Goal: Task Accomplishment & Management: Complete application form

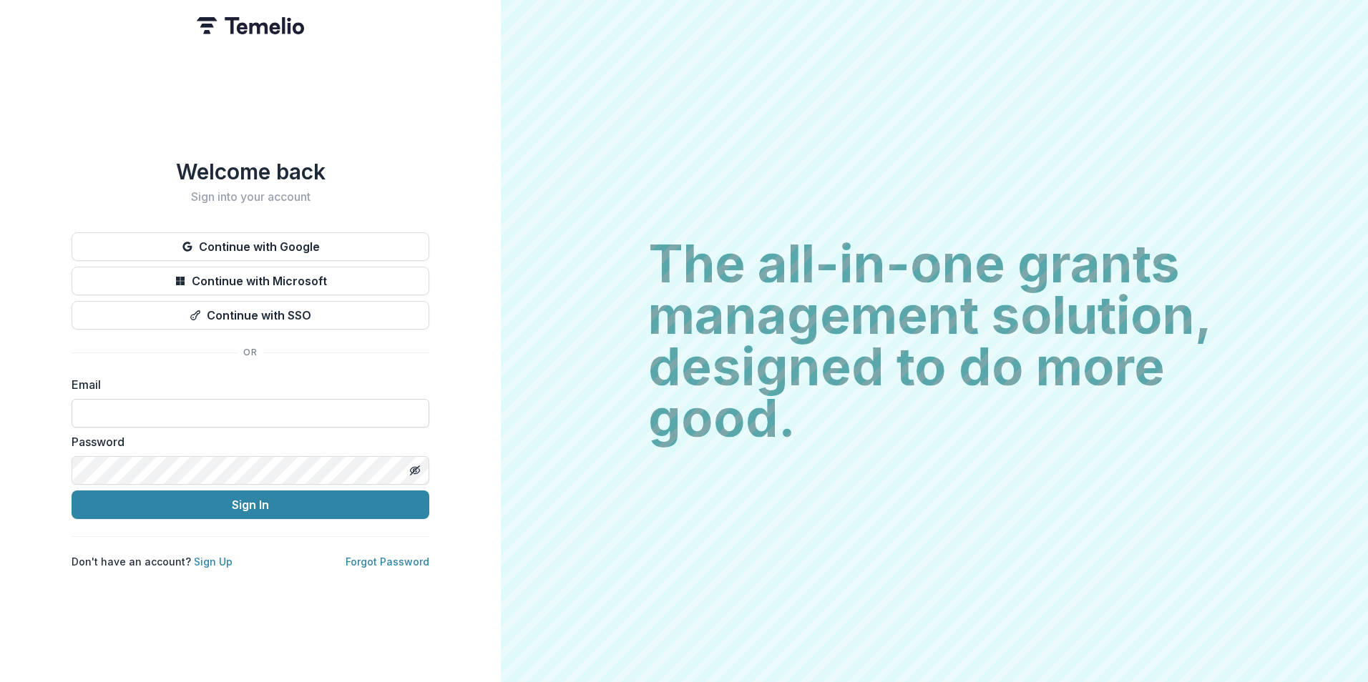
drag, startPoint x: 270, startPoint y: 414, endPoint x: 1057, endPoint y: 10, distance: 884.6
click at [270, 415] on input at bounding box center [251, 413] width 358 height 29
click at [851, 128] on div "The all-in-one grants management solution, designed to do more good. The all-in…" at bounding box center [934, 341] width 867 height 682
click at [207, 418] on input at bounding box center [251, 413] width 358 height 29
type input "**********"
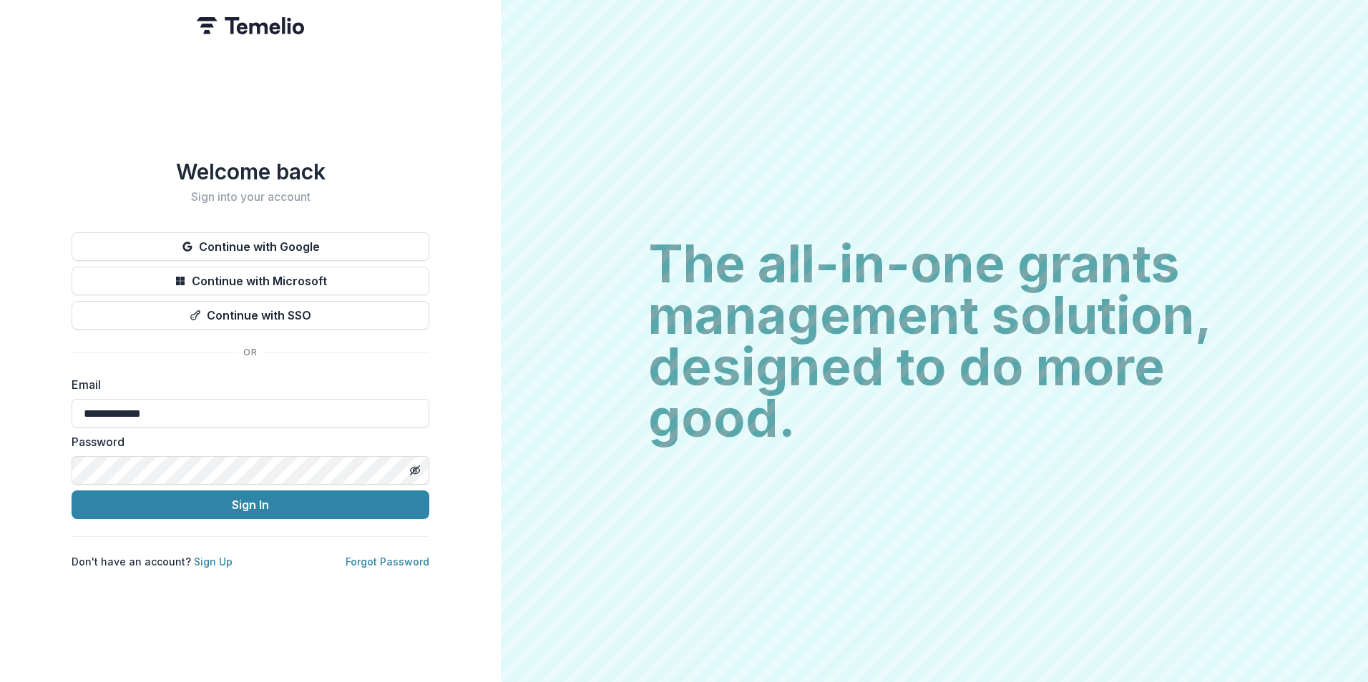
click at [72, 491] on button "Sign In" at bounding box center [251, 505] width 358 height 29
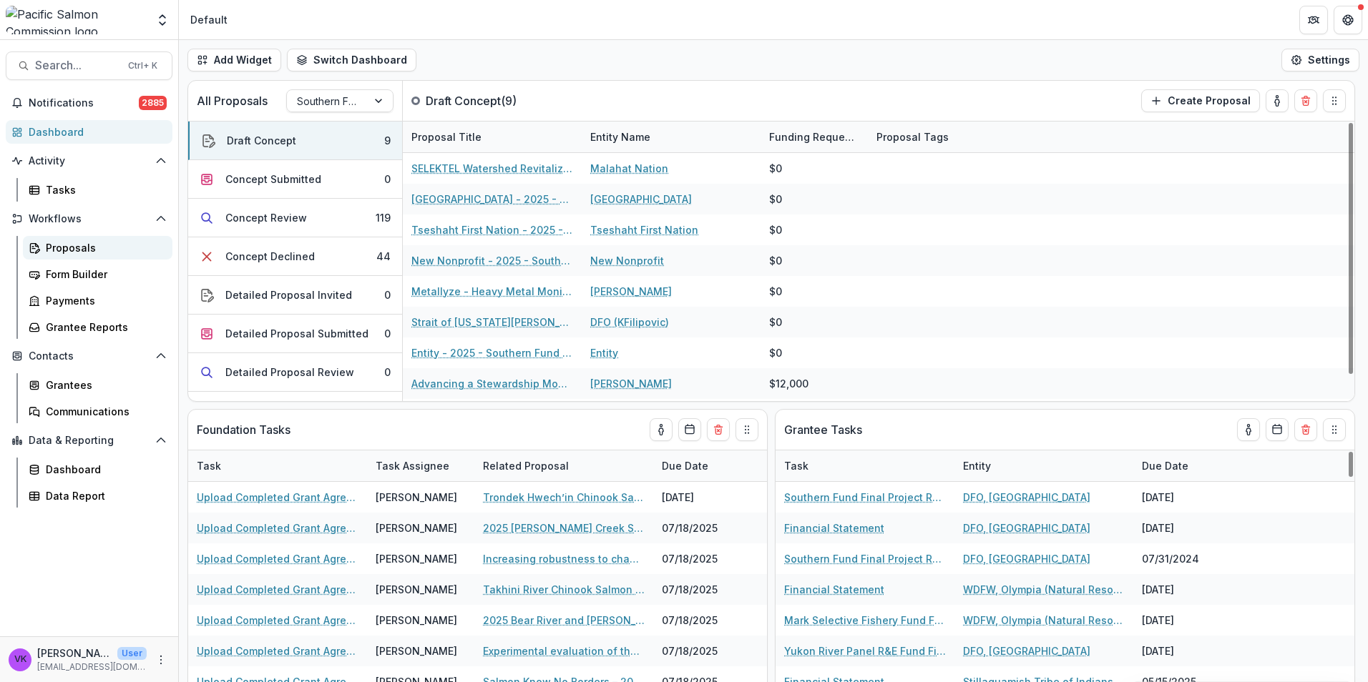
drag, startPoint x: 68, startPoint y: 243, endPoint x: 157, endPoint y: 253, distance: 90.0
click at [69, 243] on div "Proposals" at bounding box center [103, 247] width 115 height 15
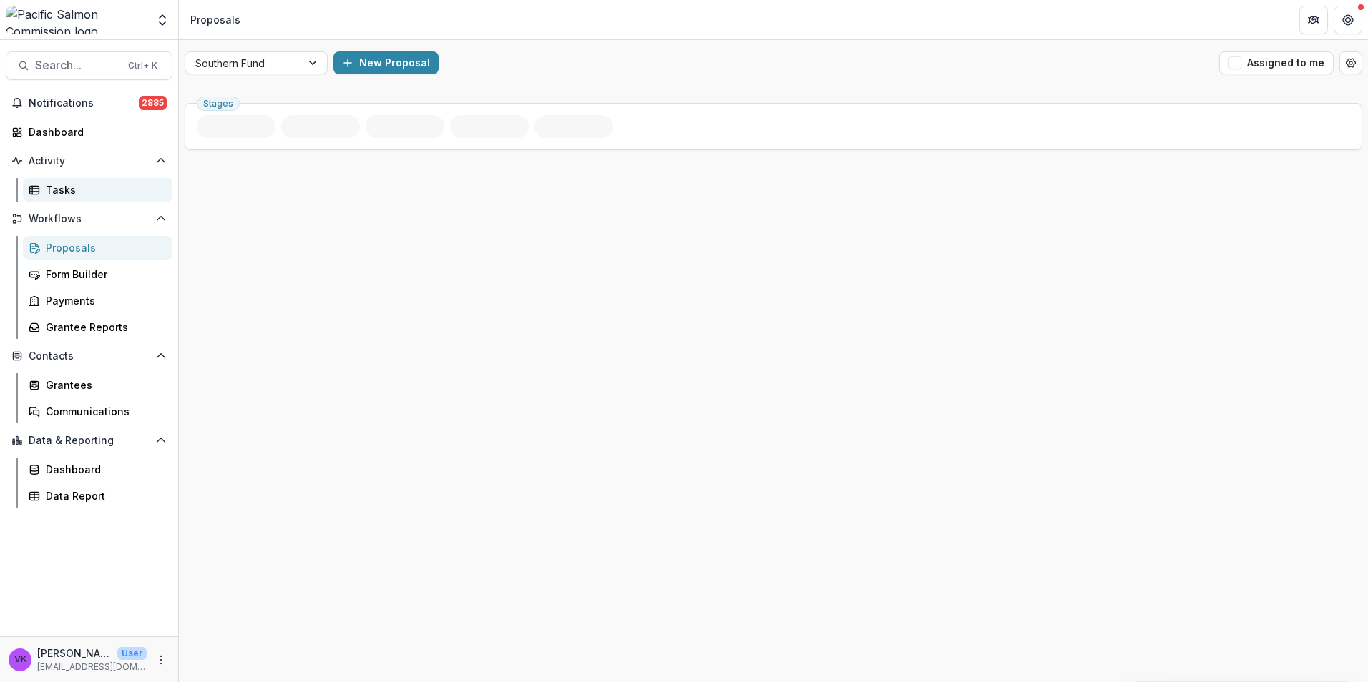
click at [62, 192] on div "Tasks" at bounding box center [103, 189] width 115 height 15
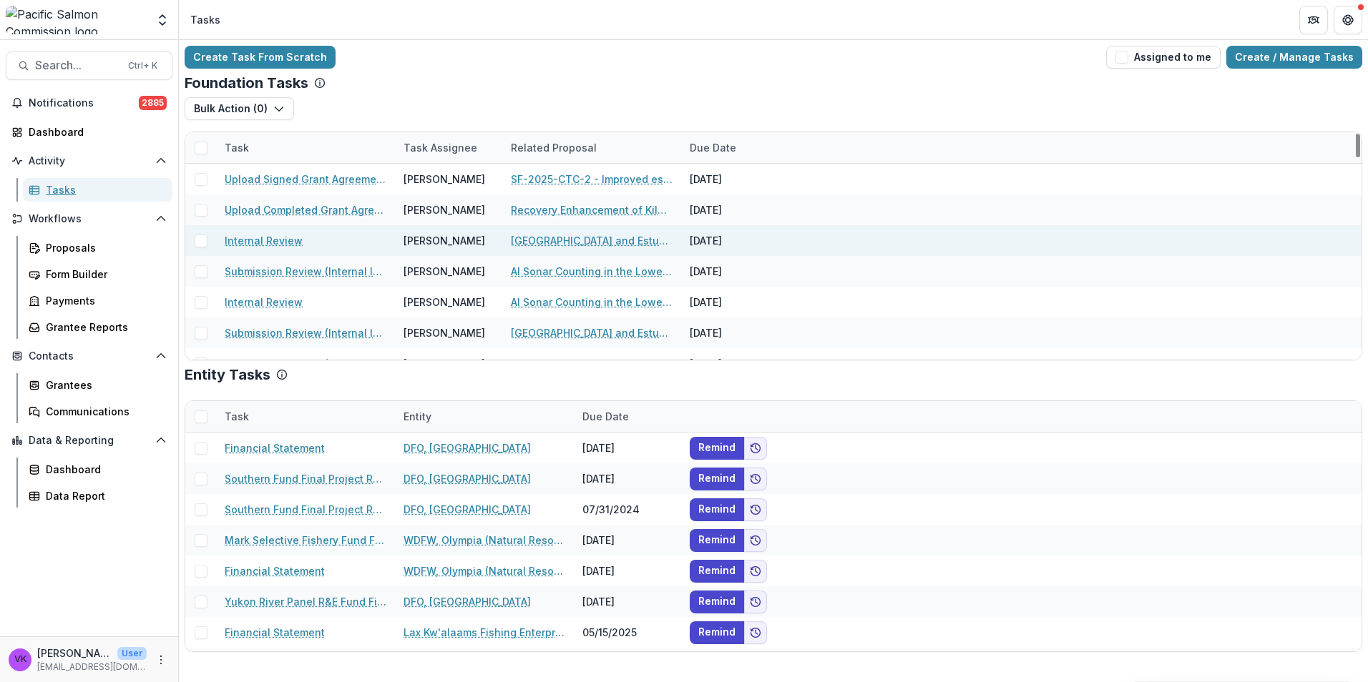
scroll to position [572, 0]
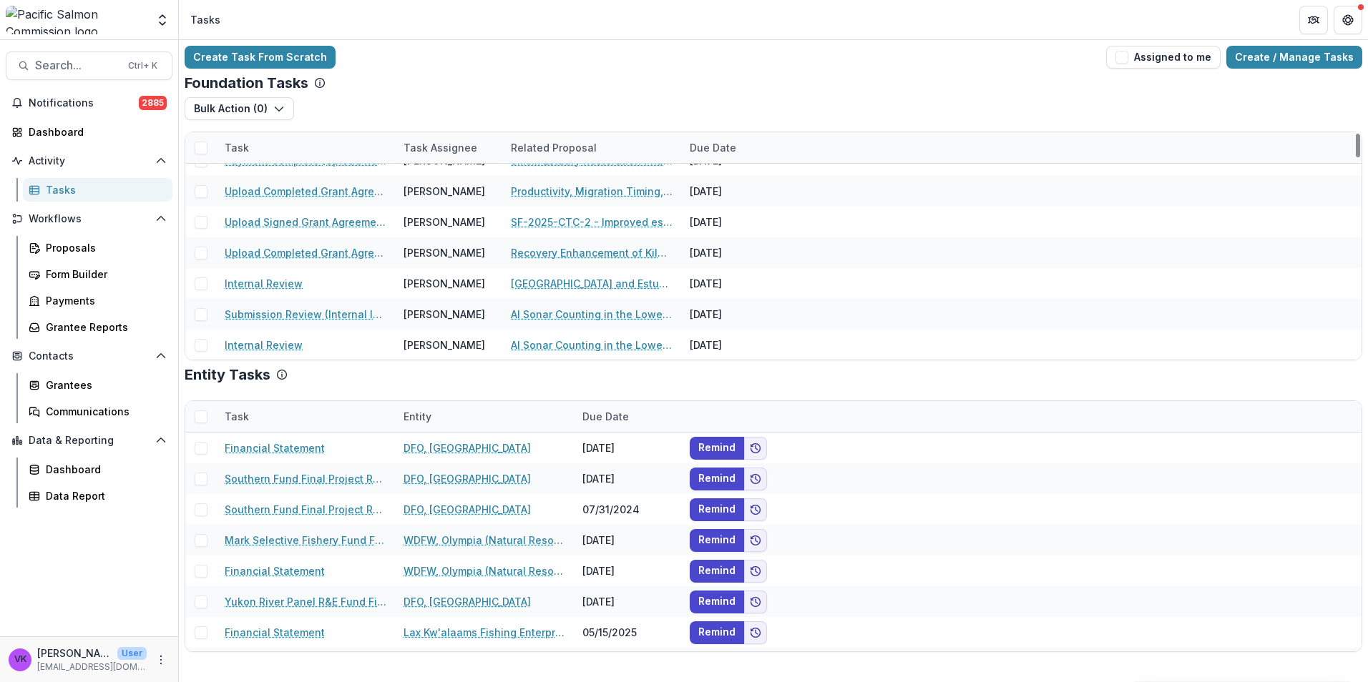
click at [677, 152] on div "Related Proposal" at bounding box center [591, 147] width 179 height 31
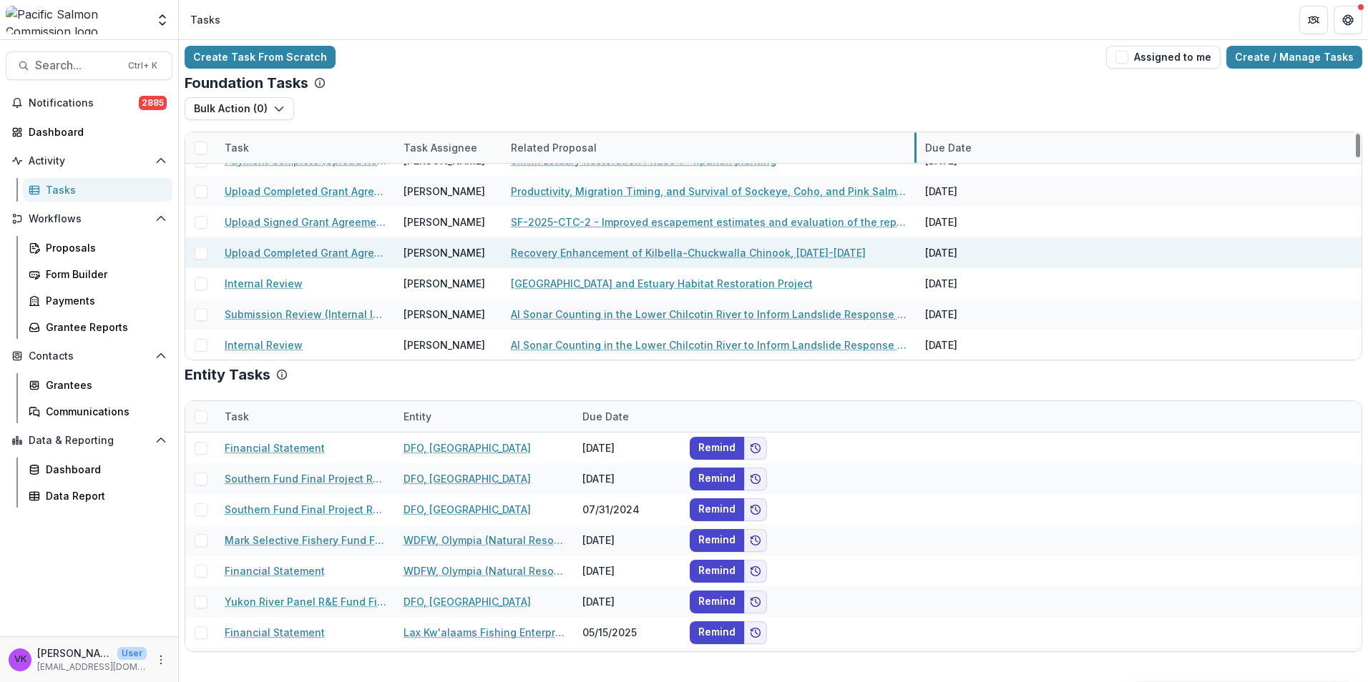
drag, startPoint x: 680, startPoint y: 149, endPoint x: 929, endPoint y: 253, distance: 270.0
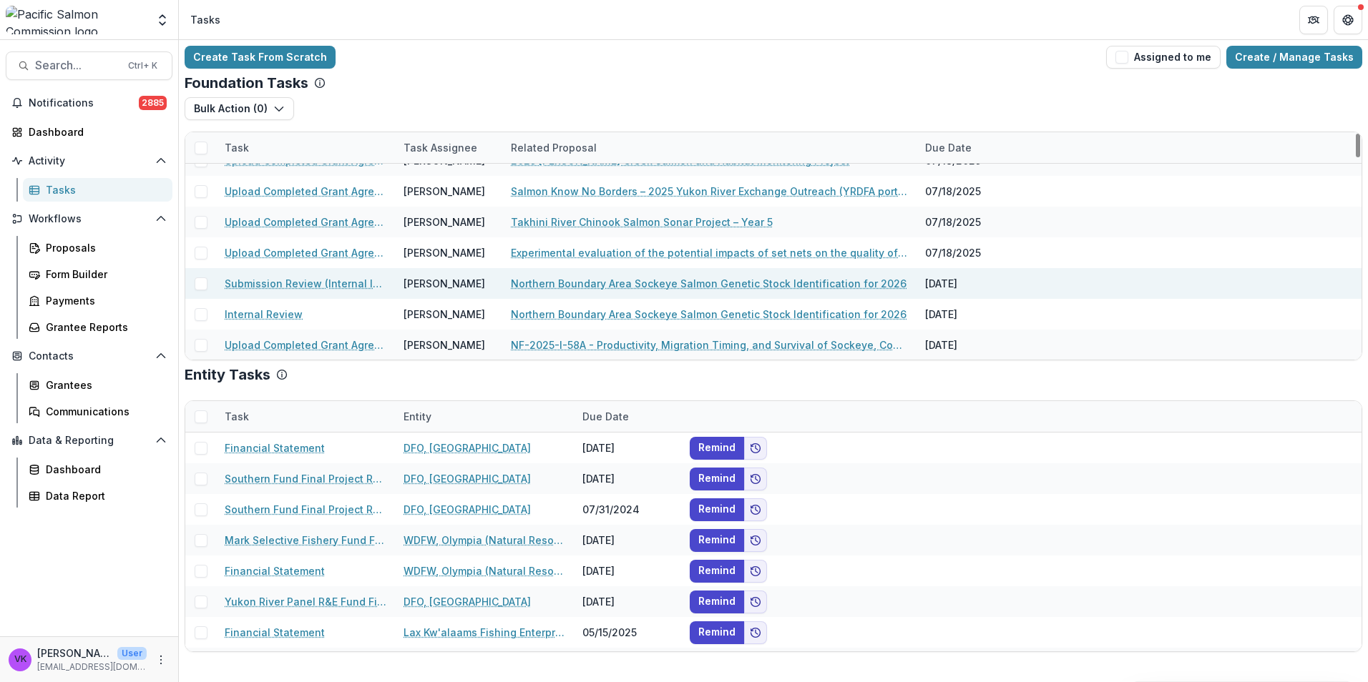
scroll to position [143, 0]
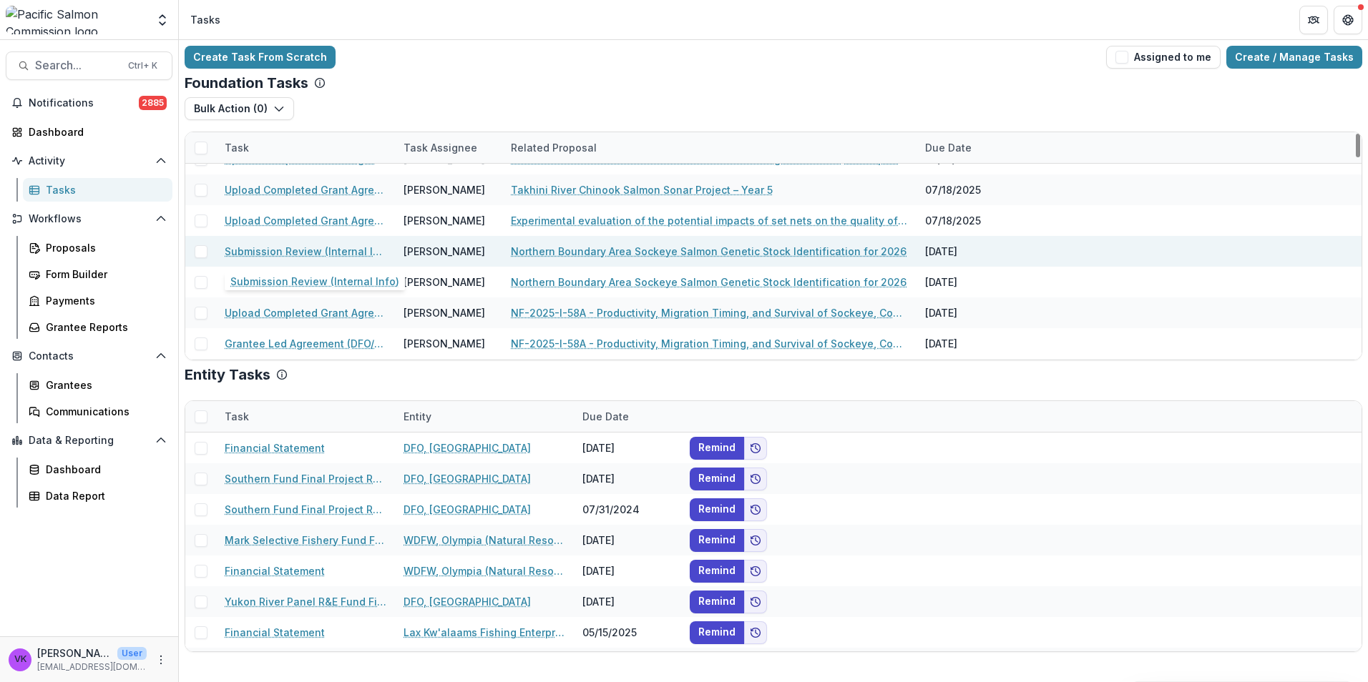
click at [328, 250] on link "Submission Review (Internal Info)" at bounding box center [306, 251] width 162 height 15
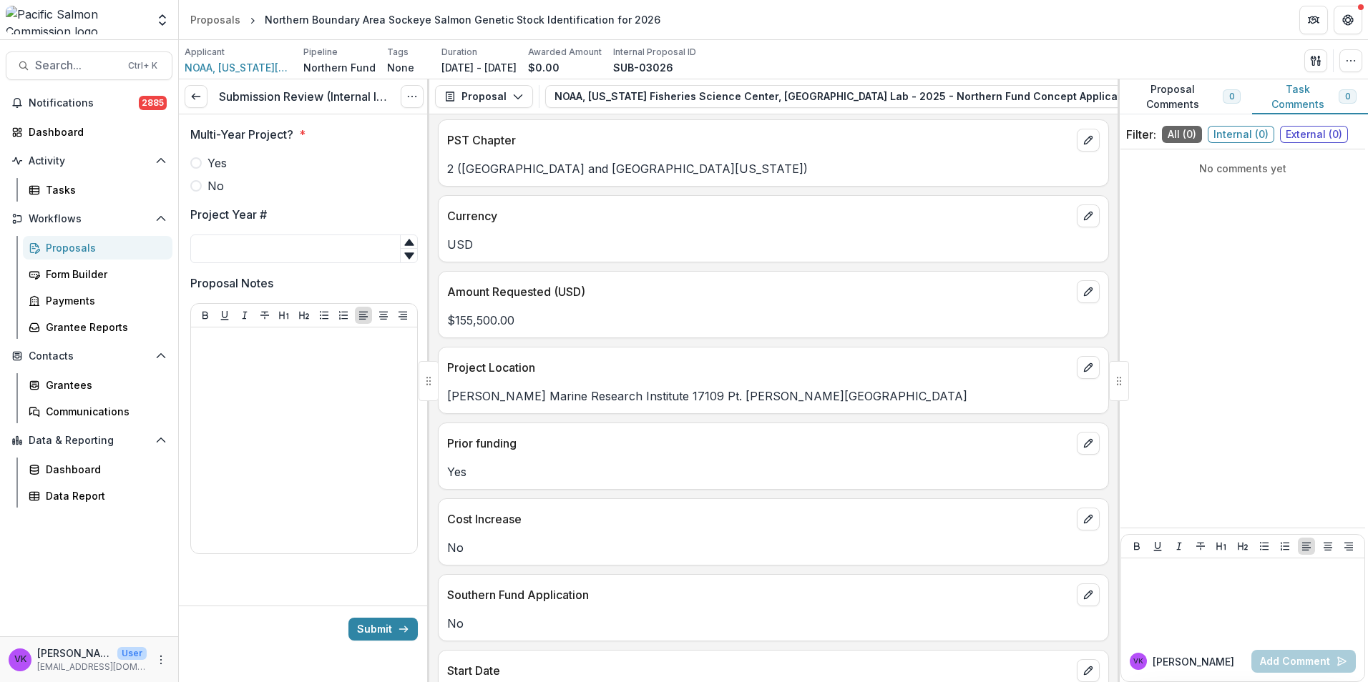
scroll to position [644, 0]
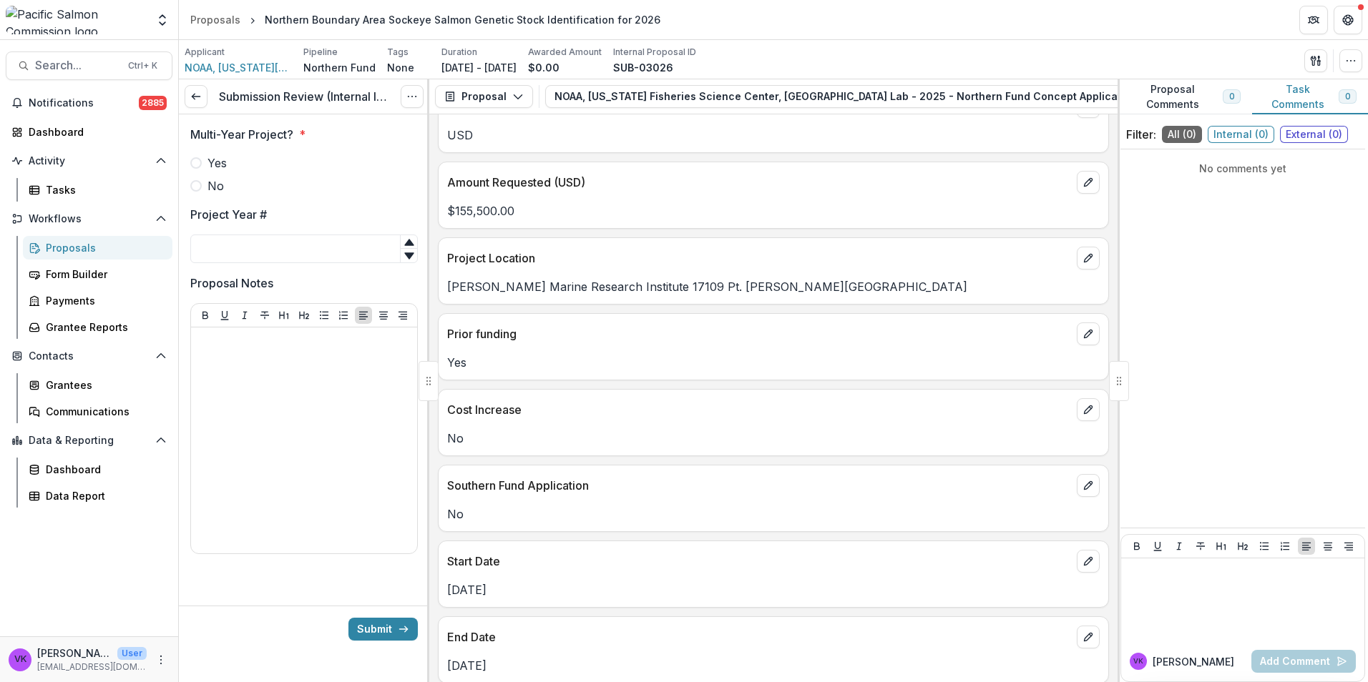
click at [198, 165] on span at bounding box center [195, 162] width 11 height 11
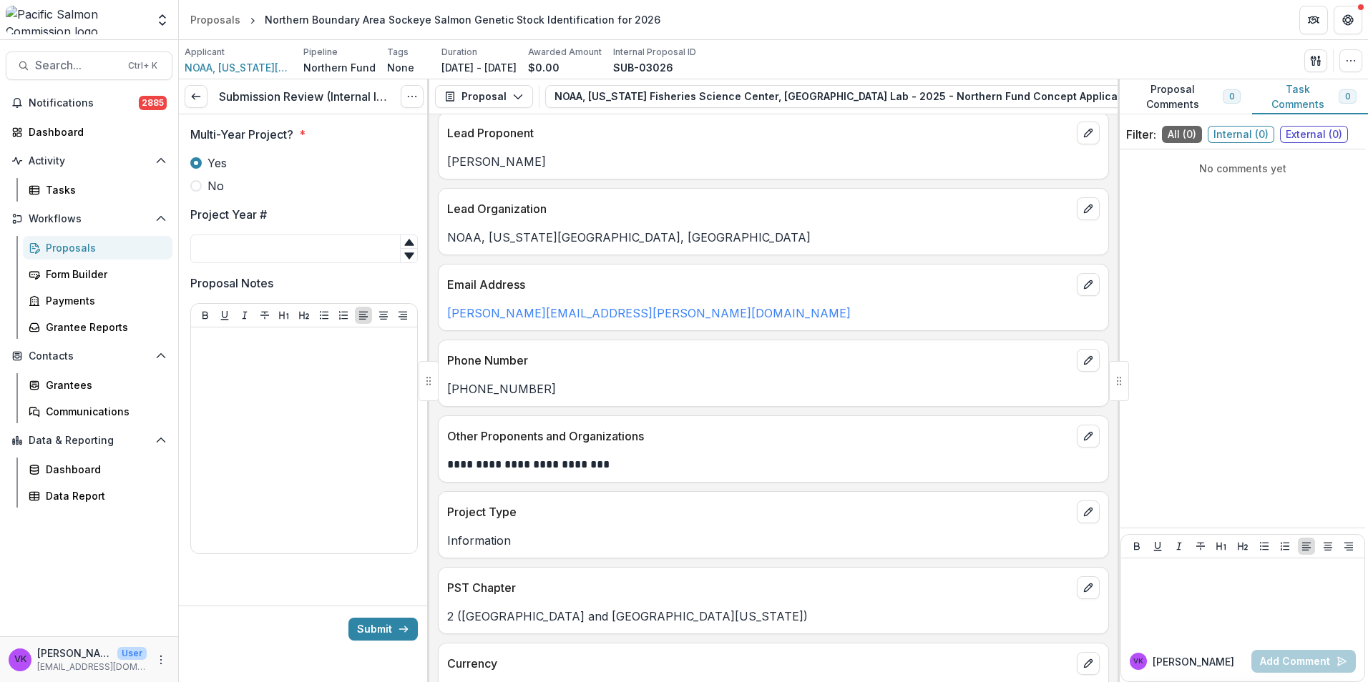
scroll to position [72, 0]
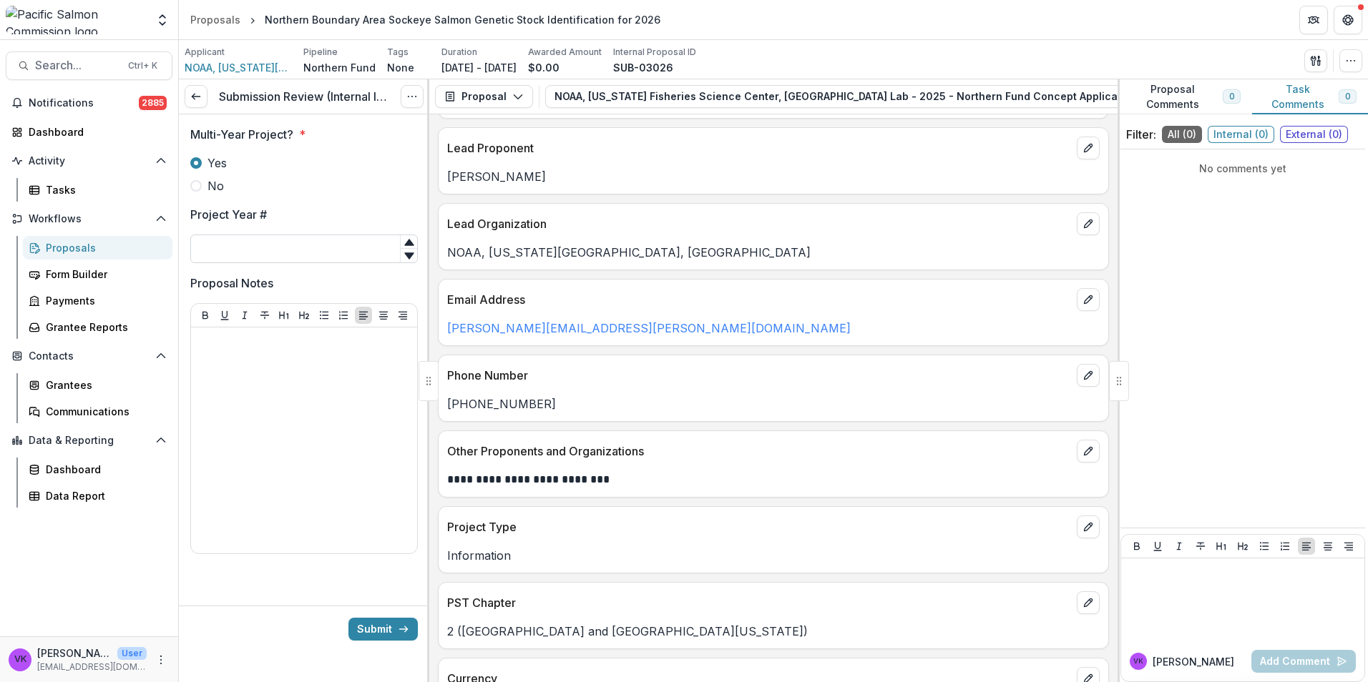
click at [322, 243] on input "Project Year #" at bounding box center [303, 249] width 227 height 29
type input "**"
drag, startPoint x: 270, startPoint y: 352, endPoint x: 284, endPoint y: 357, distance: 15.2
click at [271, 352] on div at bounding box center [304, 440] width 215 height 215
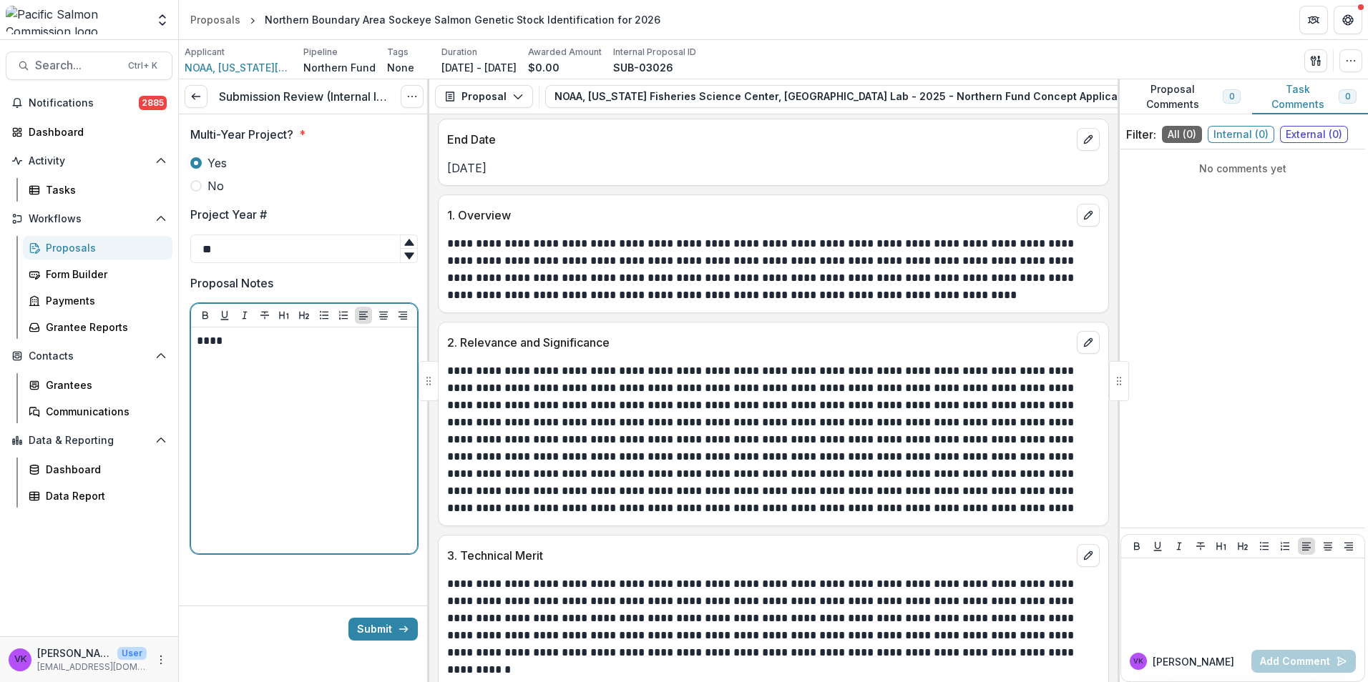
scroll to position [1052, 0]
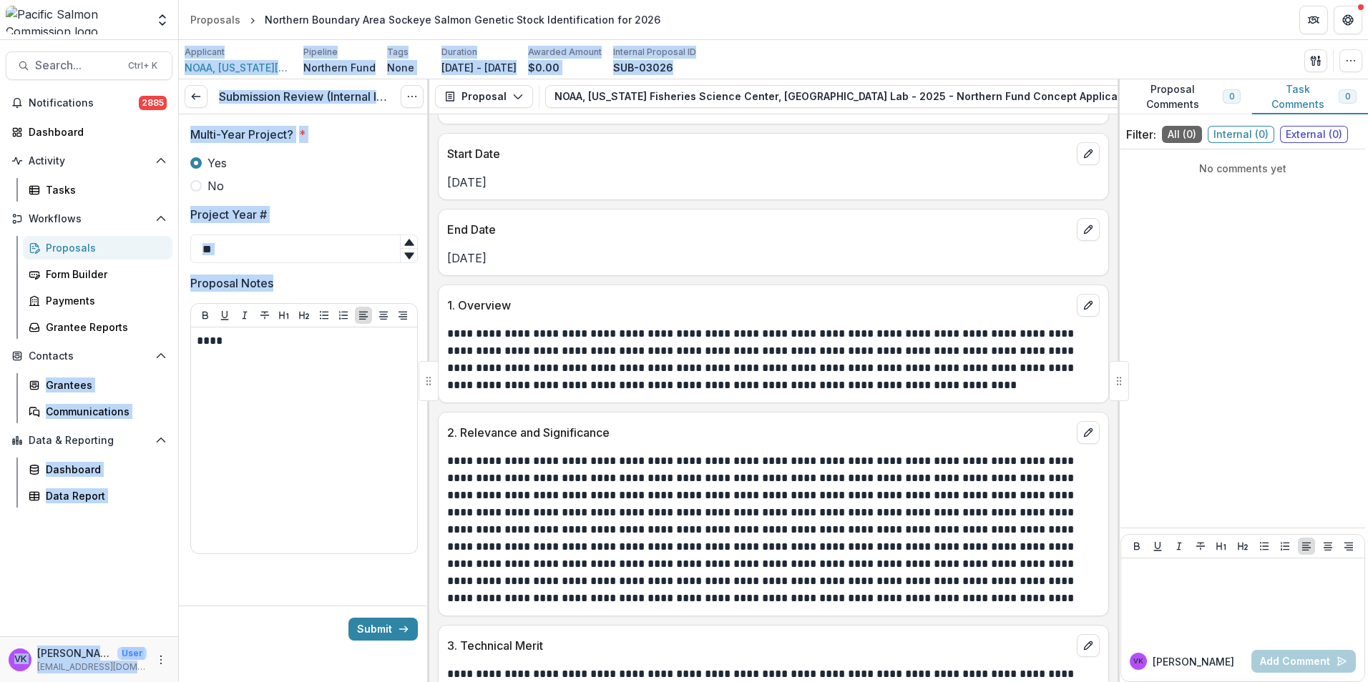
drag, startPoint x: 235, startPoint y: 332, endPoint x: 172, endPoint y: 338, distance: 64.0
click at [172, 338] on main "Search... Ctrl + K Notifications 2885 Dashboard Activity Tasks Workflows Propos…" at bounding box center [684, 361] width 1368 height 642
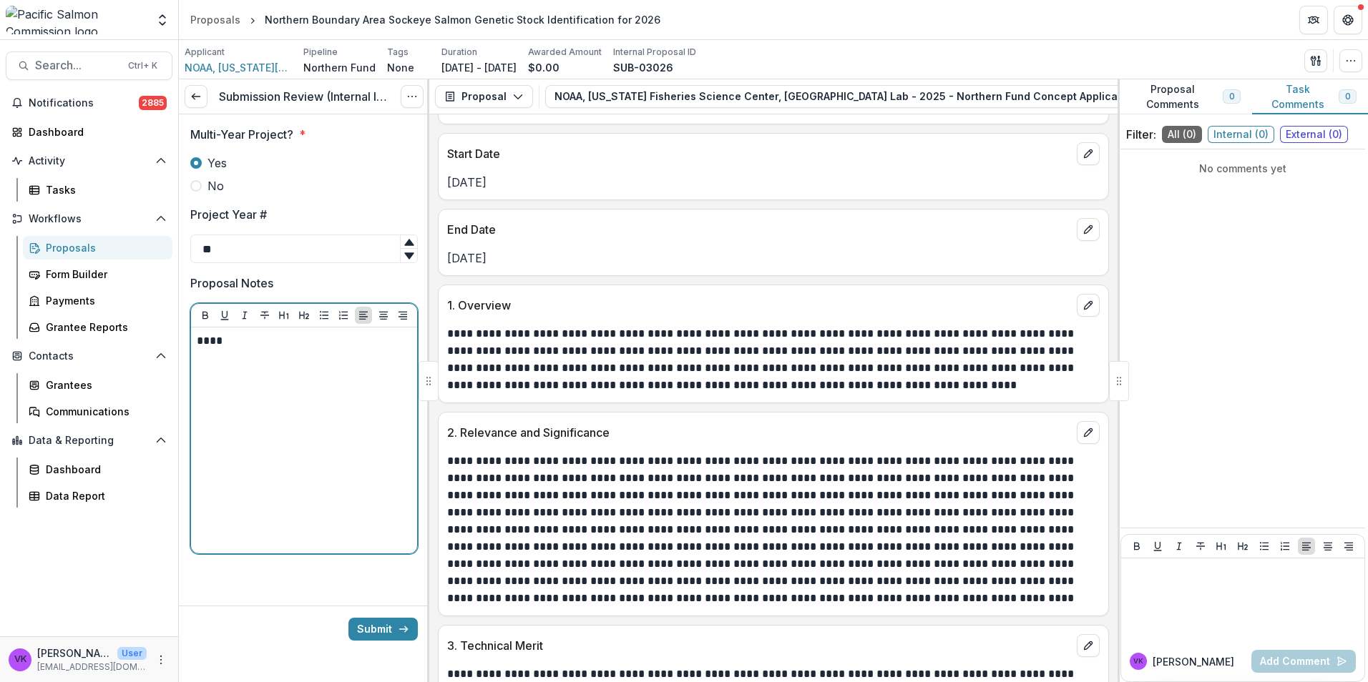
drag, startPoint x: 172, startPoint y: 338, endPoint x: 258, endPoint y: 347, distance: 87.0
click at [258, 347] on p "****" at bounding box center [304, 341] width 215 height 16
drag, startPoint x: 245, startPoint y: 343, endPoint x: 210, endPoint y: 361, distance: 38.7
click at [188, 346] on div "Multi-Year Project? * Yes No Project Year # ** Proposal Notes ****" at bounding box center [304, 348] width 250 height 469
drag, startPoint x: 240, startPoint y: 337, endPoint x: 223, endPoint y: 343, distance: 17.7
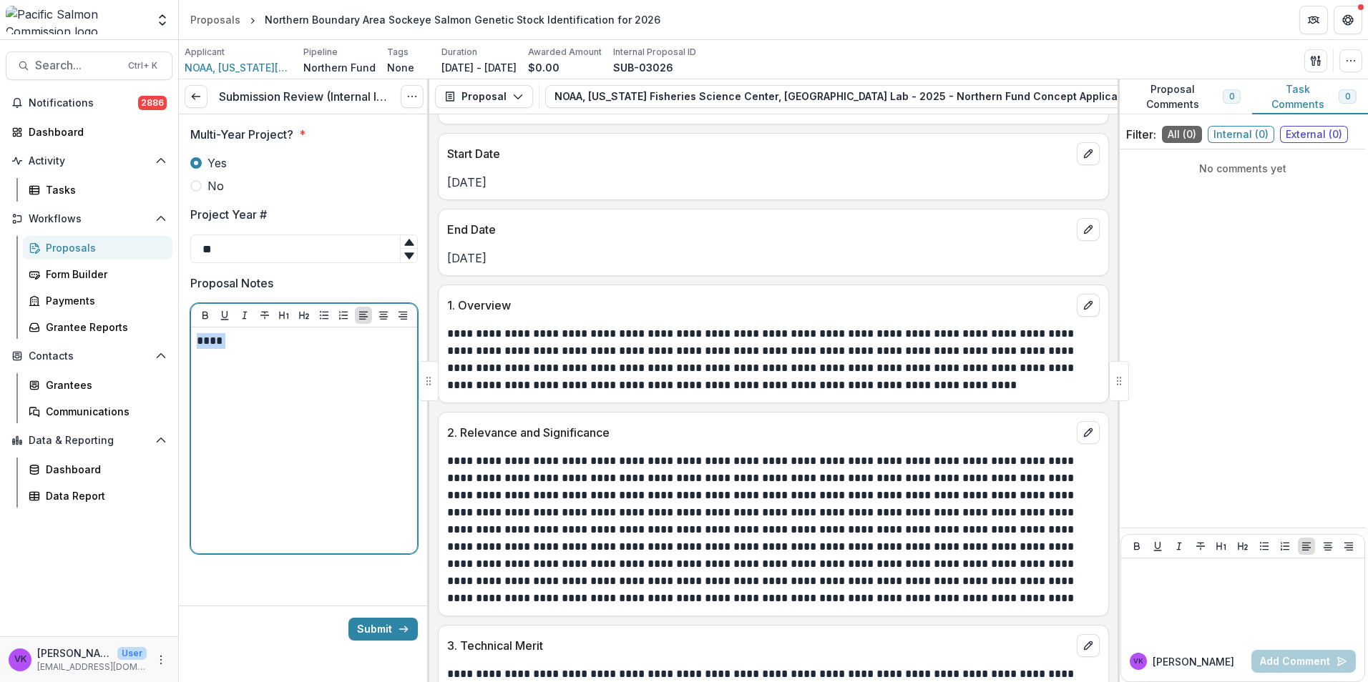
click at [239, 338] on p "****" at bounding box center [304, 341] width 215 height 16
drag, startPoint x: 217, startPoint y: 341, endPoint x: 411, endPoint y: 452, distance: 222.7
click at [220, 343] on p "****" at bounding box center [304, 341] width 215 height 16
click at [348, 401] on div "****" at bounding box center [304, 440] width 215 height 215
drag, startPoint x: 232, startPoint y: 343, endPoint x: 197, endPoint y: 342, distance: 35.8
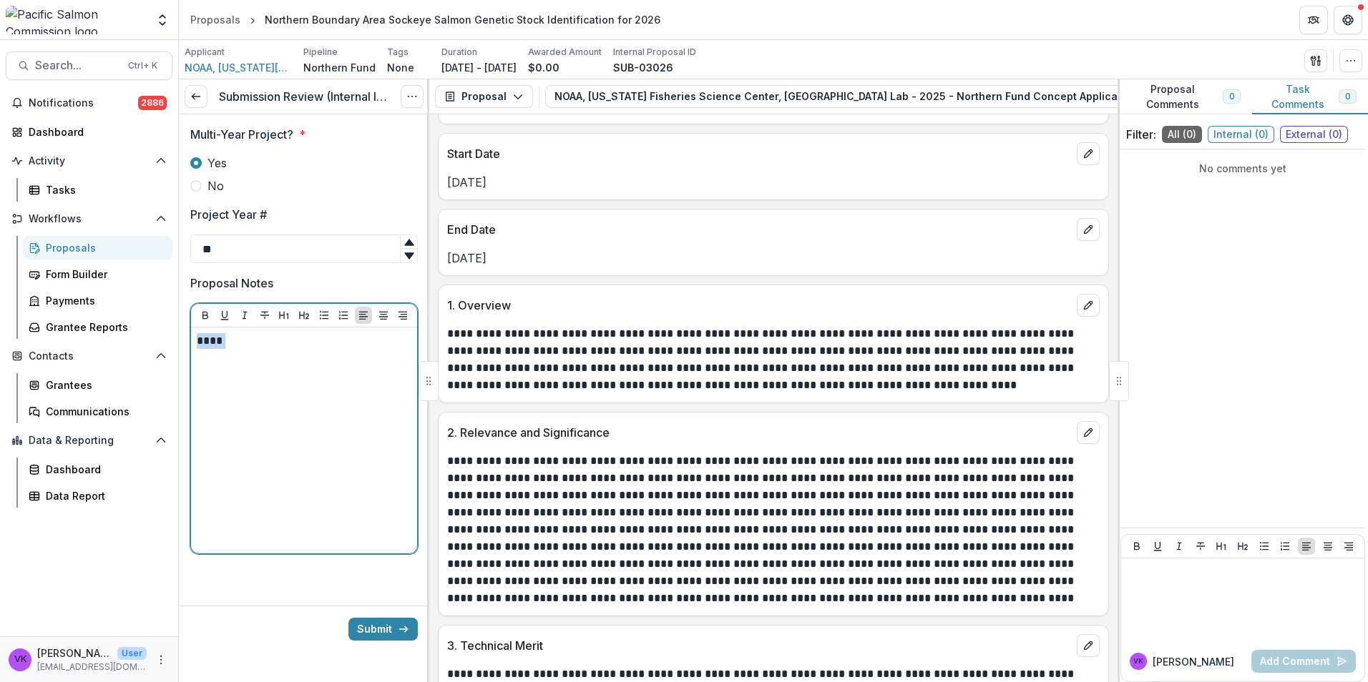
click at [197, 342] on p "****" at bounding box center [304, 341] width 215 height 16
click at [223, 343] on p "****" at bounding box center [304, 341] width 215 height 16
drag, startPoint x: 216, startPoint y: 338, endPoint x: 323, endPoint y: 376, distance: 113.6
click at [217, 338] on p "****" at bounding box center [304, 341] width 215 height 16
drag, startPoint x: 263, startPoint y: 376, endPoint x: 266, endPoint y: 328, distance: 48.1
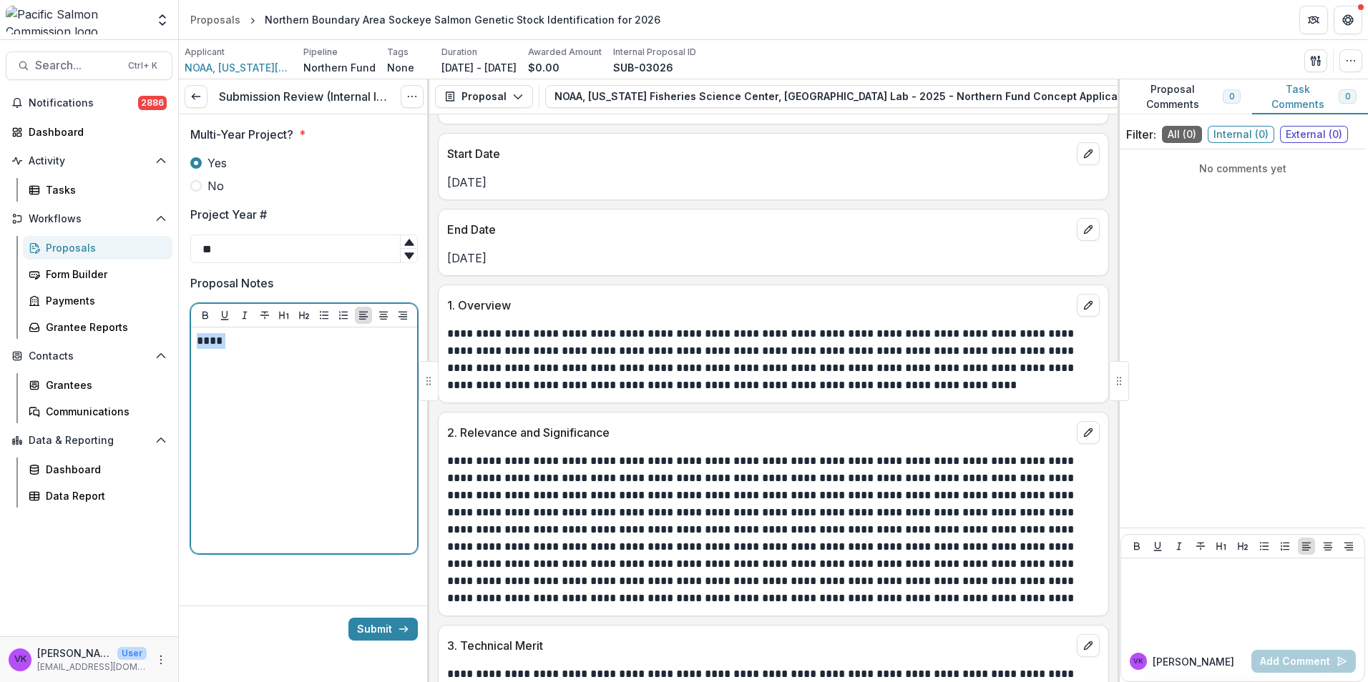
click at [265, 374] on div "****" at bounding box center [304, 440] width 215 height 215
drag, startPoint x: 220, startPoint y: 344, endPoint x: 235, endPoint y: 351, distance: 17.3
click at [220, 343] on p "****" at bounding box center [304, 341] width 215 height 16
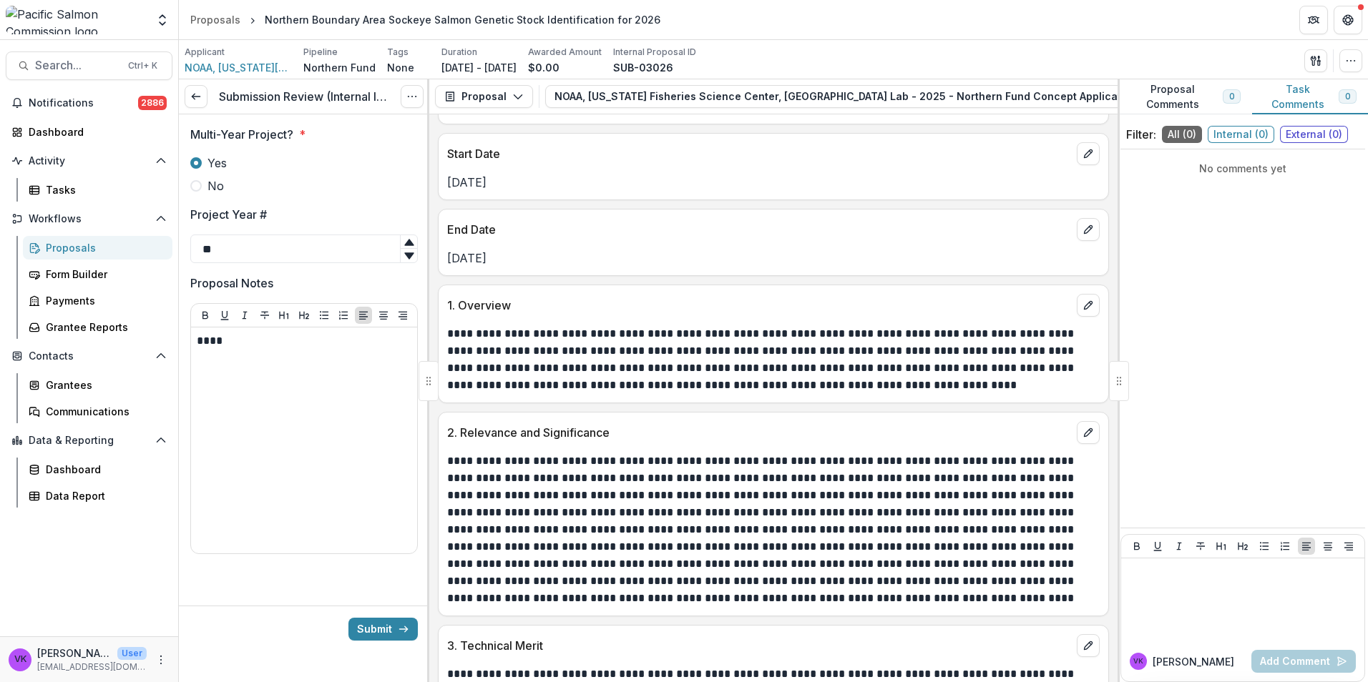
drag, startPoint x: 302, startPoint y: 598, endPoint x: 325, endPoint y: 604, distance: 24.5
click at [301, 598] on div at bounding box center [304, 594] width 250 height 23
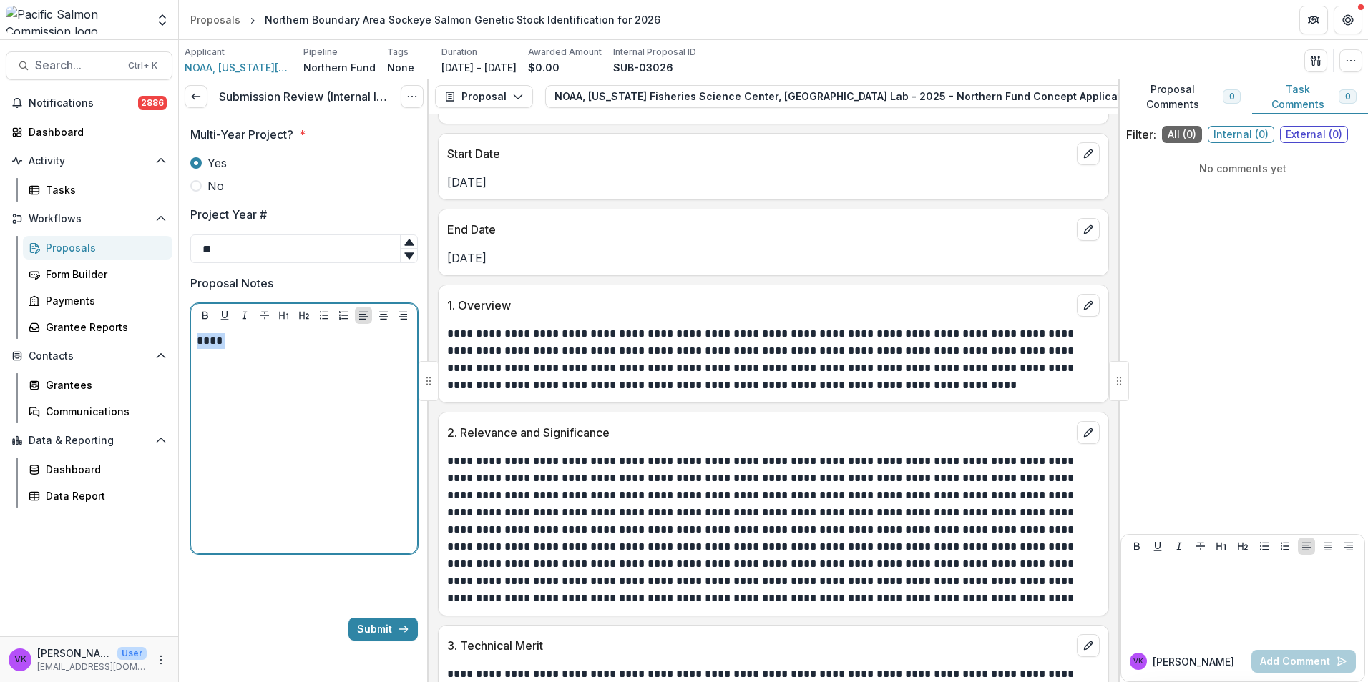
click at [247, 343] on p "****" at bounding box center [304, 341] width 215 height 16
click at [263, 346] on p "**********" at bounding box center [304, 341] width 215 height 16
click at [268, 343] on p "**********" at bounding box center [304, 341] width 215 height 16
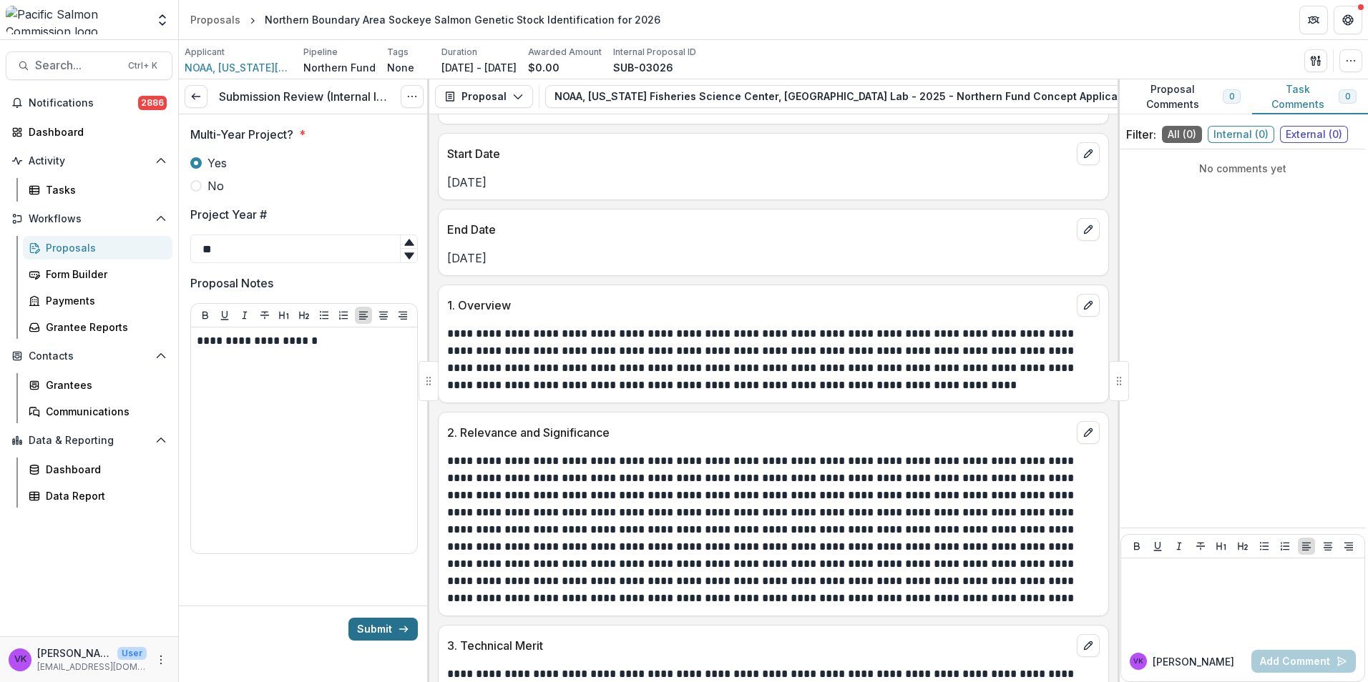
click at [368, 630] on button "Submit" at bounding box center [382, 629] width 69 height 23
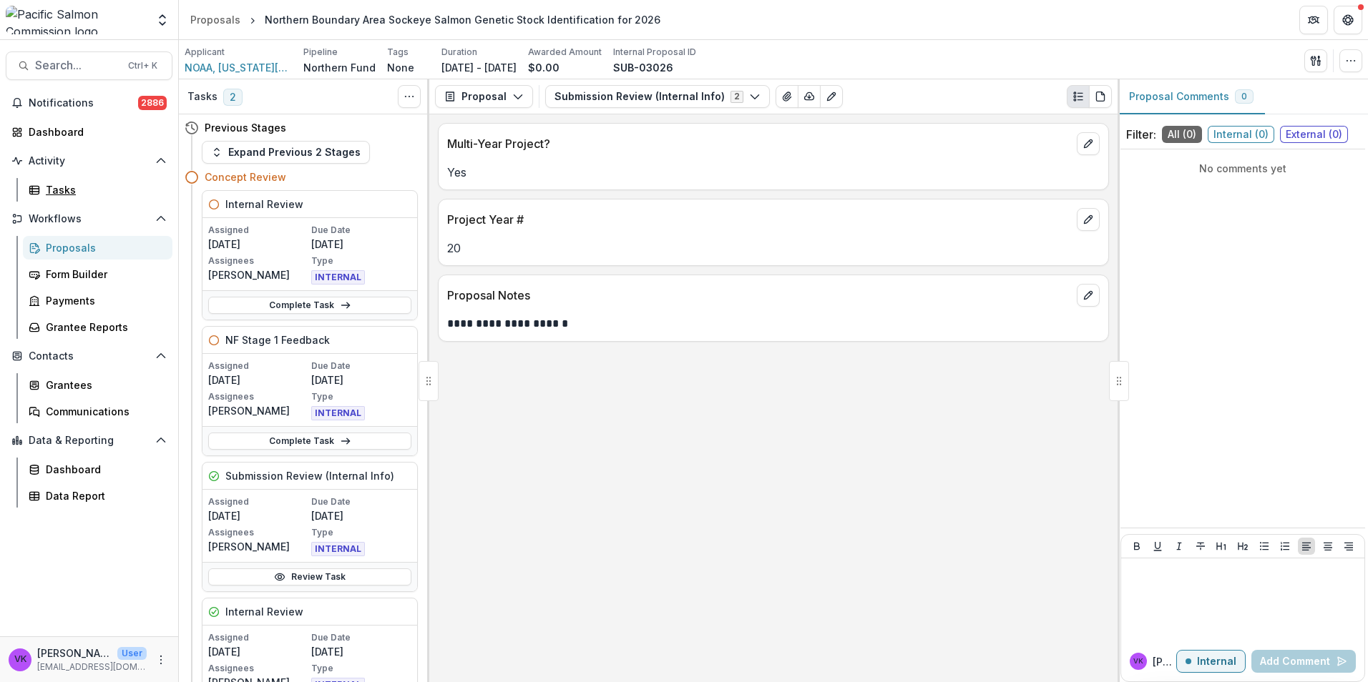
drag, startPoint x: 62, startPoint y: 192, endPoint x: 224, endPoint y: 207, distance: 162.3
click at [62, 192] on div "Tasks" at bounding box center [103, 189] width 115 height 15
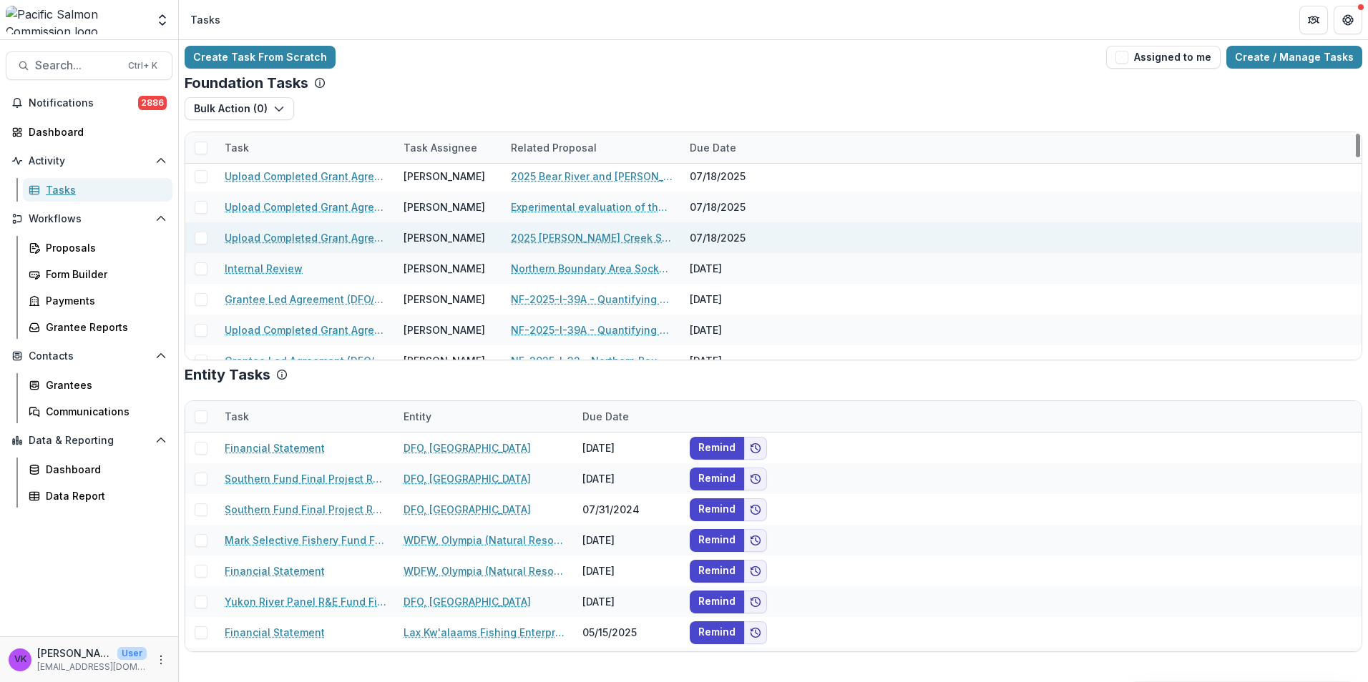
scroll to position [72, 0]
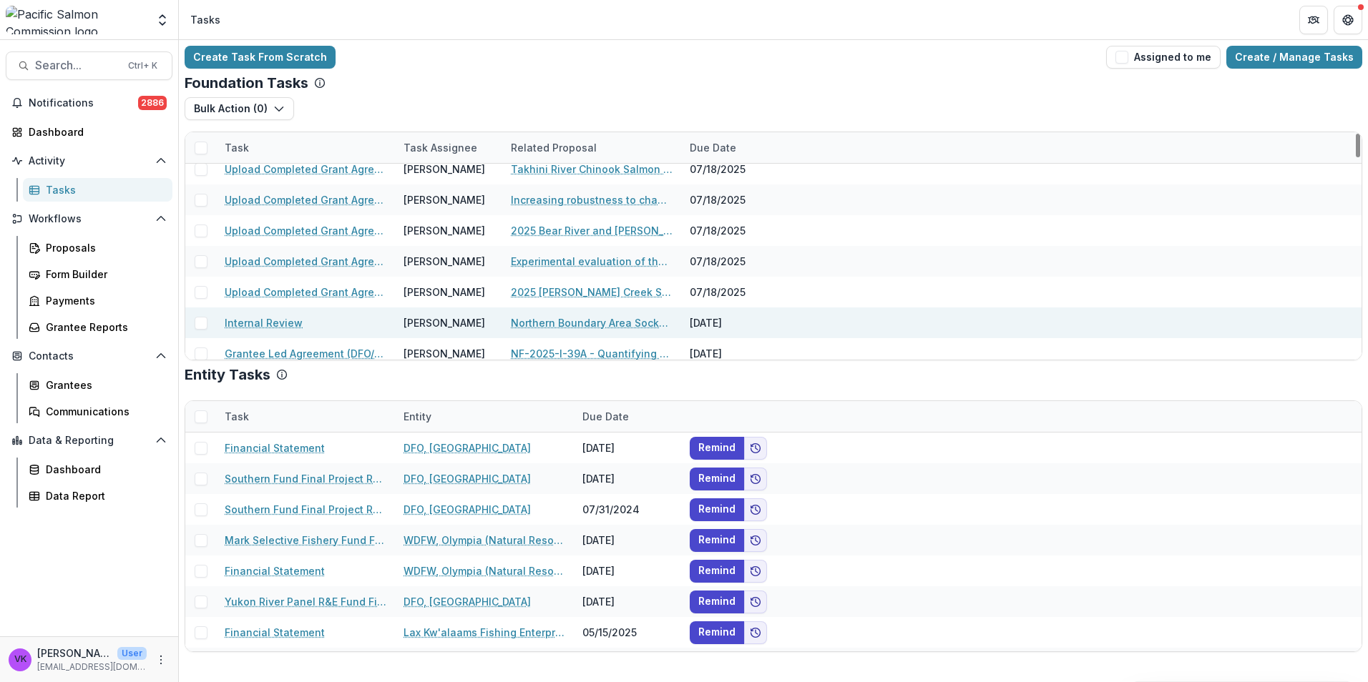
click at [285, 319] on link "Internal Review" at bounding box center [264, 322] width 78 height 15
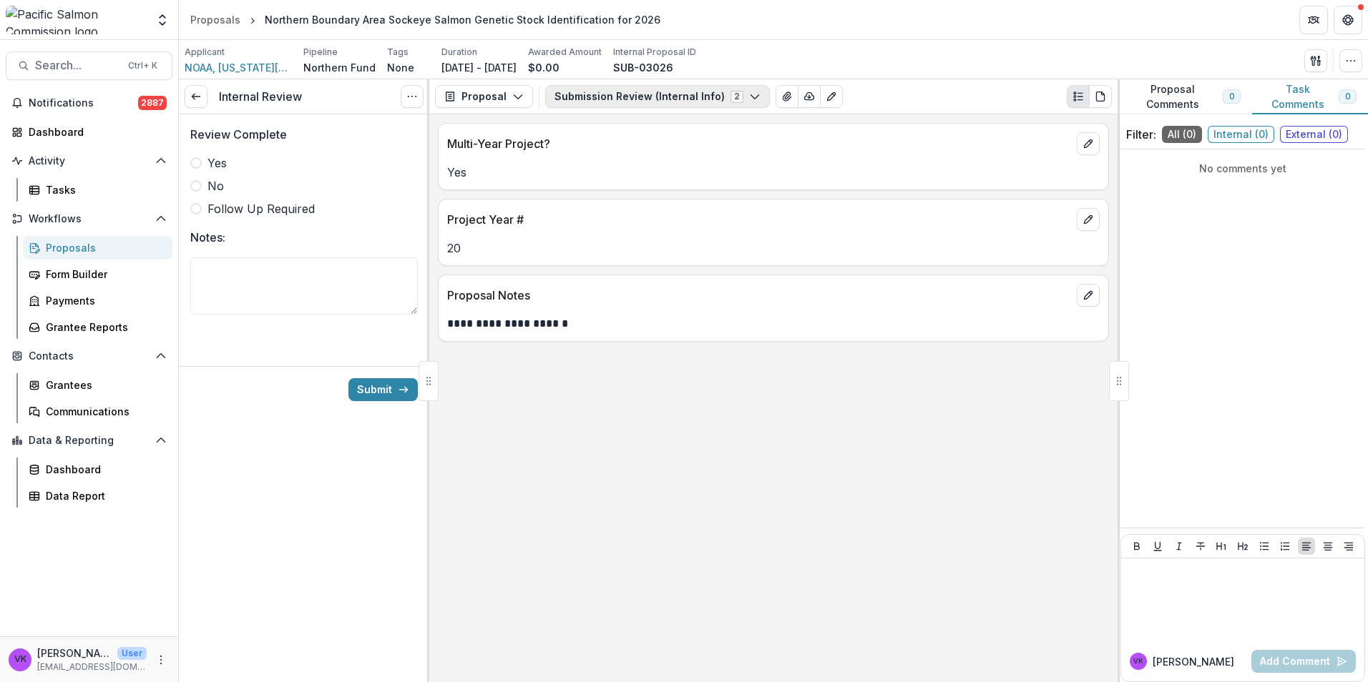
click at [750, 98] on polyline "button" at bounding box center [754, 97] width 8 height 4
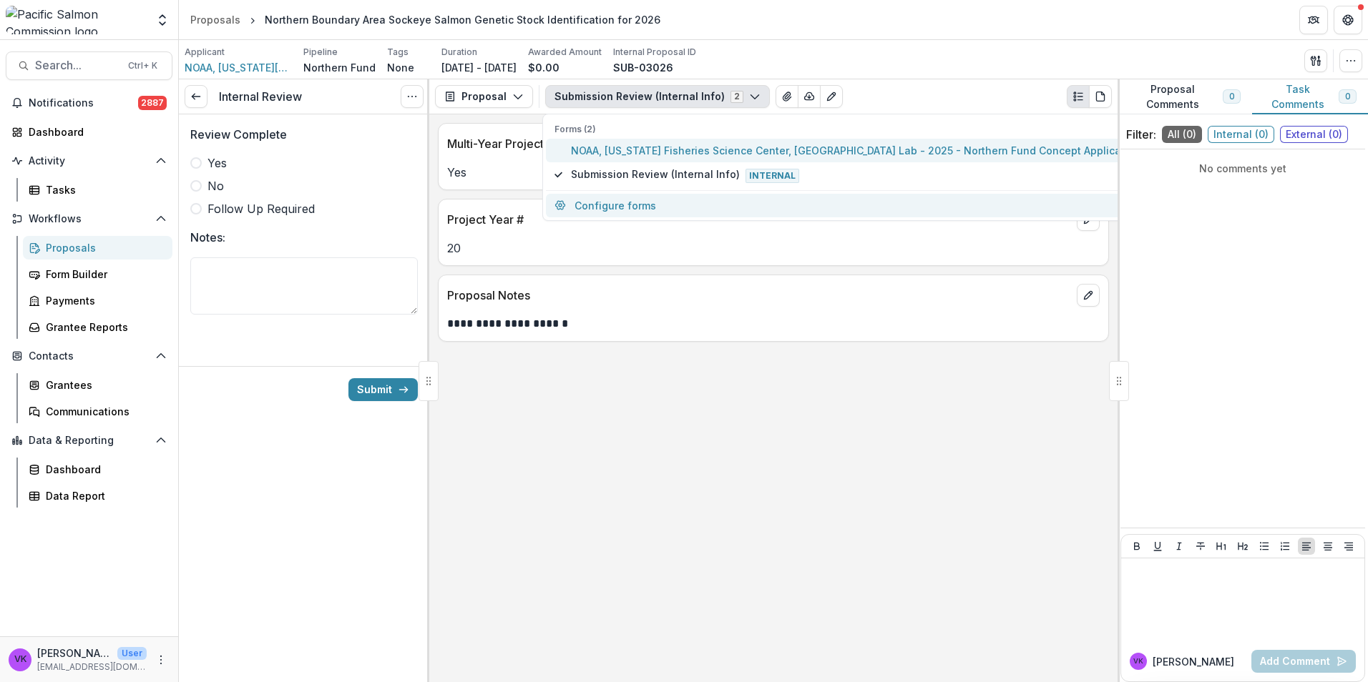
drag, startPoint x: 683, startPoint y: 150, endPoint x: 858, endPoint y: 213, distance: 186.5
click at [683, 149] on span "NOAA, [US_STATE] Fisheries Science Center, [GEOGRAPHIC_DATA] Lab - 2025 - North…" at bounding box center [883, 150] width 625 height 15
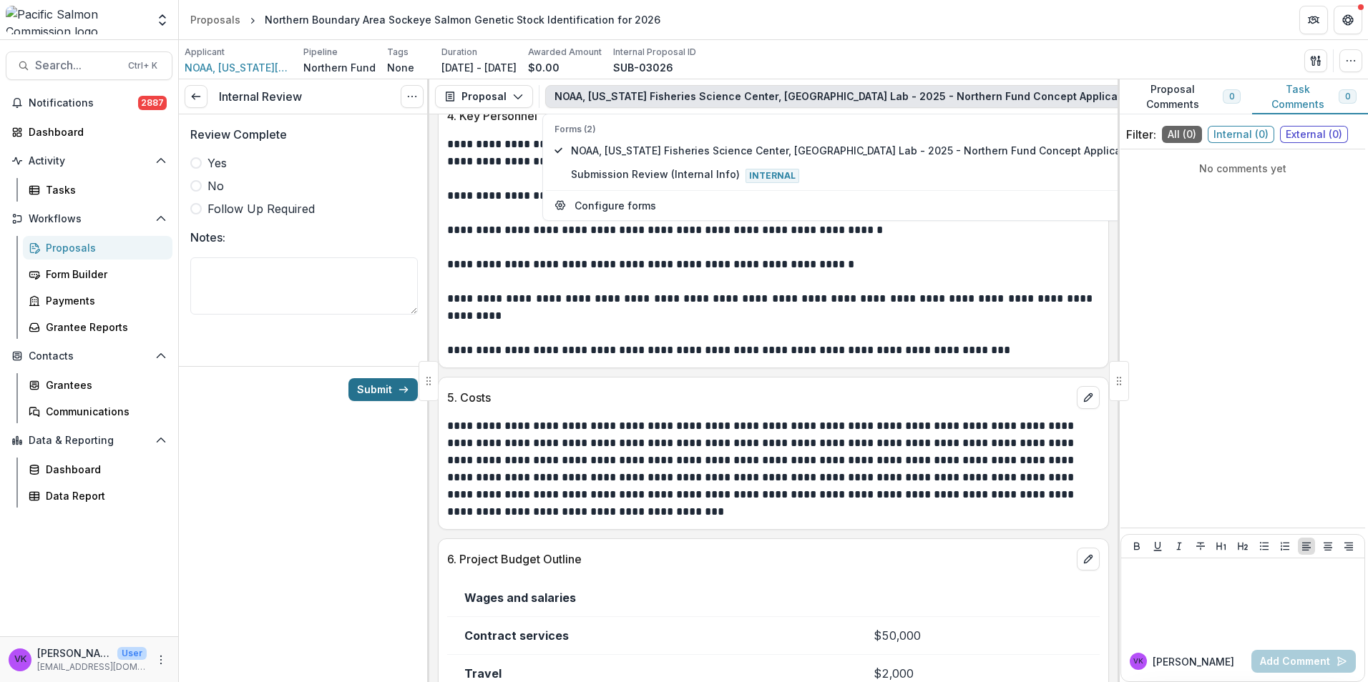
scroll to position [1838, 0]
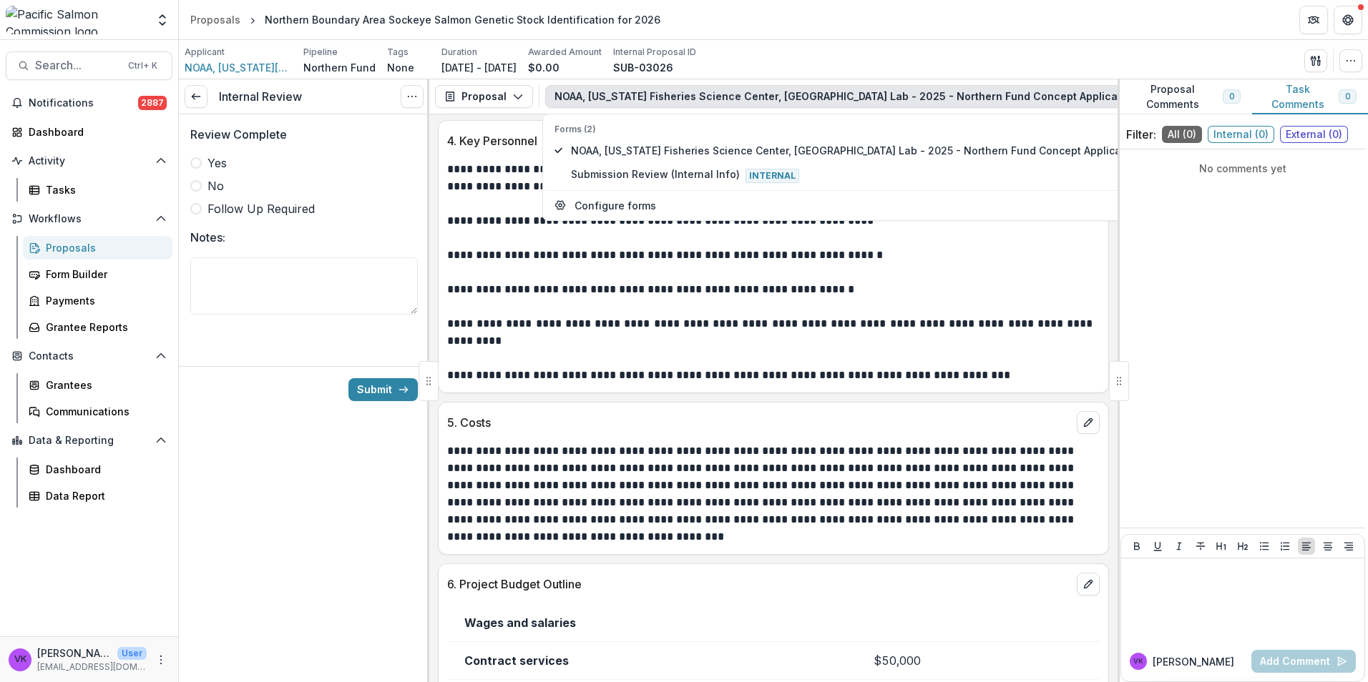
click at [190, 162] on span at bounding box center [195, 162] width 11 height 11
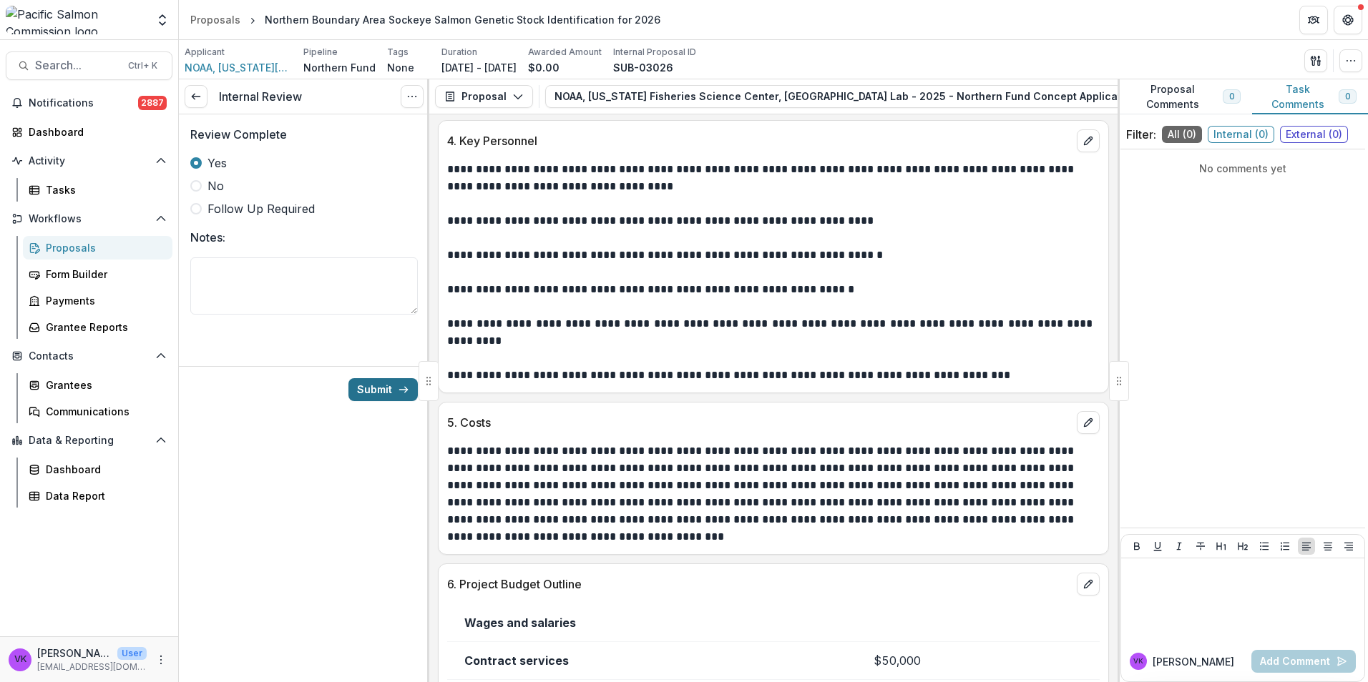
click at [376, 379] on button "Submit" at bounding box center [382, 389] width 69 height 23
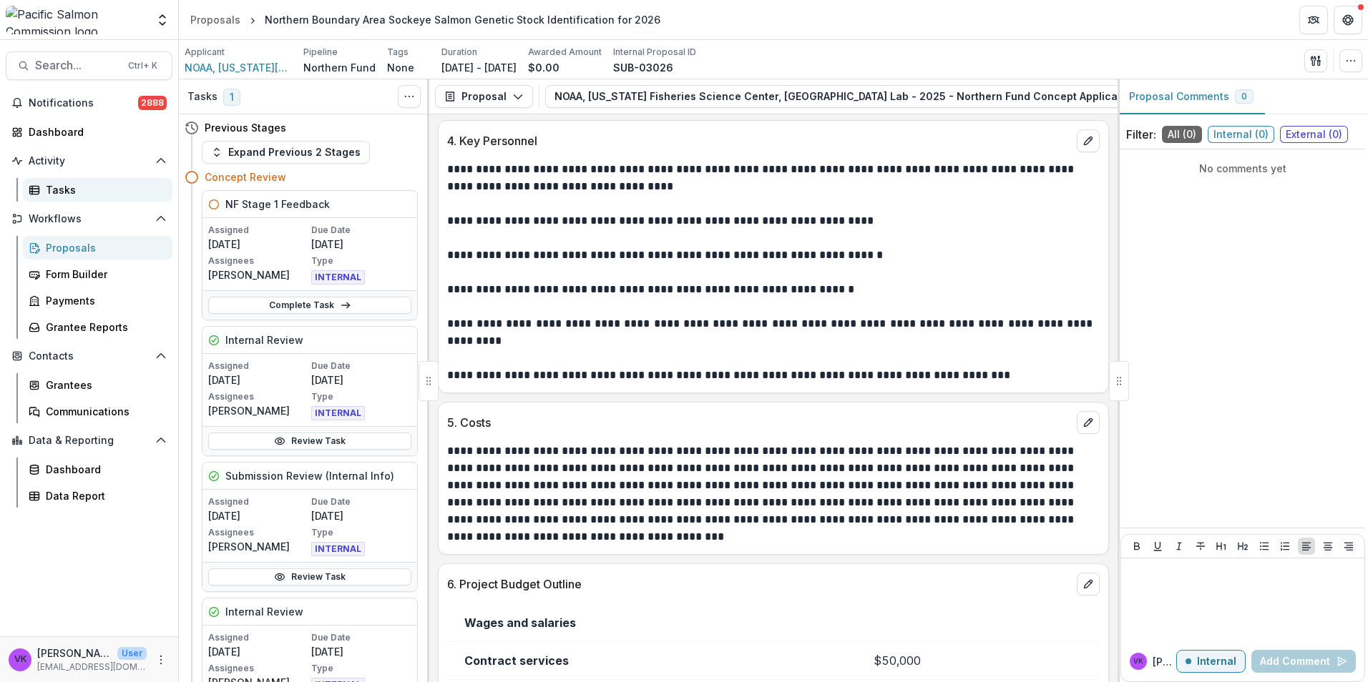
click at [60, 189] on div "Tasks" at bounding box center [103, 189] width 115 height 15
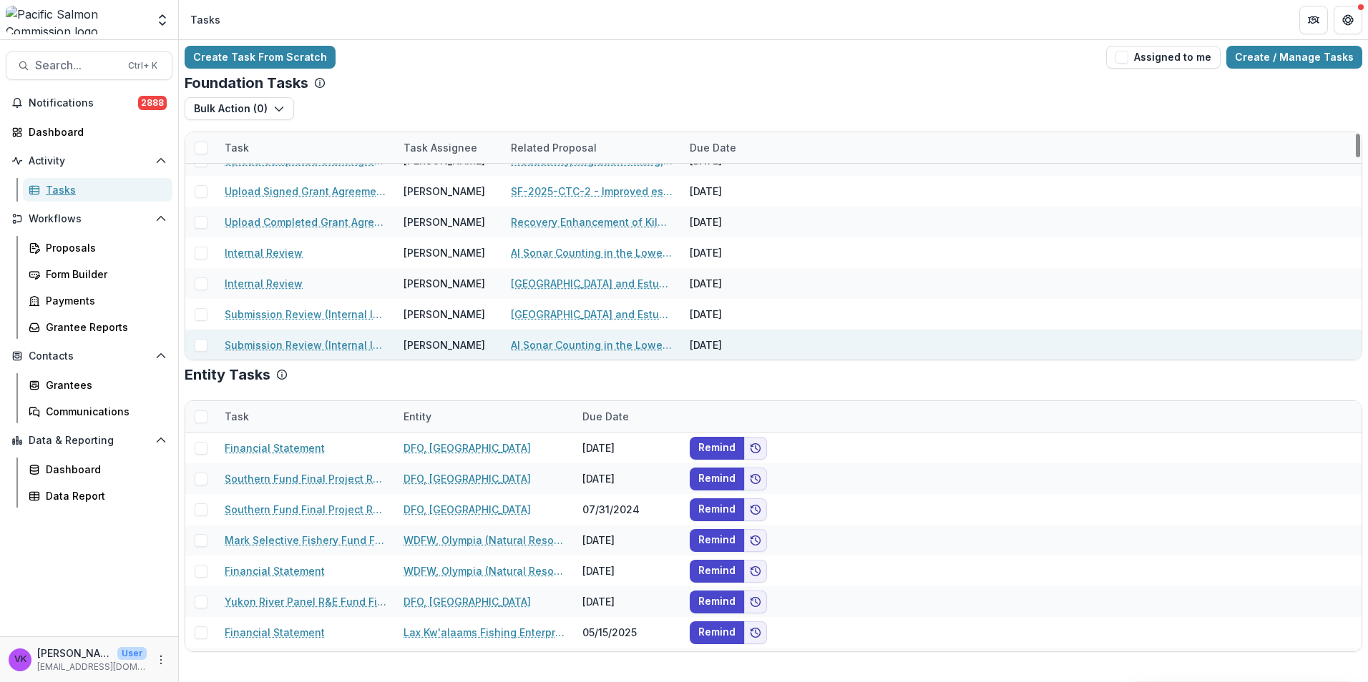
scroll to position [572, 0]
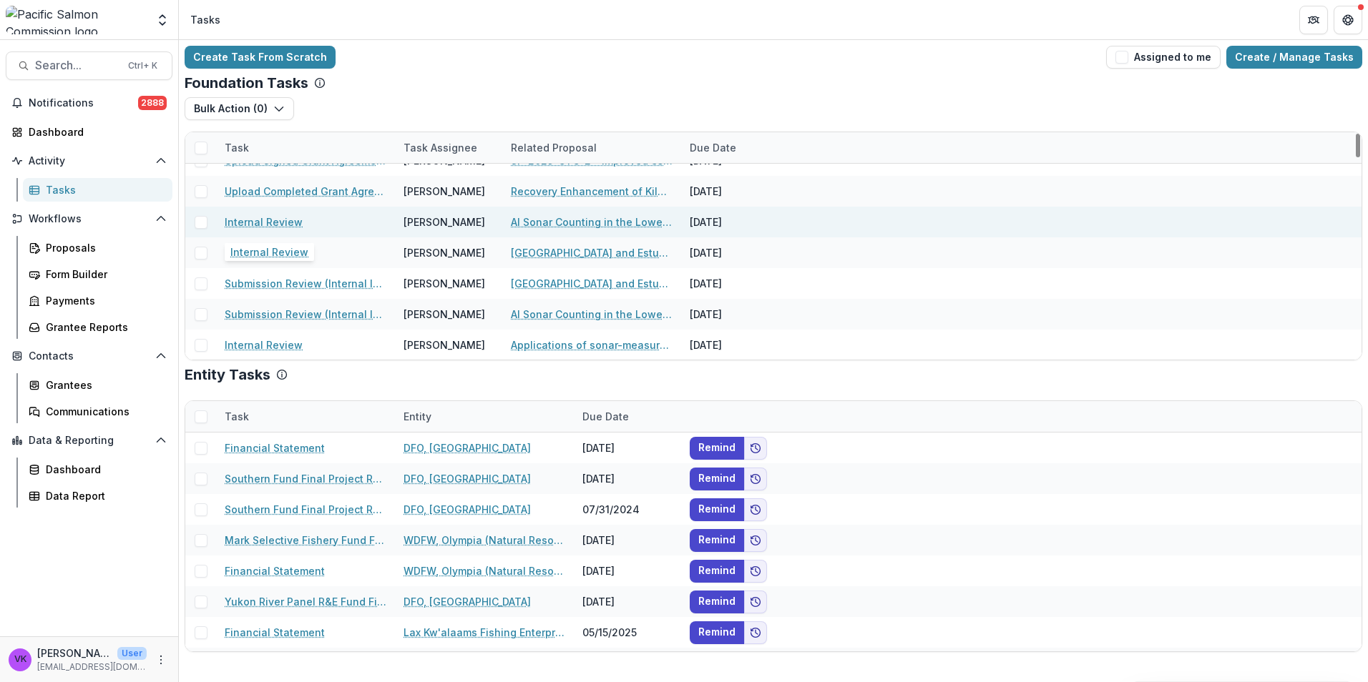
click at [250, 221] on link "Internal Review" at bounding box center [264, 222] width 78 height 15
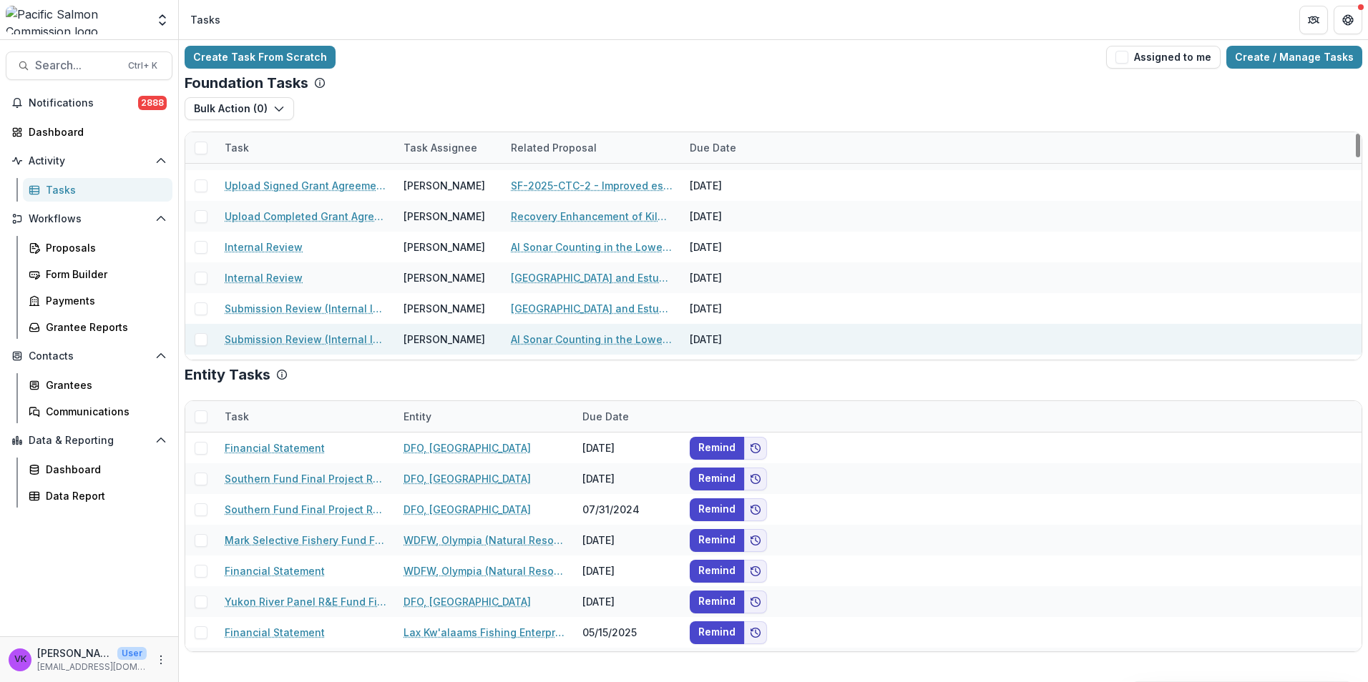
scroll to position [572, 0]
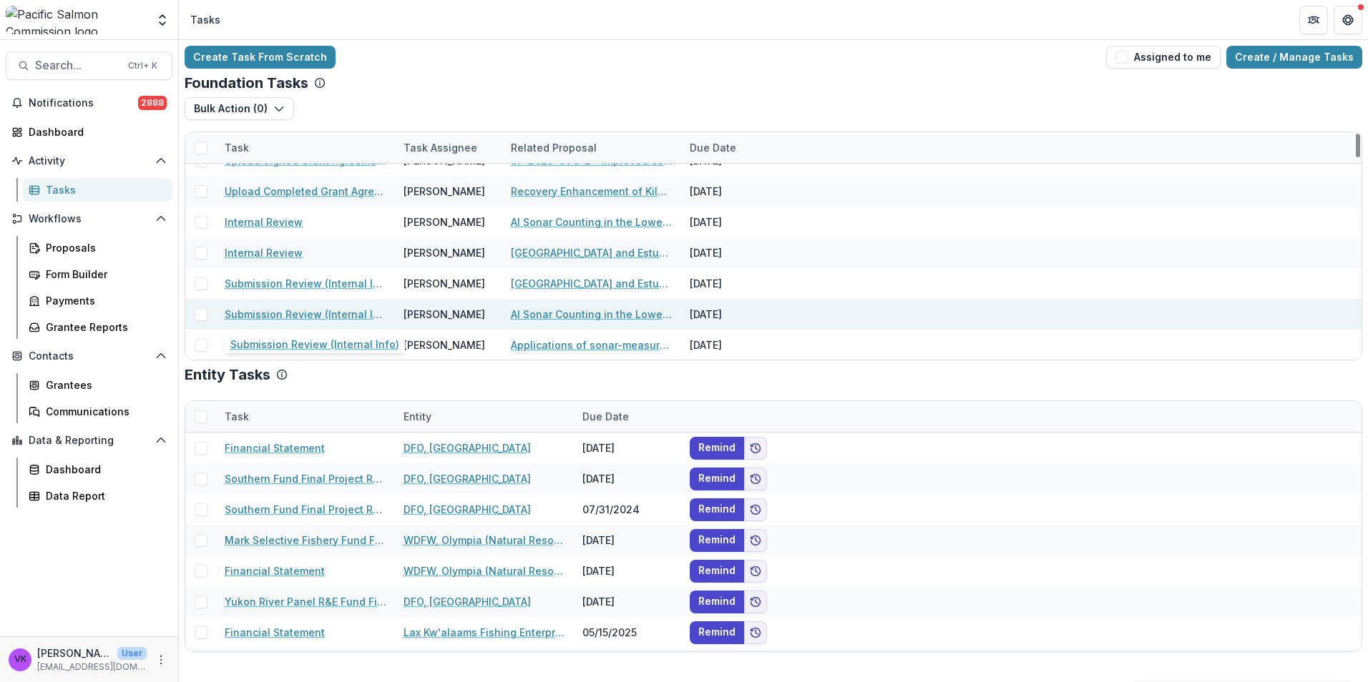
drag, startPoint x: 360, startPoint y: 314, endPoint x: 571, endPoint y: 330, distance: 211.6
click at [359, 314] on link "Submission Review (Internal Info)" at bounding box center [306, 314] width 162 height 15
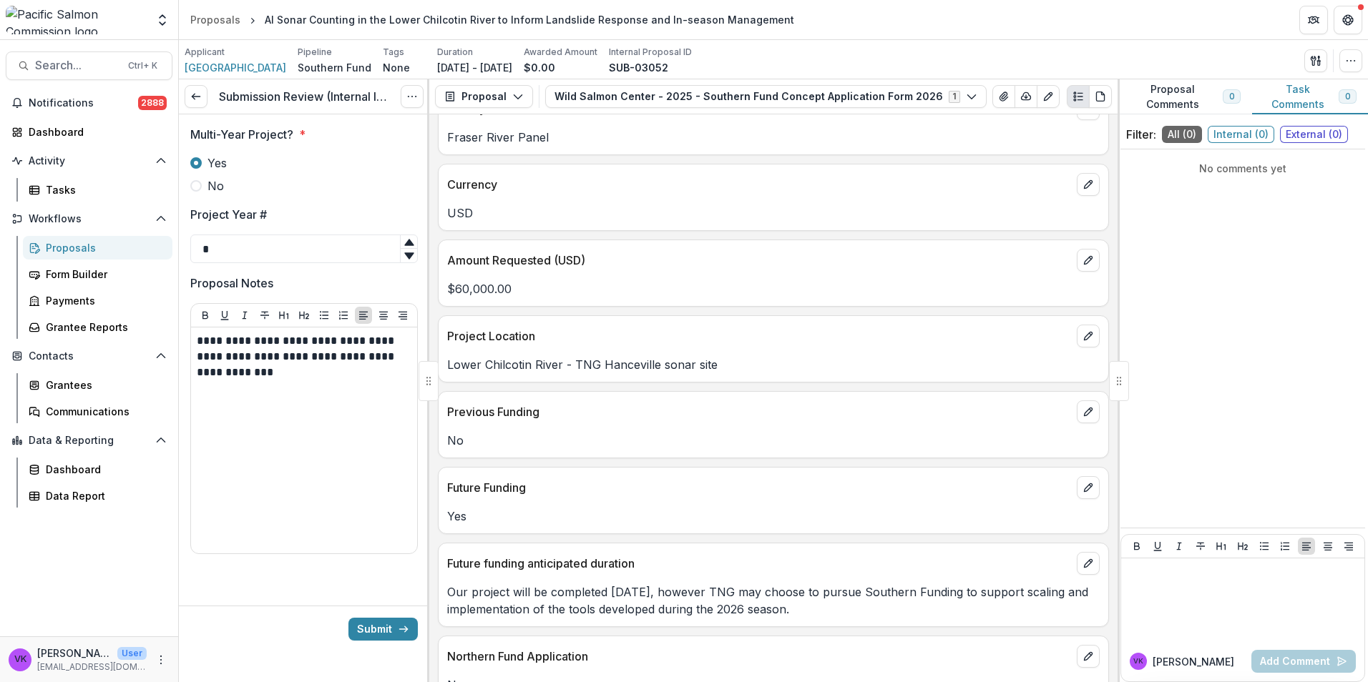
scroll to position [644, 0]
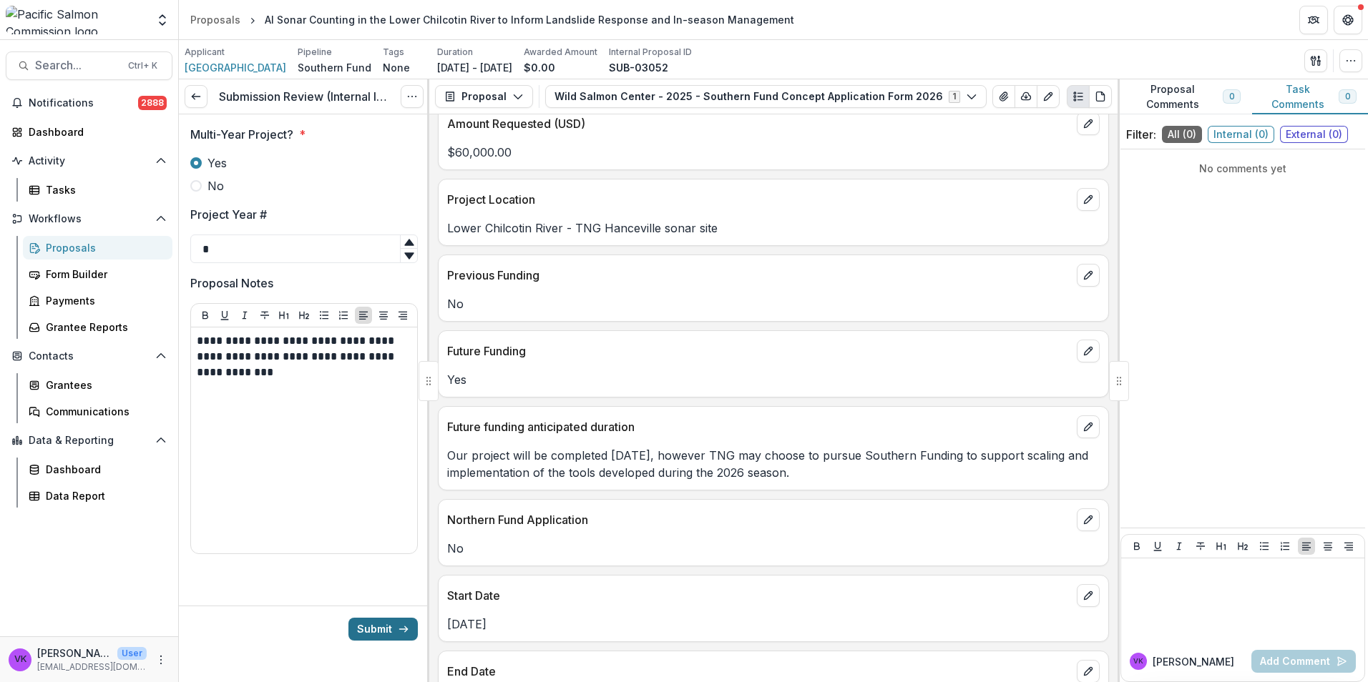
click at [386, 629] on button "Submit" at bounding box center [382, 629] width 69 height 23
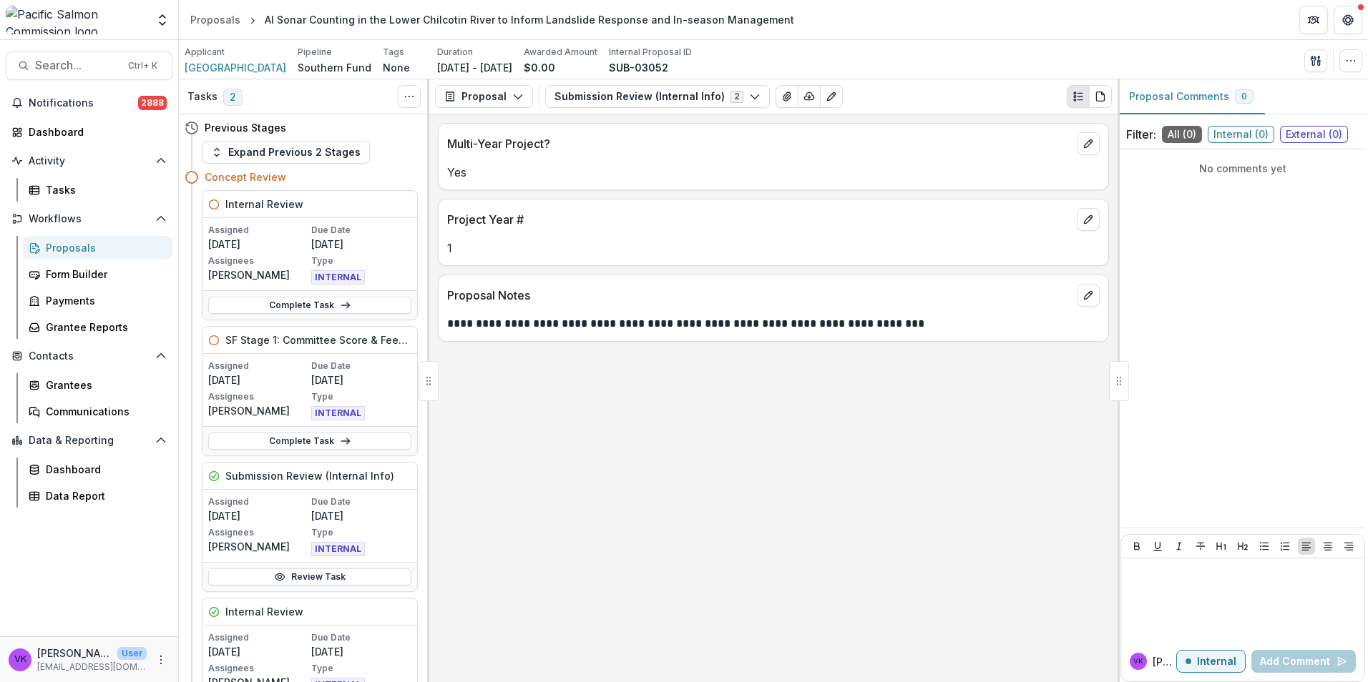
click at [71, 240] on link "Proposals" at bounding box center [98, 248] width 150 height 24
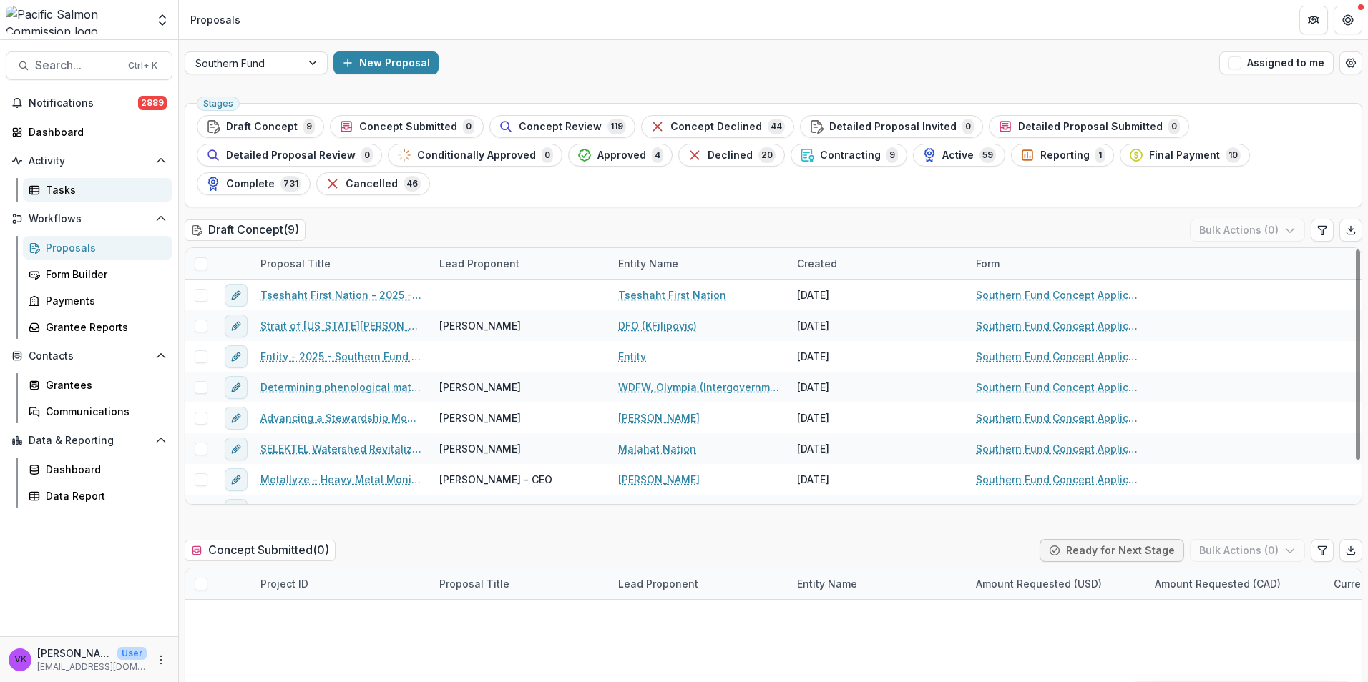
click at [59, 190] on div "Tasks" at bounding box center [103, 189] width 115 height 15
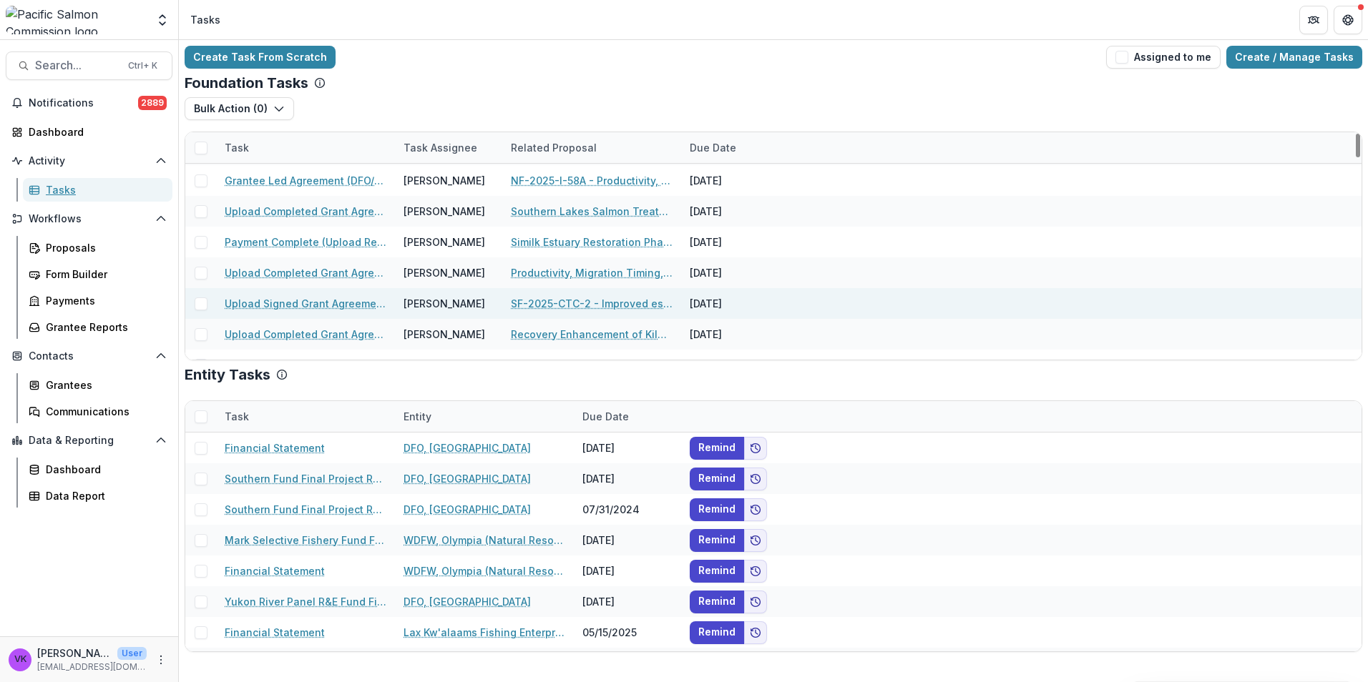
scroll to position [572, 0]
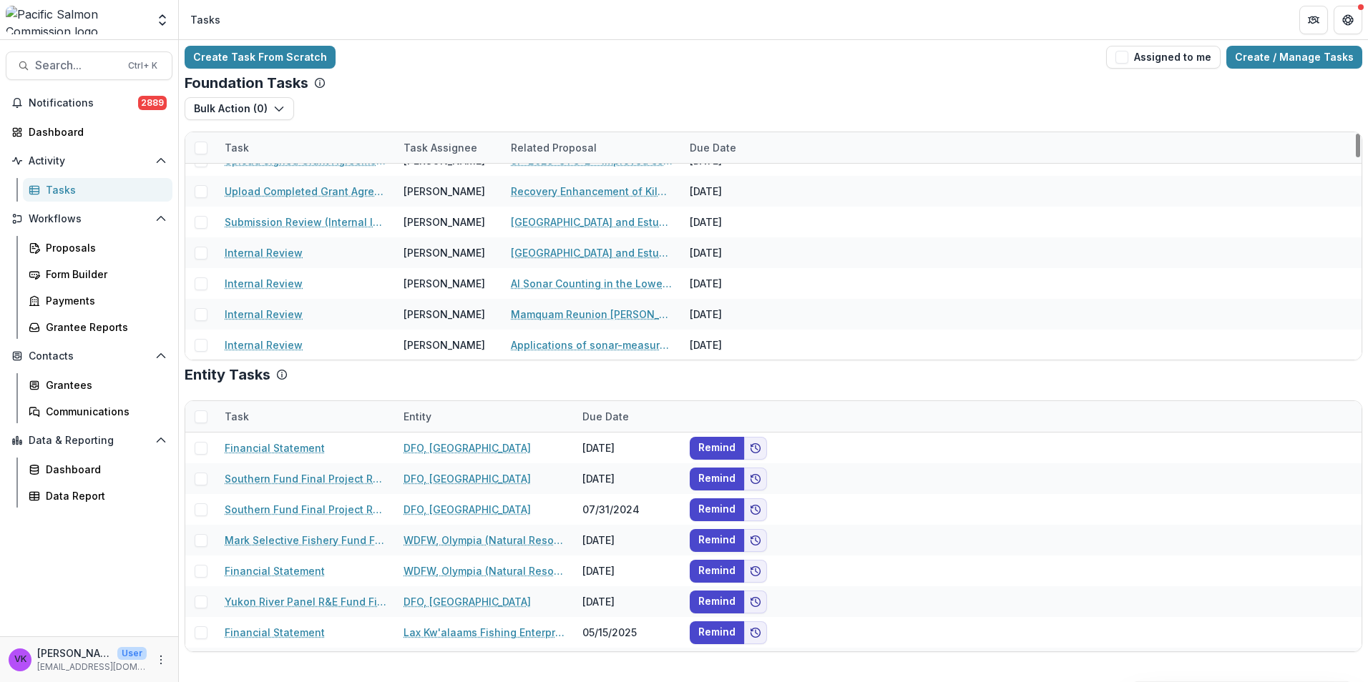
click at [303, 145] on div "Task" at bounding box center [305, 147] width 179 height 31
click at [310, 175] on input at bounding box center [305, 180] width 172 height 23
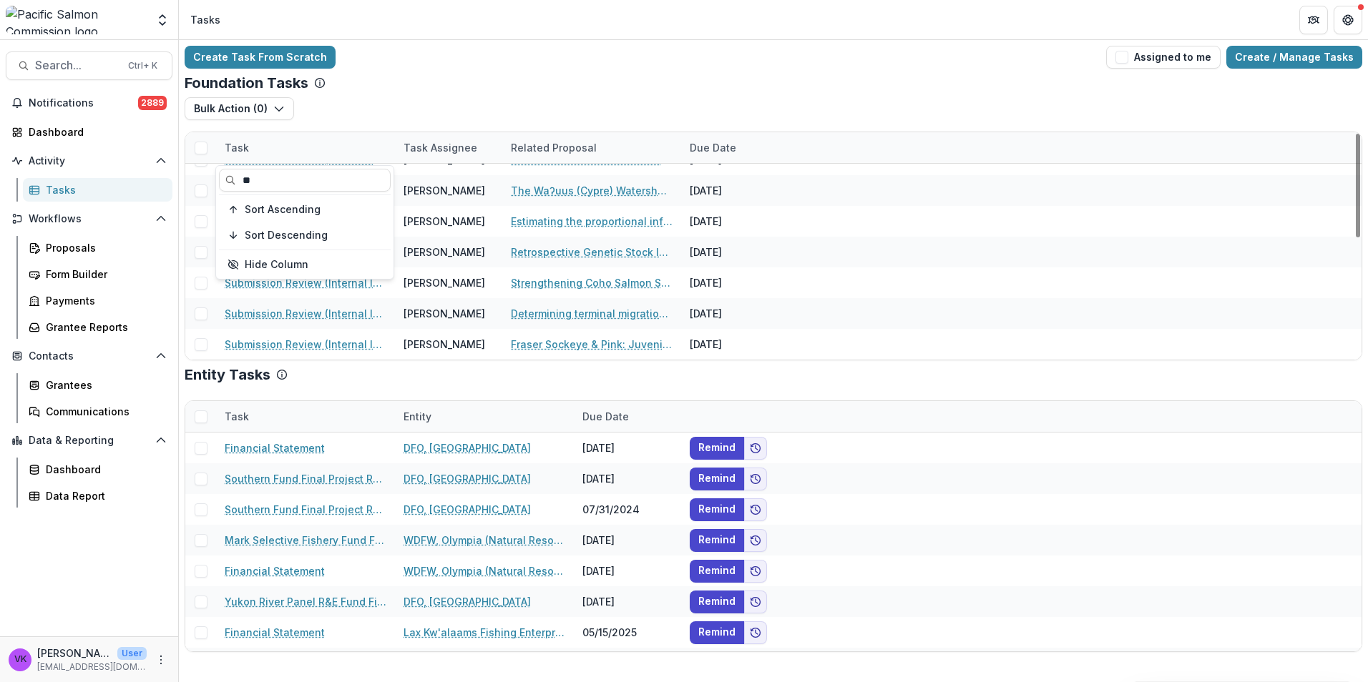
scroll to position [265, 0]
type input "*****"
click at [959, 97] on div "Foundation Tasks Bulk Action ( 0 ) Grant Upload Tasks Task Task Assignee Relate…" at bounding box center [773, 217] width 1177 height 286
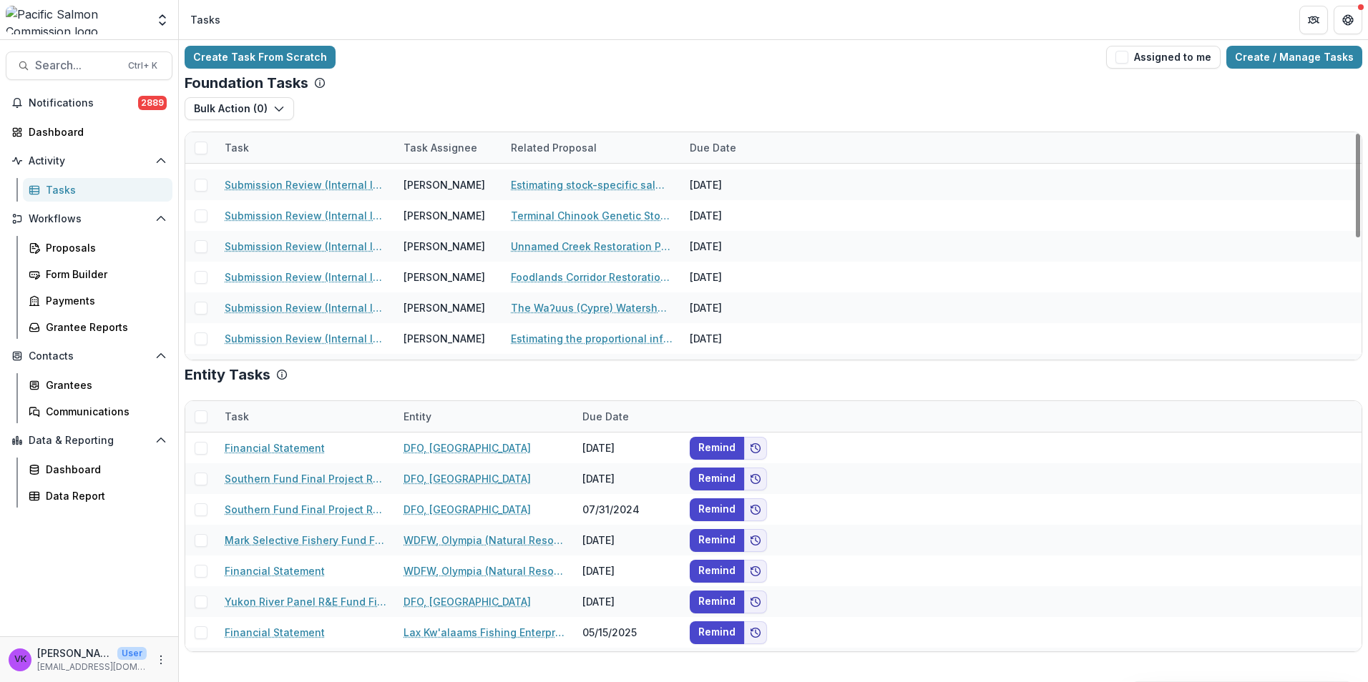
scroll to position [0, 0]
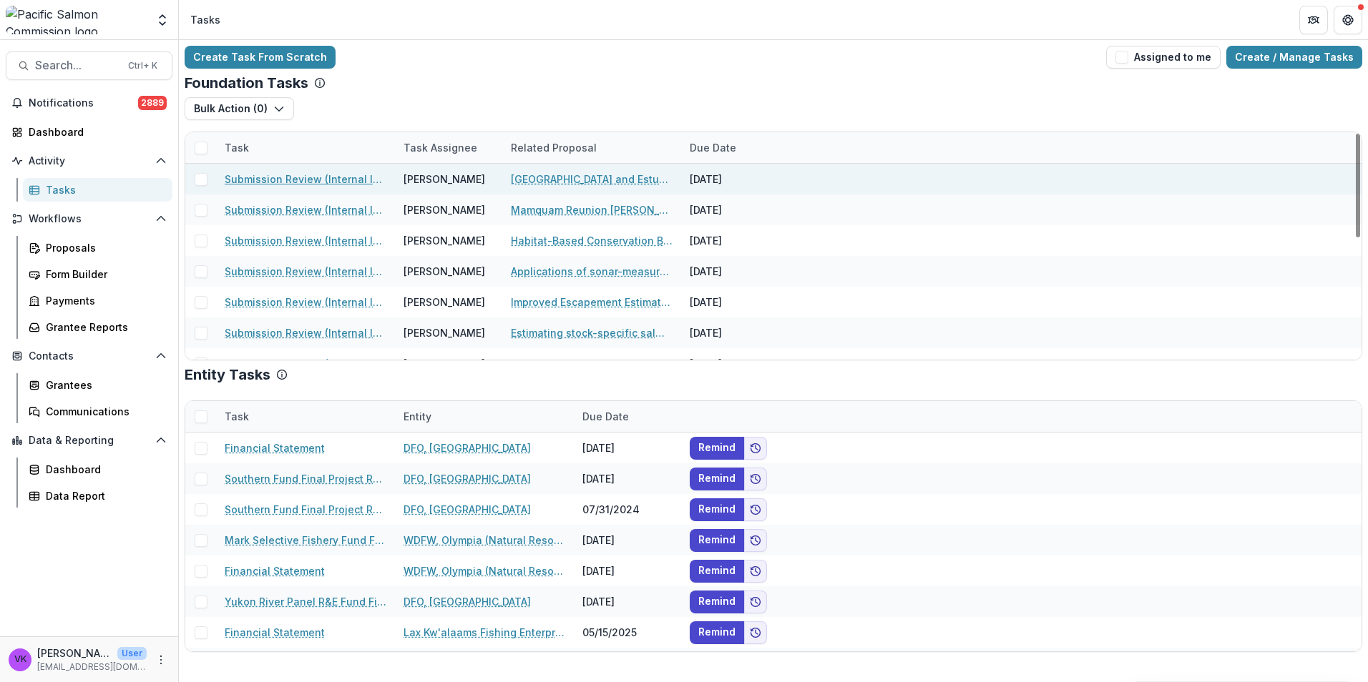
drag, startPoint x: 312, startPoint y: 180, endPoint x: 345, endPoint y: 193, distance: 35.6
click at [311, 180] on link "Submission Review (Internal Info)" at bounding box center [306, 179] width 162 height 15
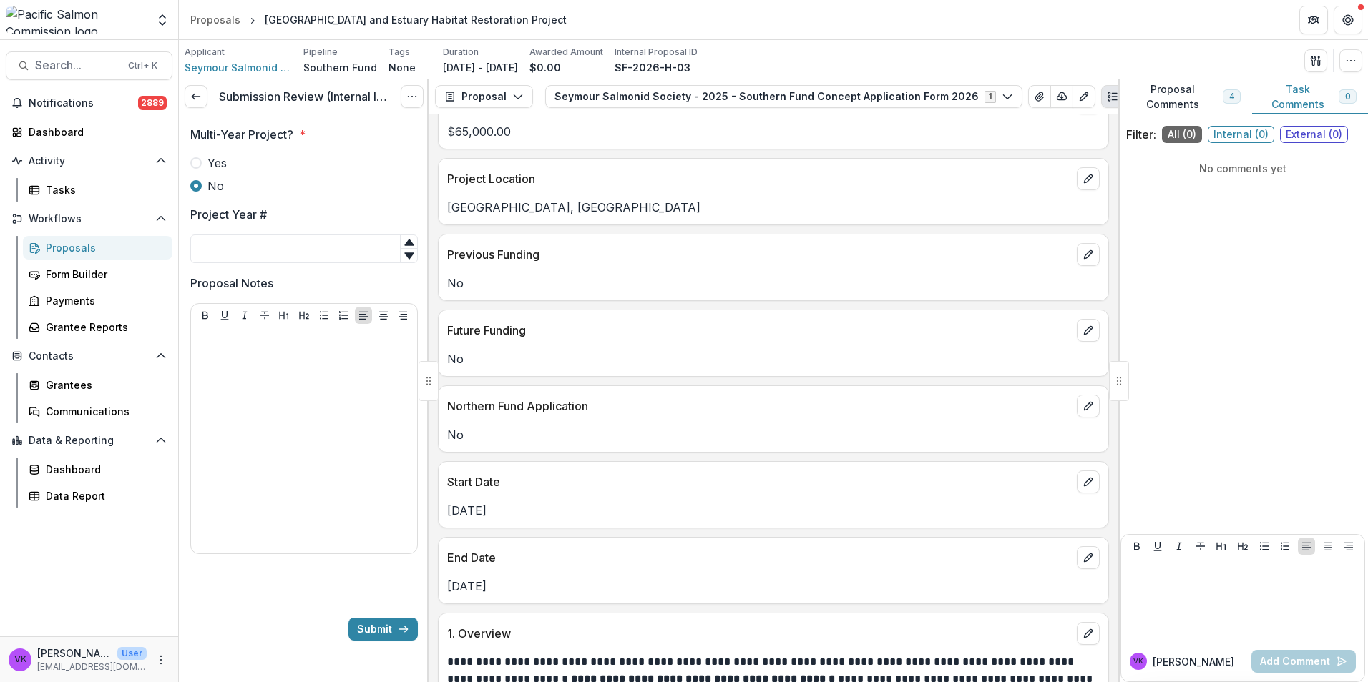
scroll to position [858, 0]
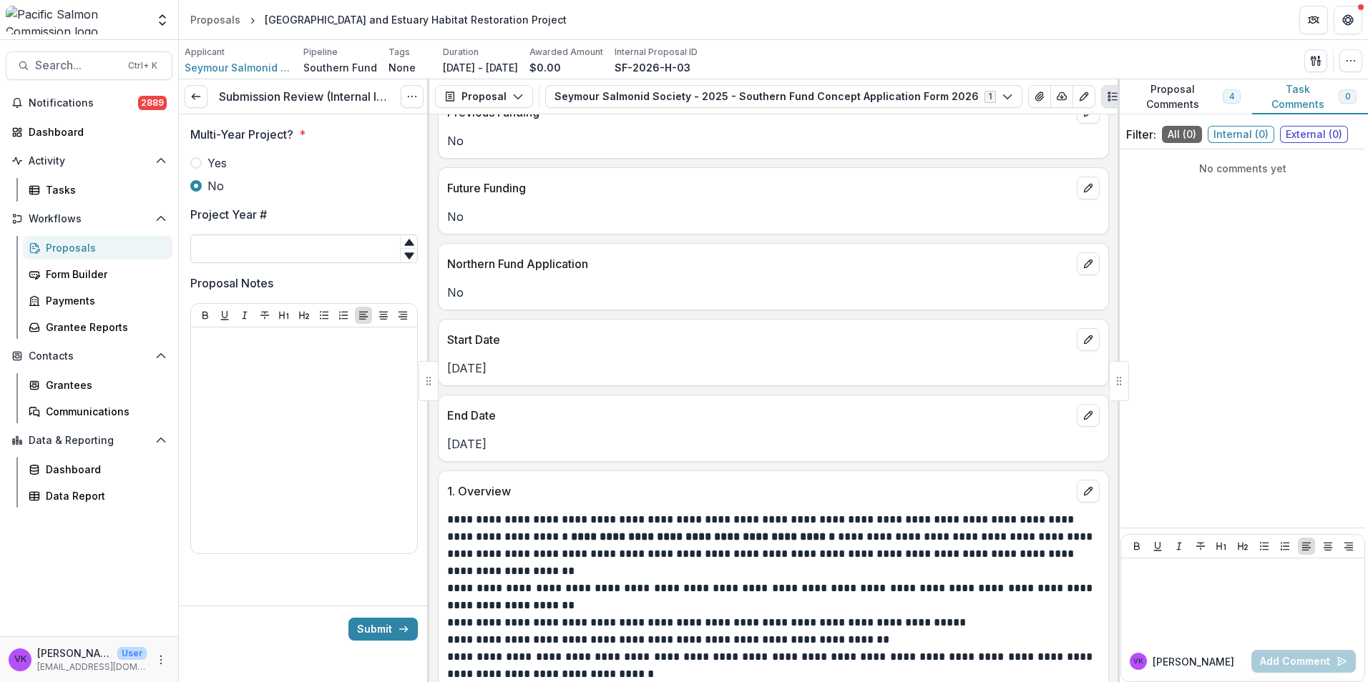
click at [305, 242] on input "Project Year #" at bounding box center [303, 249] width 227 height 29
type input "*"
drag, startPoint x: 296, startPoint y: 343, endPoint x: 300, endPoint y: 374, distance: 31.1
click at [297, 343] on p at bounding box center [304, 341] width 215 height 16
drag, startPoint x: 368, startPoint y: 629, endPoint x: 368, endPoint y: 621, distance: 7.9
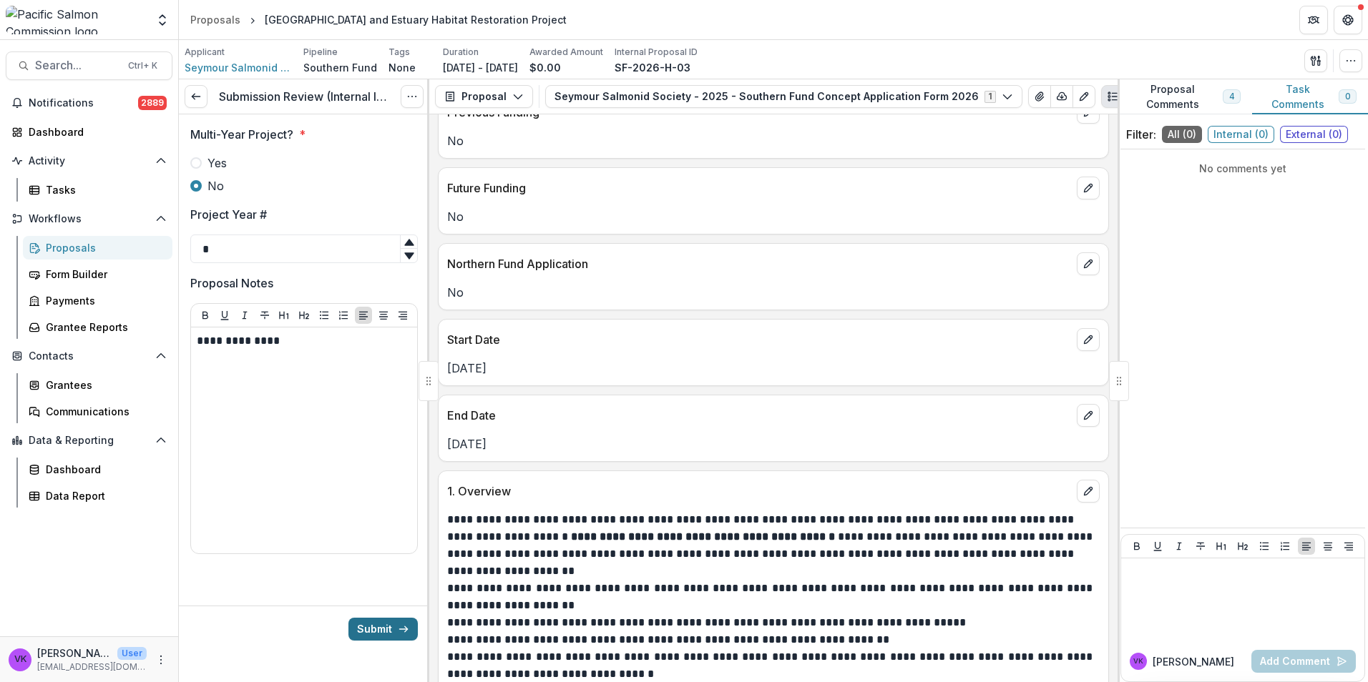
click at [368, 628] on button "Submit" at bounding box center [382, 629] width 69 height 23
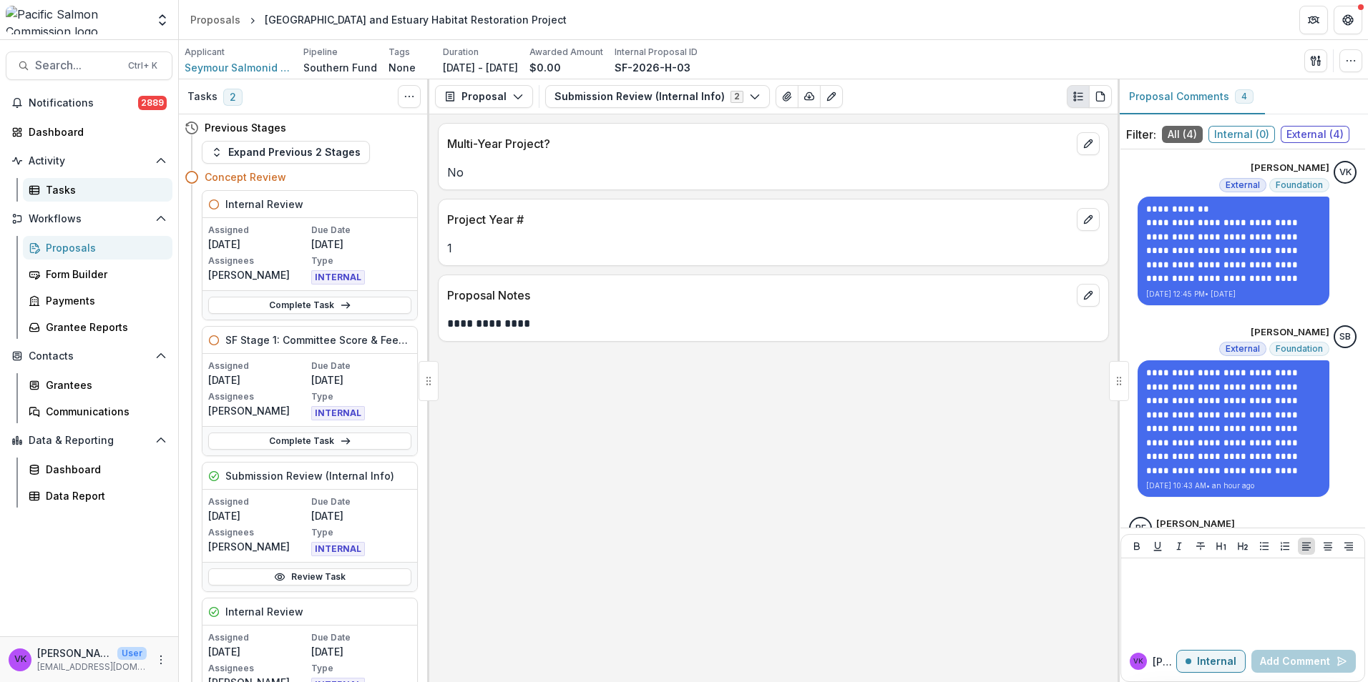
click at [63, 192] on div "Tasks" at bounding box center [103, 189] width 115 height 15
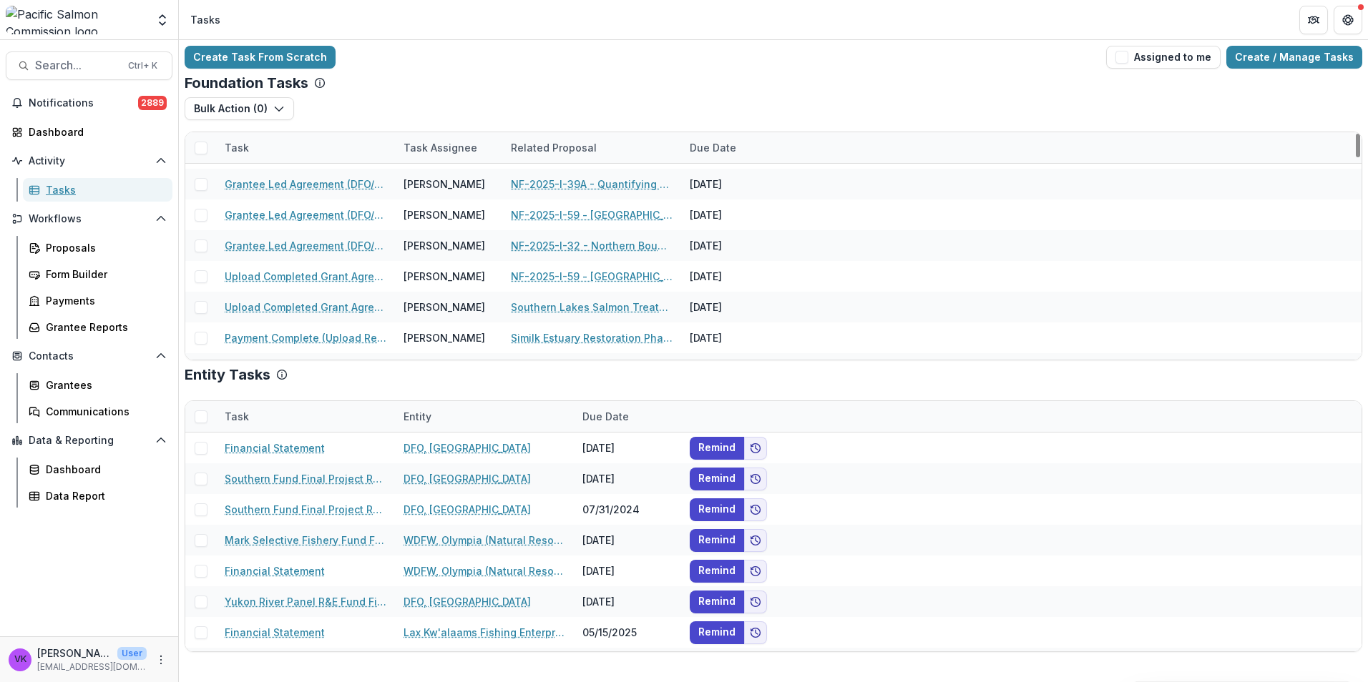
scroll to position [358, 0]
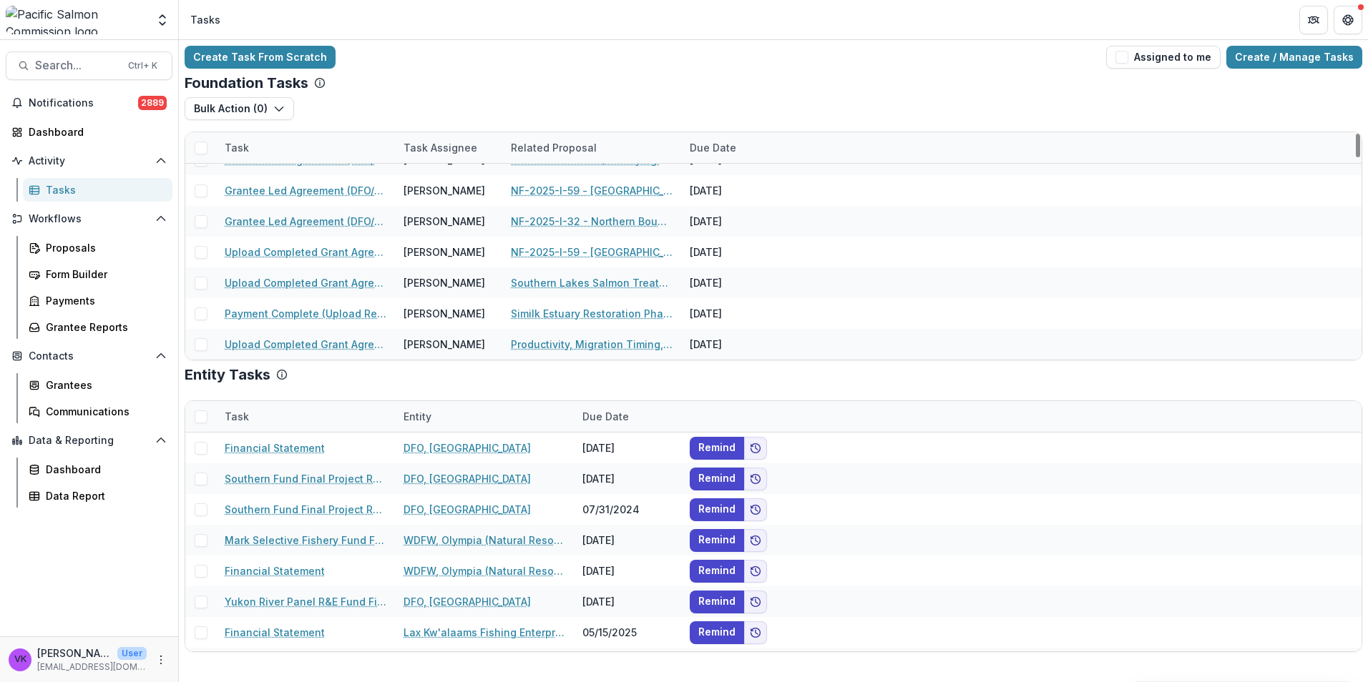
click at [325, 139] on div "Task" at bounding box center [305, 147] width 179 height 31
click at [325, 174] on input at bounding box center [305, 180] width 172 height 23
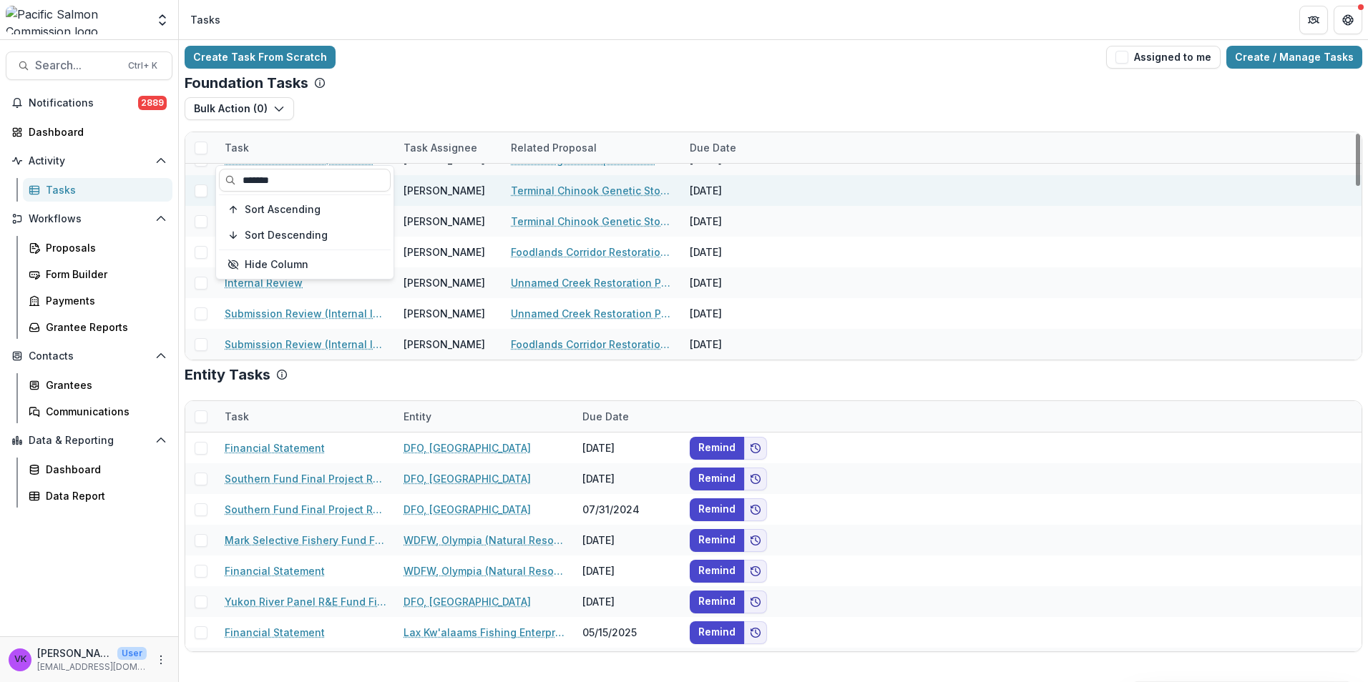
drag, startPoint x: 215, startPoint y: 184, endPoint x: 204, endPoint y: 185, distance: 11.5
click at [204, 185] on body "Skip to content Foundations Pacific Salmon Commission Nonprofits Test Phising I…" at bounding box center [684, 341] width 1368 height 682
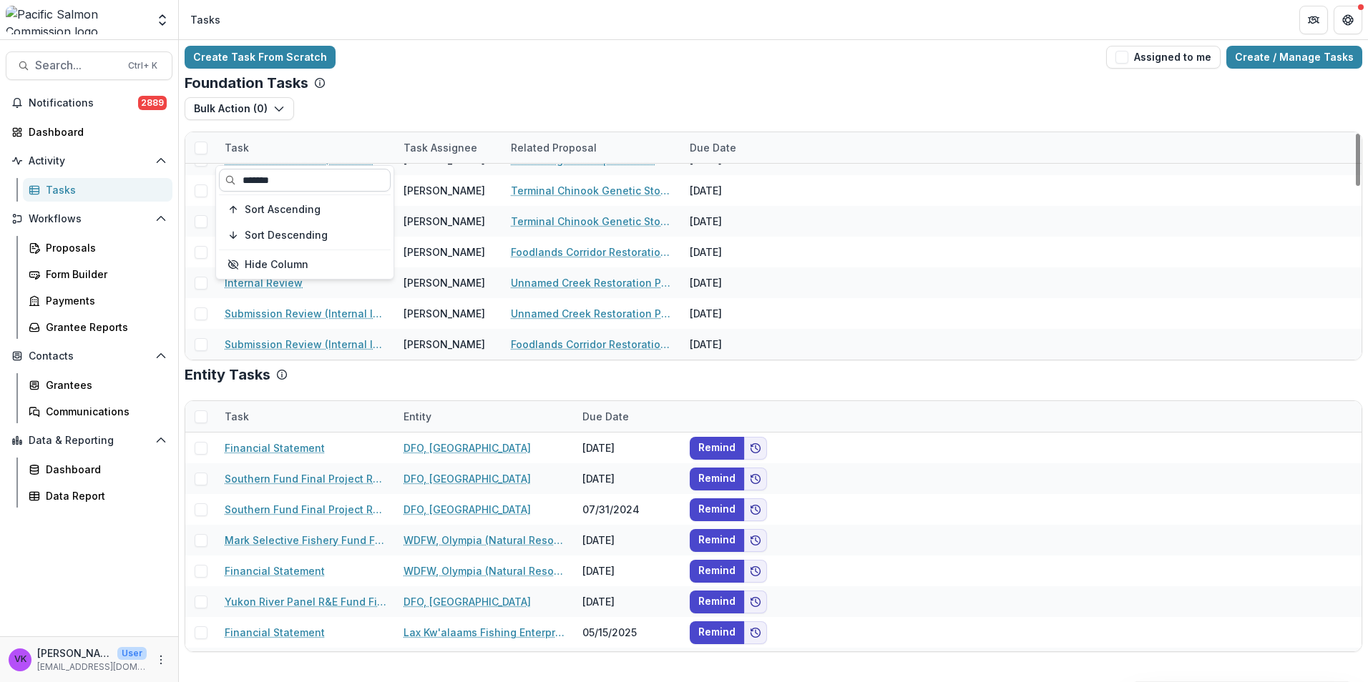
drag, startPoint x: 291, startPoint y: 180, endPoint x: 249, endPoint y: 188, distance: 43.1
click at [237, 177] on input "*******" at bounding box center [305, 180] width 172 height 23
type input "**********"
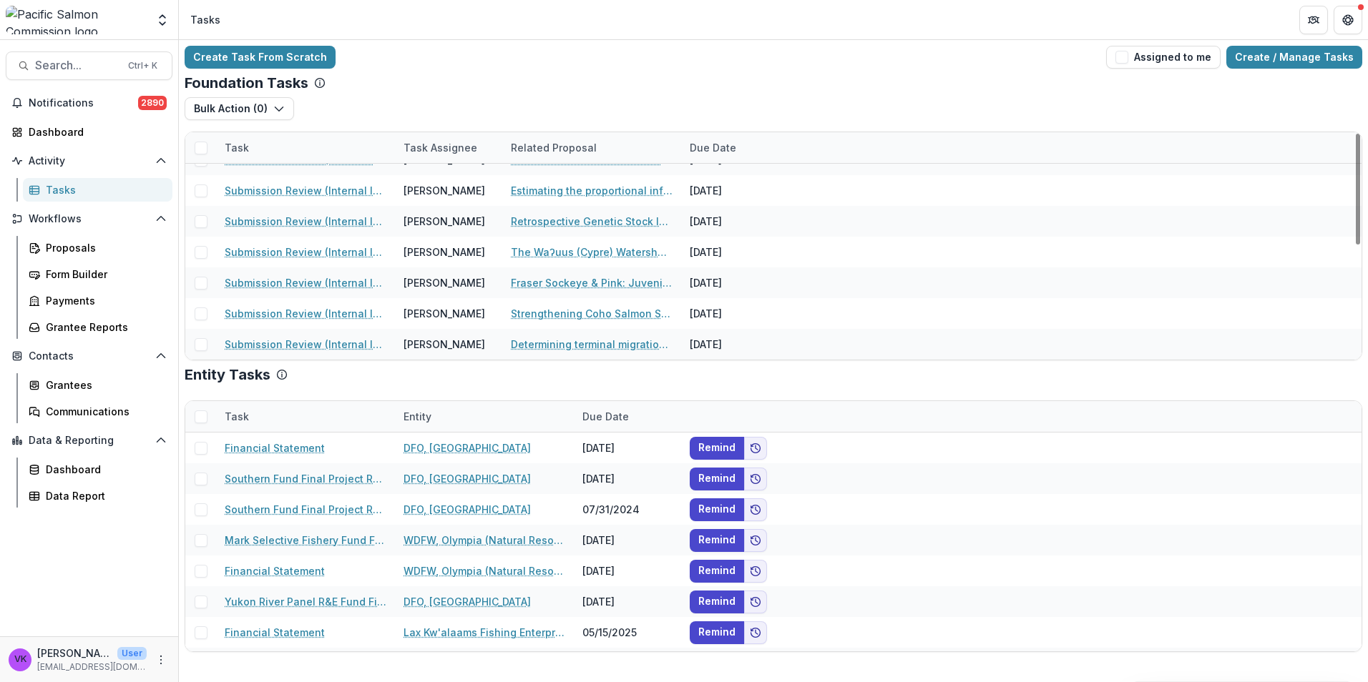
click at [725, 102] on div "Bulk Action ( 0 ) Grant Upload Tasks" at bounding box center [773, 114] width 1177 height 34
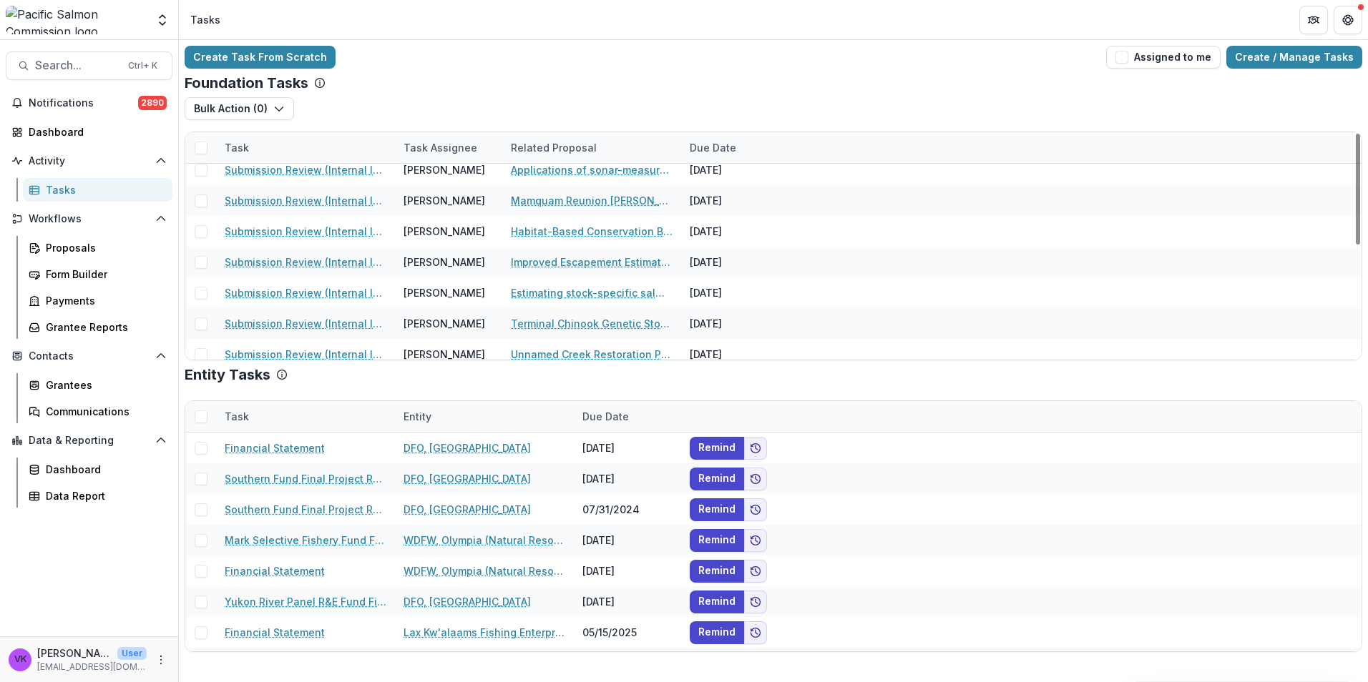
scroll to position [0, 0]
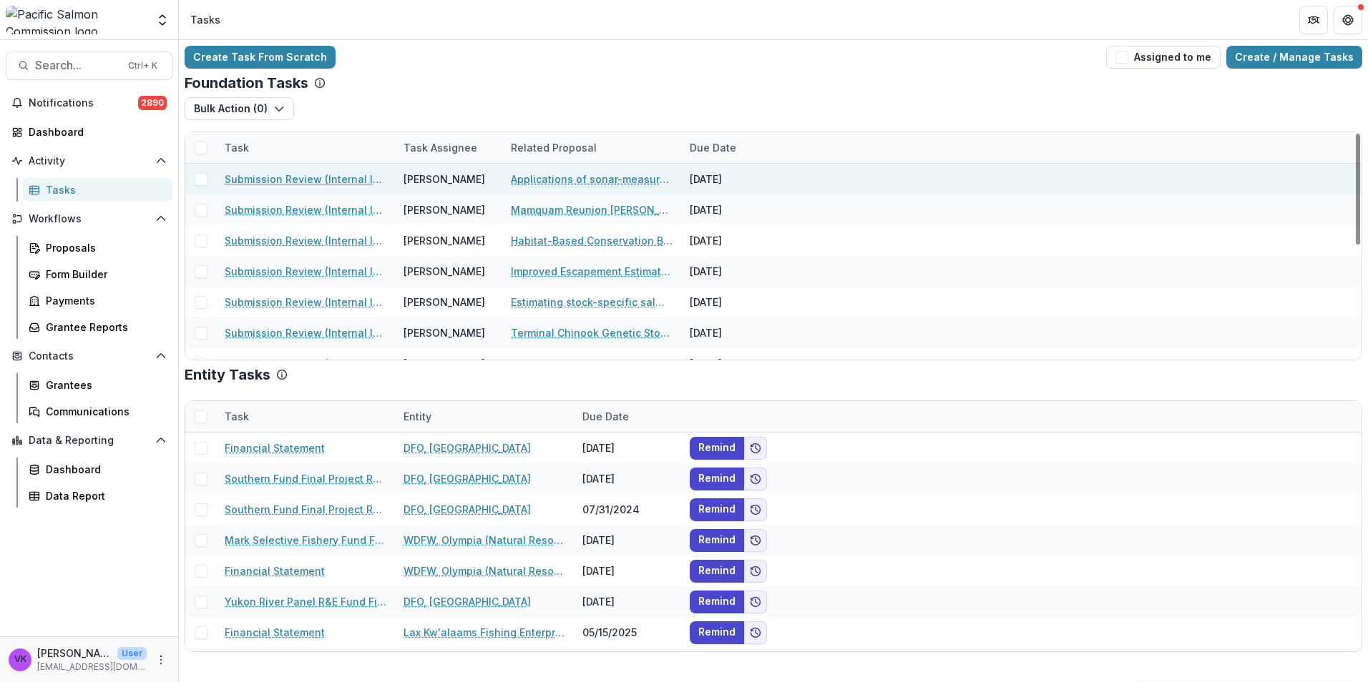
drag, startPoint x: 322, startPoint y: 178, endPoint x: 410, endPoint y: 187, distance: 88.4
click at [322, 177] on link "Submission Review (Internal Info)" at bounding box center [306, 179] width 162 height 15
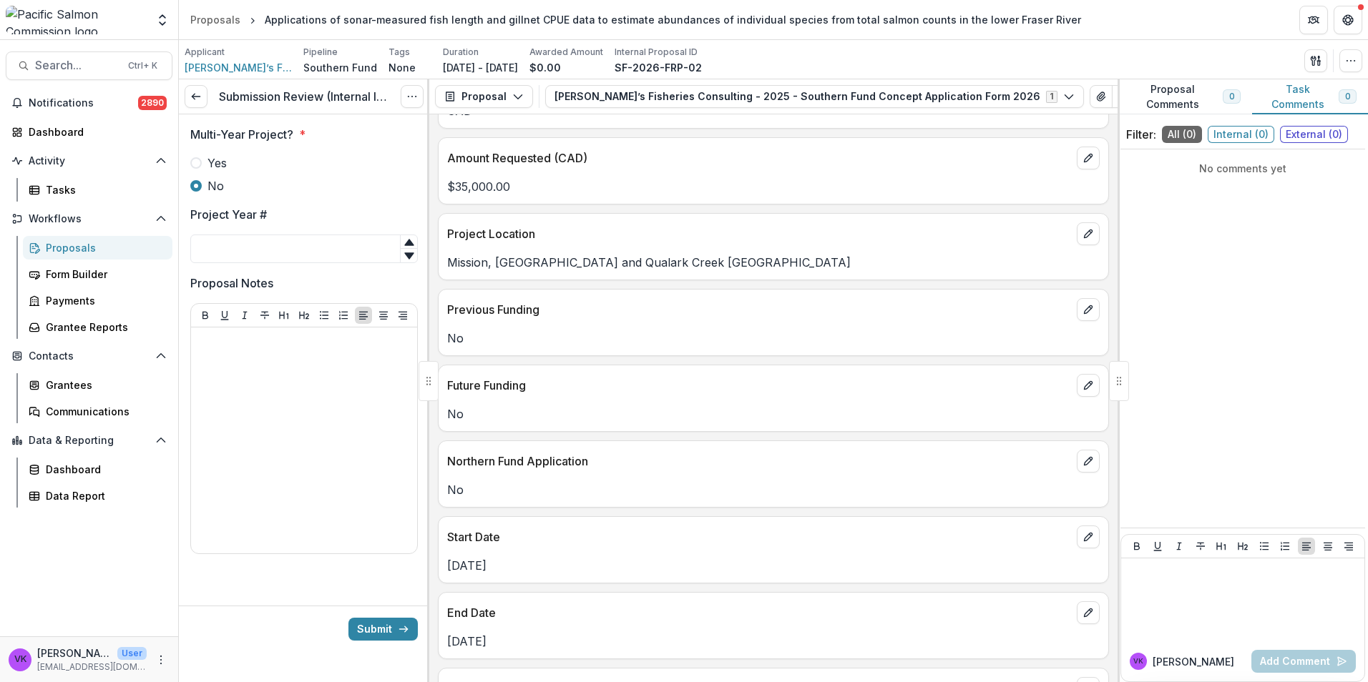
scroll to position [644, 0]
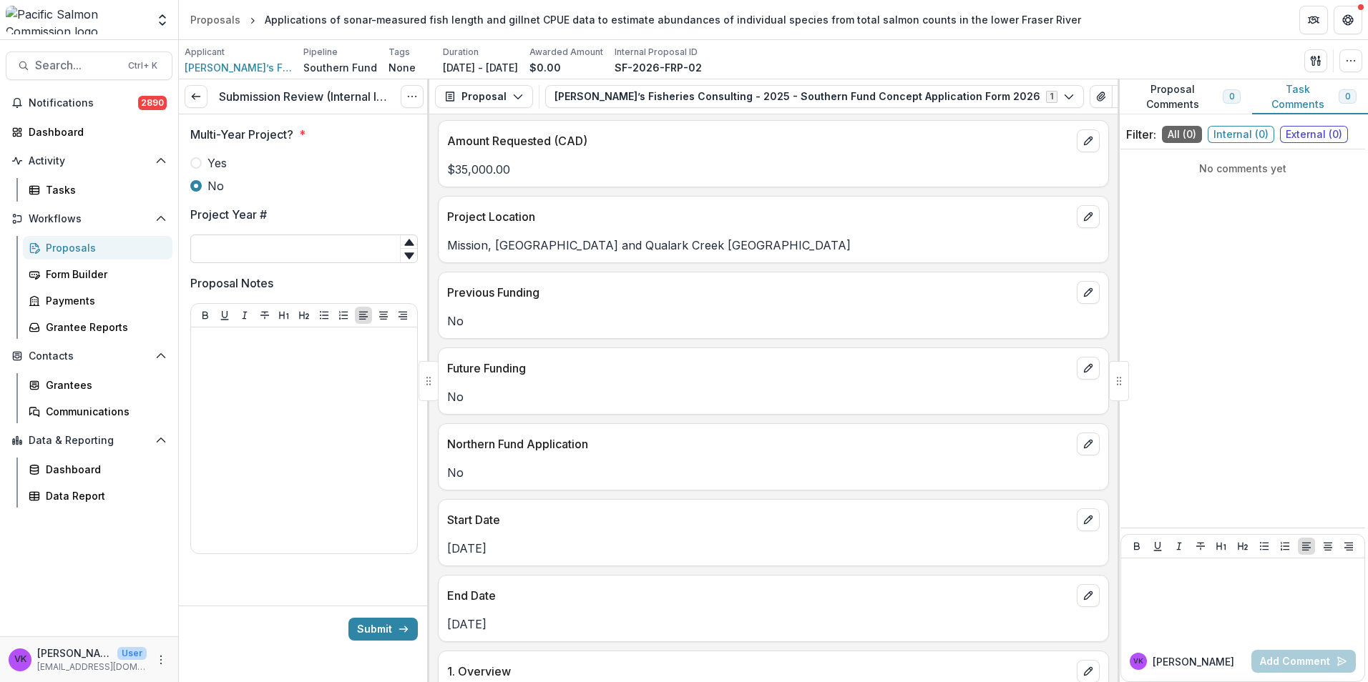
click at [222, 243] on input "Project Year #" at bounding box center [303, 249] width 227 height 29
type input "*"
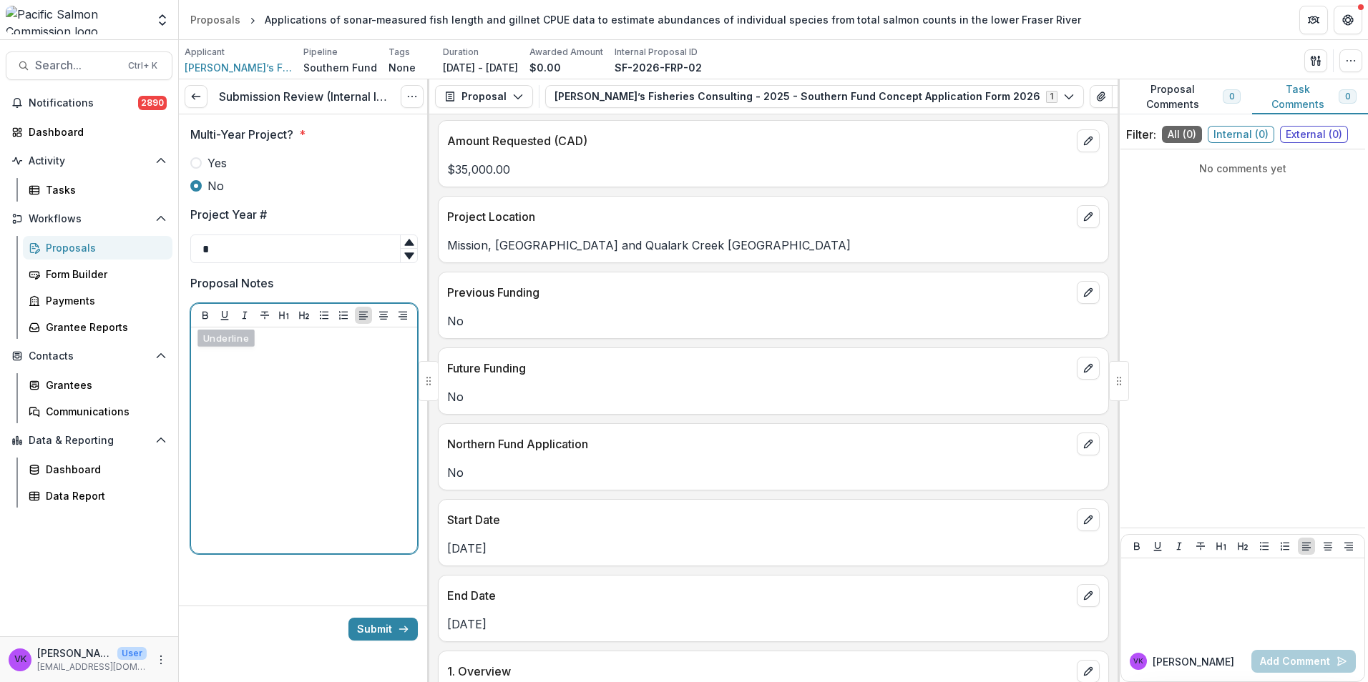
click at [243, 342] on p at bounding box center [304, 341] width 215 height 16
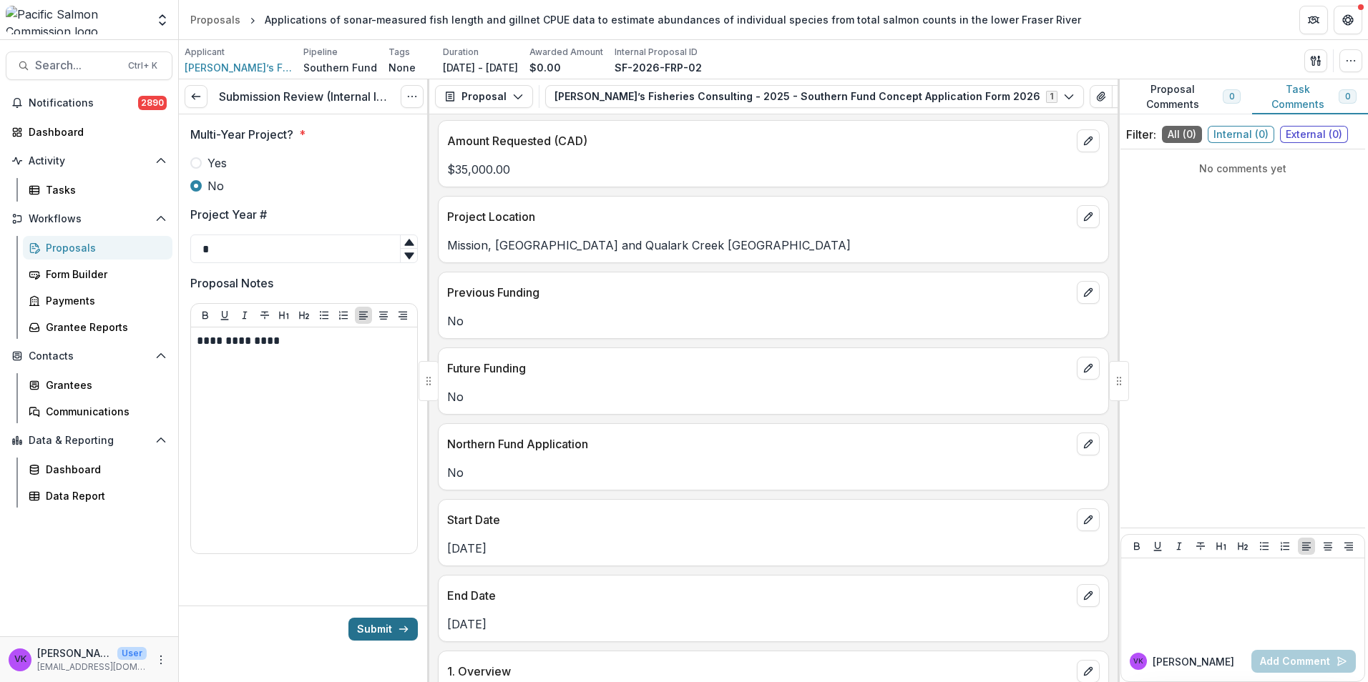
click at [385, 629] on button "Submit" at bounding box center [382, 629] width 69 height 23
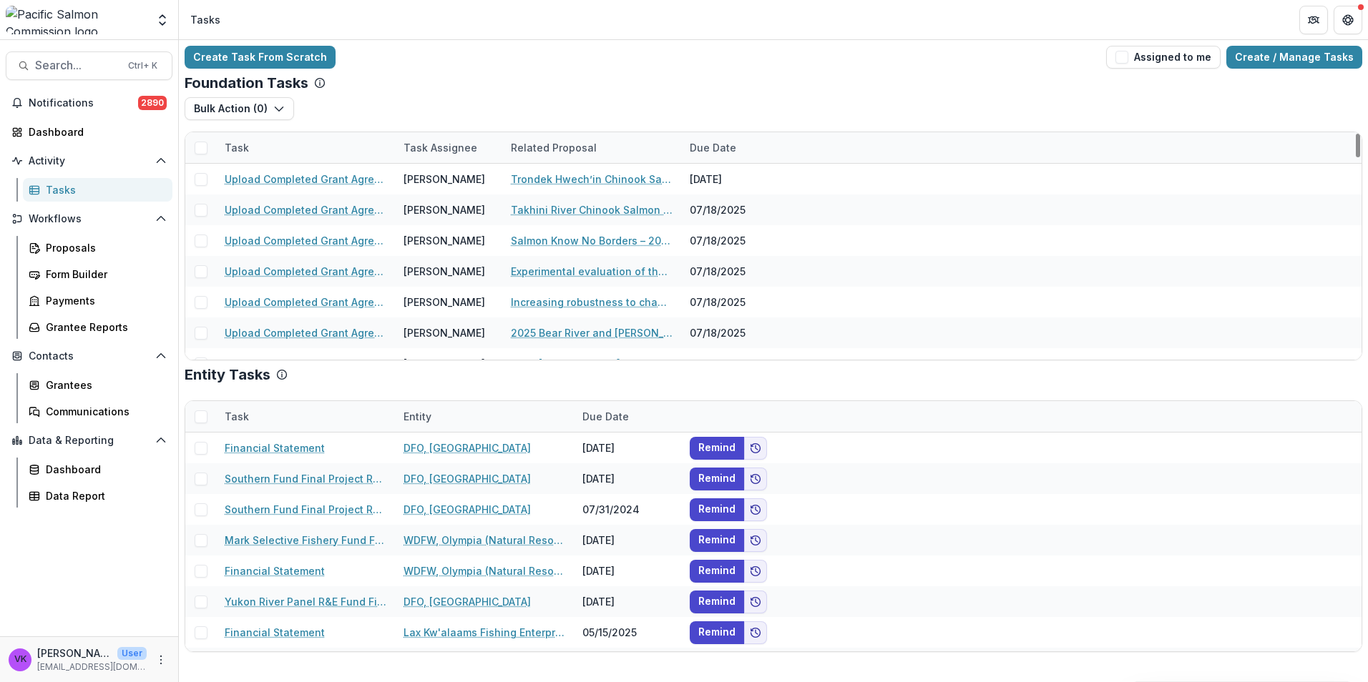
drag, startPoint x: 275, startPoint y: 139, endPoint x: 299, endPoint y: 154, distance: 28.2
click at [275, 139] on div "Task" at bounding box center [305, 147] width 179 height 31
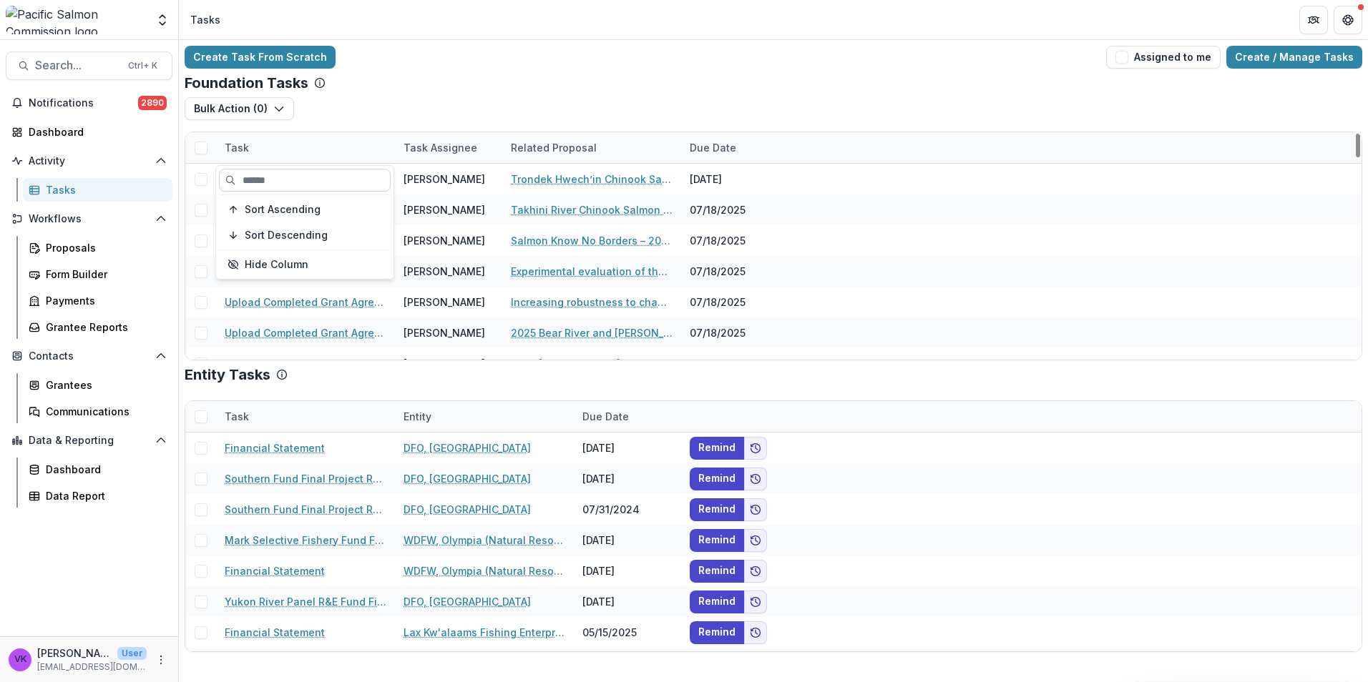
click at [305, 189] on input at bounding box center [305, 180] width 172 height 23
type input "****"
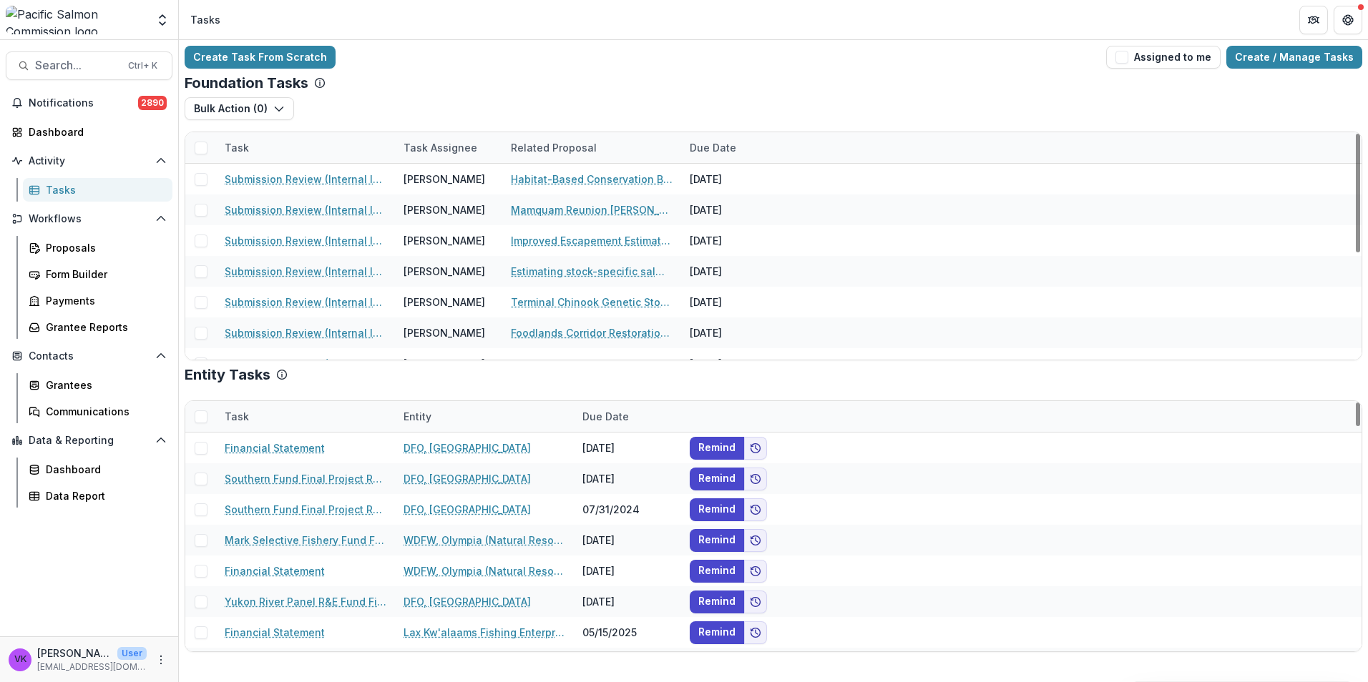
drag, startPoint x: 908, startPoint y: 96, endPoint x: 936, endPoint y: 147, distance: 58.6
click at [908, 95] on div "Foundation Tasks Bulk Action ( 0 ) Grant Upload Tasks Task Task Assignee Relate…" at bounding box center [773, 217] width 1177 height 286
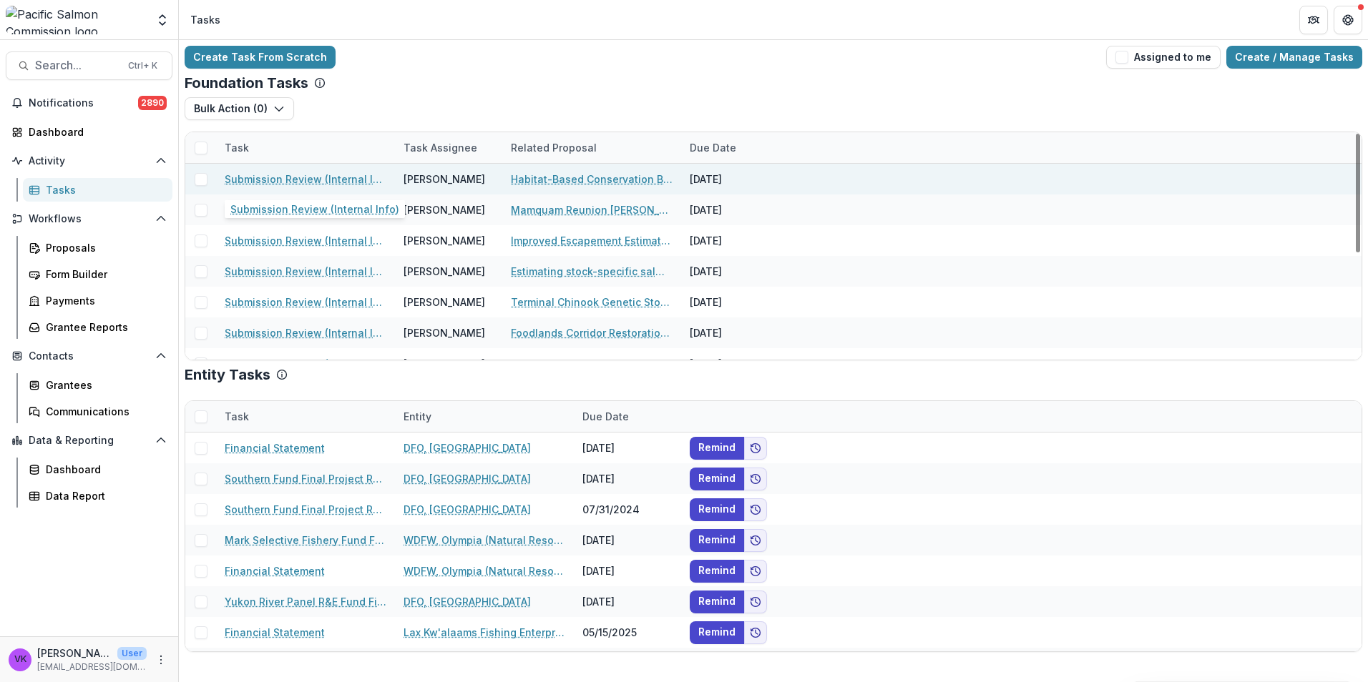
click at [321, 180] on link "Submission Review (Internal Info)" at bounding box center [306, 179] width 162 height 15
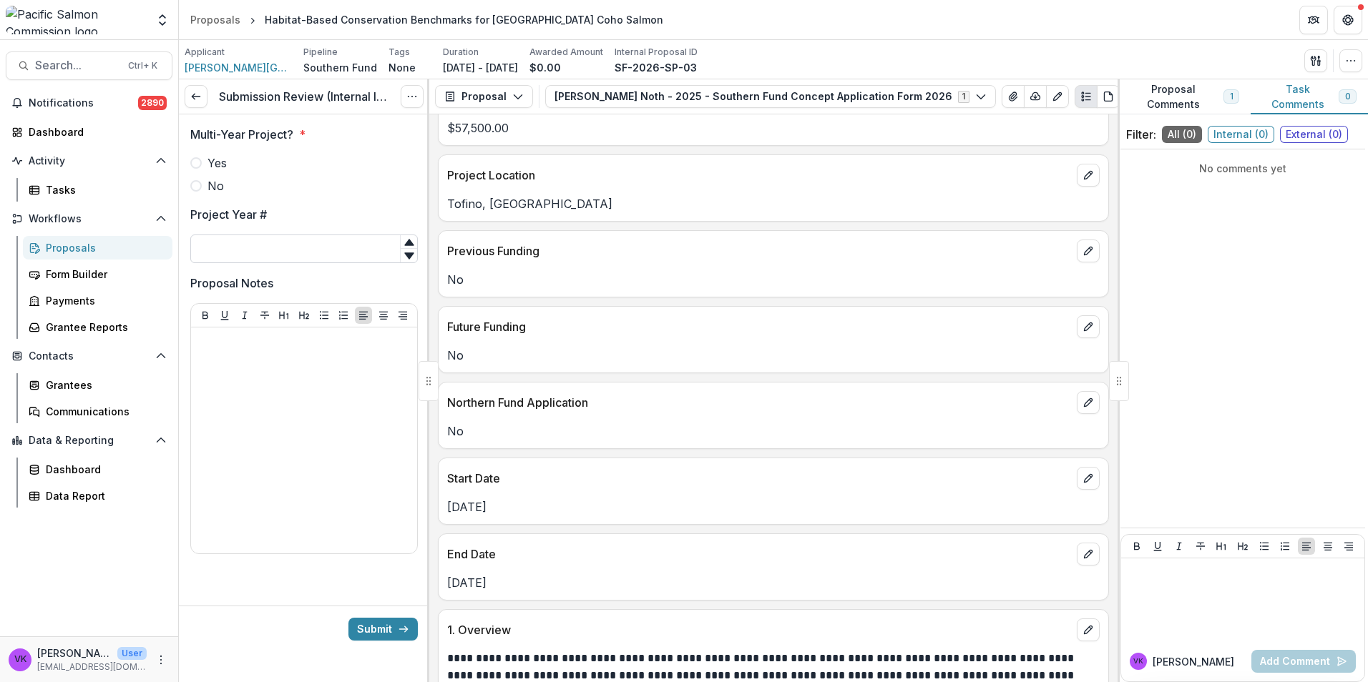
scroll to position [858, 0]
drag, startPoint x: 200, startPoint y: 185, endPoint x: 290, endPoint y: 247, distance: 108.9
click at [201, 185] on span at bounding box center [195, 185] width 11 height 11
click at [276, 245] on input "Project Year #" at bounding box center [303, 249] width 227 height 29
type input "*"
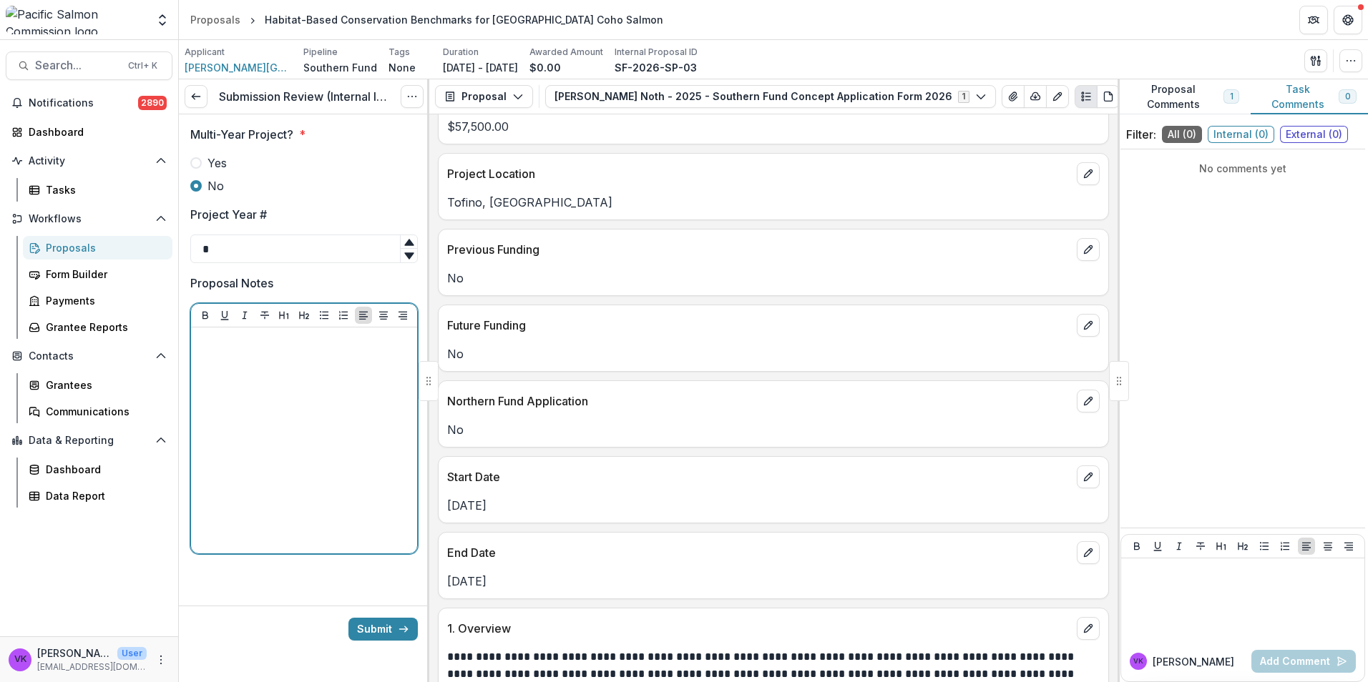
click at [341, 351] on div at bounding box center [304, 440] width 215 height 215
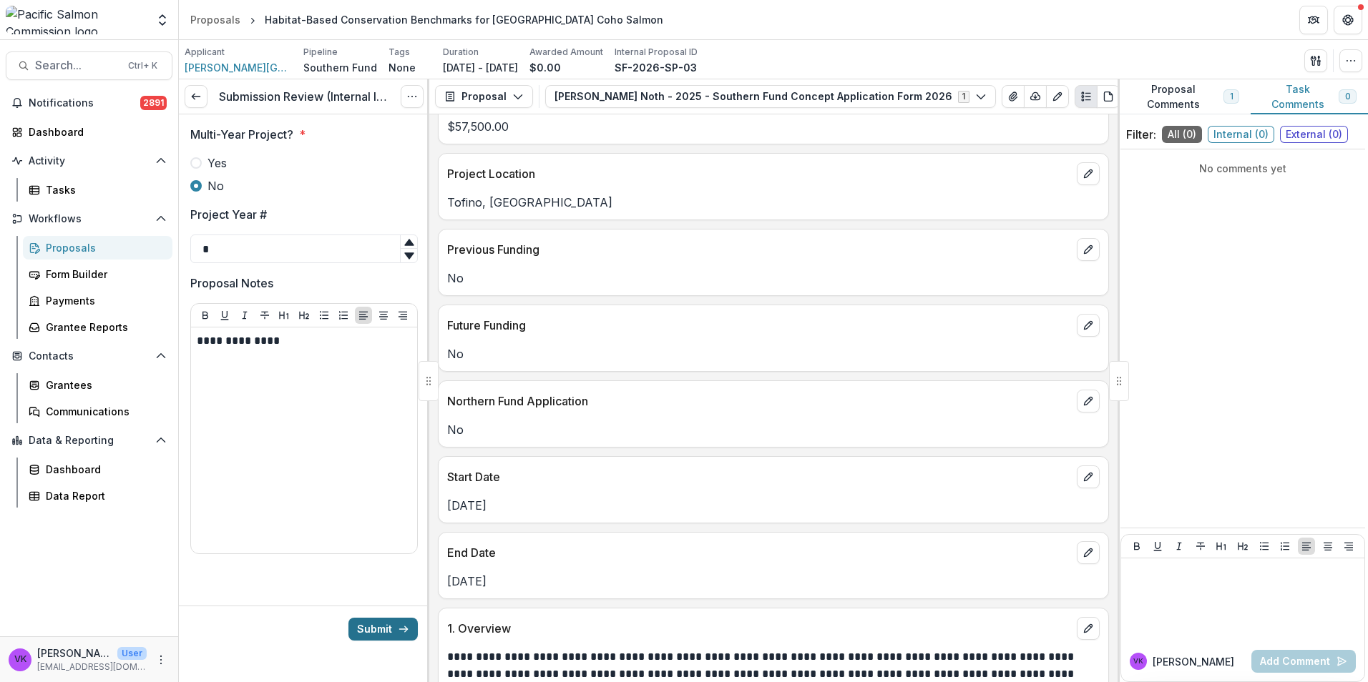
click at [373, 622] on button "Submit" at bounding box center [382, 629] width 69 height 23
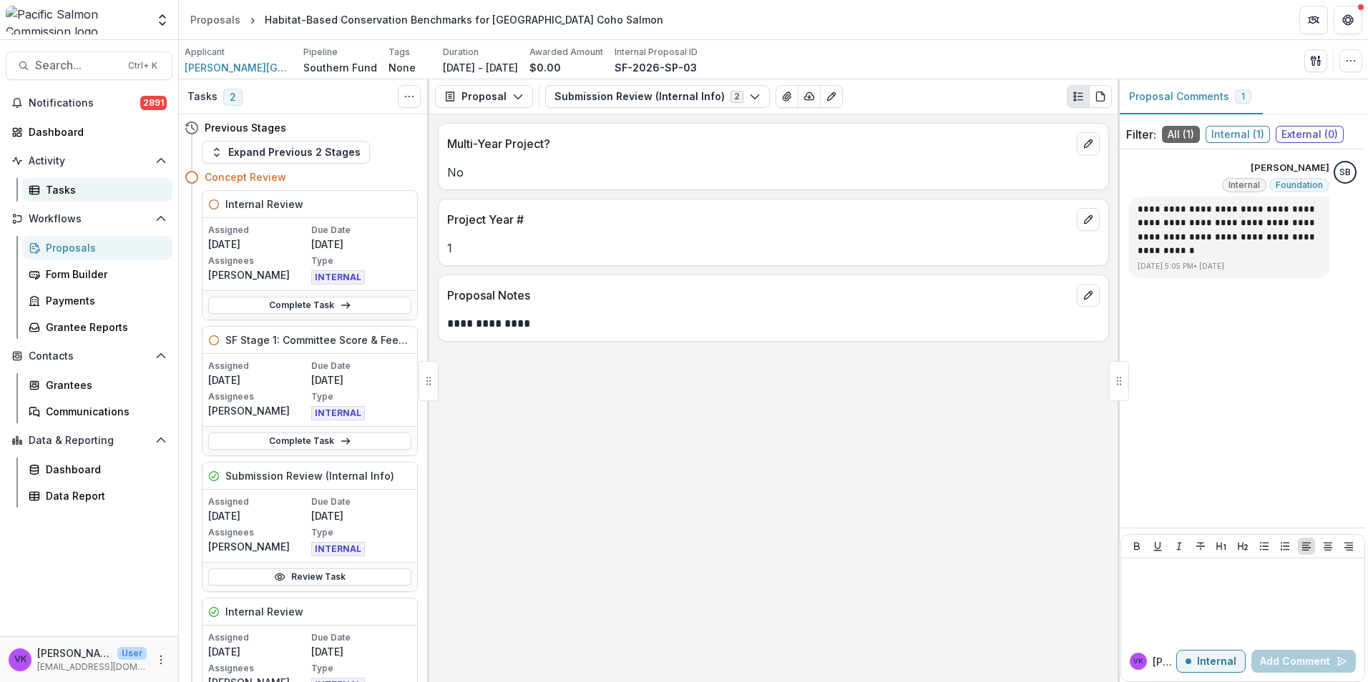
click at [65, 189] on div "Tasks" at bounding box center [103, 189] width 115 height 15
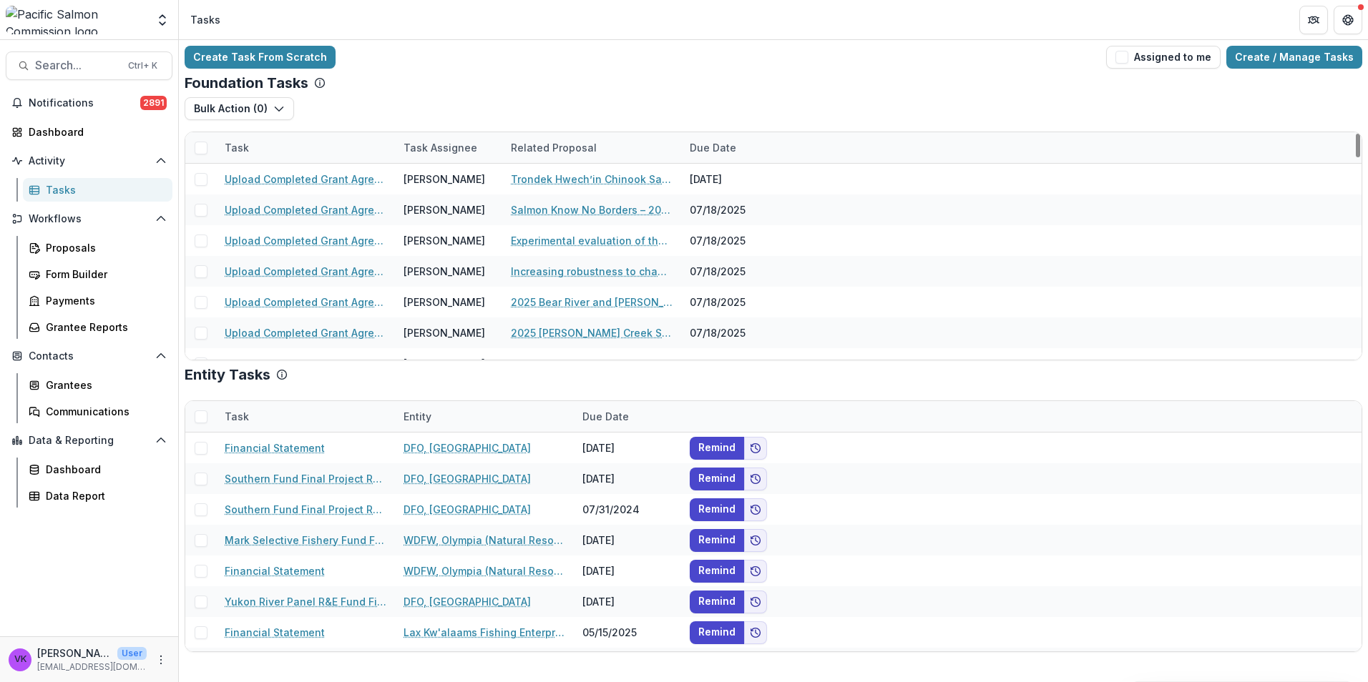
click at [273, 141] on div "Task" at bounding box center [305, 147] width 179 height 31
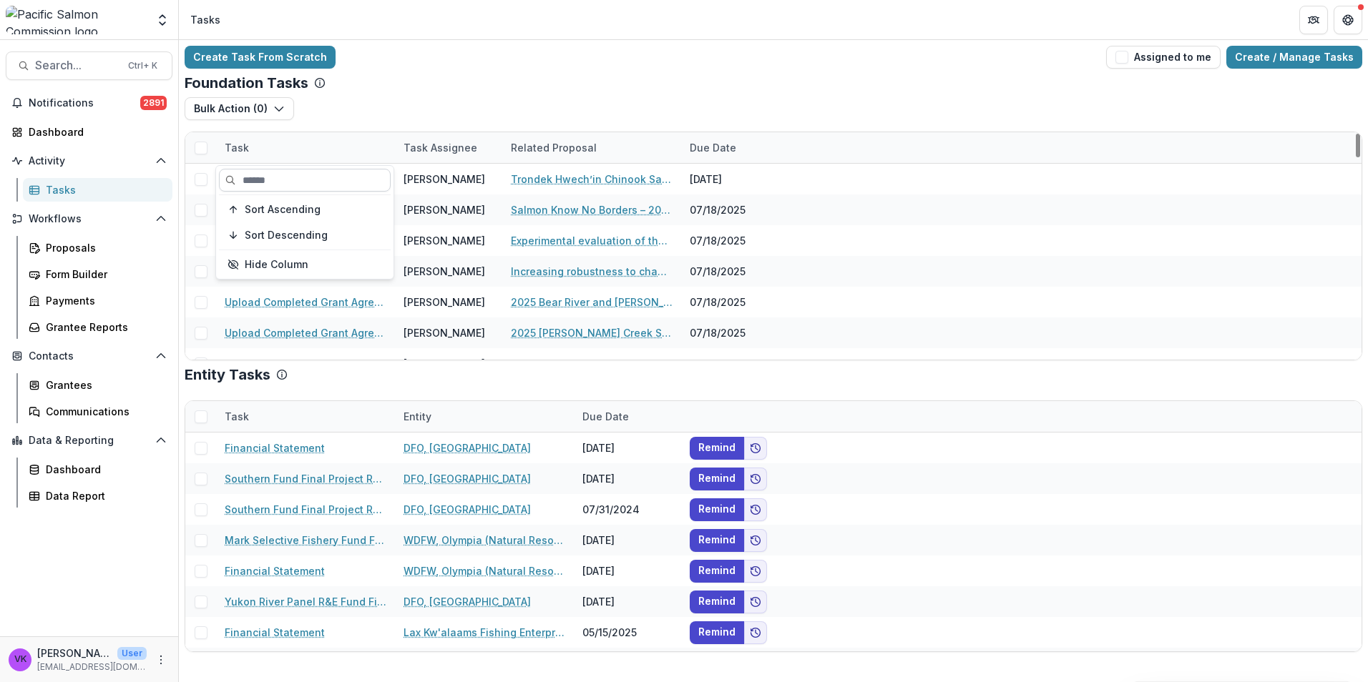
click at [297, 182] on input at bounding box center [305, 180] width 172 height 23
type input "*********"
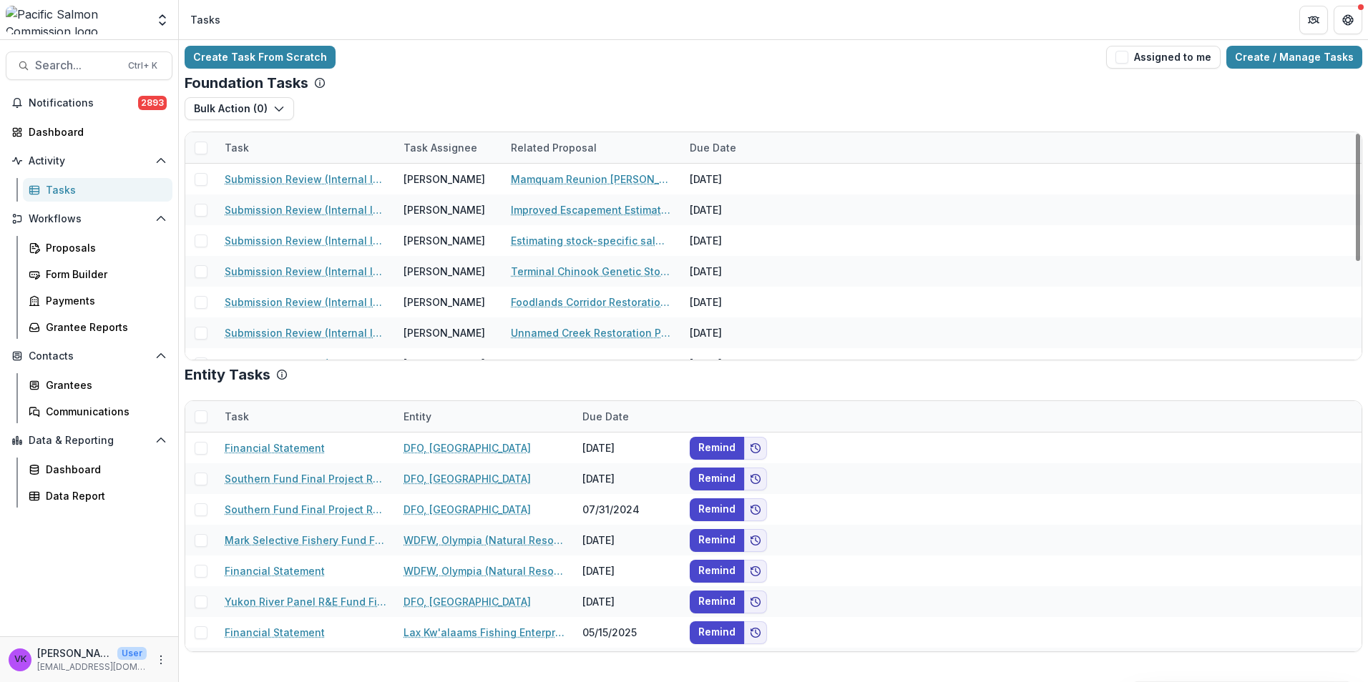
click at [539, 89] on div "Foundation Tasks" at bounding box center [773, 82] width 1177 height 17
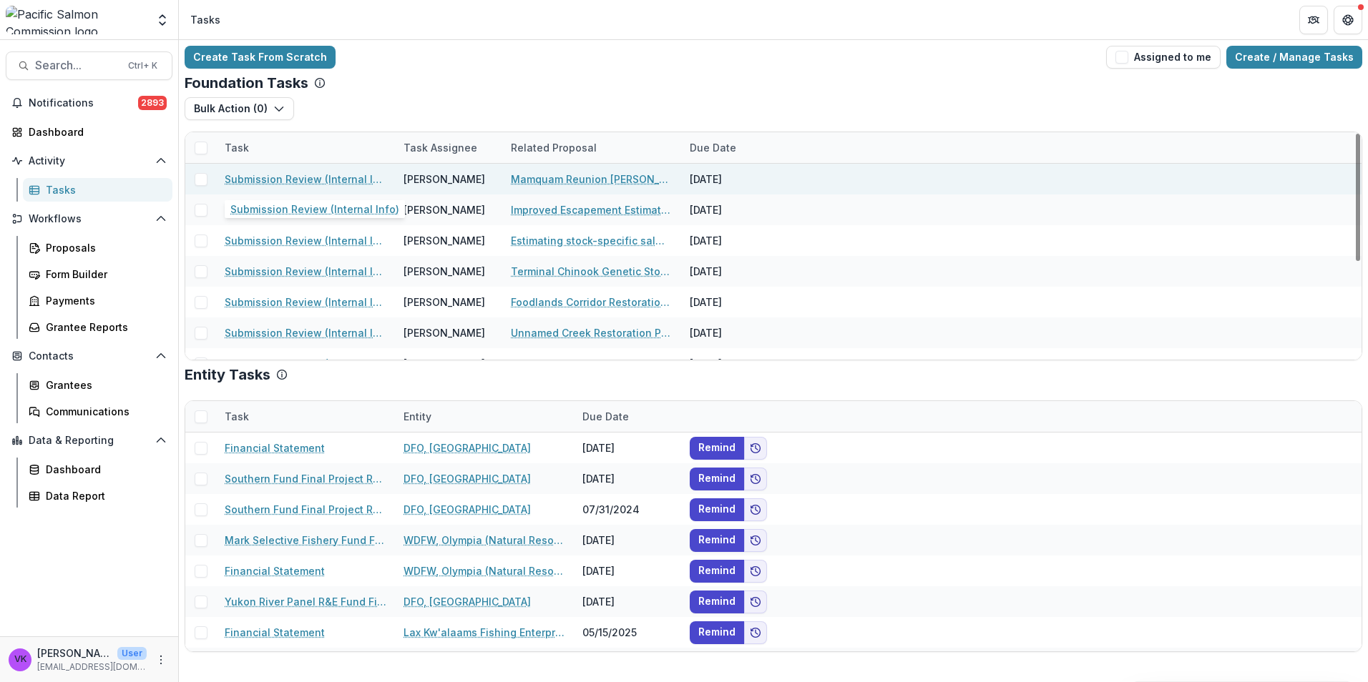
click at [291, 177] on link "Submission Review (Internal Info)" at bounding box center [306, 179] width 162 height 15
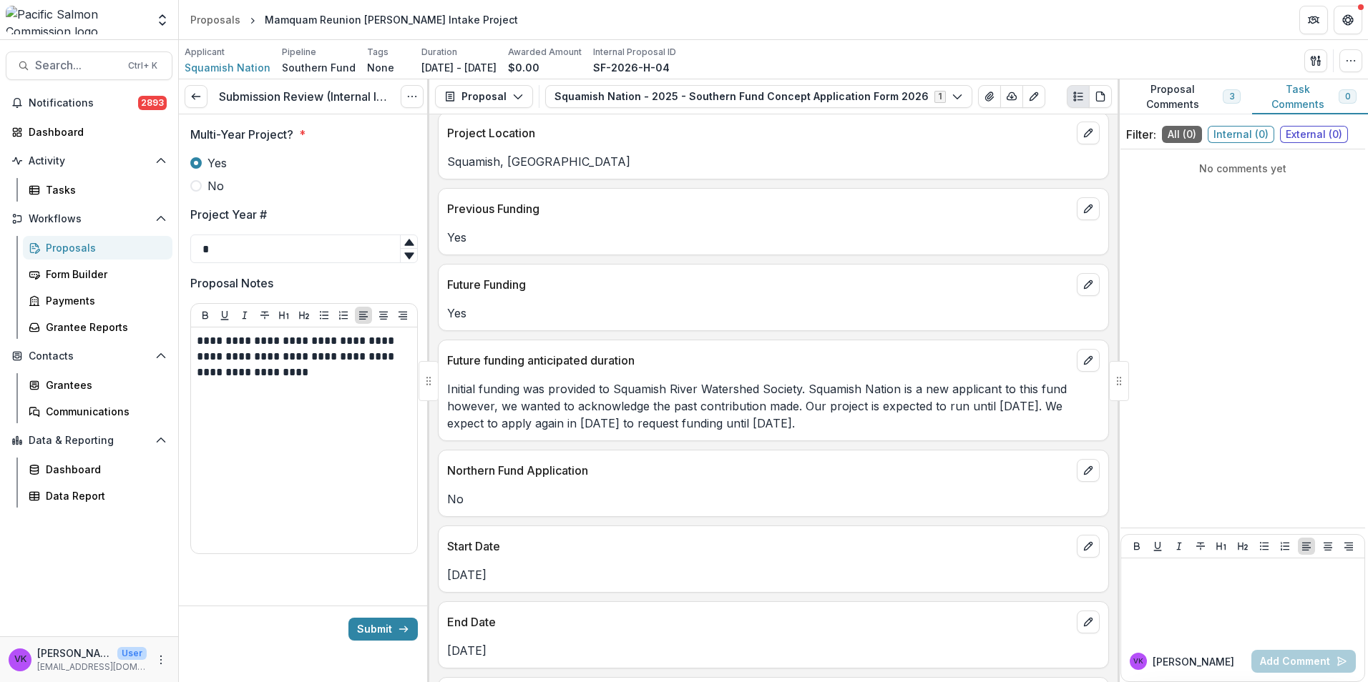
scroll to position [858, 0]
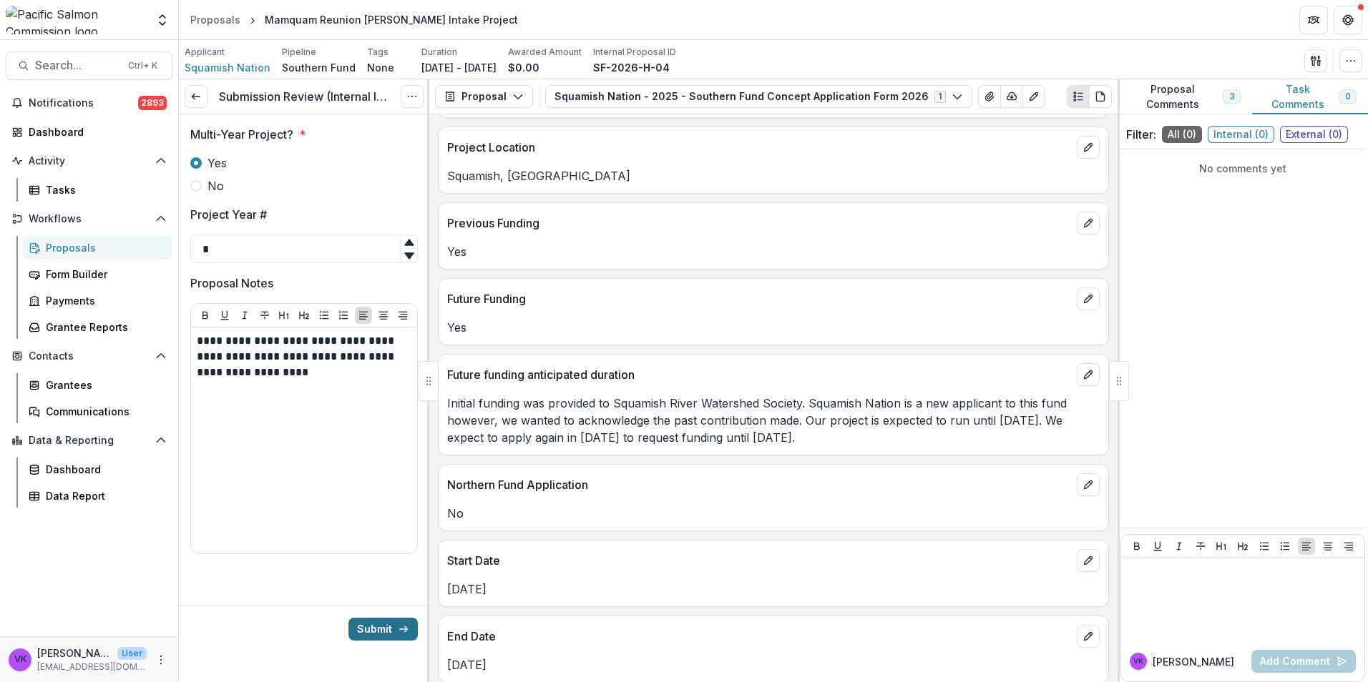
click at [379, 622] on button "Submit" at bounding box center [382, 629] width 69 height 23
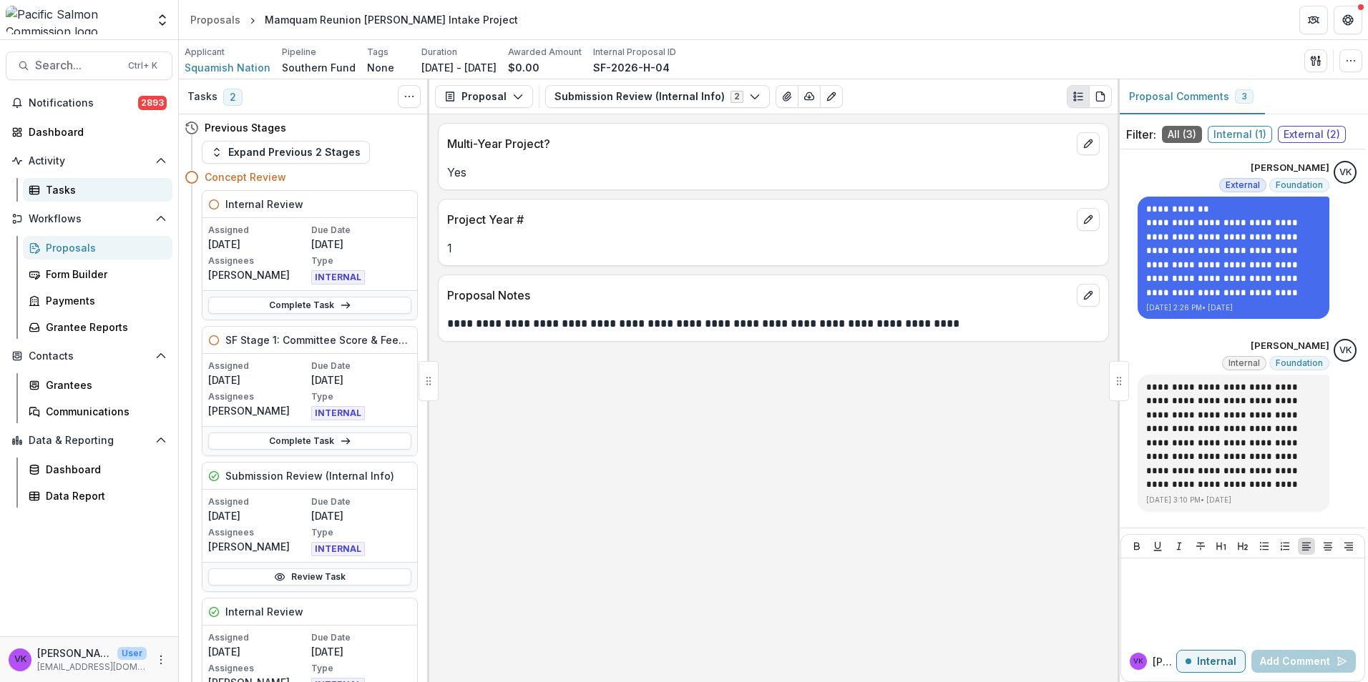
drag, startPoint x: 57, startPoint y: 191, endPoint x: 429, endPoint y: 242, distance: 376.1
click at [57, 192] on div "Tasks" at bounding box center [103, 189] width 115 height 15
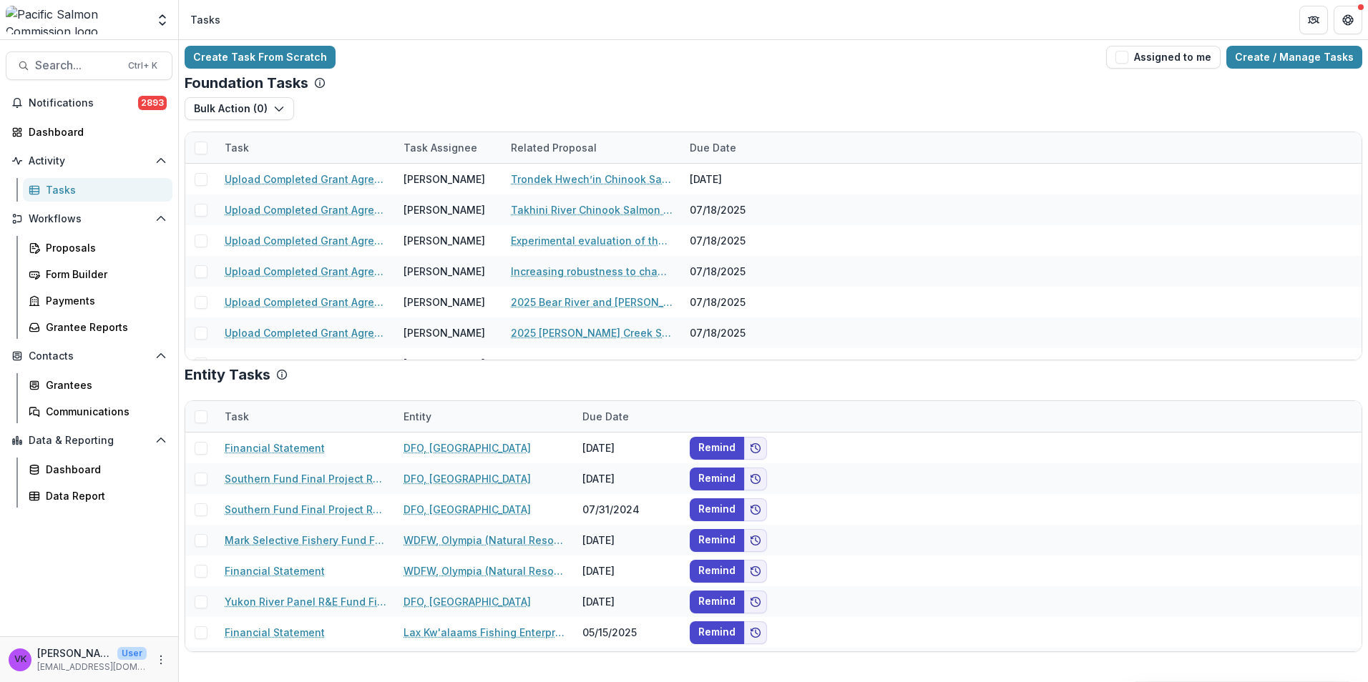
click at [298, 140] on div "Task" at bounding box center [305, 147] width 179 height 31
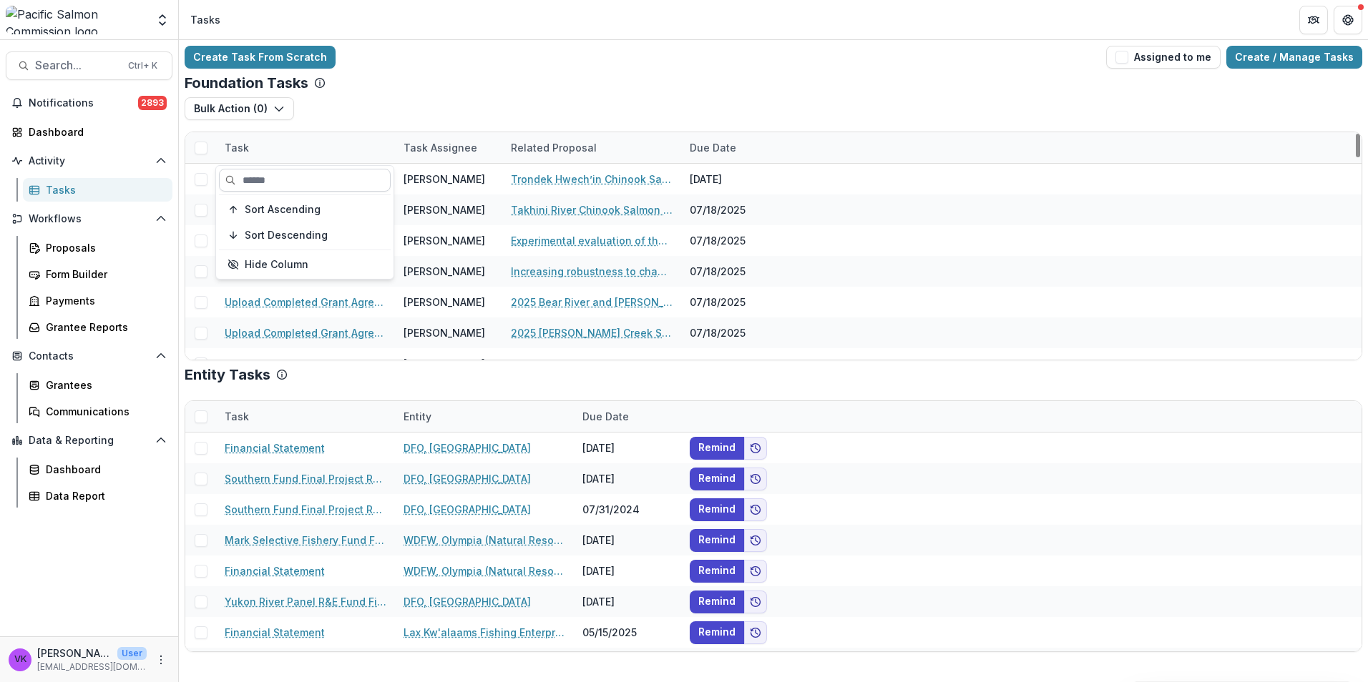
click at [308, 178] on input at bounding box center [305, 180] width 172 height 23
type input "*****"
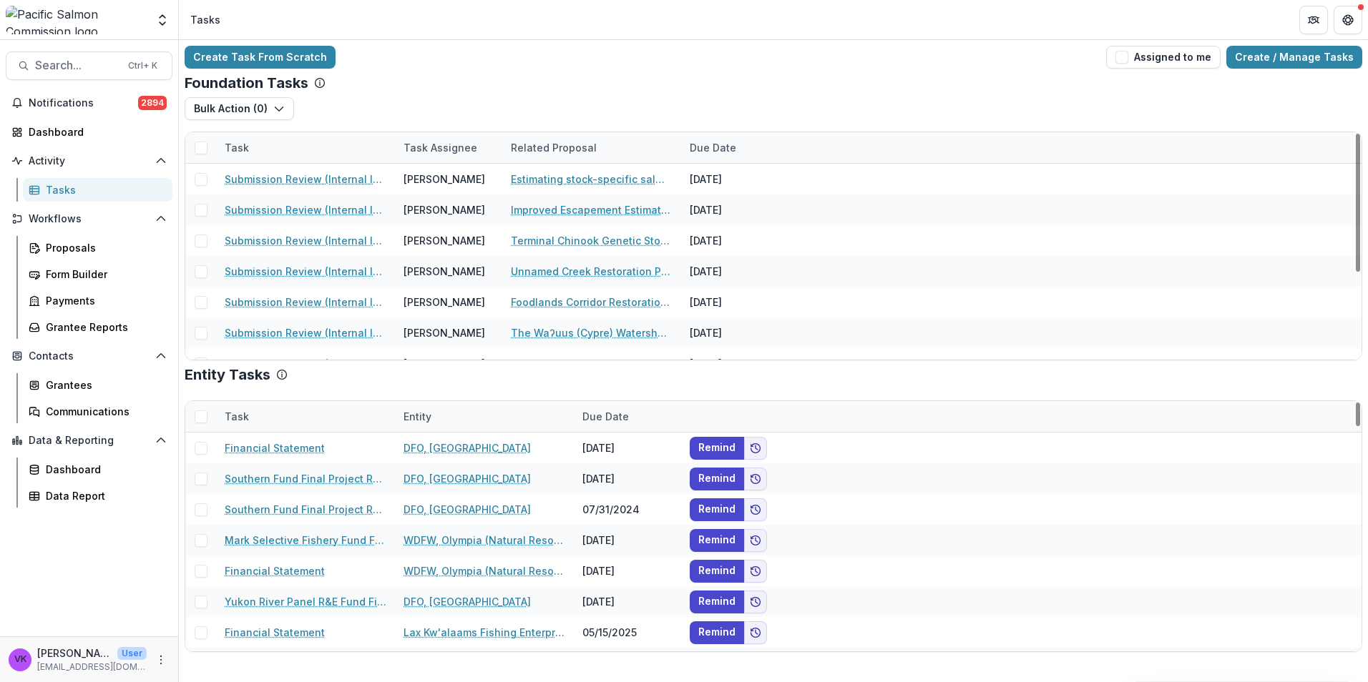
click at [838, 87] on div "Foundation Tasks" at bounding box center [773, 82] width 1177 height 17
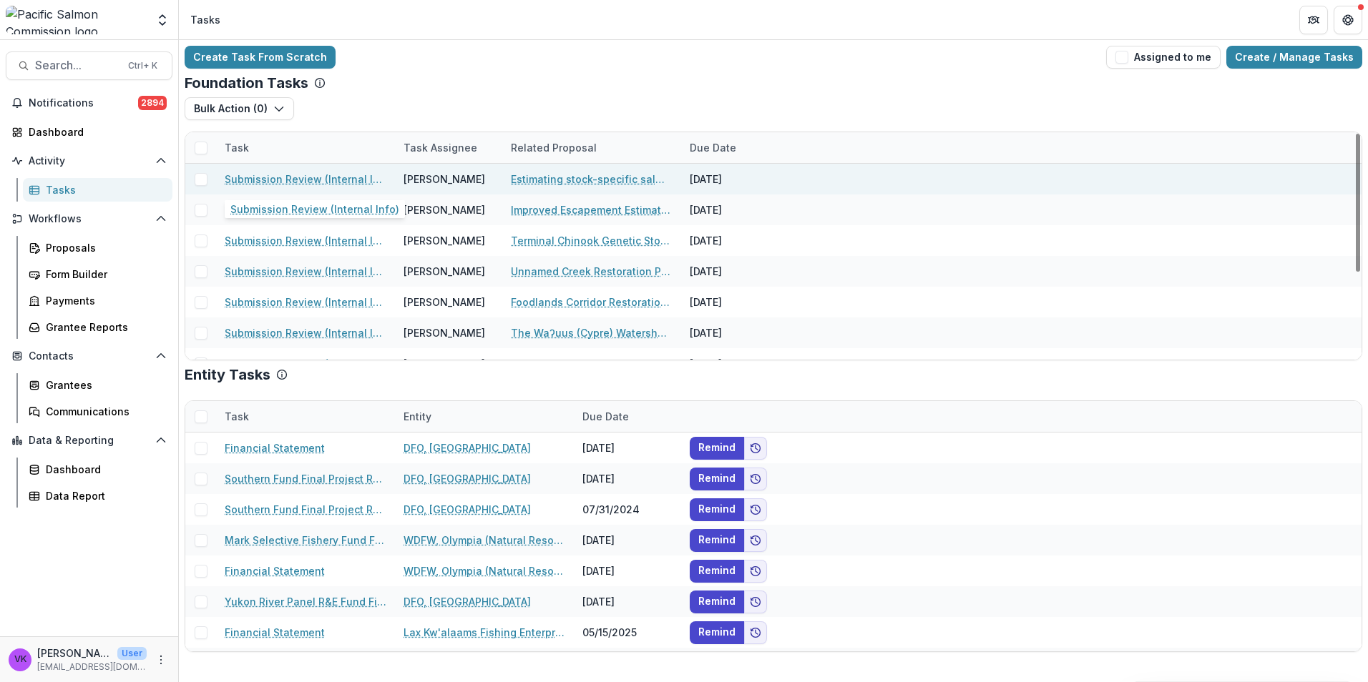
click at [327, 177] on link "Submission Review (Internal Info)" at bounding box center [306, 179] width 162 height 15
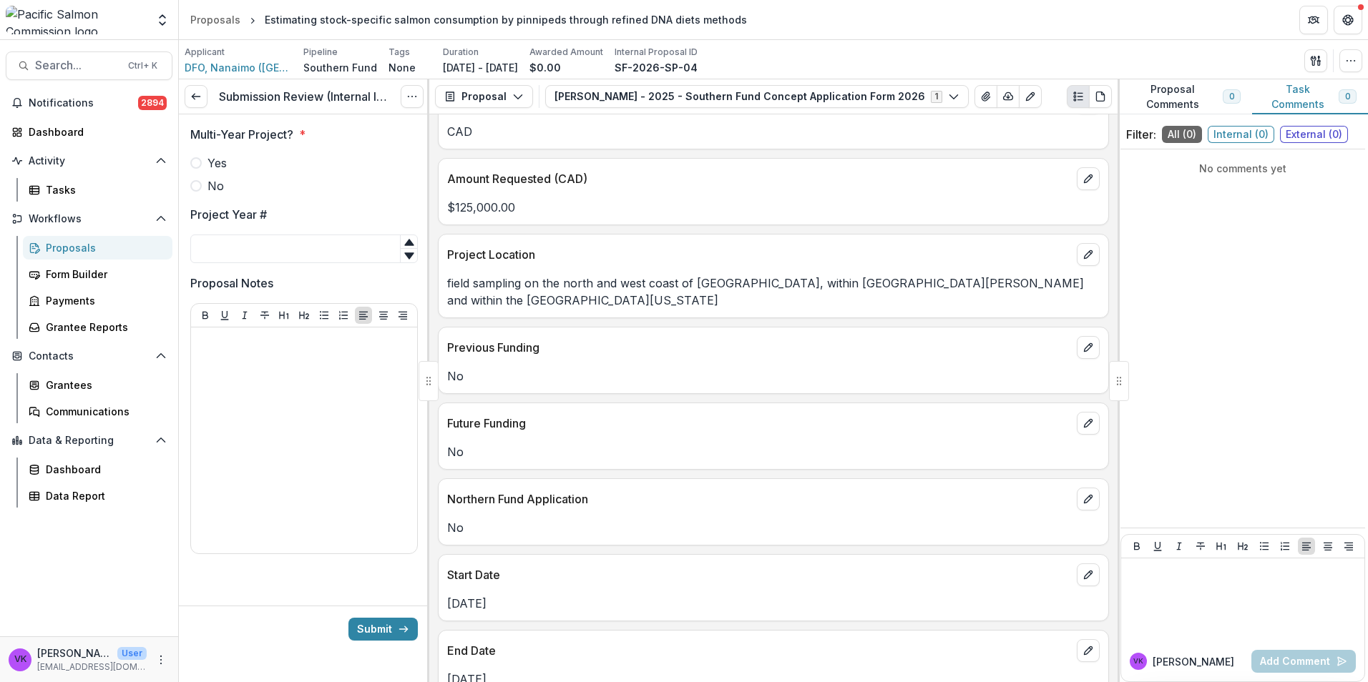
scroll to position [715, 0]
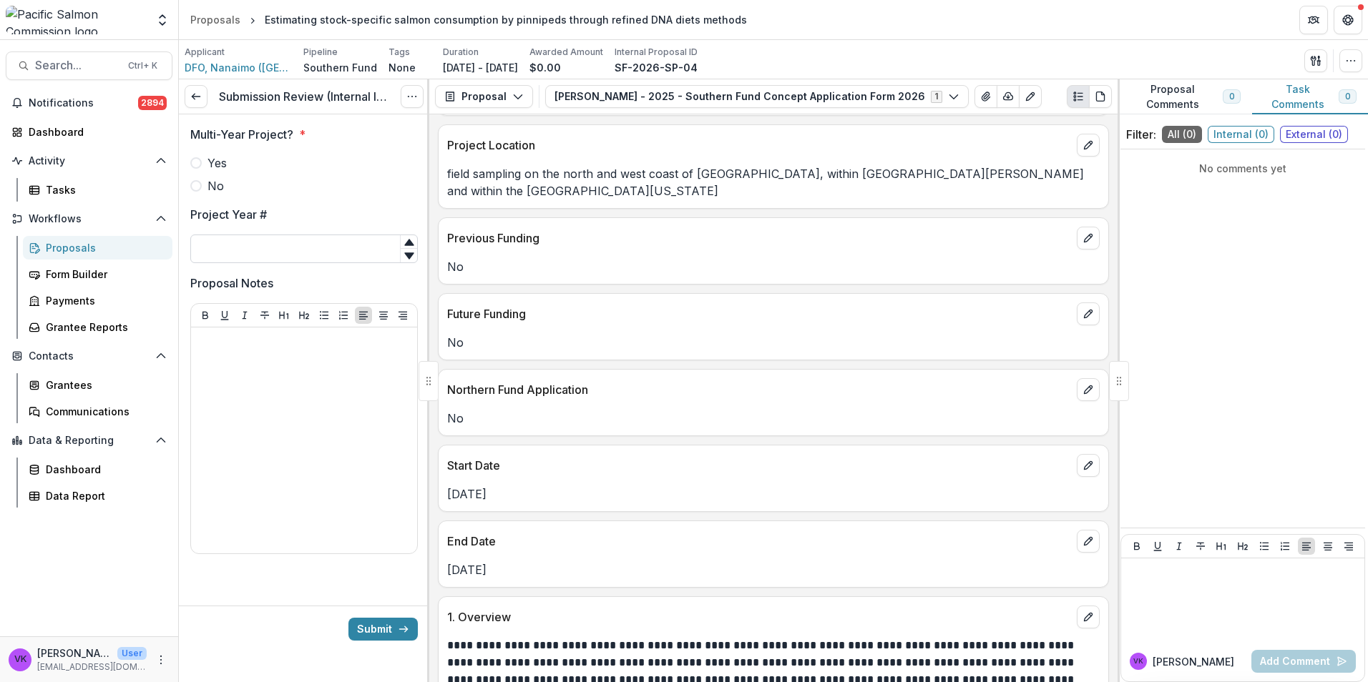
drag, startPoint x: 195, startPoint y: 186, endPoint x: 231, endPoint y: 242, distance: 66.3
click at [195, 189] on span at bounding box center [195, 185] width 11 height 11
click at [235, 249] on input "Project Year #" at bounding box center [303, 249] width 227 height 29
type input "*"
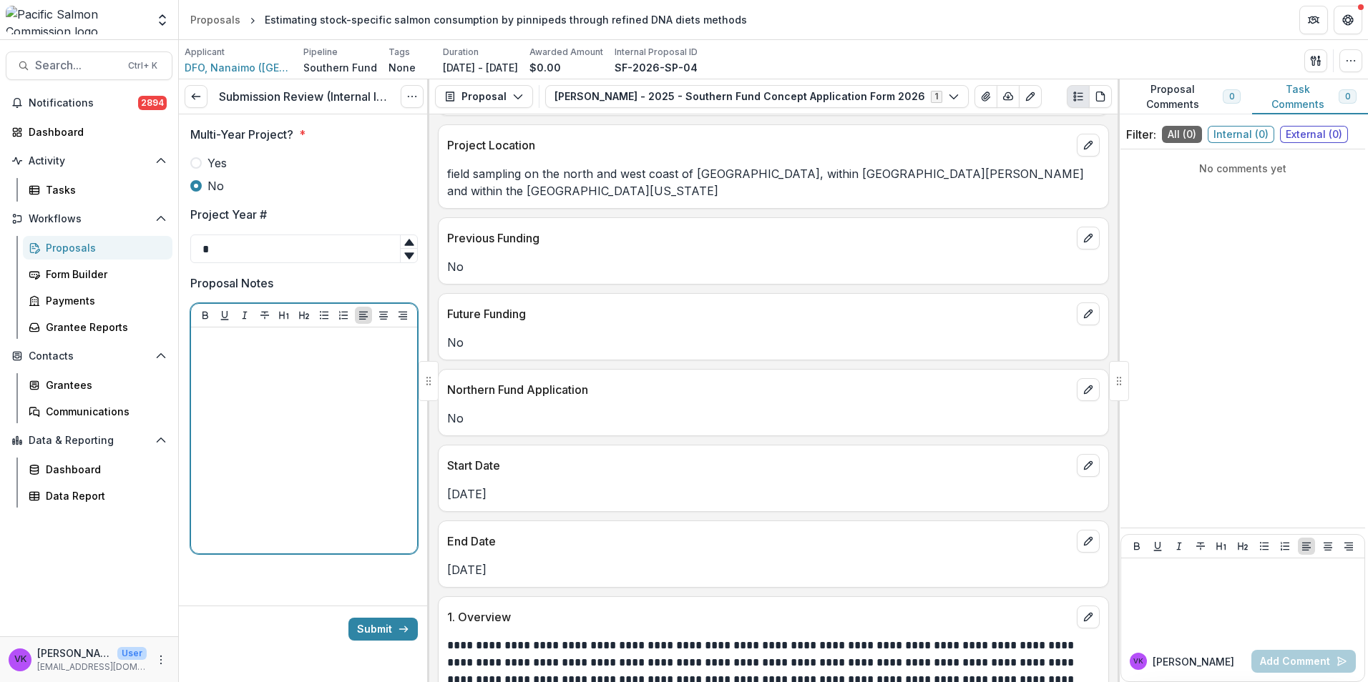
drag, startPoint x: 251, startPoint y: 336, endPoint x: 258, endPoint y: 346, distance: 12.5
click at [251, 336] on p at bounding box center [304, 341] width 215 height 16
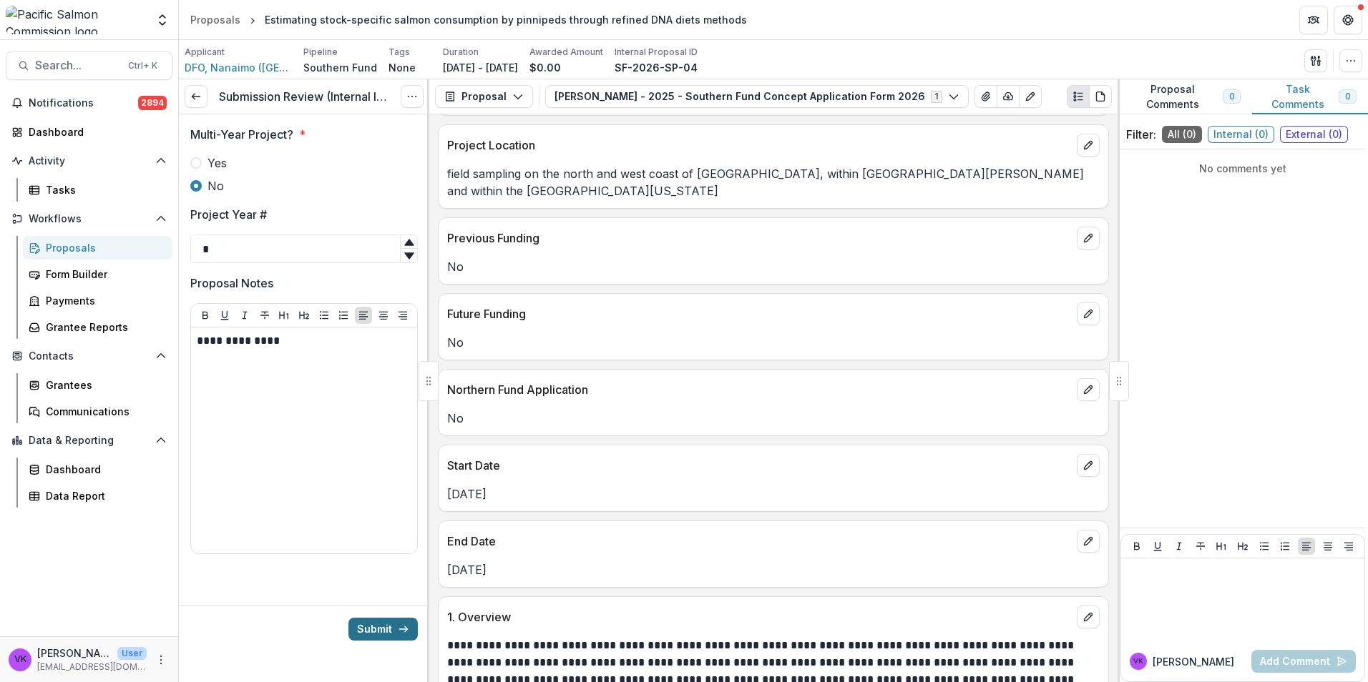
click at [376, 622] on button "Submit" at bounding box center [382, 629] width 69 height 23
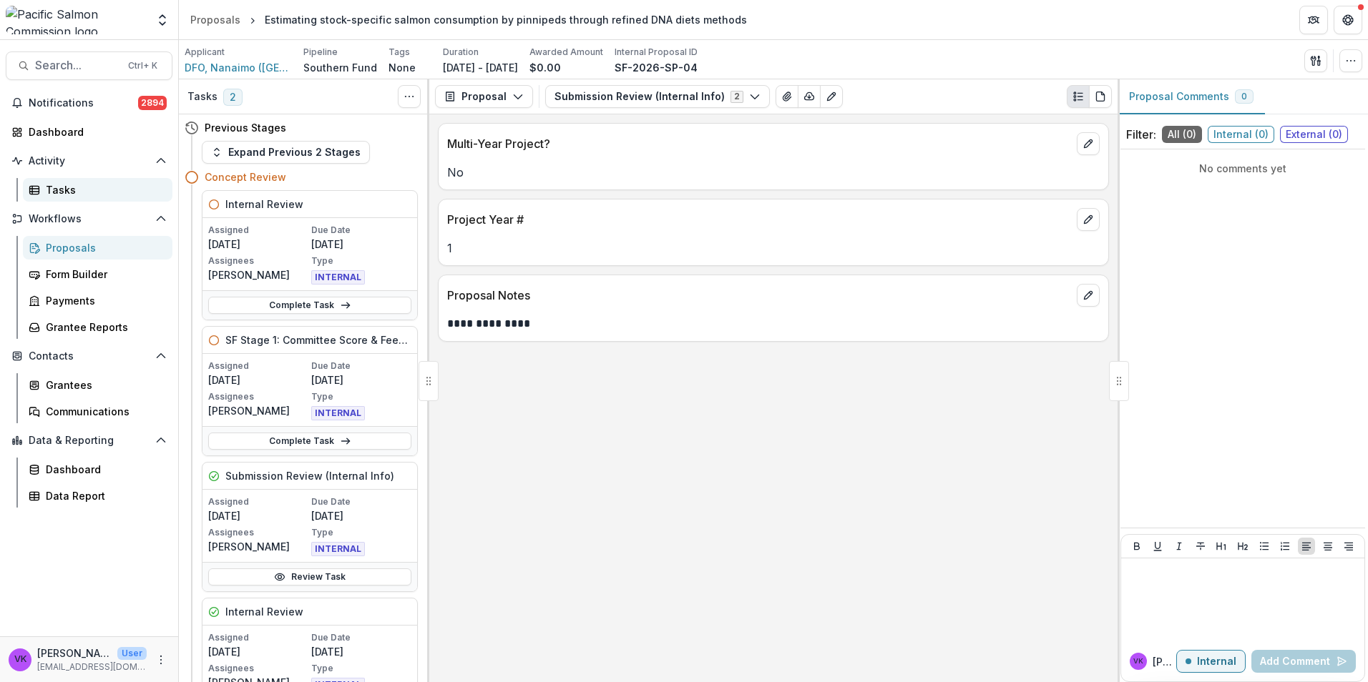
drag, startPoint x: 54, startPoint y: 194, endPoint x: 74, endPoint y: 196, distance: 20.9
click at [54, 195] on div "Tasks" at bounding box center [103, 189] width 115 height 15
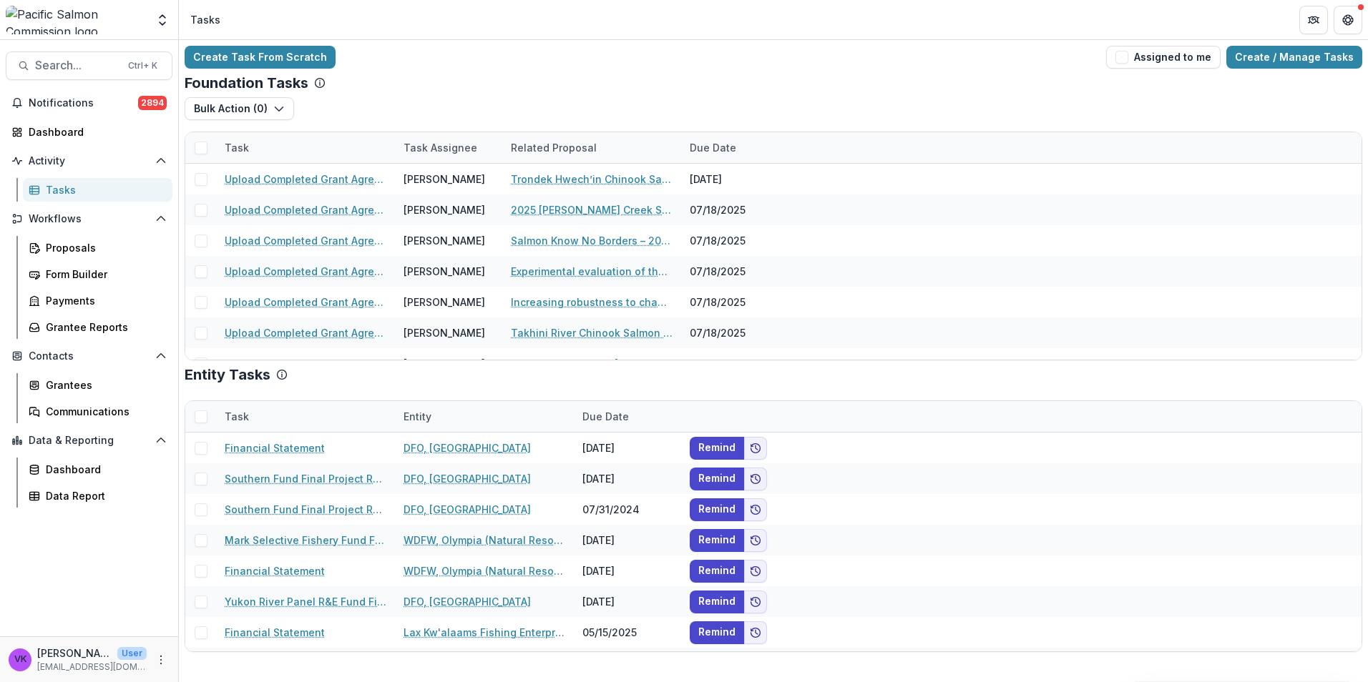
click at [305, 142] on div "Task" at bounding box center [305, 147] width 179 height 31
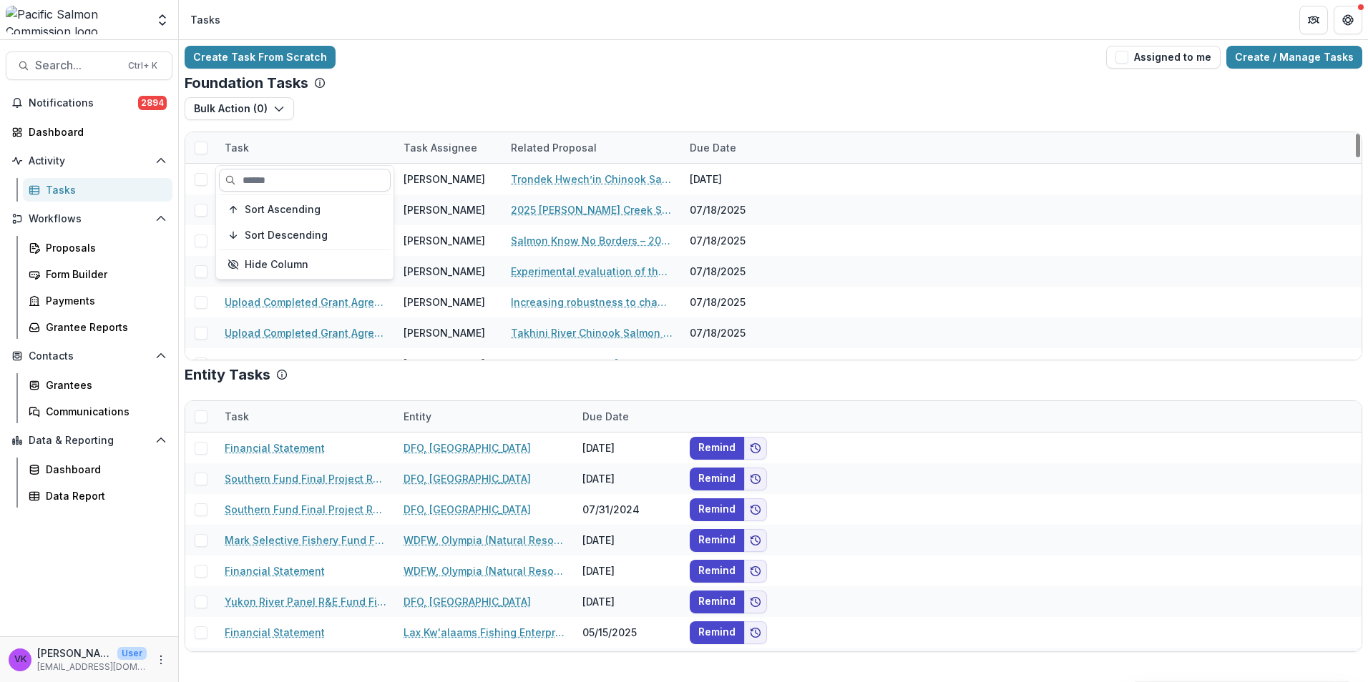
click at [294, 180] on input at bounding box center [305, 180] width 172 height 23
type input "*****"
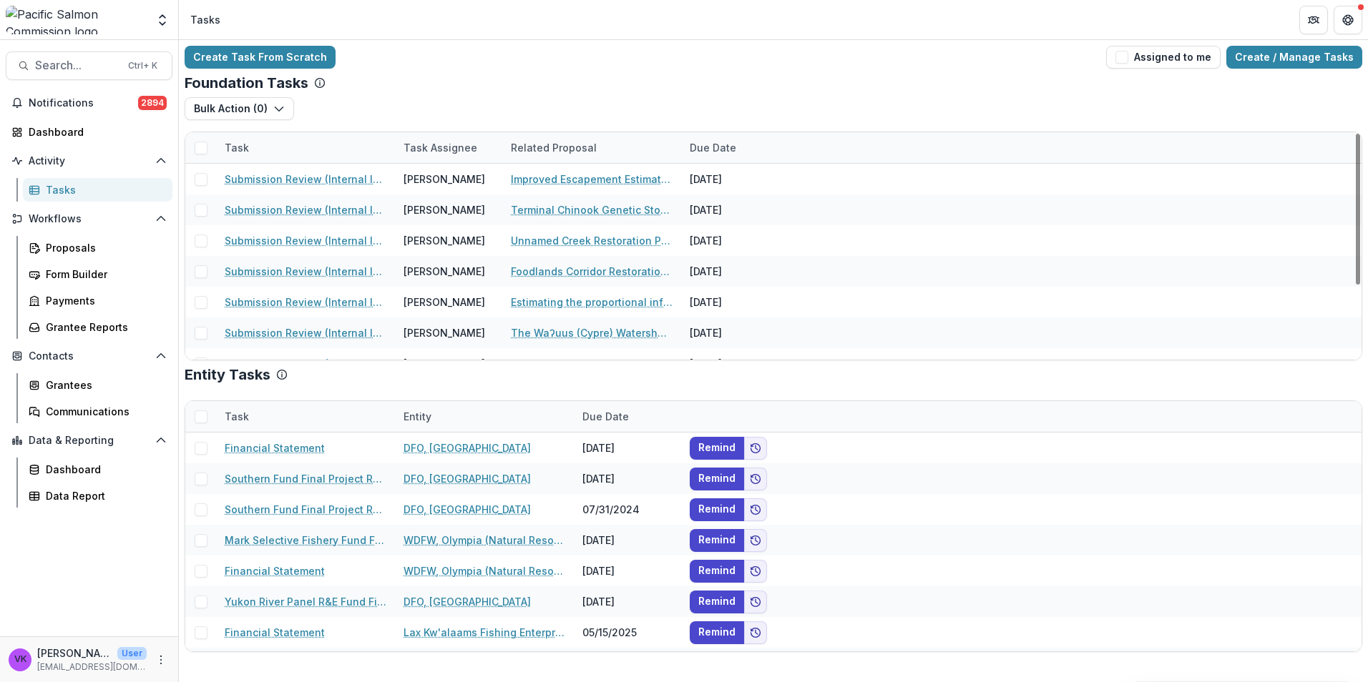
drag, startPoint x: 745, startPoint y: 70, endPoint x: 724, endPoint y: 90, distance: 29.4
click at [746, 69] on div "Create Task From Scratch Assigned to me Create / Manage Tasks Foundation Tasks …" at bounding box center [773, 349] width 1189 height 618
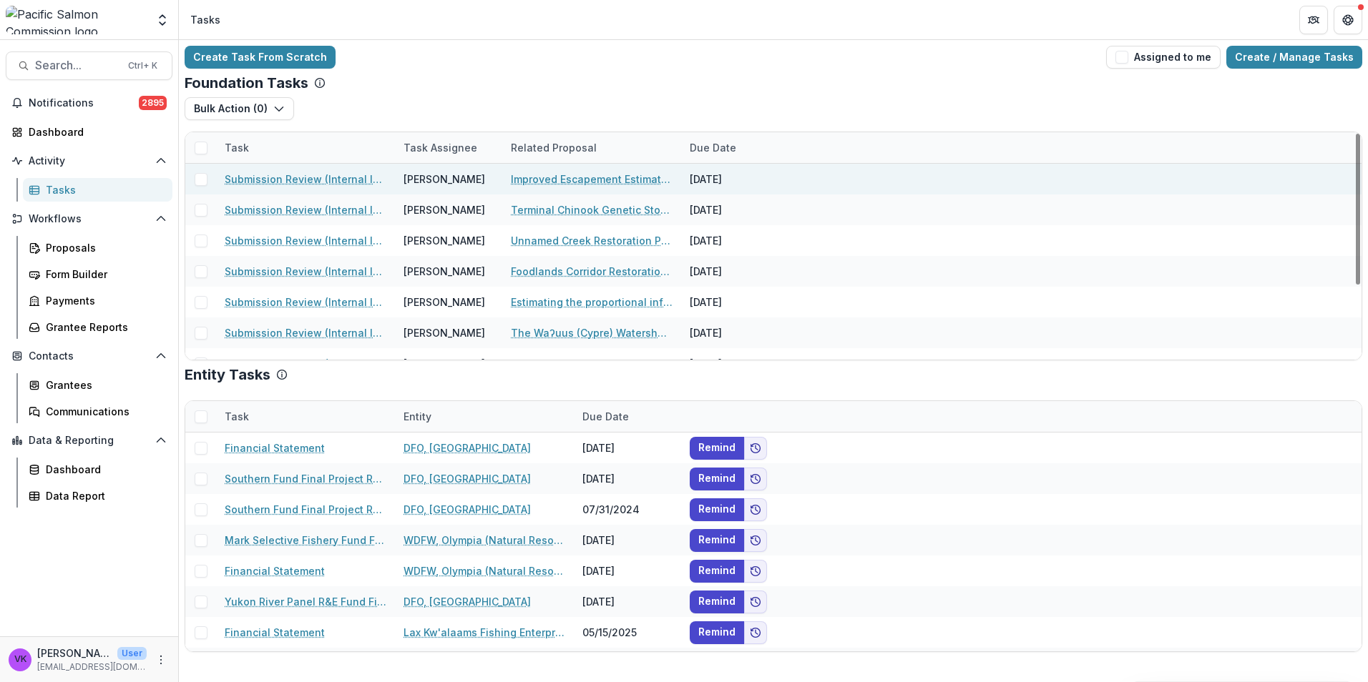
click at [345, 180] on link "Submission Review (Internal Info)" at bounding box center [306, 179] width 162 height 15
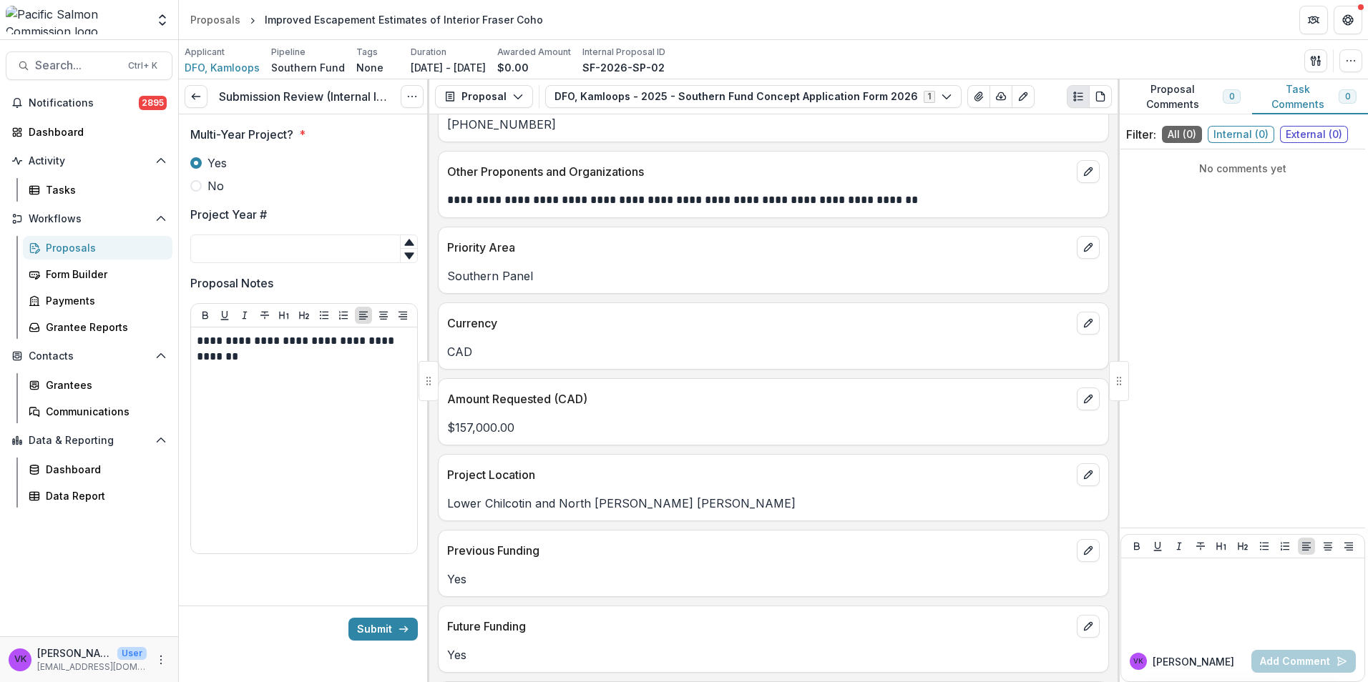
scroll to position [501, 0]
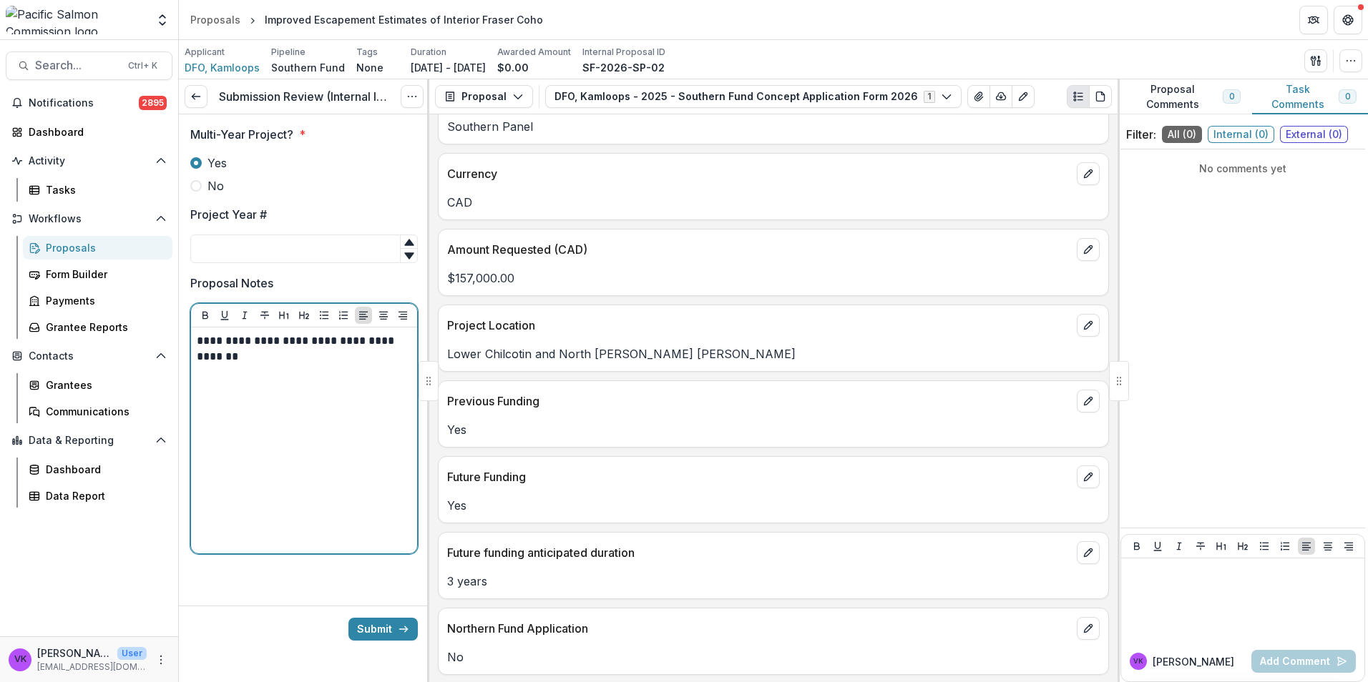
click at [255, 386] on div "**********" at bounding box center [304, 440] width 215 height 215
click at [265, 357] on p "**********" at bounding box center [304, 348] width 215 height 31
drag, startPoint x: 220, startPoint y: 377, endPoint x: 269, endPoint y: 423, distance: 67.3
click at [224, 378] on p "**********" at bounding box center [304, 380] width 215 height 31
drag, startPoint x: 398, startPoint y: 386, endPoint x: 631, endPoint y: 431, distance: 237.7
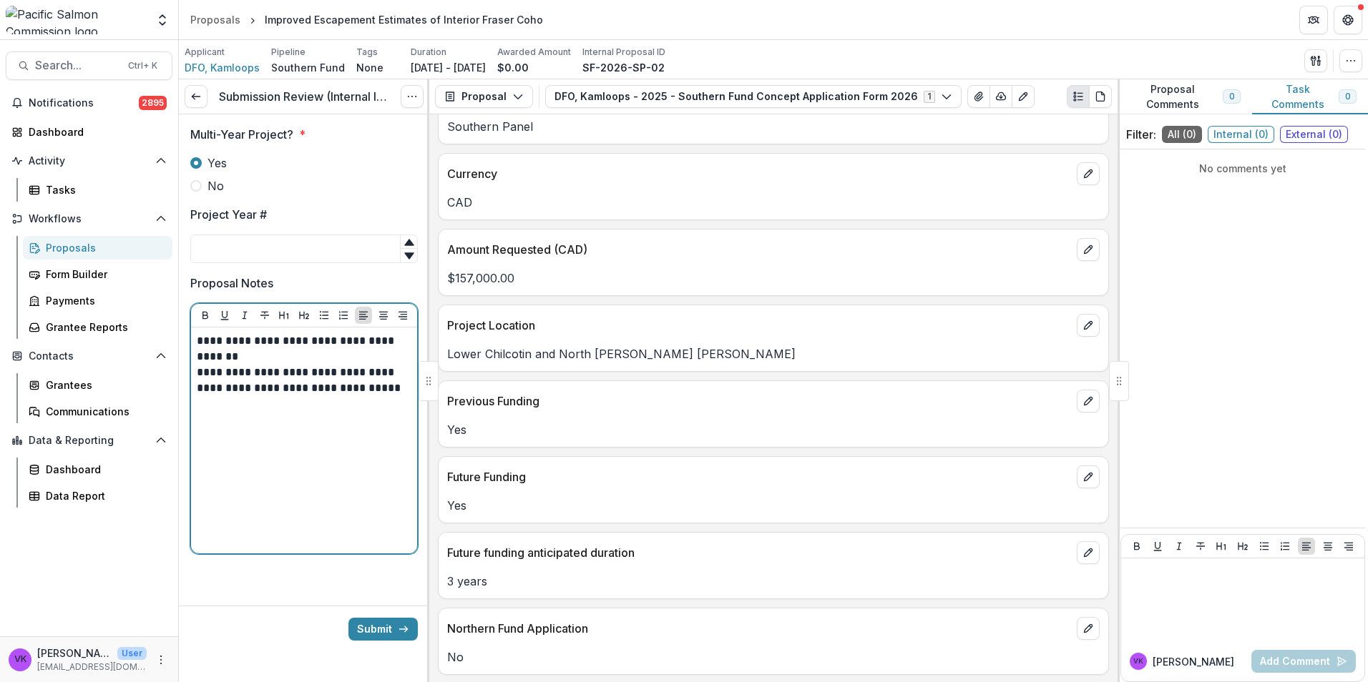
click at [398, 386] on p "**********" at bounding box center [304, 380] width 215 height 31
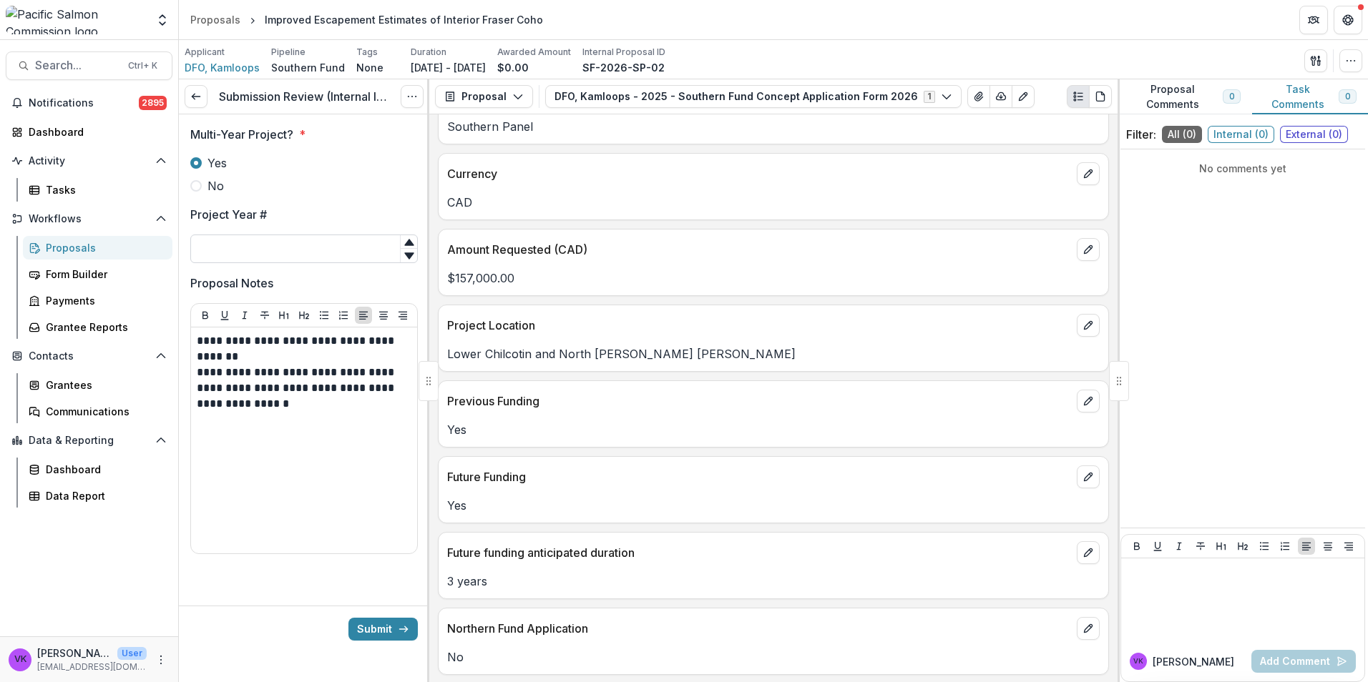
click at [297, 249] on input "Project Year #" at bounding box center [303, 249] width 227 height 29
type input "*"
click at [333, 371] on p "**********" at bounding box center [304, 388] width 215 height 47
click at [335, 372] on p "**********" at bounding box center [304, 388] width 215 height 47
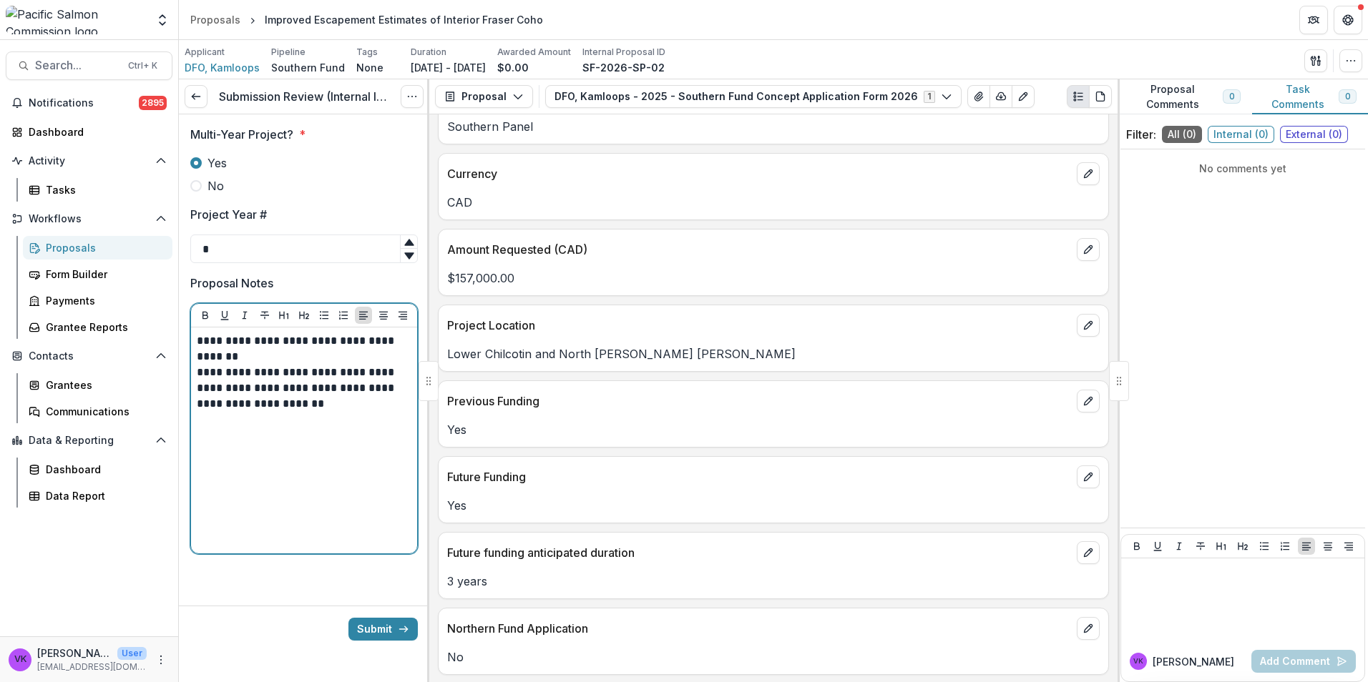
drag, startPoint x: 363, startPoint y: 373, endPoint x: 372, endPoint y: 377, distance: 9.6
click at [363, 372] on p "**********" at bounding box center [304, 388] width 215 height 47
click at [231, 386] on p "**********" at bounding box center [304, 388] width 215 height 47
drag, startPoint x: 256, startPoint y: 385, endPoint x: 308, endPoint y: 430, distance: 68.4
click at [258, 388] on p "**********" at bounding box center [304, 388] width 215 height 47
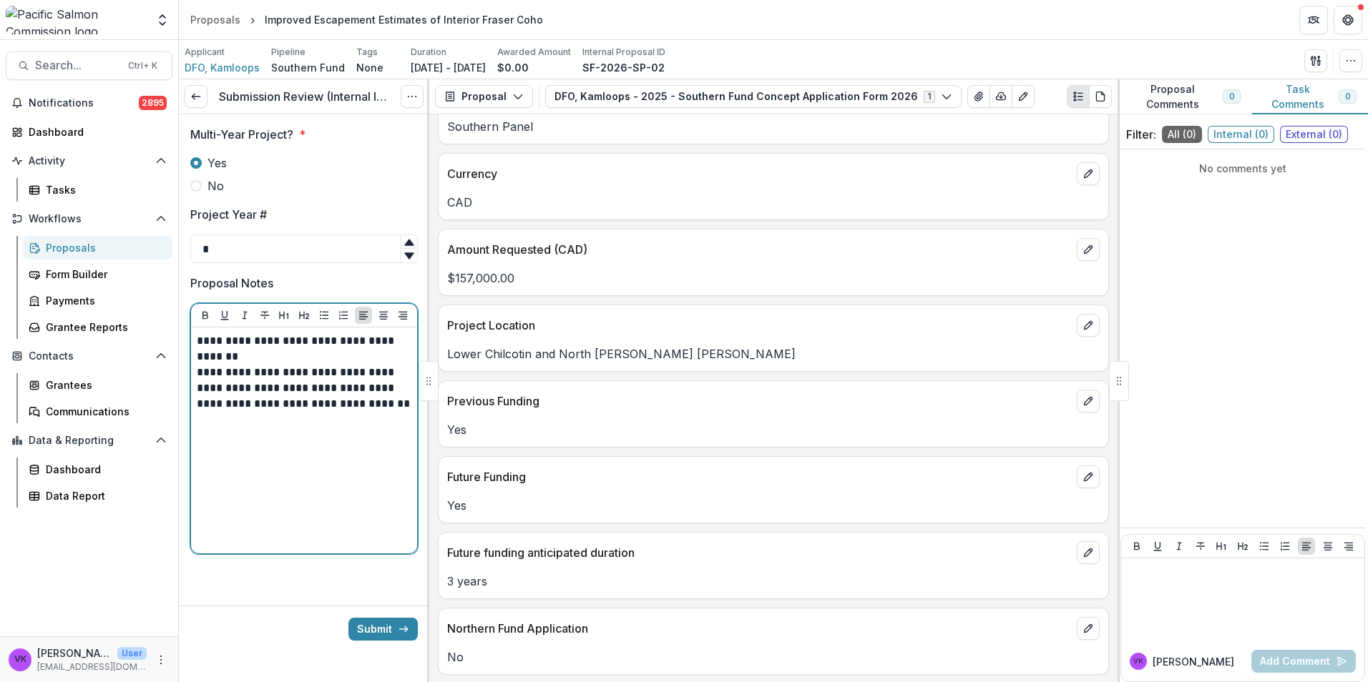
drag, startPoint x: 375, startPoint y: 388, endPoint x: 573, endPoint y: 453, distance: 208.6
click at [378, 388] on p "**********" at bounding box center [304, 388] width 215 height 47
drag, startPoint x: 245, startPoint y: 360, endPoint x: 433, endPoint y: 481, distance: 223.4
click at [250, 362] on p "**********" at bounding box center [304, 348] width 215 height 31
click at [332, 371] on p "**********" at bounding box center [304, 373] width 215 height 16
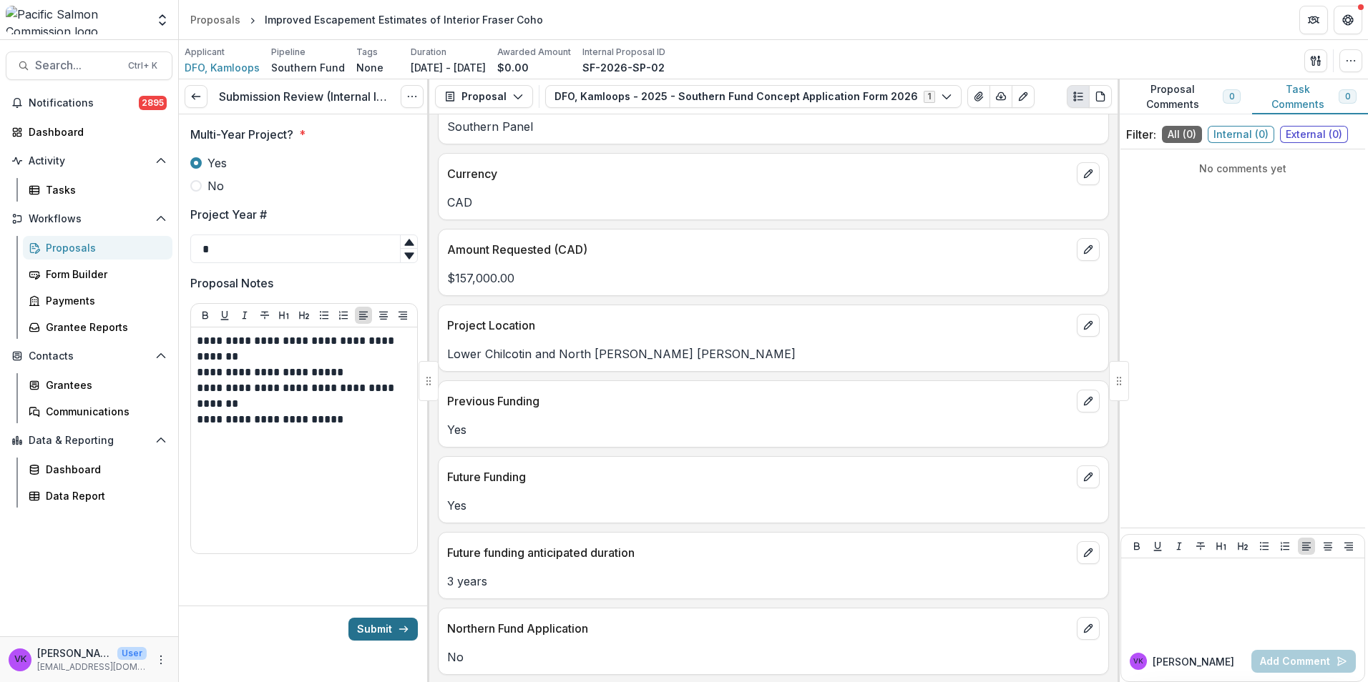
click at [354, 622] on button "Submit" at bounding box center [382, 629] width 69 height 23
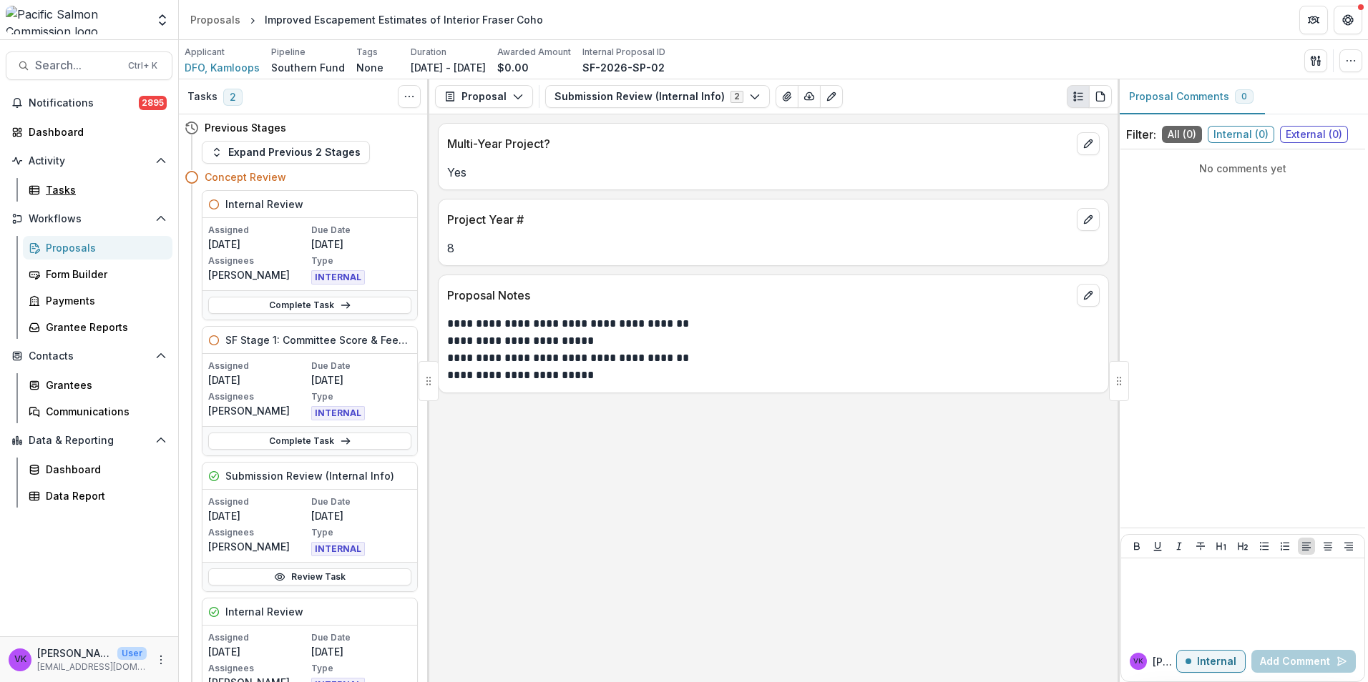
drag, startPoint x: 46, startPoint y: 182, endPoint x: 240, endPoint y: 207, distance: 196.1
click at [46, 182] on div "Tasks" at bounding box center [103, 189] width 115 height 15
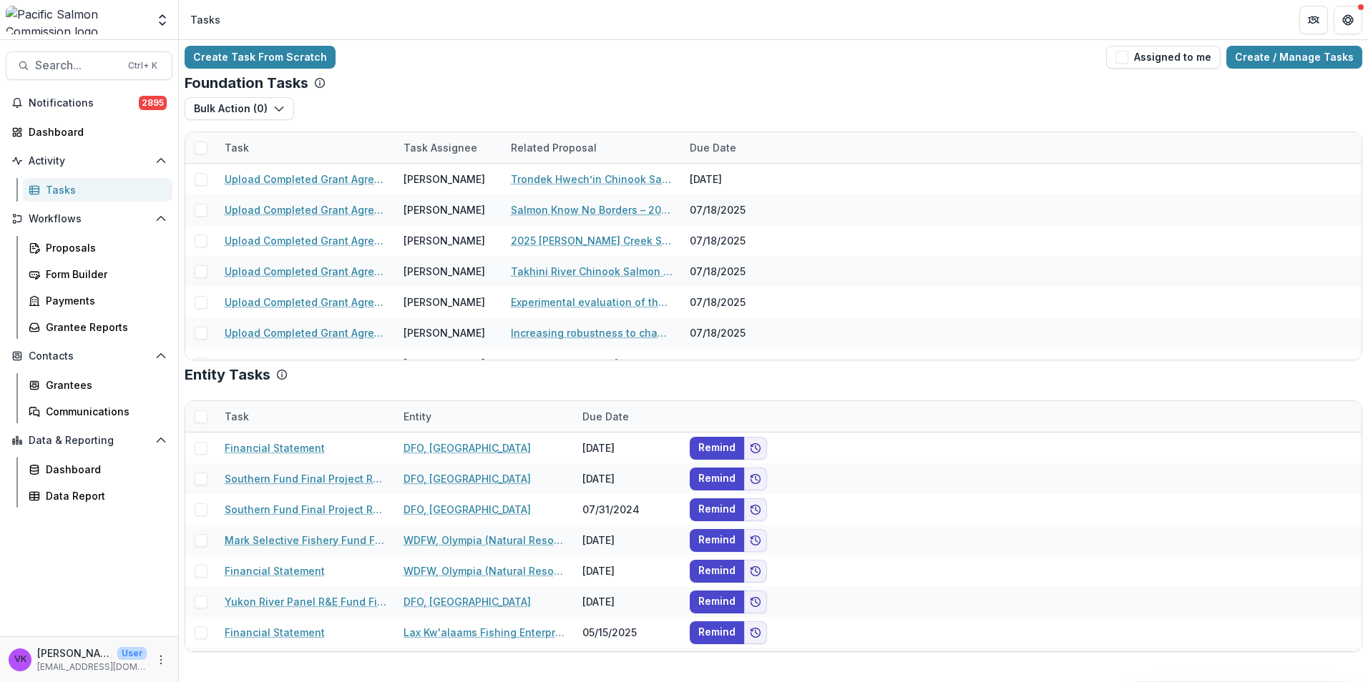
drag, startPoint x: 293, startPoint y: 142, endPoint x: 332, endPoint y: 153, distance: 40.3
click at [293, 142] on div "Task" at bounding box center [305, 147] width 179 height 31
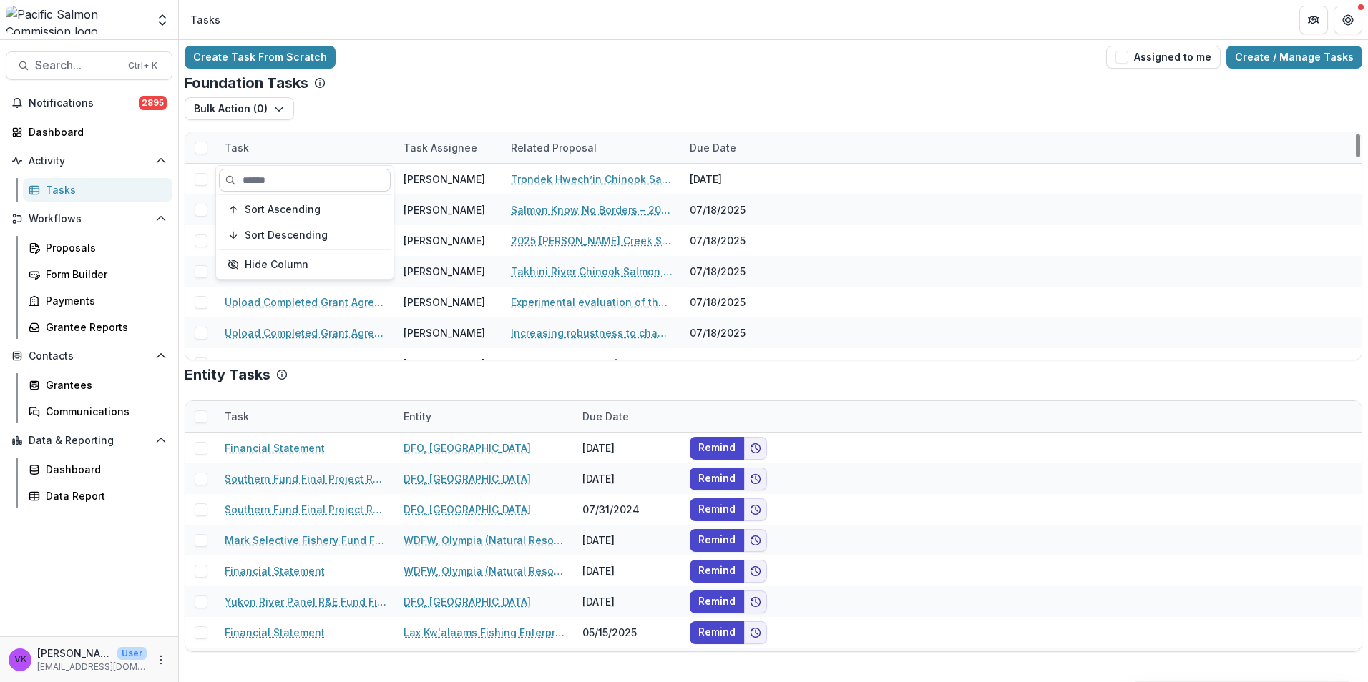
click at [297, 170] on div "Sort Ascending Sort Descending Hide Column" at bounding box center [304, 222] width 177 height 113
drag, startPoint x: 315, startPoint y: 180, endPoint x: 323, endPoint y: 184, distance: 9.3
click at [314, 180] on input at bounding box center [305, 180] width 172 height 23
click at [283, 178] on input at bounding box center [305, 180] width 172 height 23
click at [280, 142] on div "Task" at bounding box center [305, 147] width 179 height 31
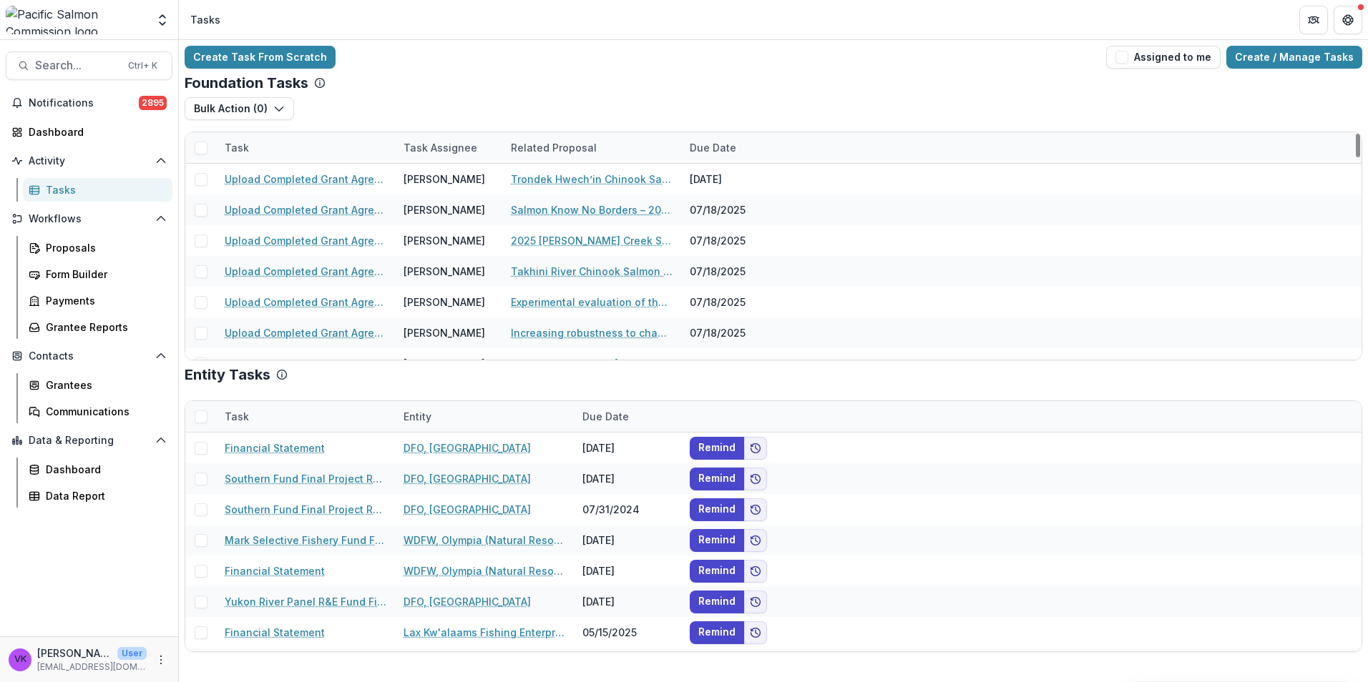
click at [283, 139] on div "Task" at bounding box center [305, 147] width 179 height 31
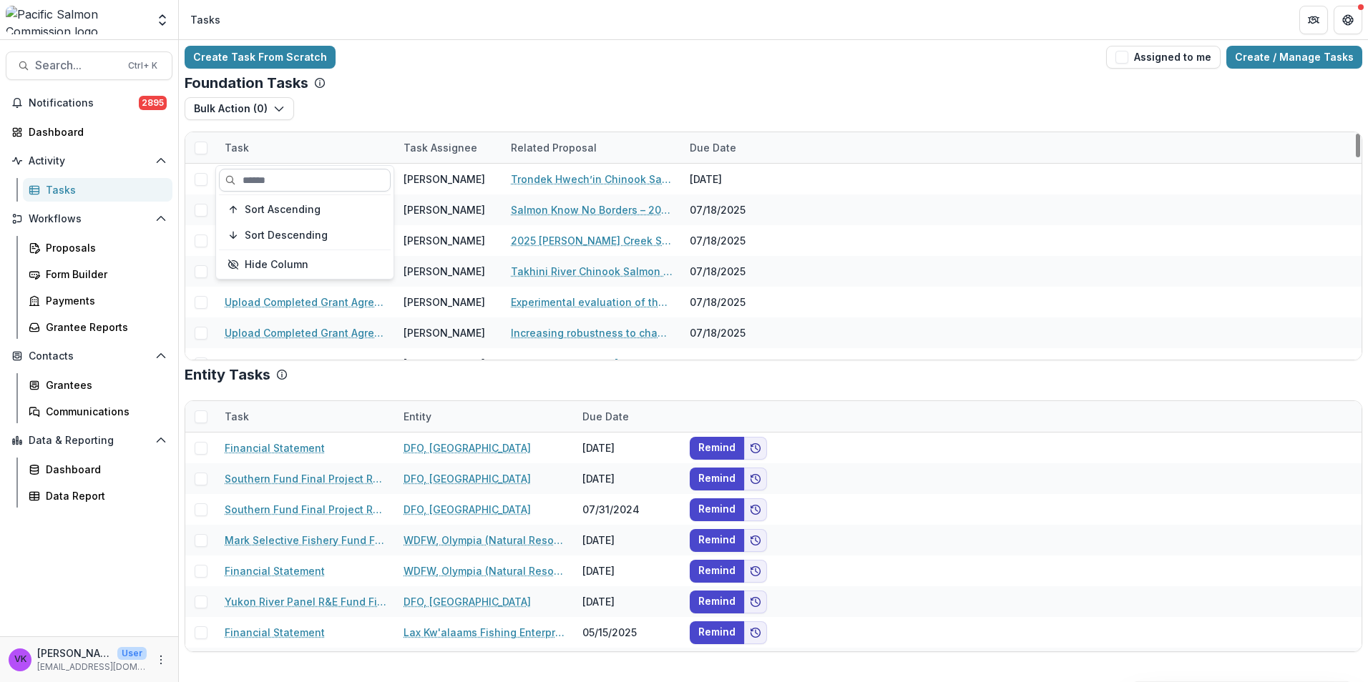
click at [288, 181] on input at bounding box center [305, 180] width 172 height 23
type input "******"
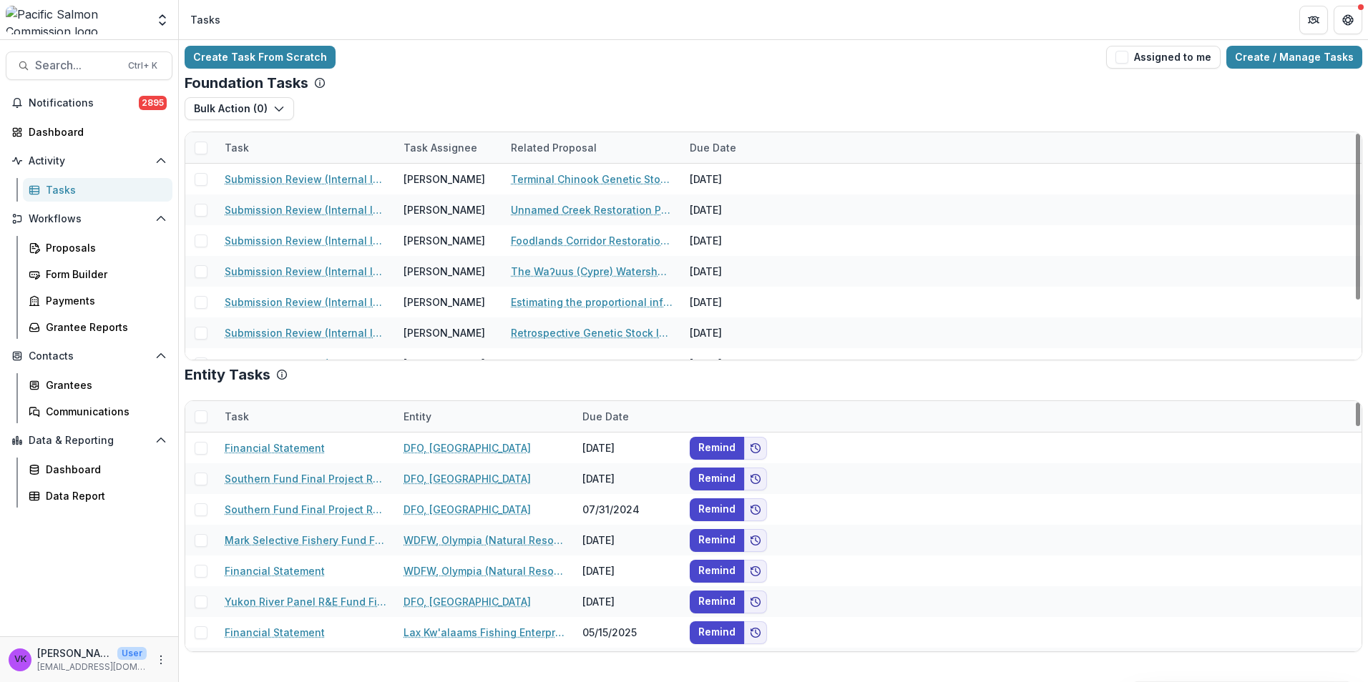
click at [747, 87] on div "Foundation Tasks" at bounding box center [773, 82] width 1177 height 17
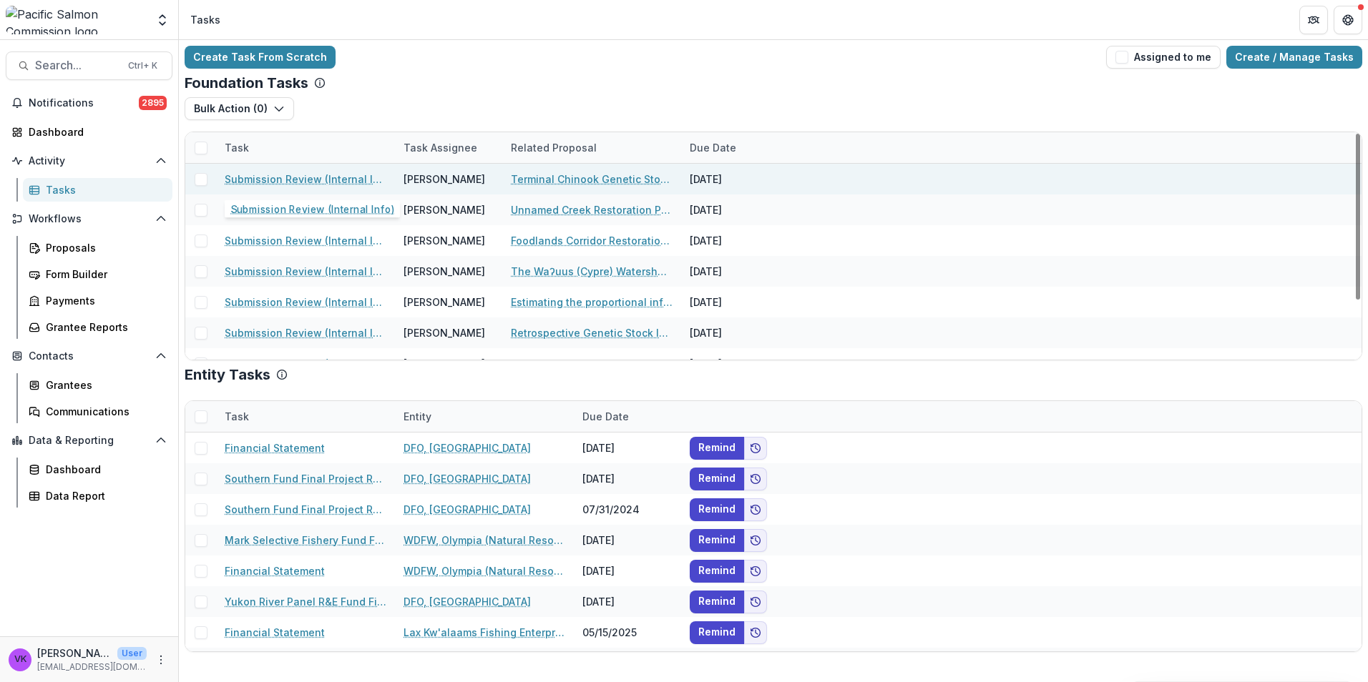
click at [299, 171] on div "Submission Review (Internal Info)" at bounding box center [306, 179] width 162 height 31
click at [338, 179] on link "Submission Review (Internal Info)" at bounding box center [306, 179] width 162 height 15
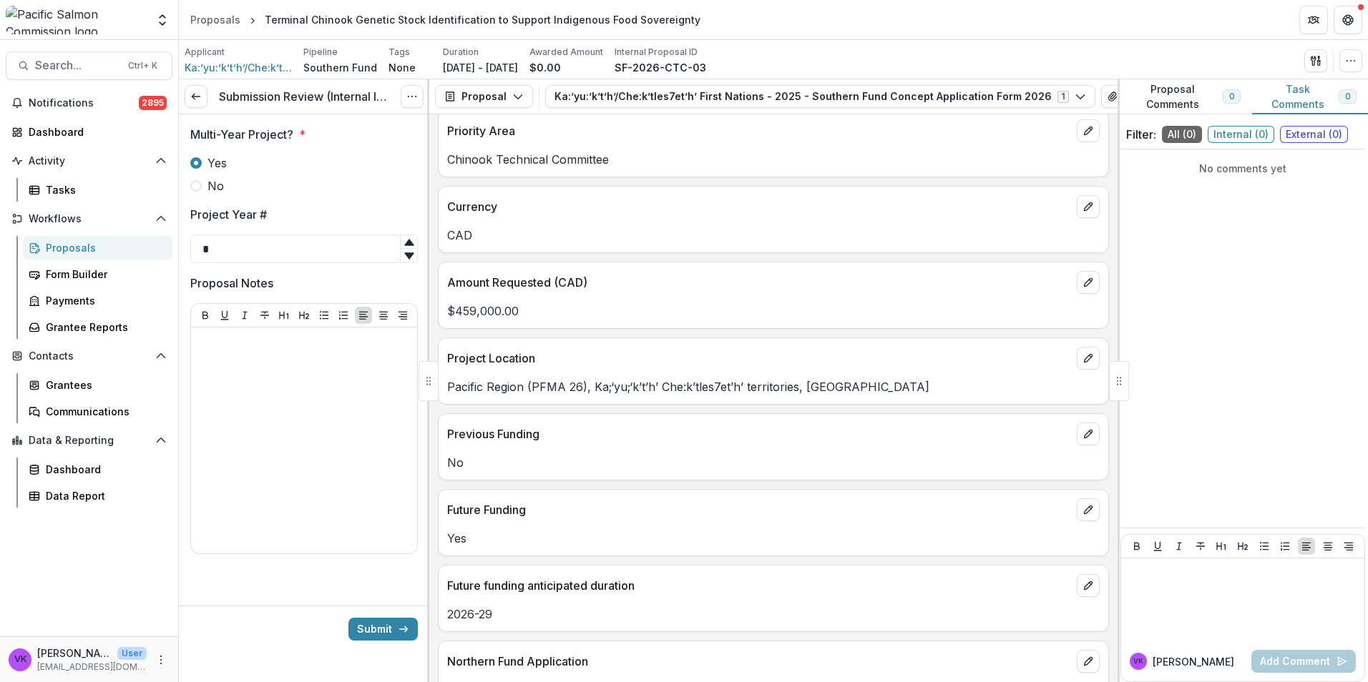
scroll to position [715, 0]
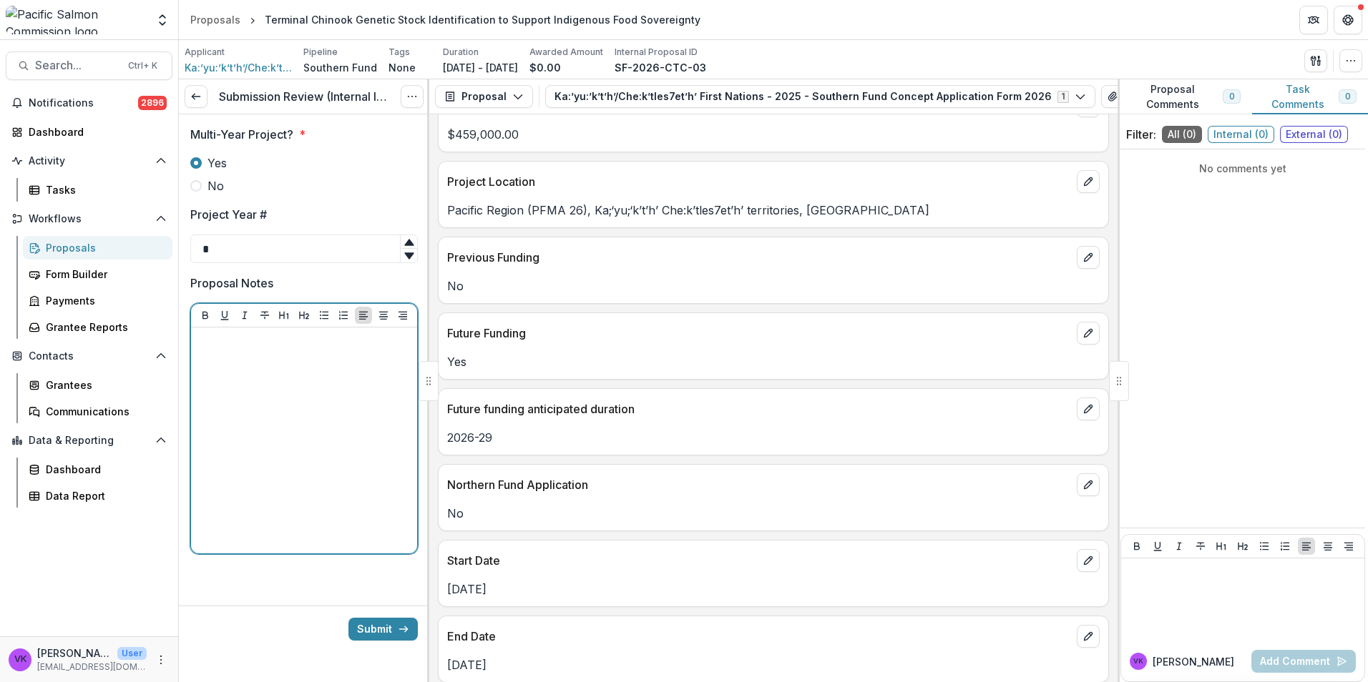
click at [270, 359] on div at bounding box center [304, 440] width 215 height 215
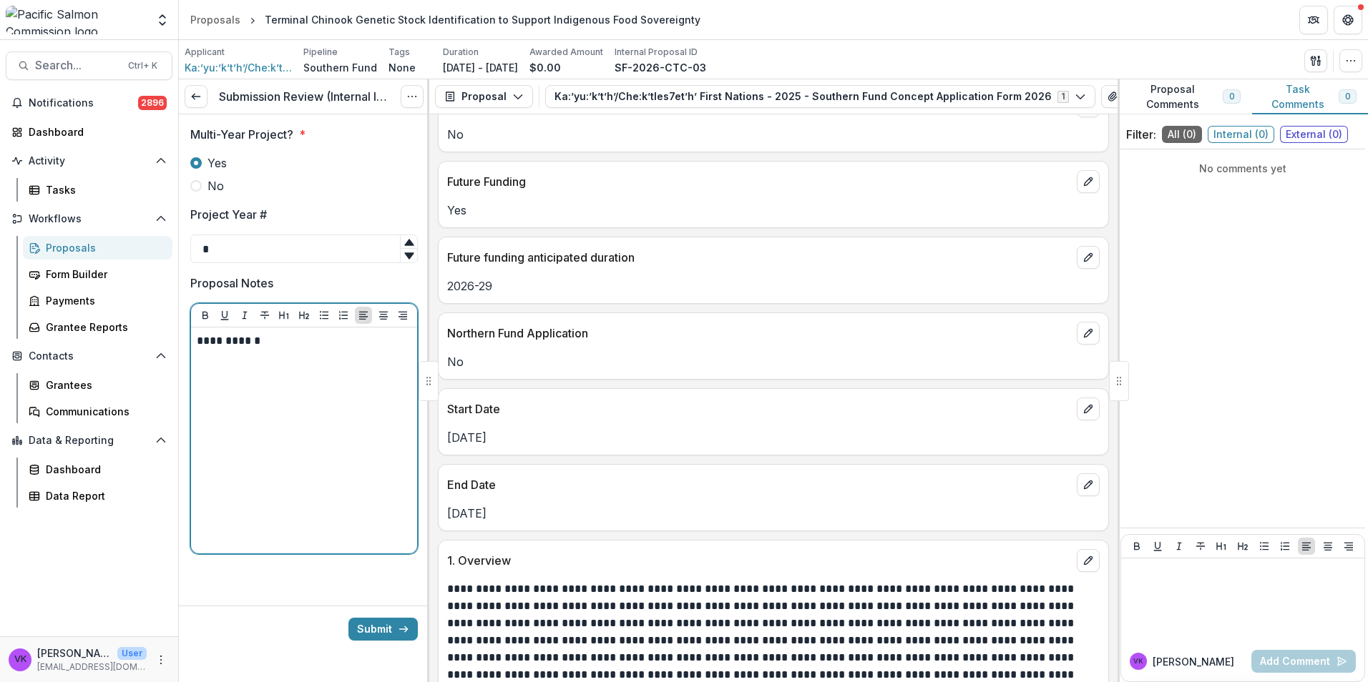
scroll to position [873, 0]
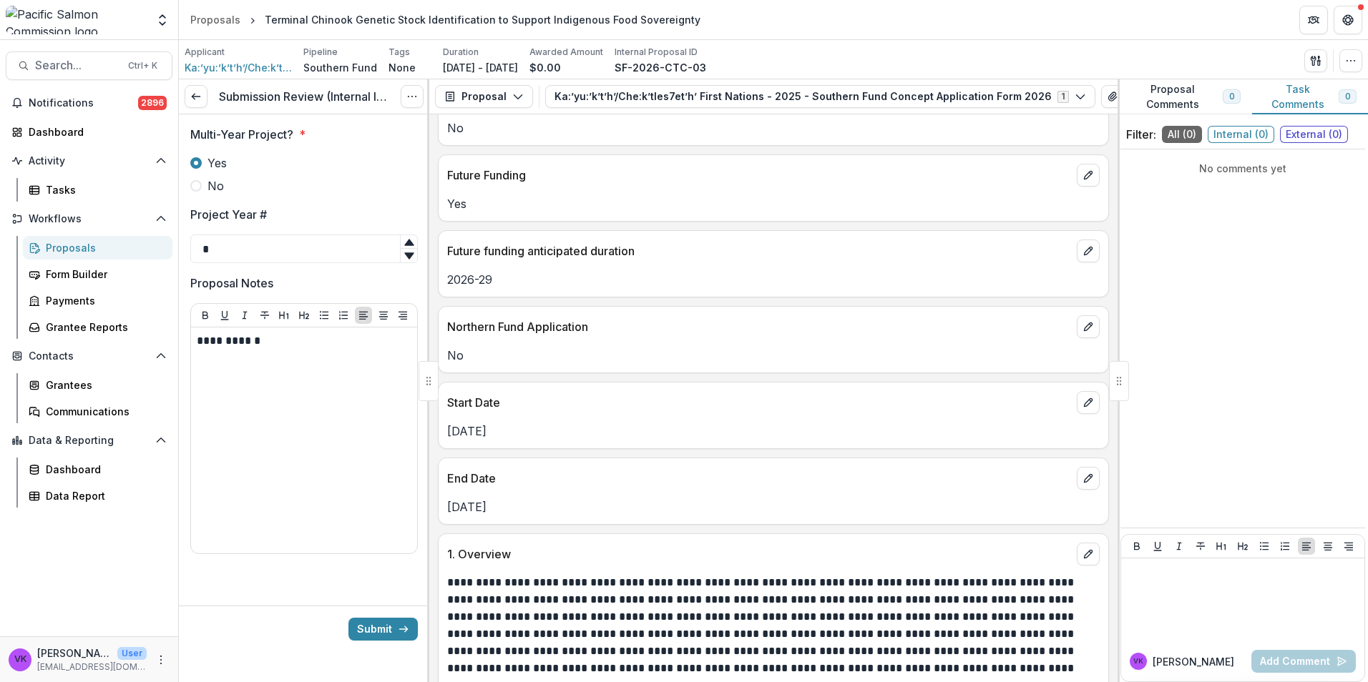
drag, startPoint x: 381, startPoint y: 626, endPoint x: 597, endPoint y: 680, distance: 222.8
click at [383, 626] on button "Submit" at bounding box center [382, 629] width 69 height 23
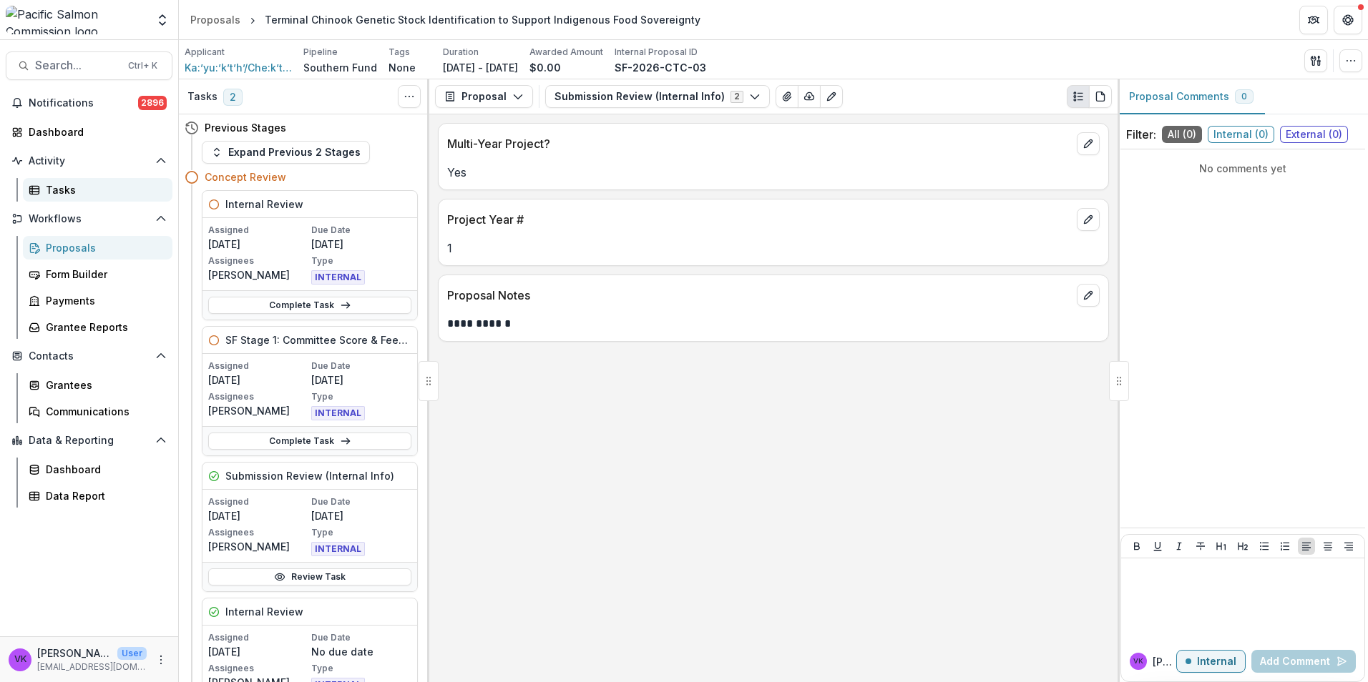
click at [72, 199] on link "Tasks" at bounding box center [98, 190] width 150 height 24
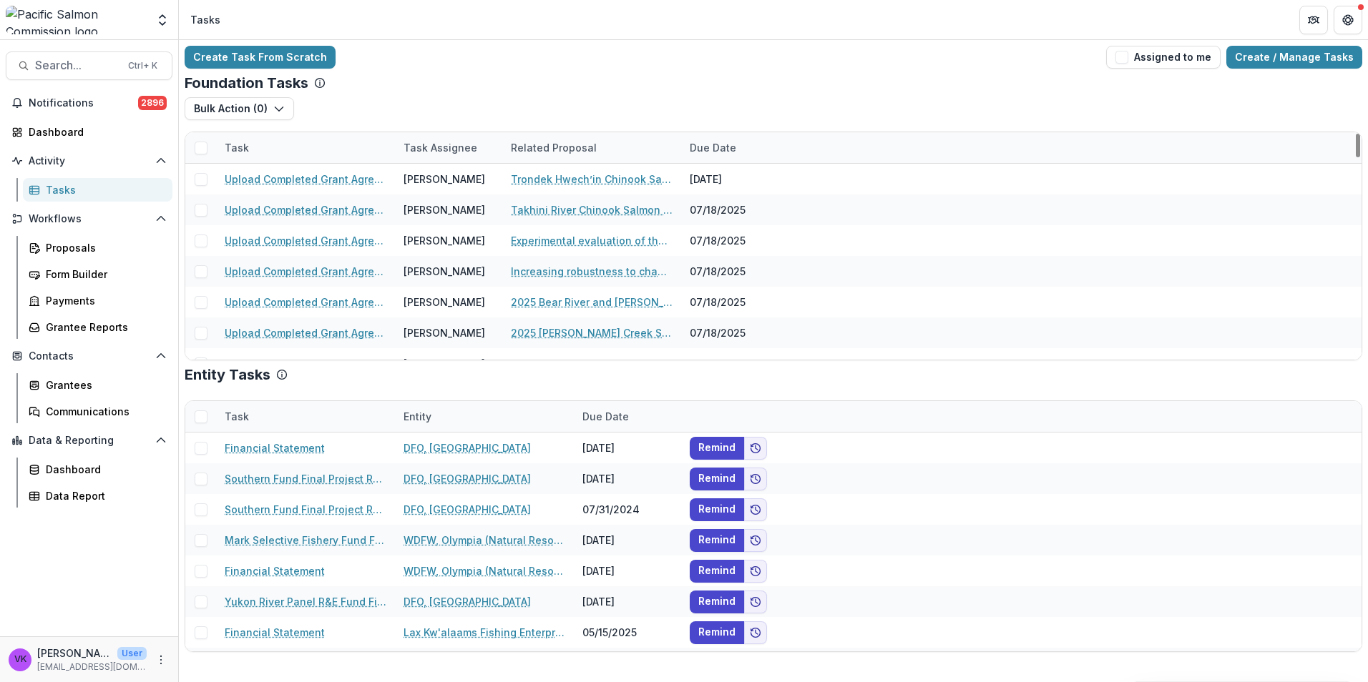
click at [309, 140] on div "Task" at bounding box center [305, 147] width 179 height 31
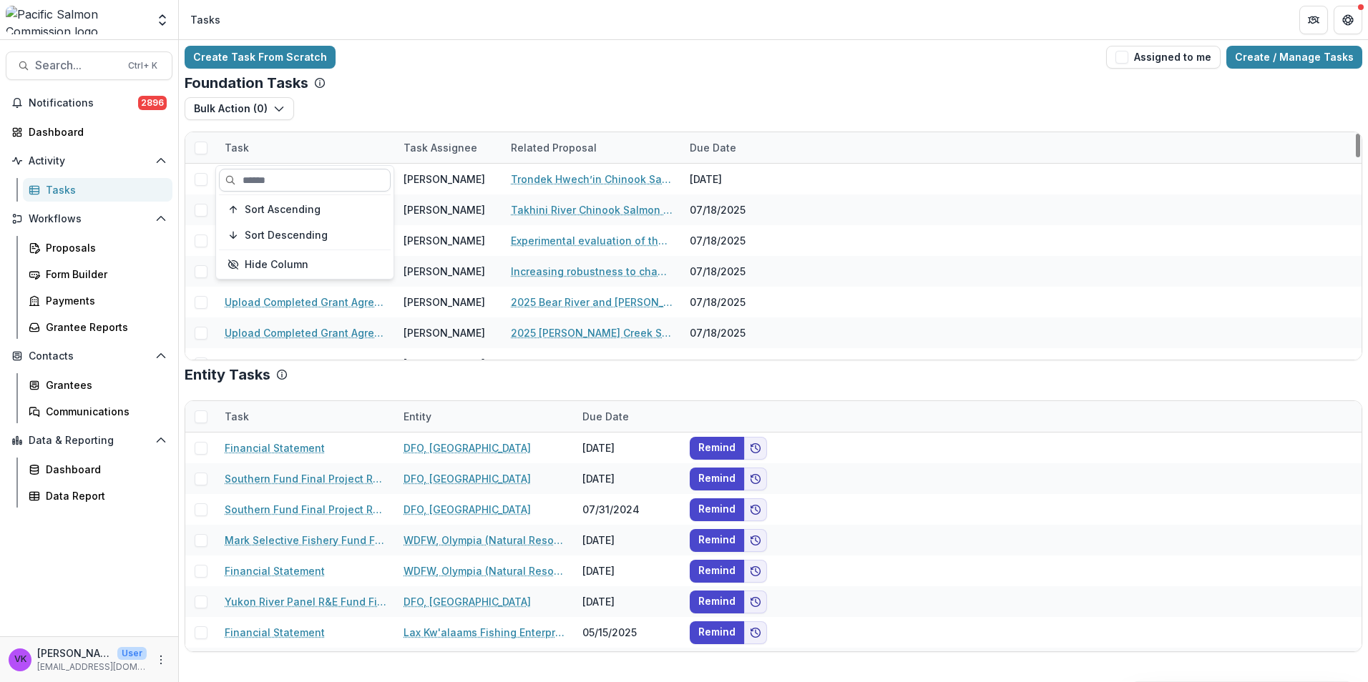
click at [321, 180] on input at bounding box center [305, 180] width 172 height 23
type input "*****"
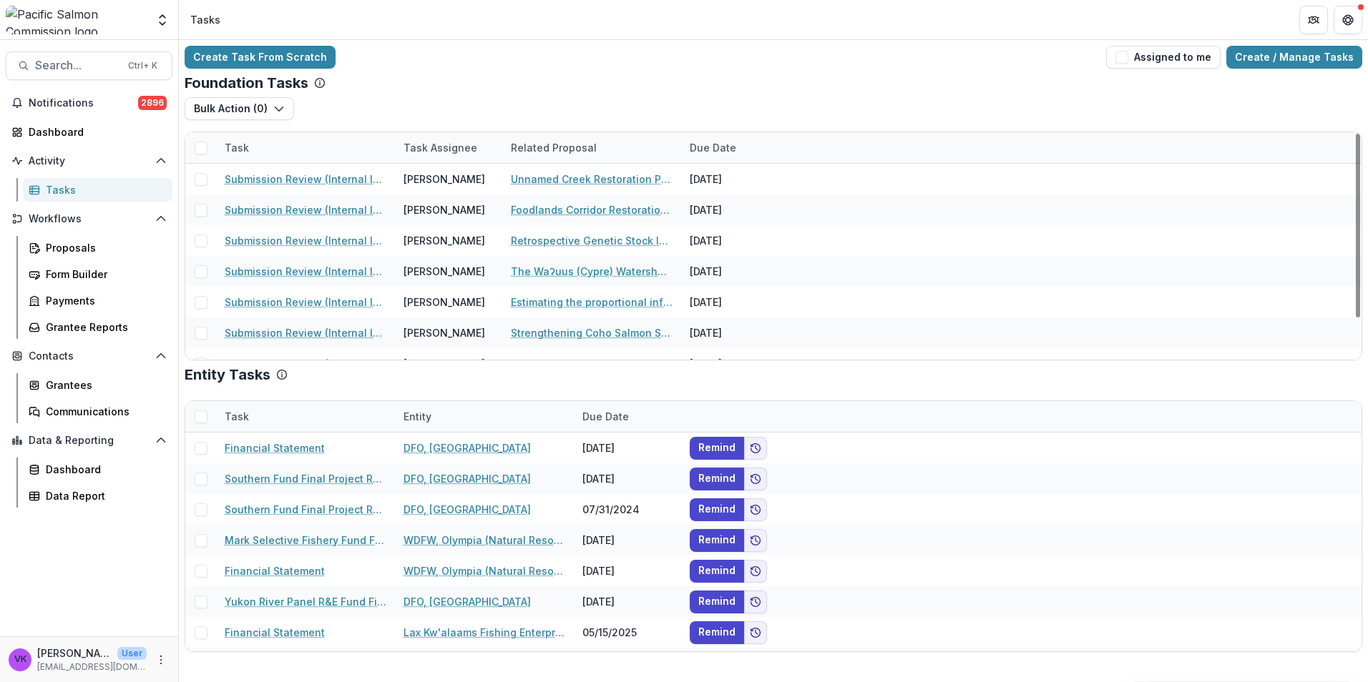
drag, startPoint x: 634, startPoint y: 87, endPoint x: 998, endPoint y: 190, distance: 378.4
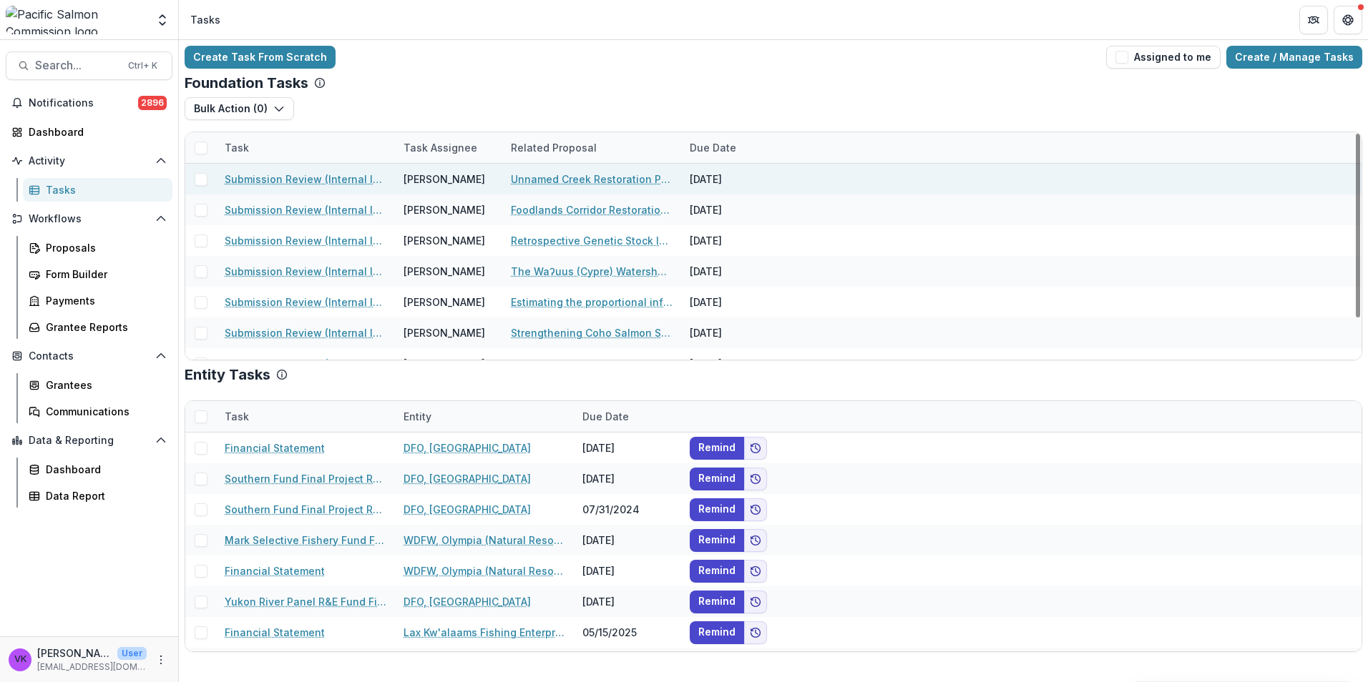
click at [635, 87] on div "Foundation Tasks" at bounding box center [773, 82] width 1177 height 17
click at [327, 178] on link "Submission Review (Internal Info)" at bounding box center [306, 179] width 162 height 15
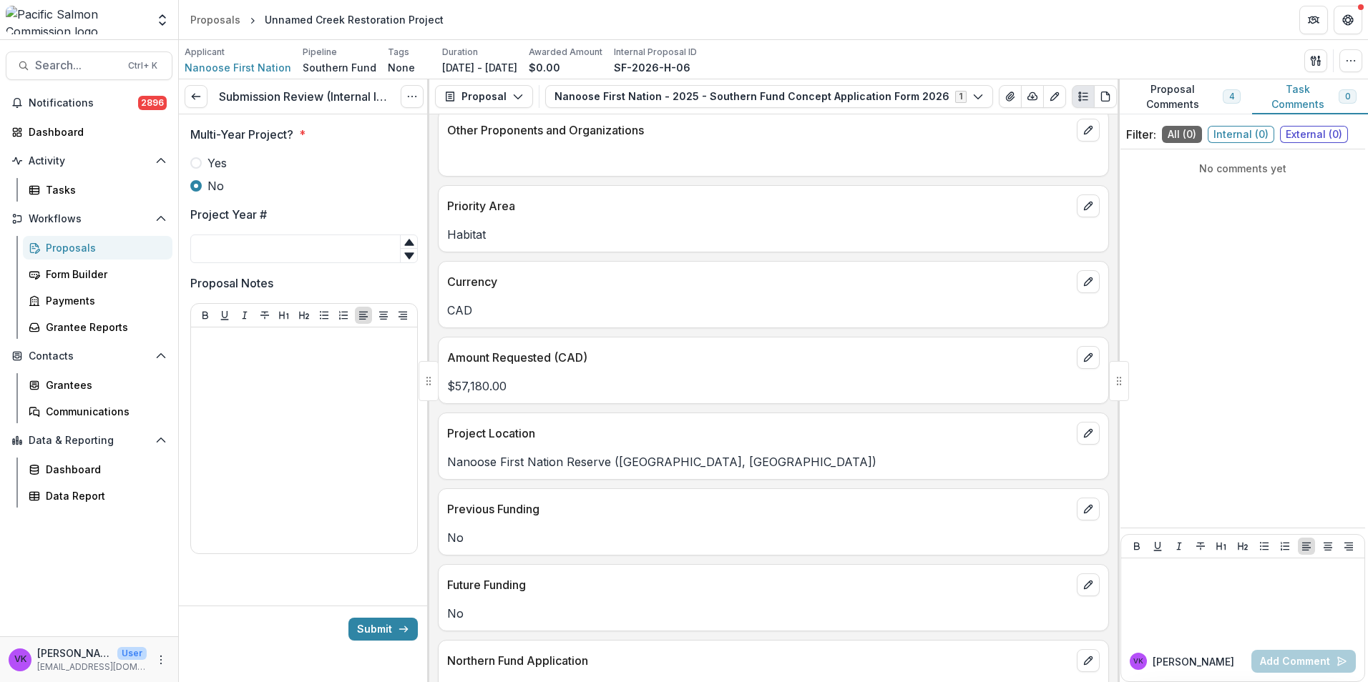
scroll to position [501, 0]
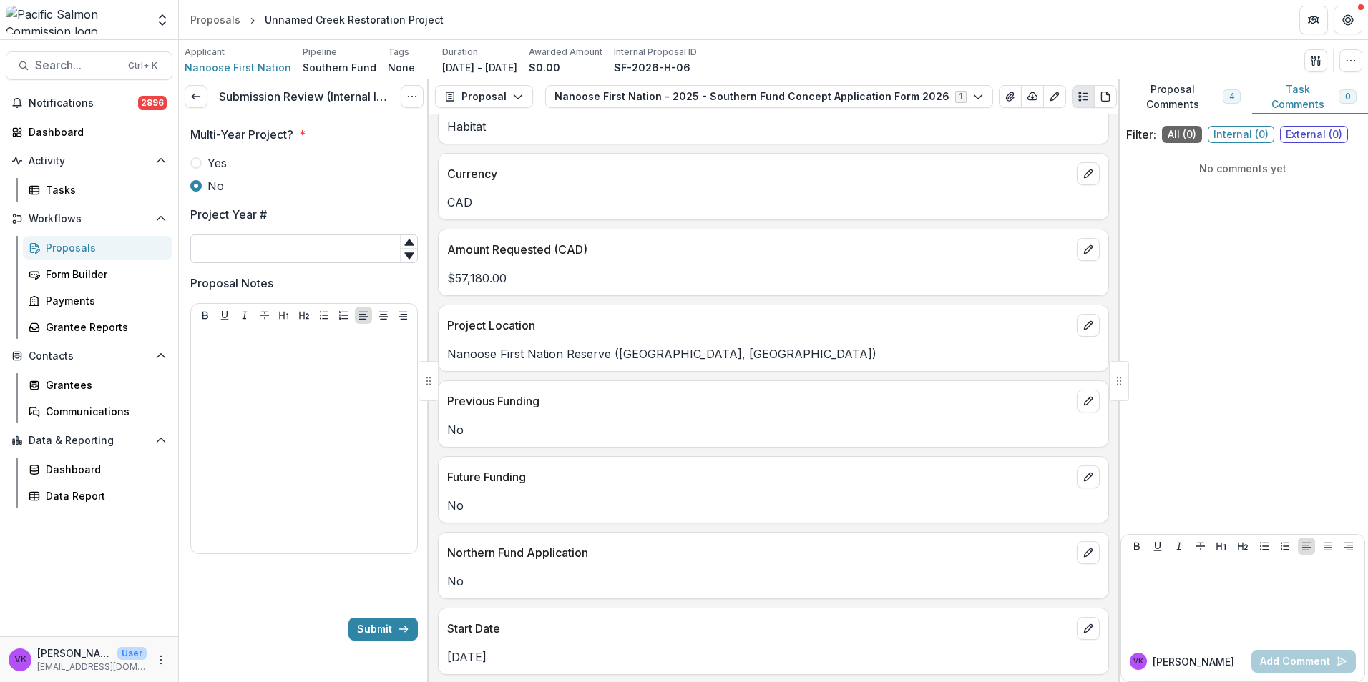
click at [308, 247] on input "Project Year #" at bounding box center [303, 249] width 227 height 29
type input "*"
click at [299, 352] on div at bounding box center [304, 440] width 215 height 215
click at [377, 623] on button "Submit" at bounding box center [382, 629] width 69 height 23
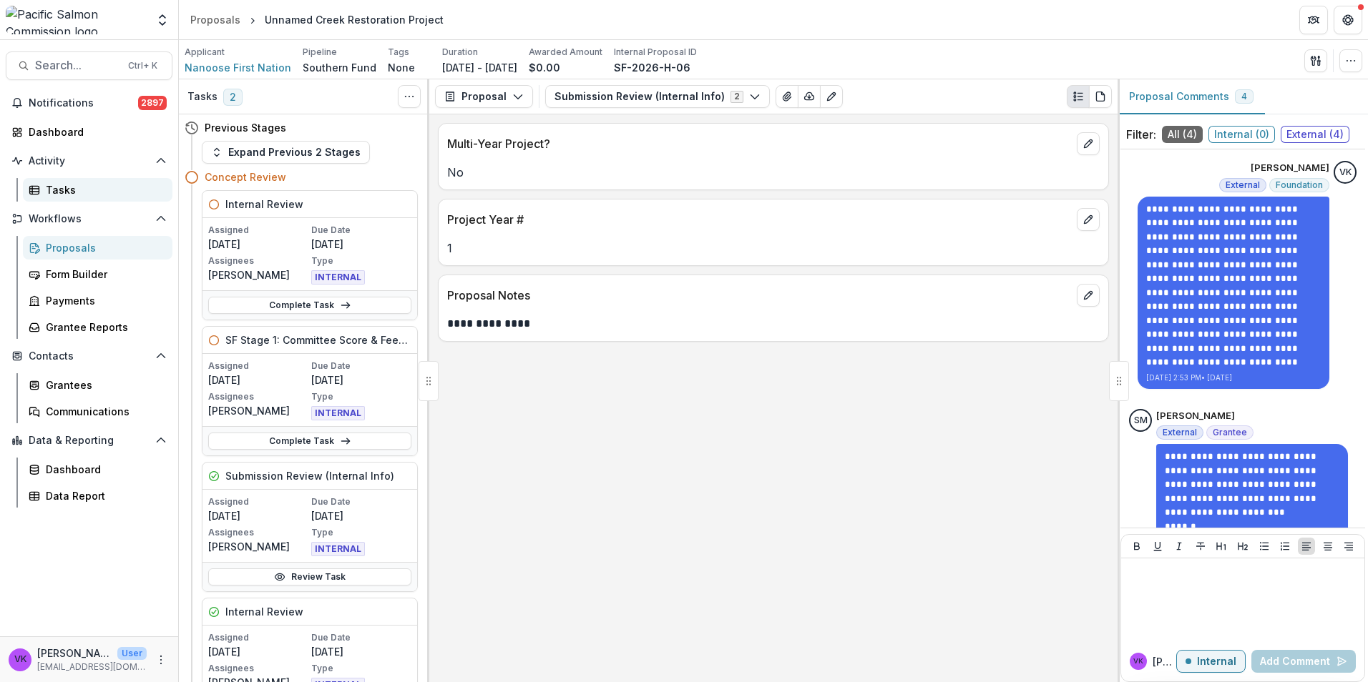
click at [58, 190] on div "Tasks" at bounding box center [103, 189] width 115 height 15
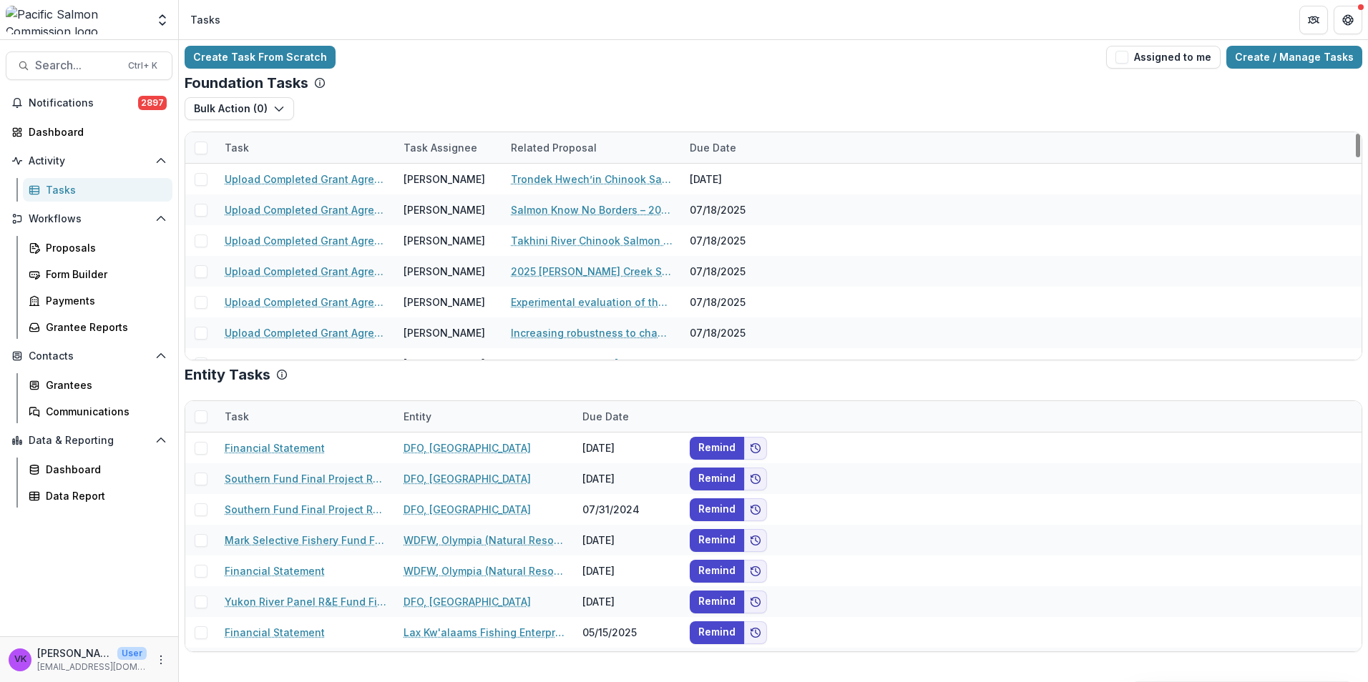
click at [330, 143] on div "Task" at bounding box center [305, 147] width 179 height 31
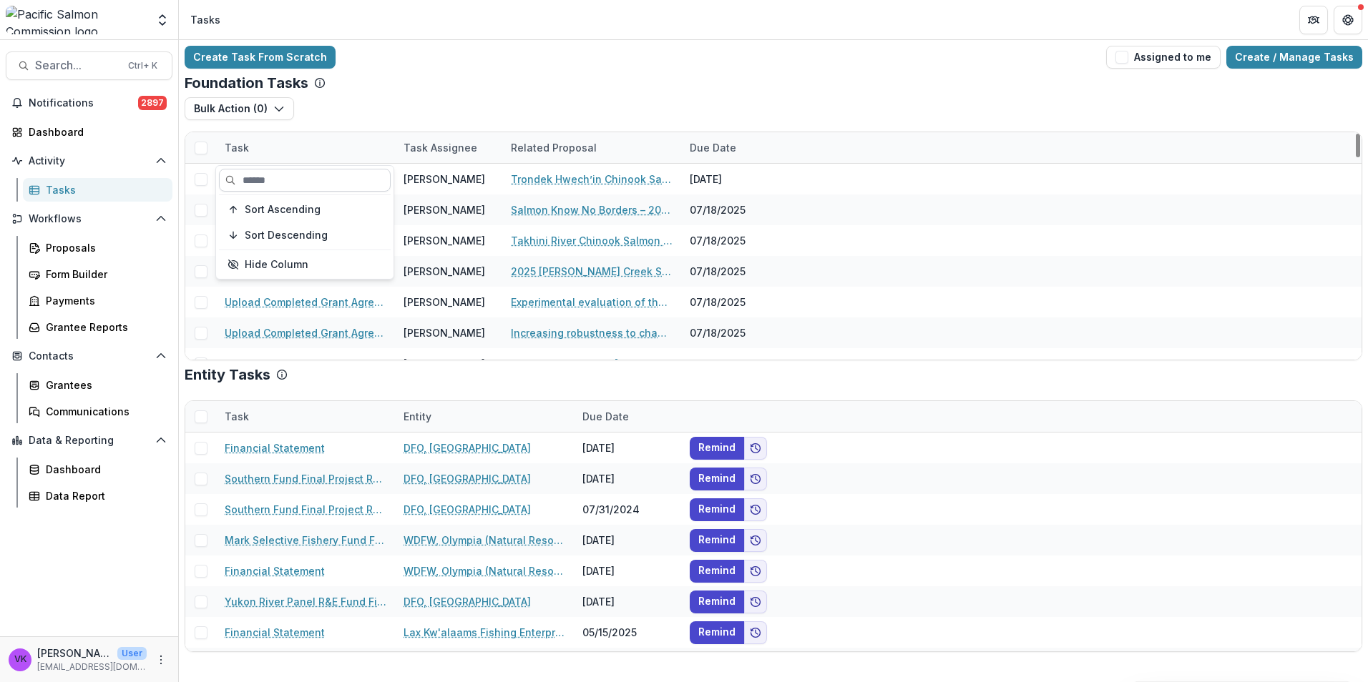
click at [321, 175] on input at bounding box center [305, 180] width 172 height 23
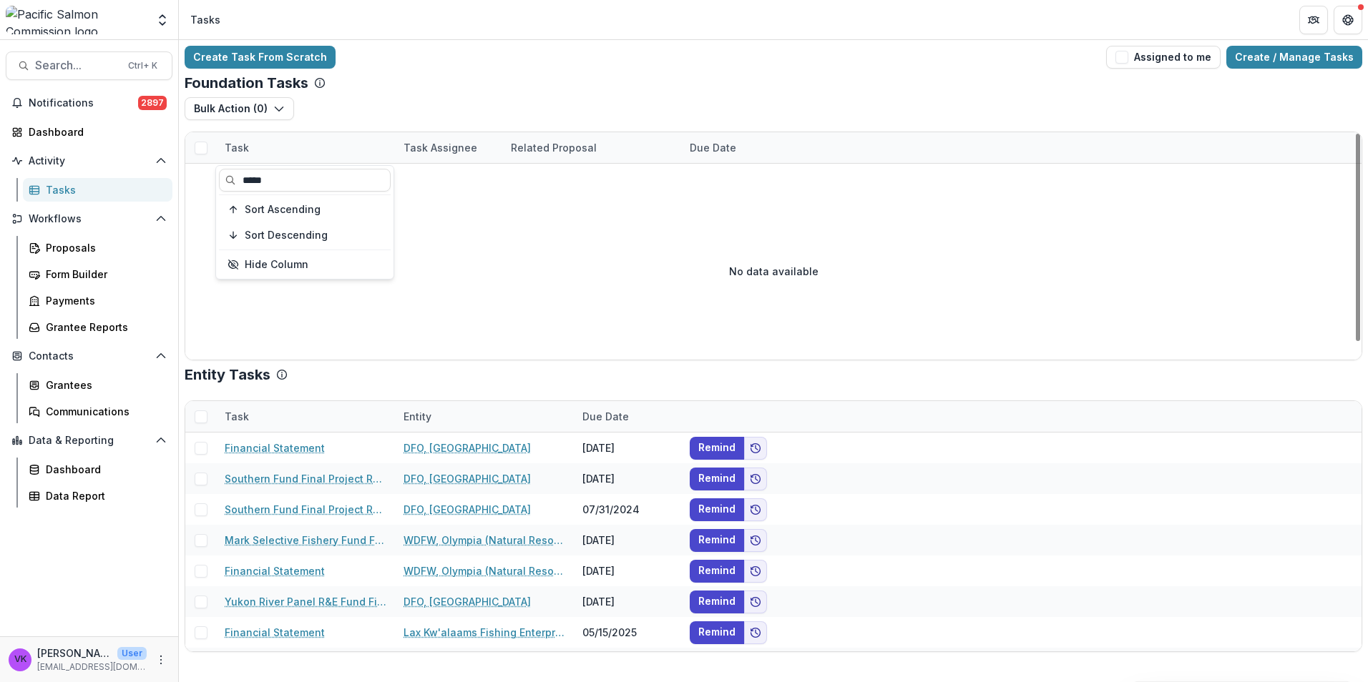
type input "*****"
click at [642, 63] on div "Create Task From Scratch Assigned to me Create / Manage Tasks" at bounding box center [773, 57] width 1177 height 23
click at [319, 143] on div "Task" at bounding box center [305, 147] width 179 height 31
click at [293, 186] on input "*****" at bounding box center [305, 180] width 172 height 23
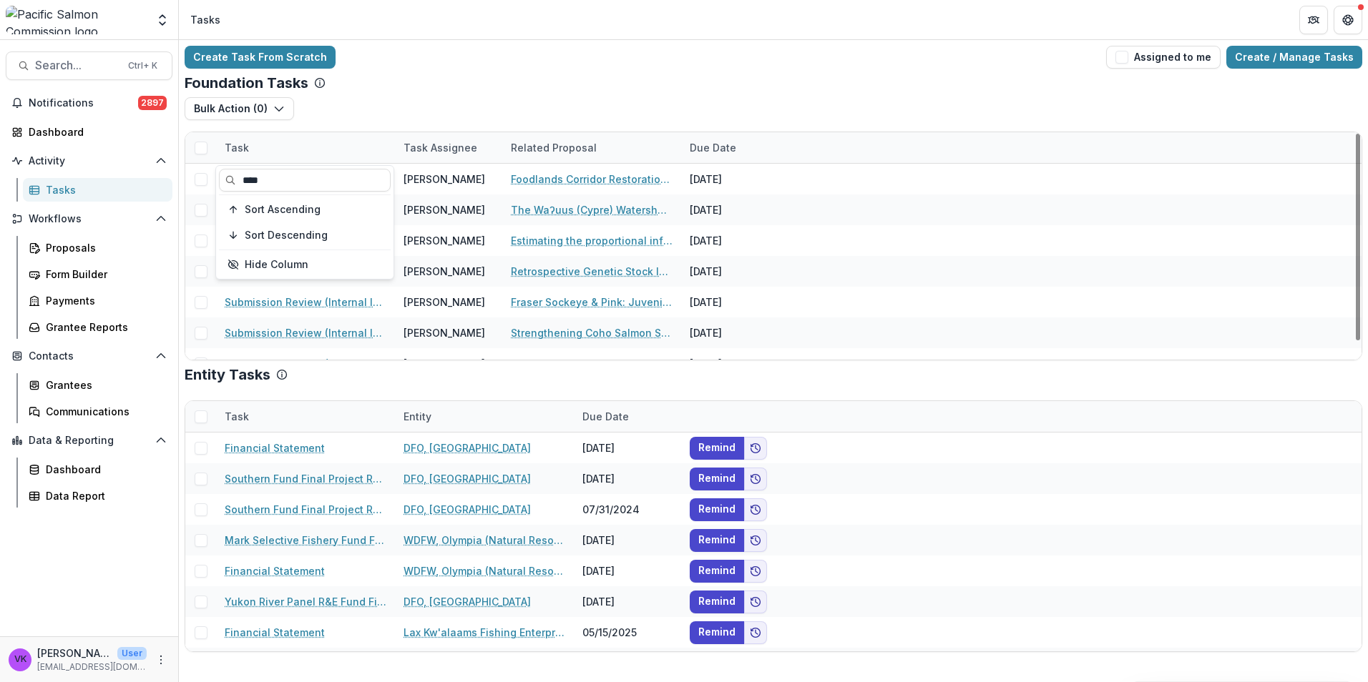
type input "****"
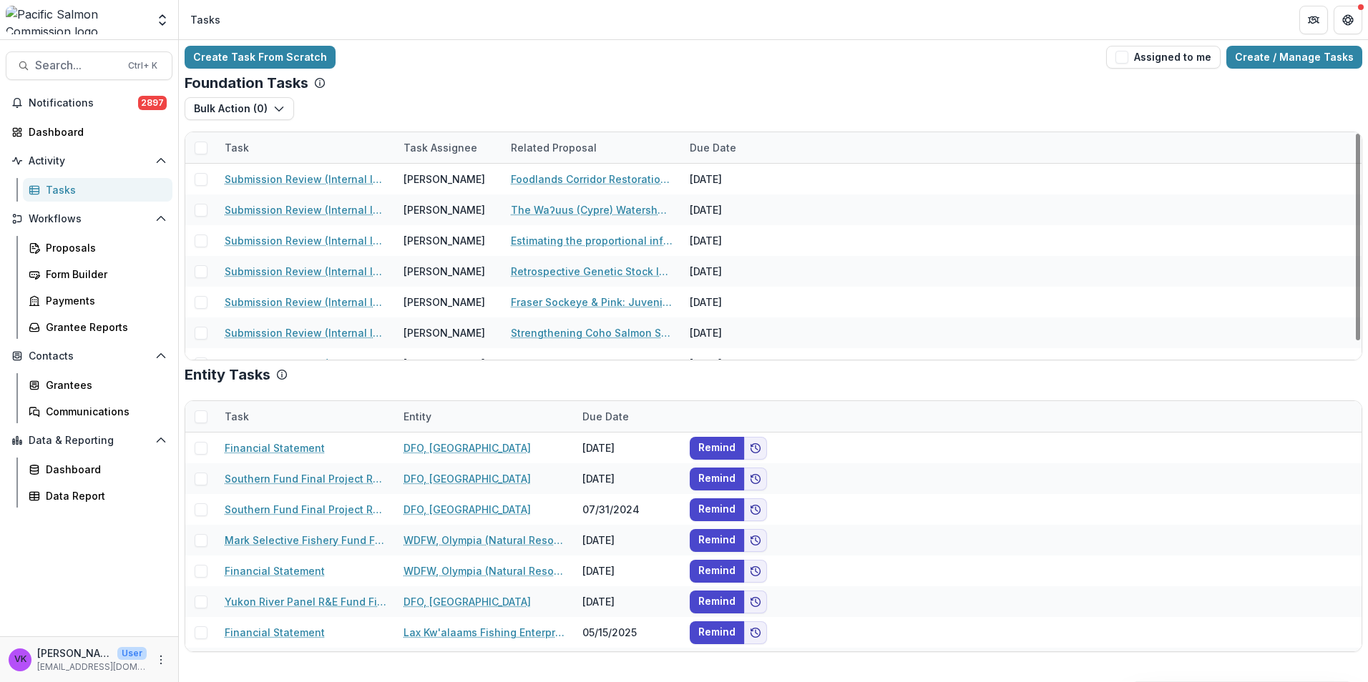
drag, startPoint x: 416, startPoint y: 15, endPoint x: 466, endPoint y: 97, distance: 96.7
click at [416, 19] on header "Tasks" at bounding box center [773, 19] width 1189 height 39
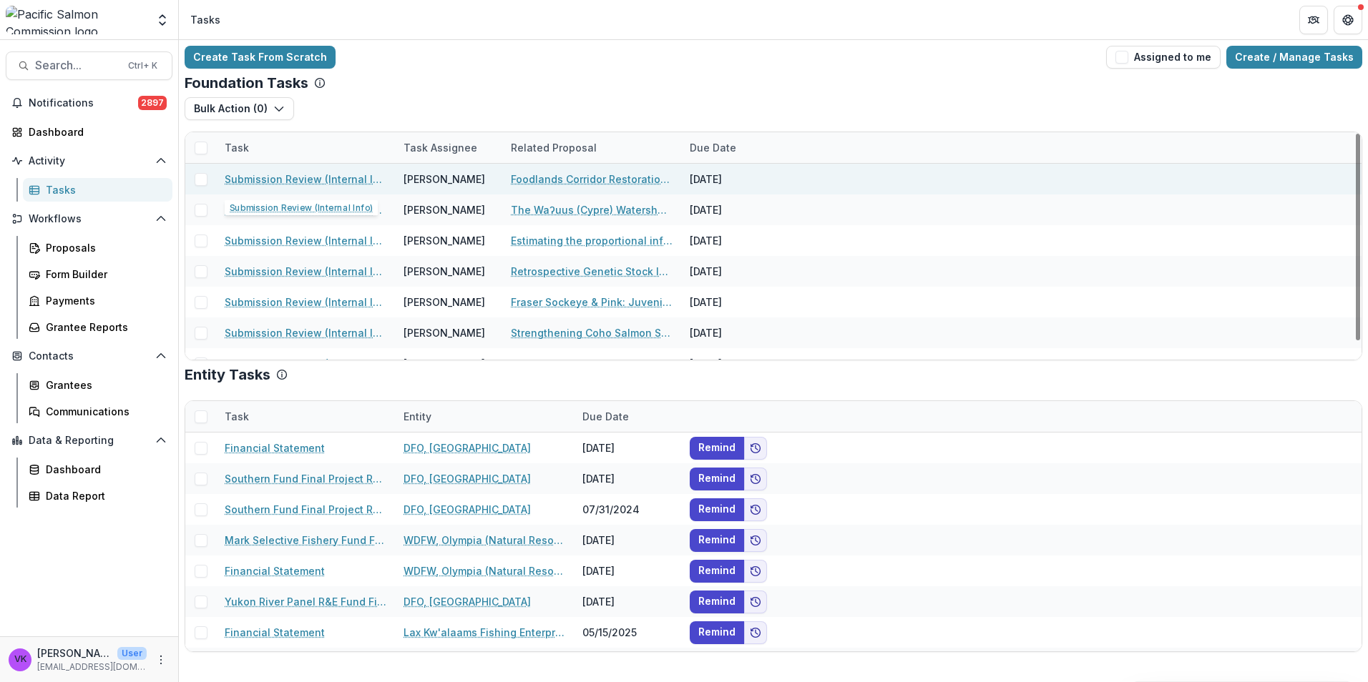
drag, startPoint x: 344, startPoint y: 171, endPoint x: 381, endPoint y: 188, distance: 41.0
click at [344, 171] on div "Submission Review (Internal Info)" at bounding box center [306, 179] width 162 height 31
click at [278, 183] on link "Submission Review (Internal Info)" at bounding box center [306, 179] width 162 height 15
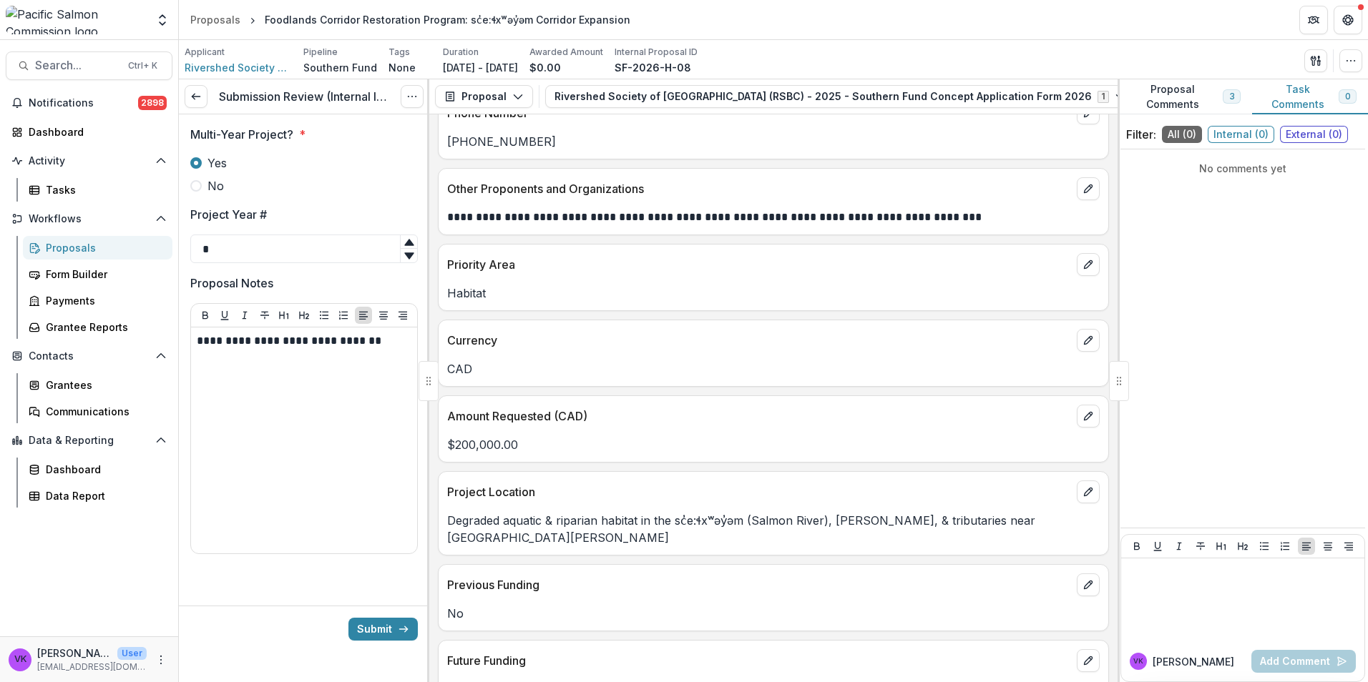
scroll to position [572, 0]
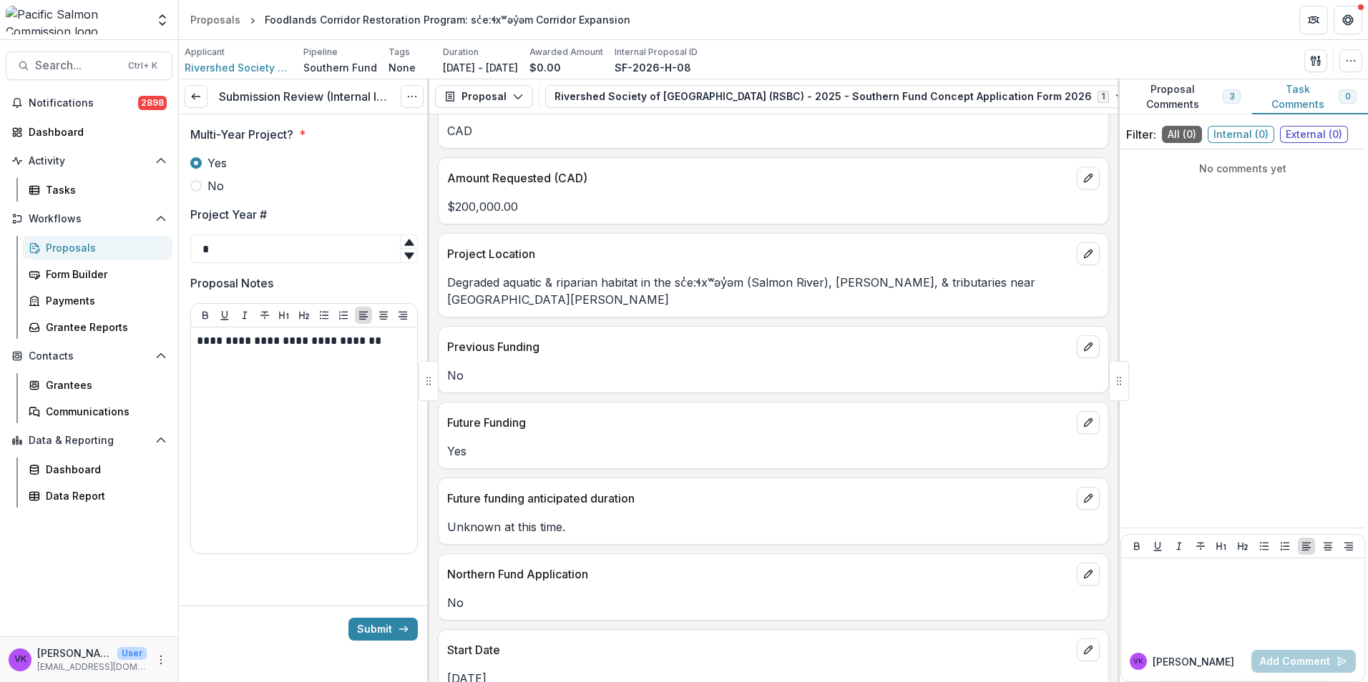
drag, startPoint x: 391, startPoint y: 624, endPoint x: 946, endPoint y: 622, distance: 555.8
click at [391, 625] on button "Submit" at bounding box center [382, 629] width 69 height 23
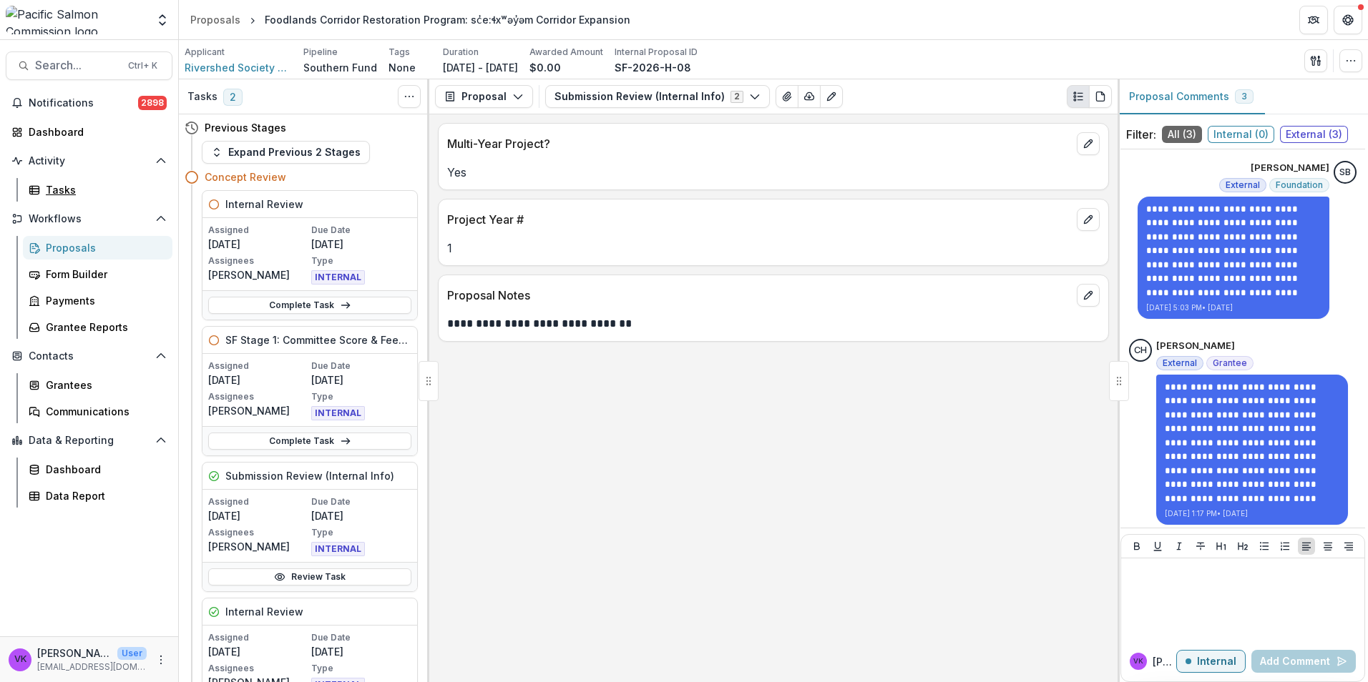
drag, startPoint x: 60, startPoint y: 187, endPoint x: 267, endPoint y: 206, distance: 207.6
click at [60, 187] on div "Tasks" at bounding box center [103, 189] width 115 height 15
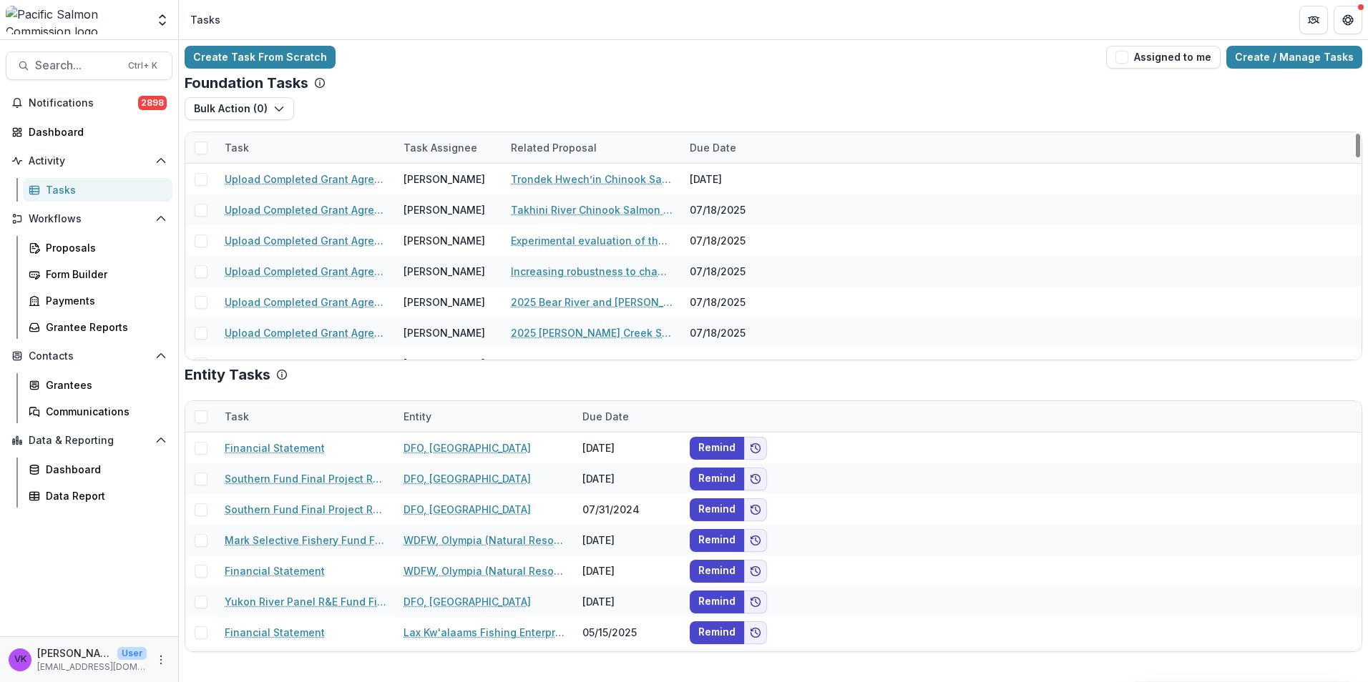
click at [254, 142] on div "Task" at bounding box center [236, 147] width 41 height 15
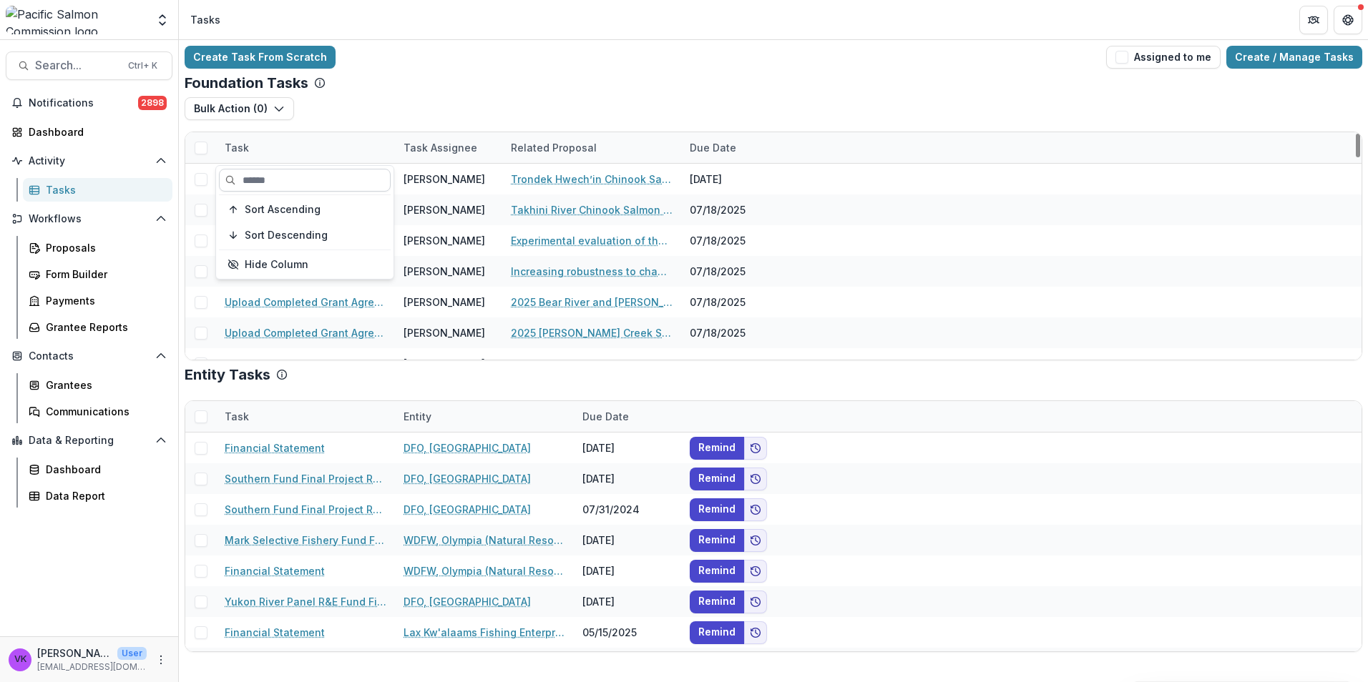
click at [303, 187] on input at bounding box center [305, 180] width 172 height 23
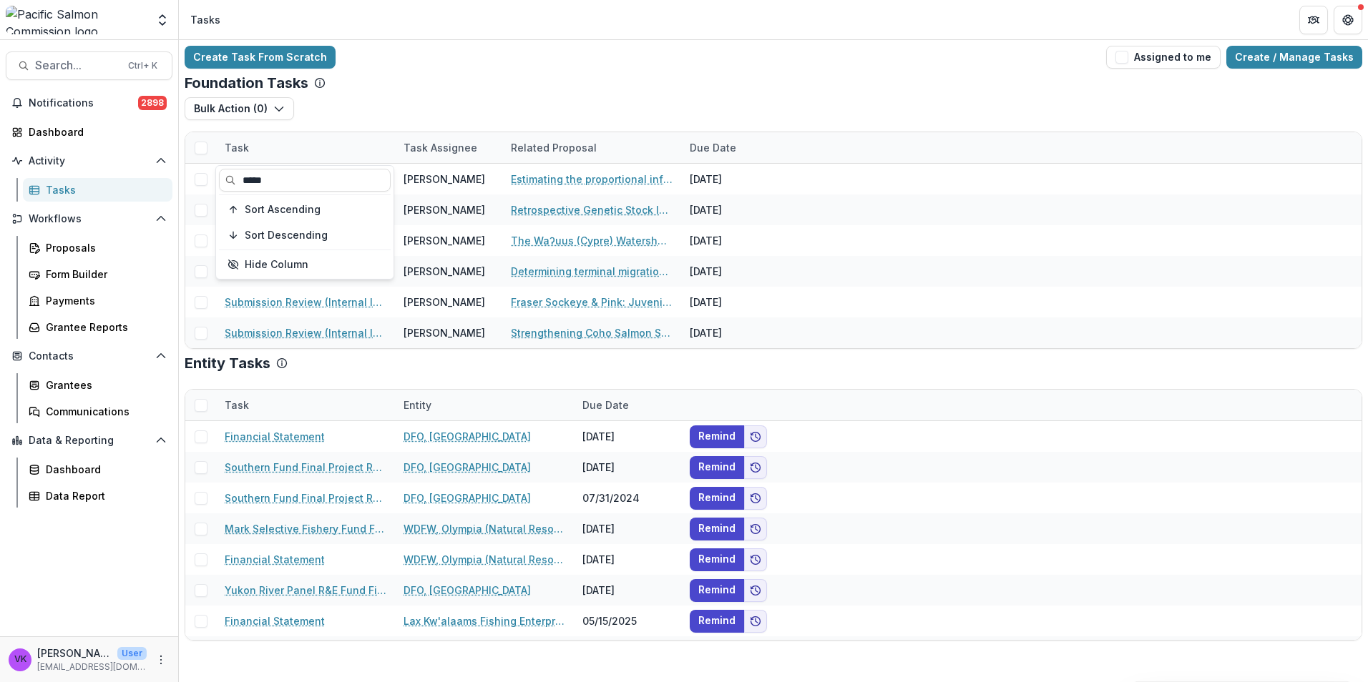
type input "*****"
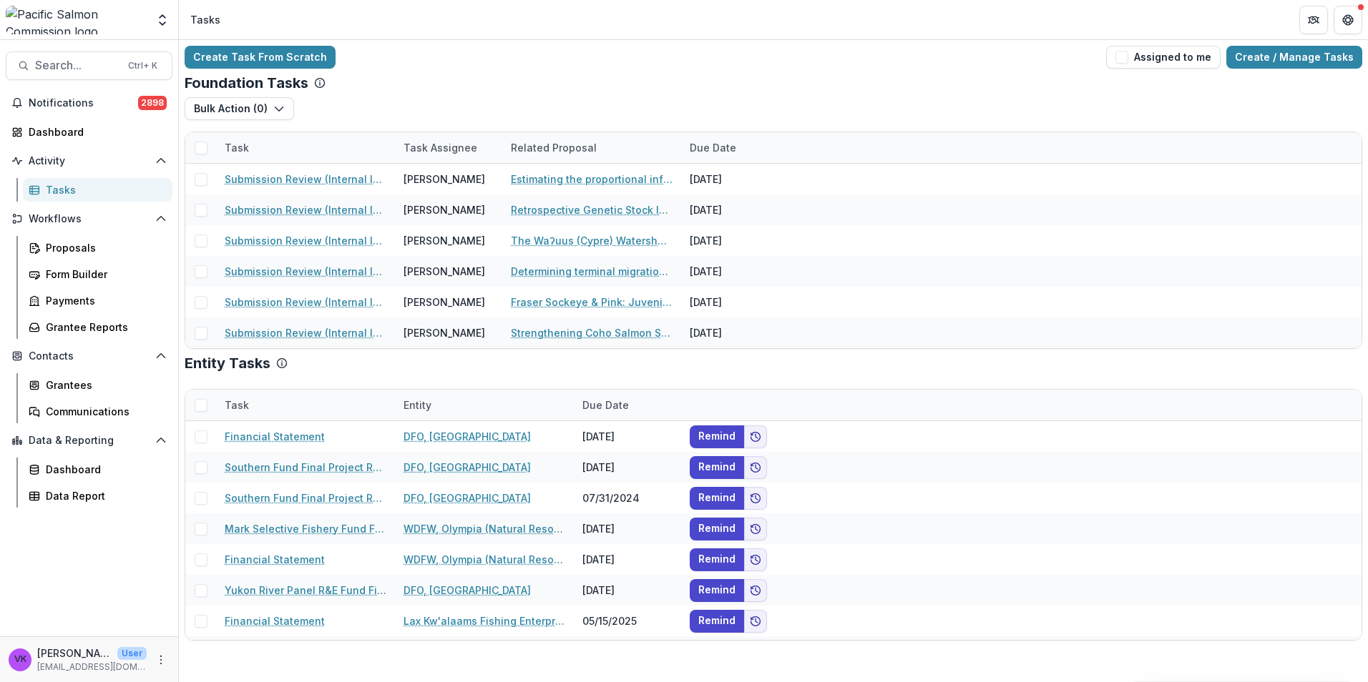
click at [486, 77] on div "Foundation Tasks" at bounding box center [773, 82] width 1177 height 17
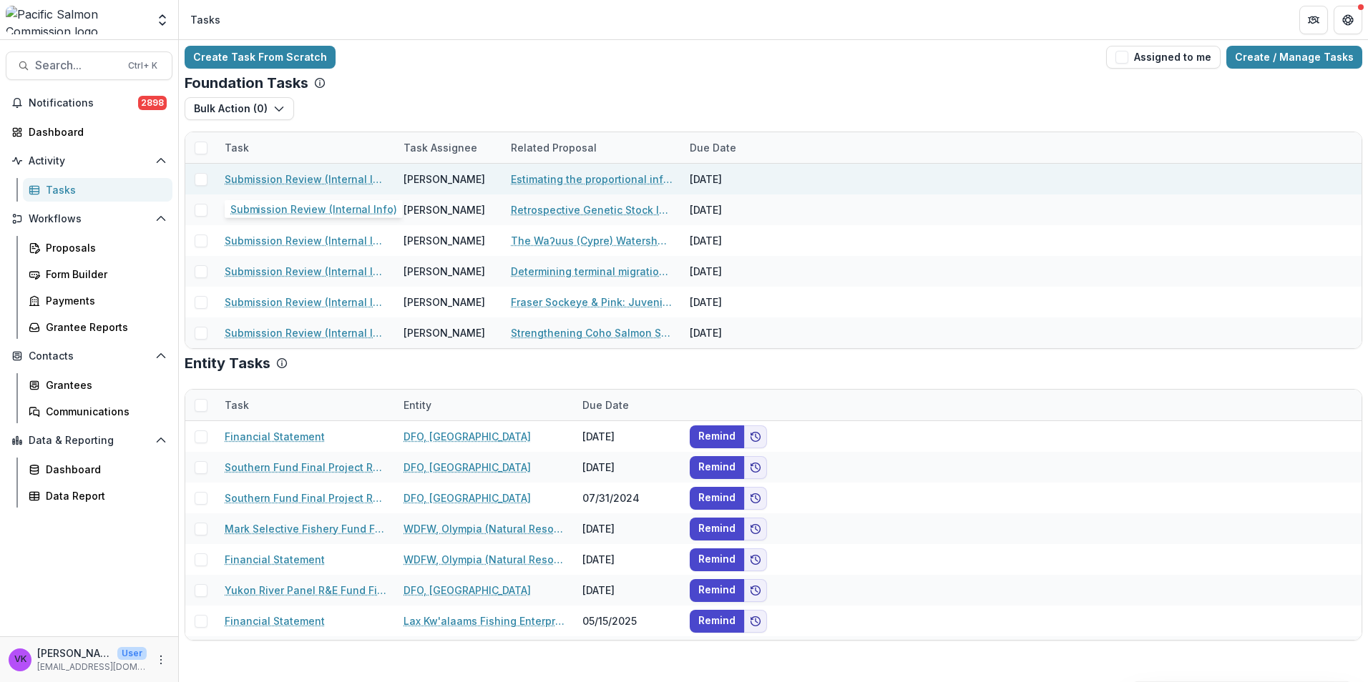
click at [328, 180] on link "Submission Review (Internal Info)" at bounding box center [306, 179] width 162 height 15
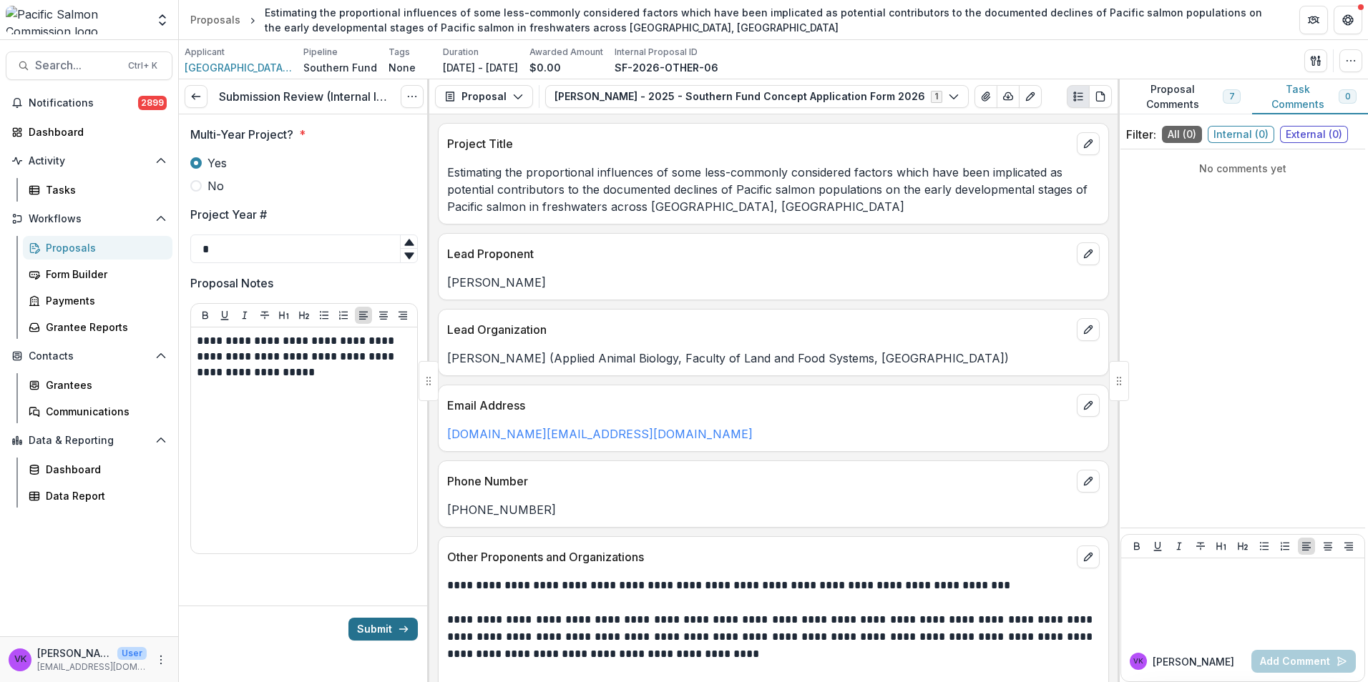
click at [384, 627] on button "Submit" at bounding box center [382, 629] width 69 height 23
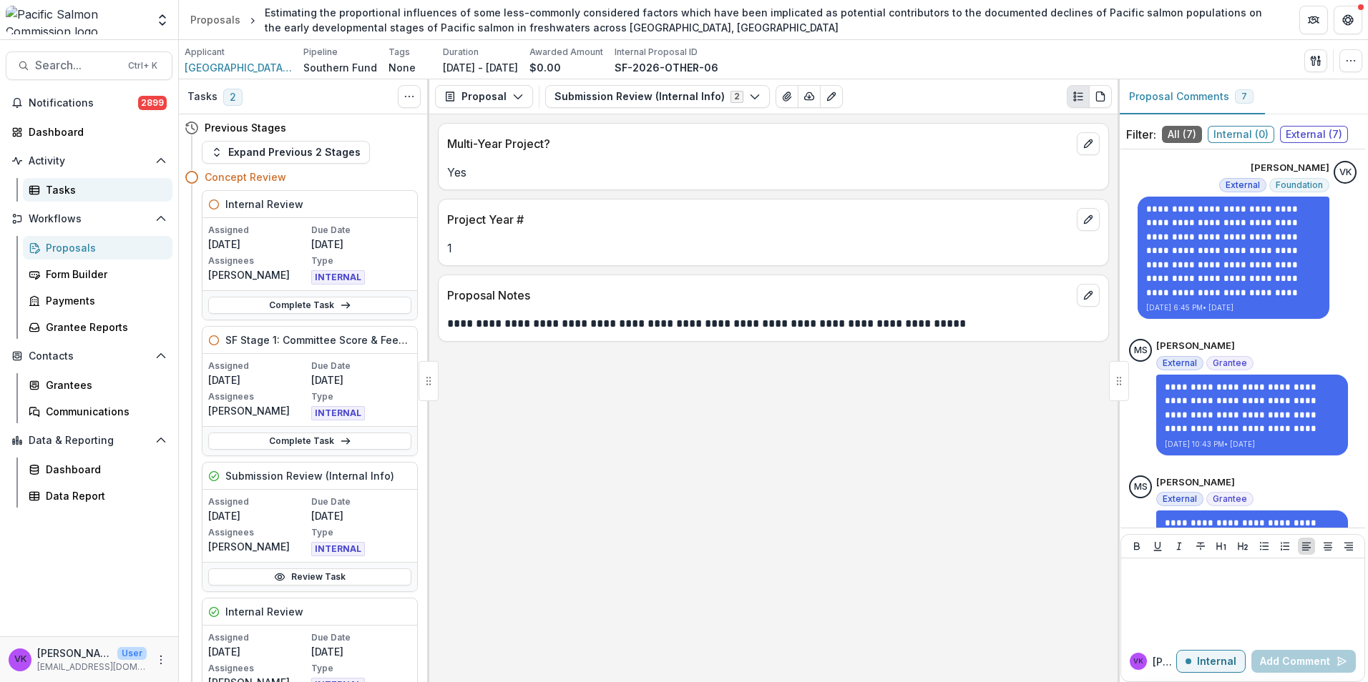
click at [67, 187] on div "Tasks" at bounding box center [103, 189] width 115 height 15
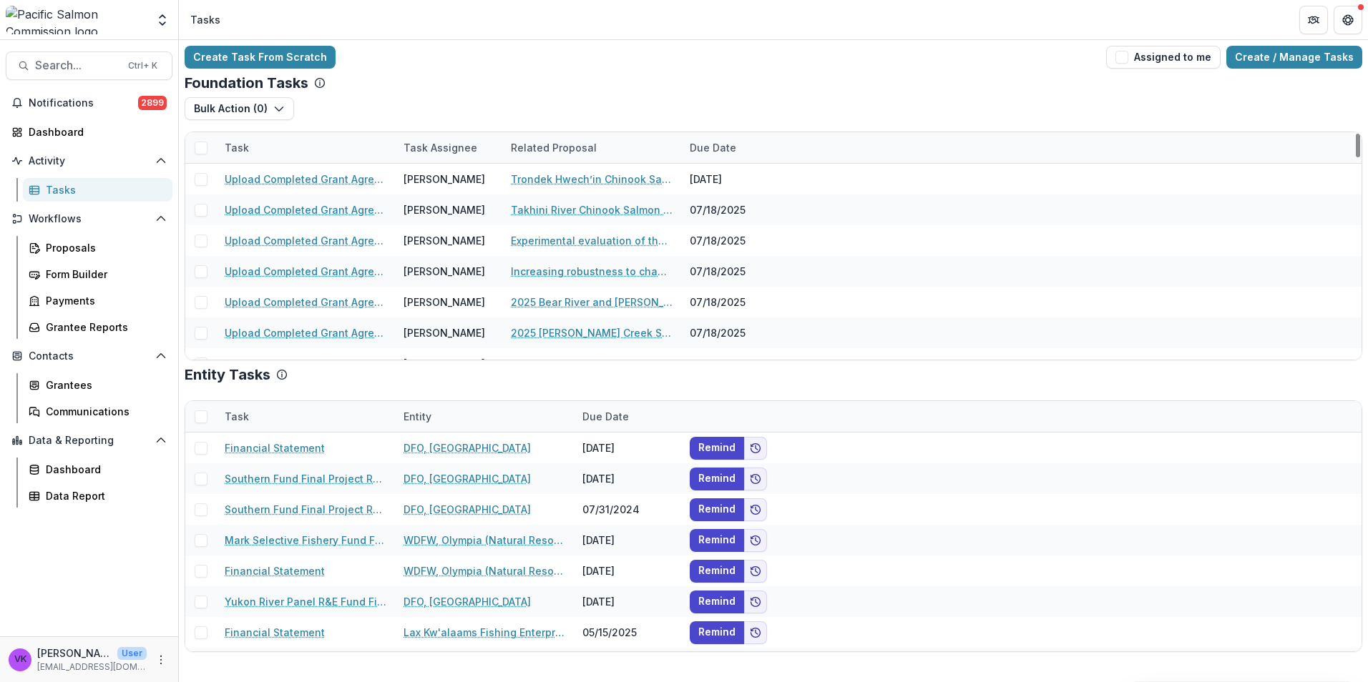
drag, startPoint x: 255, startPoint y: 127, endPoint x: 272, endPoint y: 147, distance: 26.4
click at [255, 127] on div "Bulk Action ( 0 ) Grant Upload Tasks" at bounding box center [773, 114] width 1177 height 34
drag, startPoint x: 268, startPoint y: 150, endPoint x: 283, endPoint y: 155, distance: 16.7
click at [267, 150] on div "Task" at bounding box center [305, 147] width 179 height 31
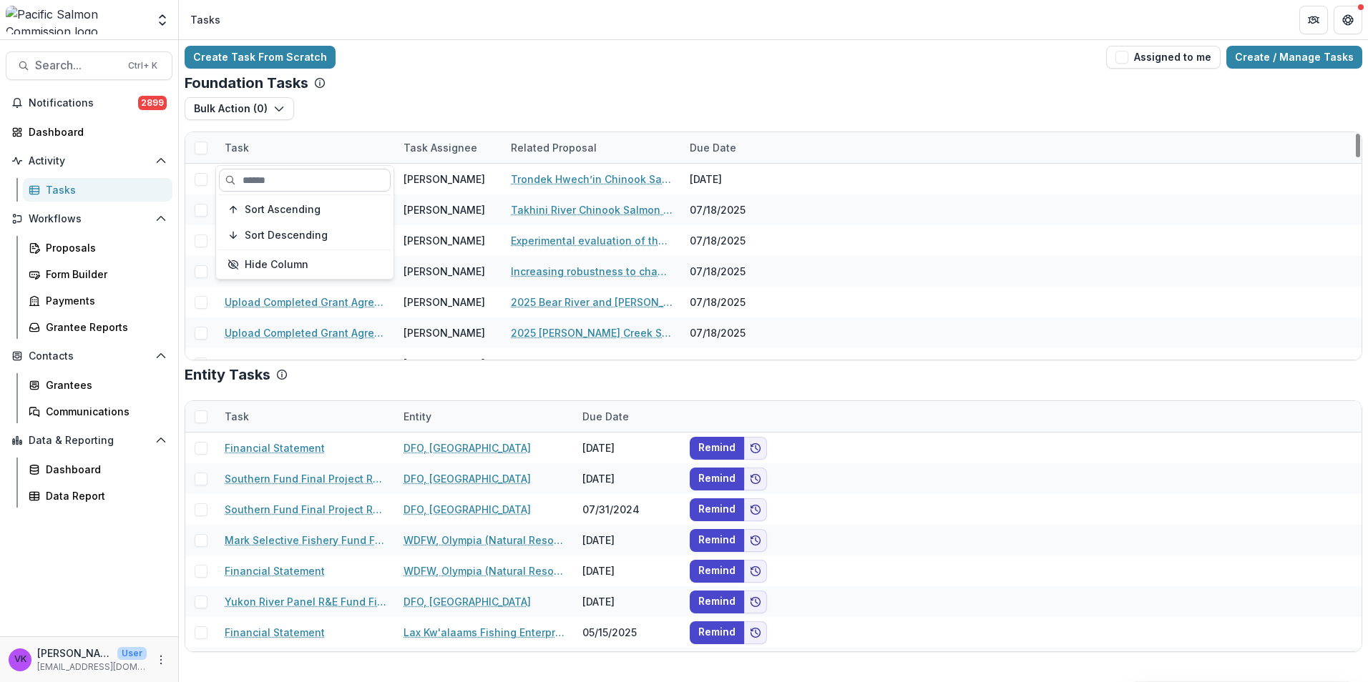
click at [283, 184] on input at bounding box center [305, 180] width 172 height 23
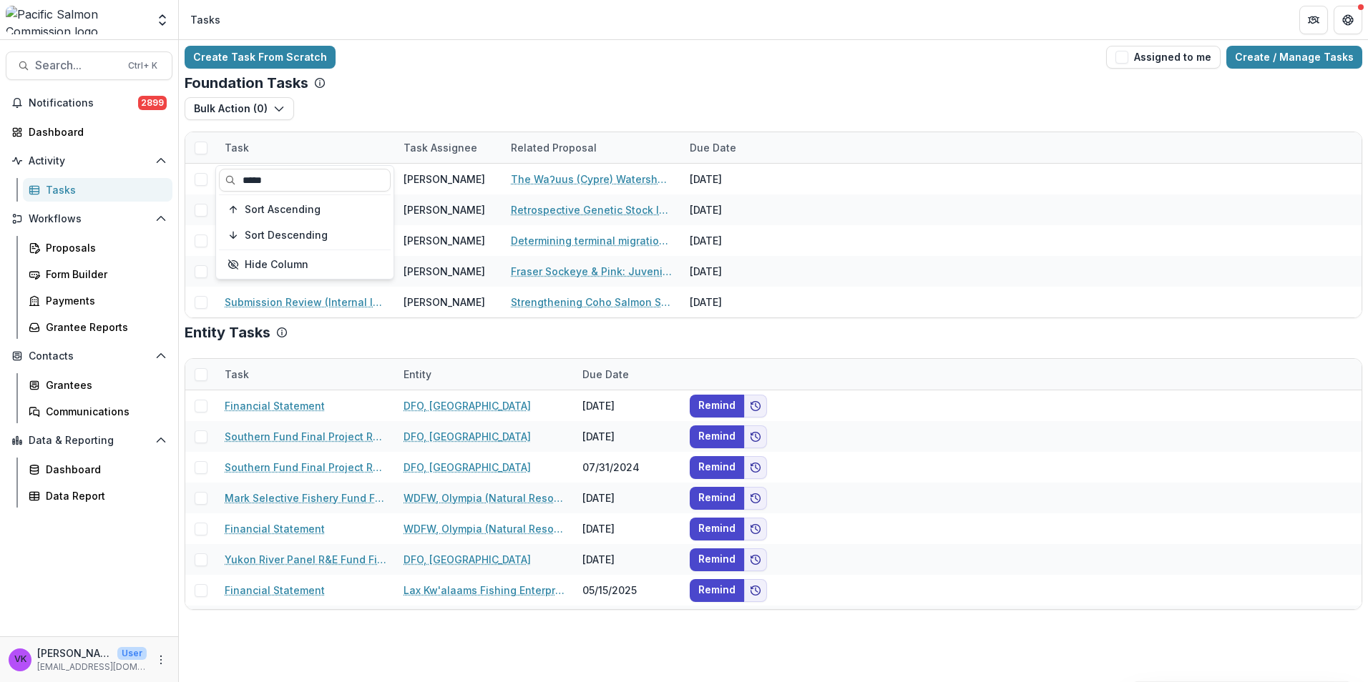
type input "*****"
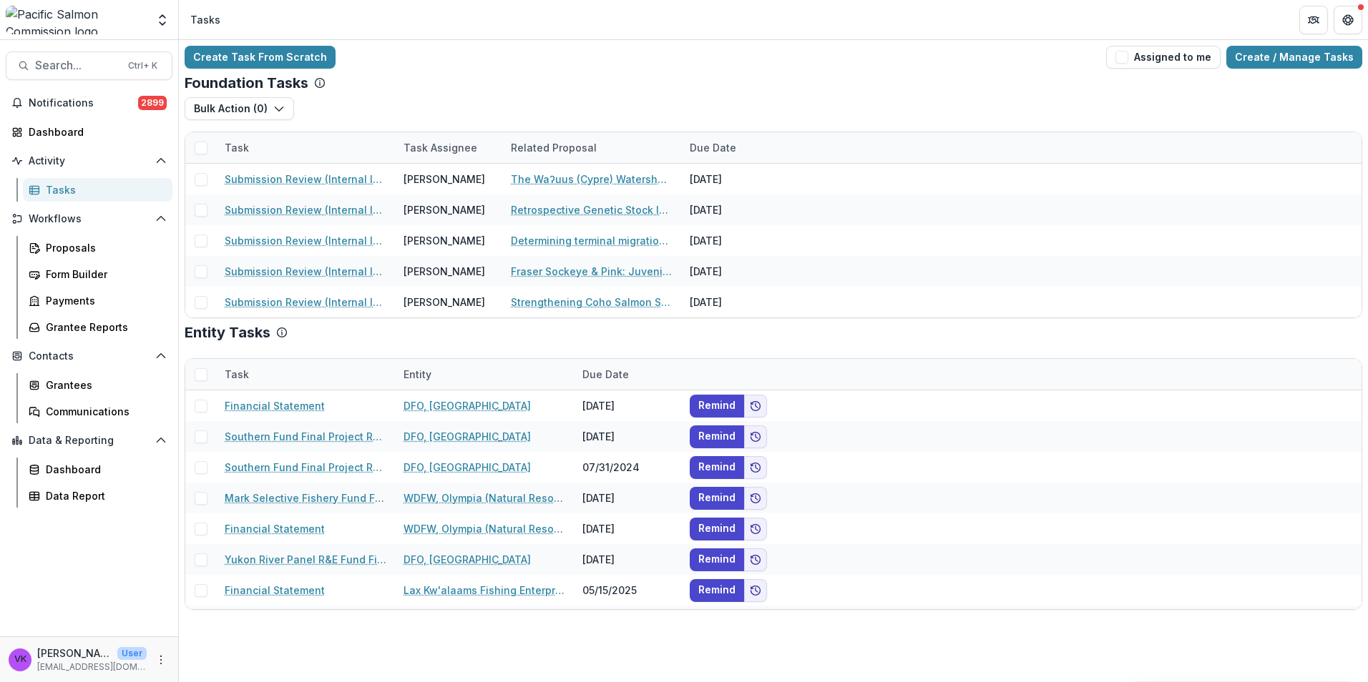
click at [393, 84] on div "Foundation Tasks" at bounding box center [773, 82] width 1177 height 17
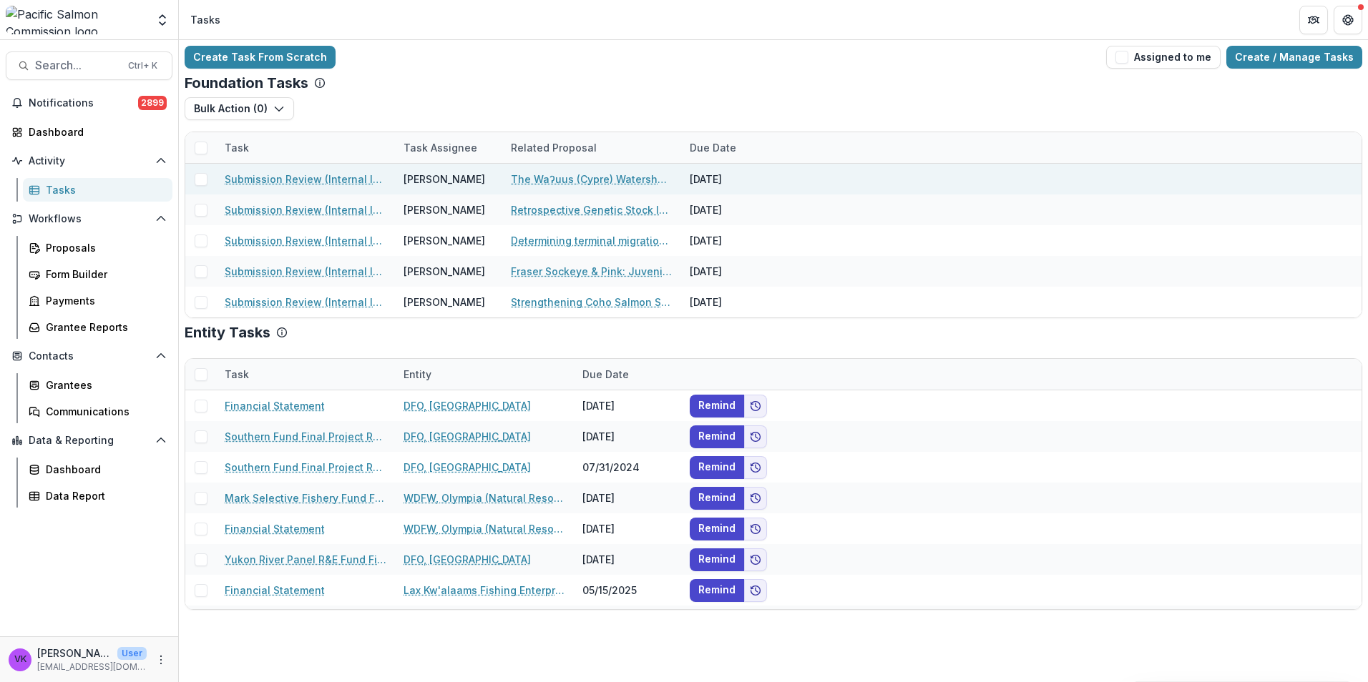
click at [245, 182] on link "Submission Review (Internal Info)" at bounding box center [306, 179] width 162 height 15
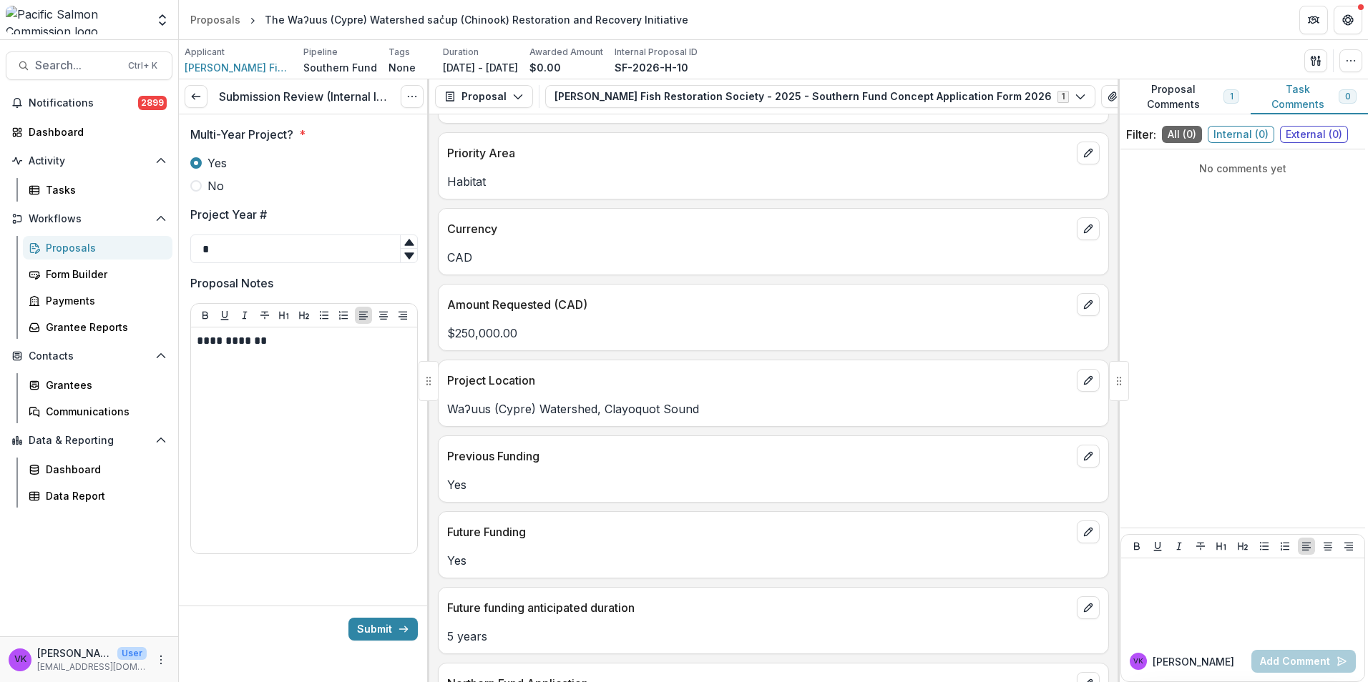
scroll to position [572, 0]
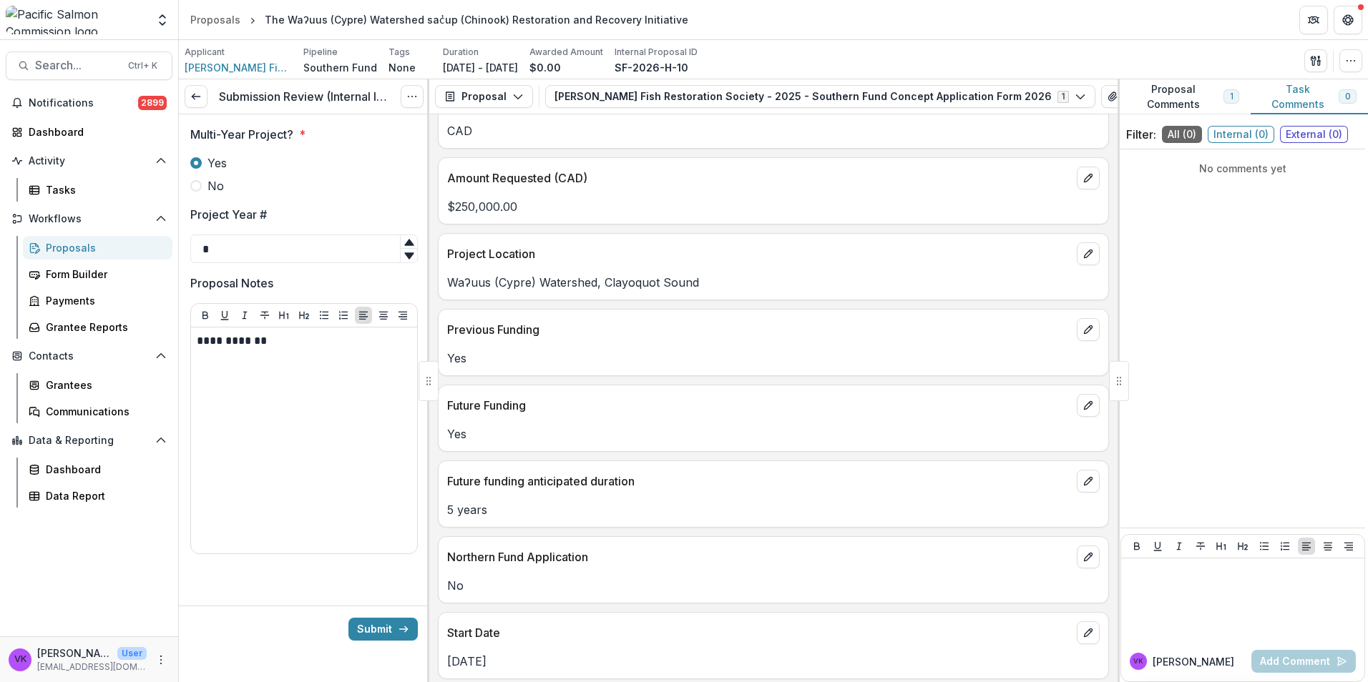
drag, startPoint x: 383, startPoint y: 628, endPoint x: 454, endPoint y: 630, distance: 70.8
click at [383, 628] on button "Submit" at bounding box center [382, 629] width 69 height 23
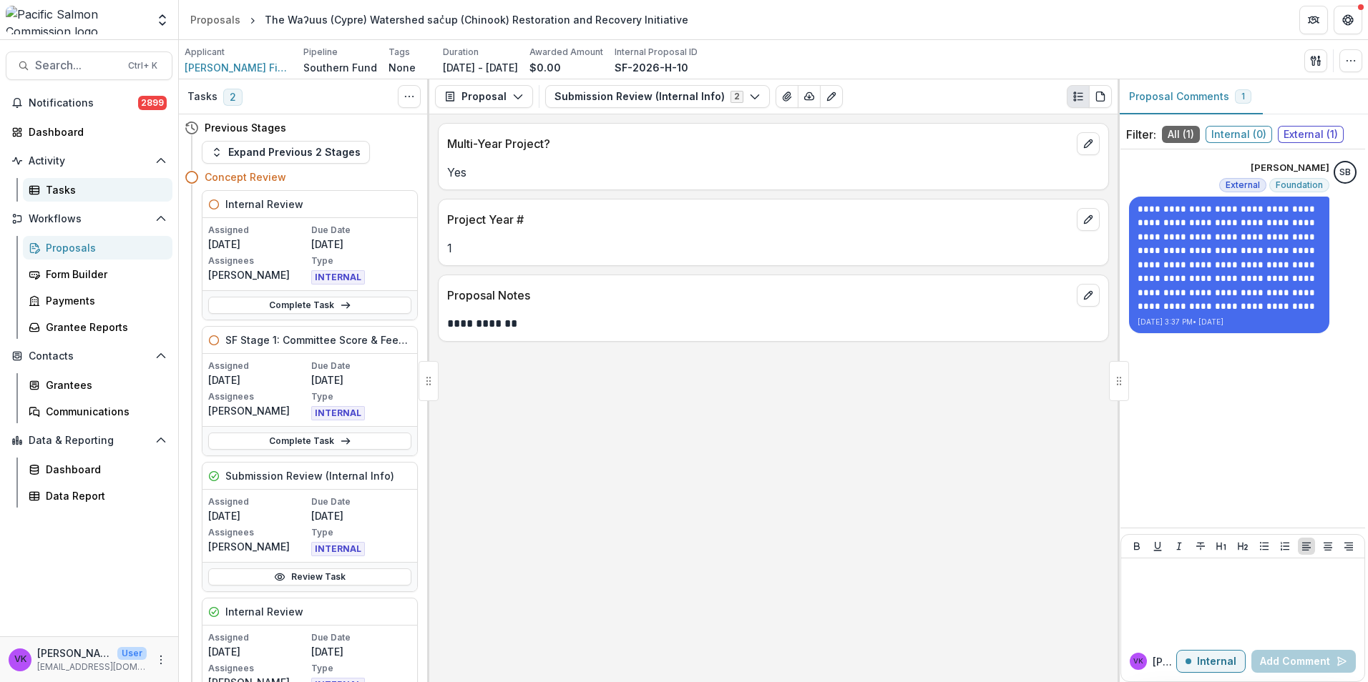
click at [56, 189] on div "Tasks" at bounding box center [103, 189] width 115 height 15
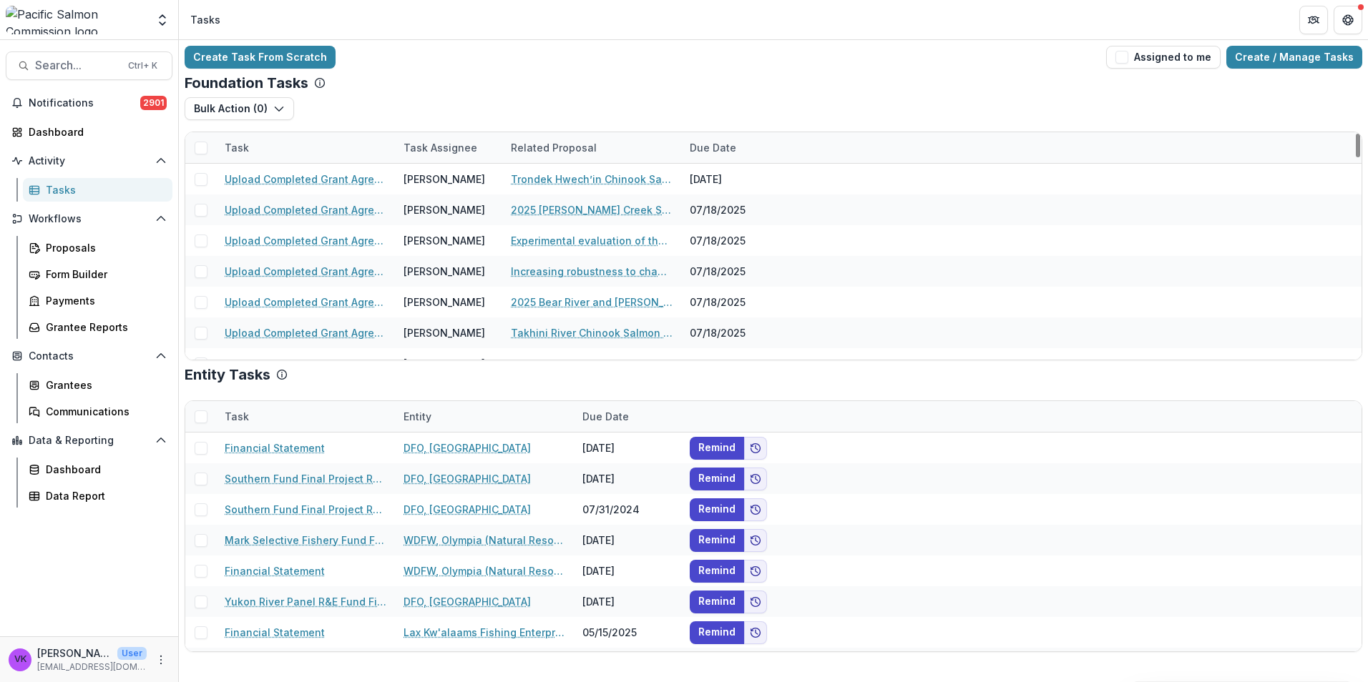
click at [305, 145] on div "Task" at bounding box center [305, 147] width 179 height 31
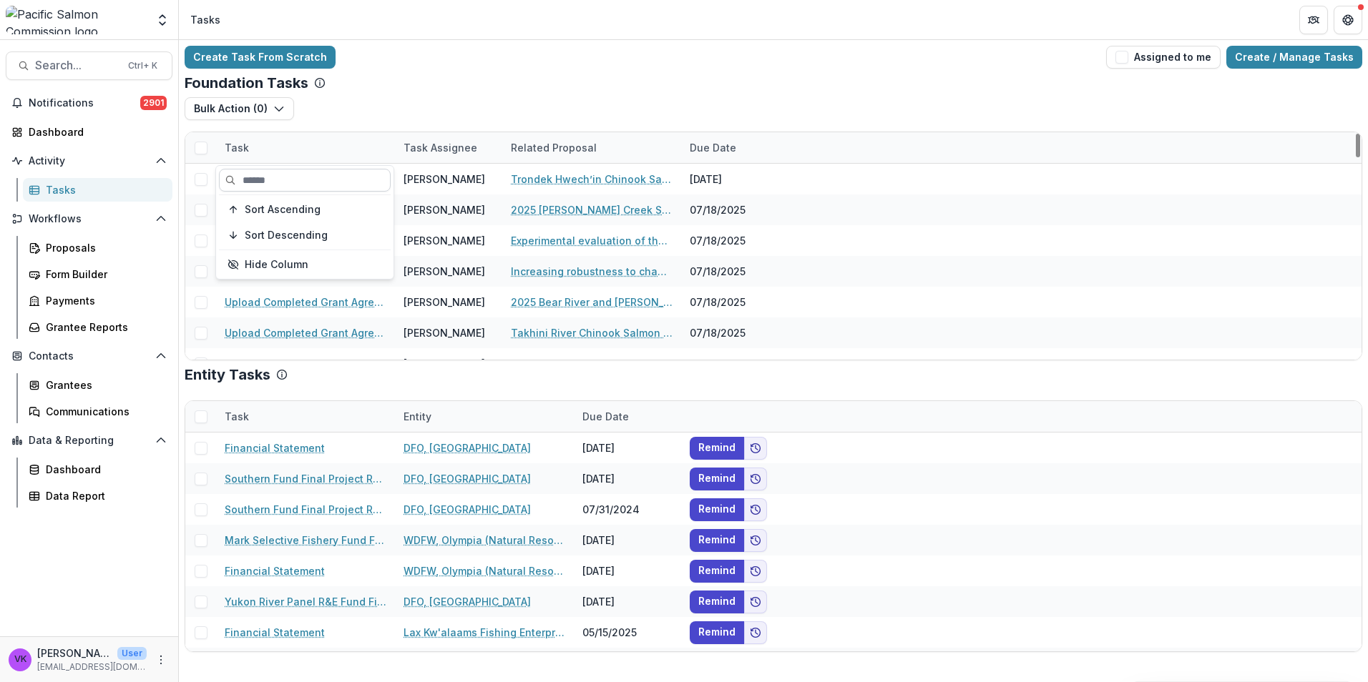
click at [313, 184] on input at bounding box center [305, 180] width 172 height 23
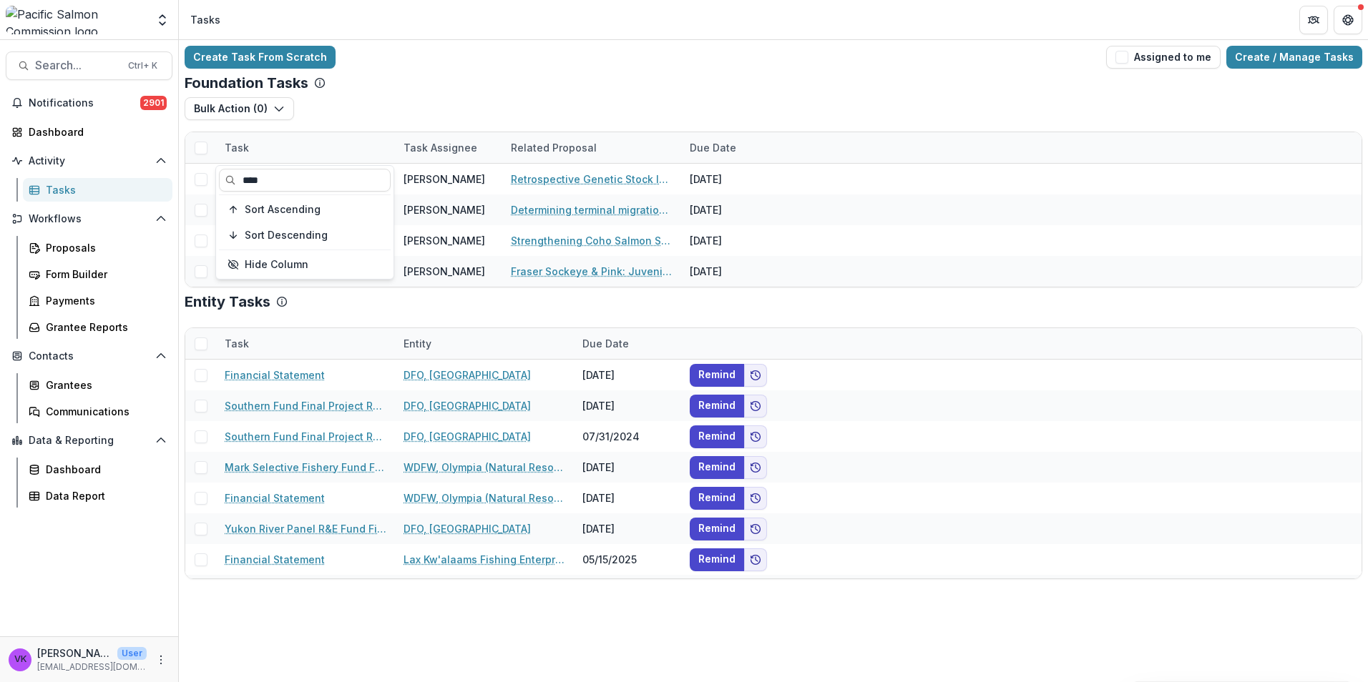
type input "****"
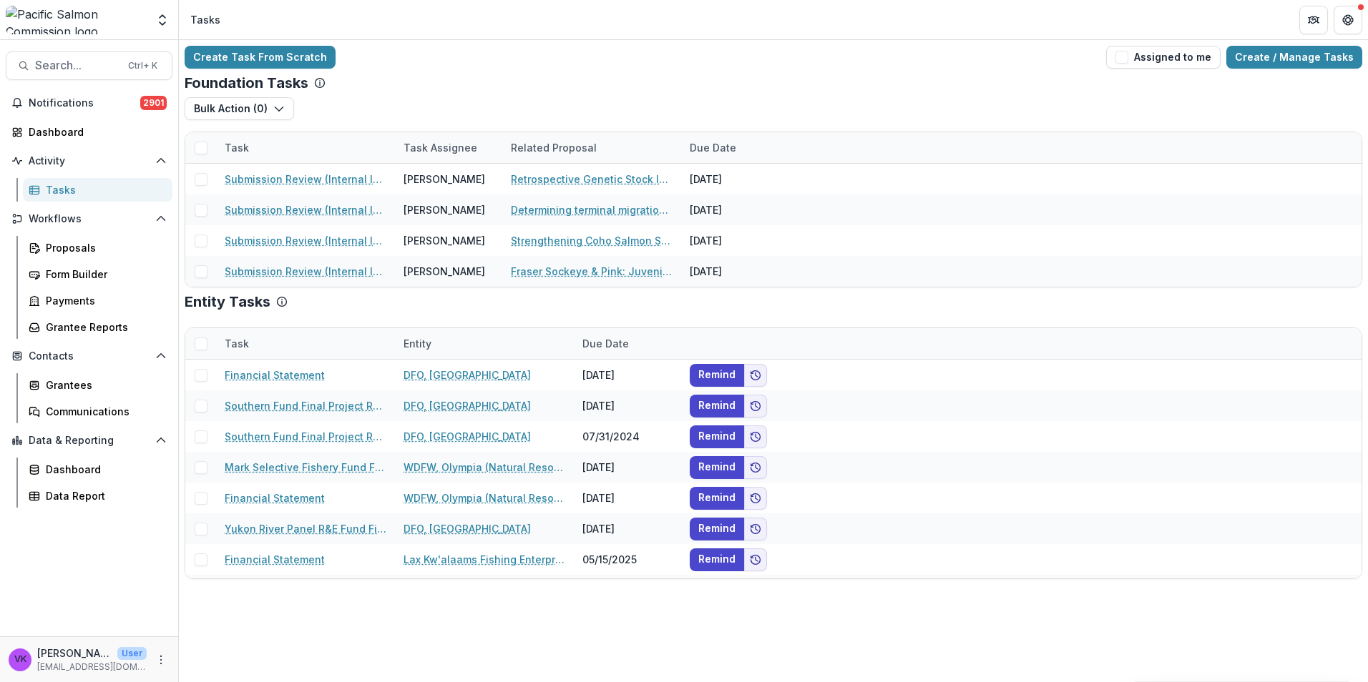
drag, startPoint x: 381, startPoint y: 97, endPoint x: 389, endPoint y: 128, distance: 31.8
click at [381, 97] on div "Foundation Tasks Bulk Action ( 0 ) Grant Upload Tasks Task Task Assignee Relate…" at bounding box center [773, 180] width 1177 height 213
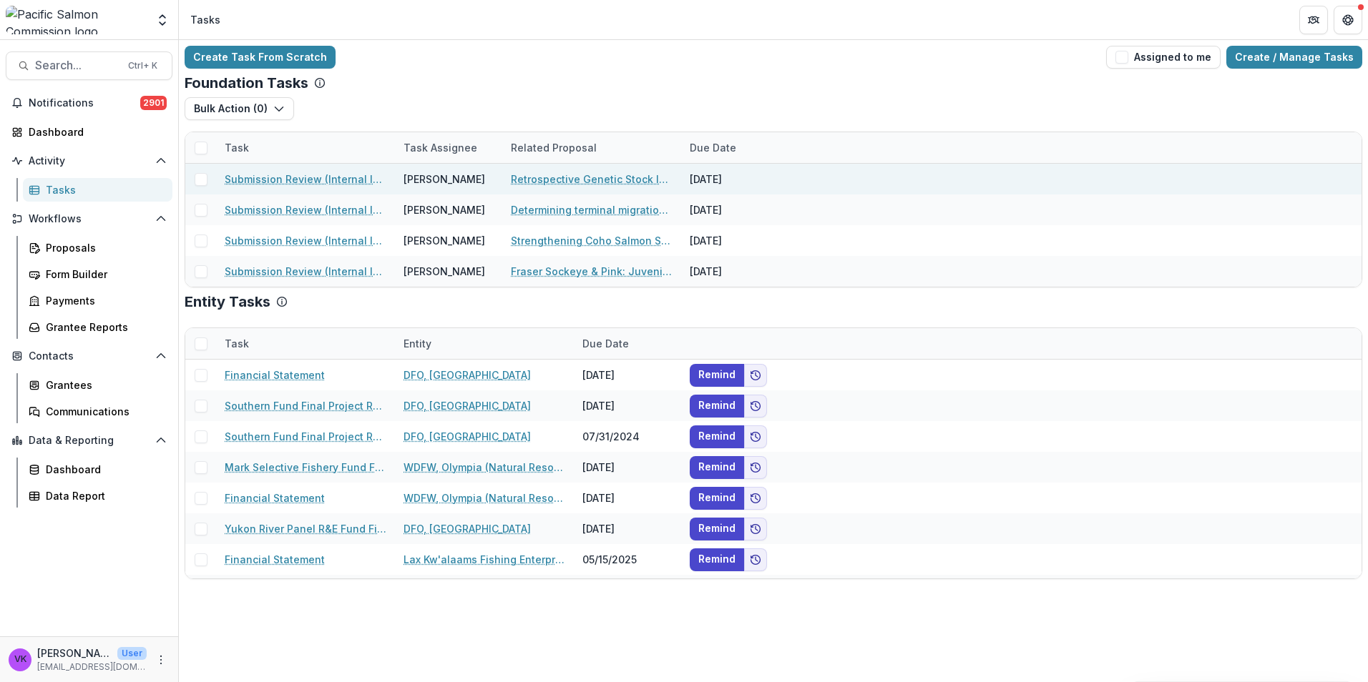
click at [325, 177] on link "Submission Review (Internal Info)" at bounding box center [306, 179] width 162 height 15
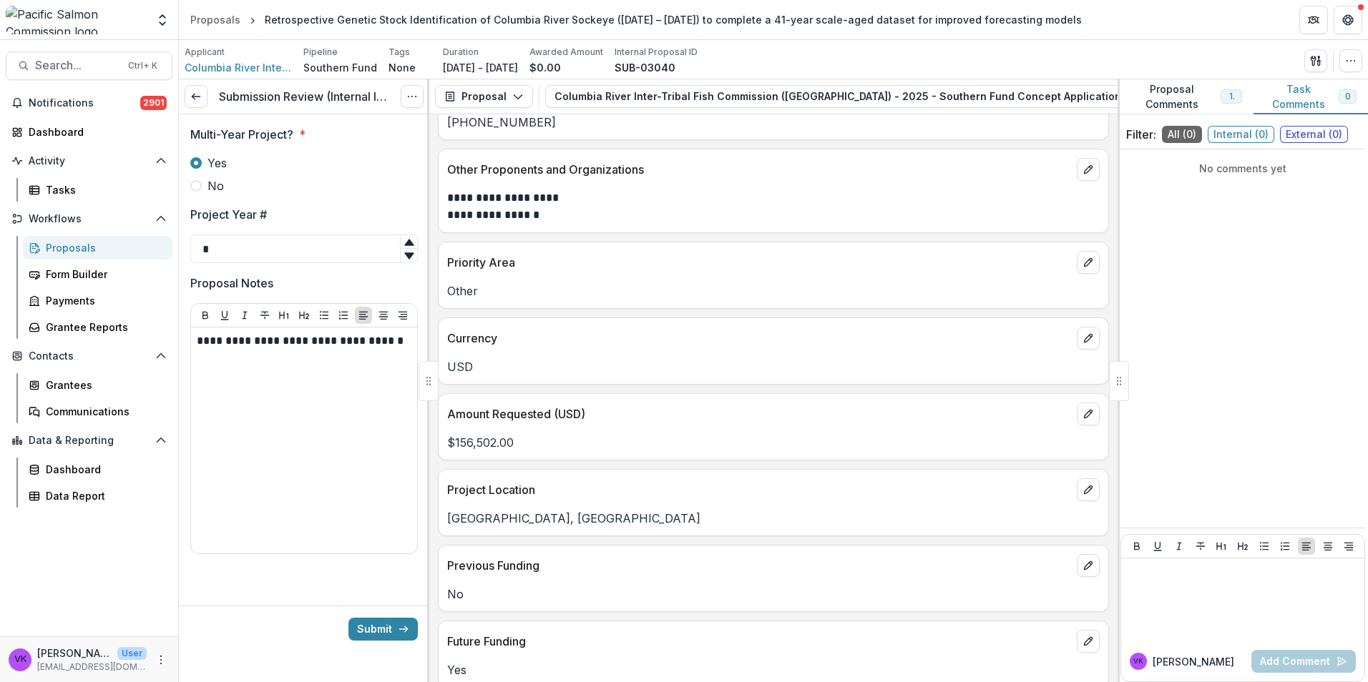
scroll to position [358, 0]
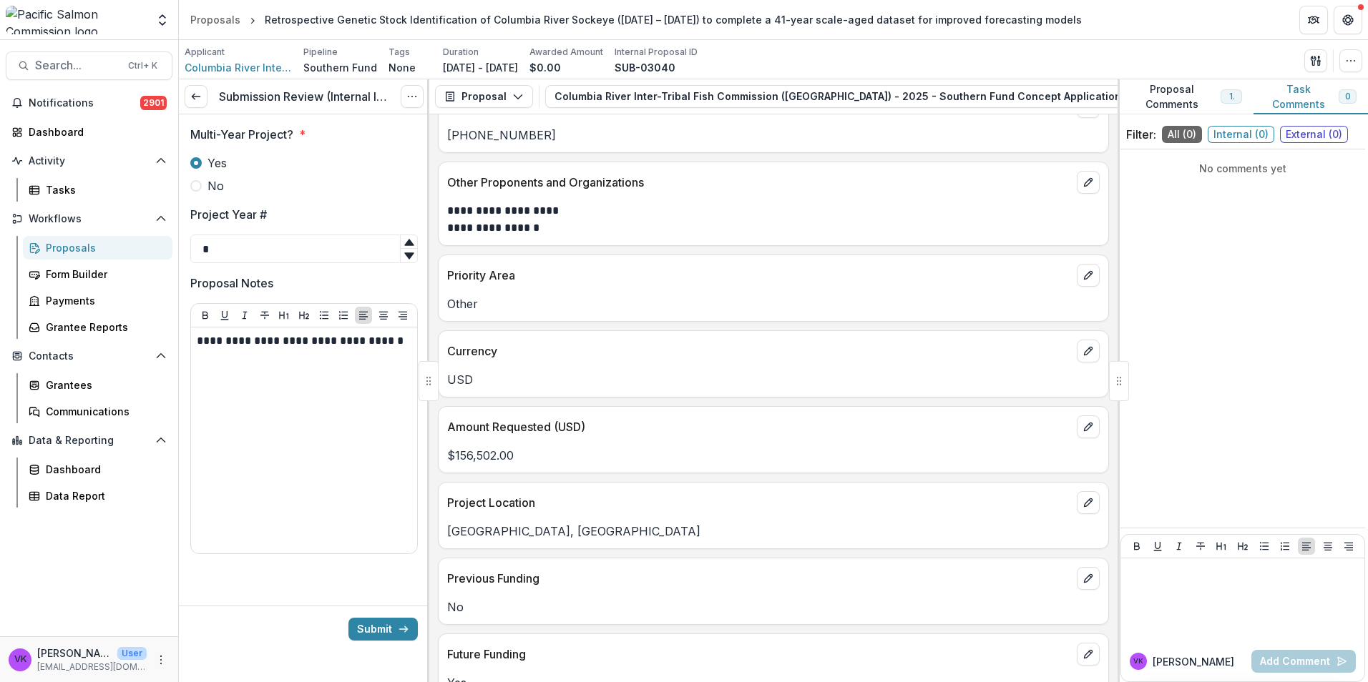
click at [396, 627] on button "Submit" at bounding box center [382, 629] width 69 height 23
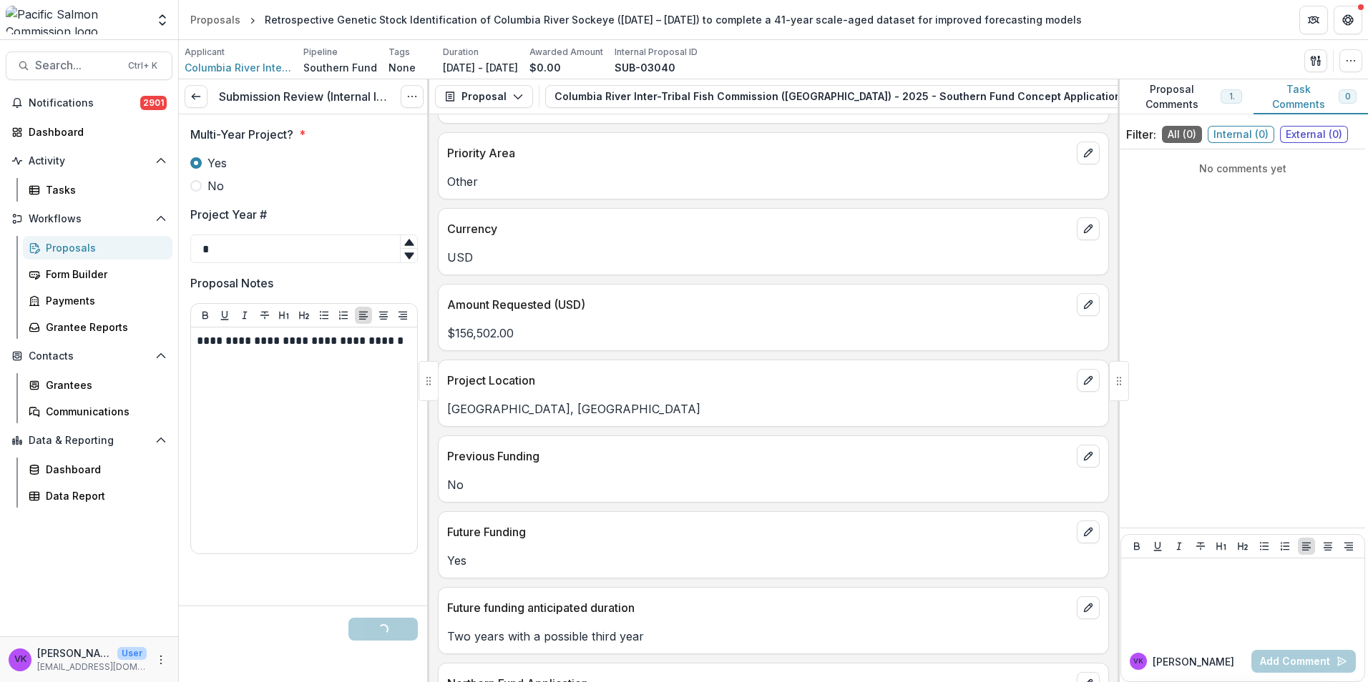
scroll to position [572, 0]
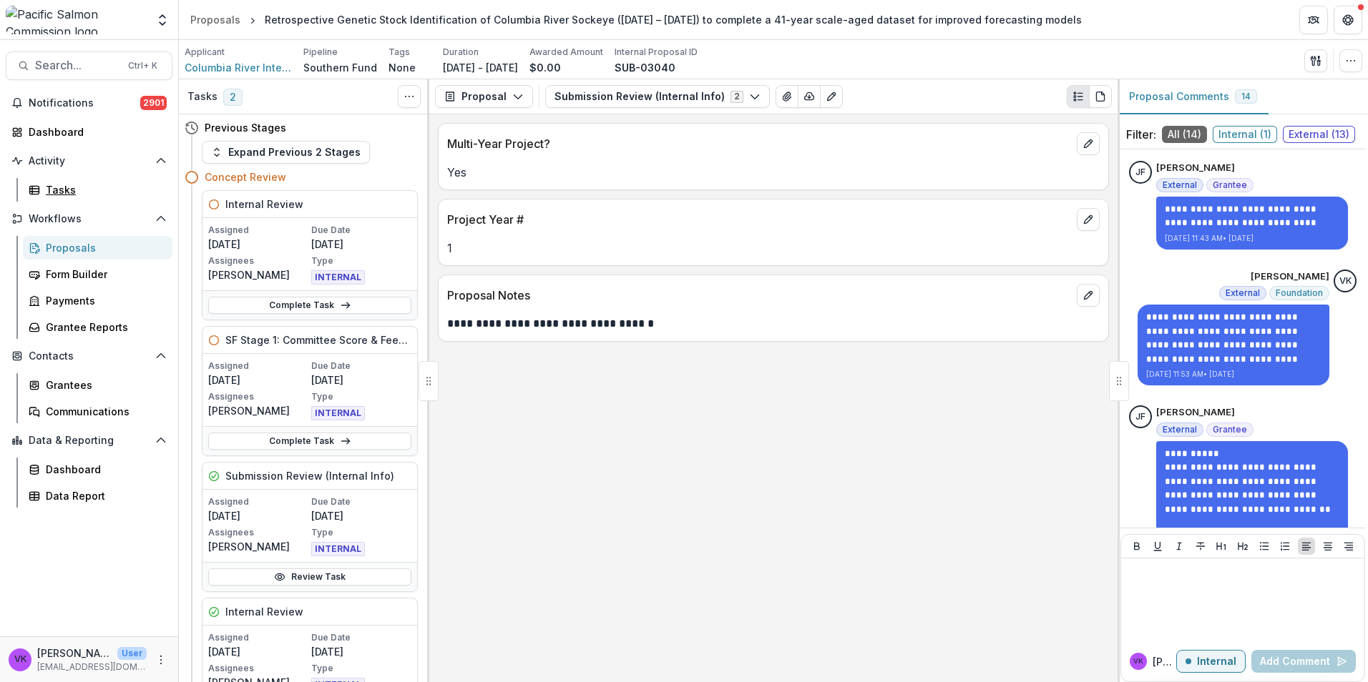
click at [64, 190] on div "Tasks" at bounding box center [103, 189] width 115 height 15
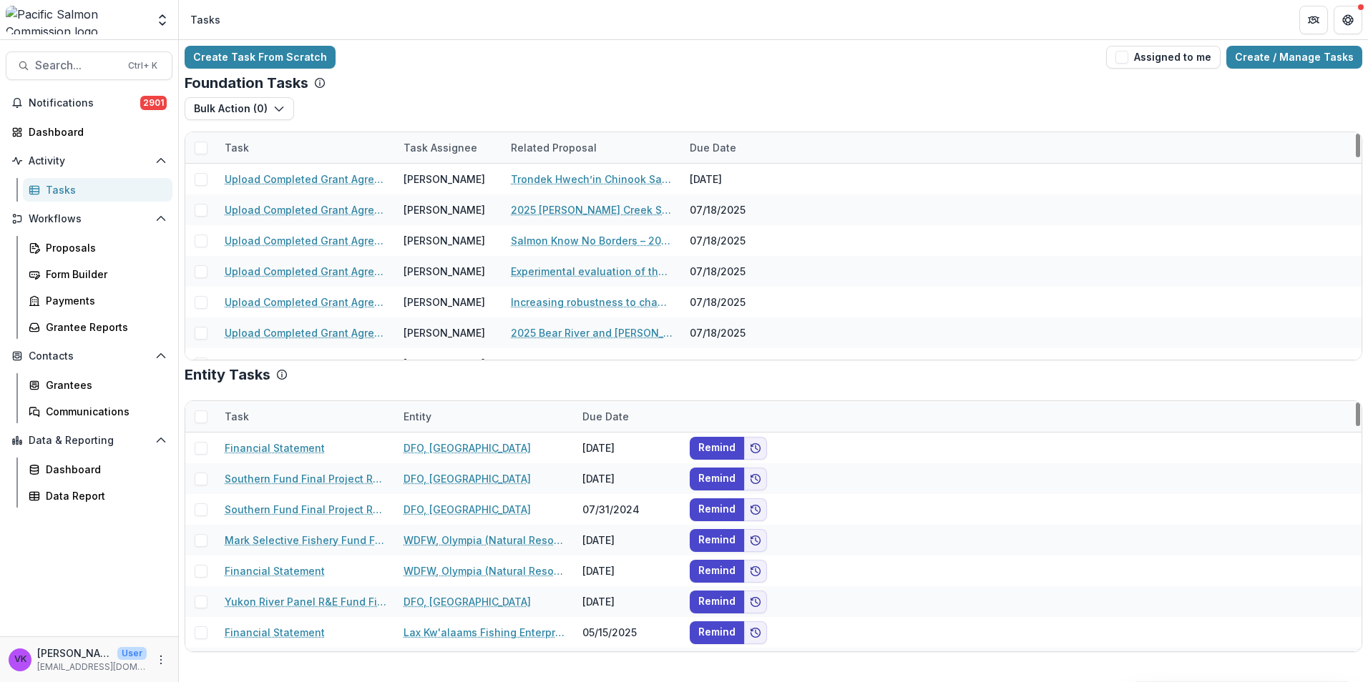
drag, startPoint x: 324, startPoint y: 141, endPoint x: 328, endPoint y: 154, distance: 13.4
click at [325, 144] on div "Task" at bounding box center [305, 147] width 179 height 31
drag, startPoint x: 313, startPoint y: 177, endPoint x: 331, endPoint y: 198, distance: 27.4
click at [313, 180] on input at bounding box center [305, 180] width 172 height 23
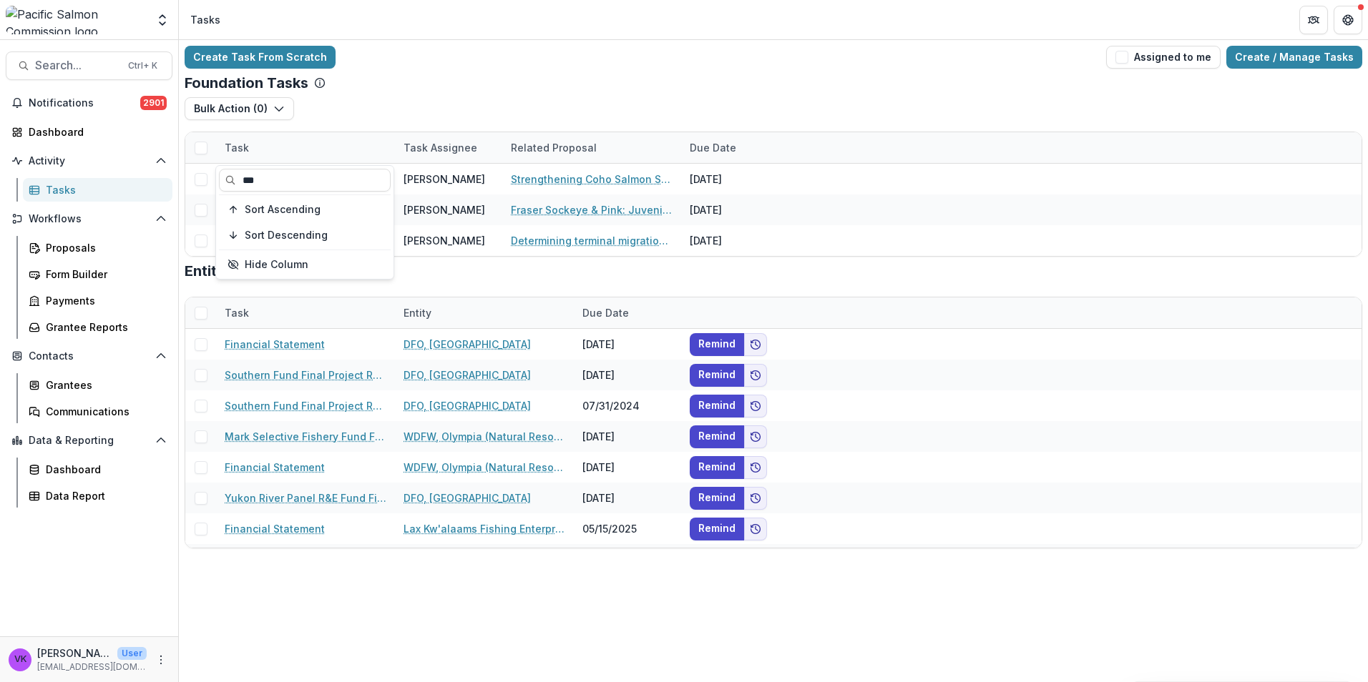
type input "***"
drag, startPoint x: 446, startPoint y: 94, endPoint x: 460, endPoint y: 118, distance: 27.2
click at [447, 94] on div "Foundation Tasks Bulk Action ( 0 ) Grant Upload Tasks Task Task Assignee Relate…" at bounding box center [773, 165] width 1177 height 182
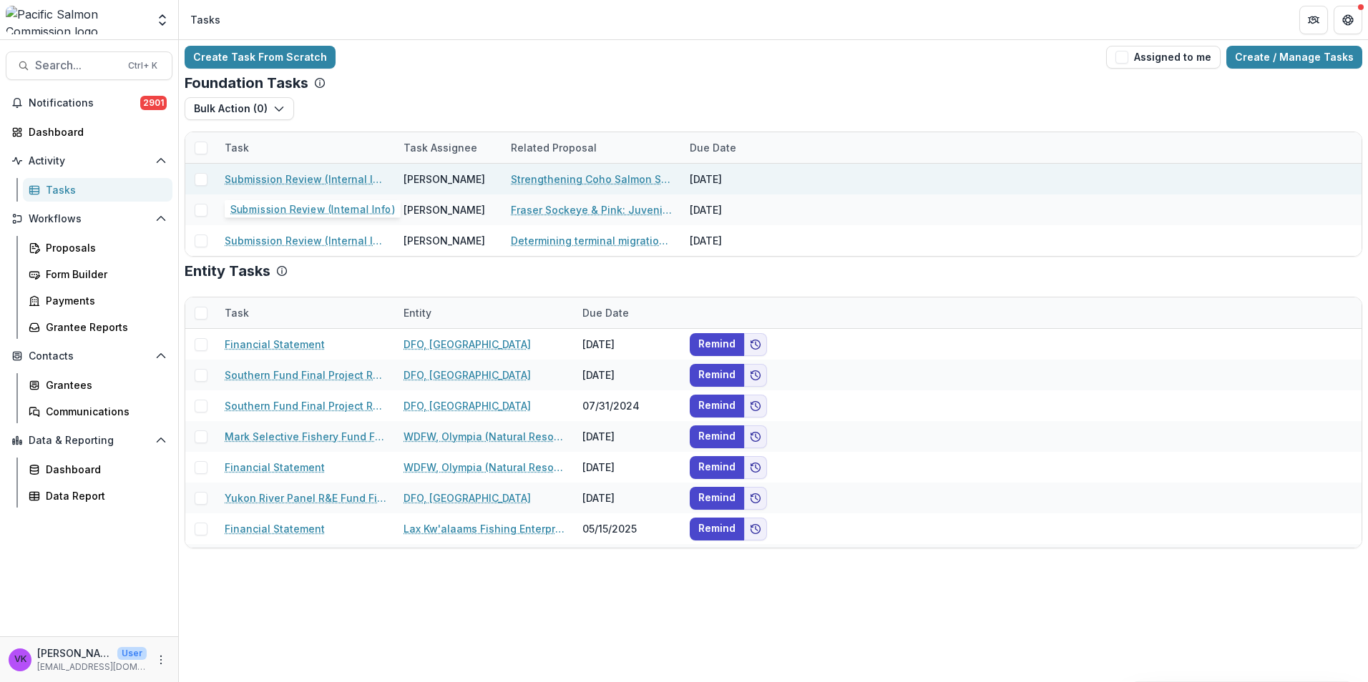
click at [303, 174] on link "Submission Review (Internal Info)" at bounding box center [306, 179] width 162 height 15
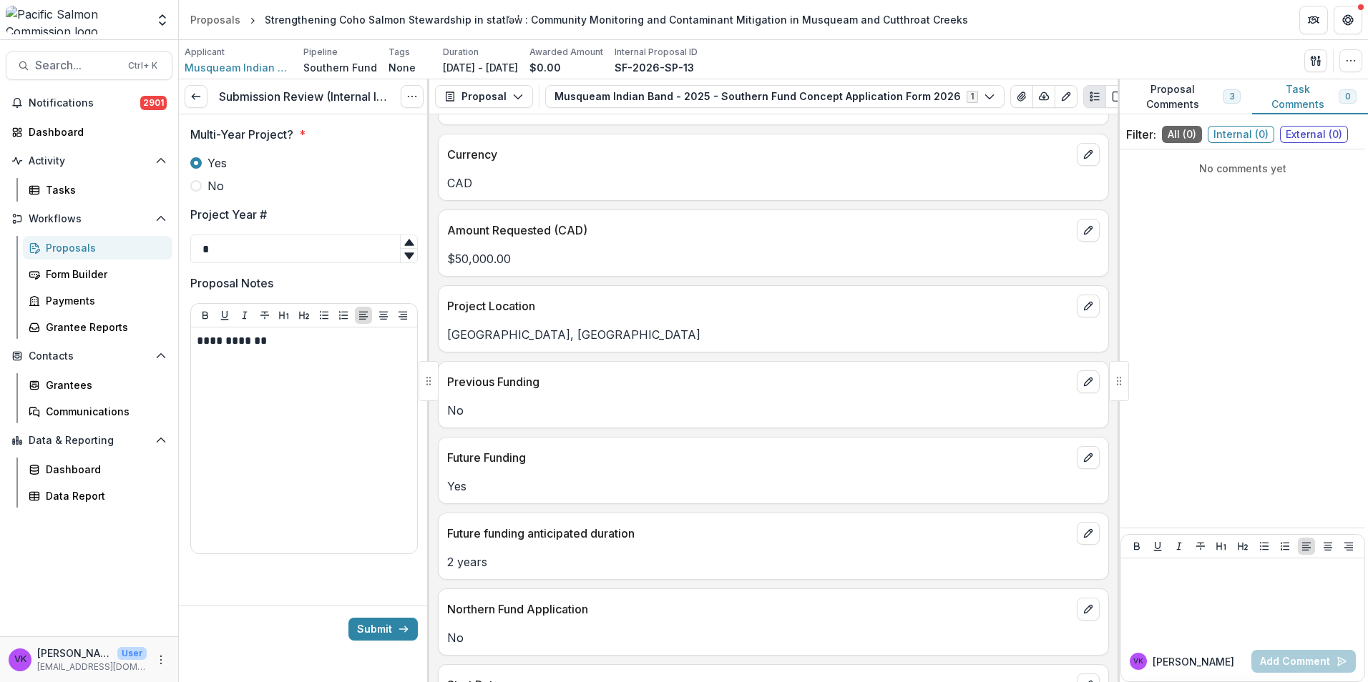
scroll to position [572, 0]
drag, startPoint x: 385, startPoint y: 625, endPoint x: 679, endPoint y: 665, distance: 296.6
click at [387, 625] on button "Submit" at bounding box center [382, 629] width 69 height 23
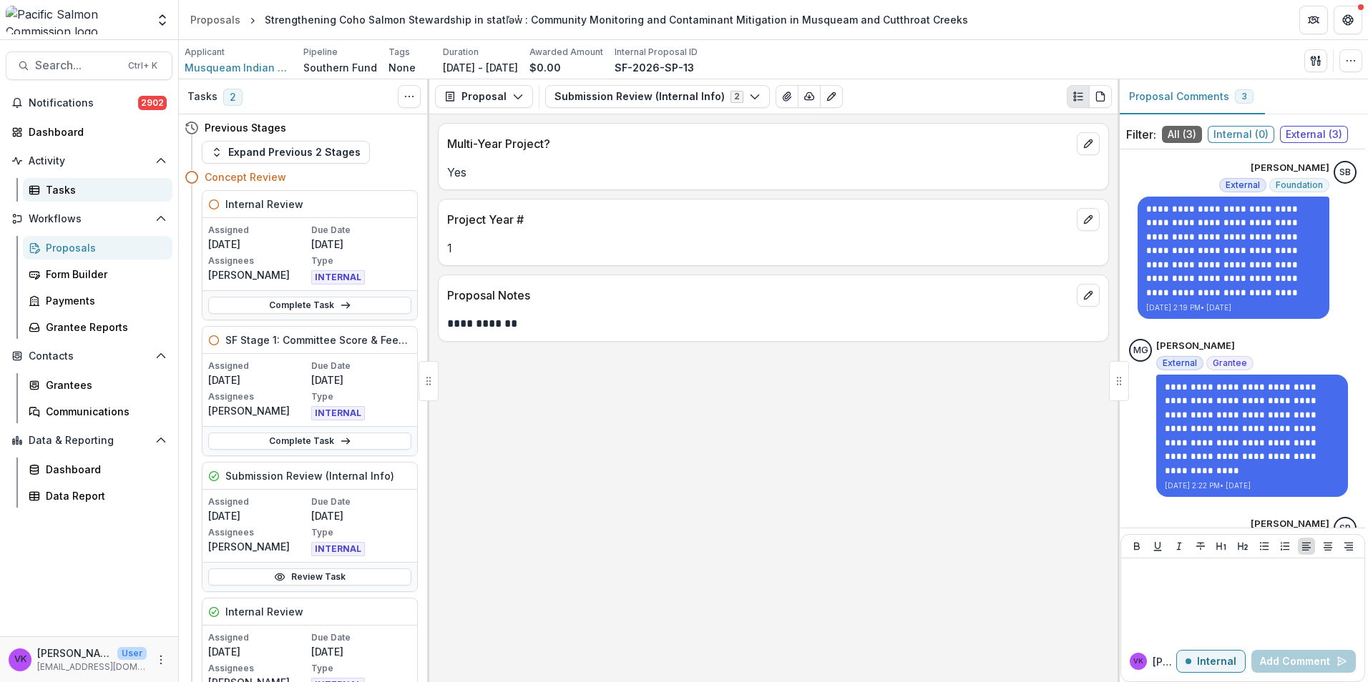
drag, startPoint x: 56, startPoint y: 187, endPoint x: 103, endPoint y: 201, distance: 49.3
click at [56, 187] on div "Tasks" at bounding box center [103, 189] width 115 height 15
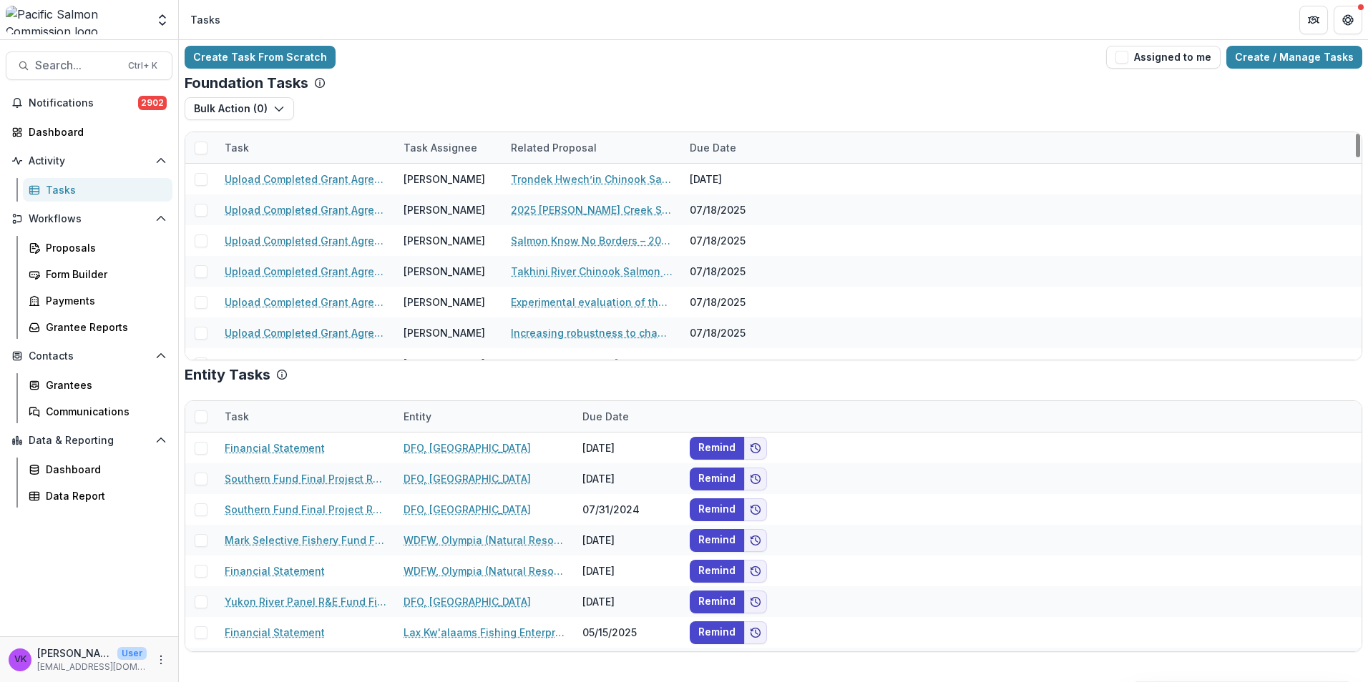
click at [336, 145] on div "Task" at bounding box center [305, 147] width 179 height 31
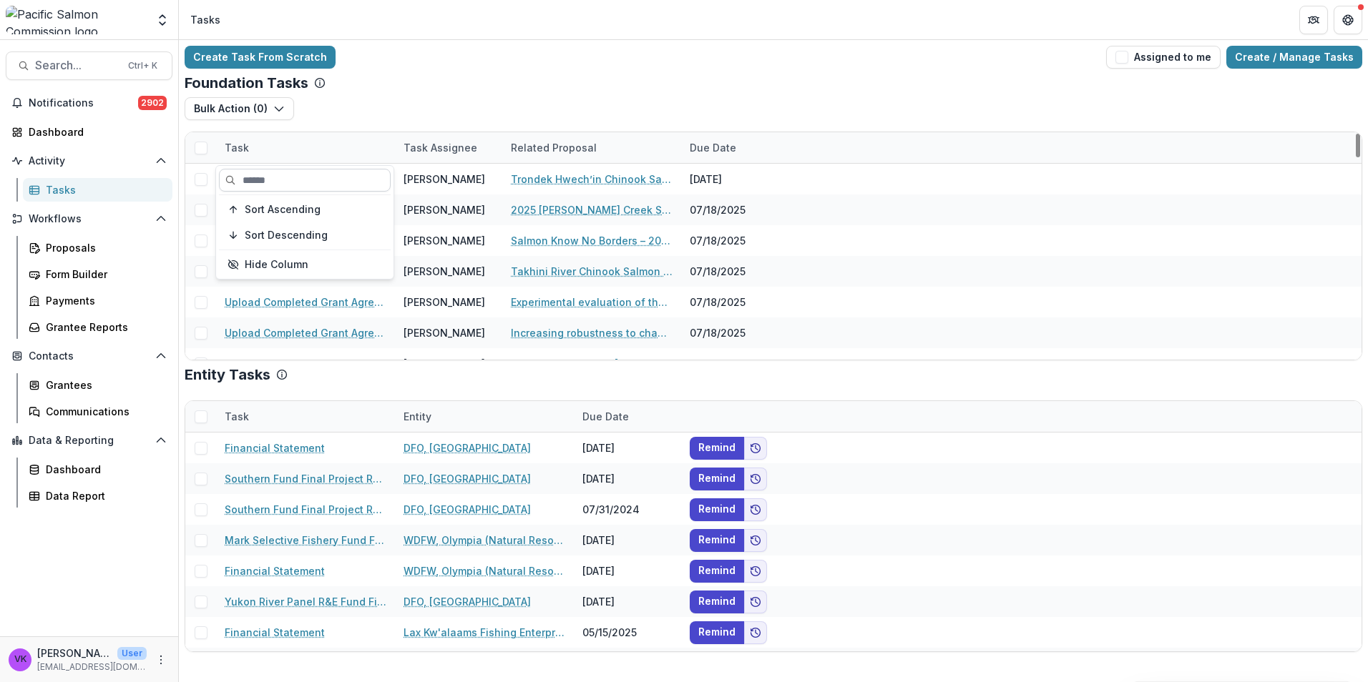
click at [343, 174] on input at bounding box center [305, 180] width 172 height 23
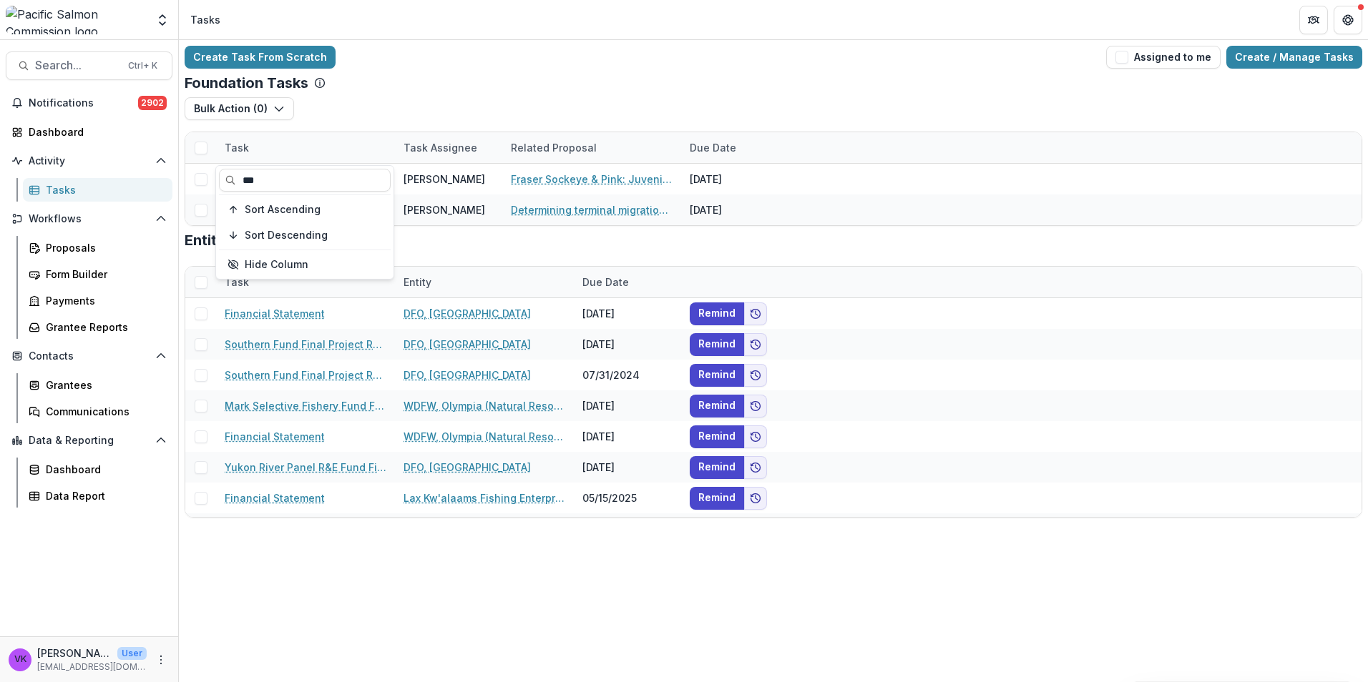
type input "***"
click at [449, 100] on div "Bulk Action ( 0 ) Grant Upload Tasks" at bounding box center [773, 114] width 1177 height 34
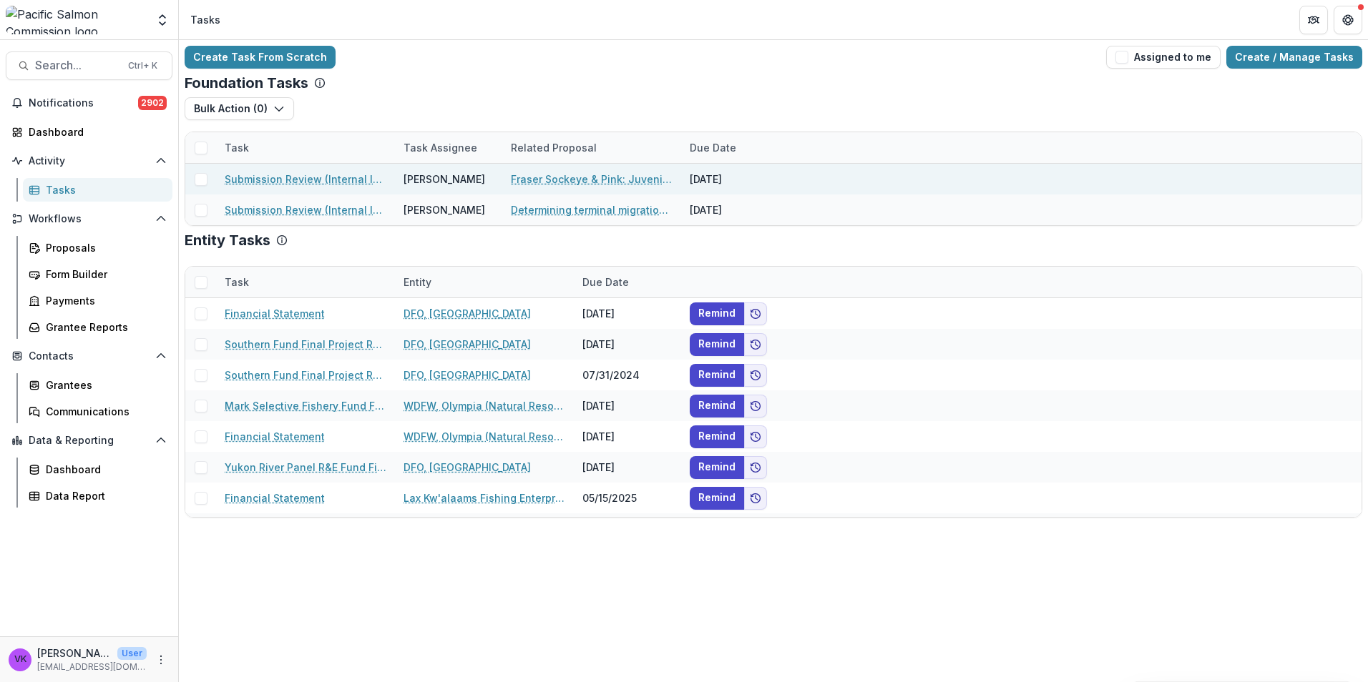
click at [283, 180] on link "Submission Review (Internal Info)" at bounding box center [306, 179] width 162 height 15
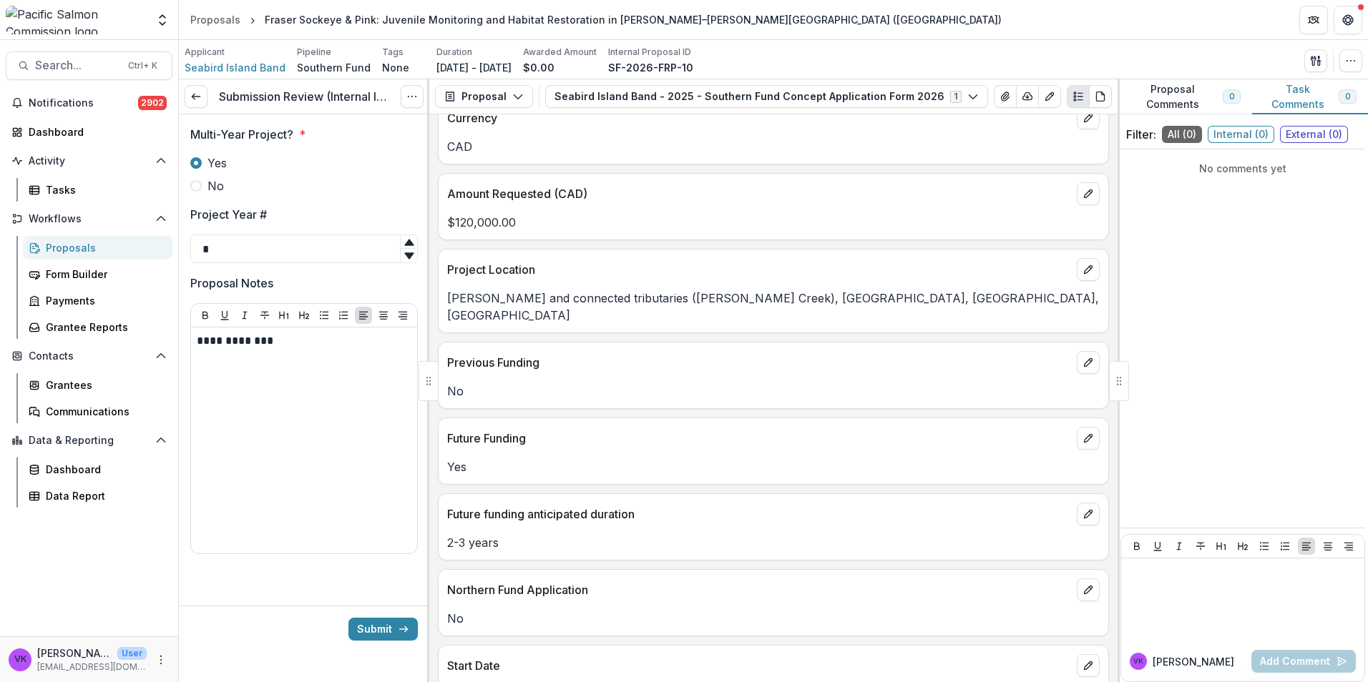
scroll to position [715, 0]
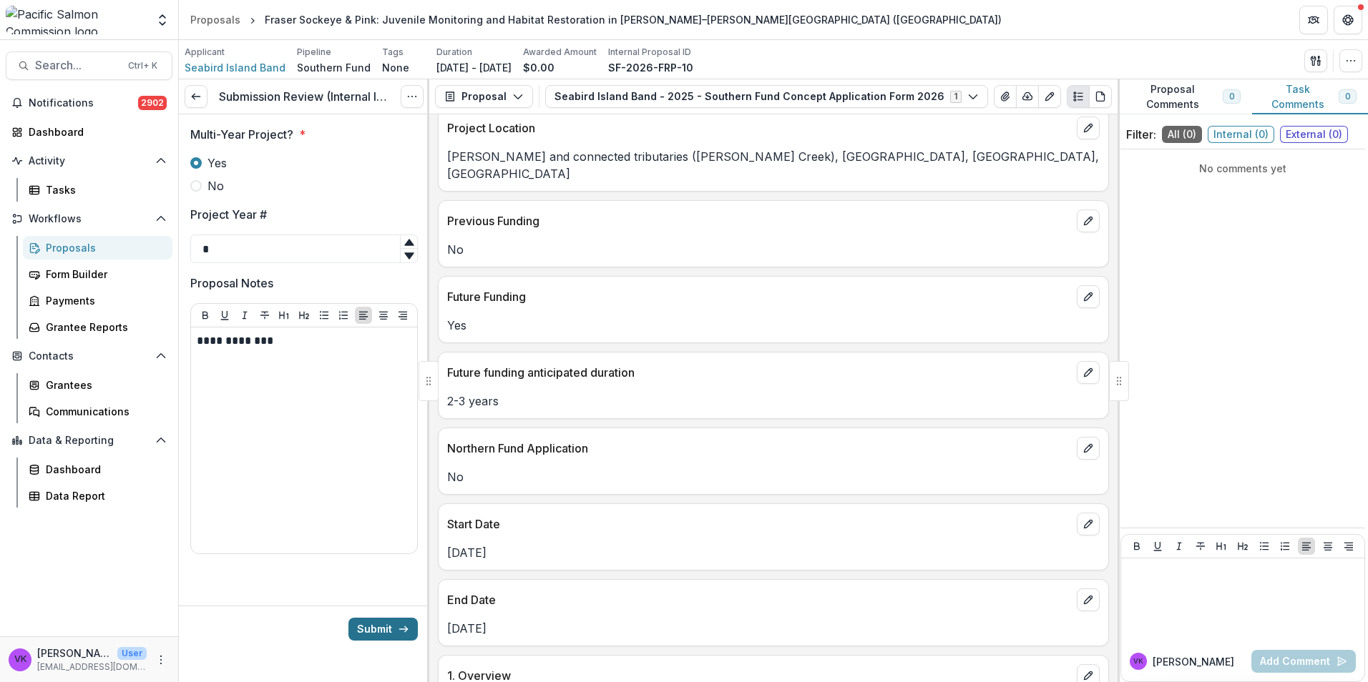
click at [385, 630] on button "Submit" at bounding box center [382, 629] width 69 height 23
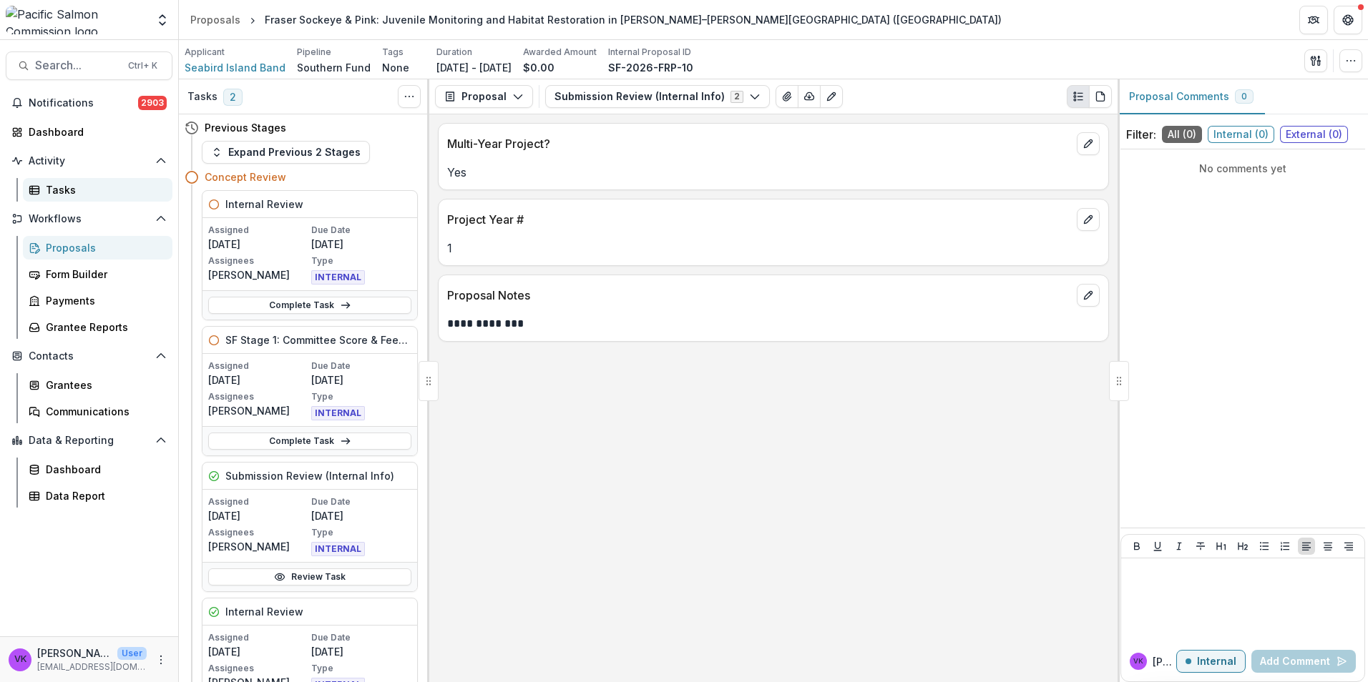
click at [64, 186] on div "Tasks" at bounding box center [103, 189] width 115 height 15
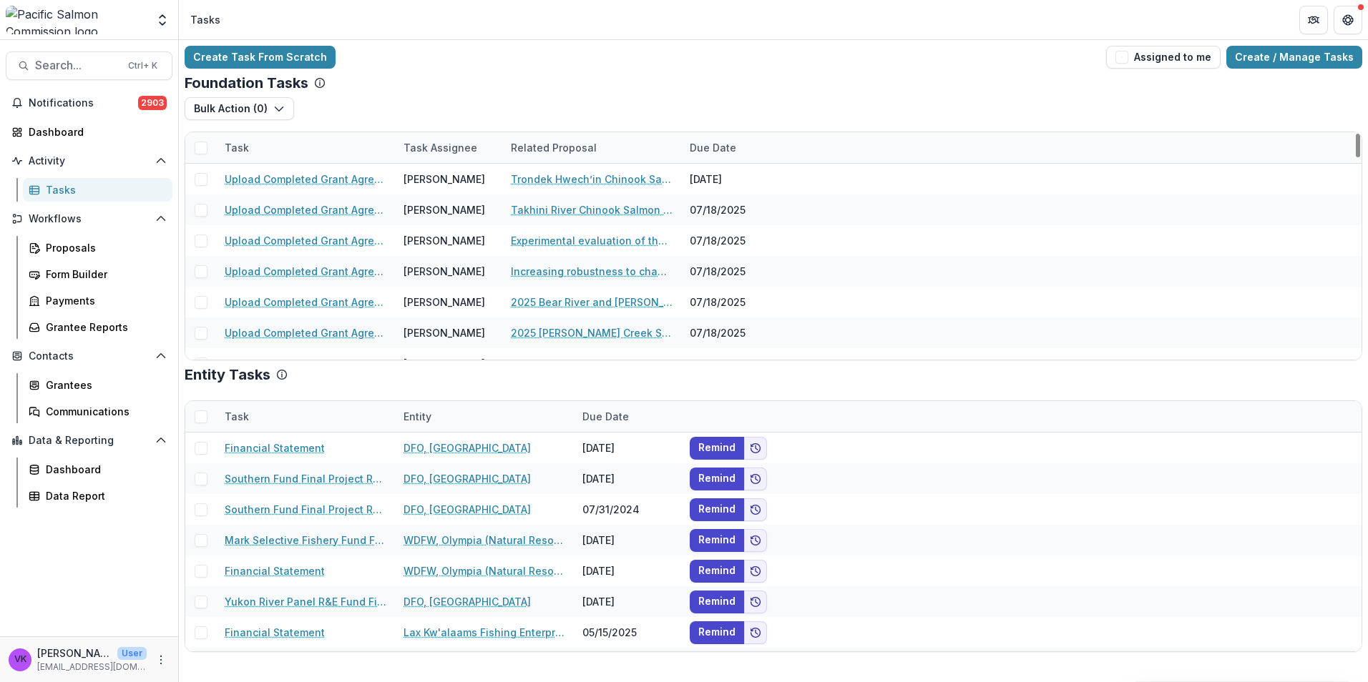
click at [280, 141] on div "Task" at bounding box center [305, 147] width 179 height 31
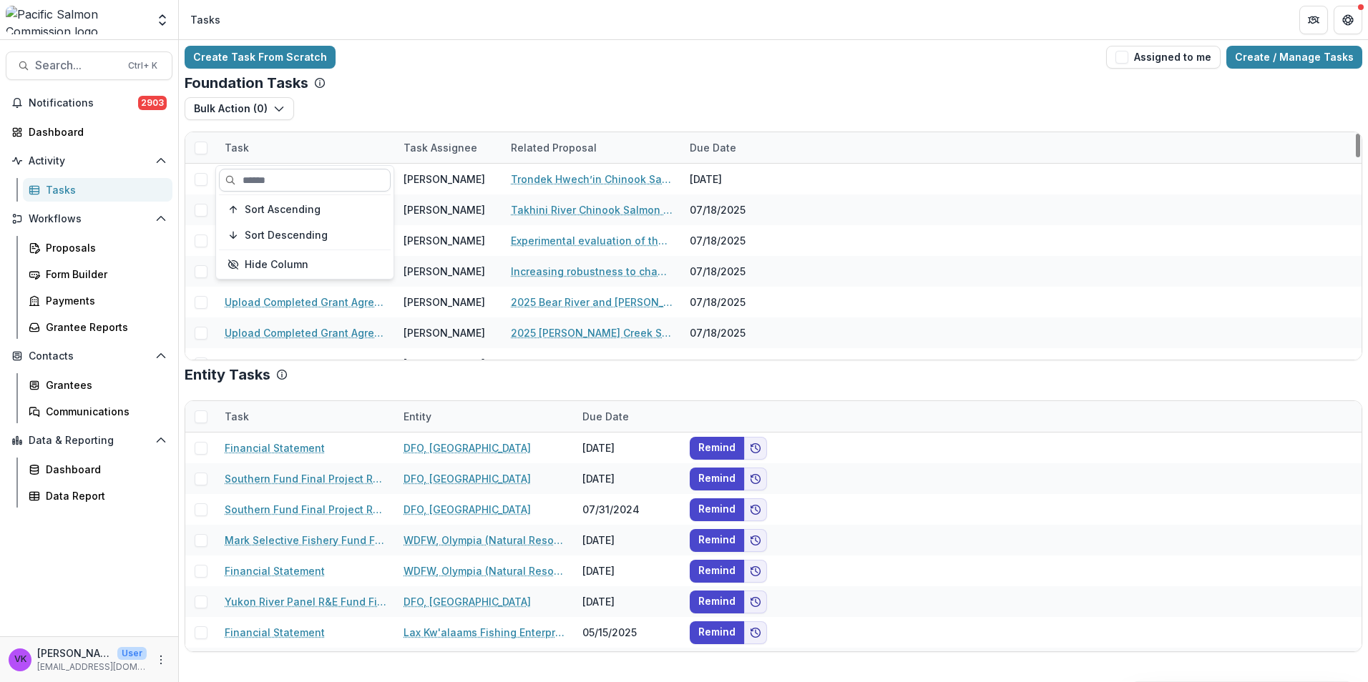
click at [311, 172] on input at bounding box center [305, 180] width 172 height 23
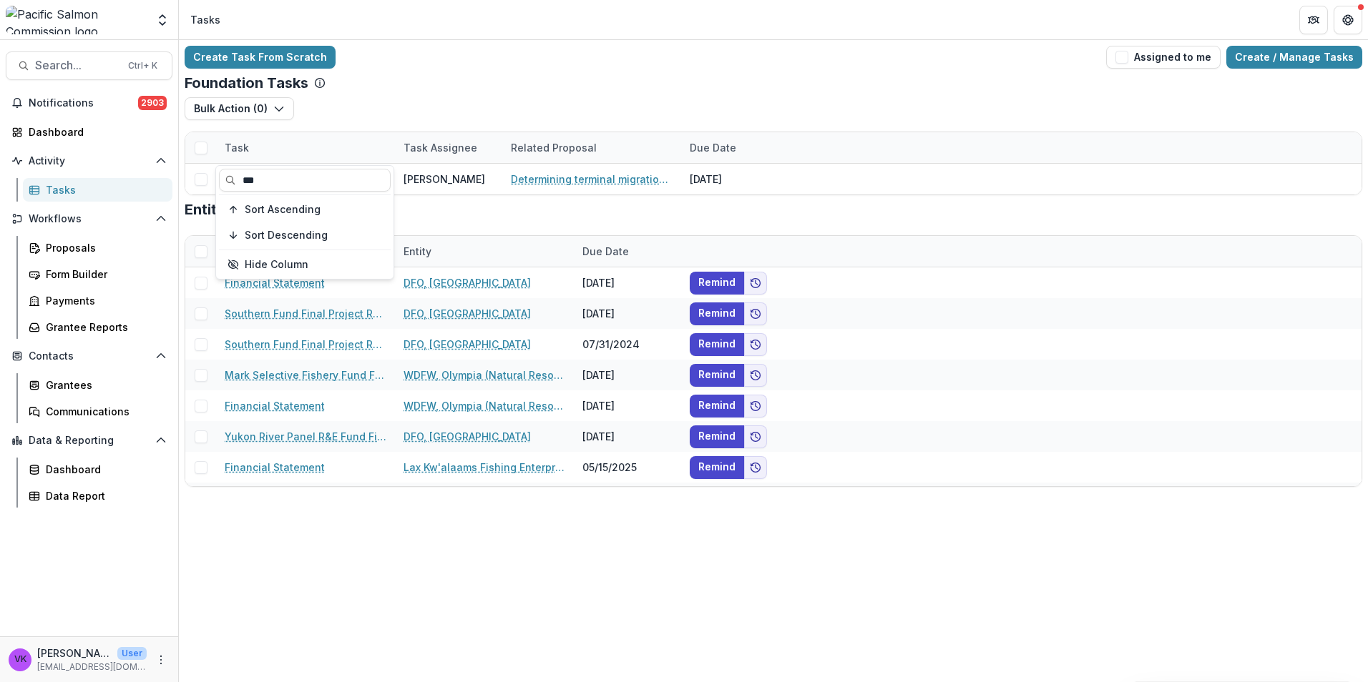
type input "***"
click at [564, 68] on div "Create Task From Scratch Assigned to me Create / Manage Tasks" at bounding box center [773, 57] width 1177 height 23
drag, startPoint x: 330, startPoint y: 177, endPoint x: 387, endPoint y: 198, distance: 60.9
click at [329, 177] on link "Submission Review (Internal Info)" at bounding box center [306, 179] width 162 height 15
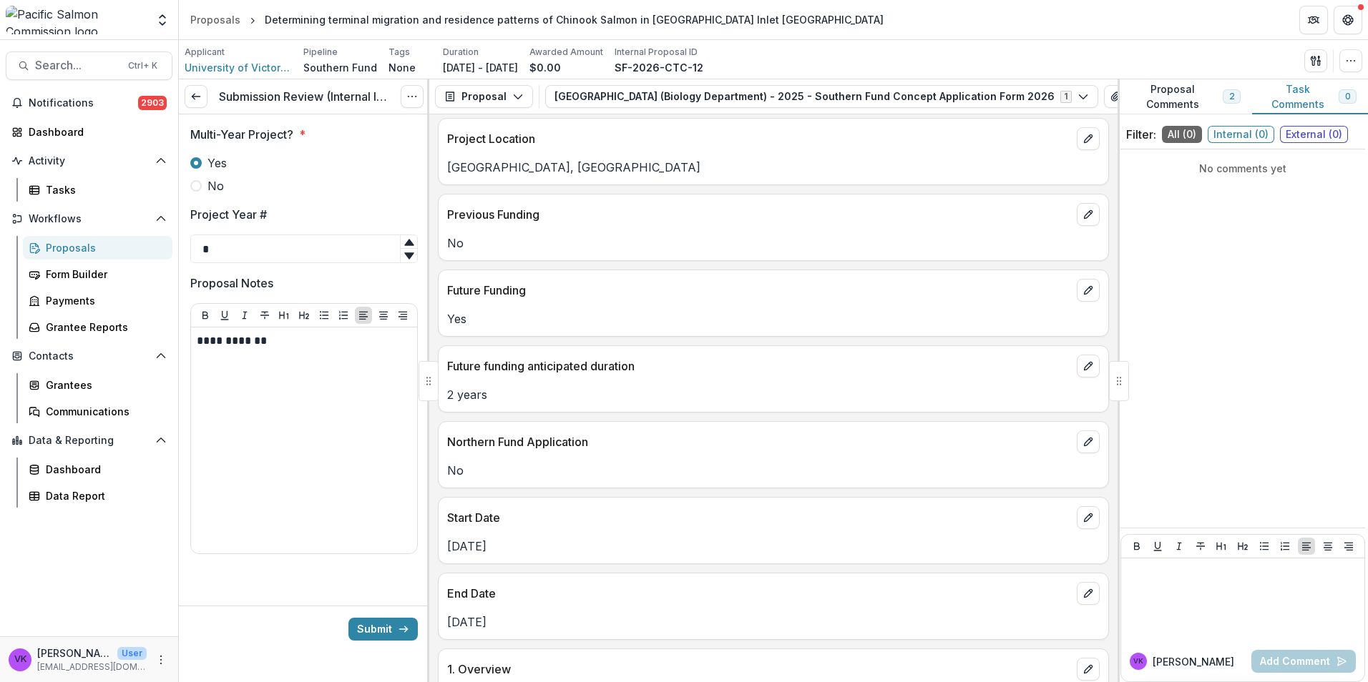
scroll to position [715, 0]
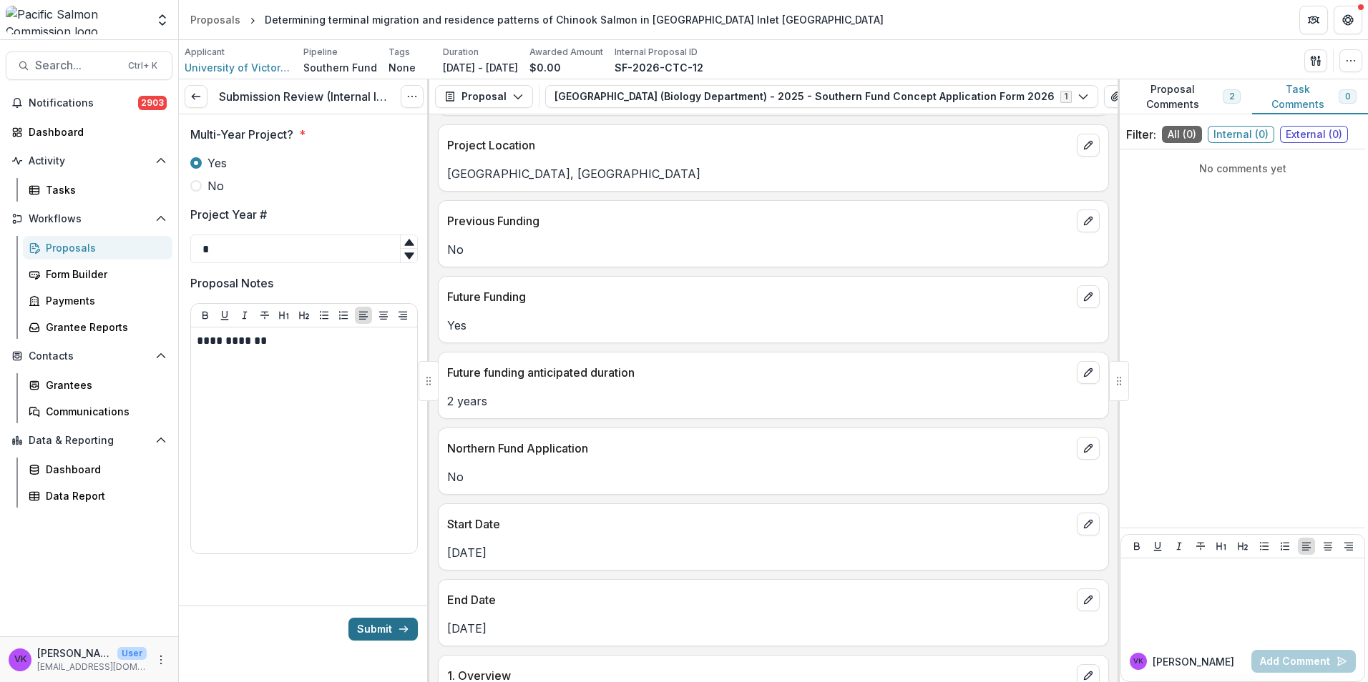
click at [384, 626] on button "Submit" at bounding box center [382, 629] width 69 height 23
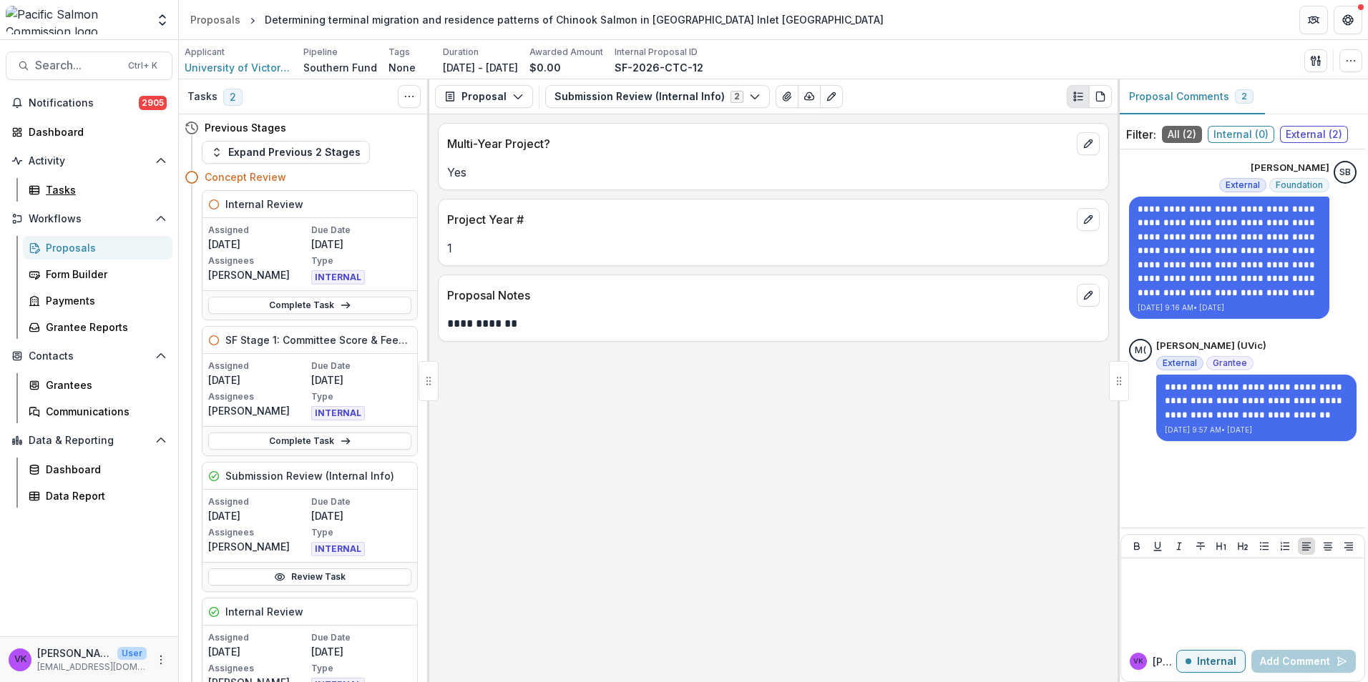
drag, startPoint x: 55, startPoint y: 188, endPoint x: 331, endPoint y: 254, distance: 283.9
click at [55, 188] on div "Tasks" at bounding box center [103, 189] width 115 height 15
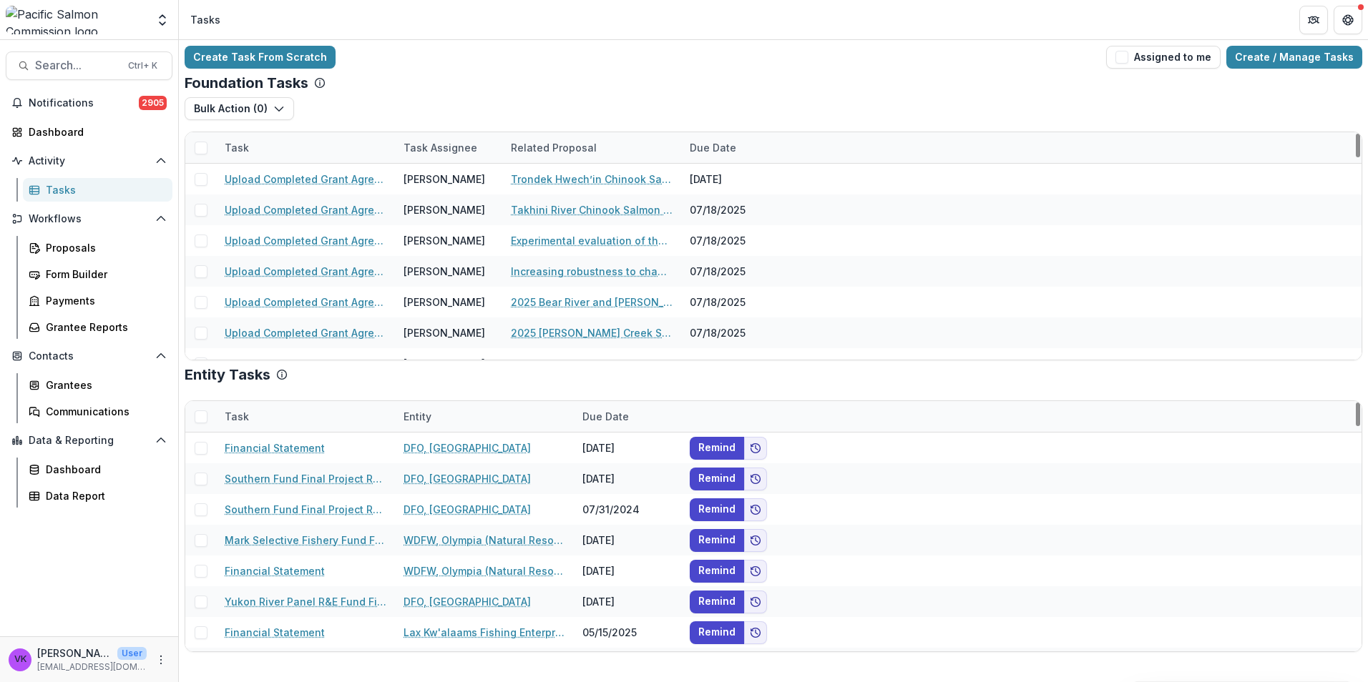
click at [297, 142] on div "Task" at bounding box center [305, 147] width 179 height 31
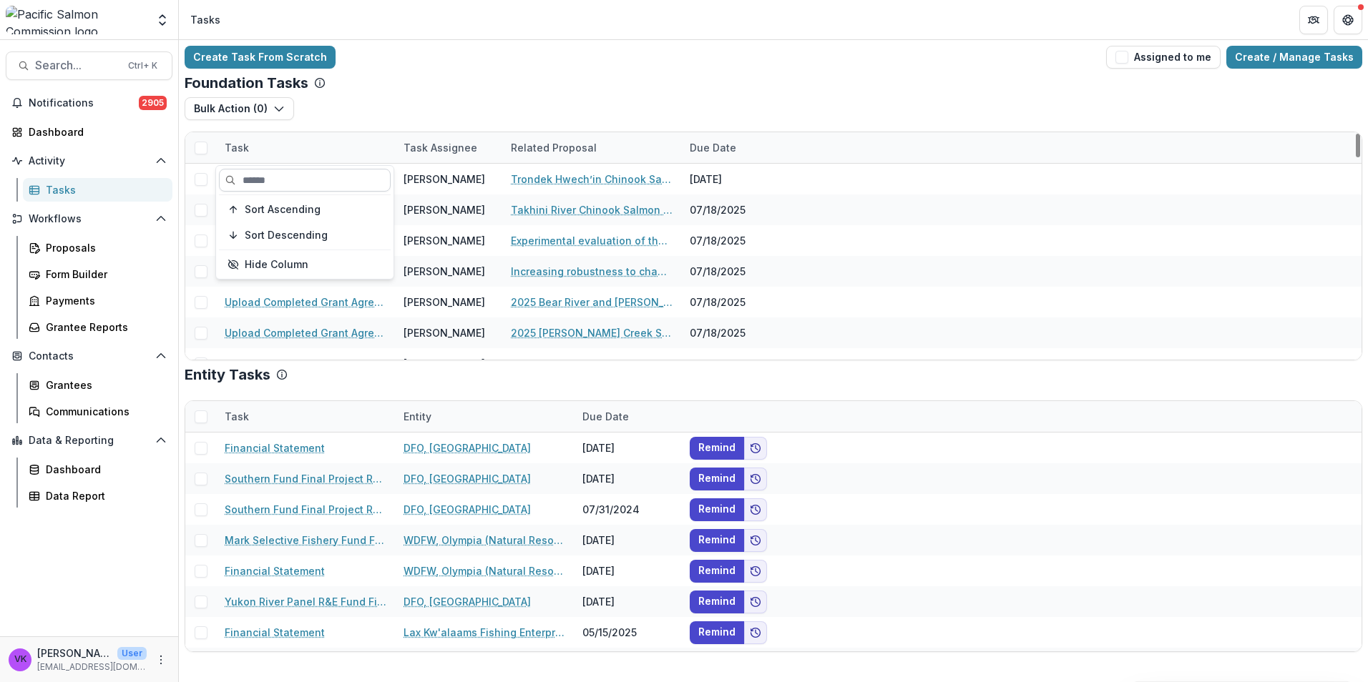
click at [309, 170] on input at bounding box center [305, 180] width 172 height 23
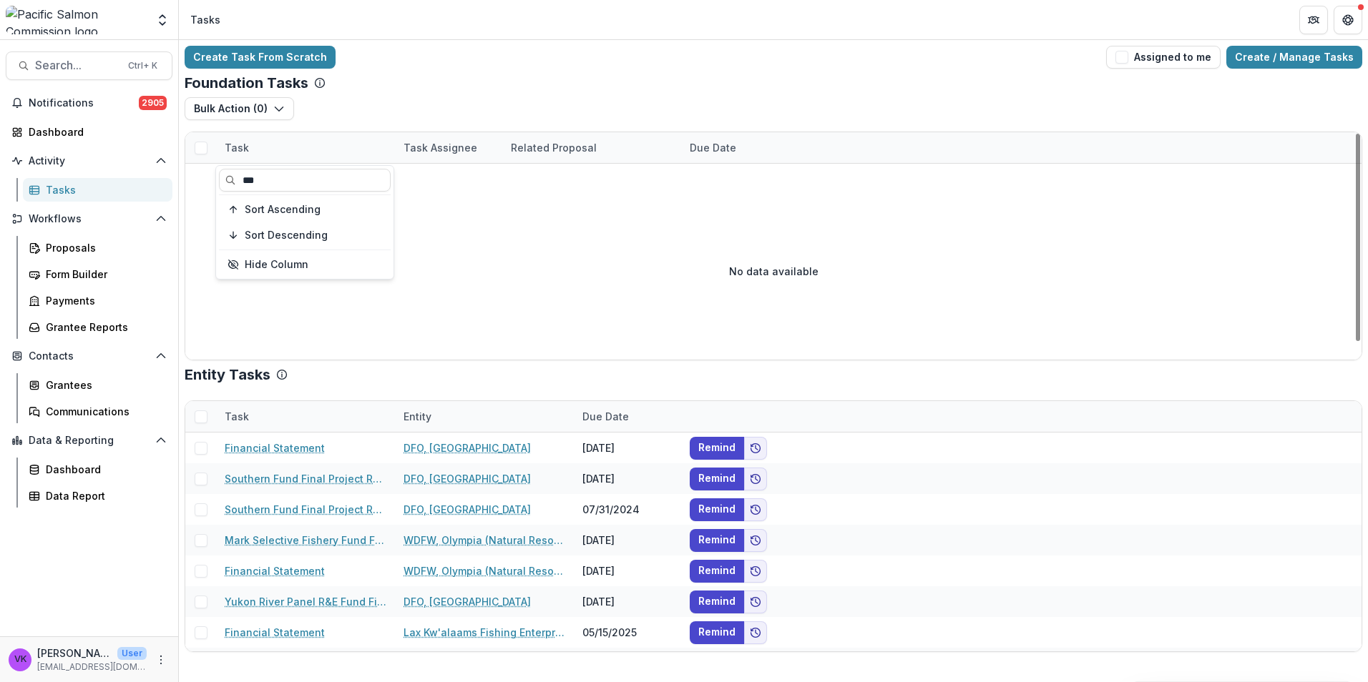
type input "***"
click at [533, 65] on div "Create Task From Scratch Assigned to me Create / Manage Tasks" at bounding box center [773, 57] width 1177 height 23
click at [295, 142] on div "Task" at bounding box center [305, 147] width 179 height 31
drag, startPoint x: 281, startPoint y: 175, endPoint x: 297, endPoint y: 208, distance: 36.5
click at [216, 176] on div "*** Sort Ascending Sort Descending Hide Column" at bounding box center [304, 222] width 177 height 113
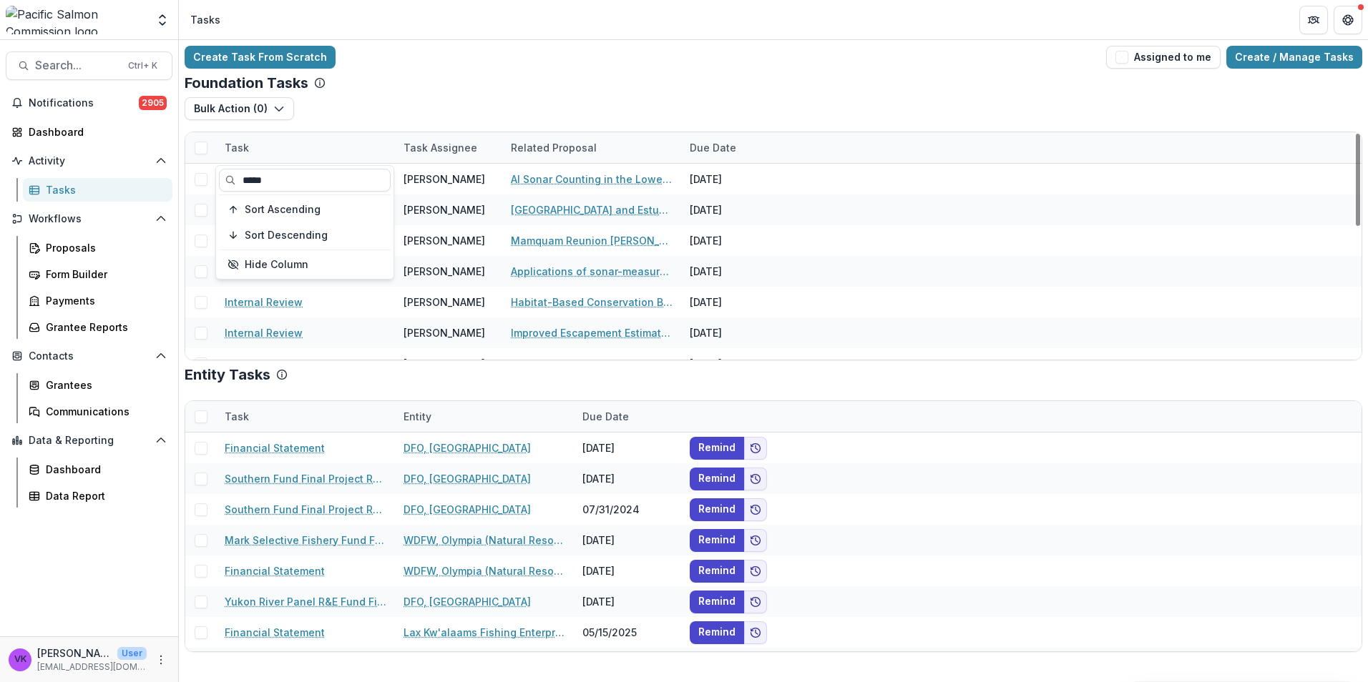
type input "*****"
click at [449, 83] on div "Foundation Tasks" at bounding box center [773, 82] width 1177 height 17
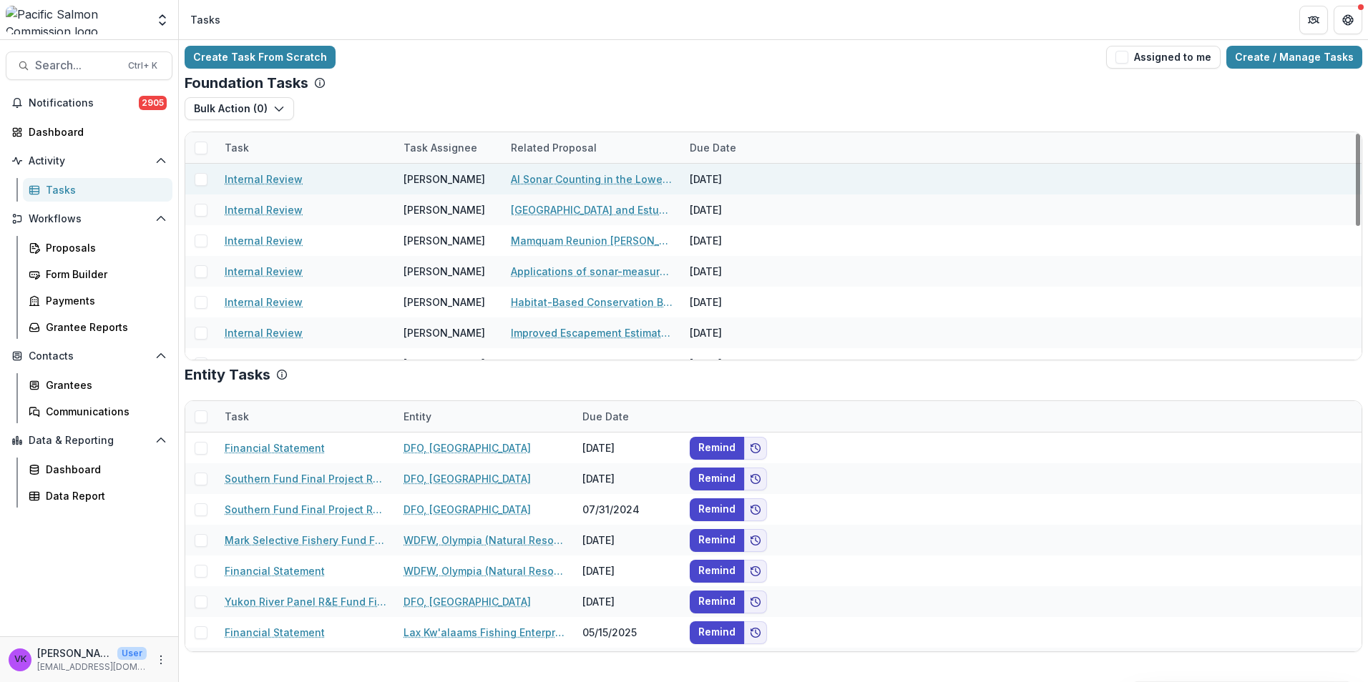
click at [237, 173] on link "Internal Review" at bounding box center [264, 179] width 78 height 15
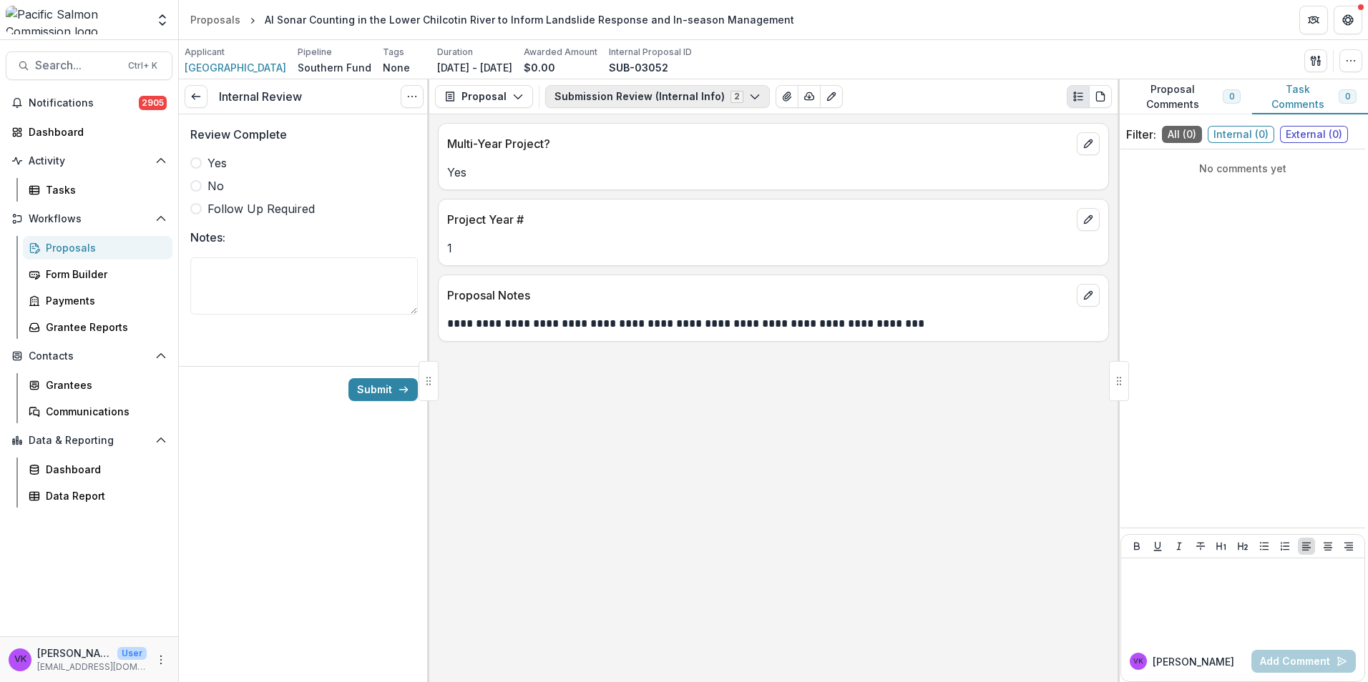
click at [749, 95] on icon "button" at bounding box center [754, 96] width 11 height 11
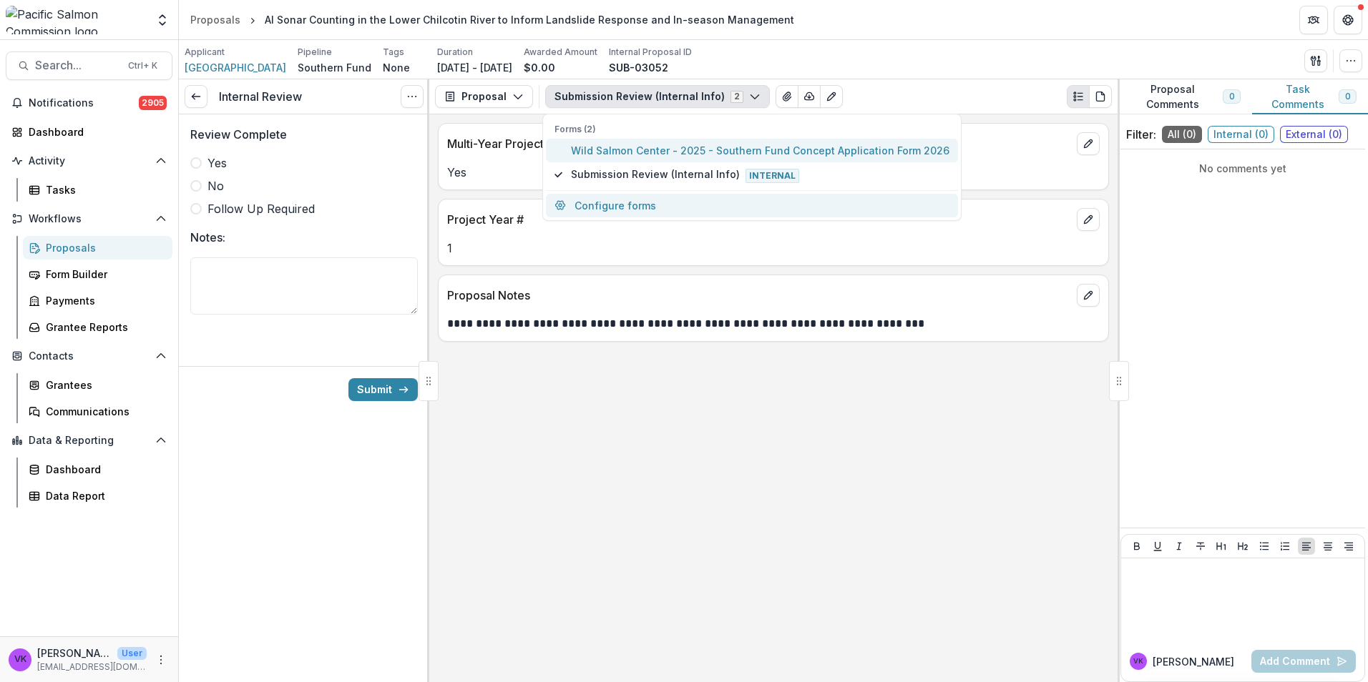
click at [672, 147] on span "Wild Salmon Center - 2025 - Southern Fund Concept Application Form 2026" at bounding box center [760, 150] width 378 height 15
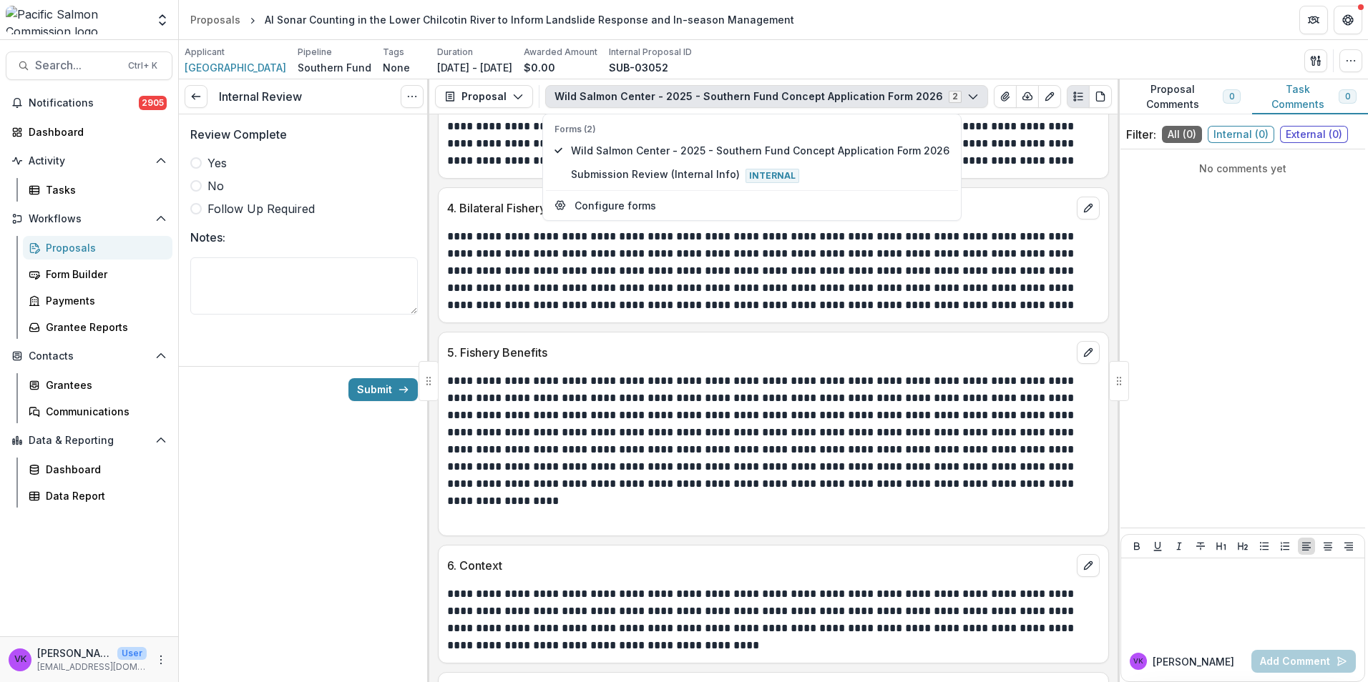
scroll to position [2269, 0]
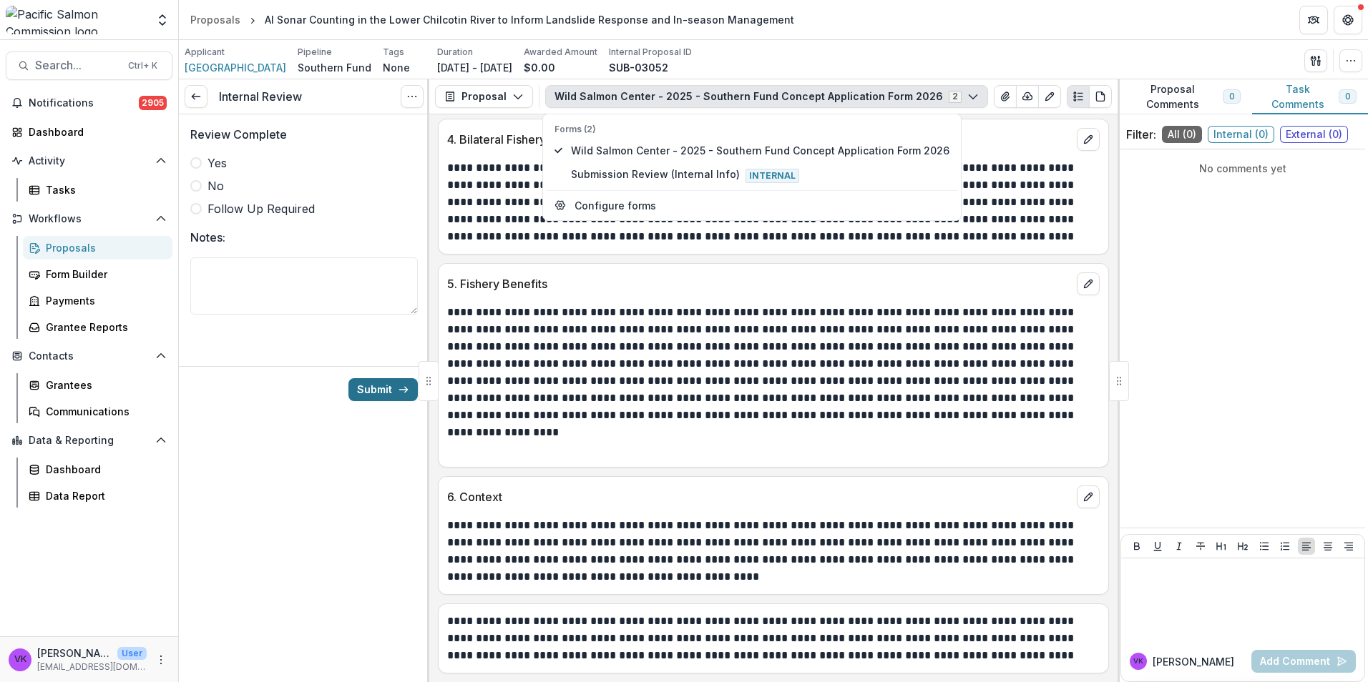
drag, startPoint x: 380, startPoint y: 393, endPoint x: 445, endPoint y: 417, distance: 69.5
click at [380, 393] on button "Submit" at bounding box center [382, 389] width 69 height 23
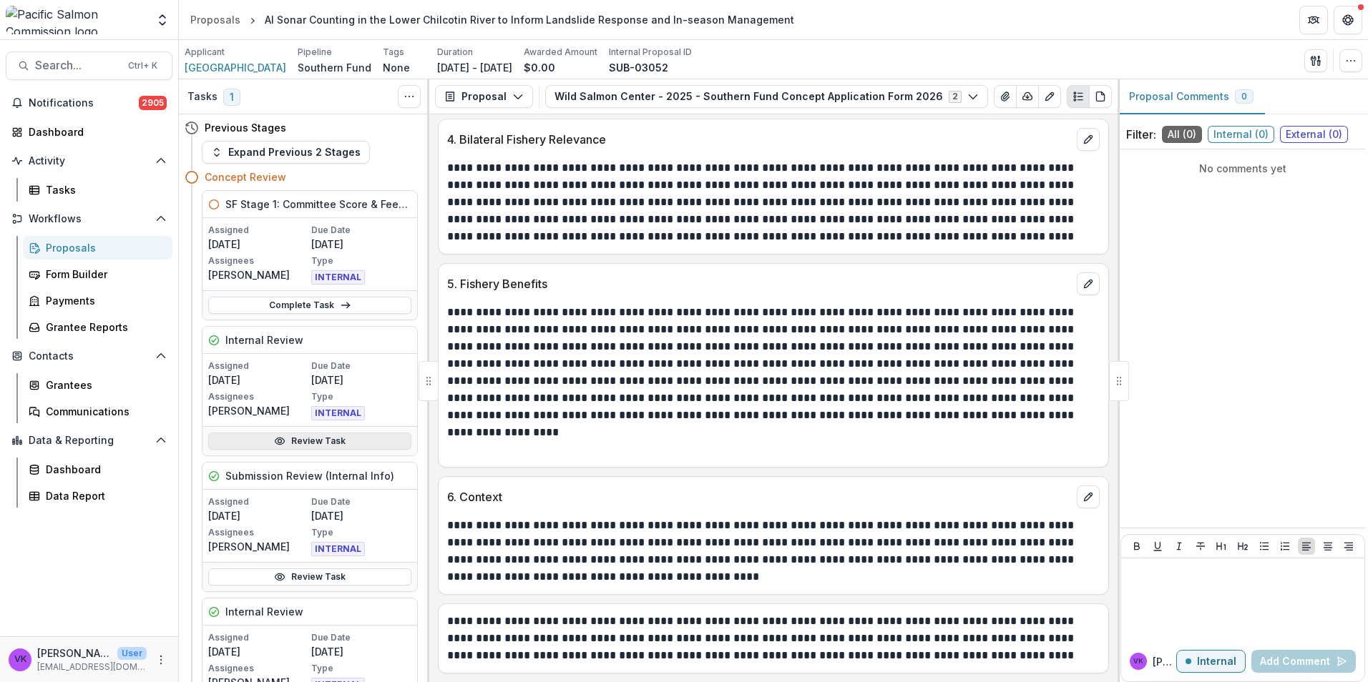
click at [312, 442] on link "Review Task" at bounding box center [309, 441] width 203 height 17
click at [69, 189] on div "Tasks" at bounding box center [103, 189] width 115 height 15
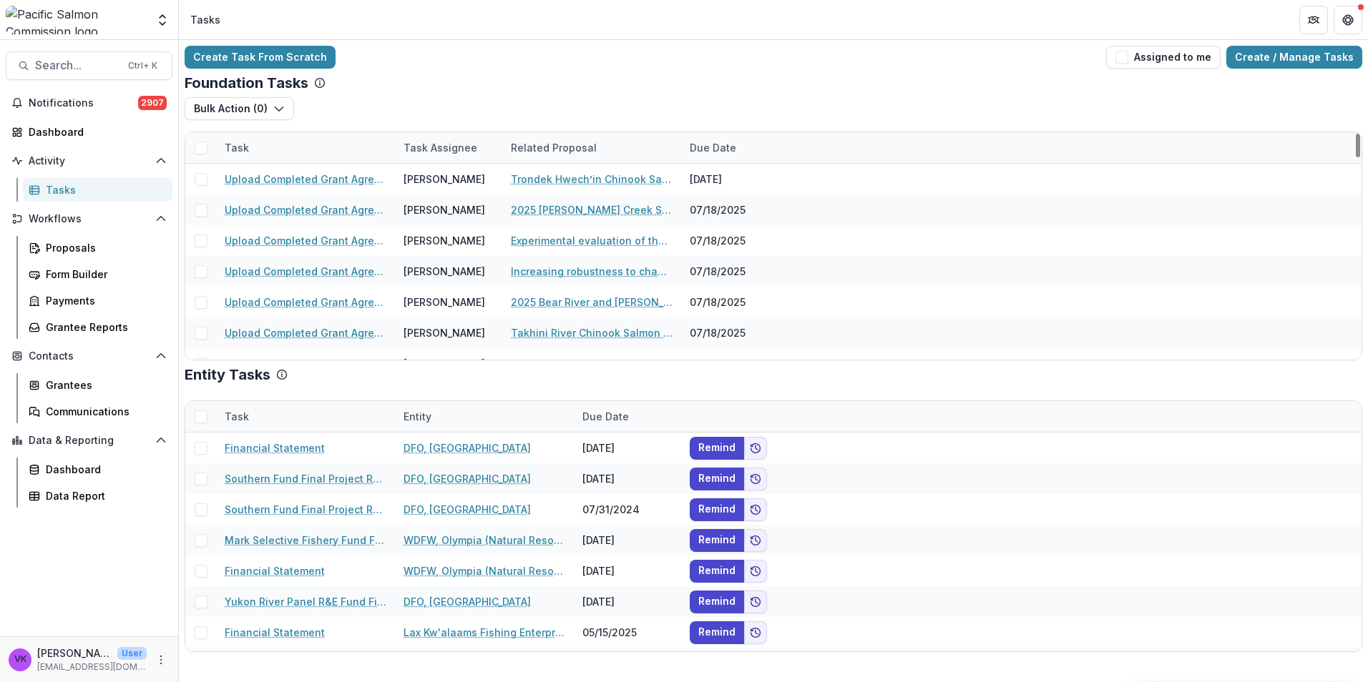
click at [276, 139] on div "Task" at bounding box center [305, 147] width 179 height 31
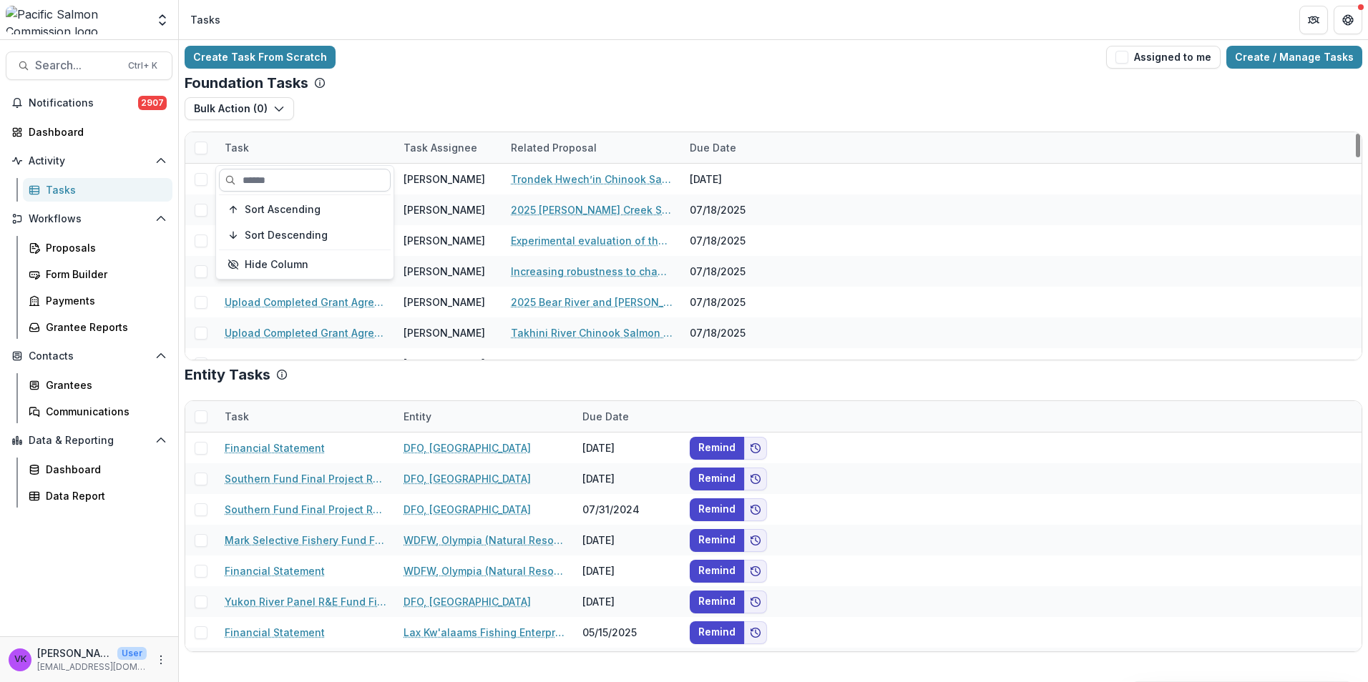
click at [298, 180] on input at bounding box center [305, 180] width 172 height 23
type input "********"
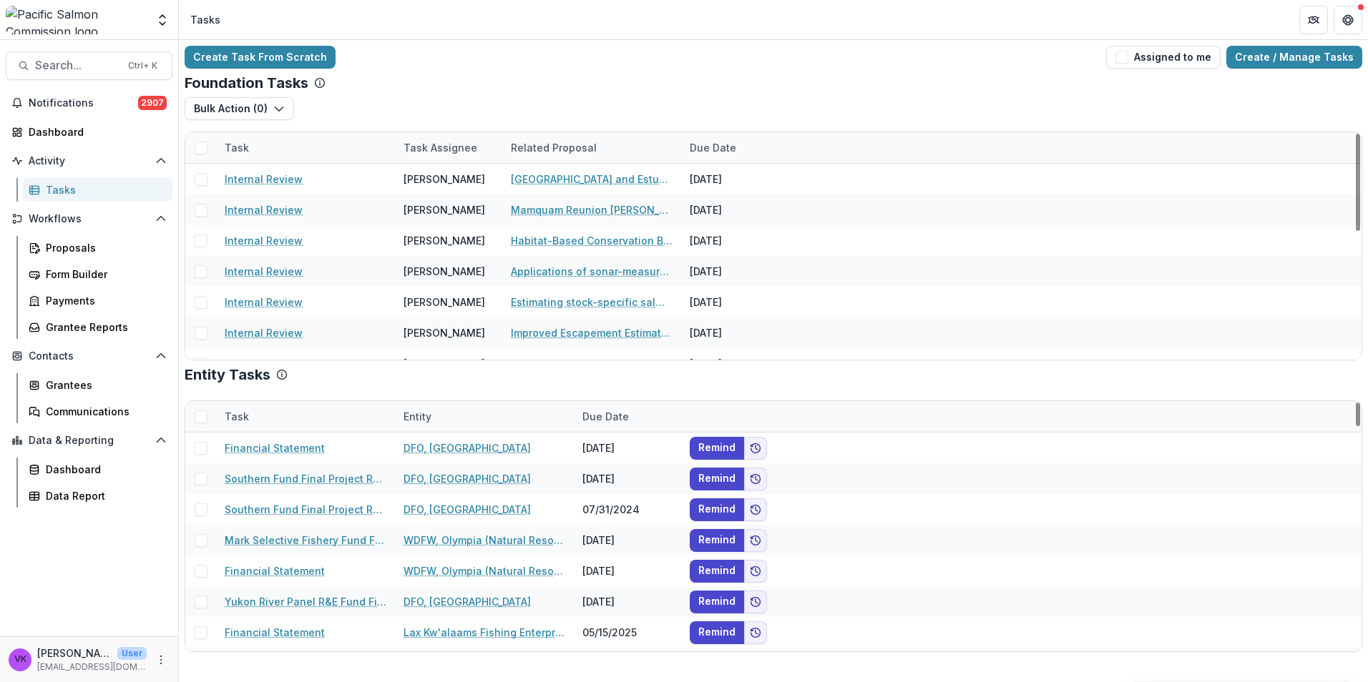
drag, startPoint x: 564, startPoint y: 82, endPoint x: 572, endPoint y: 92, distance: 12.2
click at [564, 83] on div "Foundation Tasks" at bounding box center [773, 82] width 1177 height 17
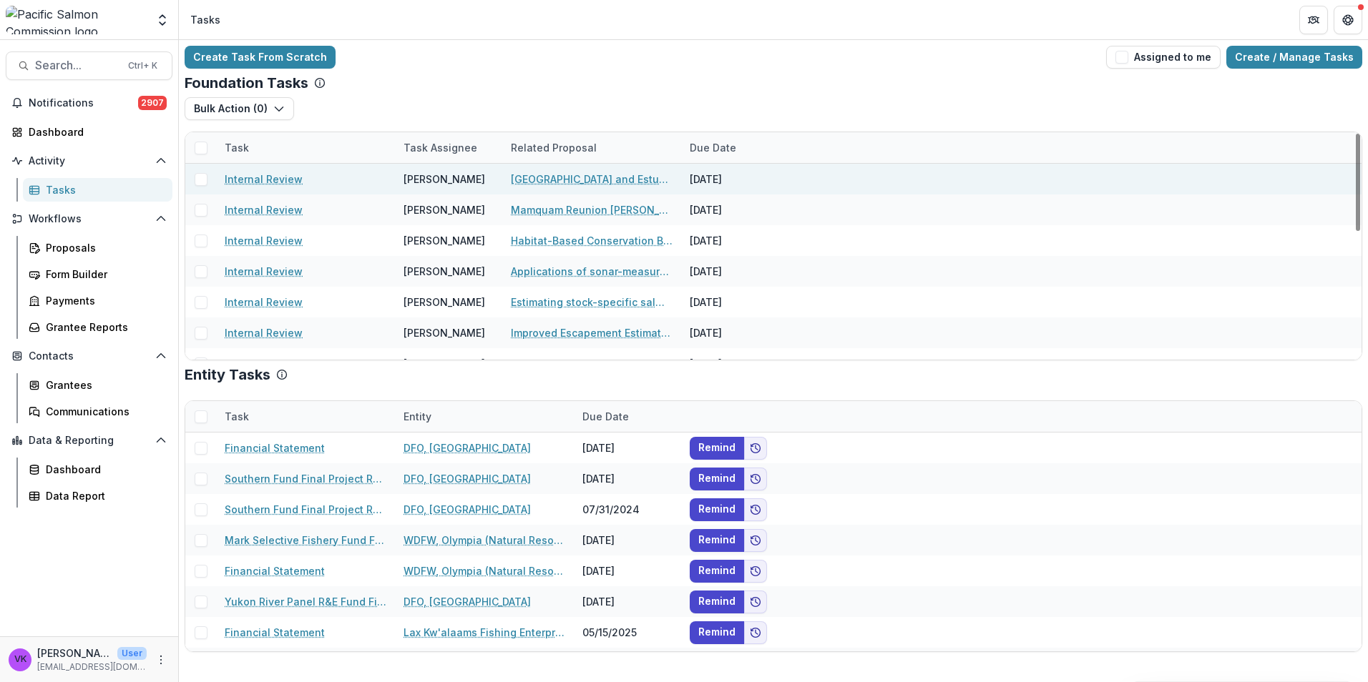
click at [278, 182] on link "Internal Review" at bounding box center [264, 179] width 78 height 15
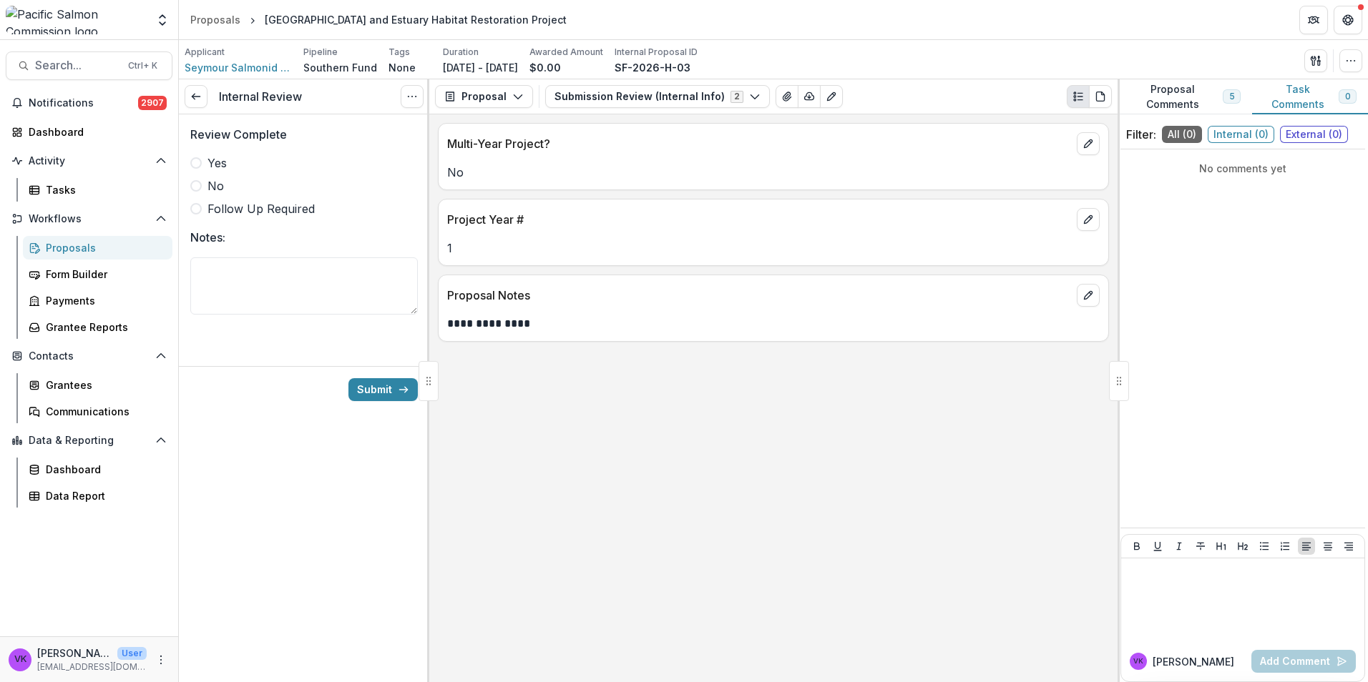
click at [198, 163] on span at bounding box center [195, 162] width 11 height 11
click at [750, 94] on button "Submission Review (Internal Info) 2" at bounding box center [657, 96] width 225 height 23
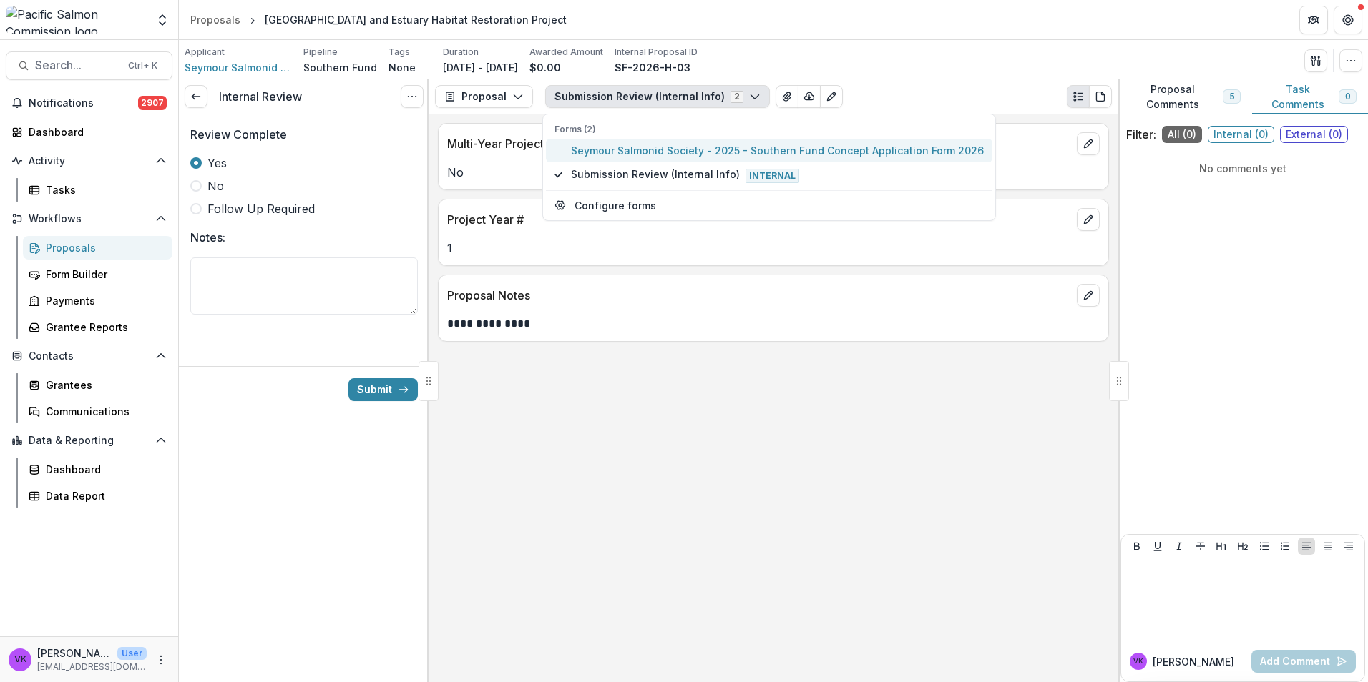
click at [687, 155] on span "Seymour Salmonid Society - 2025 - Southern Fund Concept Application Form 2026" at bounding box center [777, 150] width 413 height 15
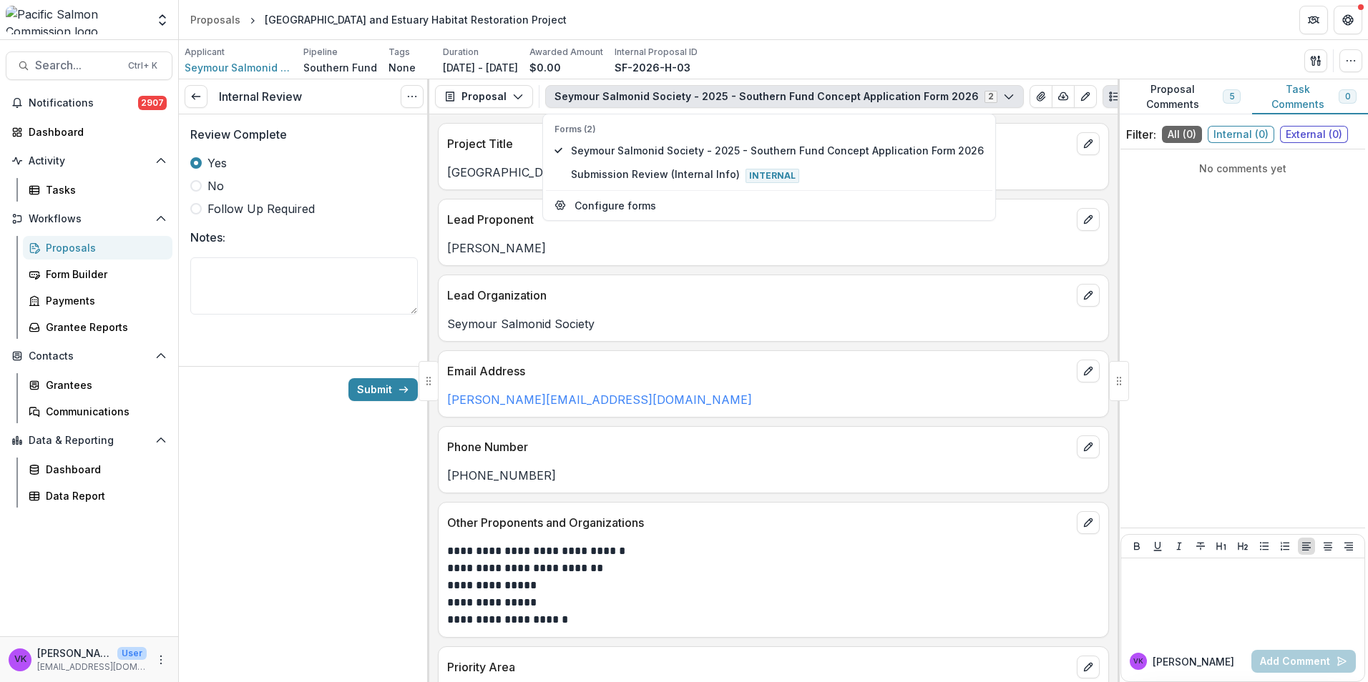
drag, startPoint x: 255, startPoint y: 504, endPoint x: 410, endPoint y: 516, distance: 155.7
click at [255, 504] on div "Internal Review View task Cancel Task Review Complete Yes No Follow Up Required…" at bounding box center [304, 380] width 250 height 603
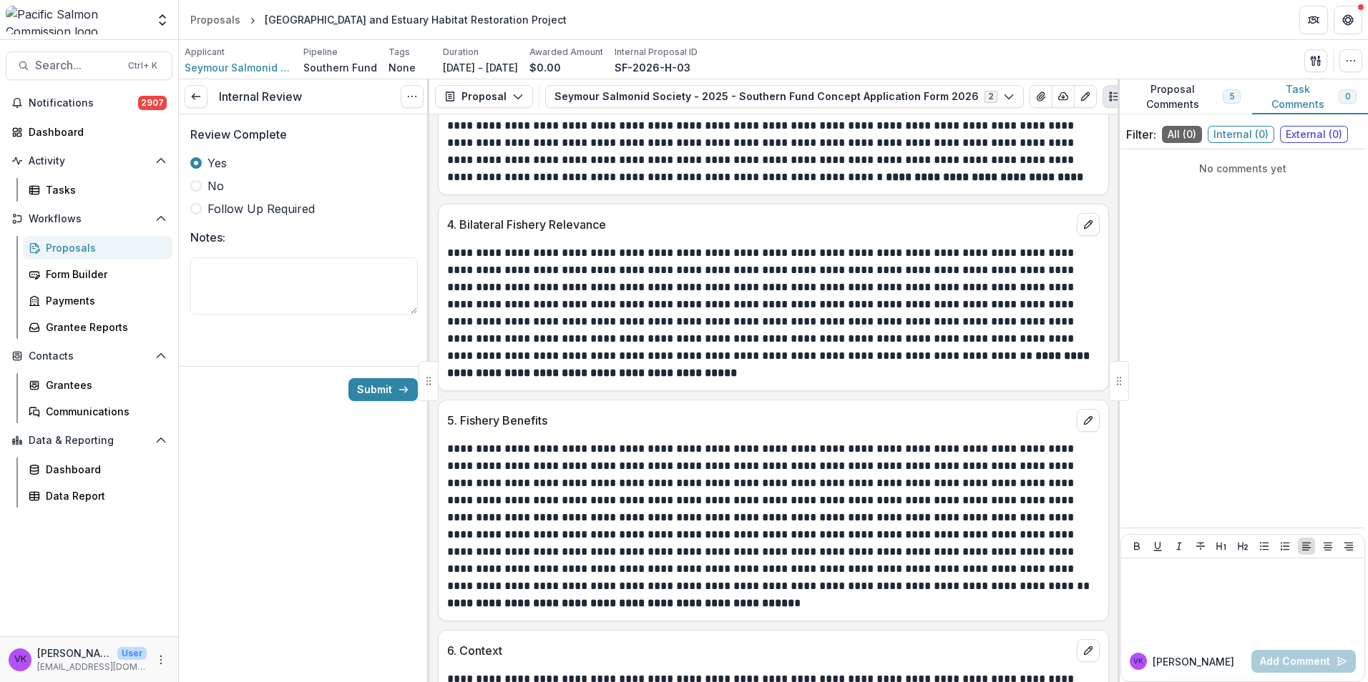
scroll to position [2146, 0]
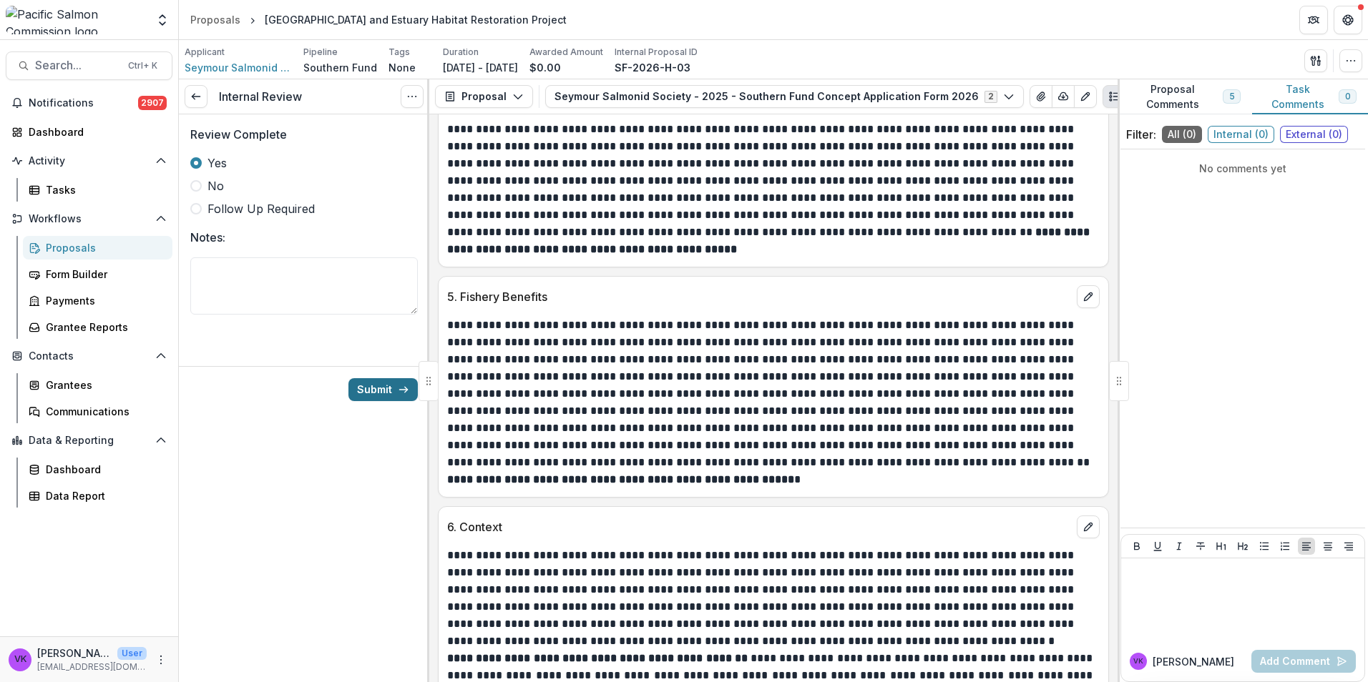
click at [367, 386] on button "Submit" at bounding box center [382, 389] width 69 height 23
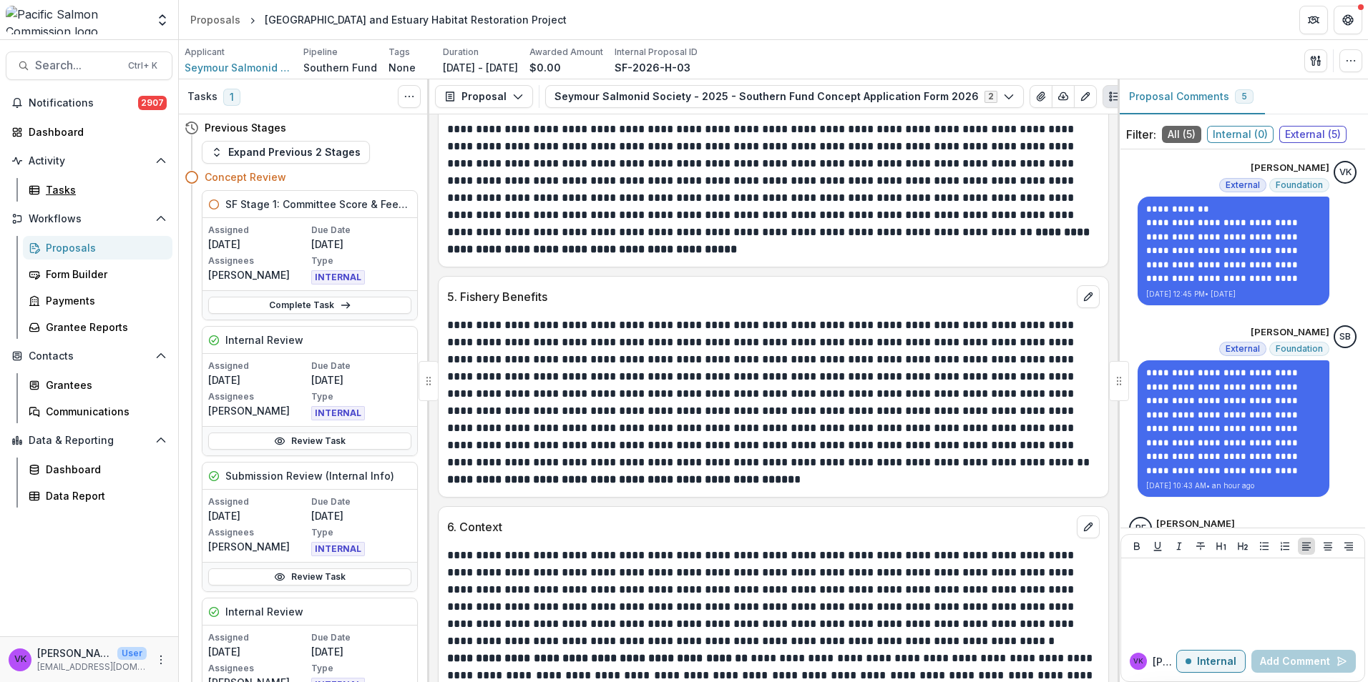
drag, startPoint x: 67, startPoint y: 190, endPoint x: 784, endPoint y: 383, distance: 743.0
click at [65, 189] on div "Tasks" at bounding box center [103, 189] width 115 height 15
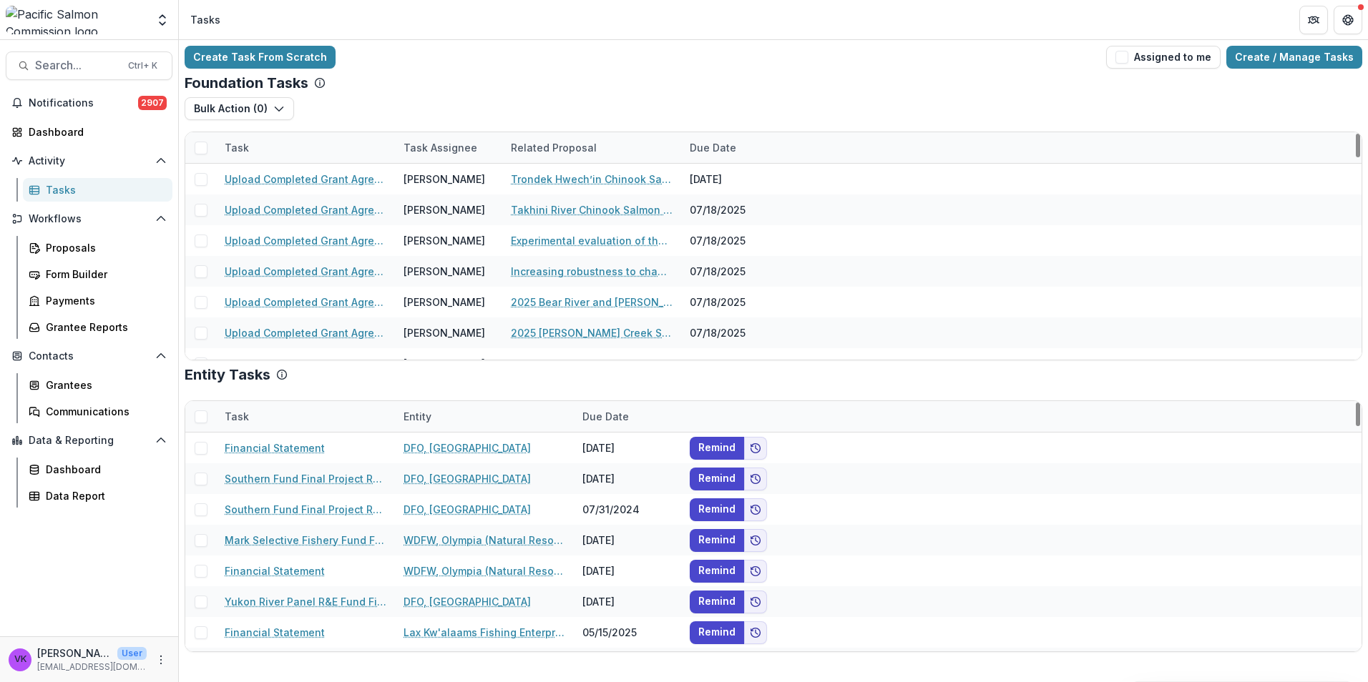
drag, startPoint x: 330, startPoint y: 137, endPoint x: 350, endPoint y: 155, distance: 26.8
click at [330, 137] on div "Task" at bounding box center [305, 147] width 179 height 31
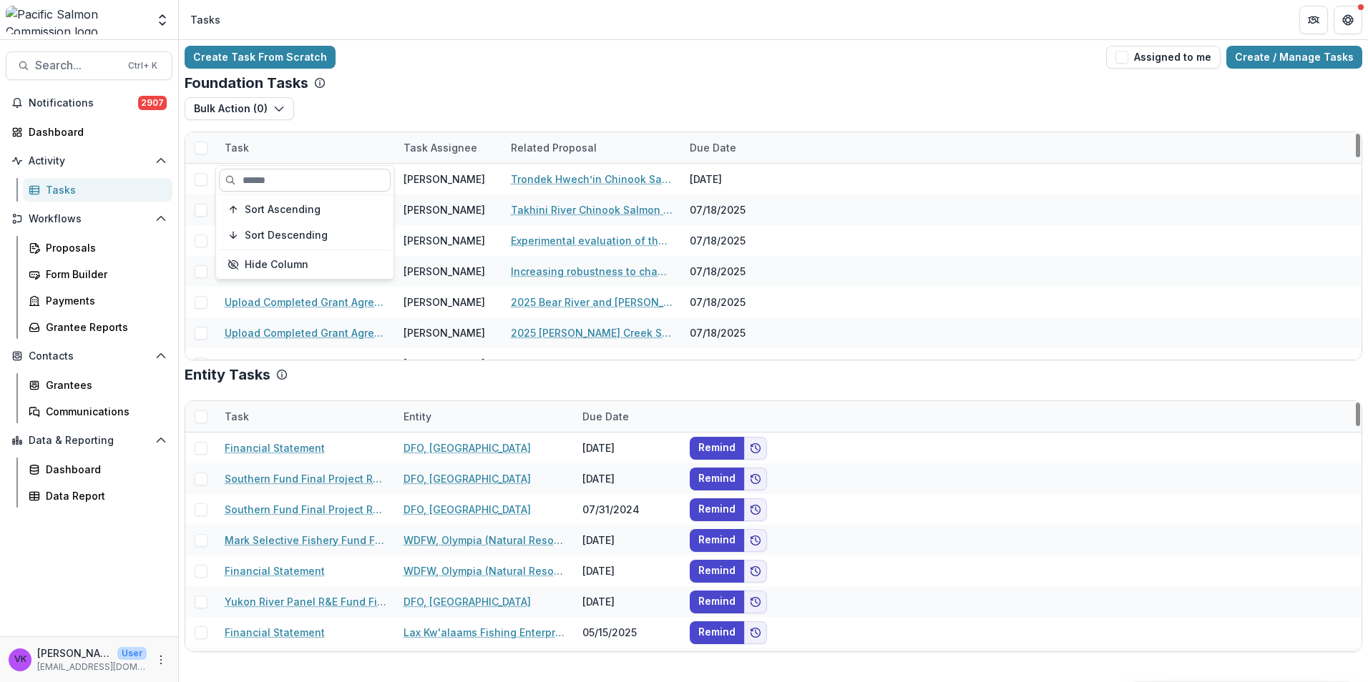
click at [328, 172] on input at bounding box center [305, 180] width 172 height 23
type input "********"
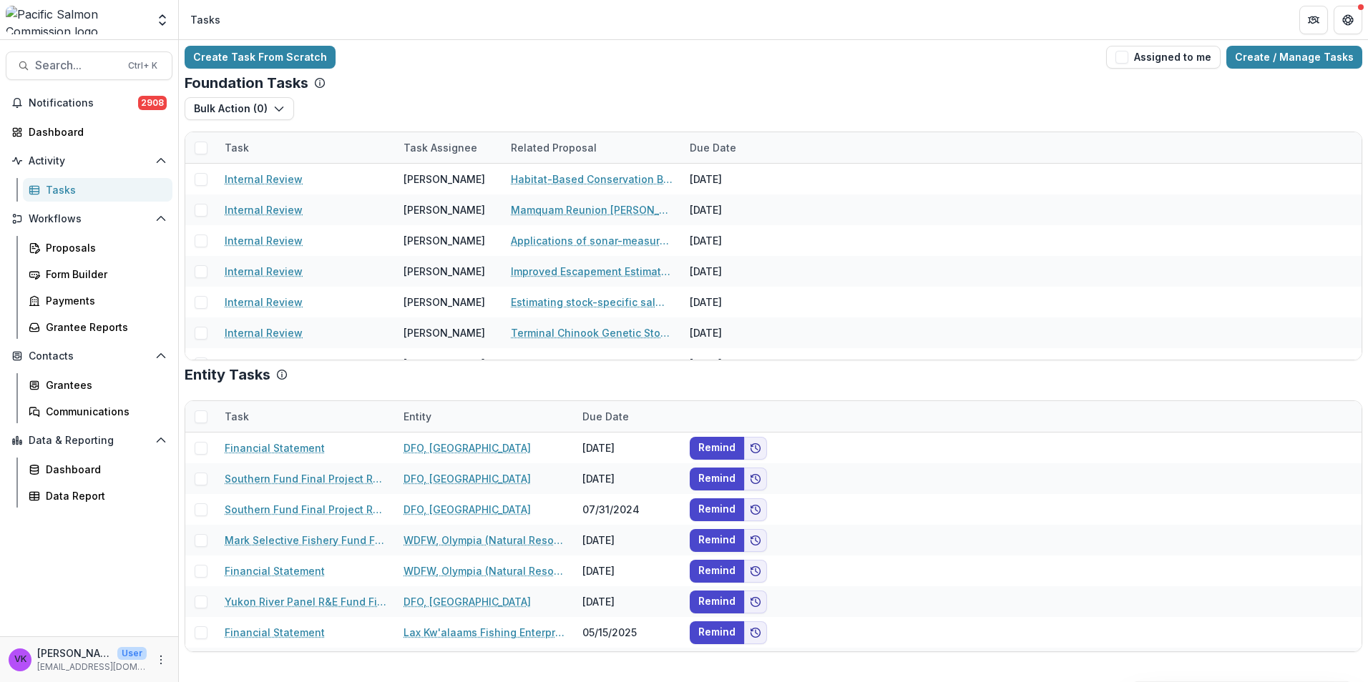
click at [738, 80] on div "Foundation Tasks" at bounding box center [773, 82] width 1177 height 17
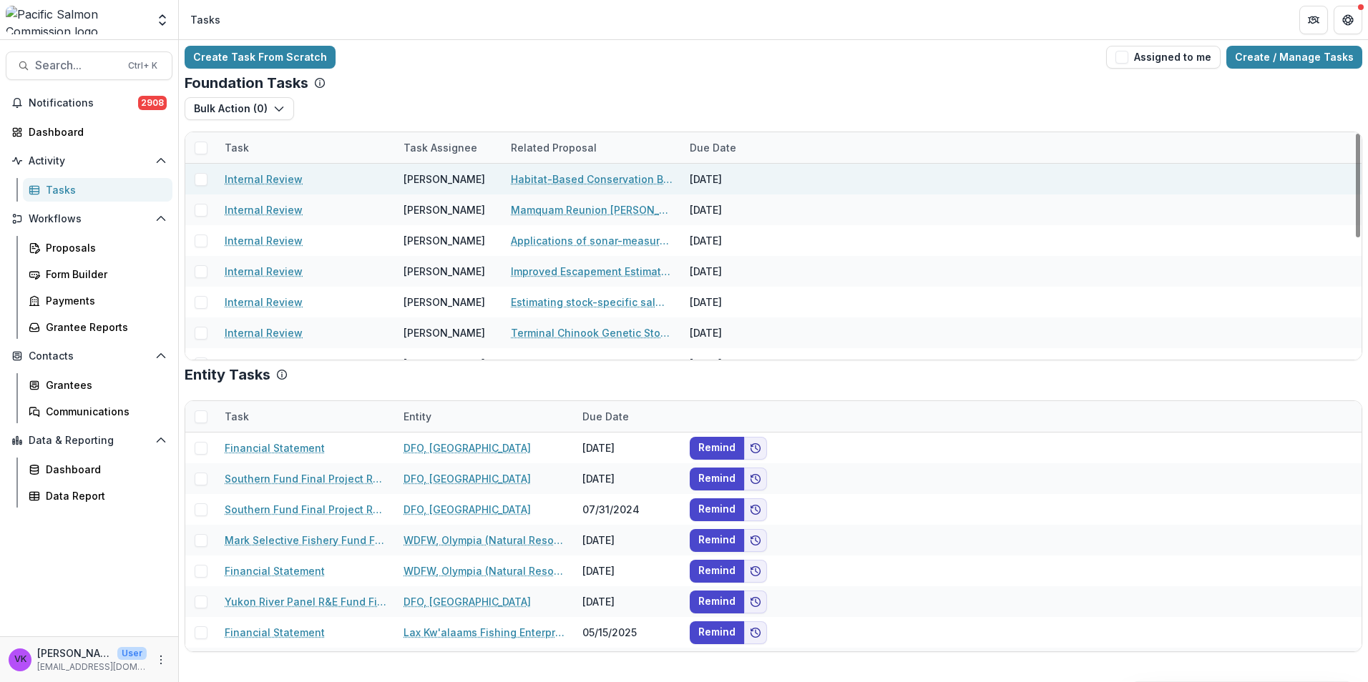
click at [270, 184] on link "Internal Review" at bounding box center [264, 179] width 78 height 15
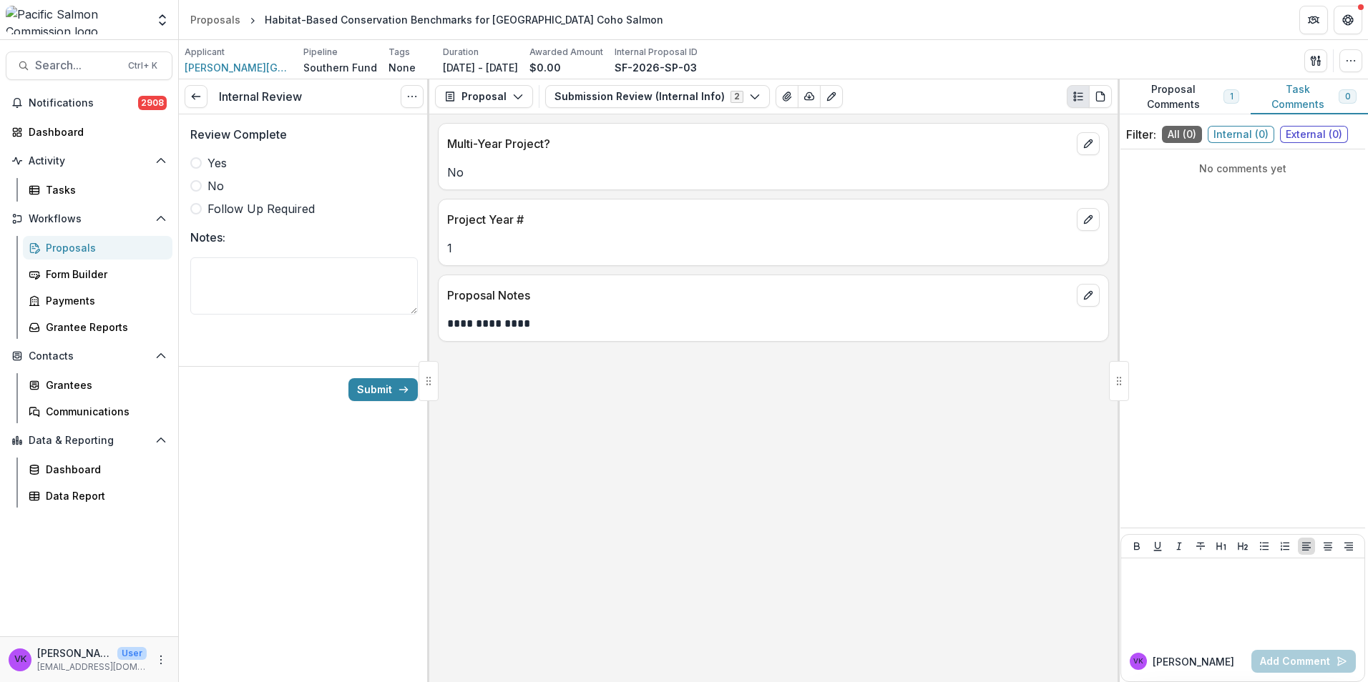
click at [192, 163] on span at bounding box center [195, 162] width 11 height 11
click at [750, 97] on polyline "button" at bounding box center [754, 97] width 8 height 4
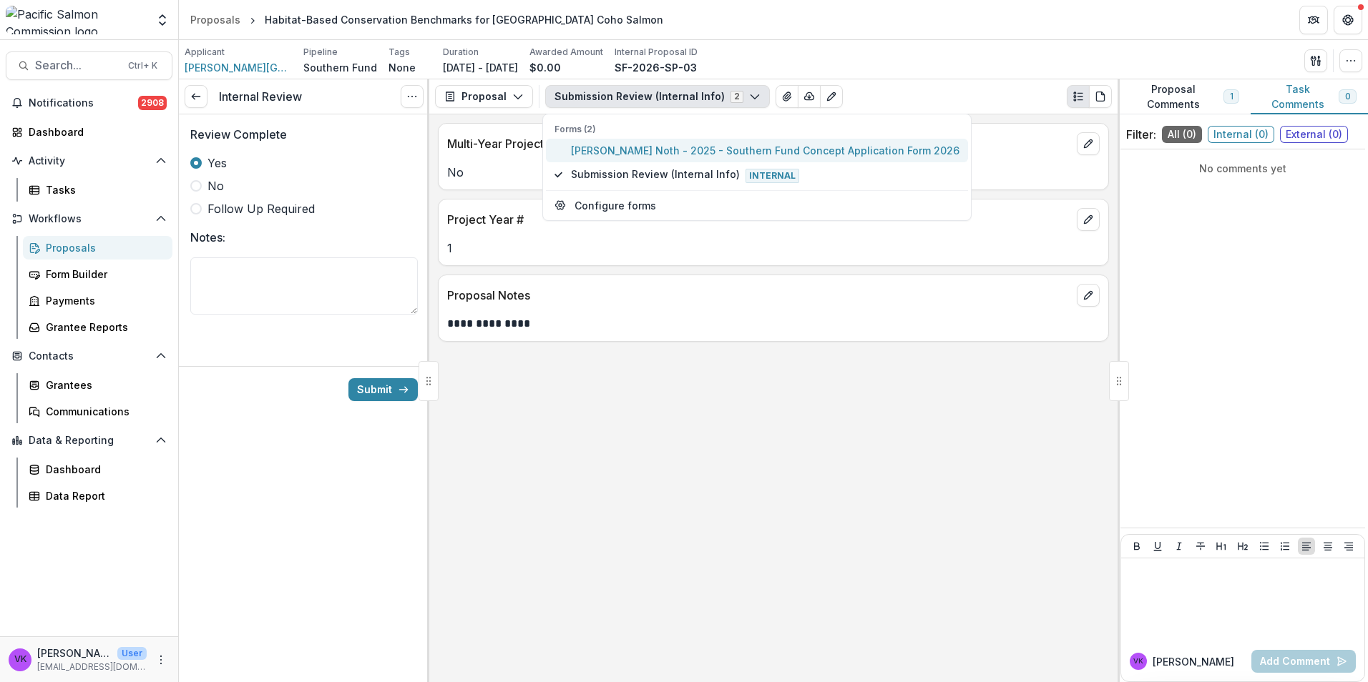
click at [692, 149] on span "[PERSON_NAME] Noth - 2025 - Southern Fund Concept Application Form 2026" at bounding box center [765, 150] width 388 height 15
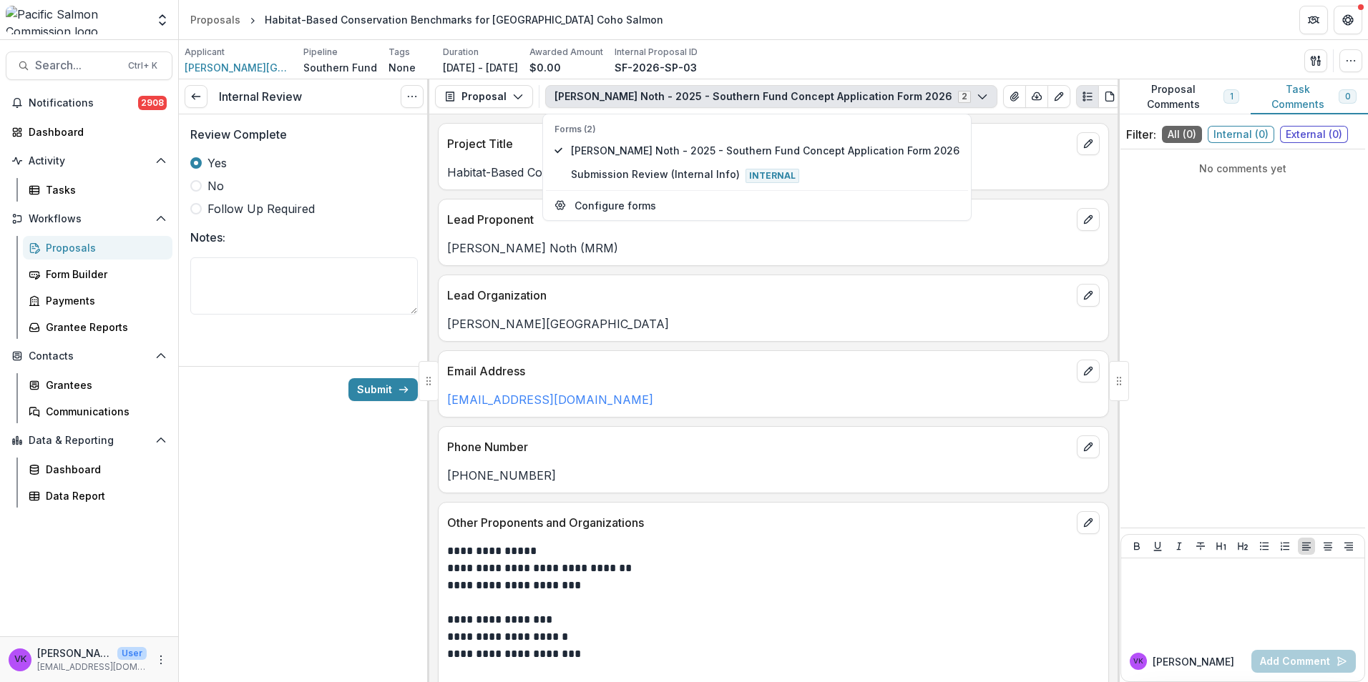
click at [346, 465] on div "Internal Review View task Cancel Task Review Complete Yes No Follow Up Required…" at bounding box center [304, 380] width 250 height 603
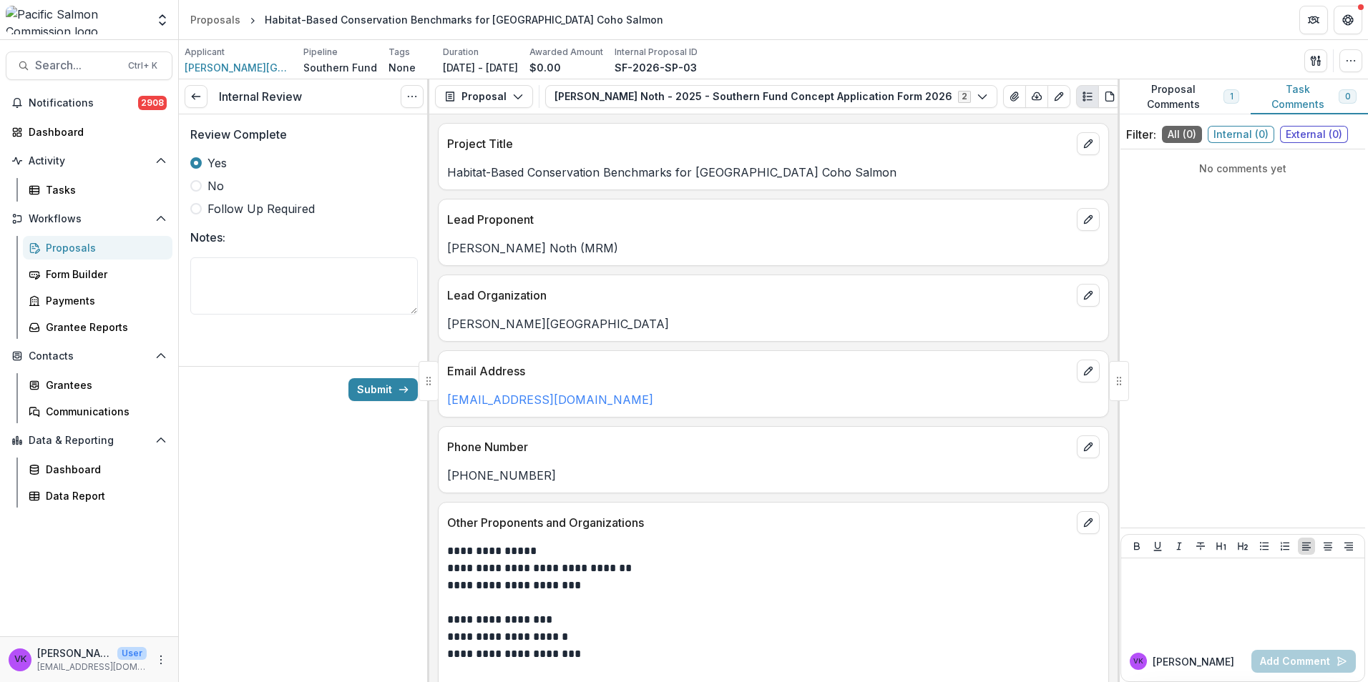
drag, startPoint x: 376, startPoint y: 390, endPoint x: 662, endPoint y: 408, distance: 287.5
click at [376, 390] on button "Submit" at bounding box center [382, 389] width 69 height 23
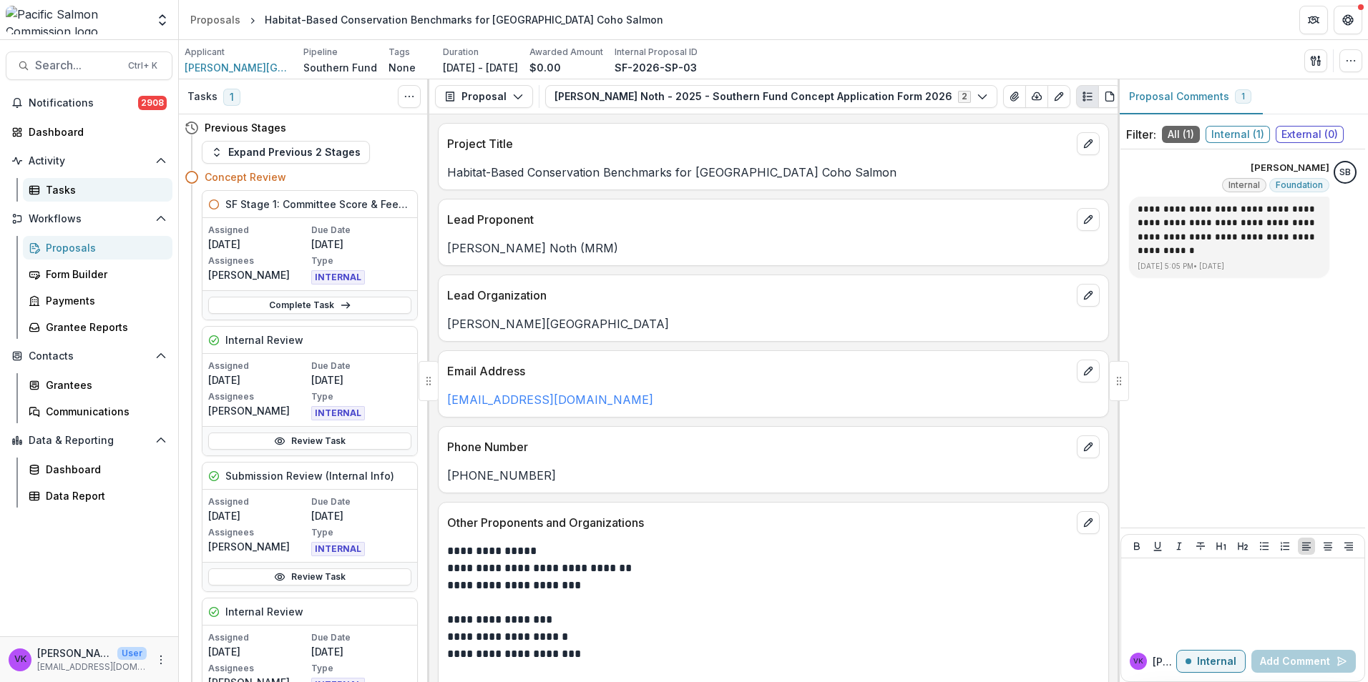
click at [67, 192] on div "Tasks" at bounding box center [103, 189] width 115 height 15
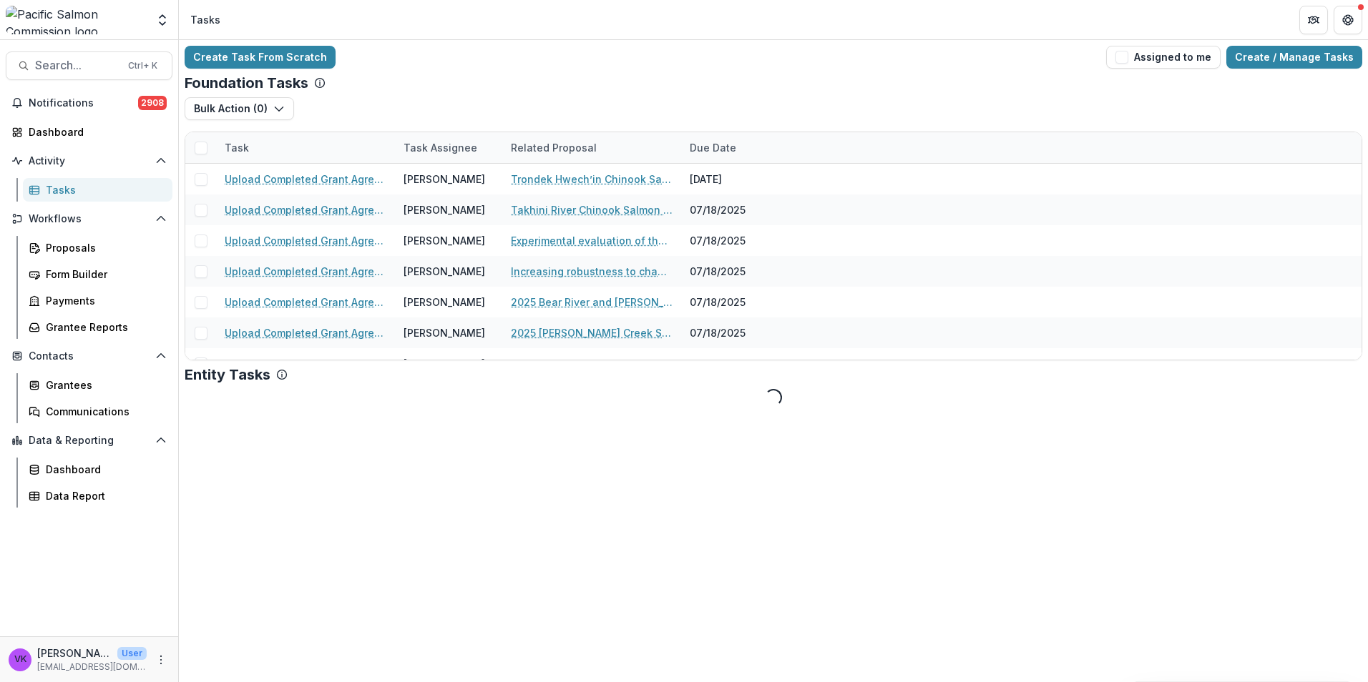
click at [288, 139] on div "Task" at bounding box center [305, 147] width 179 height 31
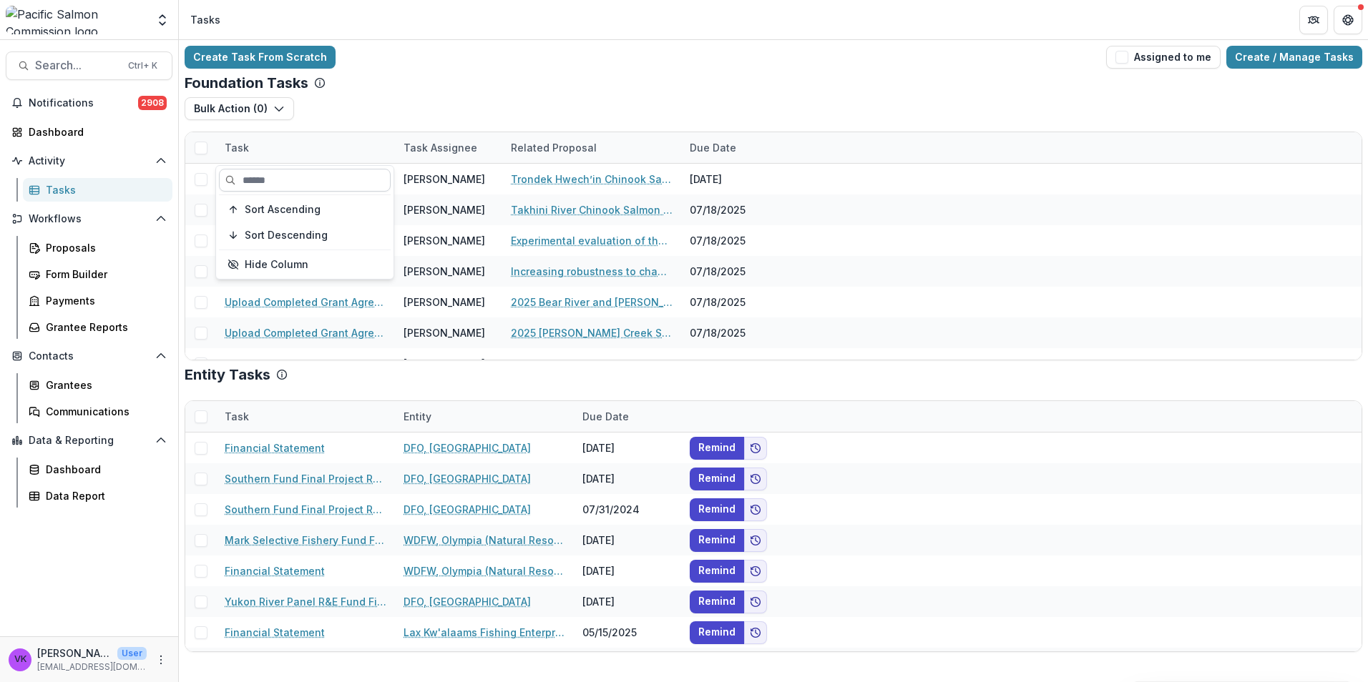
click at [321, 183] on input at bounding box center [305, 180] width 172 height 23
type input "********"
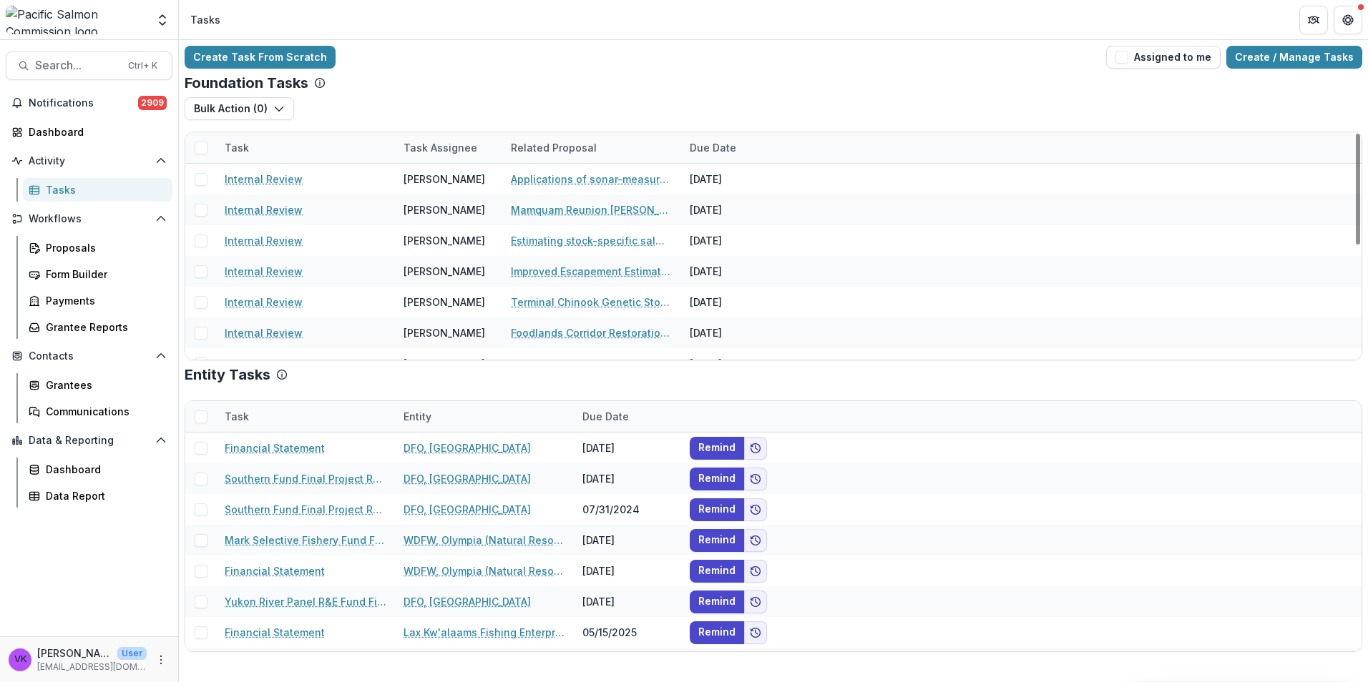
click at [562, 86] on div "Foundation Tasks" at bounding box center [773, 82] width 1177 height 17
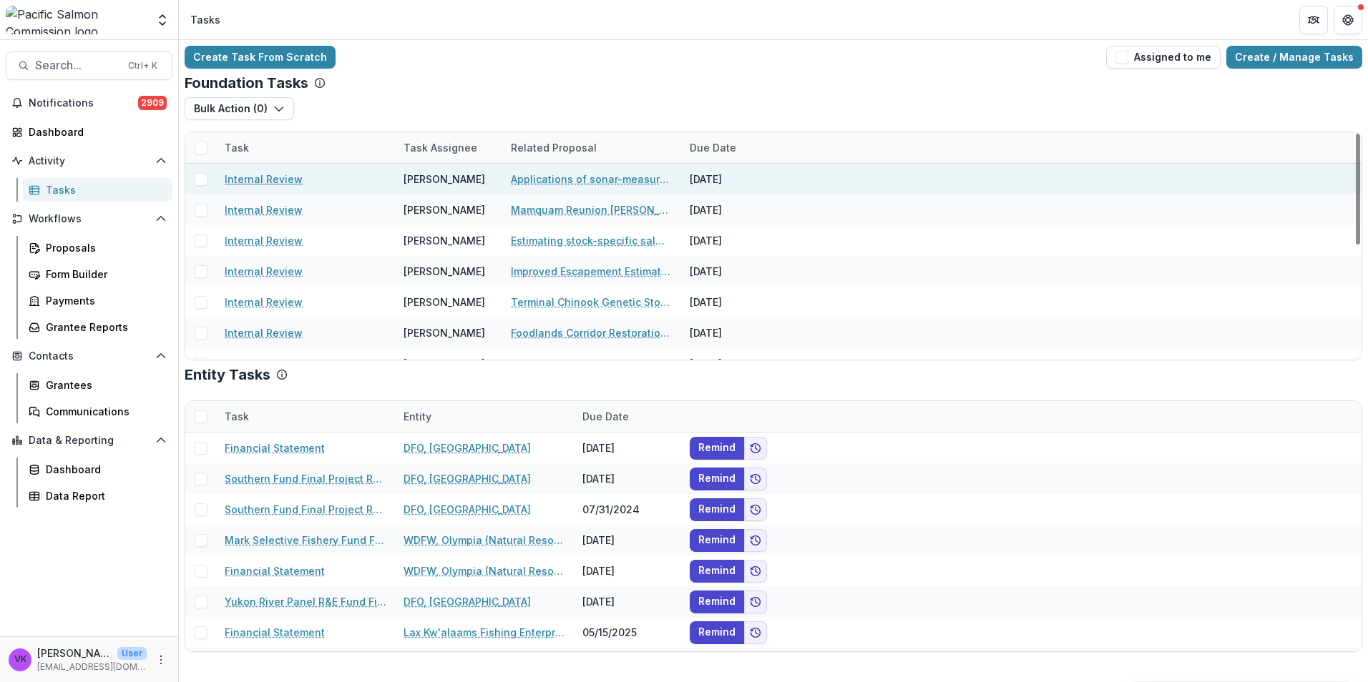
drag, startPoint x: 282, startPoint y: 175, endPoint x: 333, endPoint y: 191, distance: 53.2
click at [282, 175] on link "Internal Review" at bounding box center [264, 179] width 78 height 15
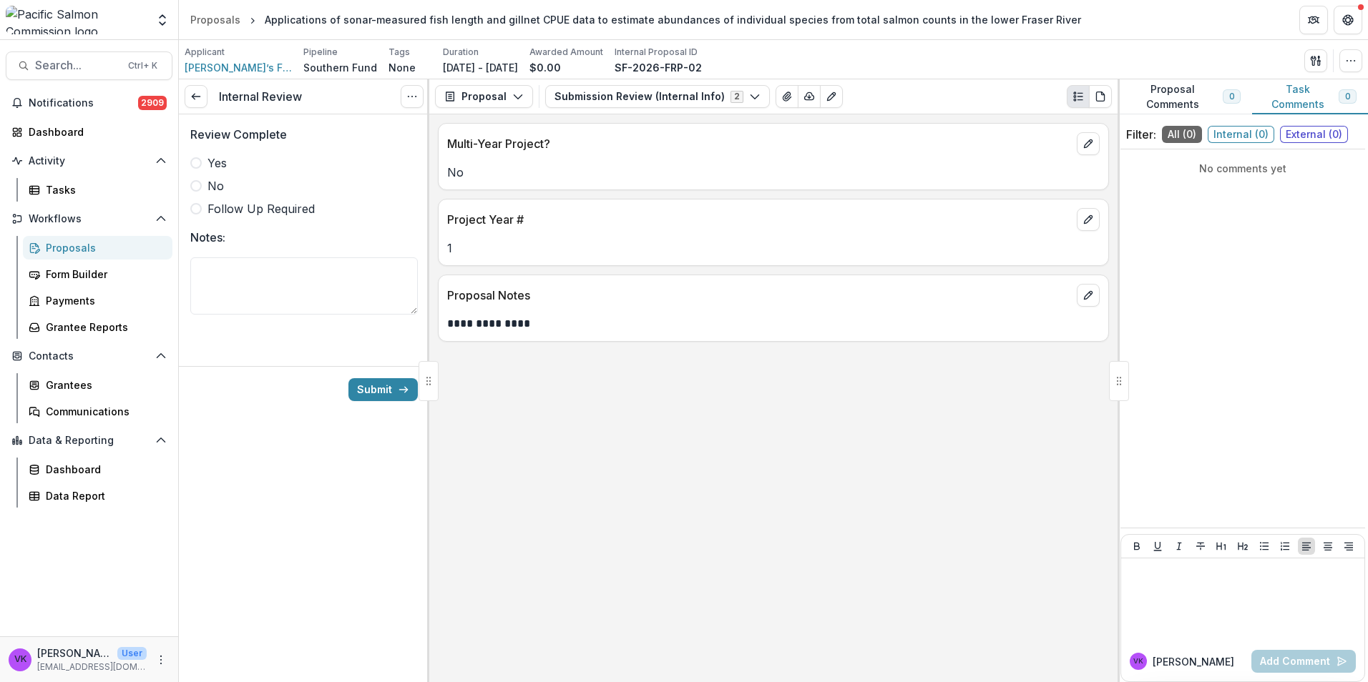
drag, startPoint x: 202, startPoint y: 159, endPoint x: 528, endPoint y: 300, distance: 355.0
click at [202, 160] on label "Yes" at bounding box center [303, 163] width 227 height 17
click at [751, 100] on button "Submission Review (Internal Info) 2" at bounding box center [657, 96] width 225 height 23
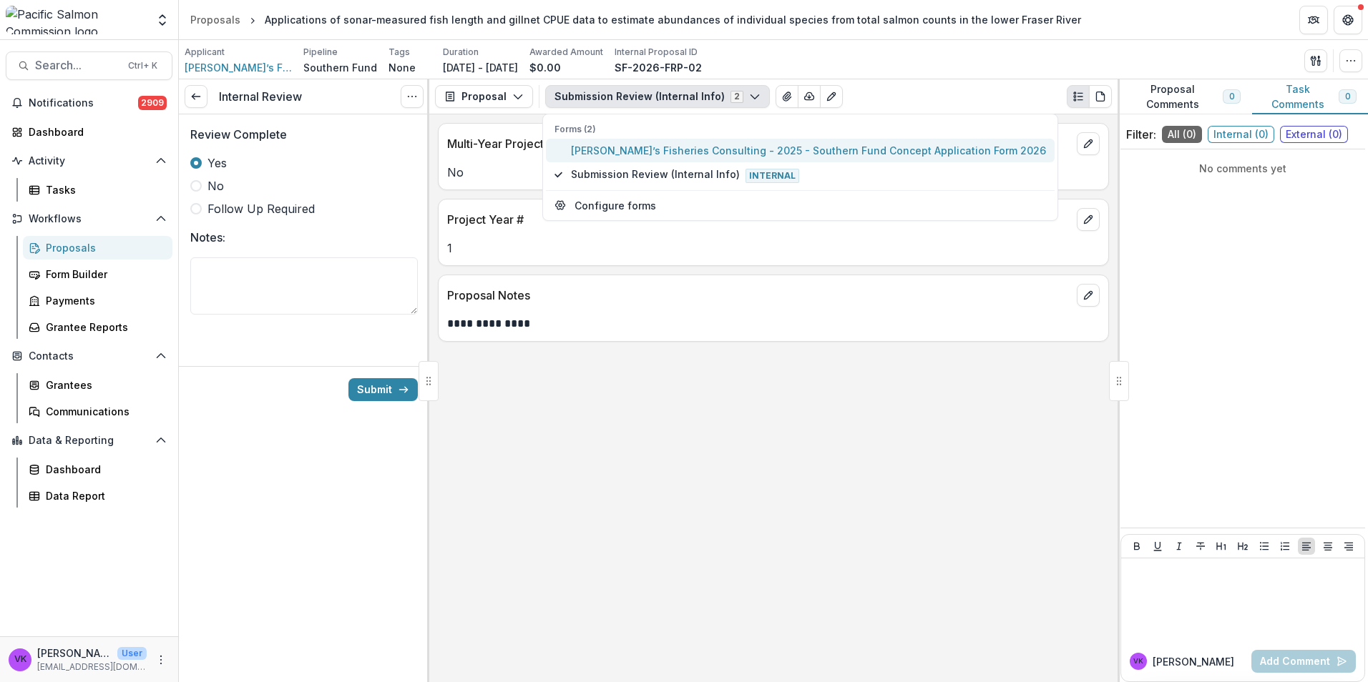
drag, startPoint x: 678, startPoint y: 154, endPoint x: 896, endPoint y: 287, distance: 254.9
click at [682, 157] on span "[PERSON_NAME]’s Fisheries Consulting - 2025 - Southern Fund Concept Application…" at bounding box center [808, 150] width 475 height 15
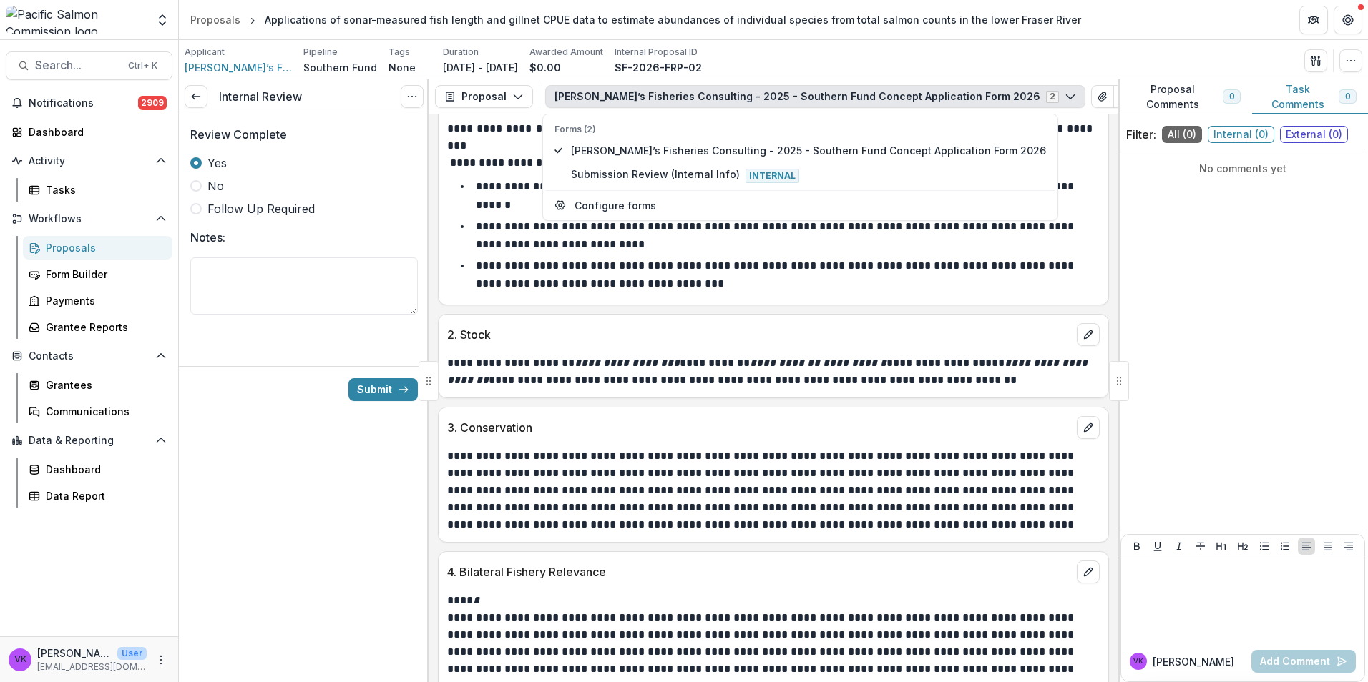
scroll to position [1633, 0]
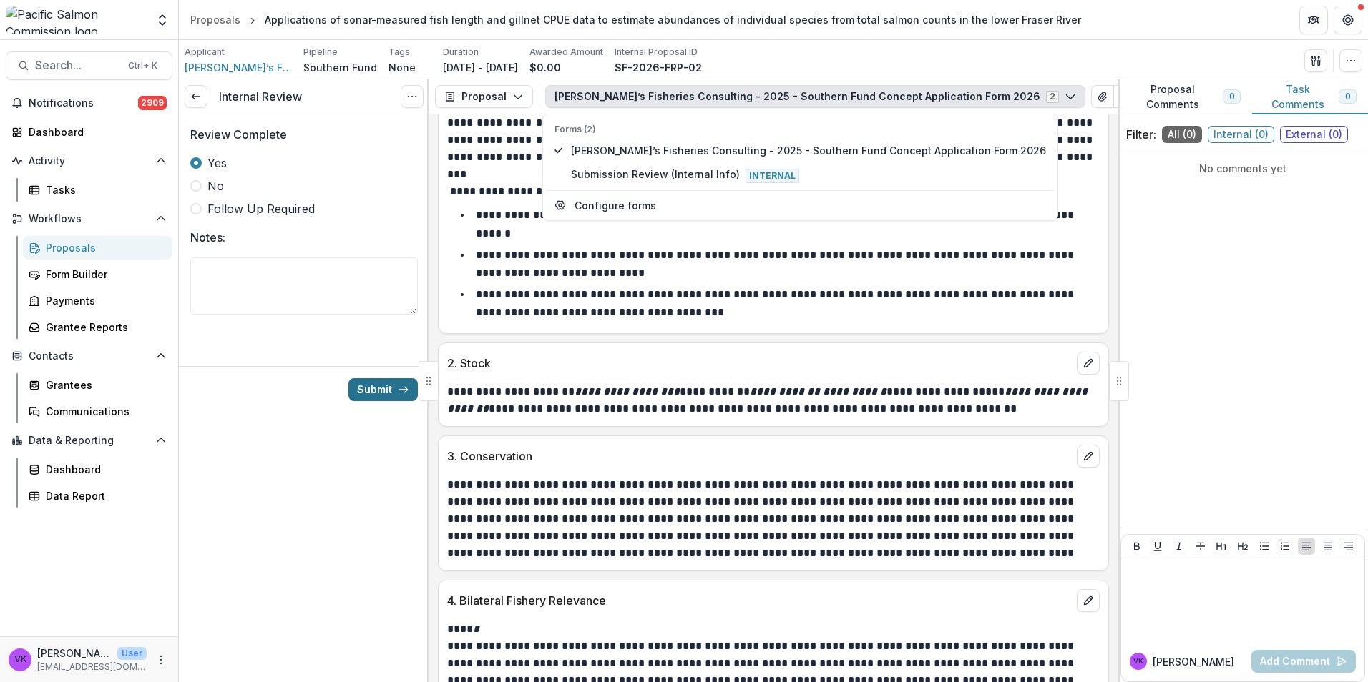
drag, startPoint x: 401, startPoint y: 396, endPoint x: 410, endPoint y: 396, distance: 9.3
click at [401, 395] on icon "submit" at bounding box center [403, 389] width 11 height 11
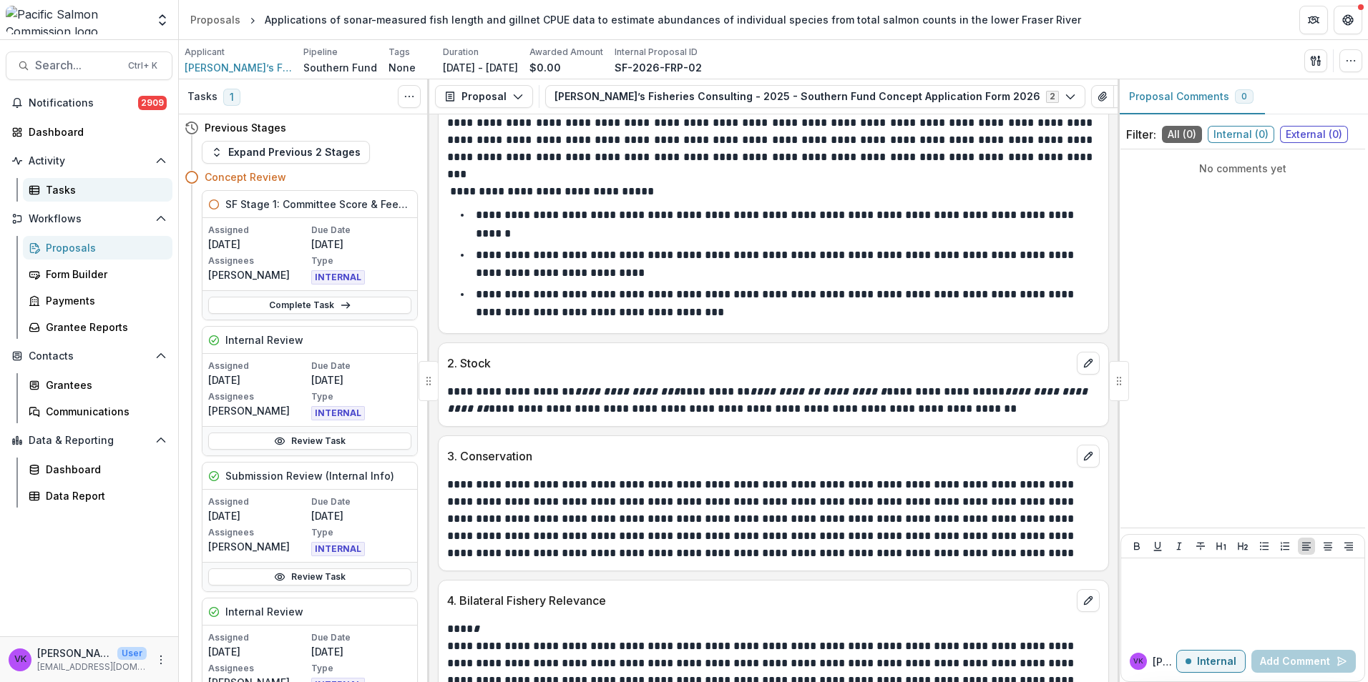
click at [58, 190] on div "Tasks" at bounding box center [103, 189] width 115 height 15
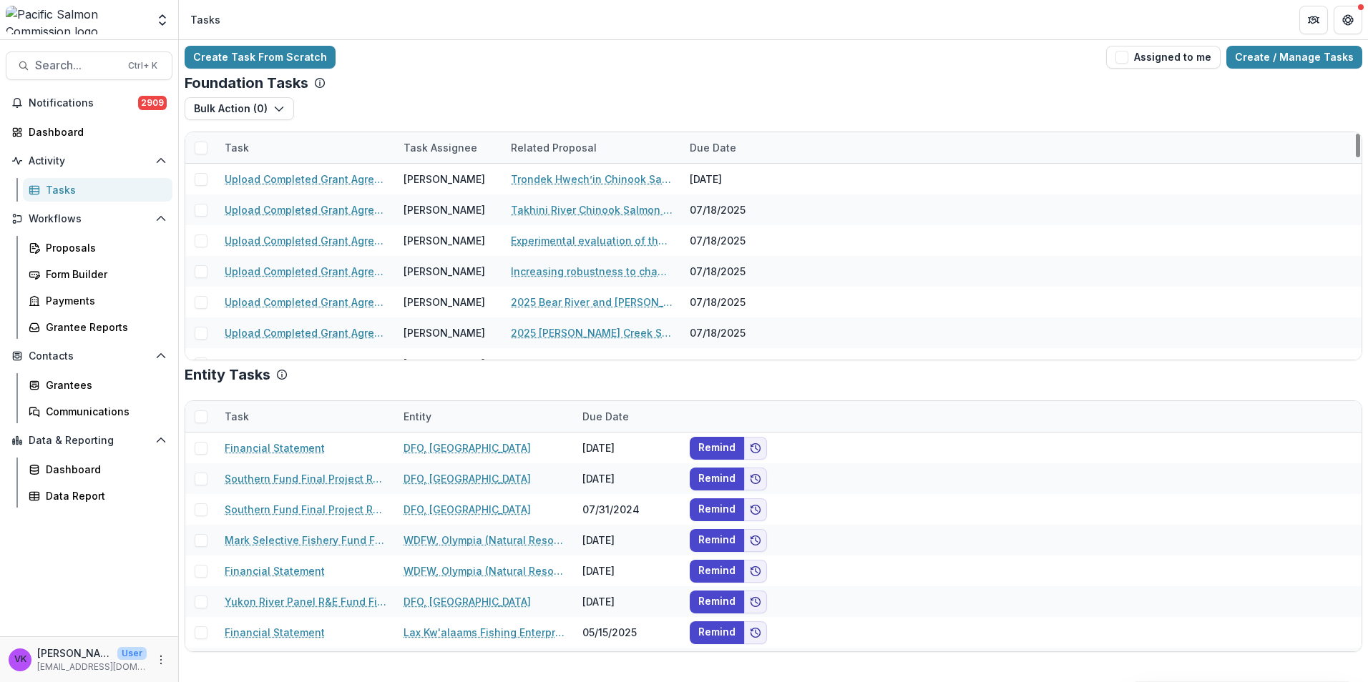
drag, startPoint x: 318, startPoint y: 133, endPoint x: 341, endPoint y: 147, distance: 27.6
click at [318, 134] on div "Task" at bounding box center [305, 147] width 179 height 31
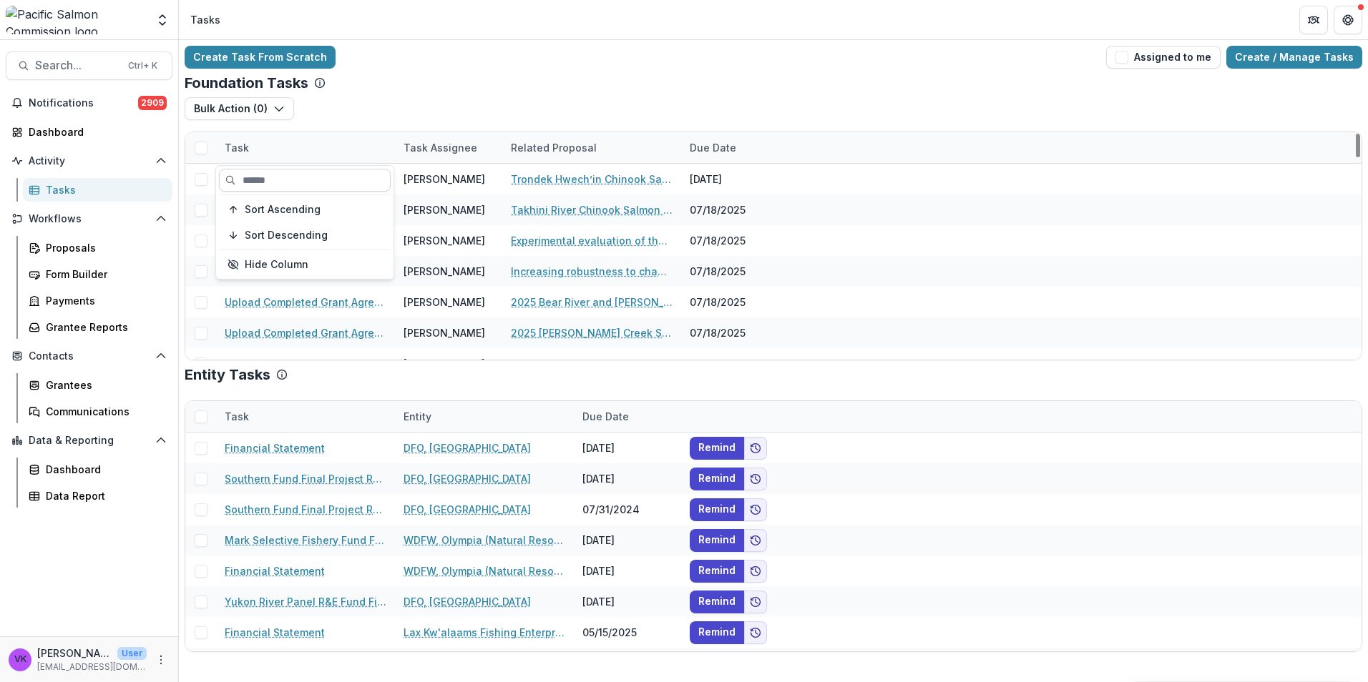
click at [322, 172] on input at bounding box center [305, 180] width 172 height 23
type input "********"
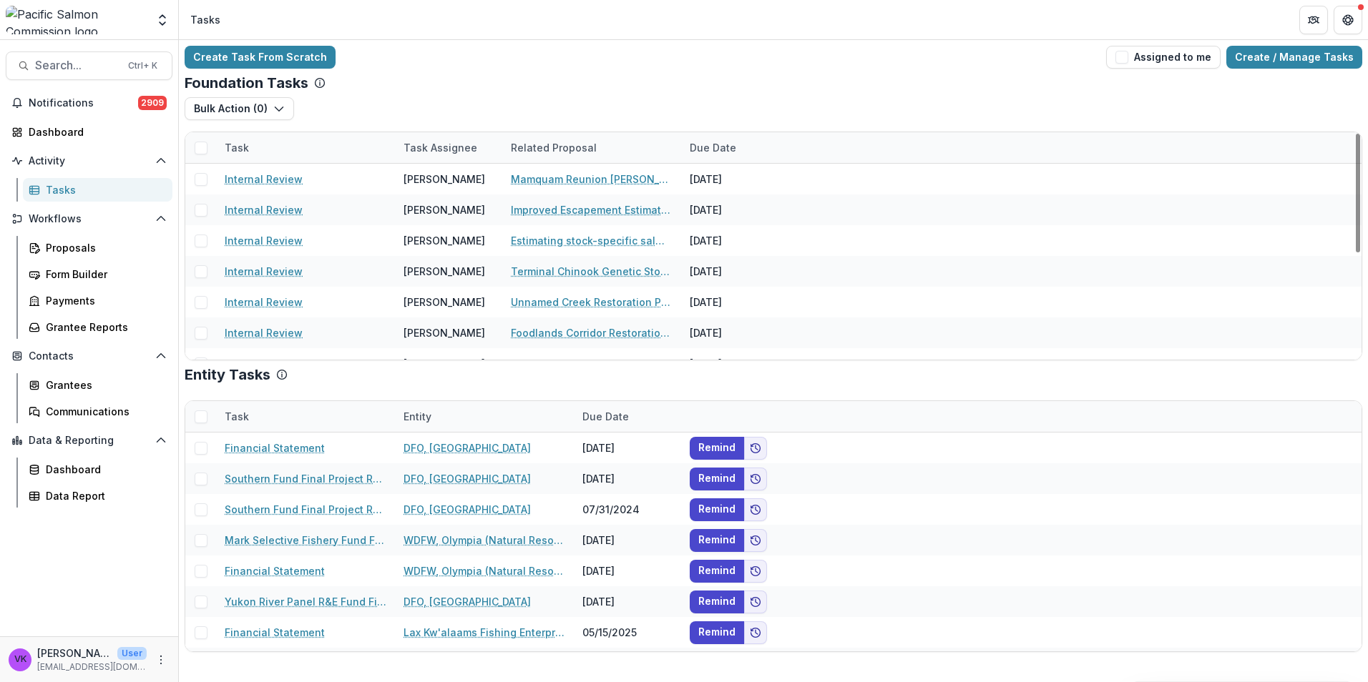
drag, startPoint x: 741, startPoint y: 116, endPoint x: 730, endPoint y: 112, distance: 11.3
click at [742, 113] on div "Bulk Action ( 0 ) Grant Upload Tasks" at bounding box center [773, 114] width 1177 height 34
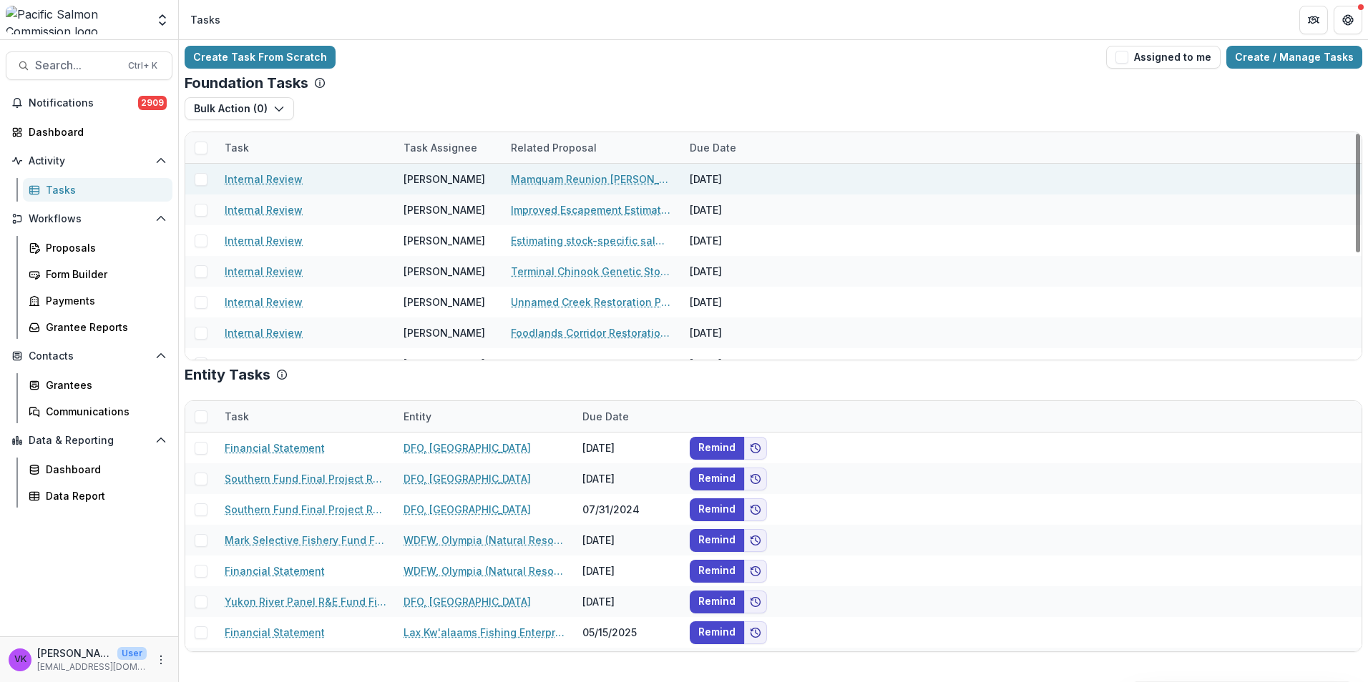
click at [262, 180] on link "Internal Review" at bounding box center [264, 179] width 78 height 15
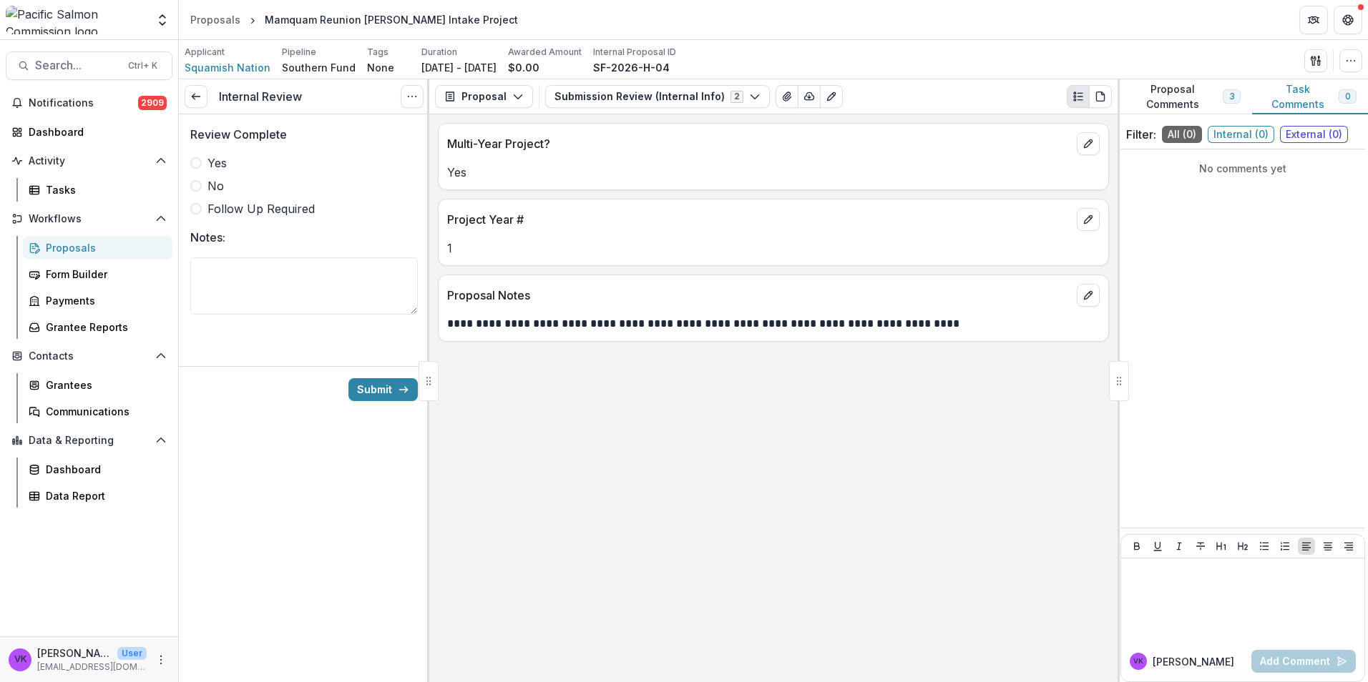
click at [195, 162] on span at bounding box center [195, 162] width 11 height 11
click at [749, 100] on icon "button" at bounding box center [754, 96] width 11 height 11
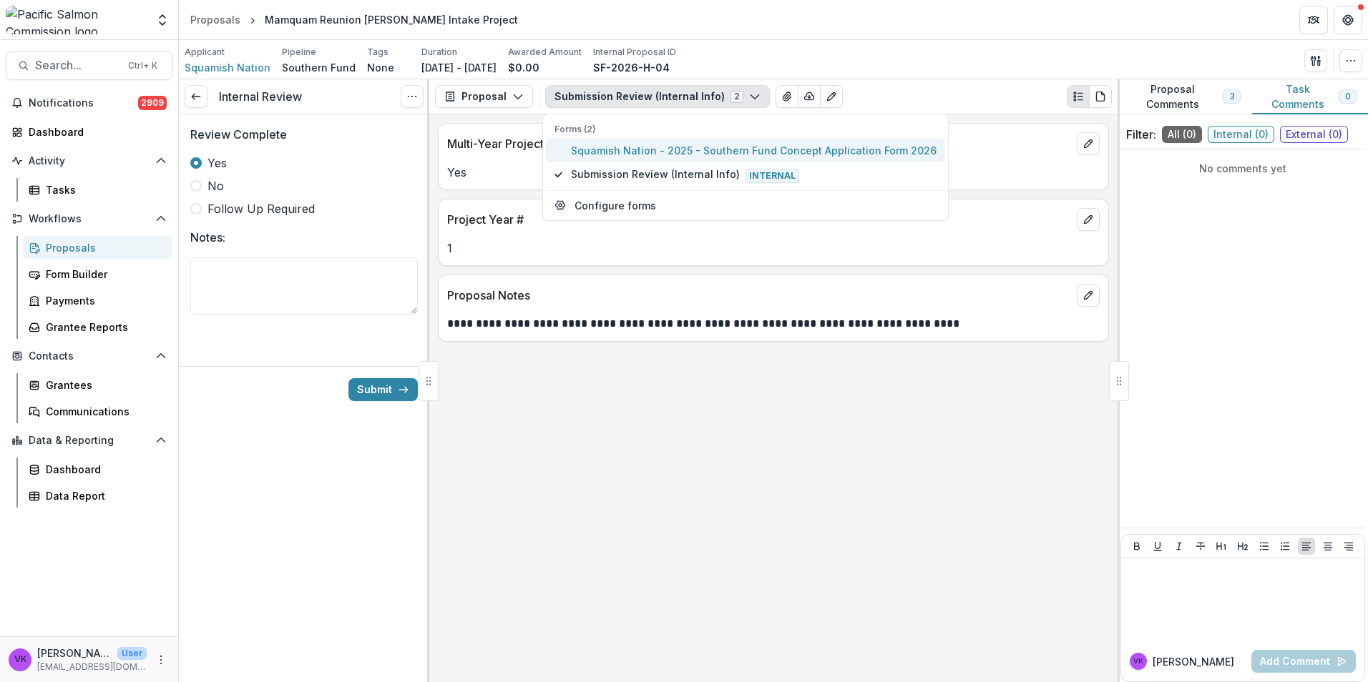
click at [650, 147] on span "Squamish Nation - 2025 - Southern Fund Concept Application Form 2026" at bounding box center [754, 150] width 366 height 15
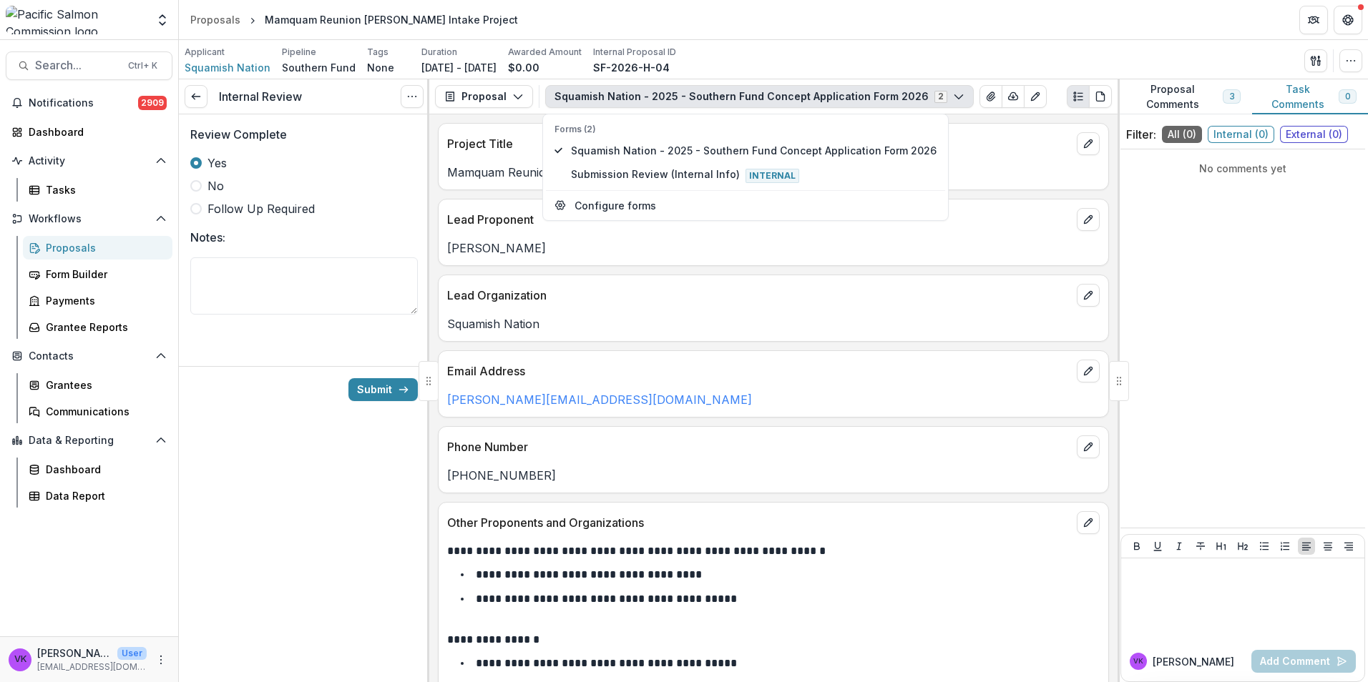
click at [325, 503] on div "Internal Review View task Cancel Task Review Complete Yes No Follow Up Required…" at bounding box center [304, 380] width 250 height 603
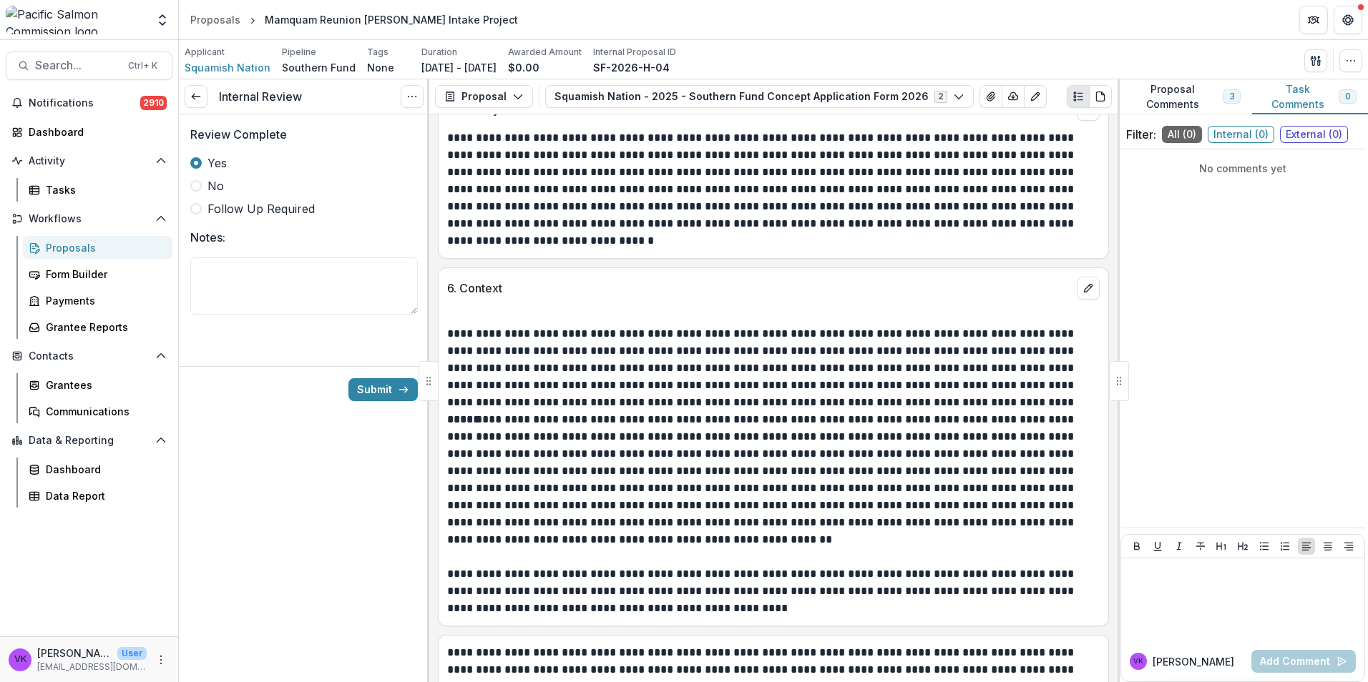
scroll to position [2482, 0]
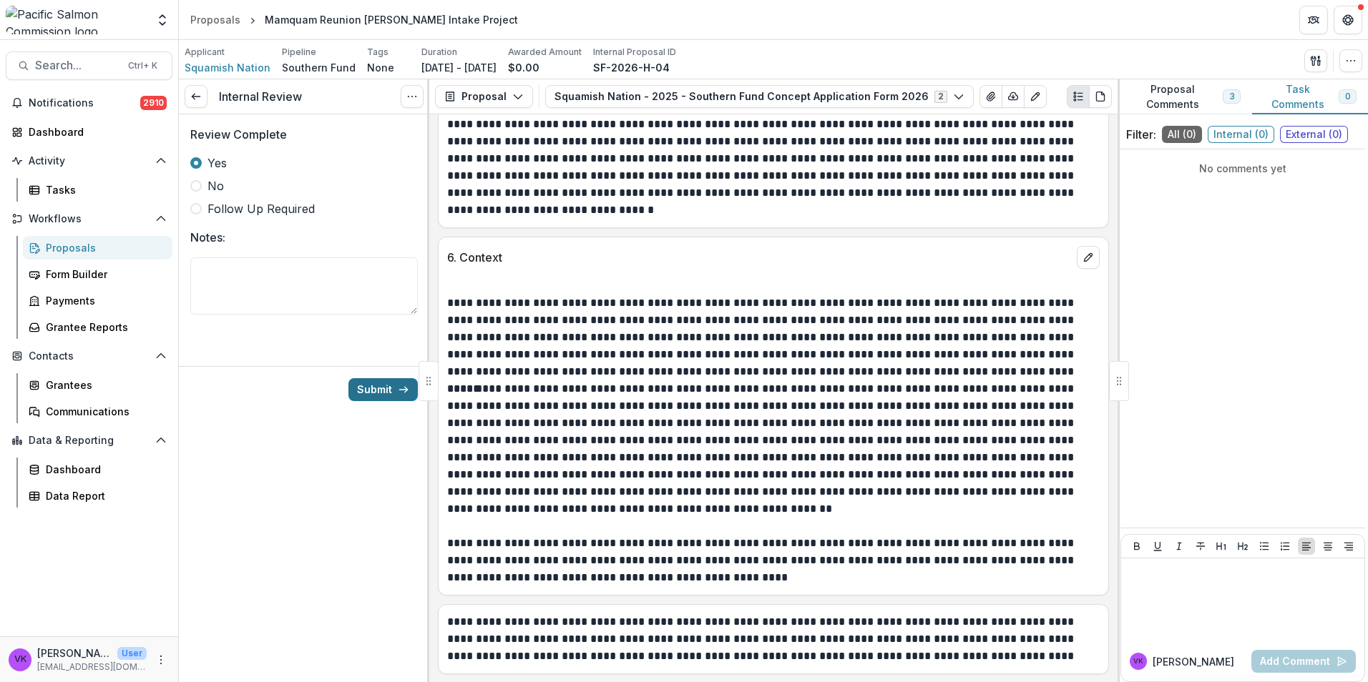
click at [387, 392] on button "Submit" at bounding box center [382, 389] width 69 height 23
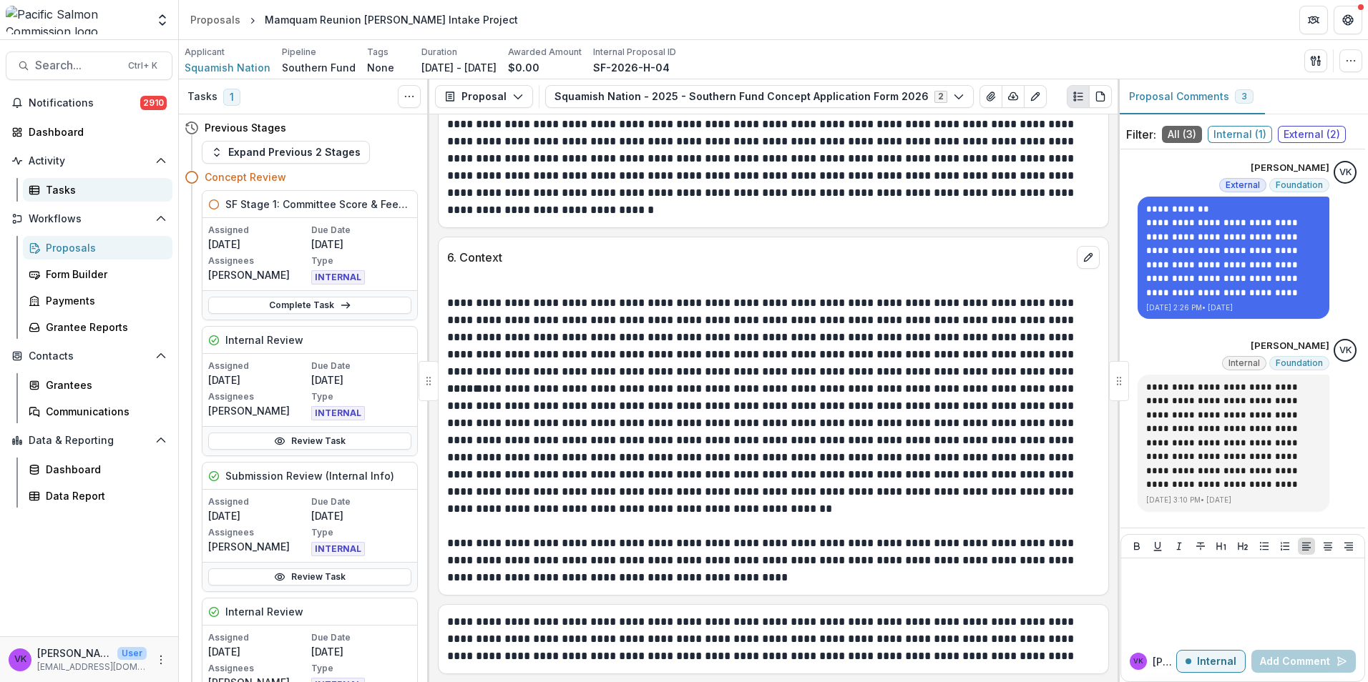
click at [57, 191] on div "Tasks" at bounding box center [103, 189] width 115 height 15
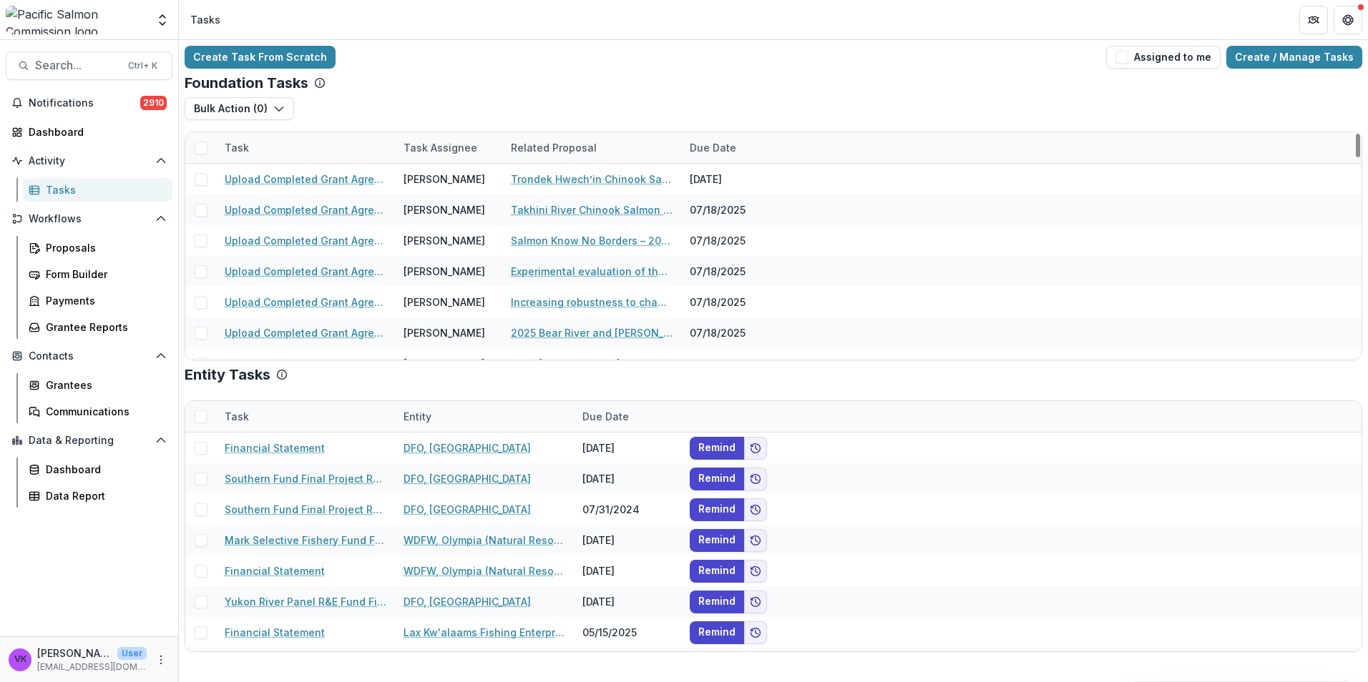
drag, startPoint x: 349, startPoint y: 139, endPoint x: 370, endPoint y: 149, distance: 23.0
click at [349, 138] on div "Task" at bounding box center [305, 147] width 179 height 31
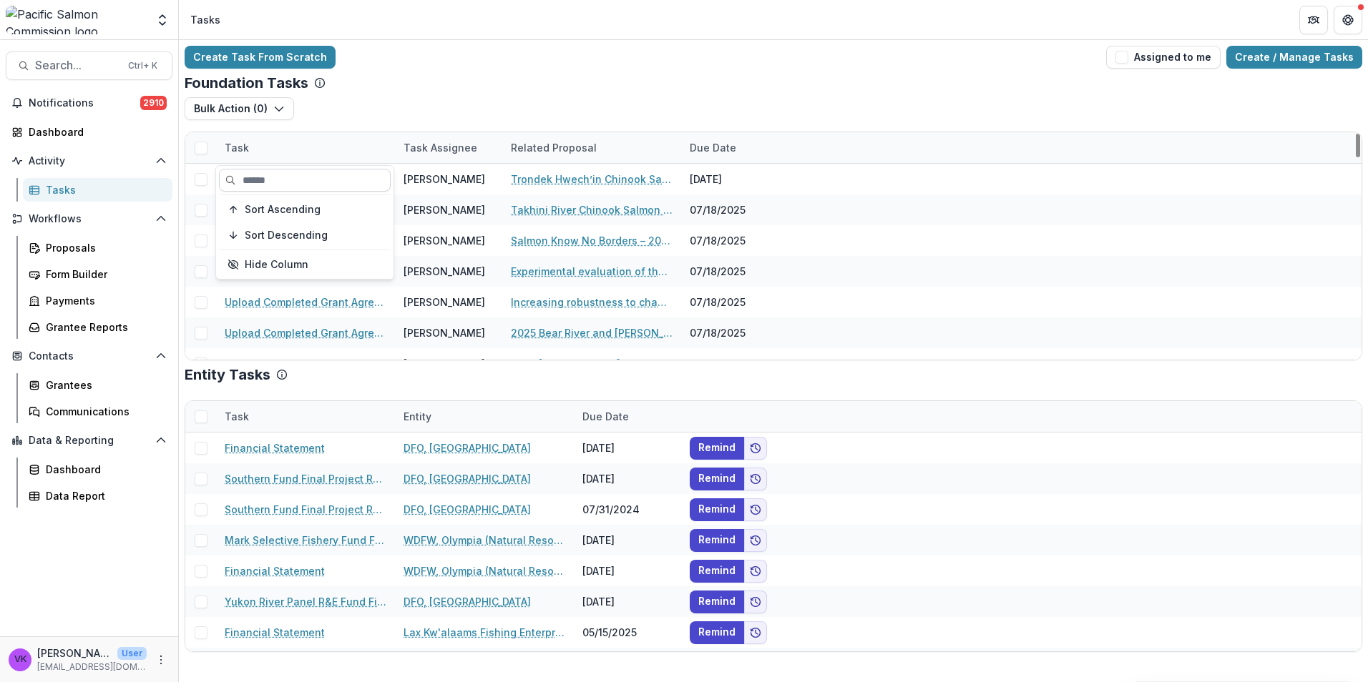
click at [337, 177] on input at bounding box center [305, 180] width 172 height 23
type input "********"
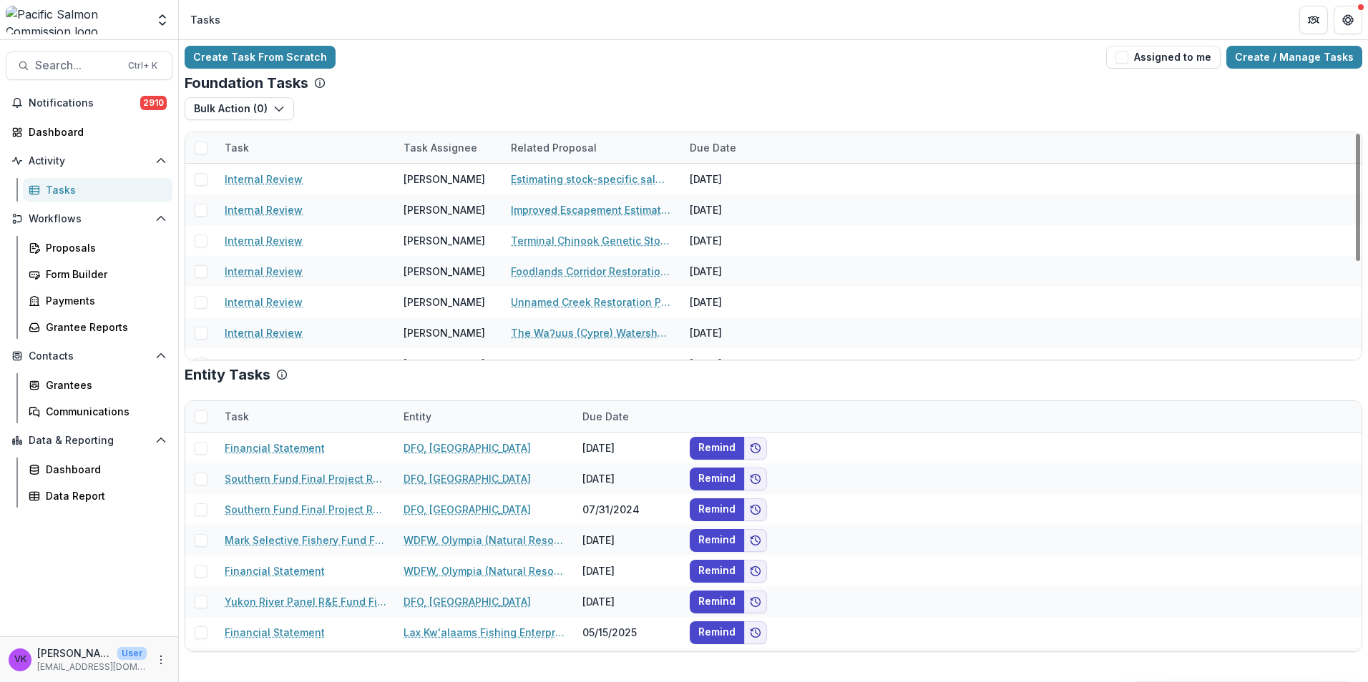
click at [677, 74] on div "Foundation Tasks" at bounding box center [773, 82] width 1177 height 17
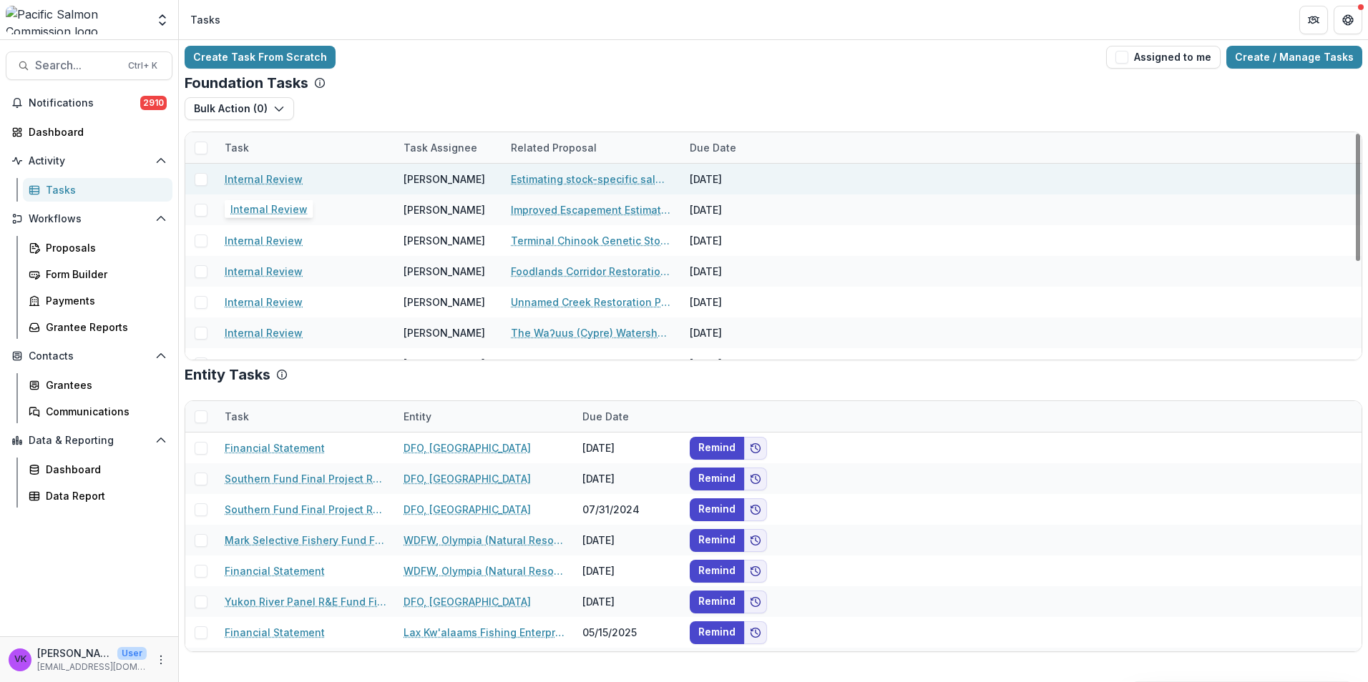
click at [286, 181] on link "Internal Review" at bounding box center [264, 179] width 78 height 15
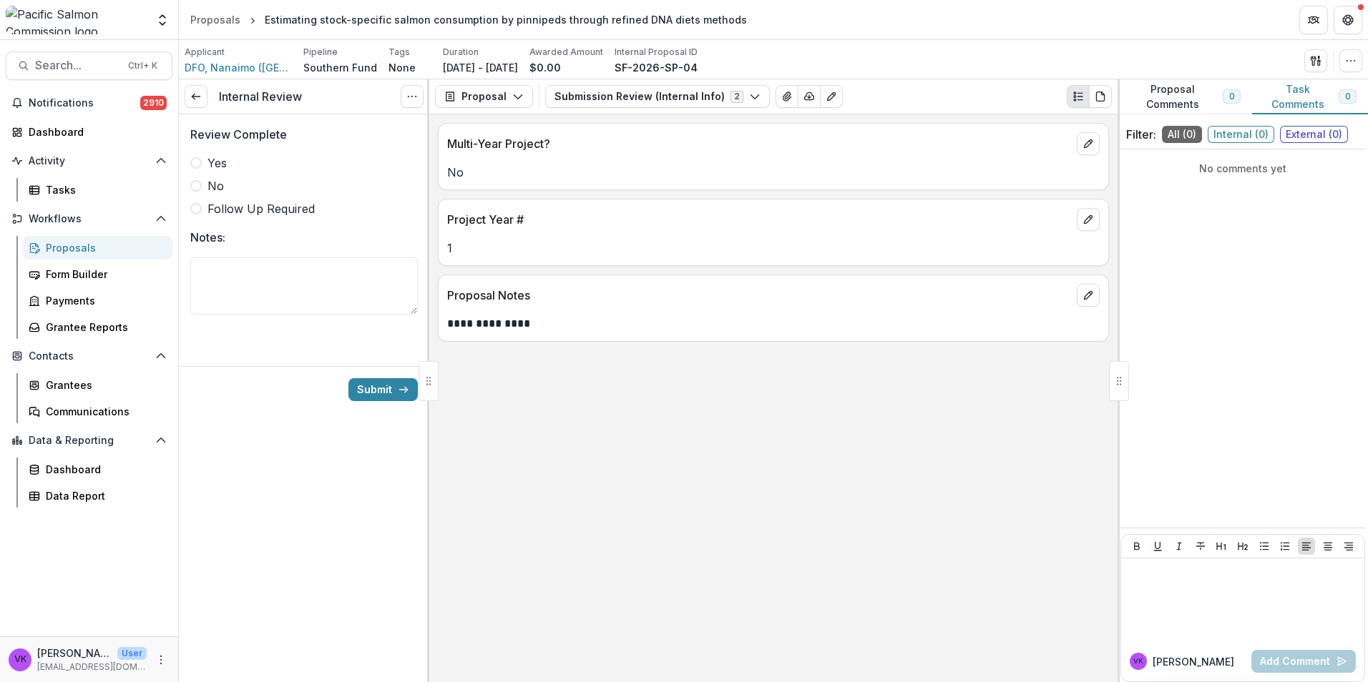
click at [196, 160] on span at bounding box center [195, 162] width 11 height 11
drag, startPoint x: 745, startPoint y: 95, endPoint x: 741, endPoint y: 104, distance: 9.6
click at [749, 95] on icon "button" at bounding box center [754, 96] width 11 height 11
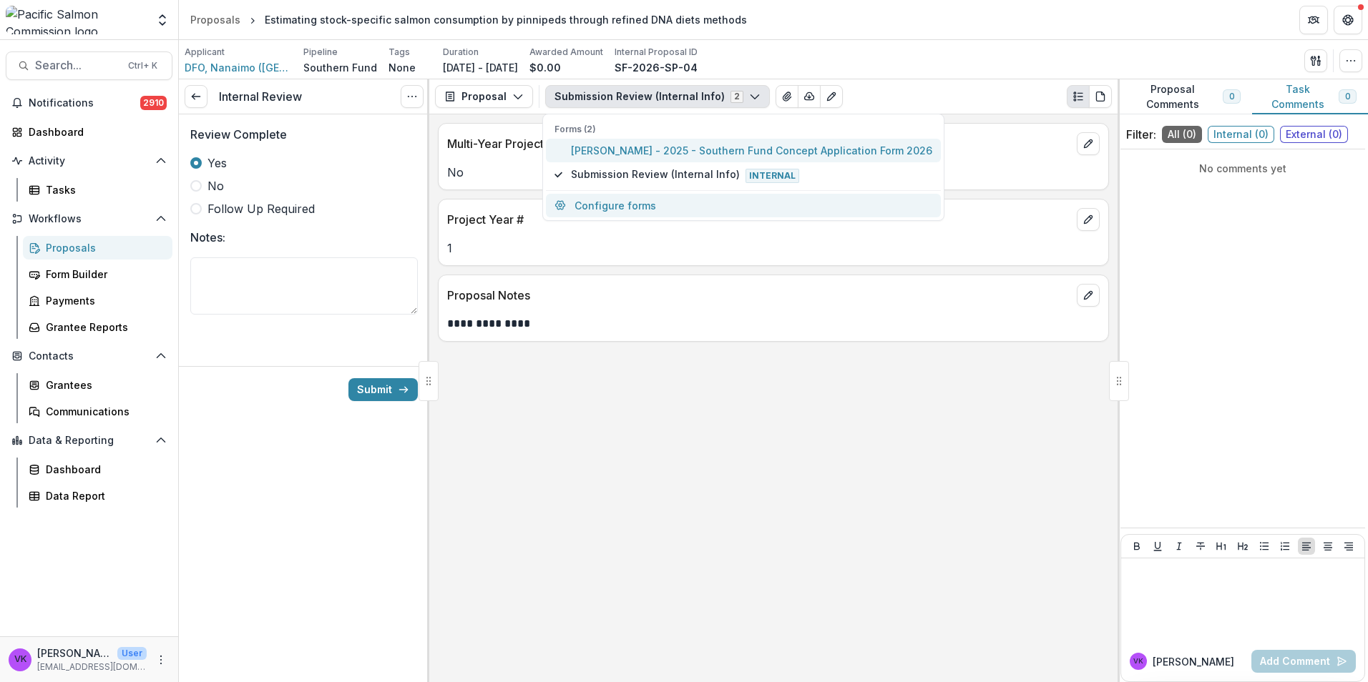
click at [670, 153] on span "[PERSON_NAME] - 2025 - Southern Fund Concept Application Form 2026" at bounding box center [751, 150] width 361 height 15
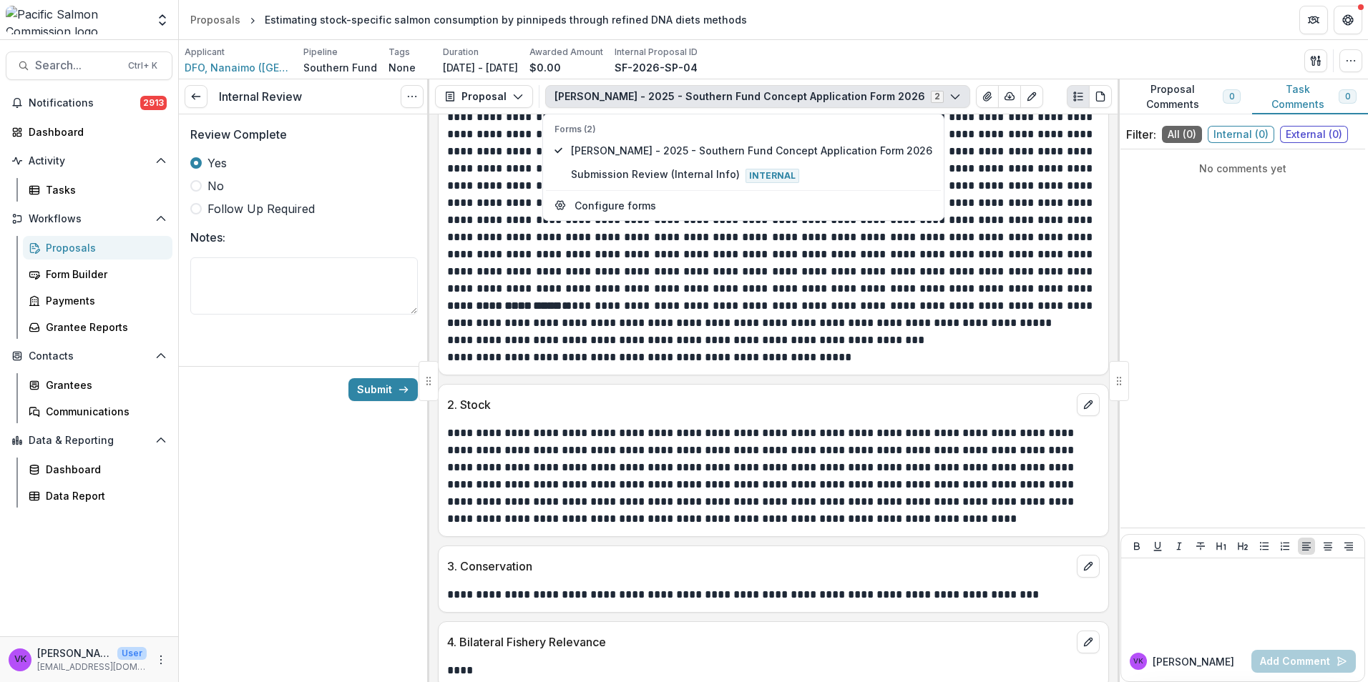
scroll to position [1927, 0]
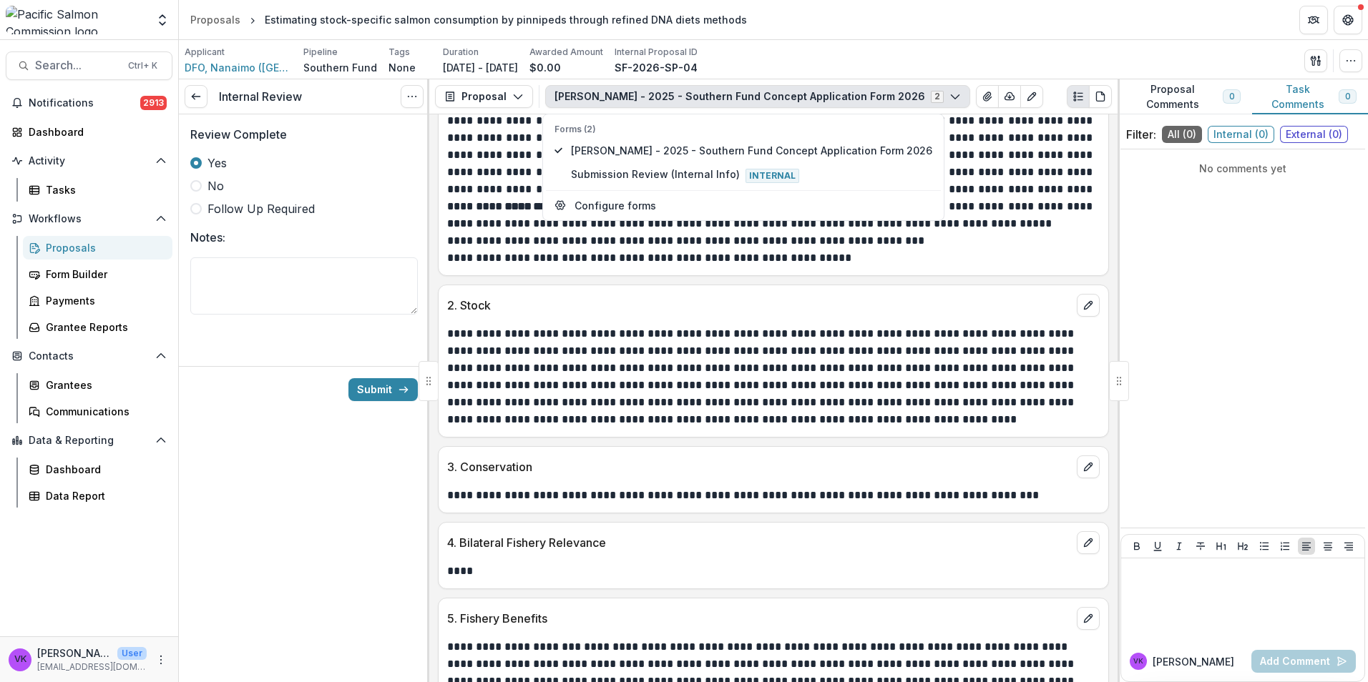
click at [240, 469] on div "Internal Review View task Cancel Task Review Complete Yes No Follow Up Required…" at bounding box center [304, 380] width 250 height 603
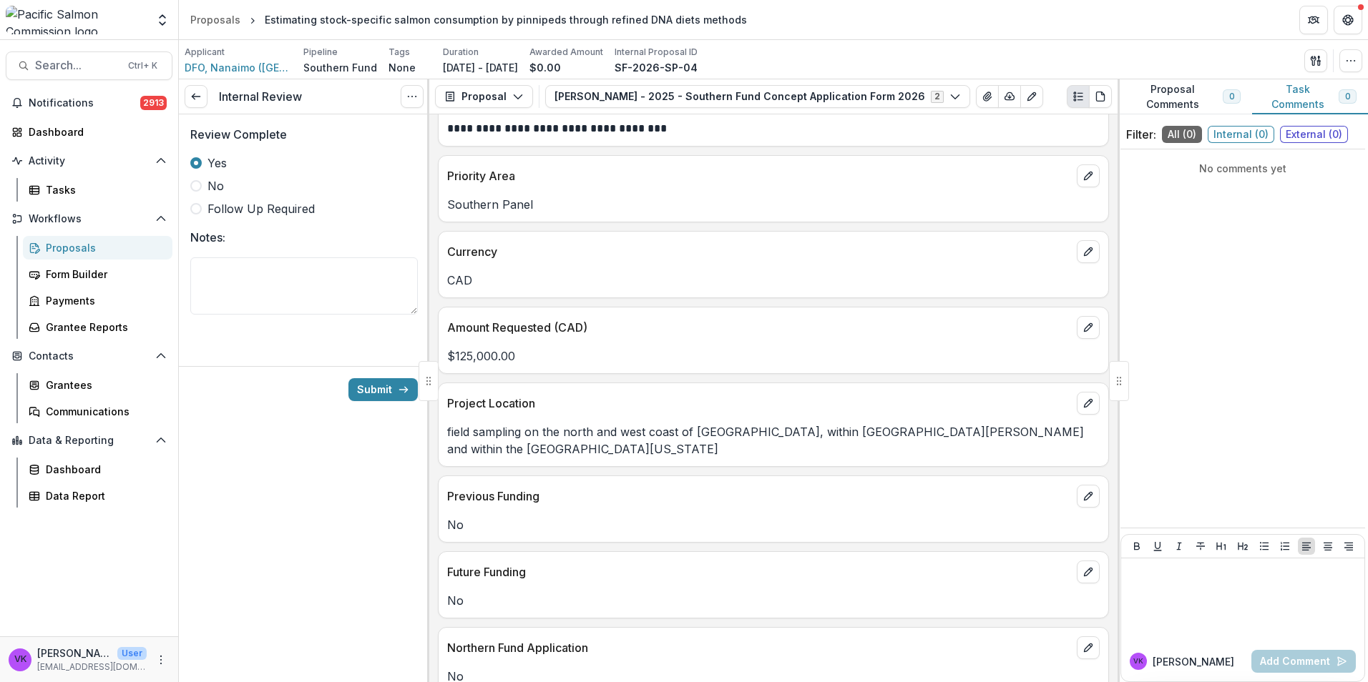
scroll to position [353, 0]
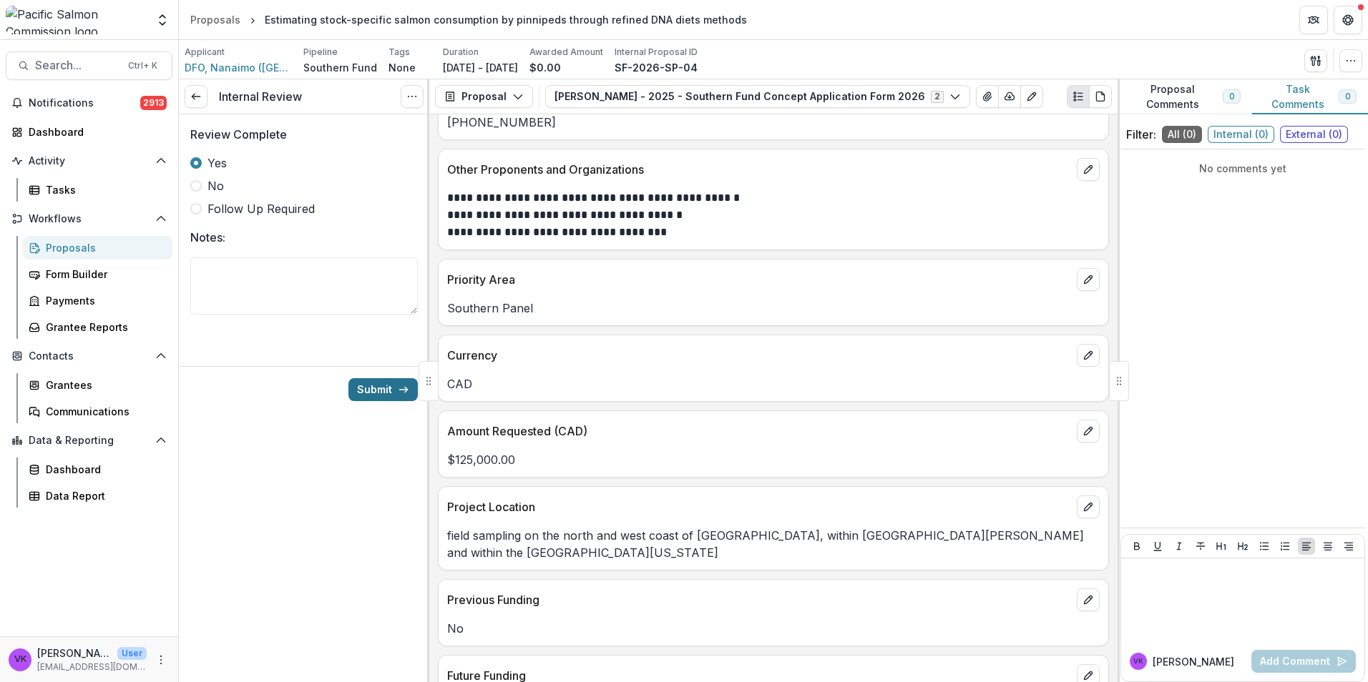
click at [383, 381] on button "Submit" at bounding box center [382, 389] width 69 height 23
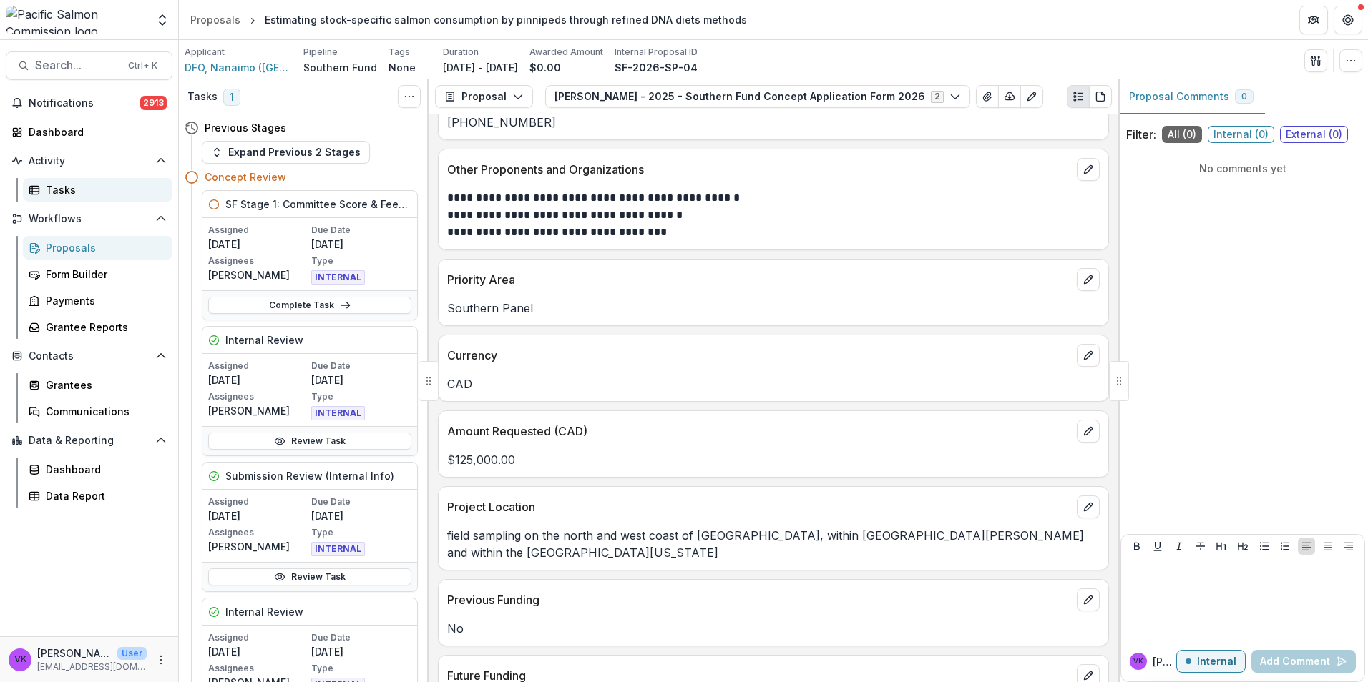
click at [58, 187] on div "Tasks" at bounding box center [103, 189] width 115 height 15
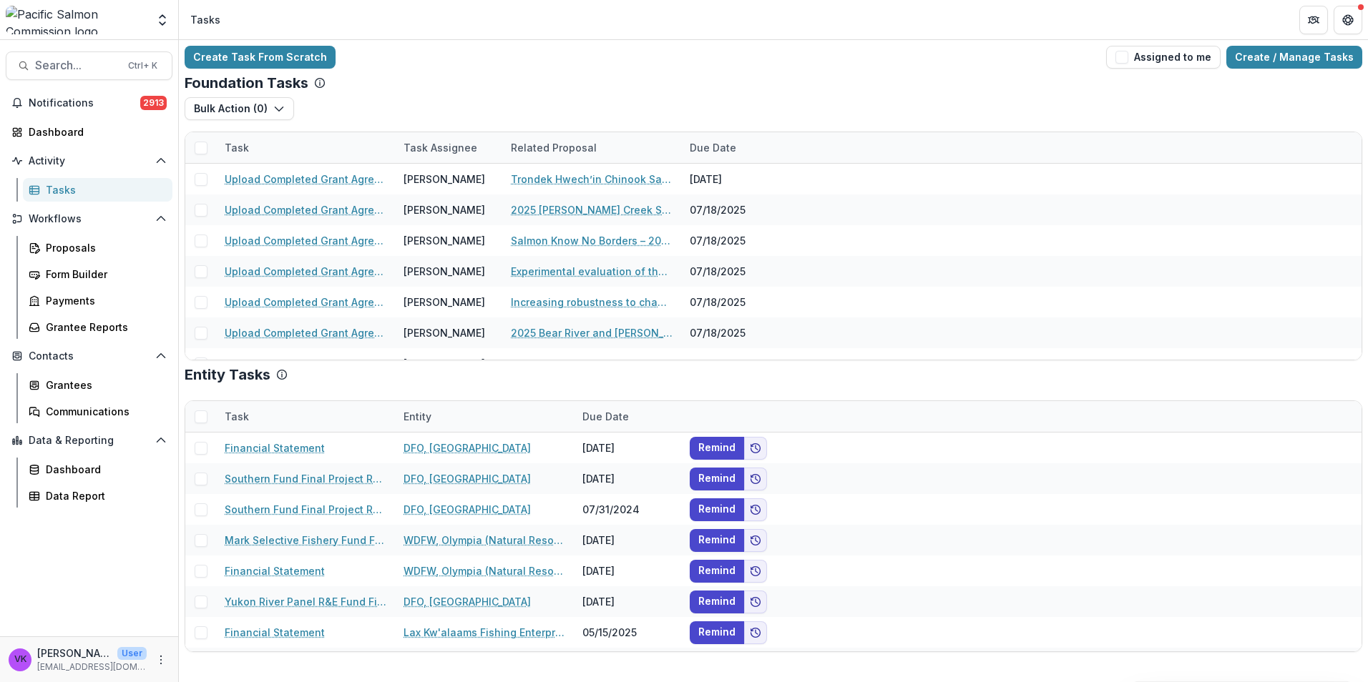
click at [313, 136] on div "Task" at bounding box center [305, 147] width 179 height 31
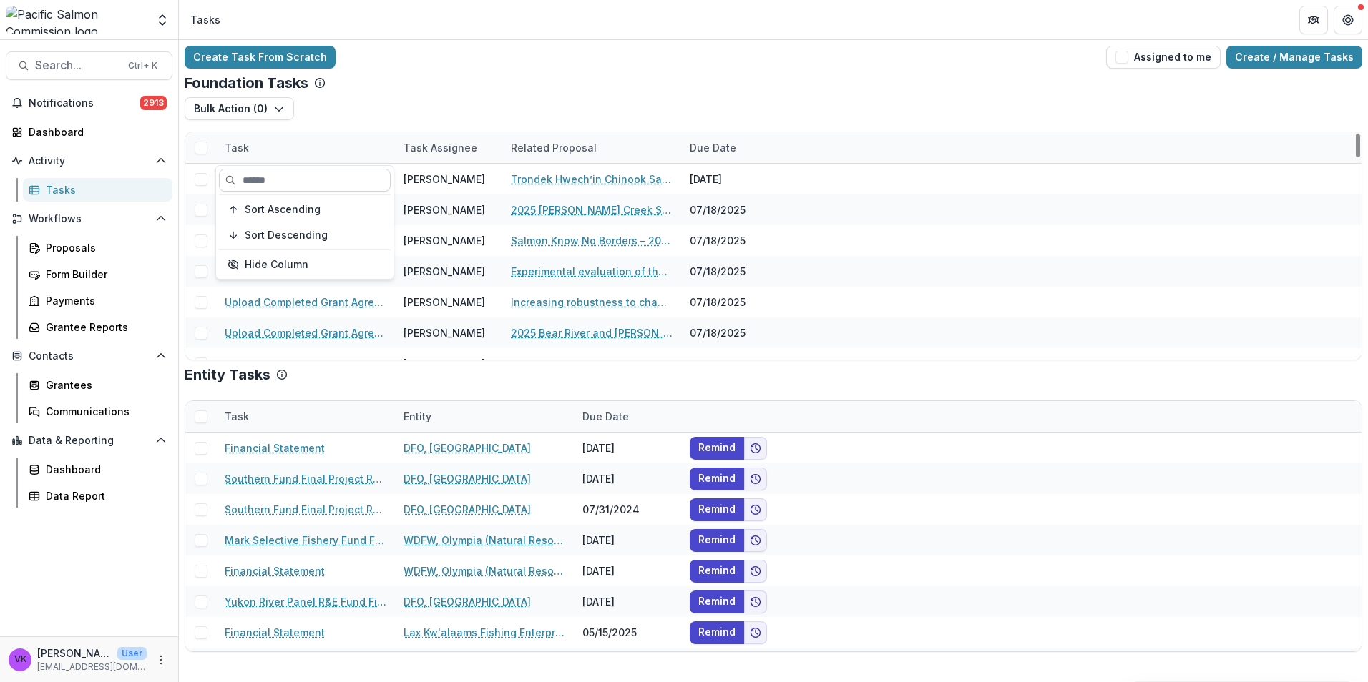
click at [288, 181] on input at bounding box center [305, 180] width 172 height 23
type input "*****"
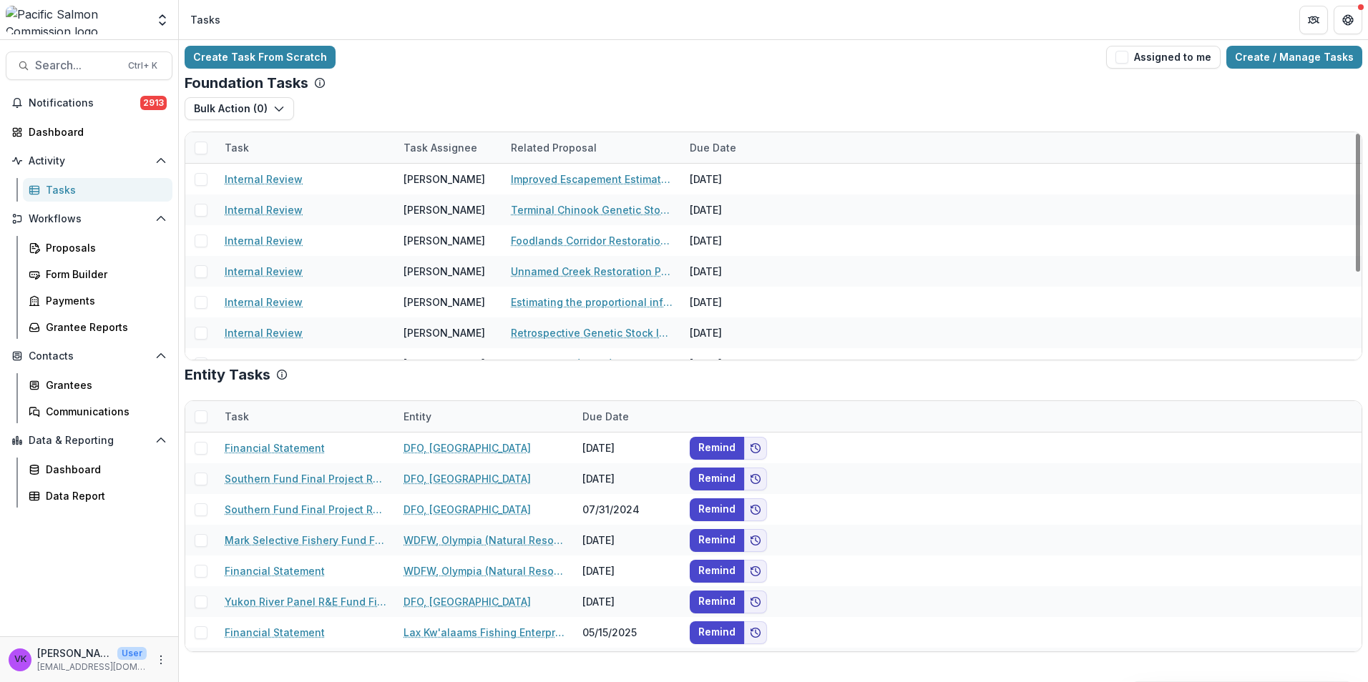
drag, startPoint x: 516, startPoint y: 95, endPoint x: 510, endPoint y: 89, distance: 8.1
click at [514, 94] on div "Foundation Tasks Bulk Action ( 0 ) Grant Upload Tasks Task Task Assignee Relate…" at bounding box center [773, 217] width 1177 height 286
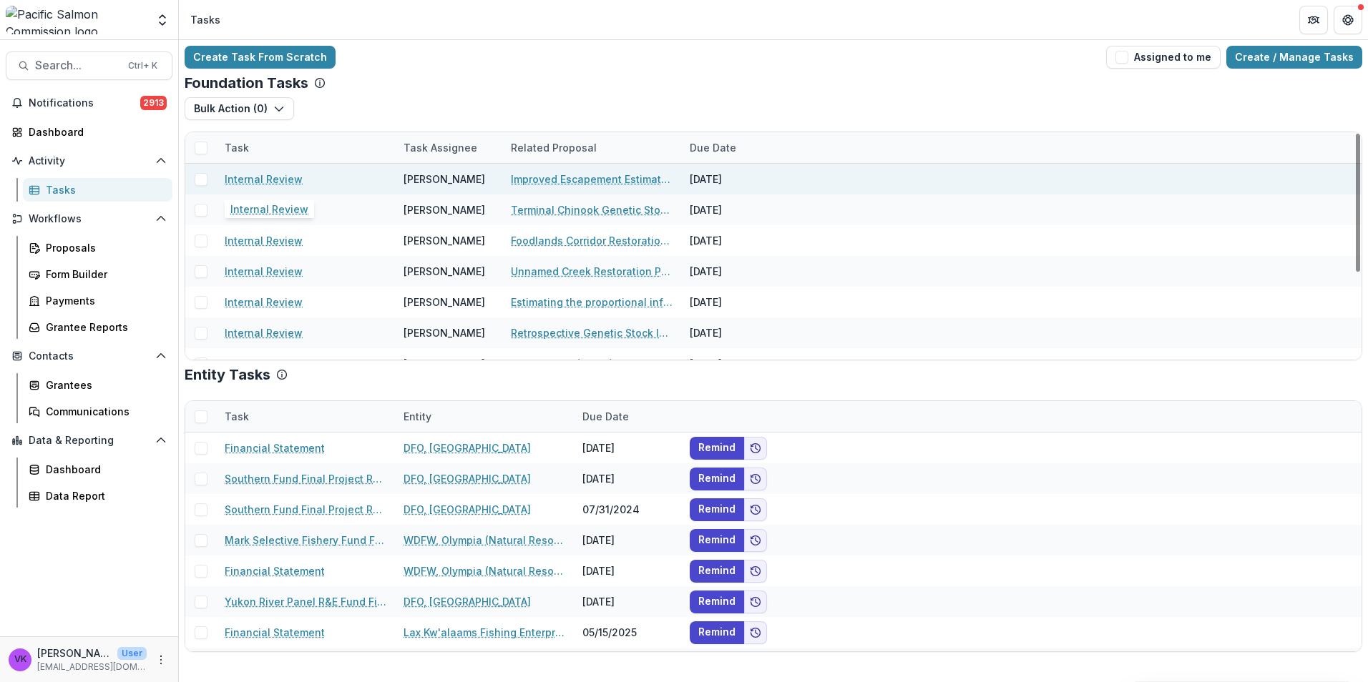
click at [285, 182] on link "Internal Review" at bounding box center [264, 179] width 78 height 15
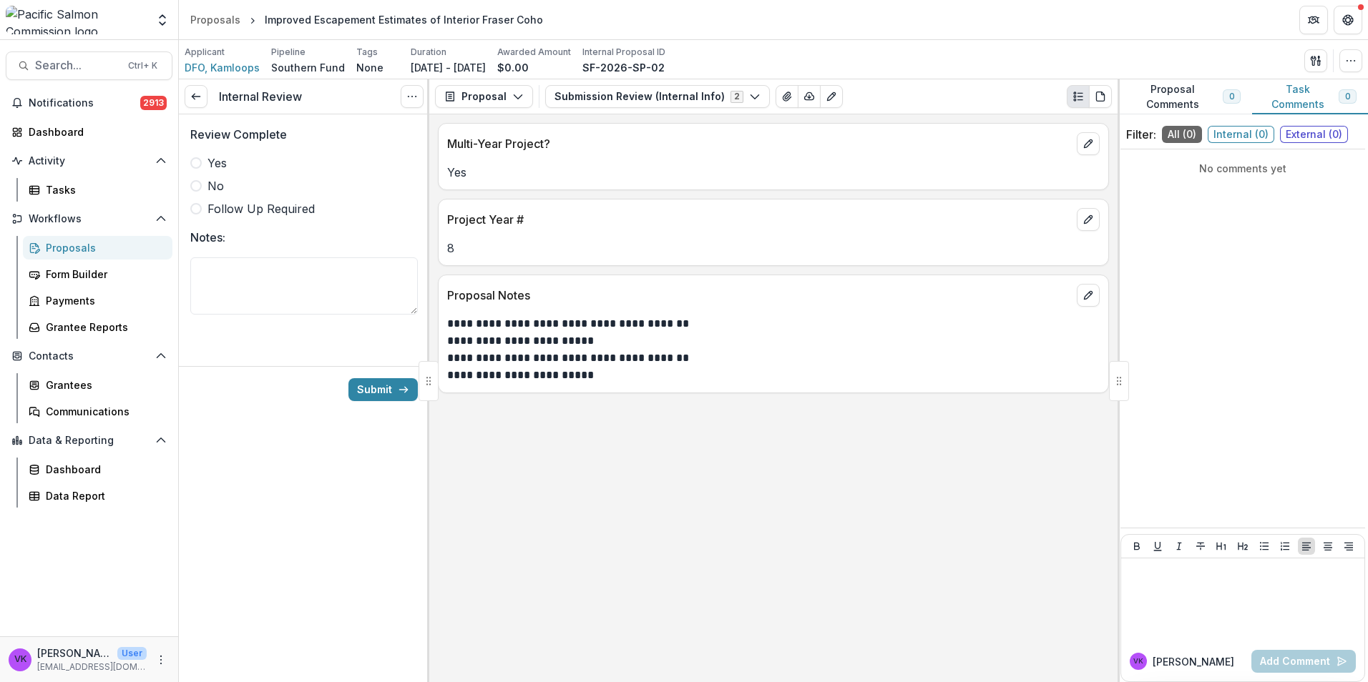
drag, startPoint x: 747, startPoint y: 98, endPoint x: 733, endPoint y: 112, distance: 20.2
click at [749, 97] on icon "button" at bounding box center [754, 96] width 11 height 11
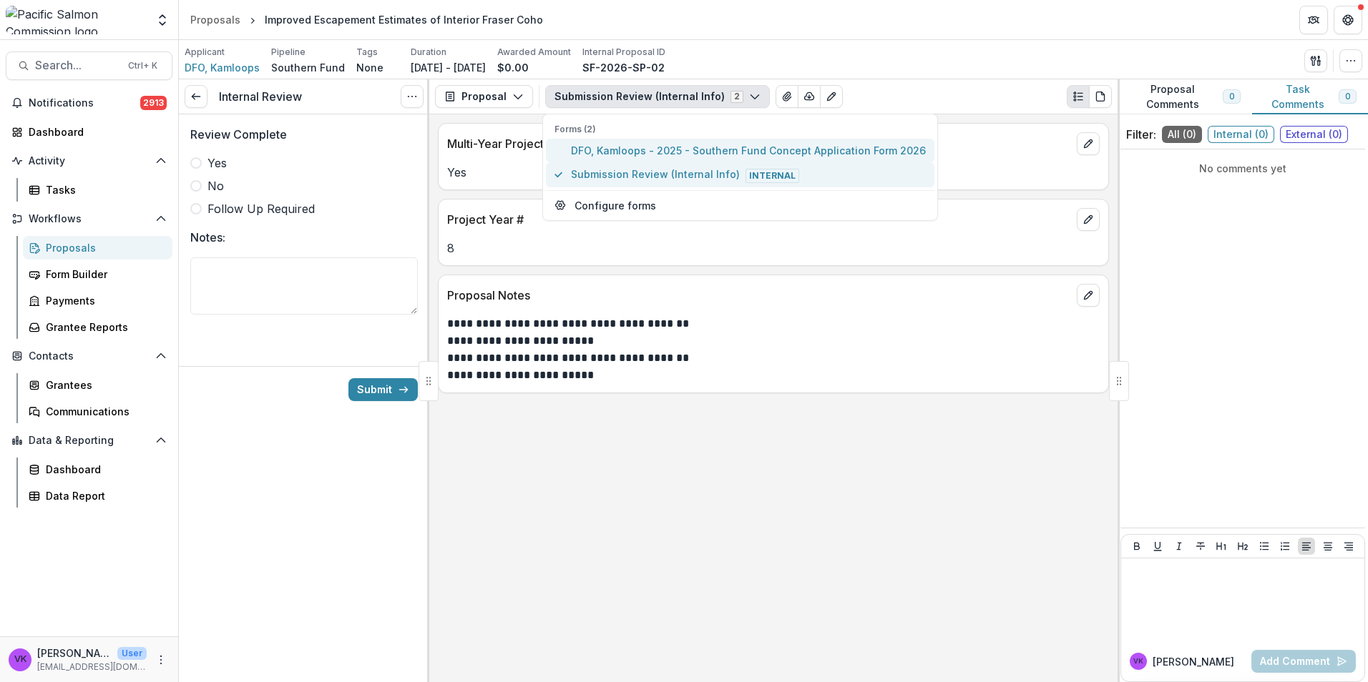
drag, startPoint x: 681, startPoint y: 154, endPoint x: 773, endPoint y: 176, distance: 94.9
click at [681, 152] on span "DFO, Kamloops - 2025 - Southern Fund Concept Application Form 2026" at bounding box center [748, 150] width 355 height 15
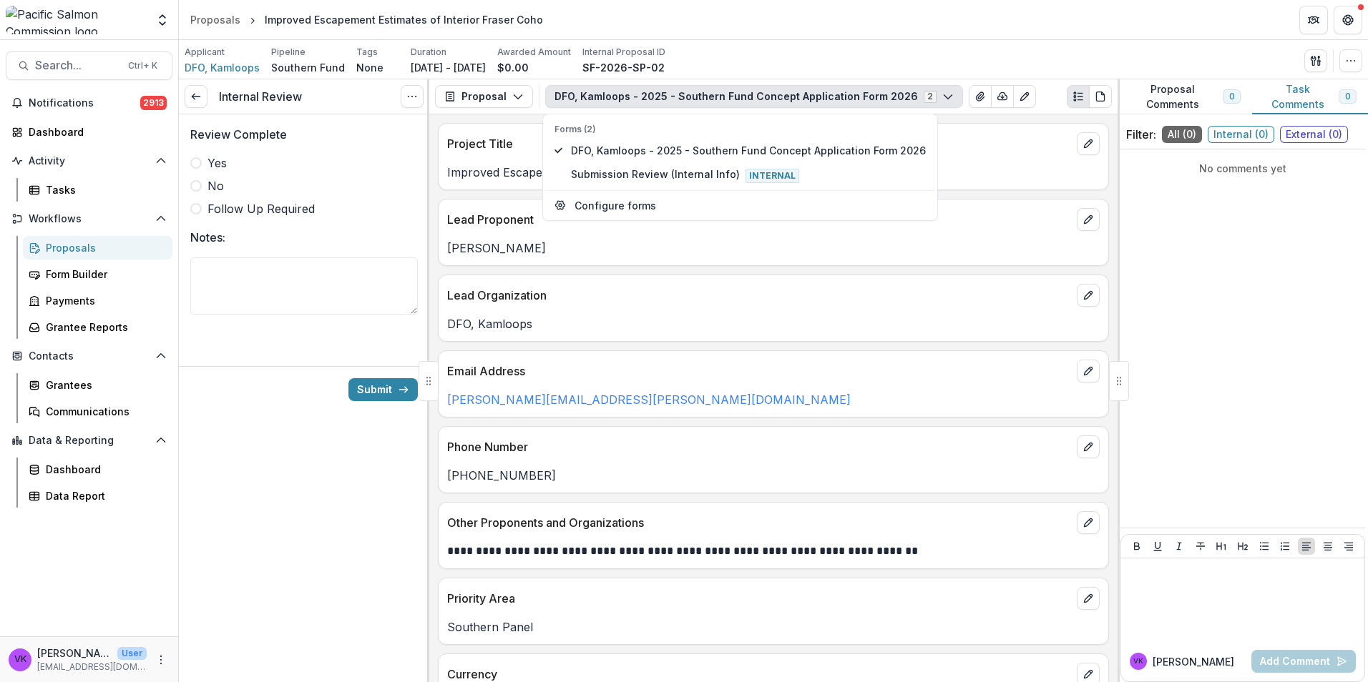
click at [202, 163] on label "Yes" at bounding box center [303, 163] width 227 height 17
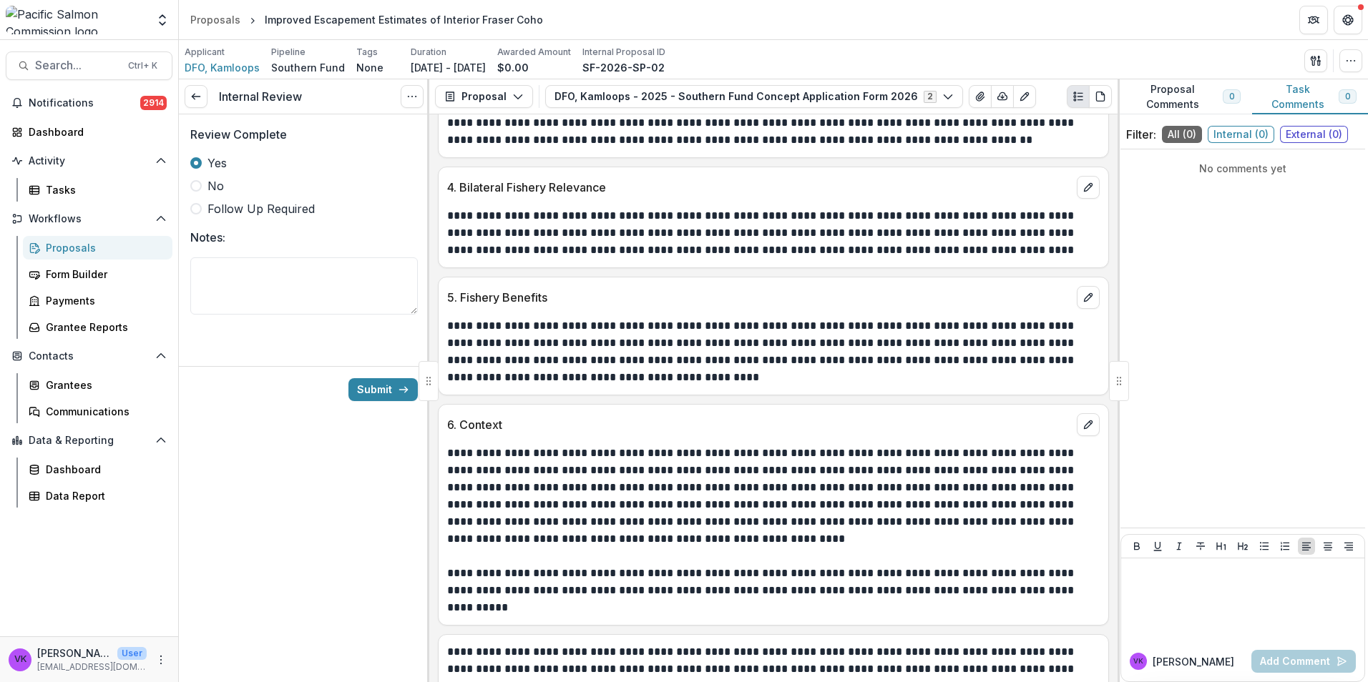
scroll to position [1806, 0]
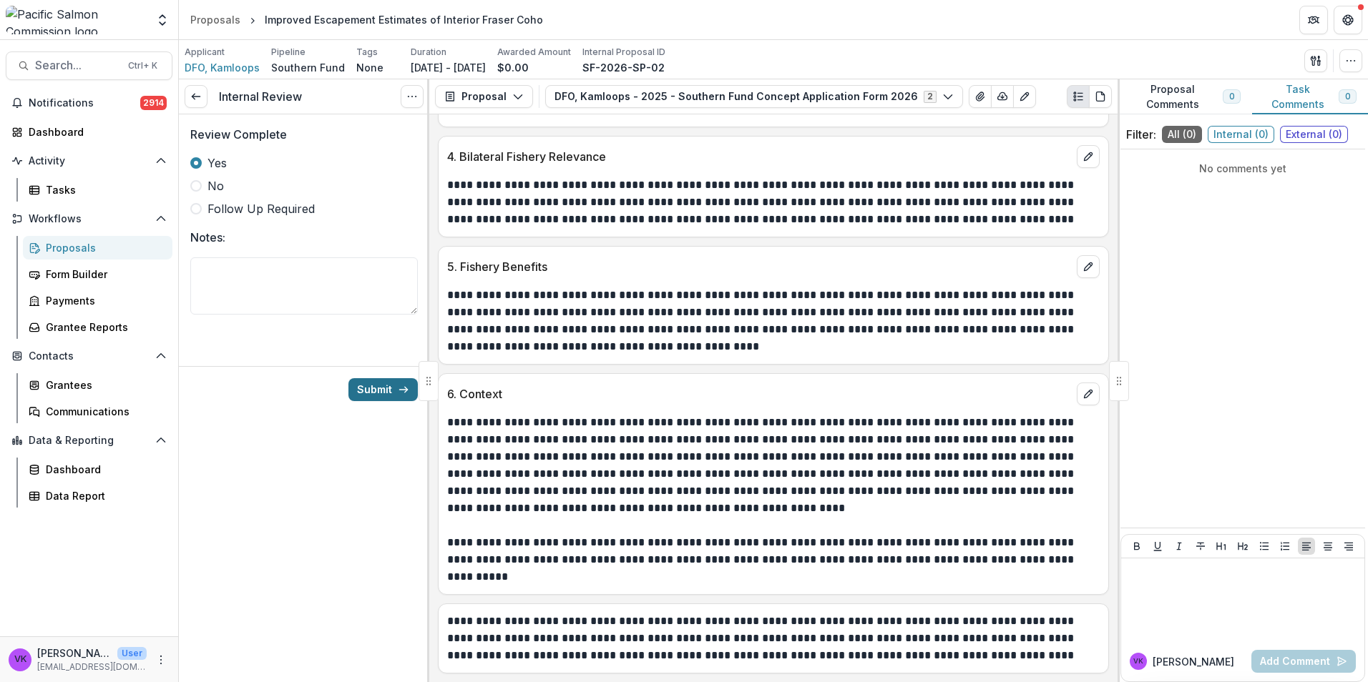
click at [383, 388] on button "Submit" at bounding box center [382, 389] width 69 height 23
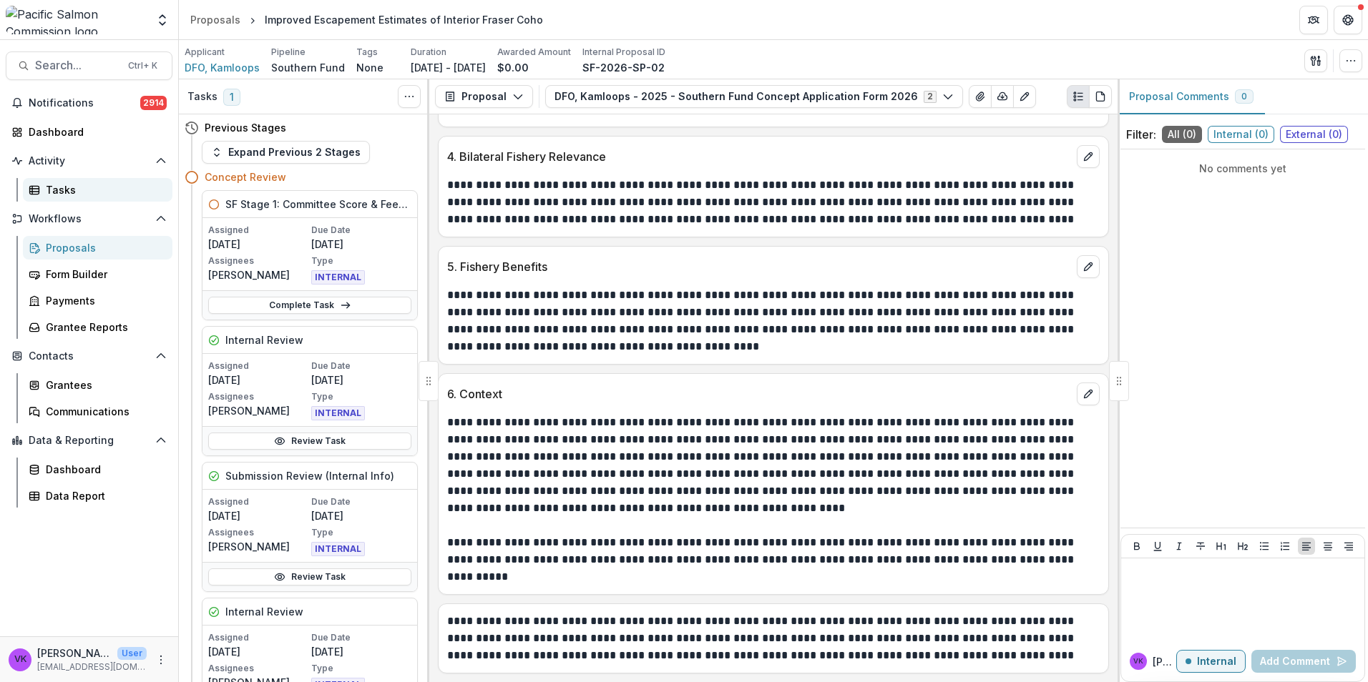
click at [62, 188] on div "Tasks" at bounding box center [103, 189] width 115 height 15
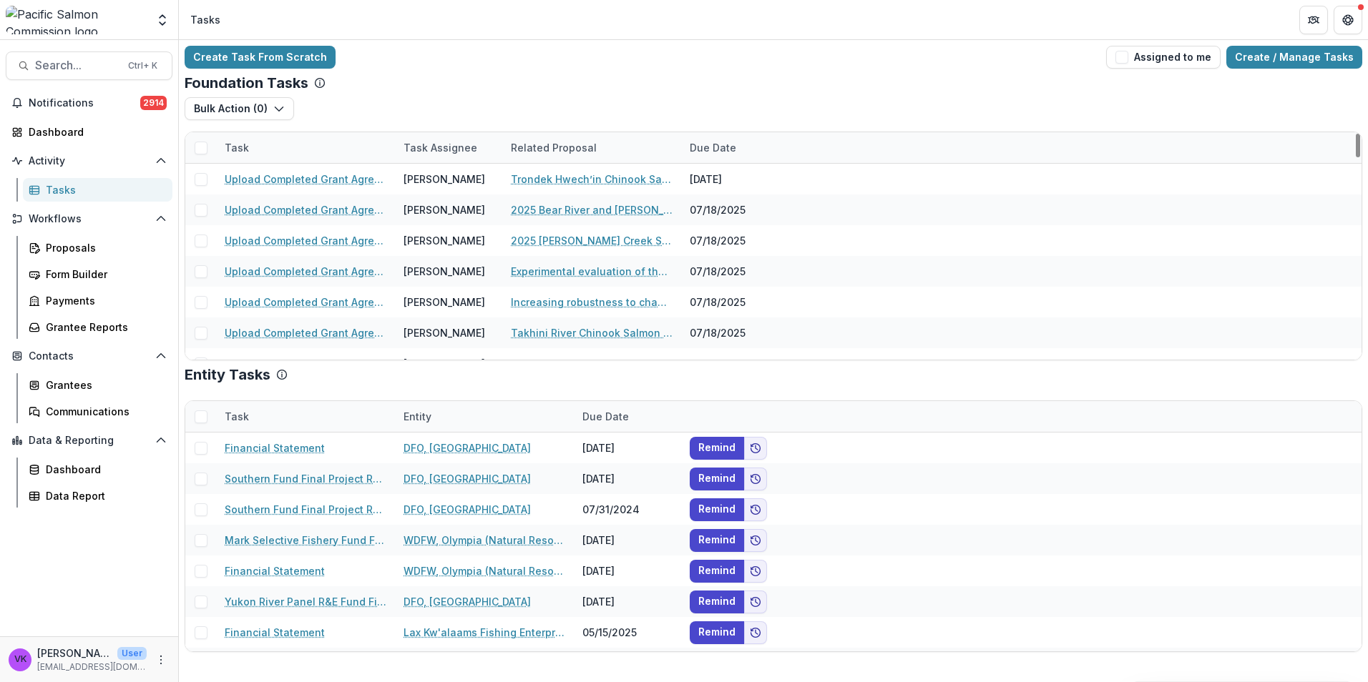
click at [273, 143] on div "Task" at bounding box center [305, 147] width 179 height 31
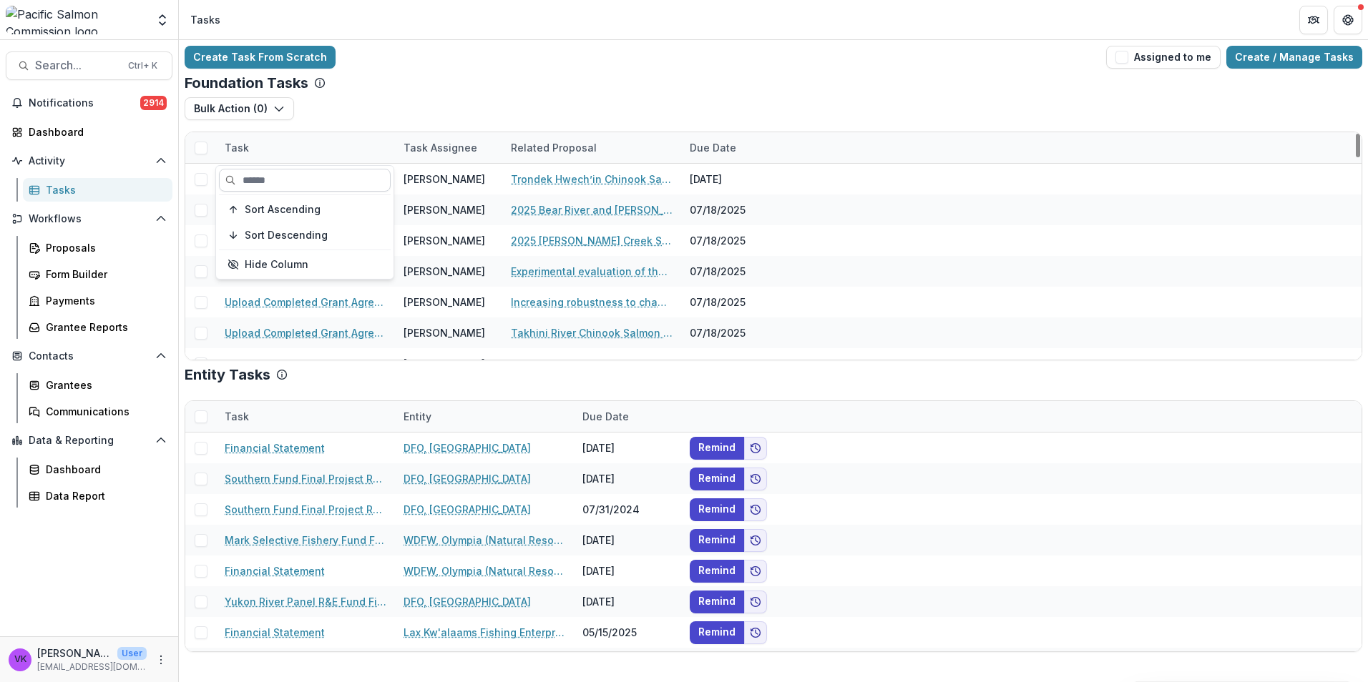
click at [304, 183] on input at bounding box center [305, 180] width 172 height 23
type input "********"
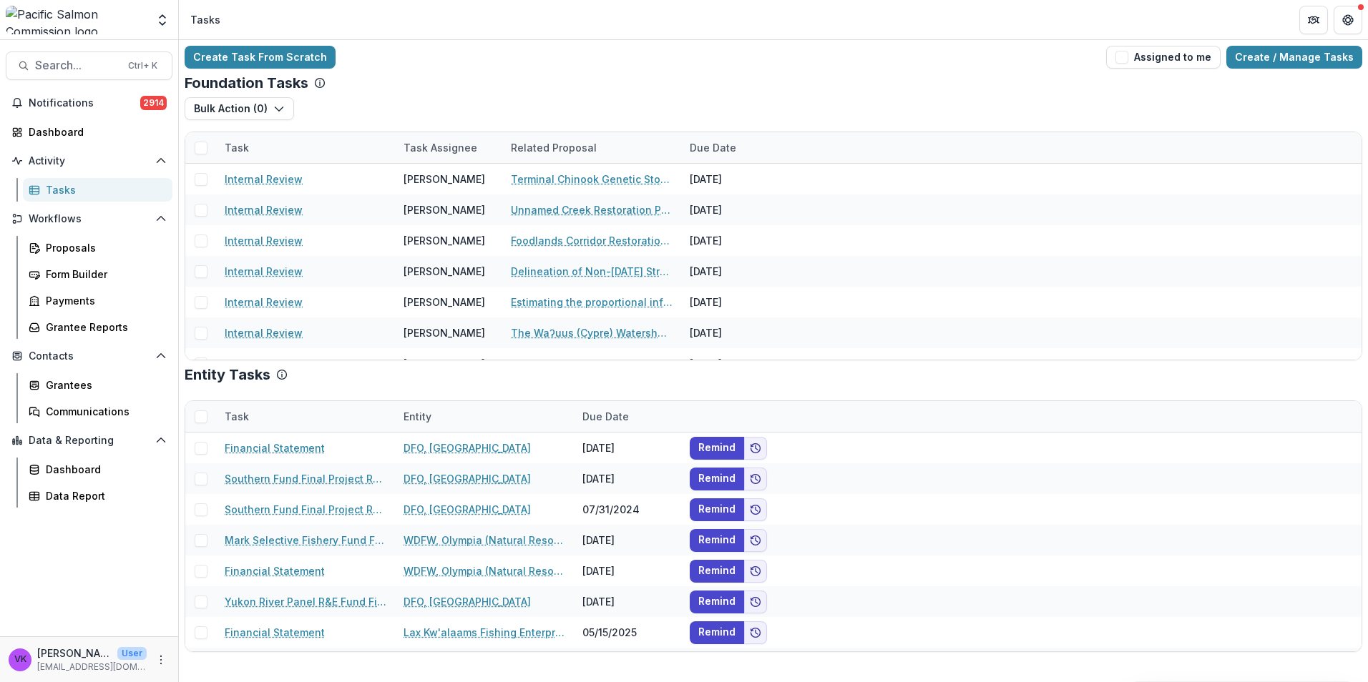
drag, startPoint x: 512, startPoint y: 79, endPoint x: 476, endPoint y: 149, distance: 78.1
click at [513, 79] on div "Foundation Tasks" at bounding box center [773, 82] width 1177 height 17
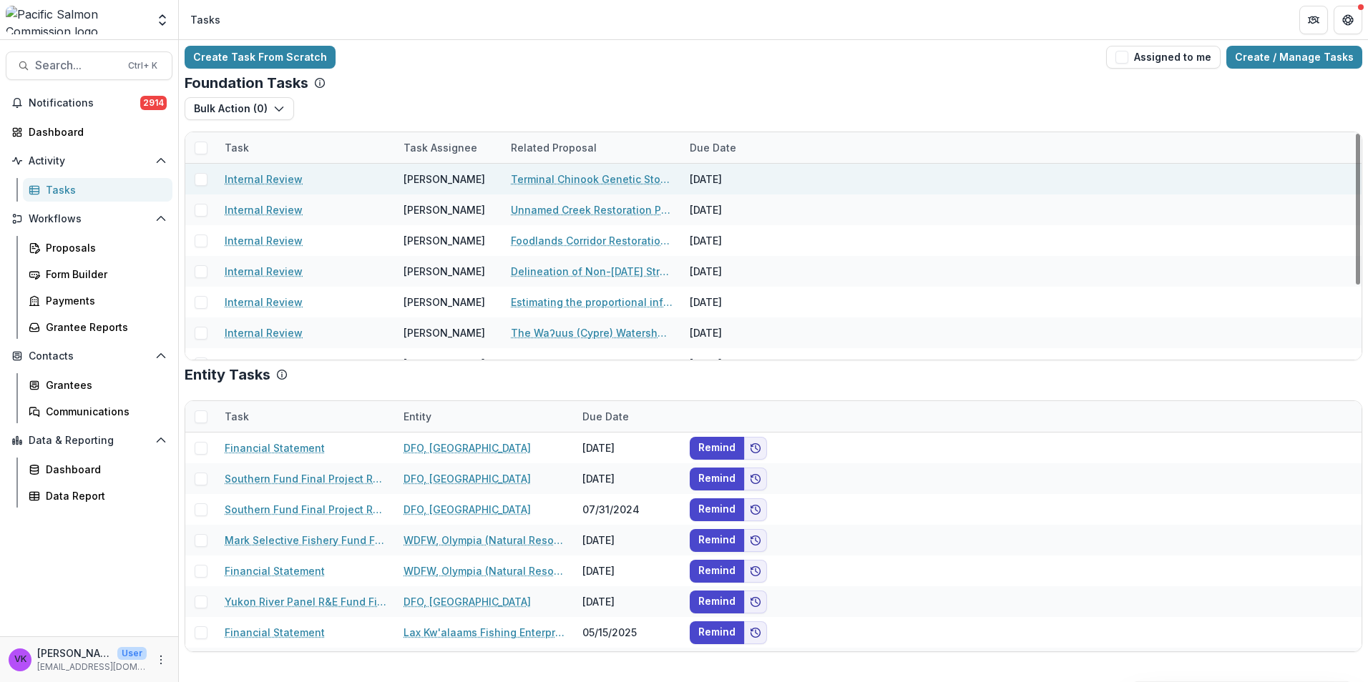
click at [277, 172] on link "Internal Review" at bounding box center [264, 179] width 78 height 15
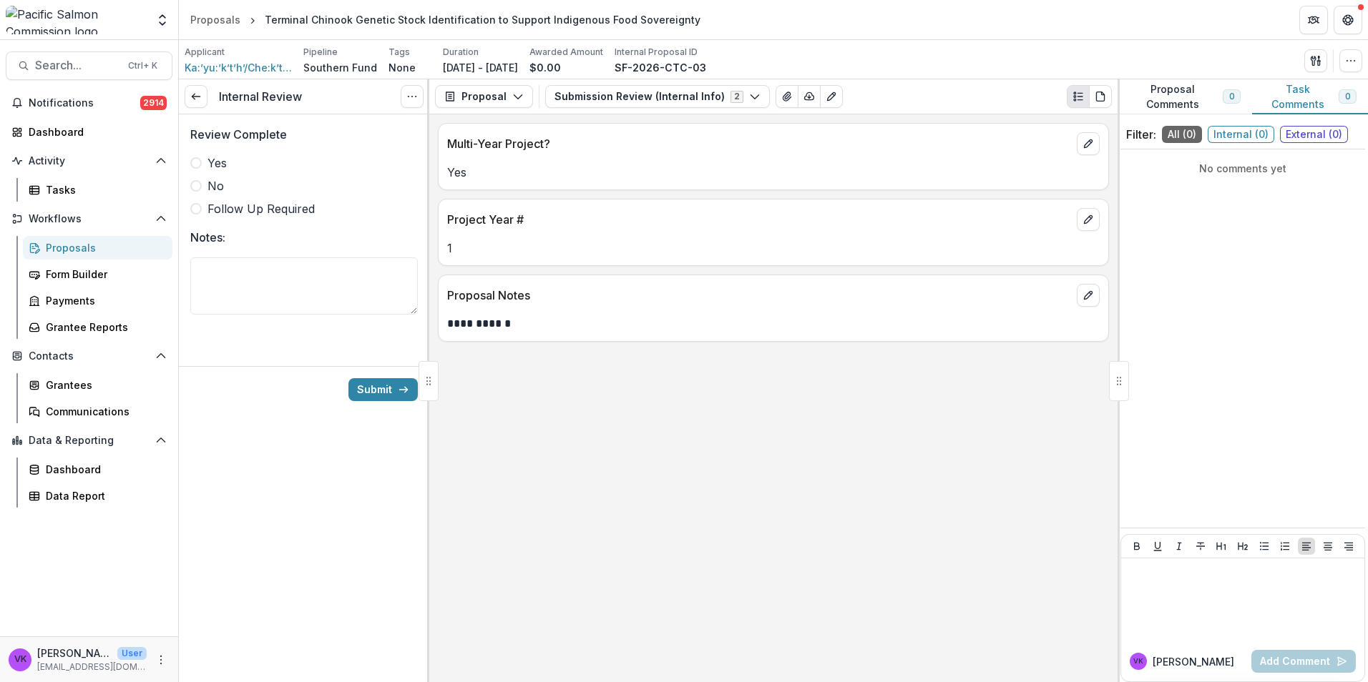
drag, startPoint x: 195, startPoint y: 159, endPoint x: 581, endPoint y: 269, distance: 401.0
click at [195, 158] on span at bounding box center [195, 162] width 11 height 11
click at [751, 100] on button "Submission Review (Internal Info) 2" at bounding box center [657, 96] width 225 height 23
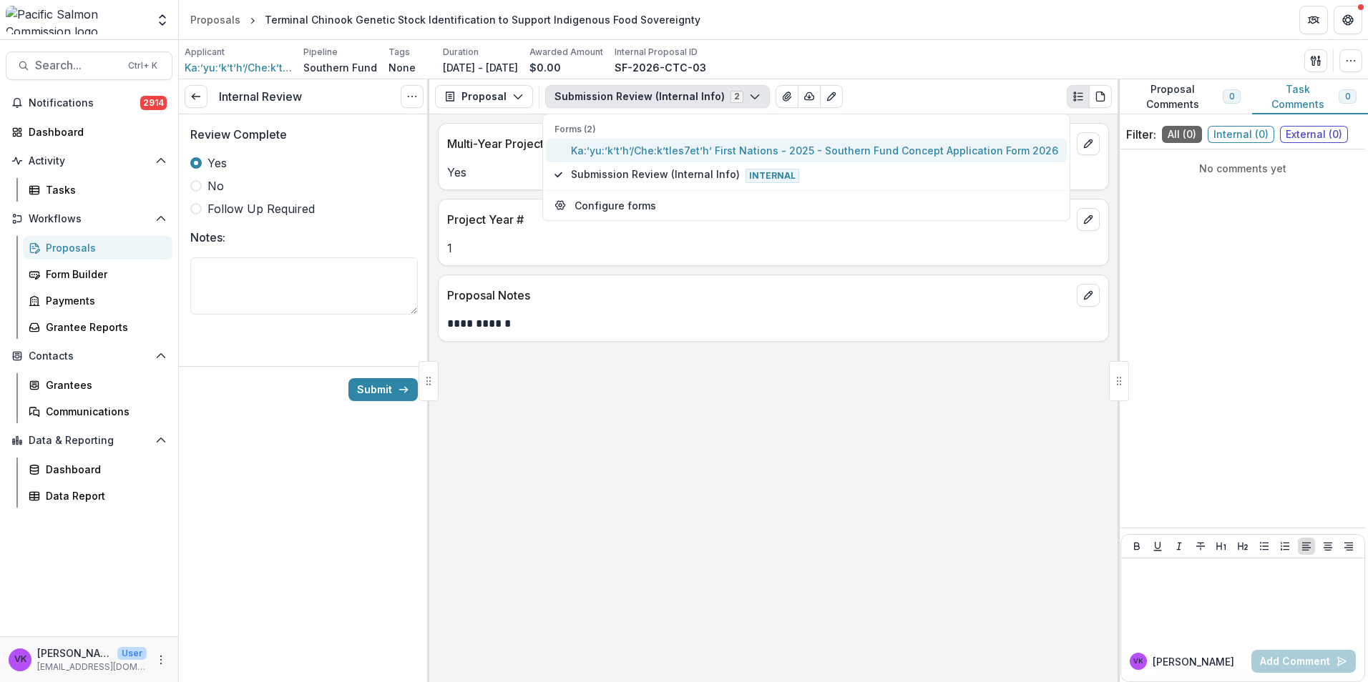
click at [664, 145] on span "Ka:’yu:’k’t’h’/Che:k’tles7et’h’ First Nations - 2025 - Southern Fund Concept Ap…" at bounding box center [814, 150] width 487 height 15
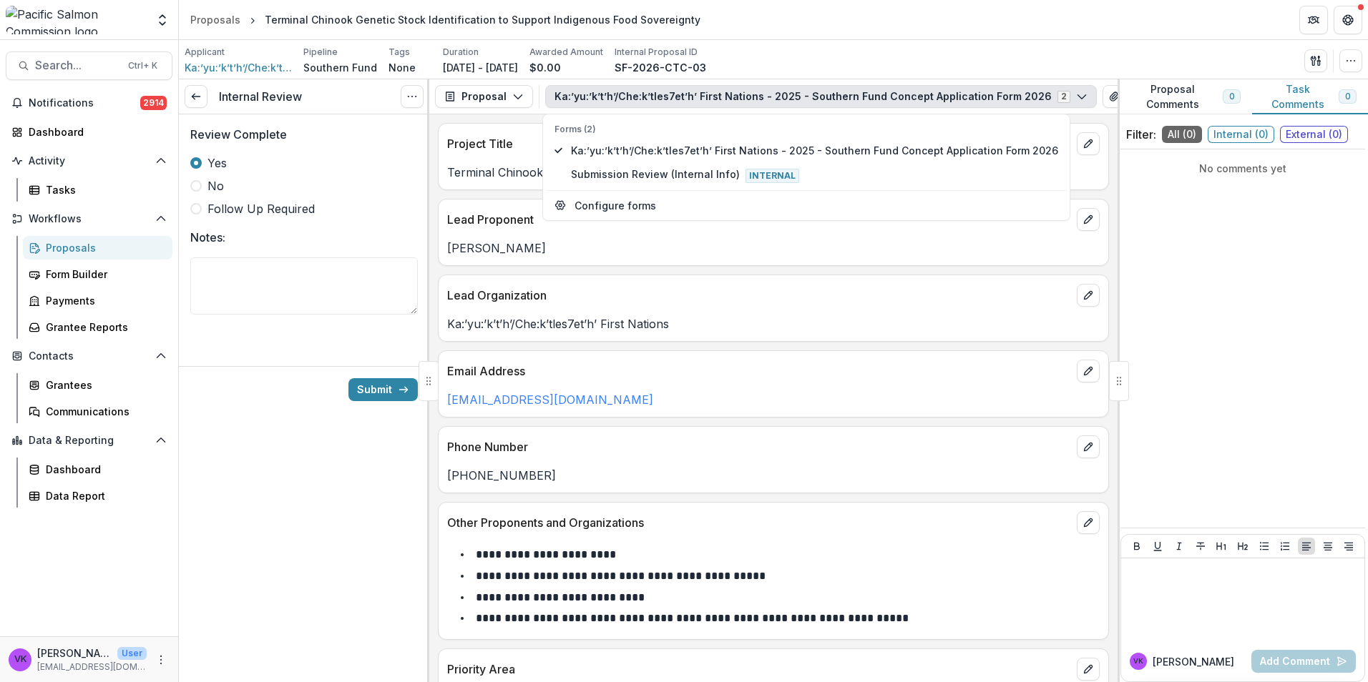
click at [925, 47] on div "Applicant Ka:’yu:’k’t’h’/Che:k’tles7et’h’ First Nations Pipeline Southern Fund …" at bounding box center [773, 60] width 1177 height 29
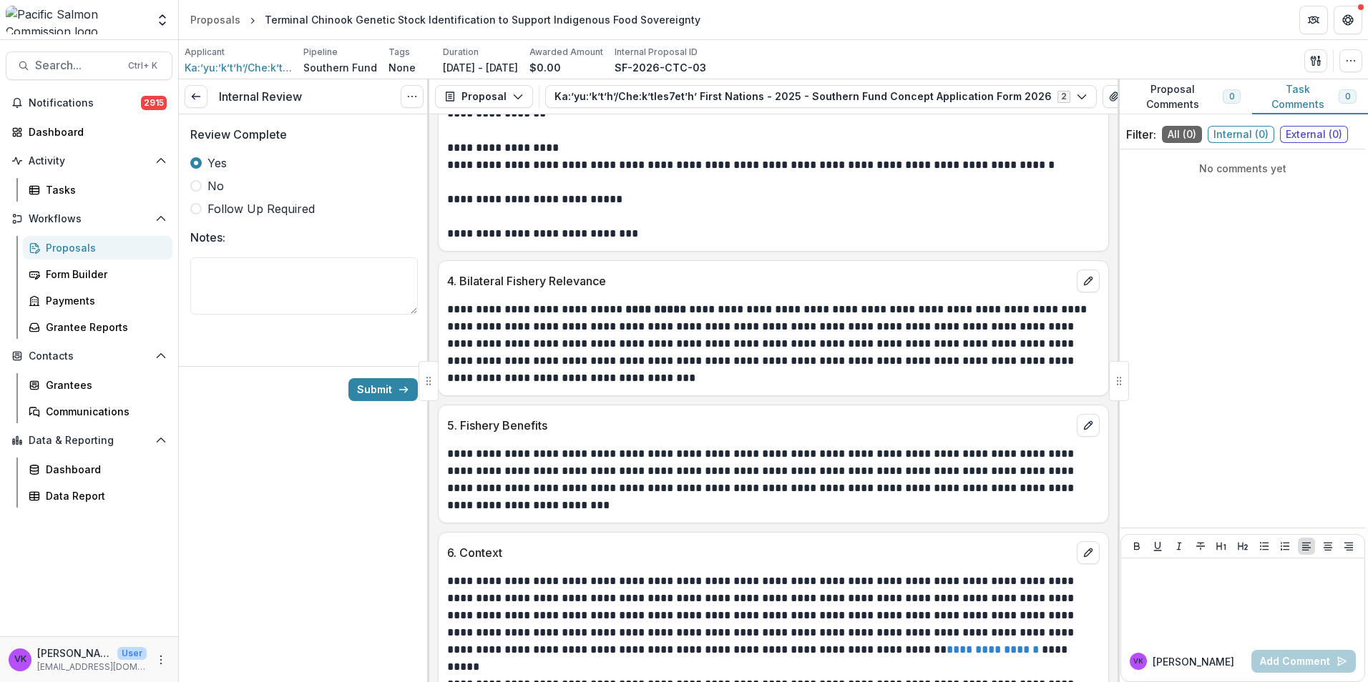
scroll to position [2361, 0]
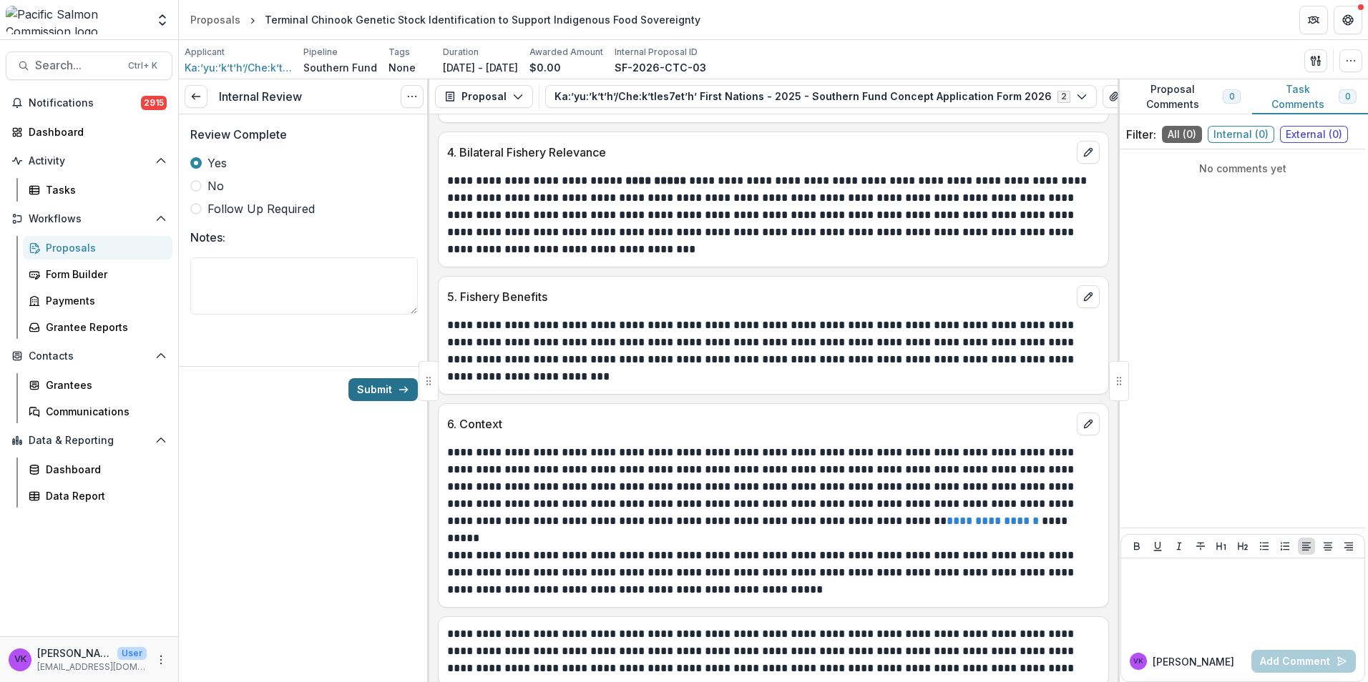
click at [386, 384] on button "Submit" at bounding box center [382, 389] width 69 height 23
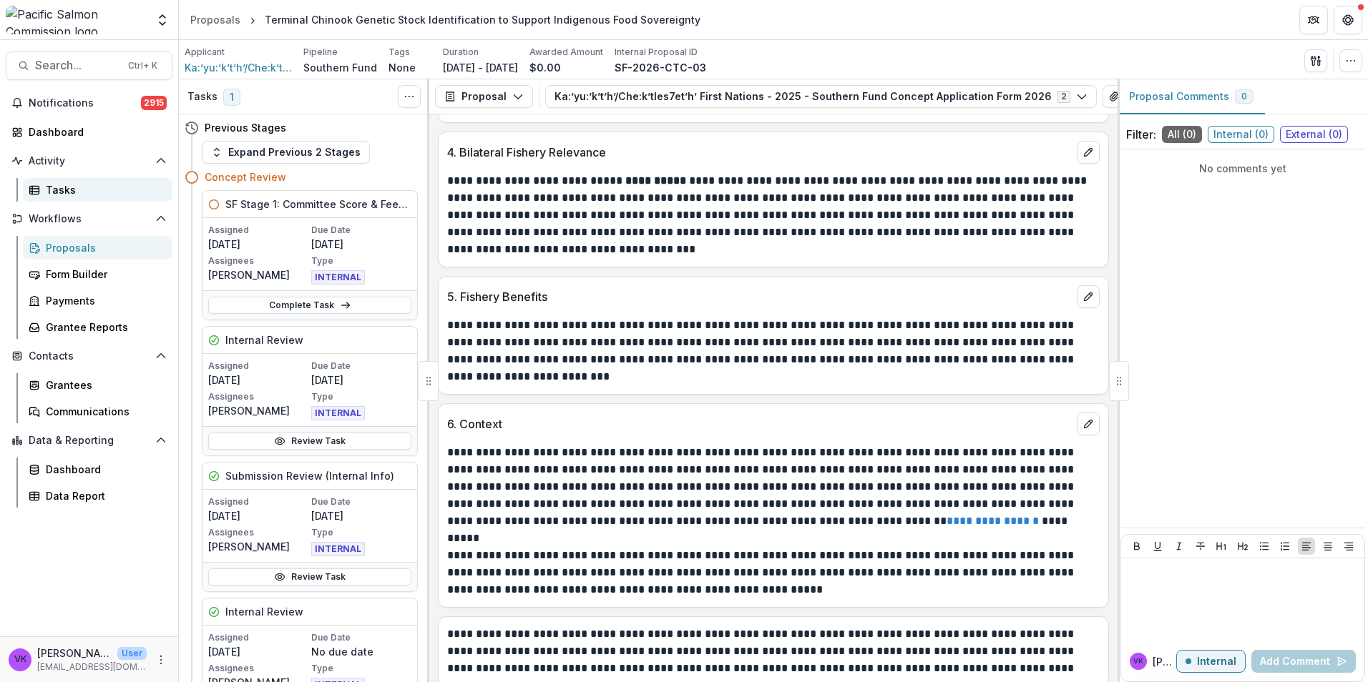
click at [59, 190] on div "Tasks" at bounding box center [103, 189] width 115 height 15
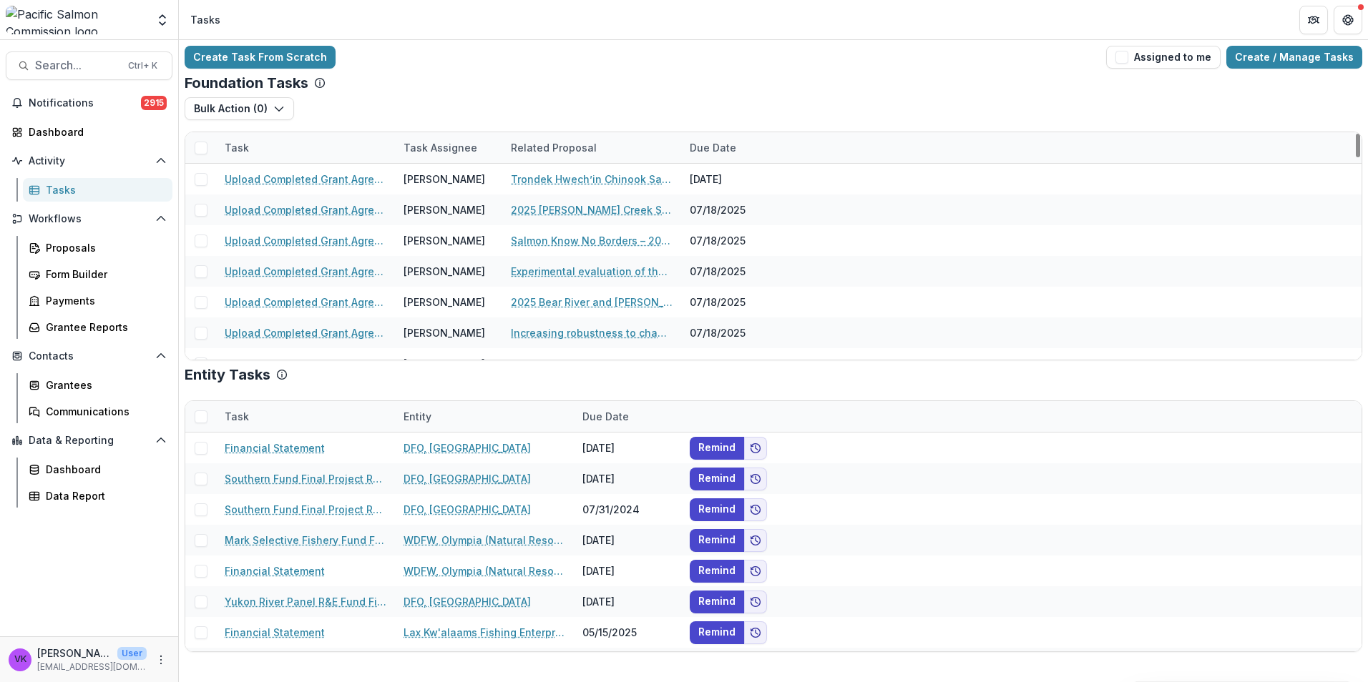
click at [262, 139] on div "Task" at bounding box center [305, 147] width 179 height 31
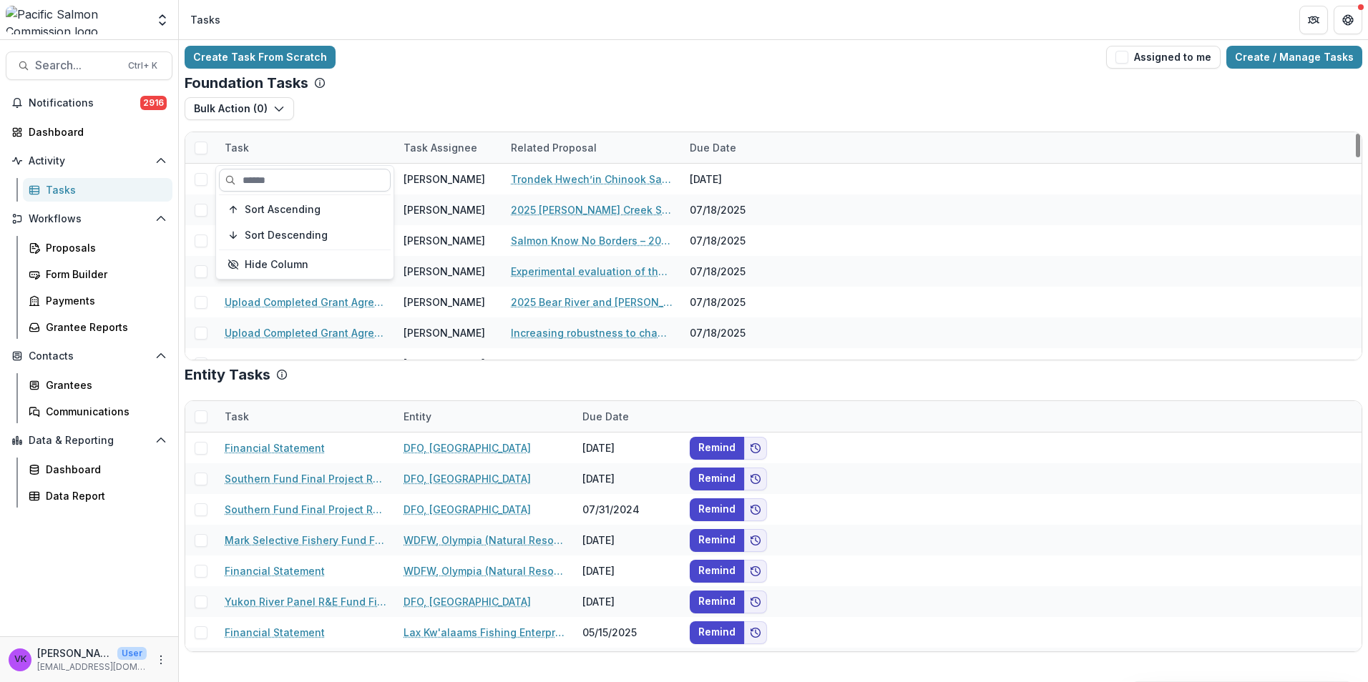
click at [278, 180] on input at bounding box center [305, 180] width 172 height 23
type input "********"
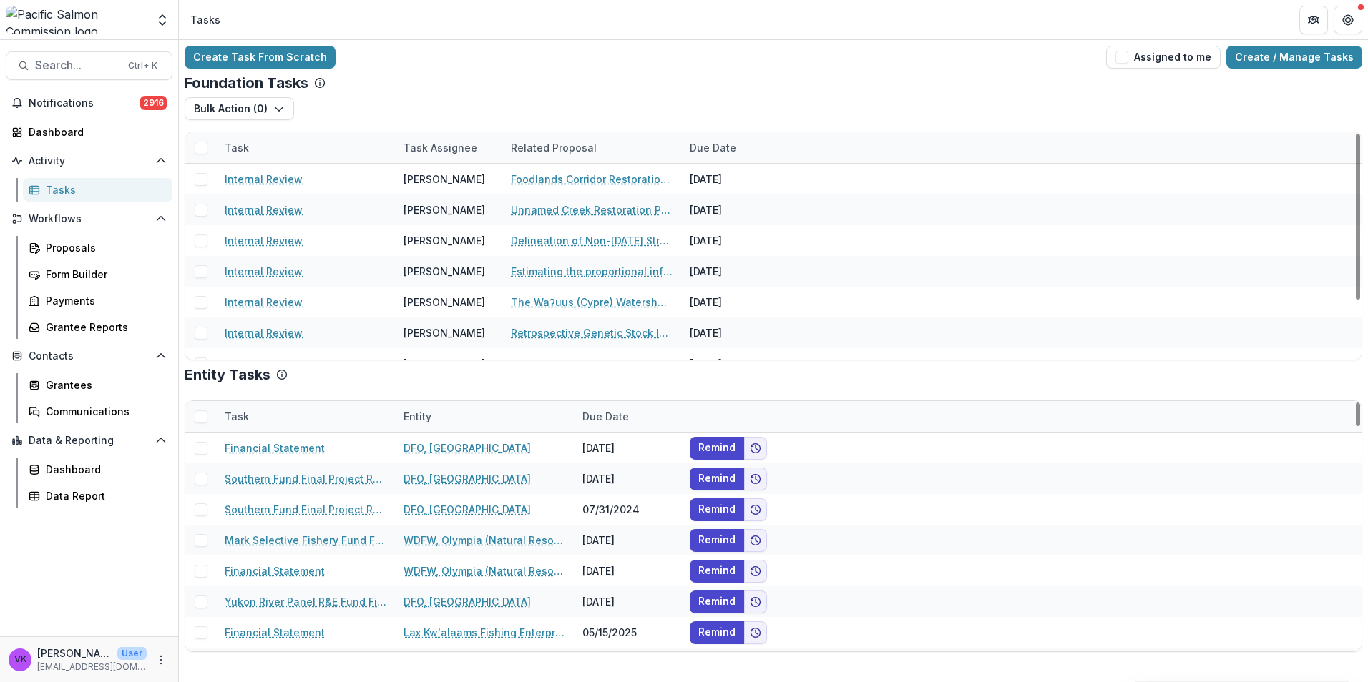
click at [903, 383] on div "Entity Tasks Task Entity Due Date Financial Statement DFO, [GEOGRAPHIC_DATA] [D…" at bounding box center [773, 509] width 1177 height 286
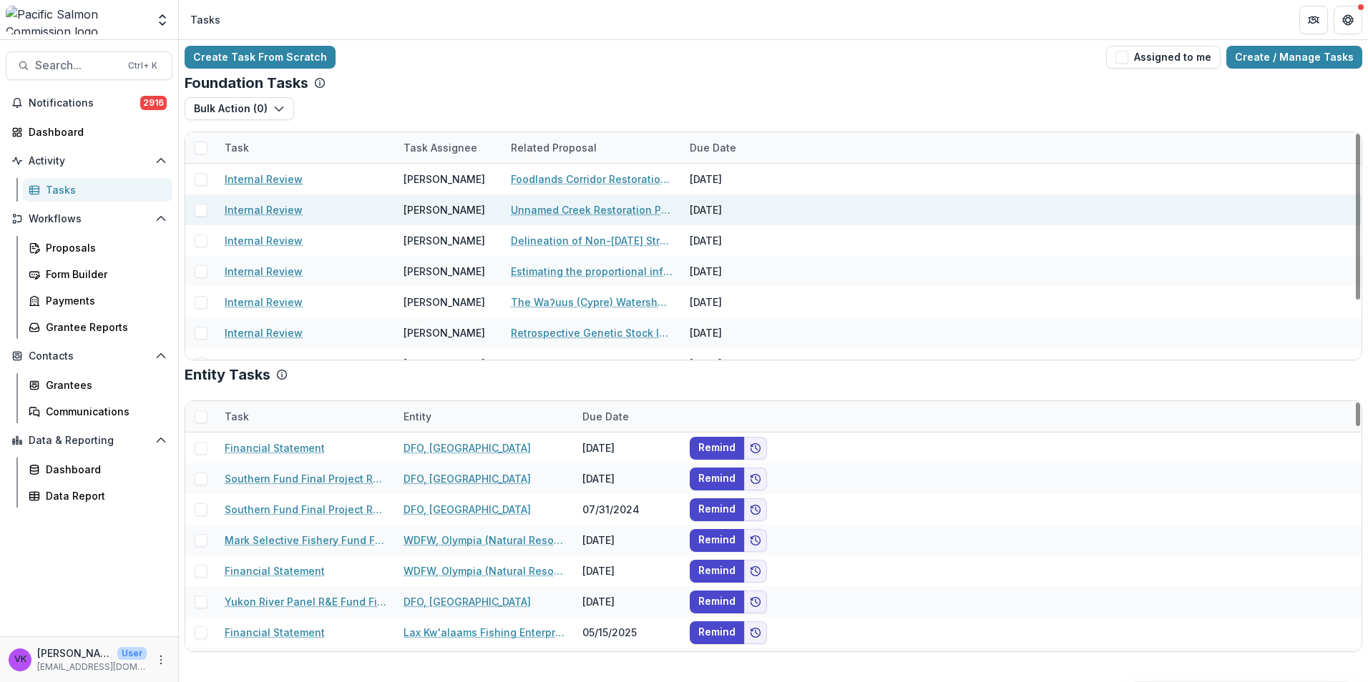
drag, startPoint x: 275, startPoint y: 179, endPoint x: 318, endPoint y: 198, distance: 47.1
click at [275, 179] on link "Internal Review" at bounding box center [264, 179] width 78 height 15
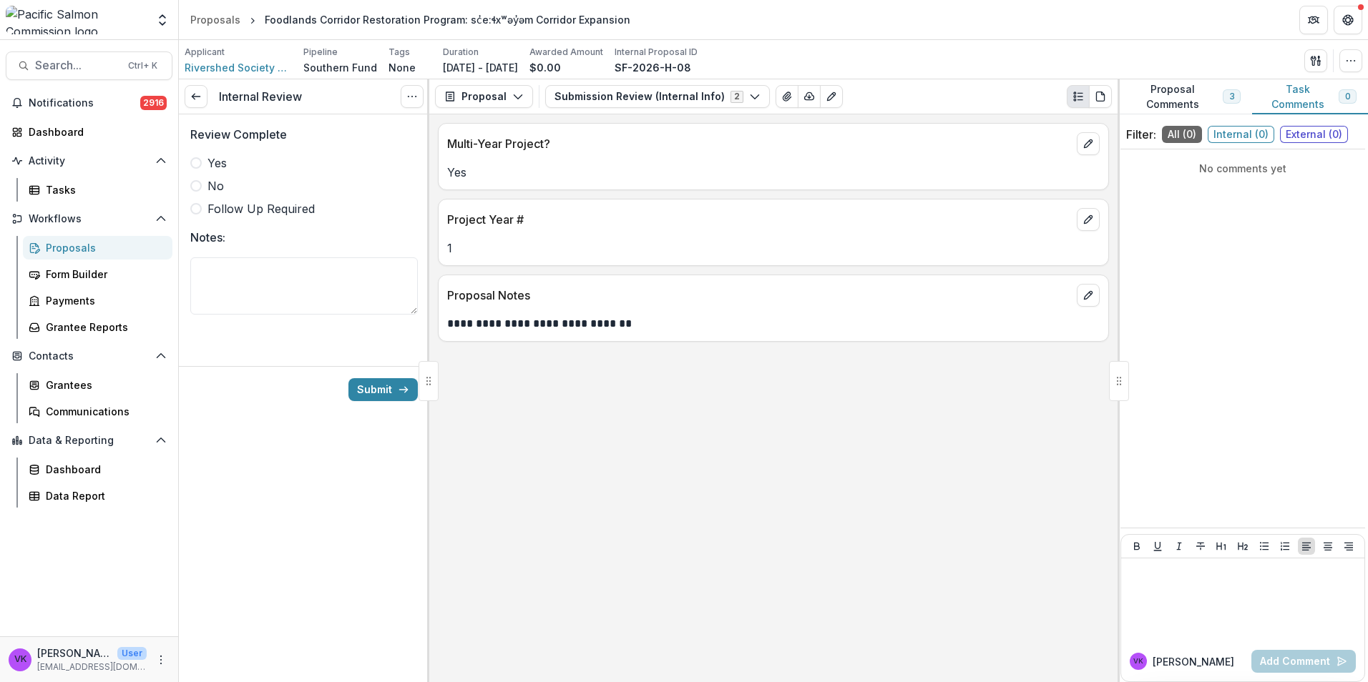
drag, startPoint x: 199, startPoint y: 165, endPoint x: 208, endPoint y: 164, distance: 9.4
click at [198, 164] on span at bounding box center [195, 162] width 11 height 11
click at [749, 94] on icon "button" at bounding box center [754, 96] width 11 height 11
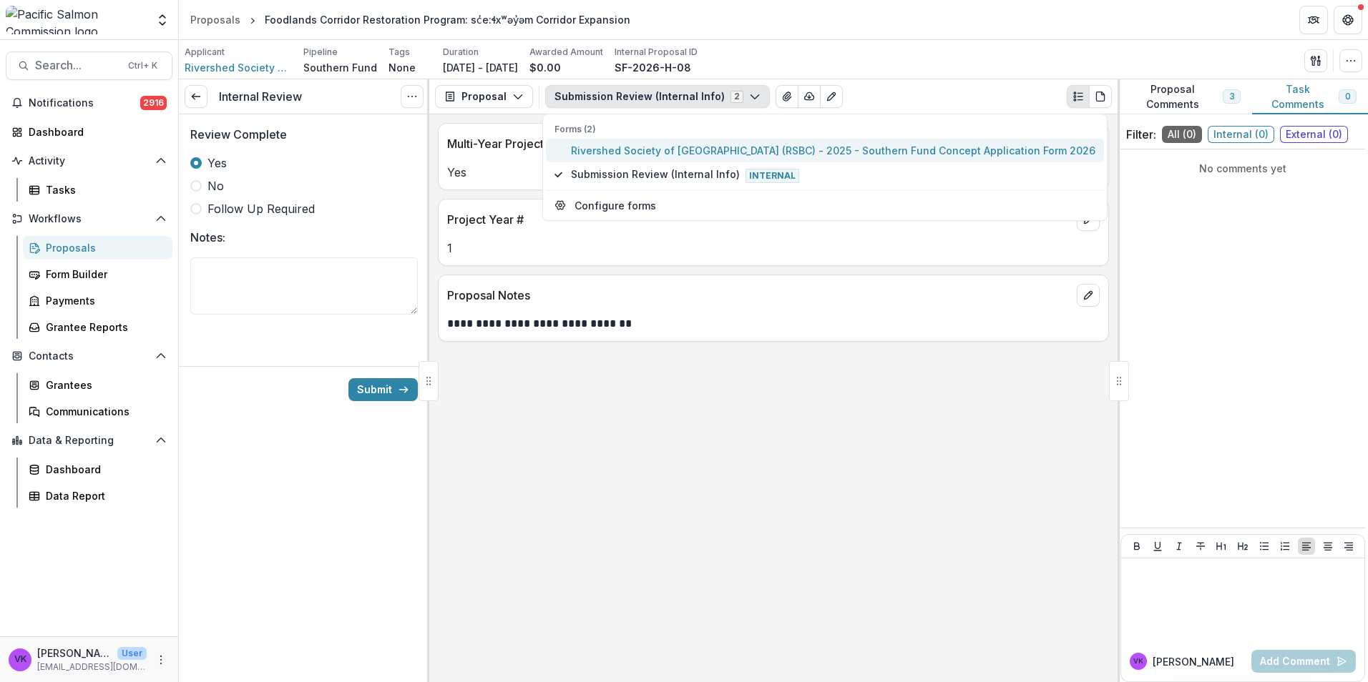
click at [650, 152] on span "Rivershed Society of [GEOGRAPHIC_DATA] (RSBC) - 2025 - Southern Fund Concept Ap…" at bounding box center [833, 150] width 524 height 15
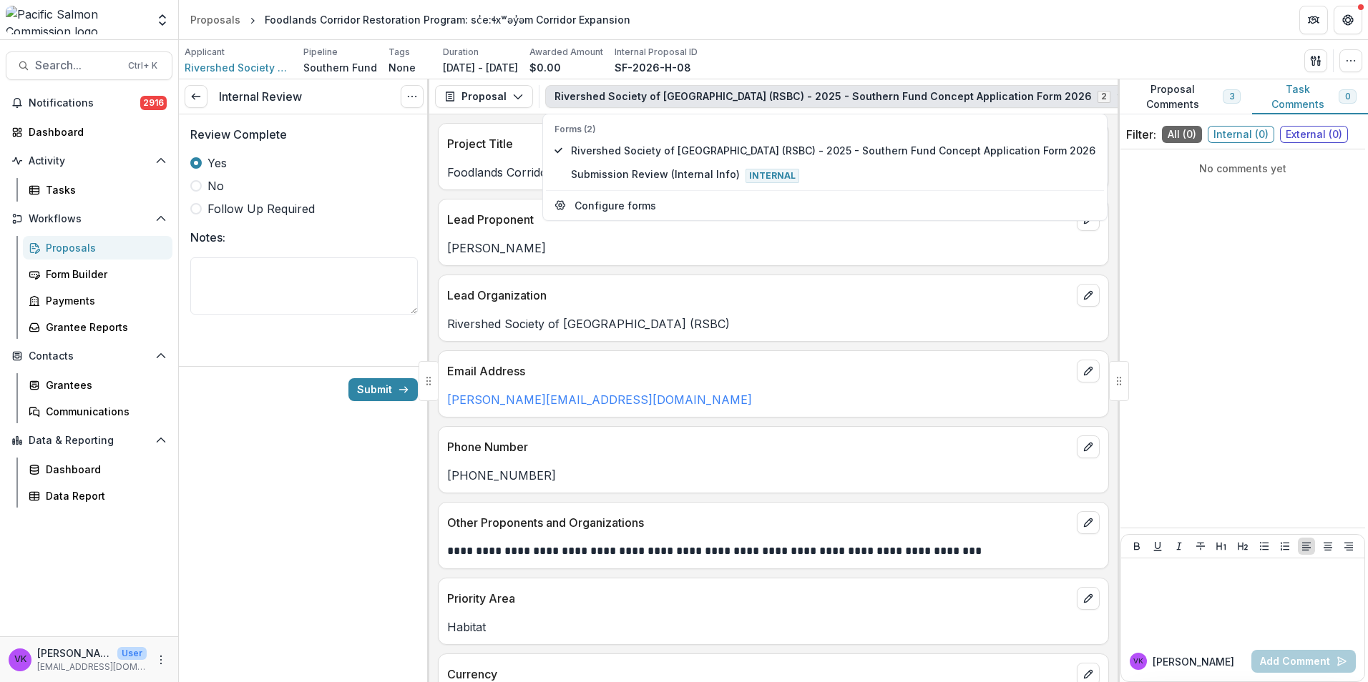
drag, startPoint x: 260, startPoint y: 486, endPoint x: 587, endPoint y: 524, distance: 329.9
click at [260, 485] on div "Internal Review View task Cancel Task Review Complete Yes No Follow Up Required…" at bounding box center [304, 380] width 250 height 603
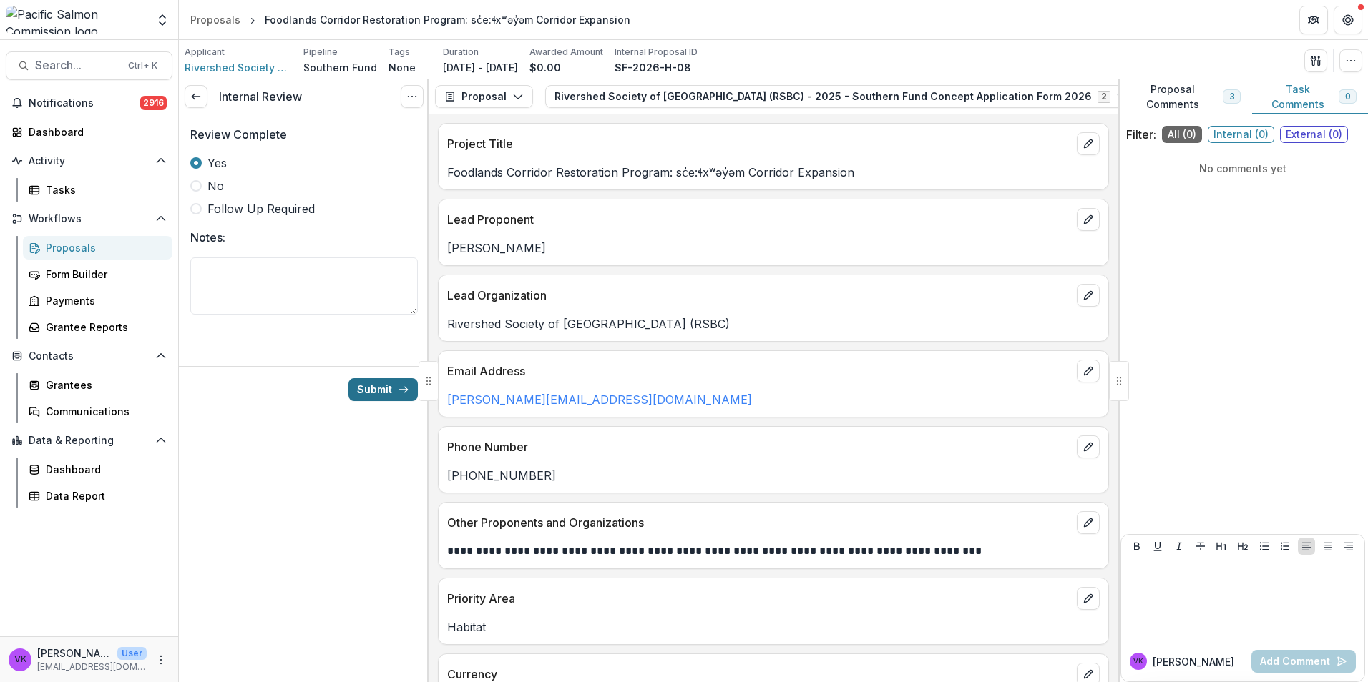
click at [381, 386] on button "Submit" at bounding box center [382, 389] width 69 height 23
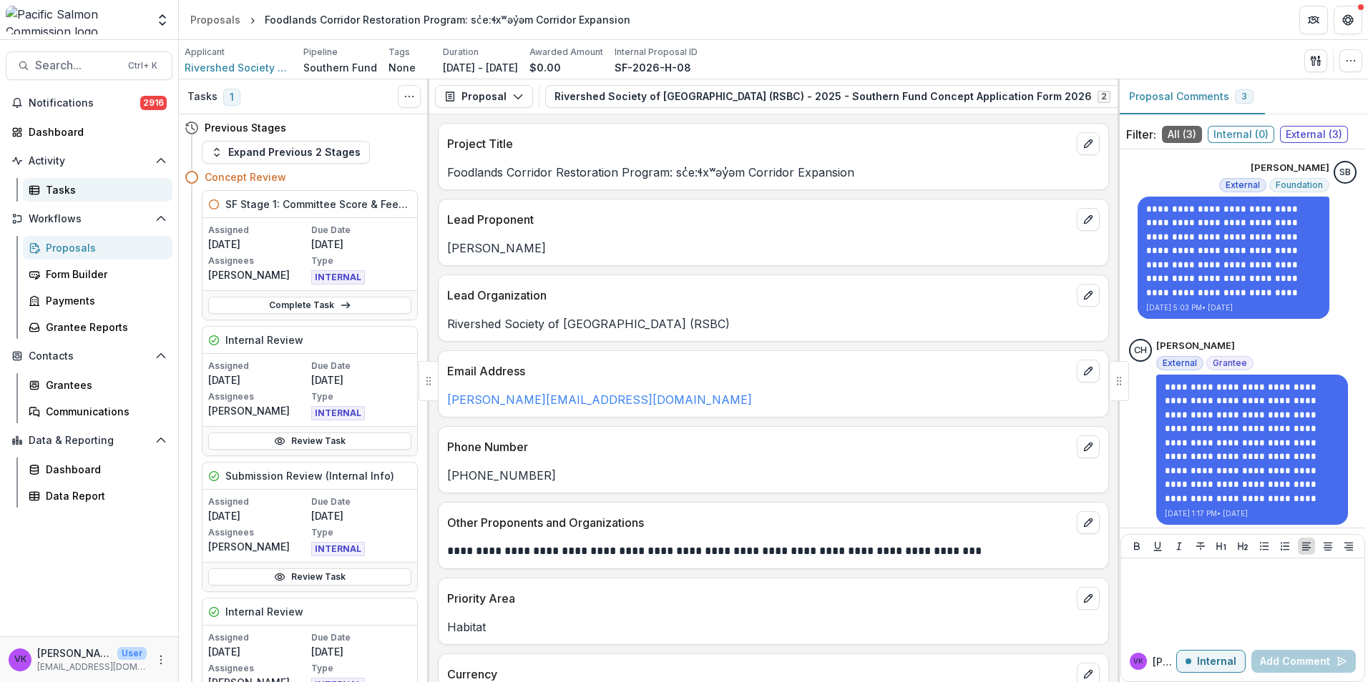
click at [51, 188] on div "Tasks" at bounding box center [103, 189] width 115 height 15
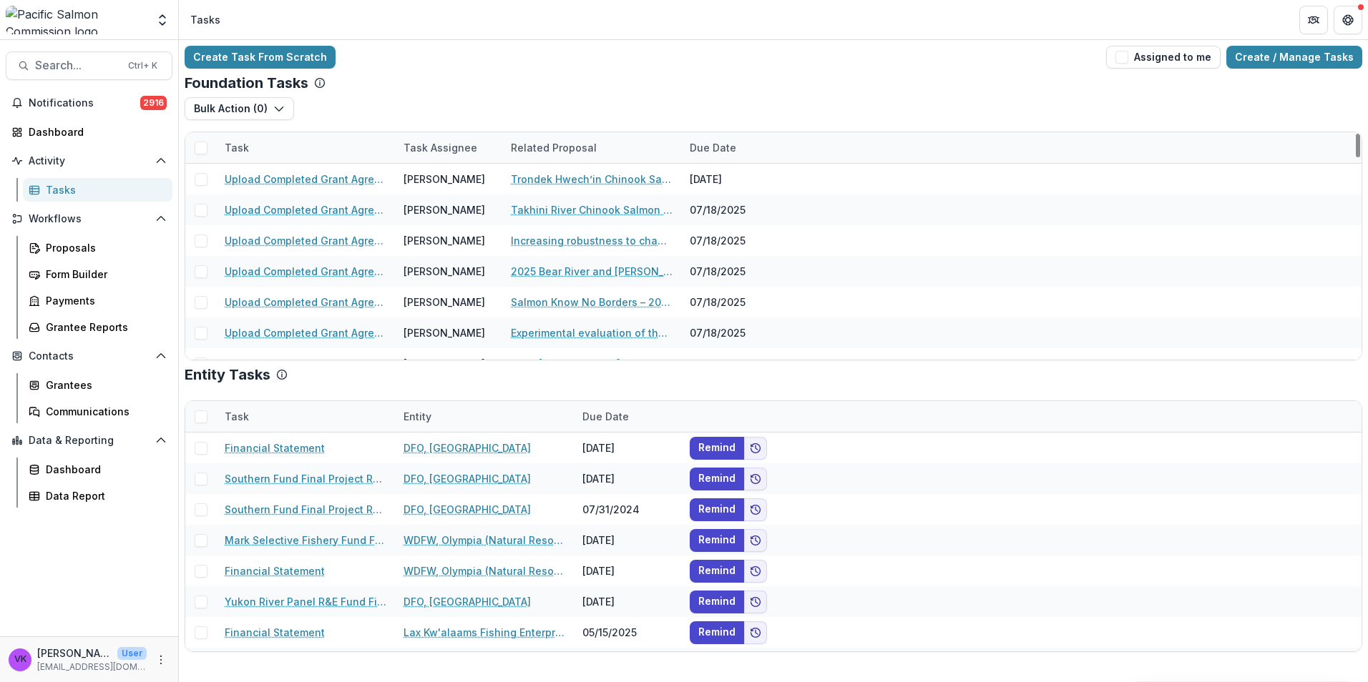
click at [341, 134] on div "Task" at bounding box center [305, 147] width 179 height 31
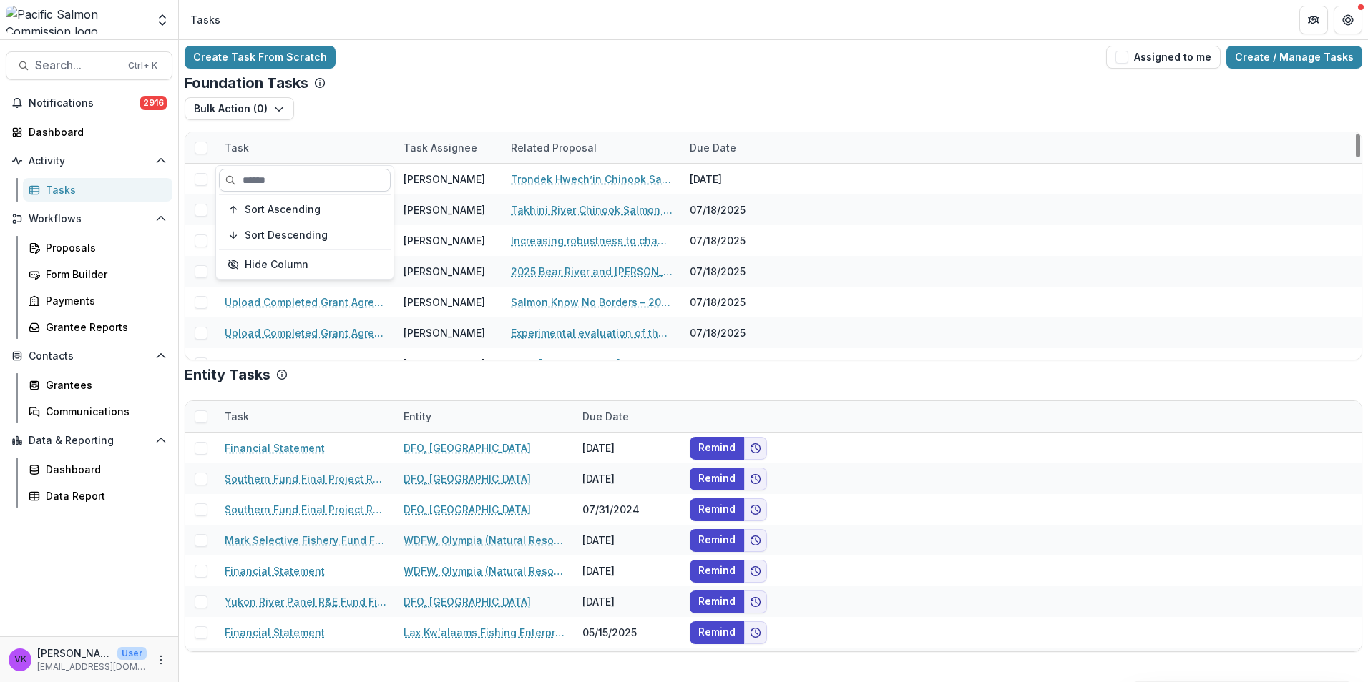
drag, startPoint x: 347, startPoint y: 180, endPoint x: 356, endPoint y: 181, distance: 8.6
click at [347, 180] on input at bounding box center [305, 180] width 172 height 23
type input "********"
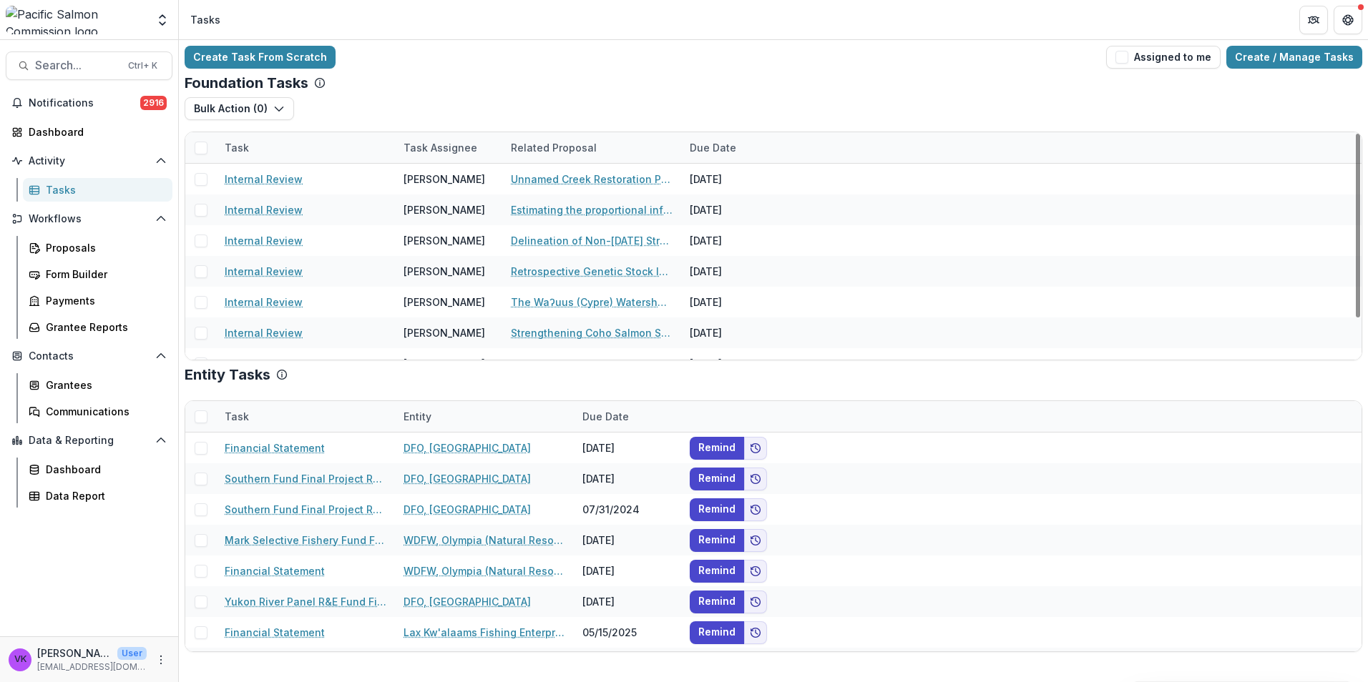
drag, startPoint x: 512, startPoint y: 100, endPoint x: 507, endPoint y: 150, distance: 49.6
click at [514, 103] on div "Bulk Action ( 0 ) Grant Upload Tasks" at bounding box center [773, 114] width 1177 height 34
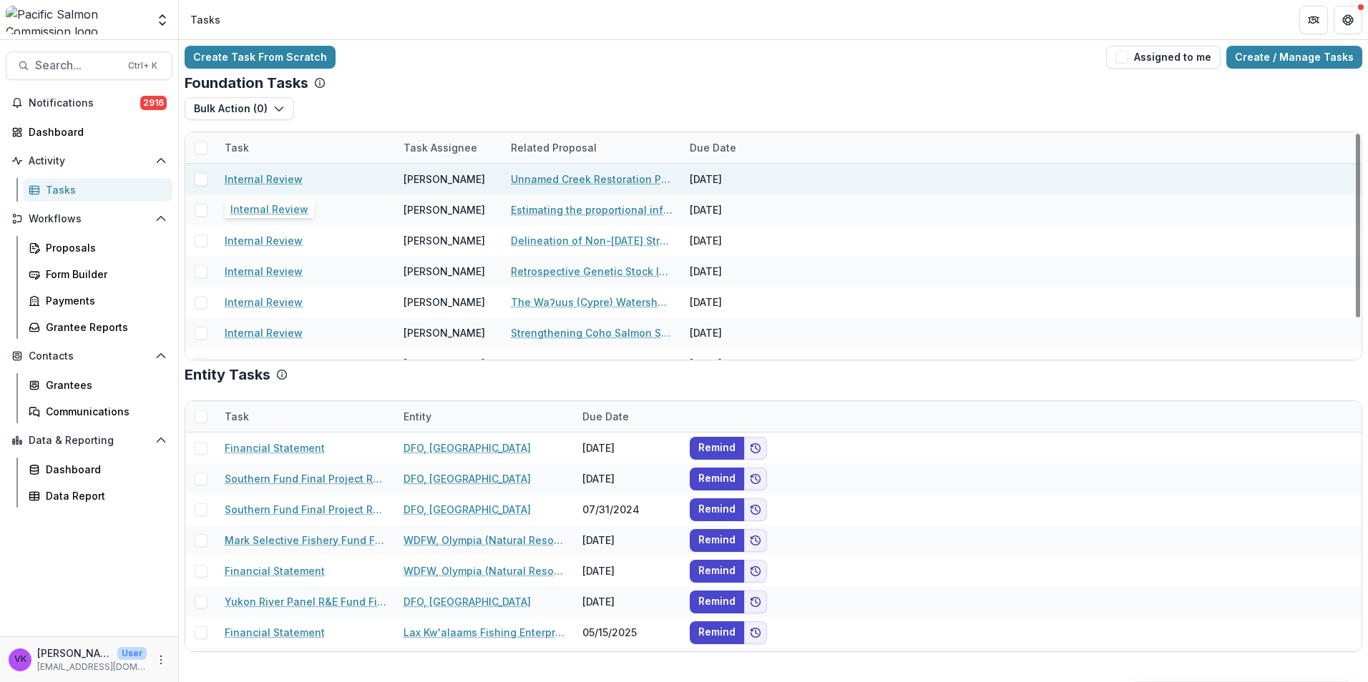
click at [276, 172] on link "Internal Review" at bounding box center [264, 179] width 78 height 15
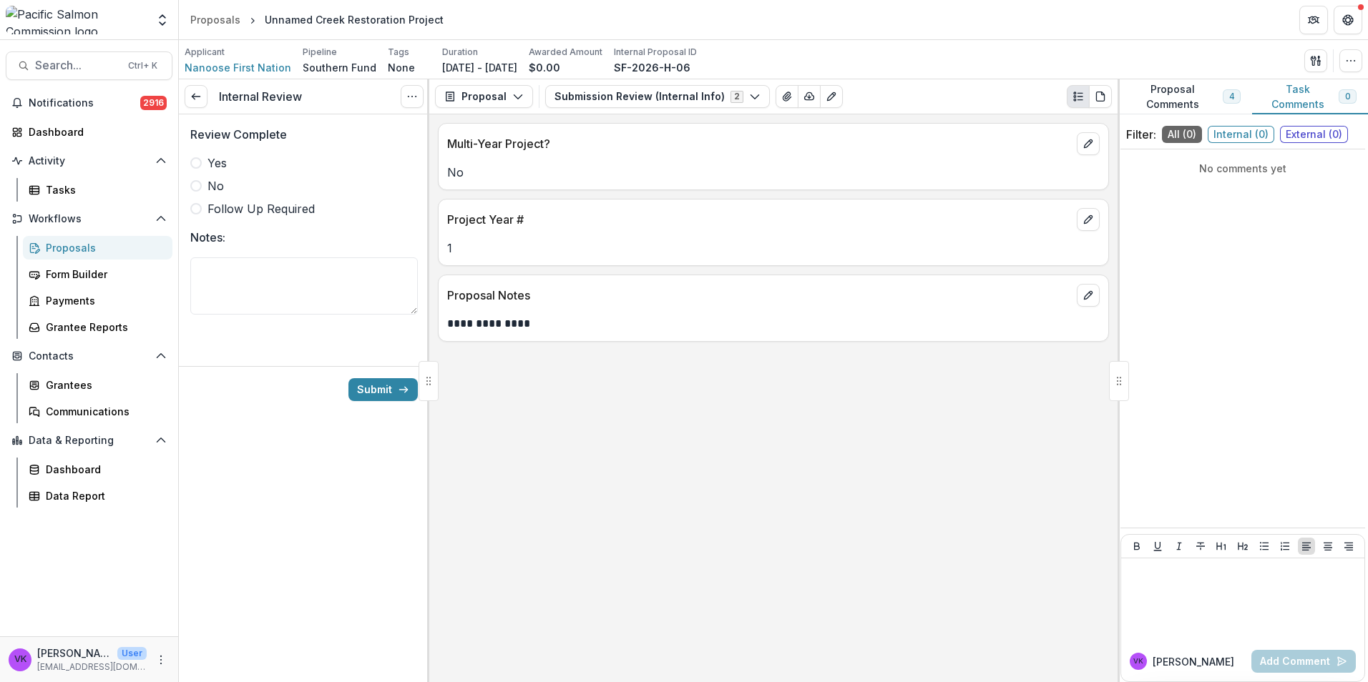
click at [201, 165] on span at bounding box center [195, 162] width 11 height 11
click at [748, 95] on button "Submission Review (Internal Info) 2" at bounding box center [657, 96] width 225 height 23
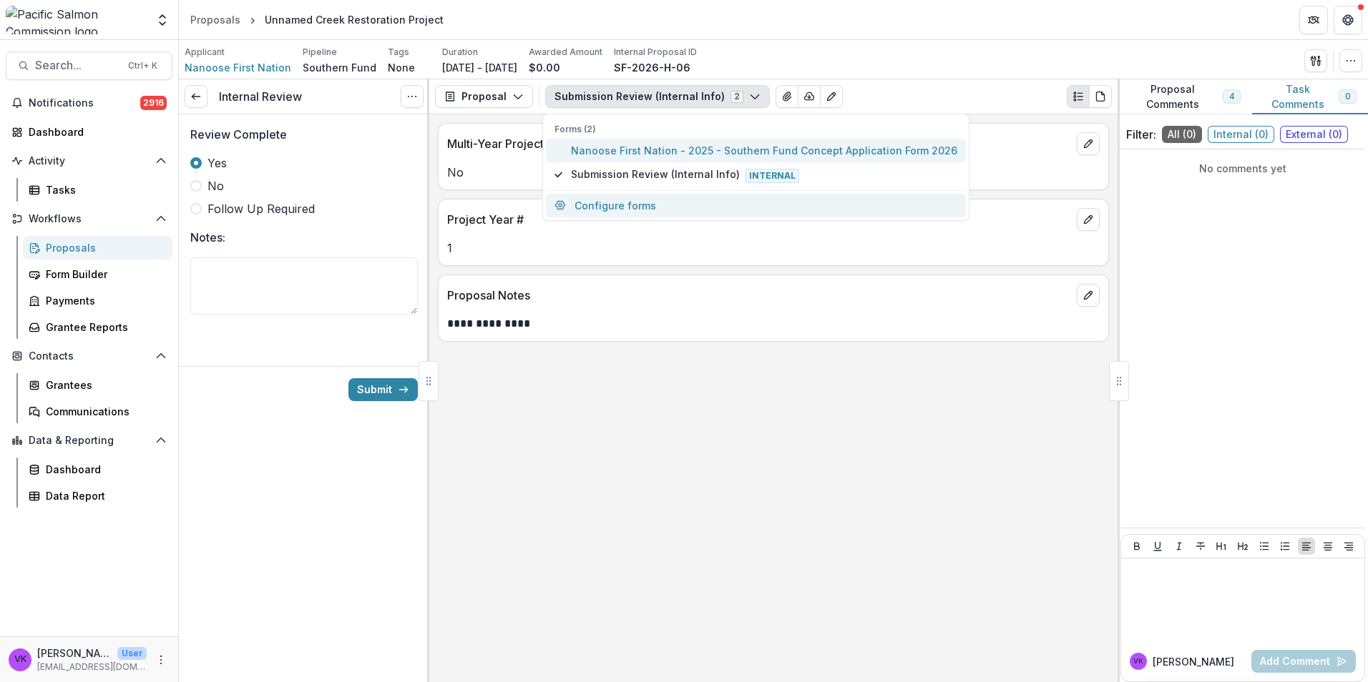
drag, startPoint x: 679, startPoint y: 152, endPoint x: 746, endPoint y: 195, distance: 80.2
click at [679, 151] on span "Nanoose First Nation - 2025 - Southern Fund Concept Application Form 2026" at bounding box center [764, 150] width 386 height 15
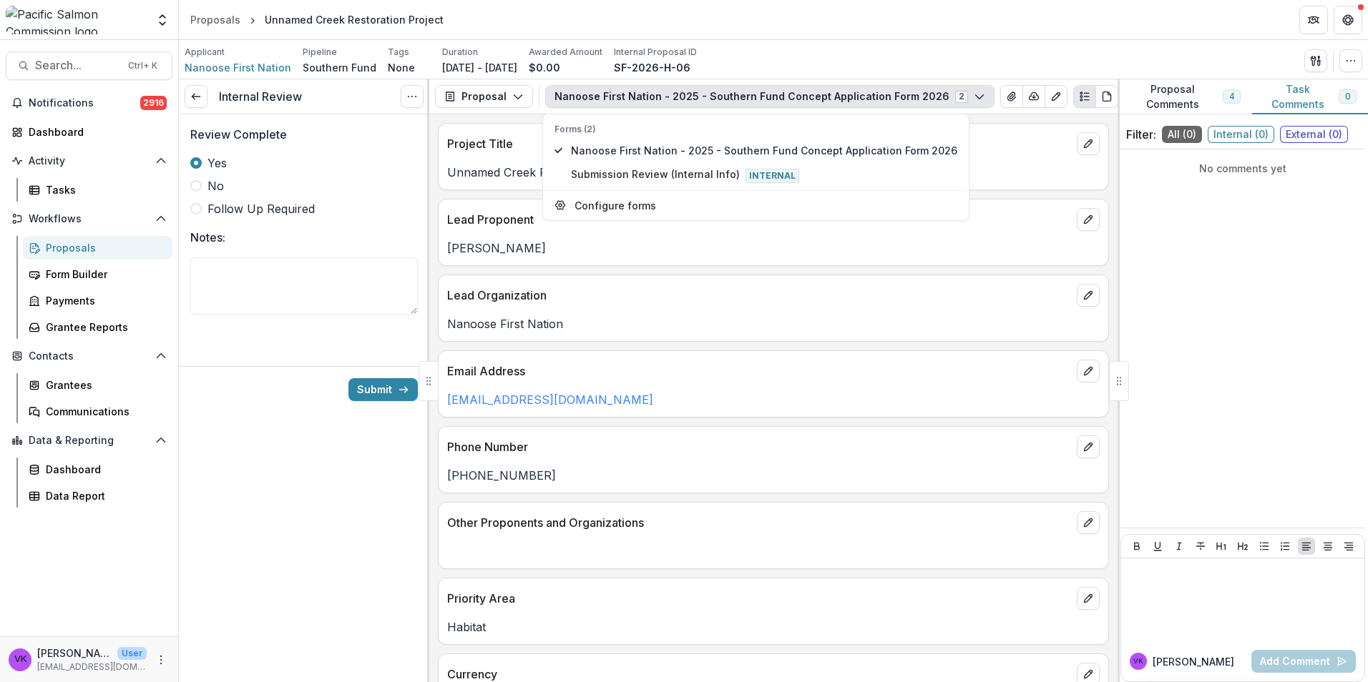
click at [293, 525] on div "Internal Review View task Cancel Task Review Complete Yes No Follow Up Required…" at bounding box center [304, 380] width 250 height 603
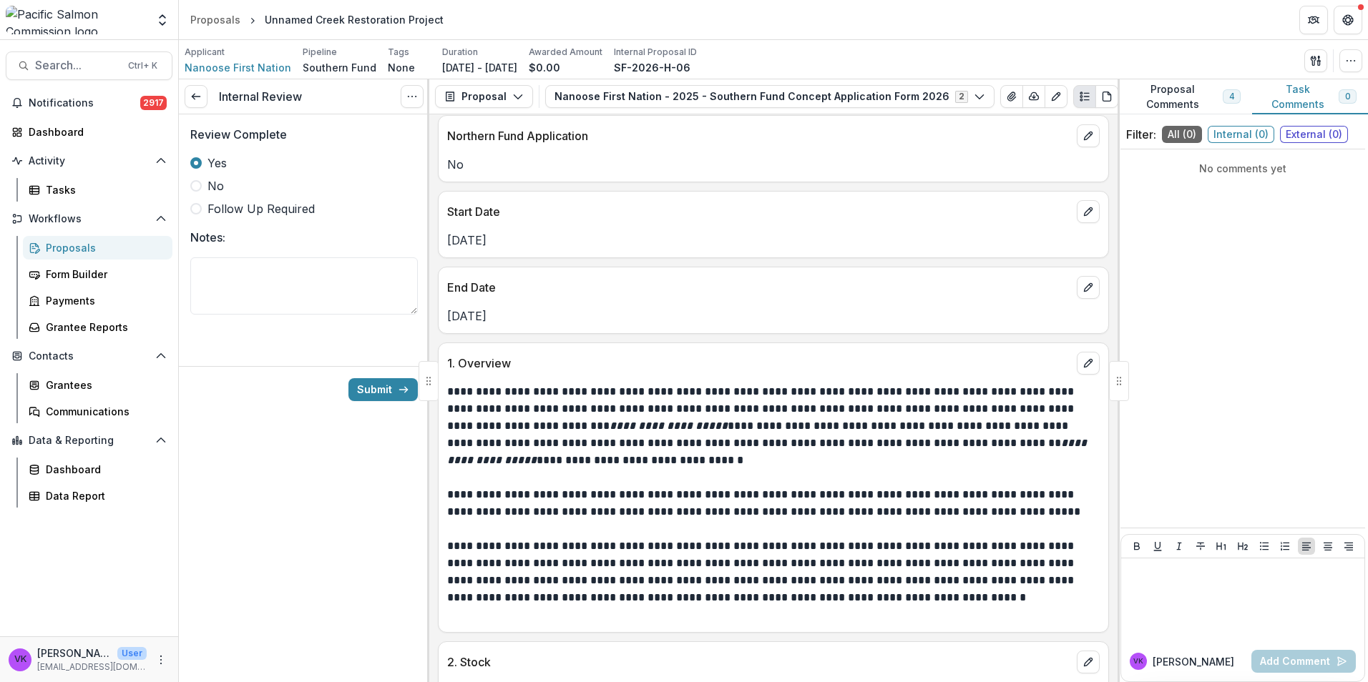
scroll to position [858, 0]
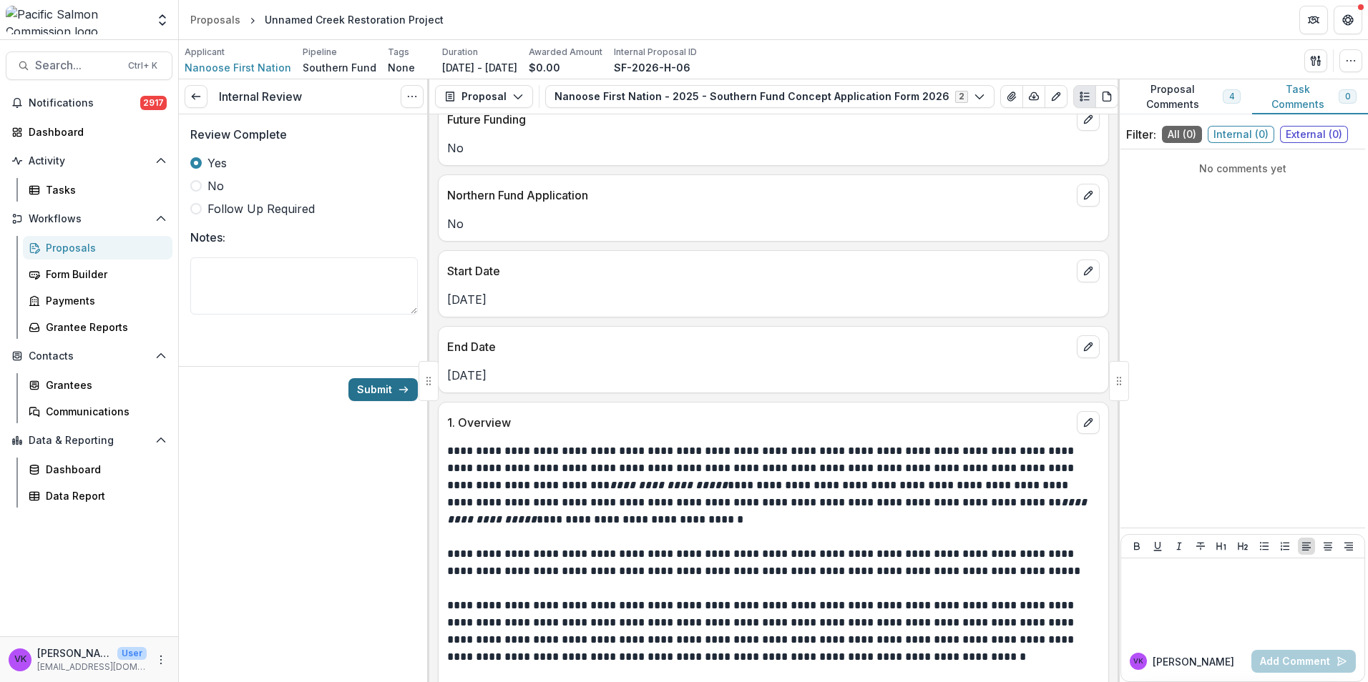
click at [383, 391] on button "Submit" at bounding box center [382, 389] width 69 height 23
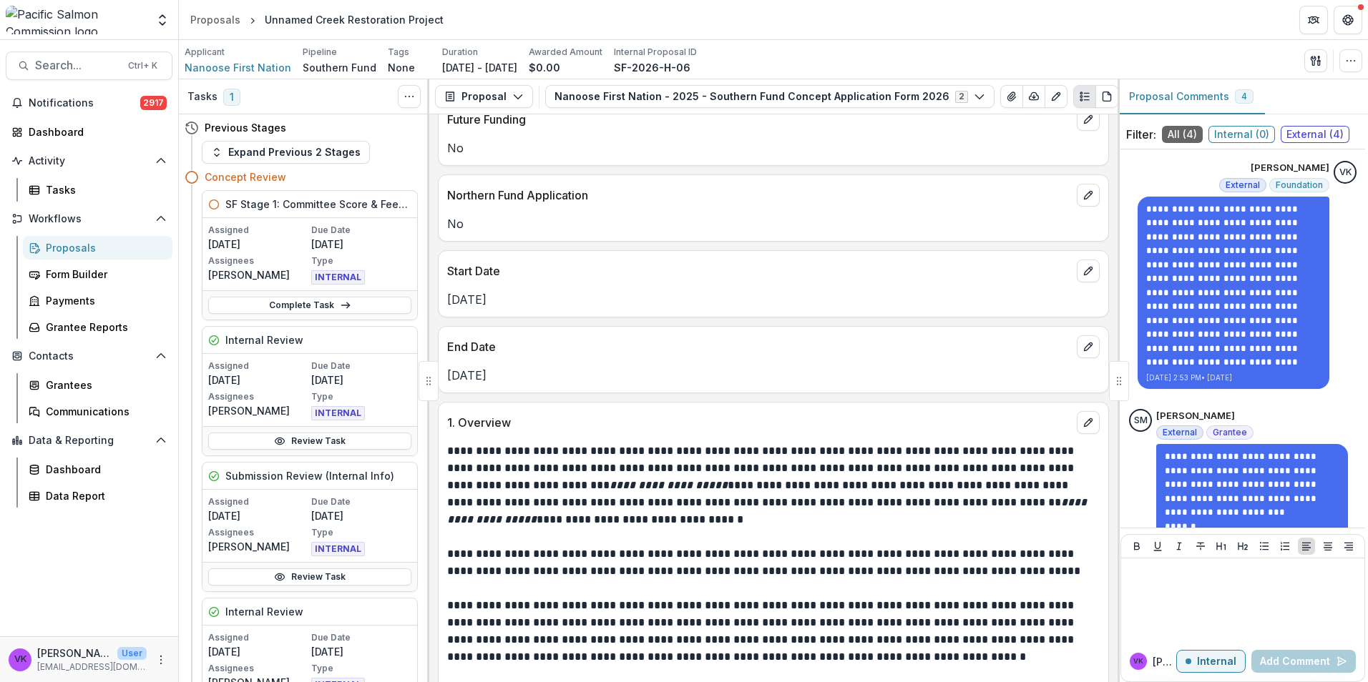
click at [64, 250] on div "Proposals" at bounding box center [103, 247] width 115 height 15
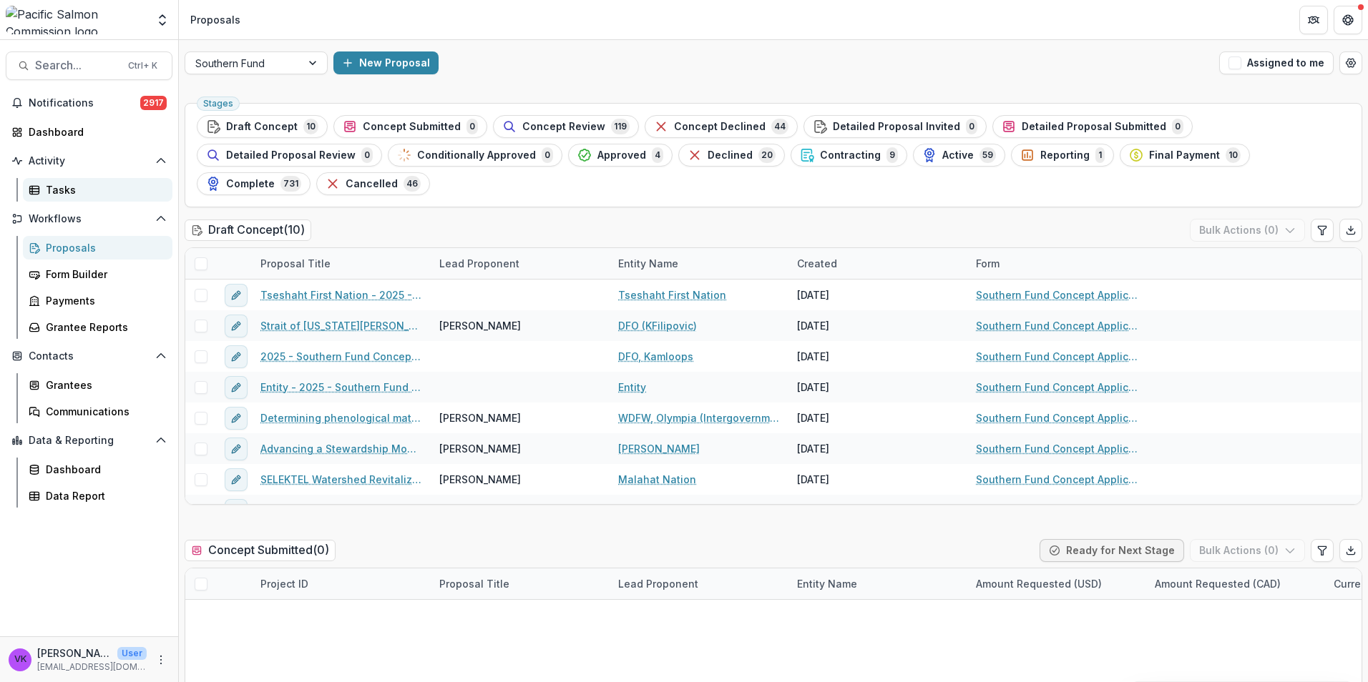
click at [62, 182] on div "Tasks" at bounding box center [103, 189] width 115 height 15
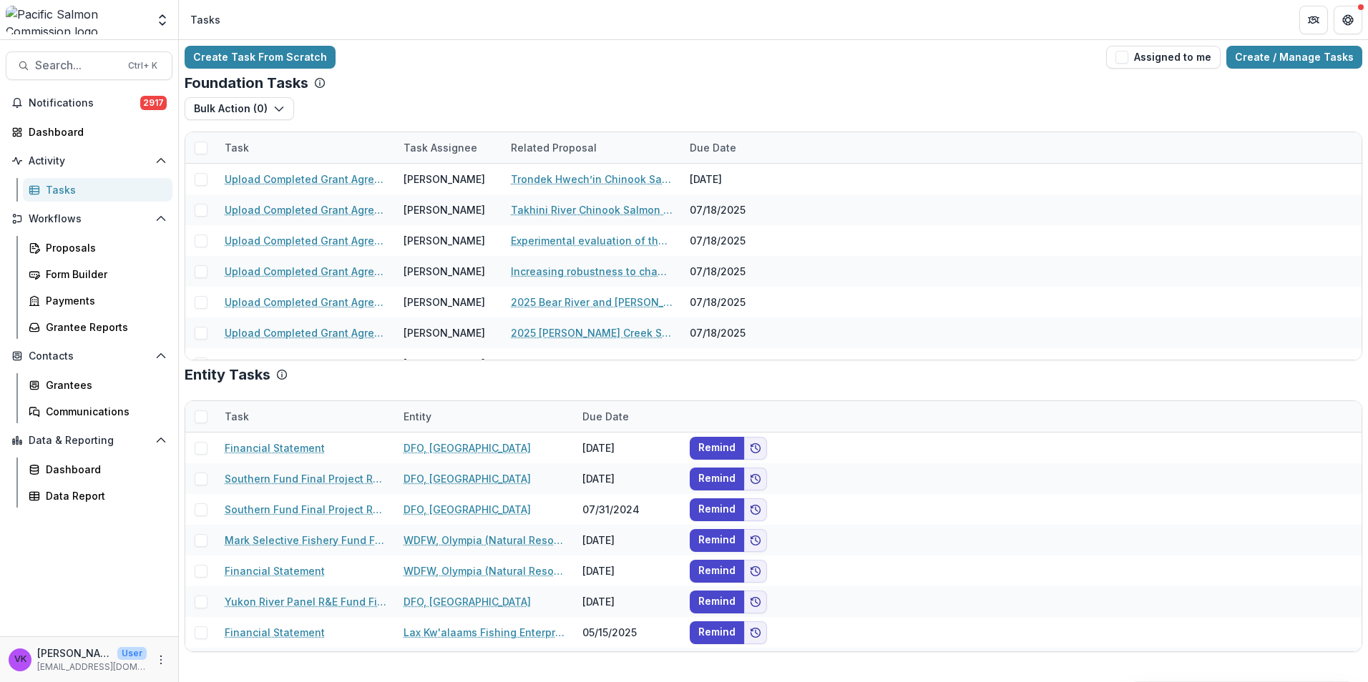
click at [298, 152] on div "Task" at bounding box center [305, 147] width 179 height 31
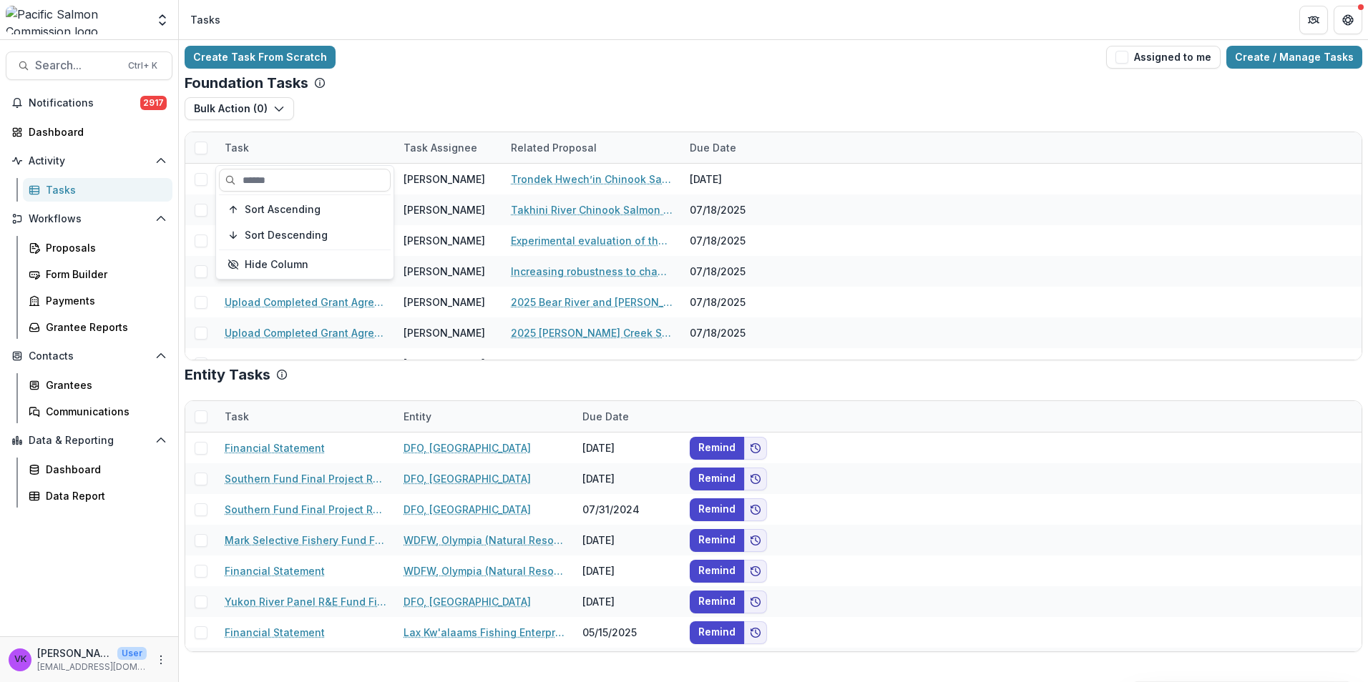
drag, startPoint x: 301, startPoint y: 177, endPoint x: 328, endPoint y: 196, distance: 32.9
click at [300, 177] on input at bounding box center [305, 180] width 172 height 23
type input "********"
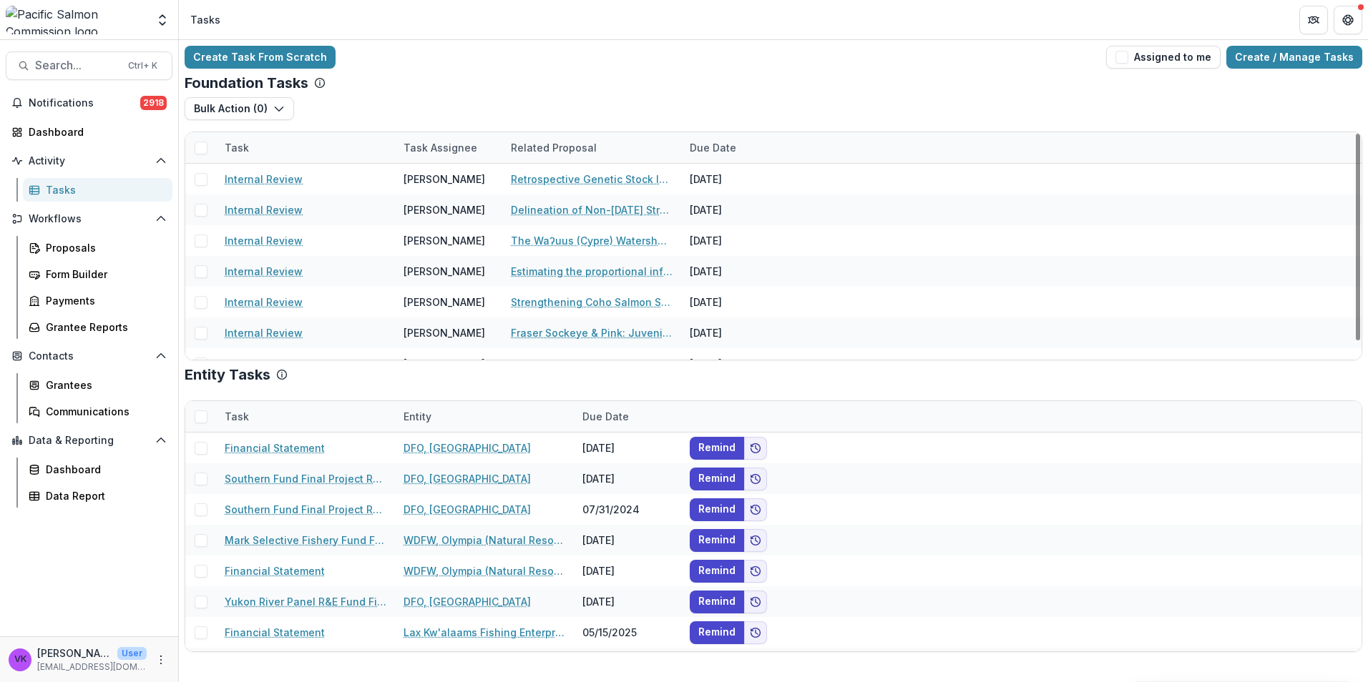
click at [464, 74] on div "Foundation Tasks" at bounding box center [773, 82] width 1177 height 17
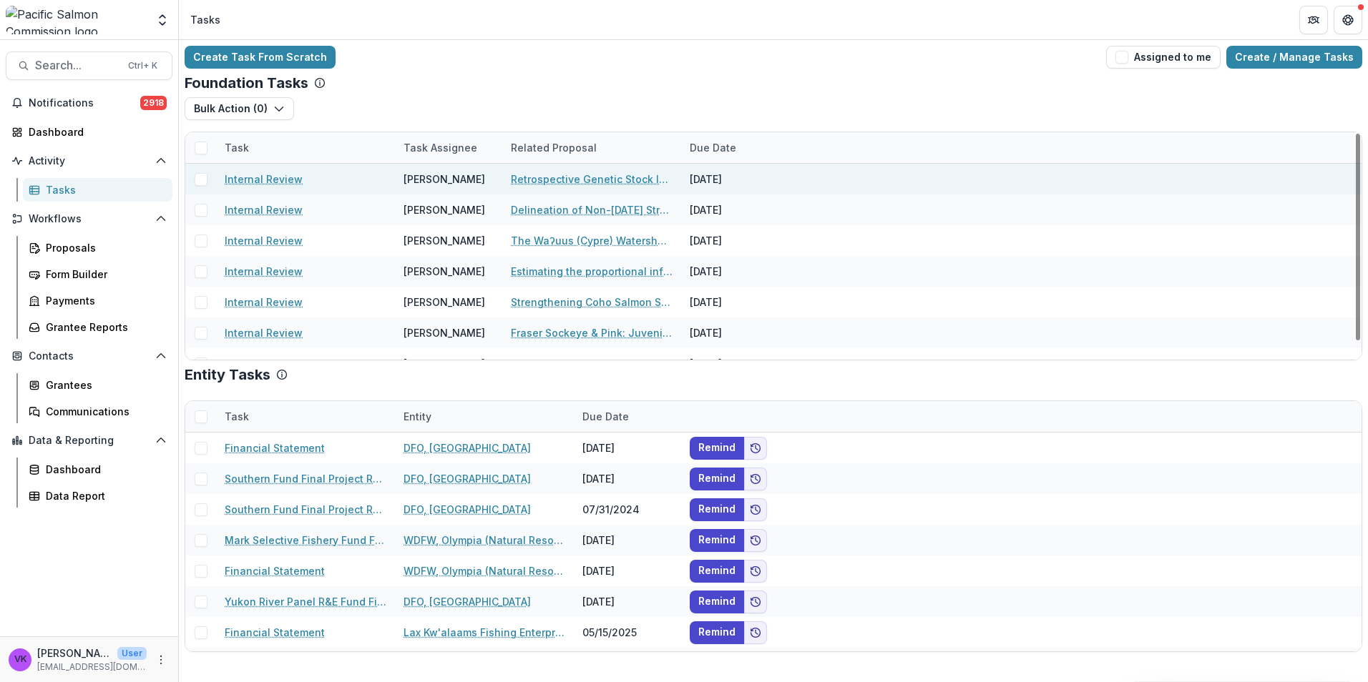
click at [259, 176] on link "Internal Review" at bounding box center [264, 179] width 78 height 15
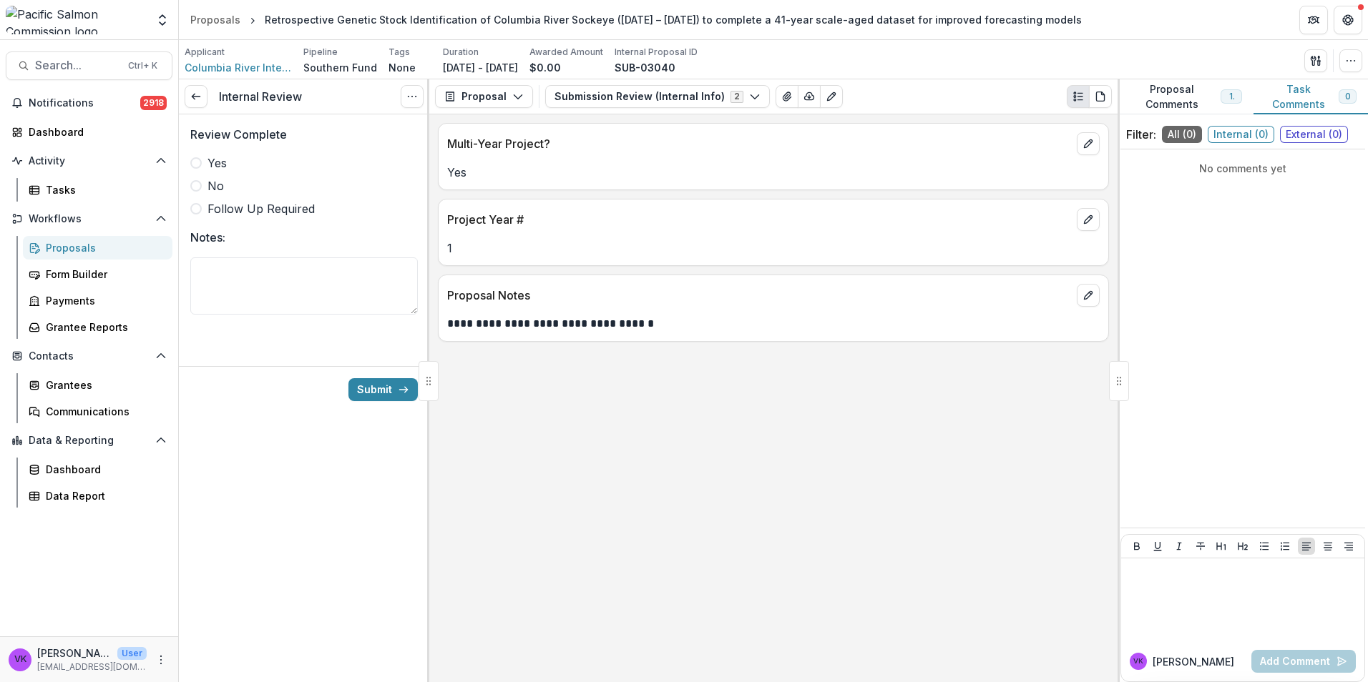
click at [202, 165] on label "Yes" at bounding box center [303, 163] width 227 height 17
click at [748, 95] on button "Submission Review (Internal Info) 2" at bounding box center [657, 96] width 225 height 23
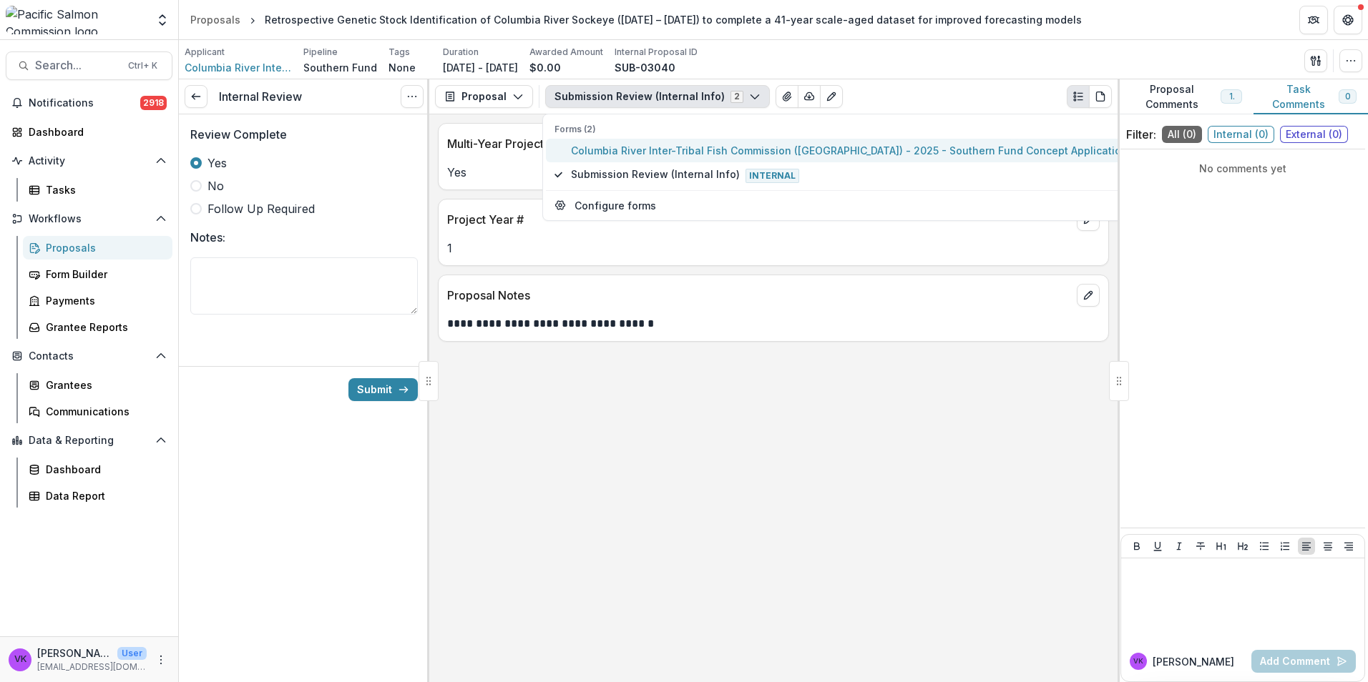
click at [665, 150] on span "Columbia River Inter-Tribal Fish Commission ([GEOGRAPHIC_DATA]) - 2025 - Southe…" at bounding box center [877, 150] width 612 height 15
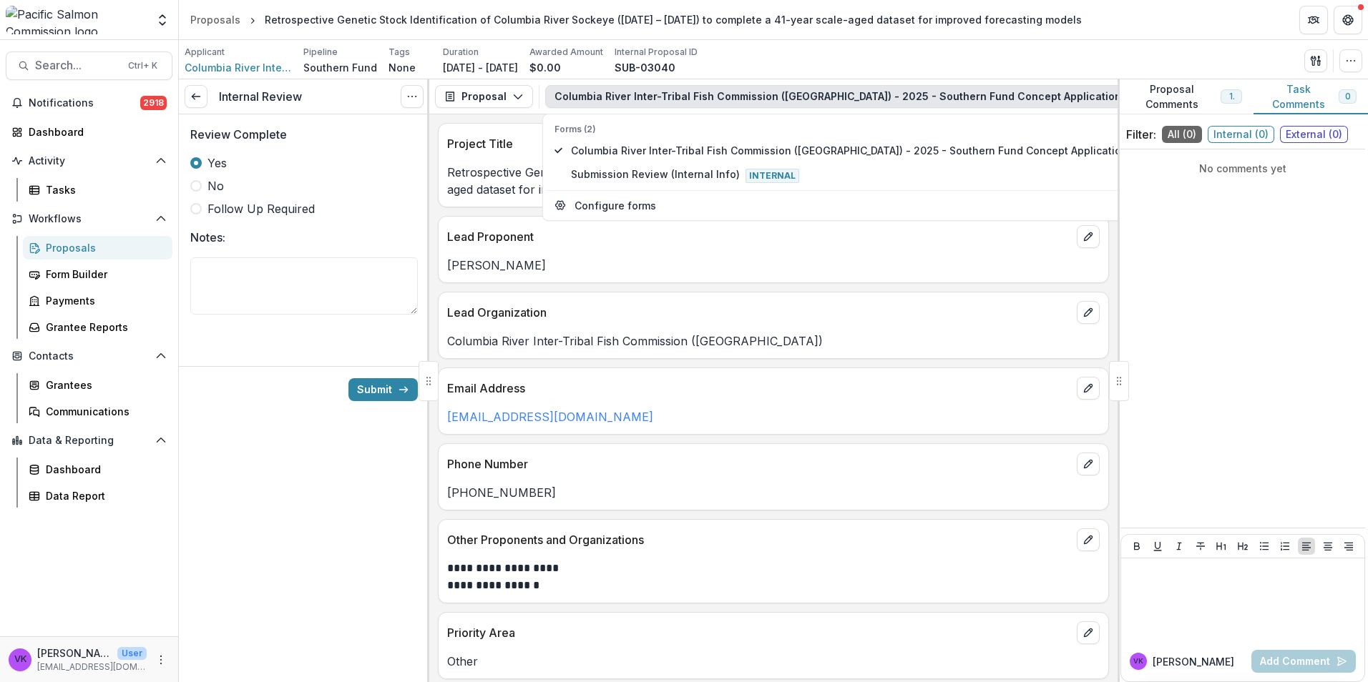
click at [310, 496] on div "Internal Review View task Cancel Task Review Complete Yes No Follow Up Required…" at bounding box center [304, 380] width 250 height 603
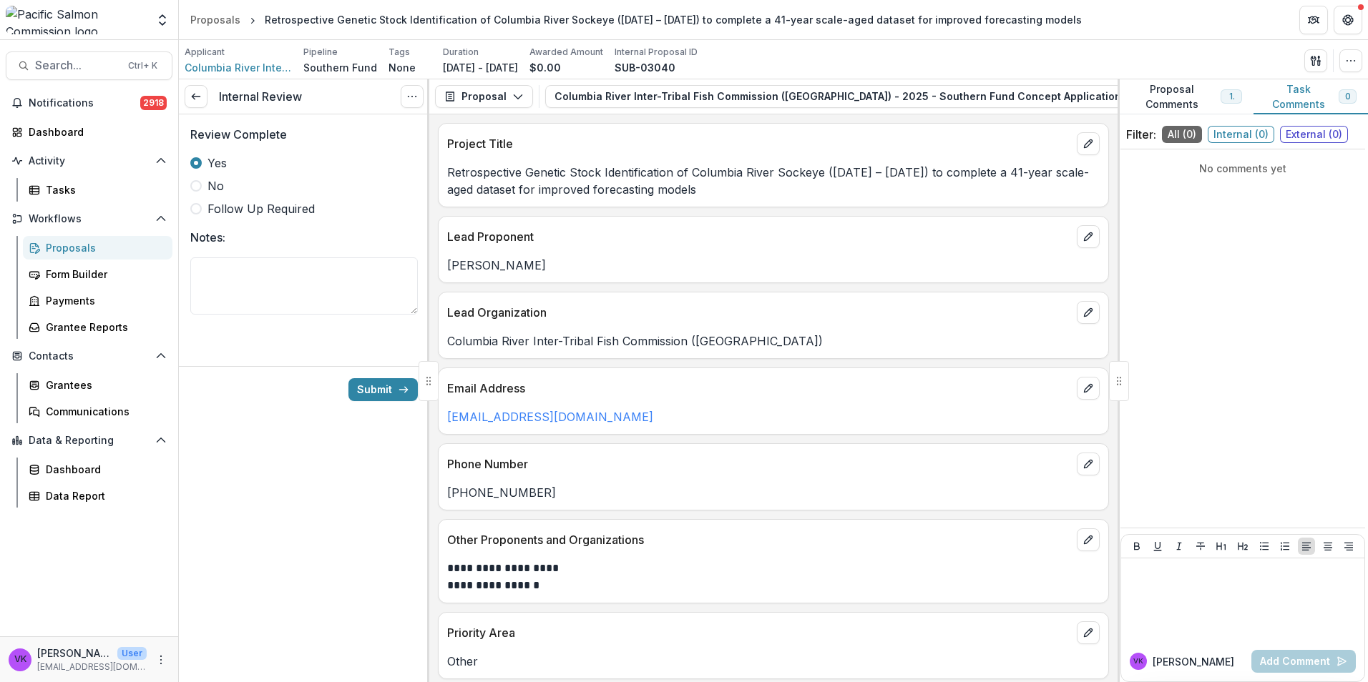
click at [1174, 95] on button "Proposal Comments 14" at bounding box center [1185, 96] width 136 height 35
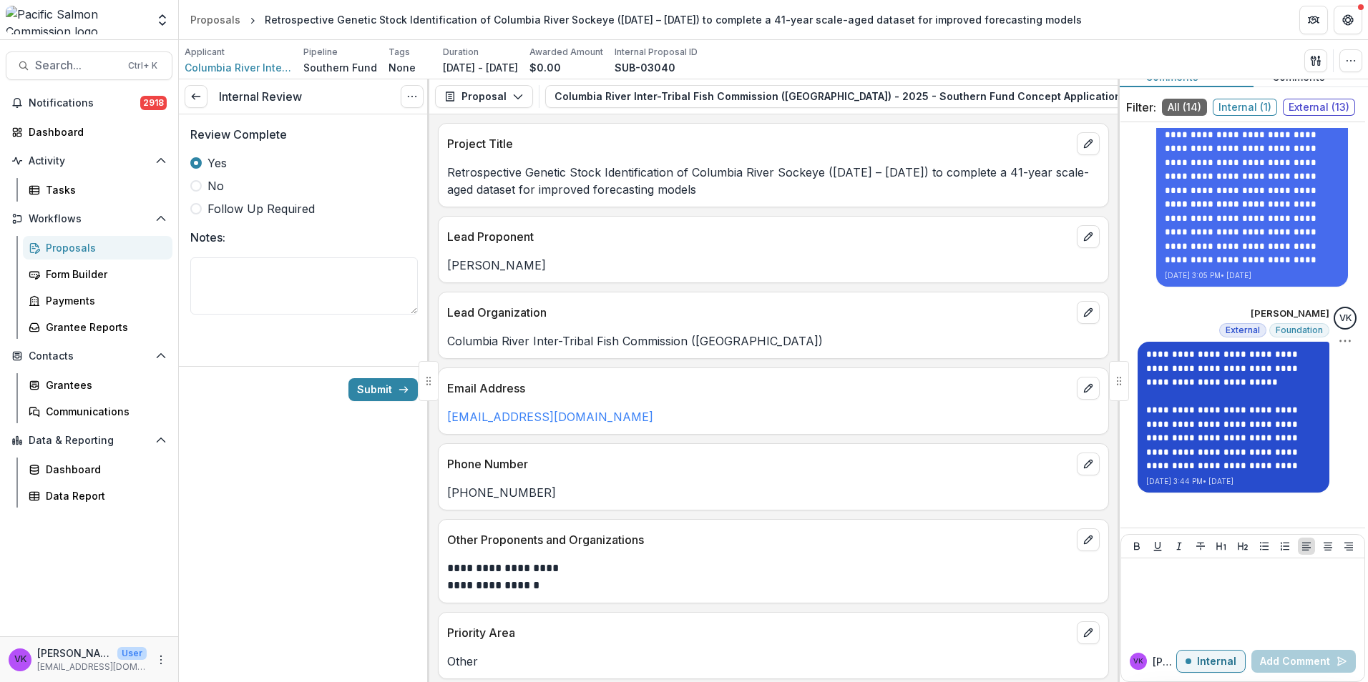
scroll to position [41, 0]
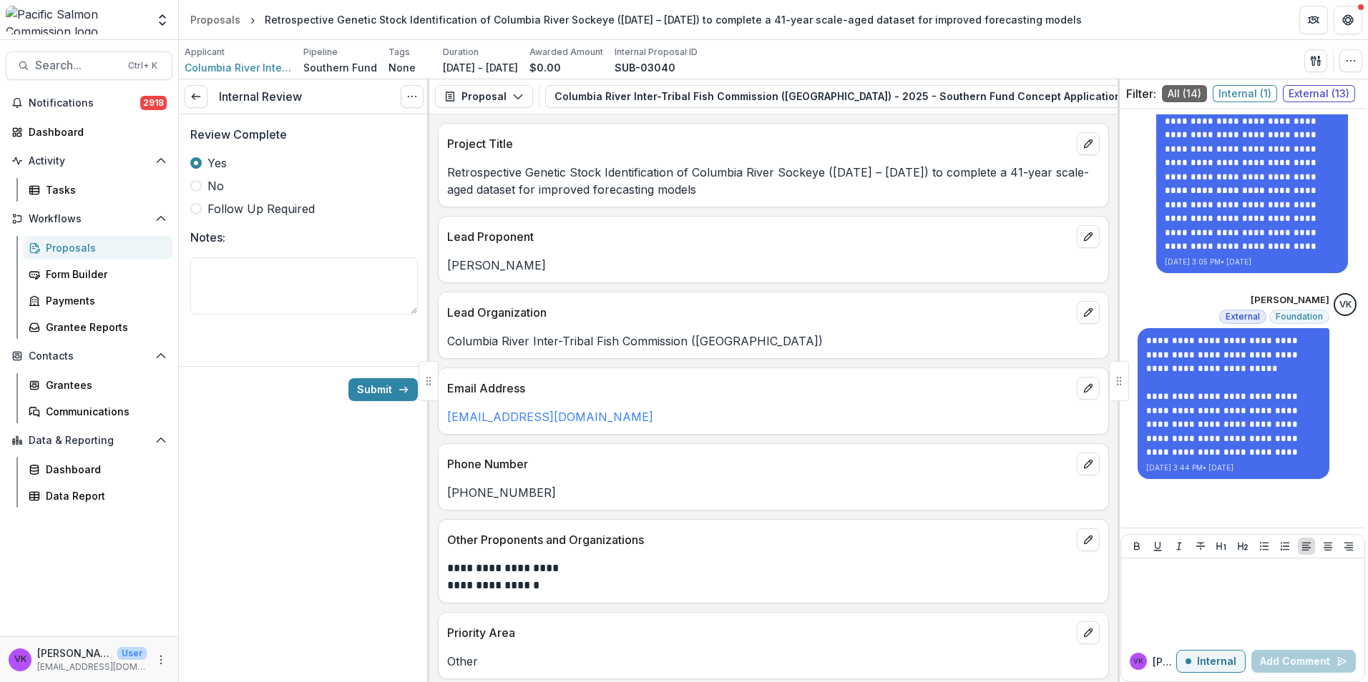
click at [303, 488] on div "Internal Review View task Cancel Task Review Complete Yes No Follow Up Required…" at bounding box center [304, 380] width 250 height 603
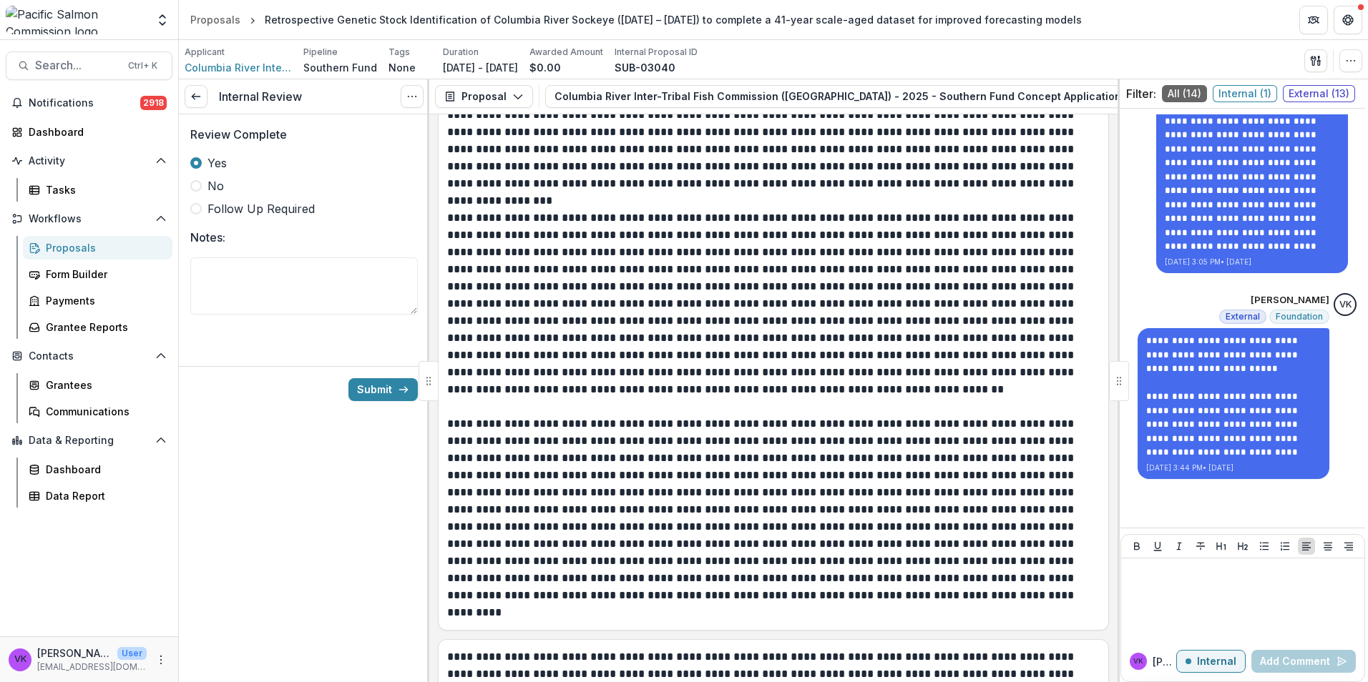
scroll to position [2271, 0]
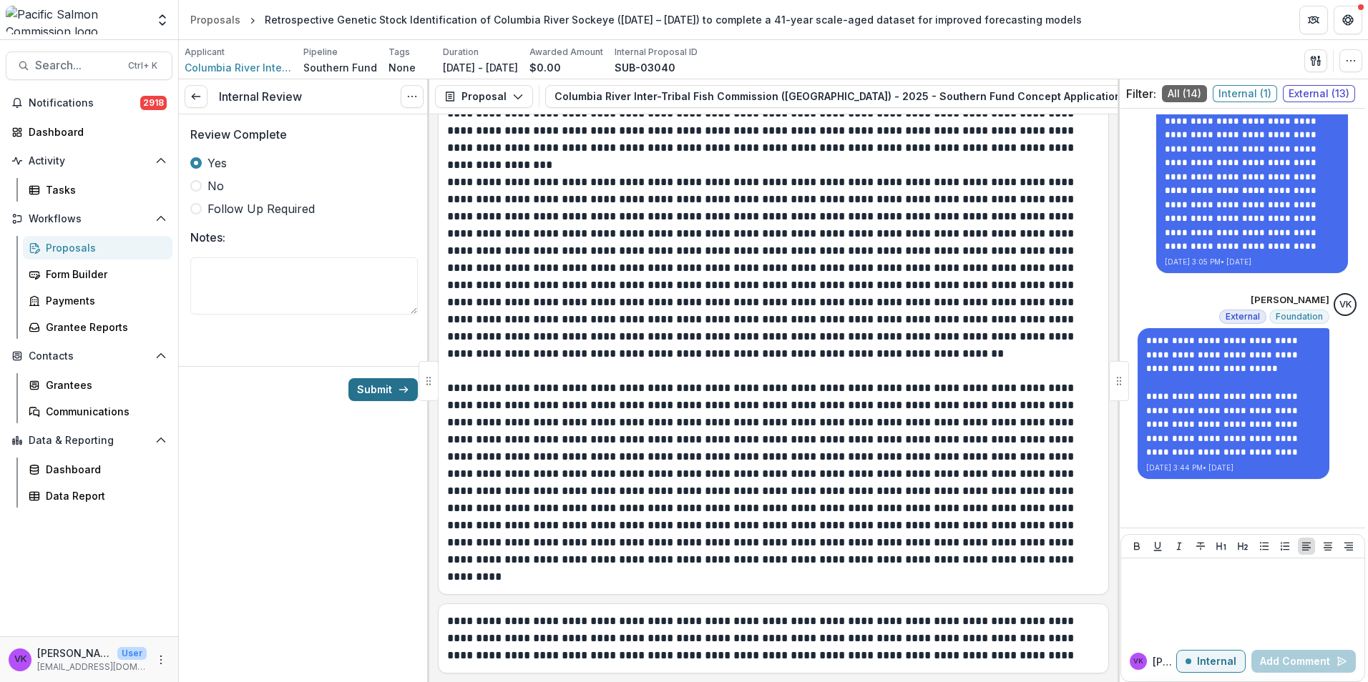
click at [373, 390] on button "Submit" at bounding box center [382, 389] width 69 height 23
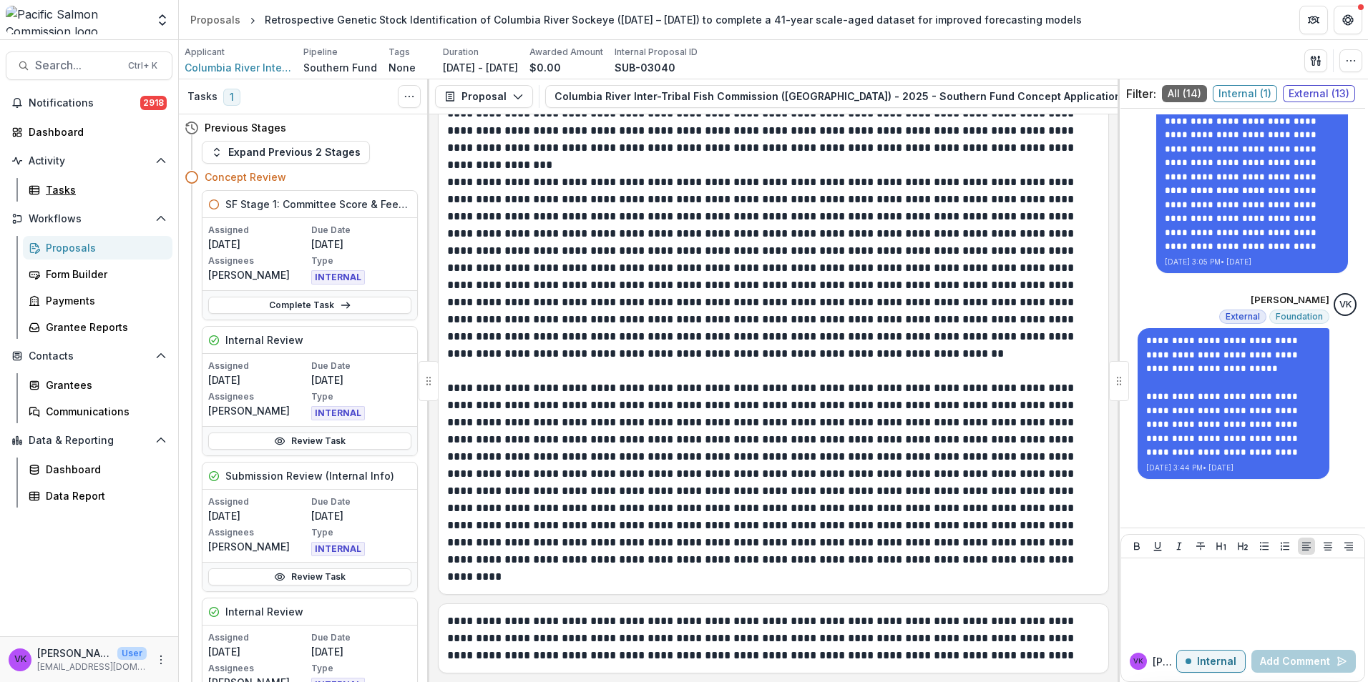
drag, startPoint x: 54, startPoint y: 192, endPoint x: 245, endPoint y: 213, distance: 192.8
click at [54, 192] on div "Tasks" at bounding box center [103, 189] width 115 height 15
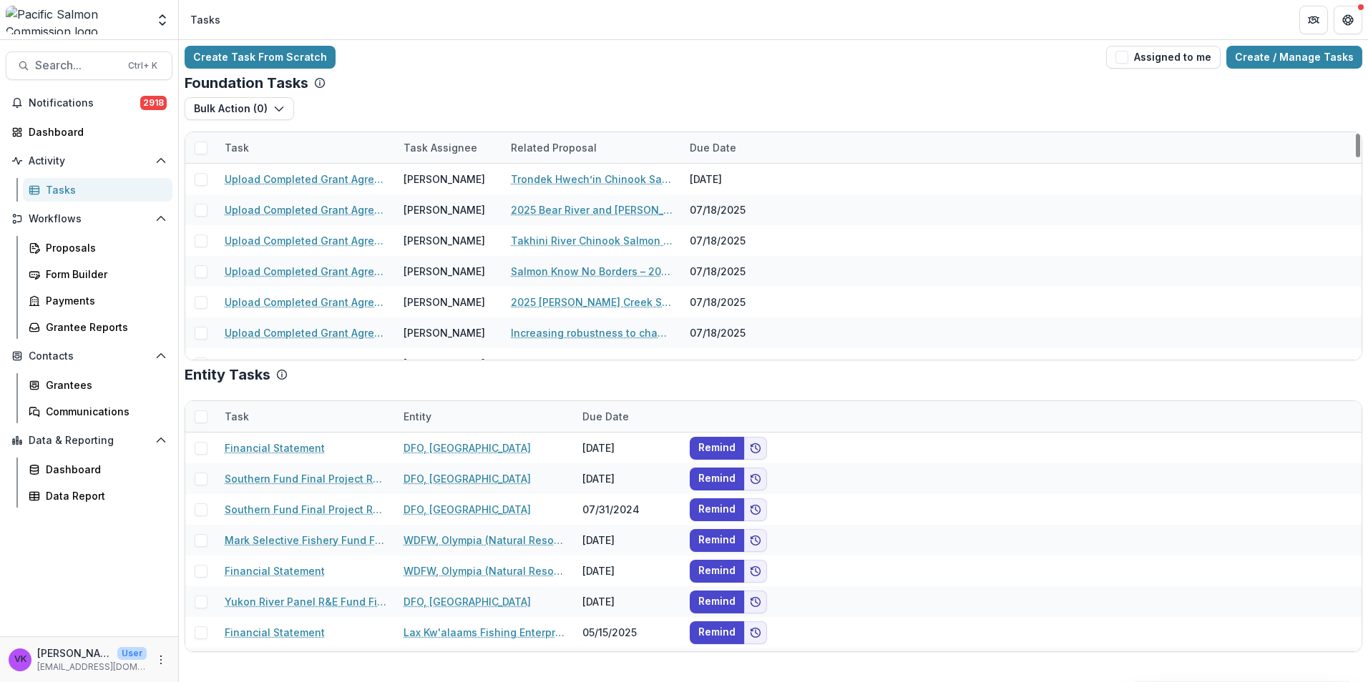
click at [337, 135] on div "Task" at bounding box center [305, 147] width 179 height 31
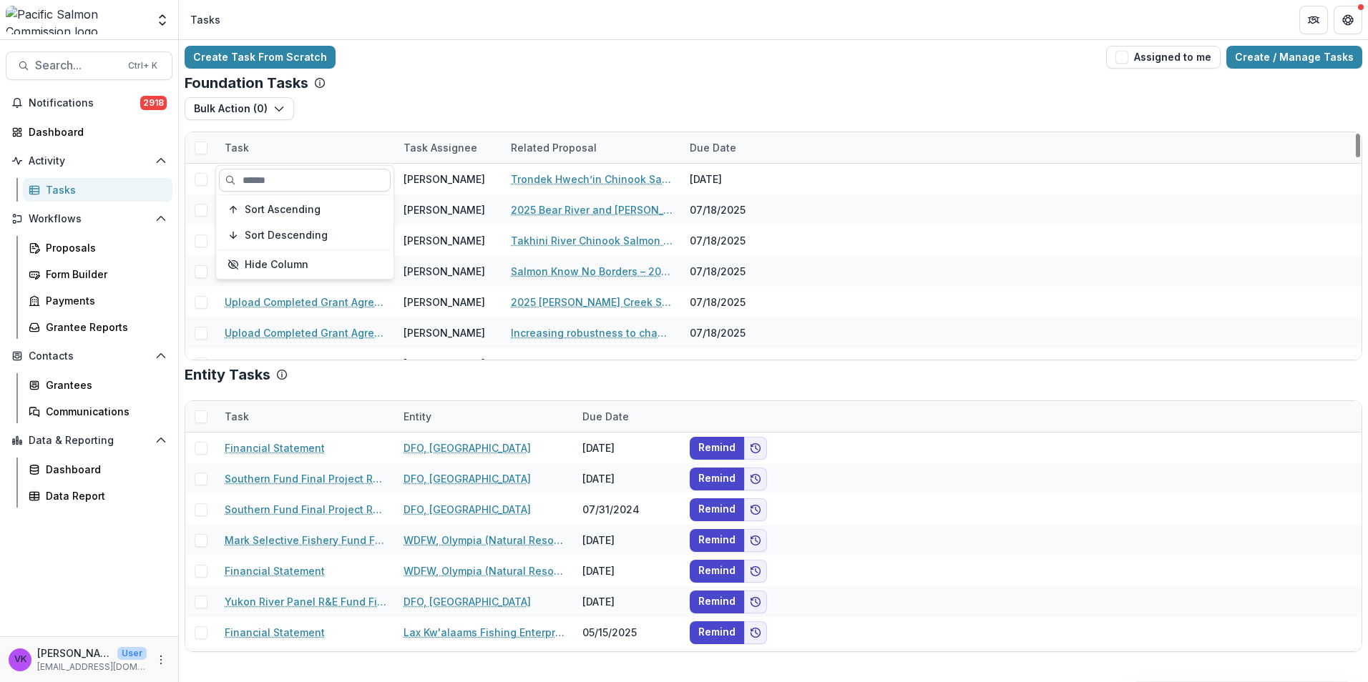
click at [334, 176] on input at bounding box center [305, 180] width 172 height 23
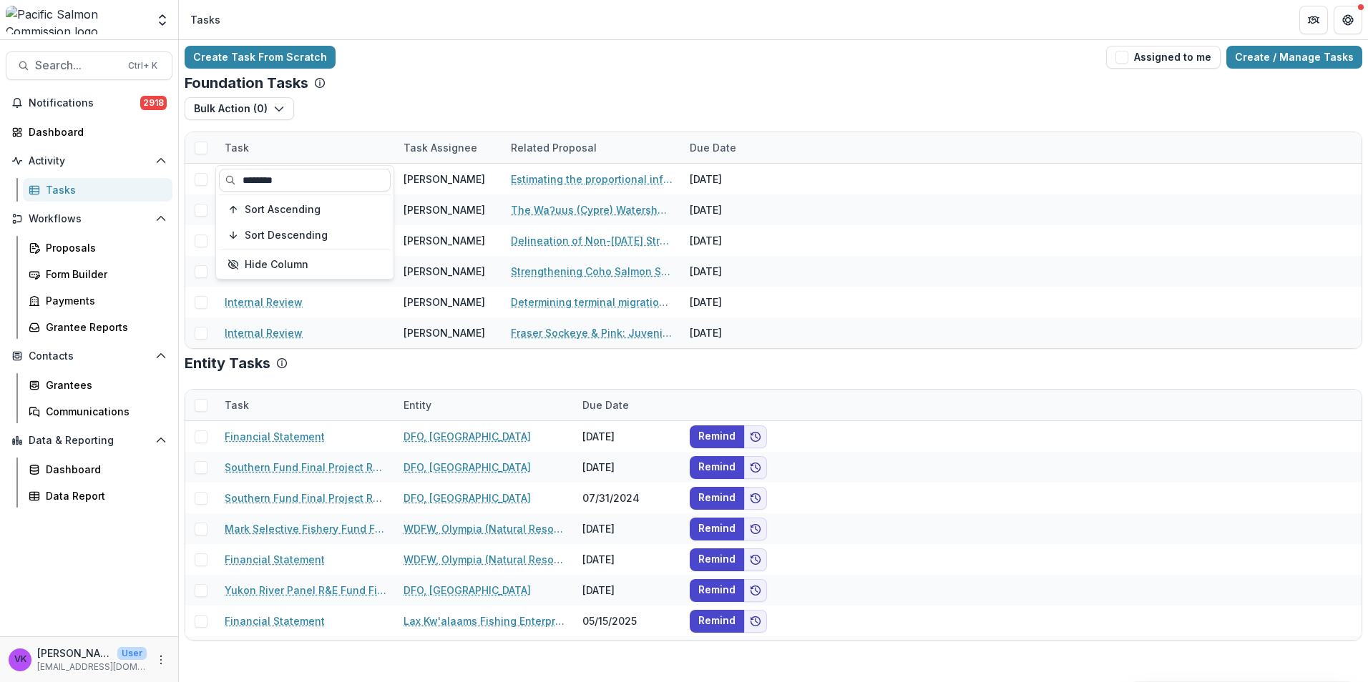
type input "********"
click at [741, 80] on div "Foundation Tasks" at bounding box center [773, 82] width 1177 height 17
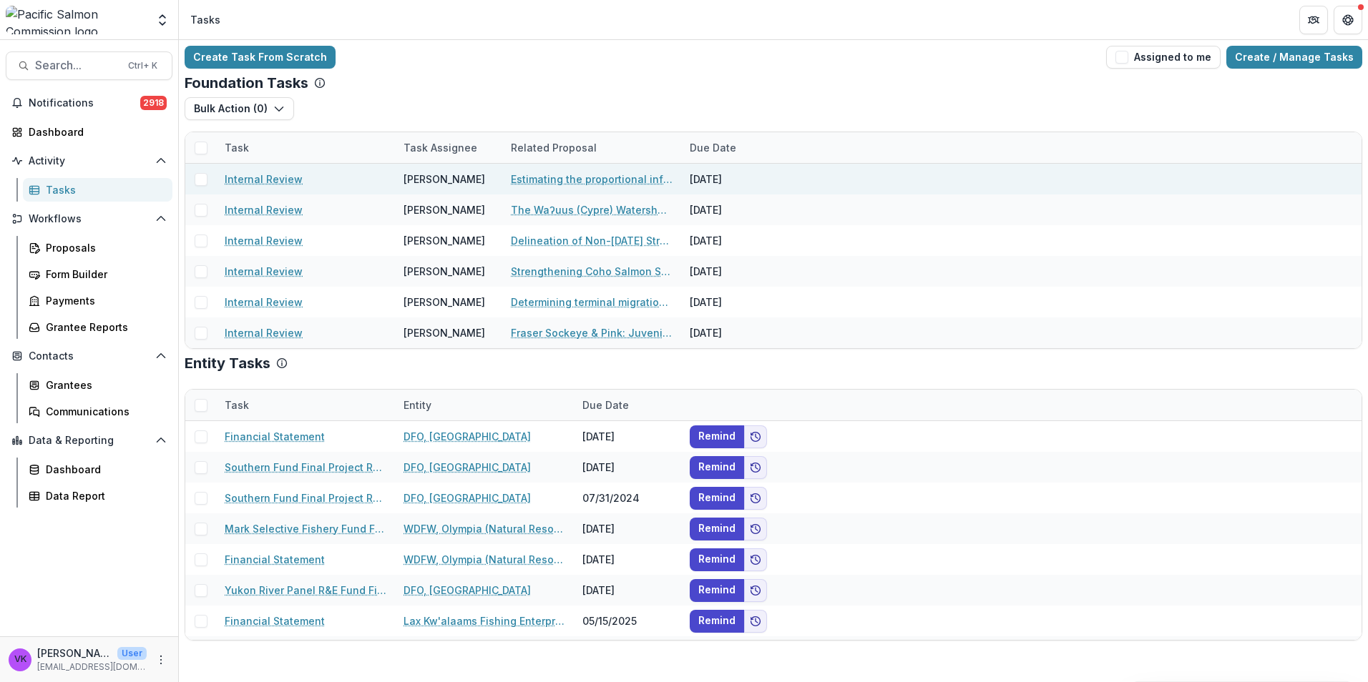
click at [265, 177] on link "Internal Review" at bounding box center [264, 179] width 78 height 15
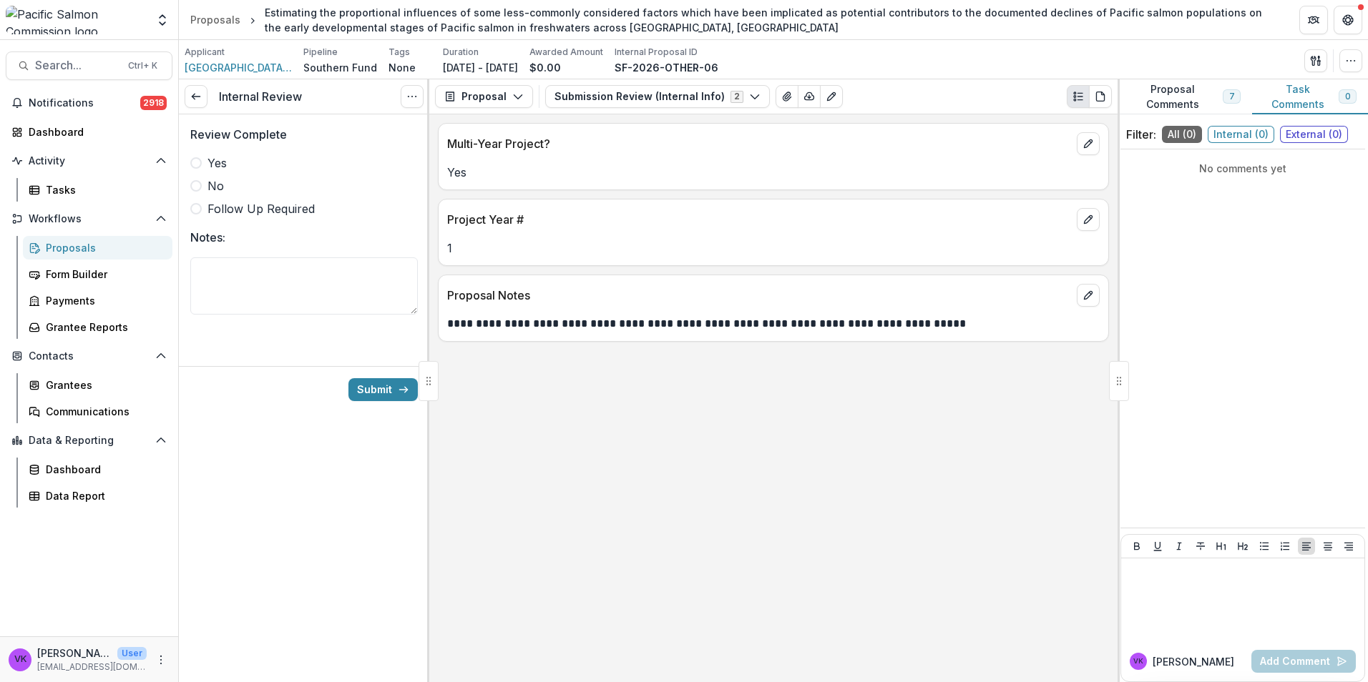
click at [197, 163] on span at bounding box center [195, 162] width 11 height 11
click at [753, 97] on button "Submission Review (Internal Info) 2" at bounding box center [657, 96] width 225 height 23
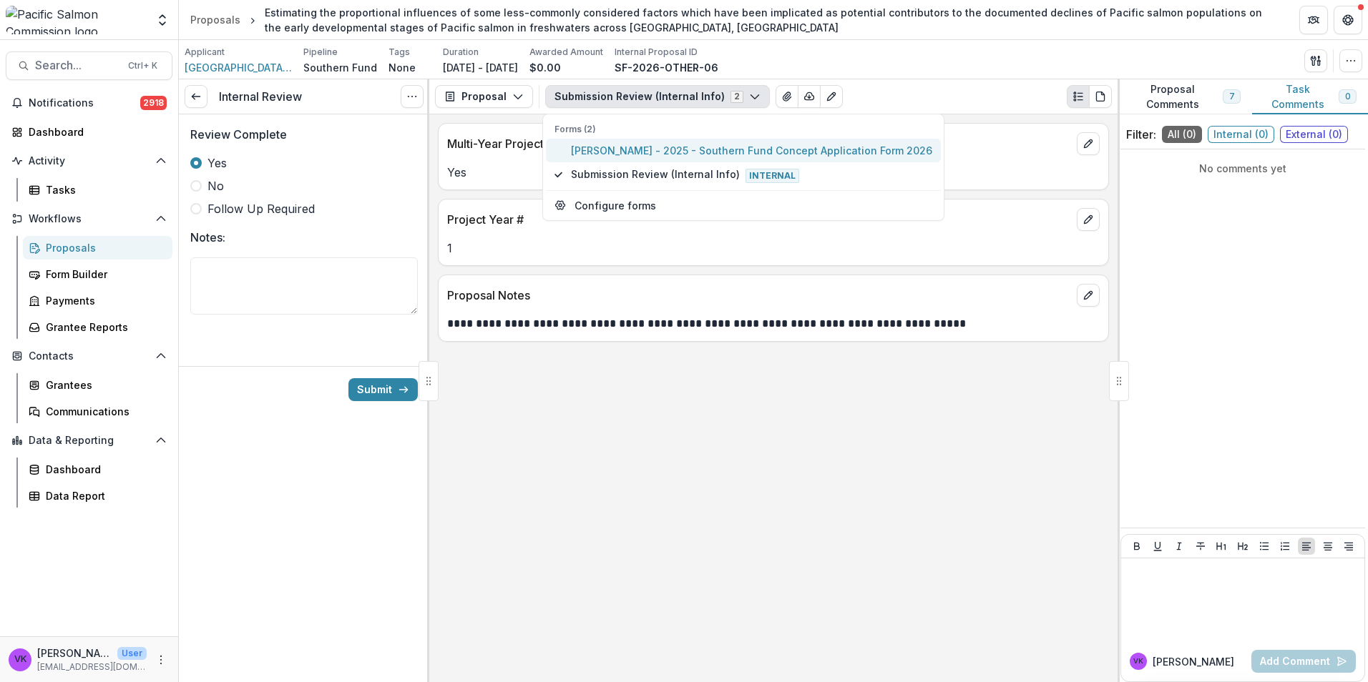
click at [674, 147] on span "[PERSON_NAME] - 2025 - Southern Fund Concept Application Form 2026" at bounding box center [751, 150] width 361 height 15
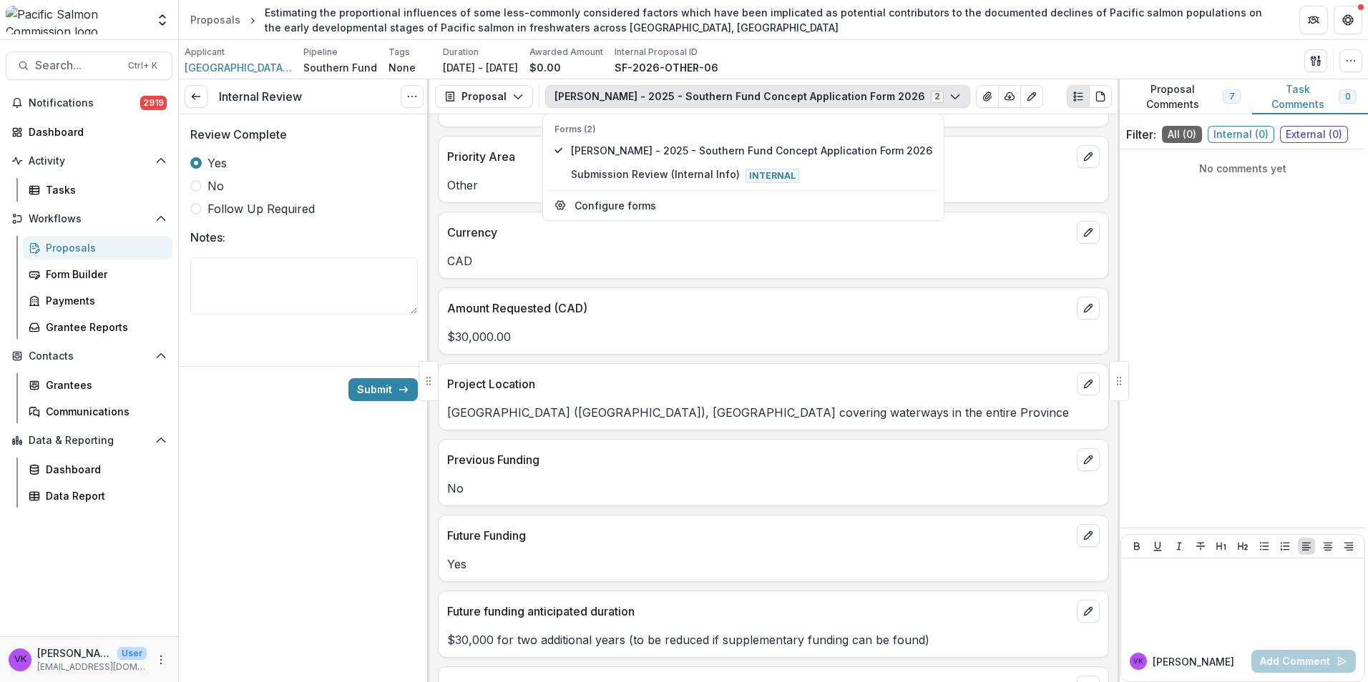
scroll to position [501, 0]
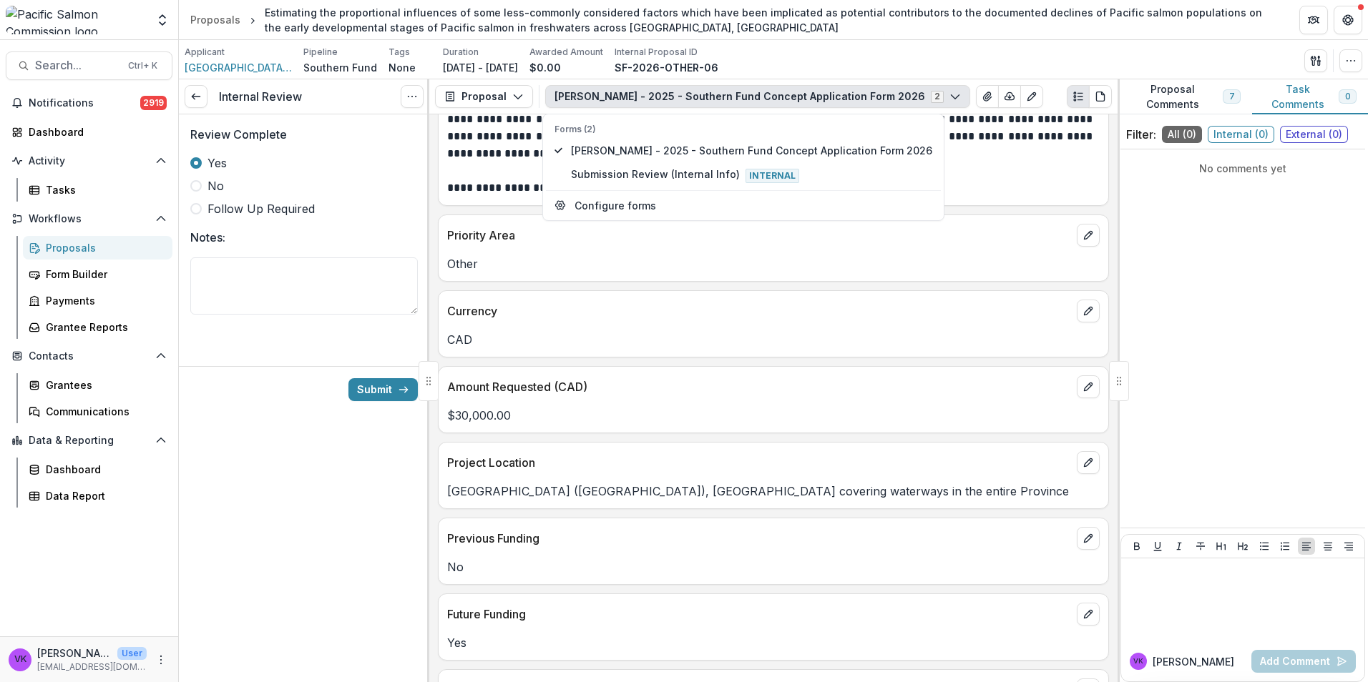
click at [257, 447] on div "Internal Review View task Cancel Task Review Complete Yes No Follow Up Required…" at bounding box center [304, 380] width 250 height 603
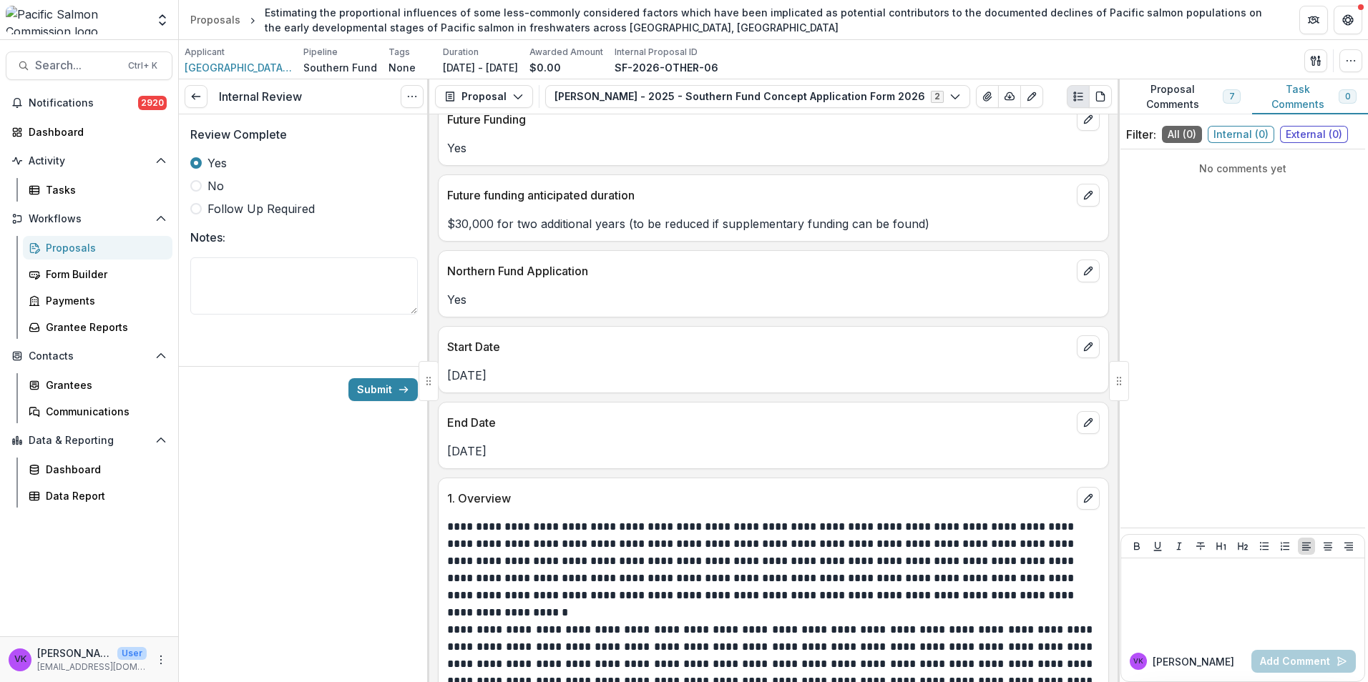
scroll to position [1073, 0]
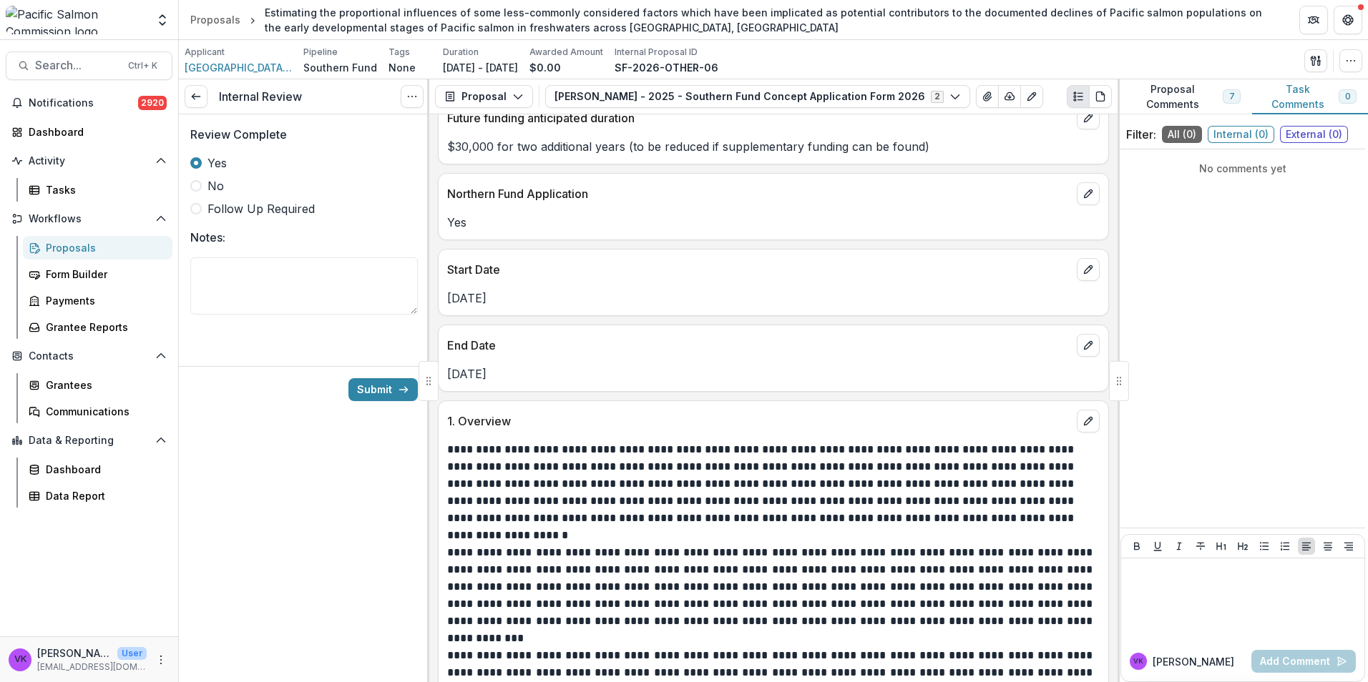
drag, startPoint x: 1165, startPoint y: 75, endPoint x: 1177, endPoint y: 87, distance: 16.7
click at [1165, 75] on div "Applicant [GEOGRAPHIC_DATA], Faculty of Land and Food Systems Pipeline Southern…" at bounding box center [773, 59] width 1189 height 39
click at [1177, 90] on button "Proposal Comments 7" at bounding box center [1184, 96] width 134 height 35
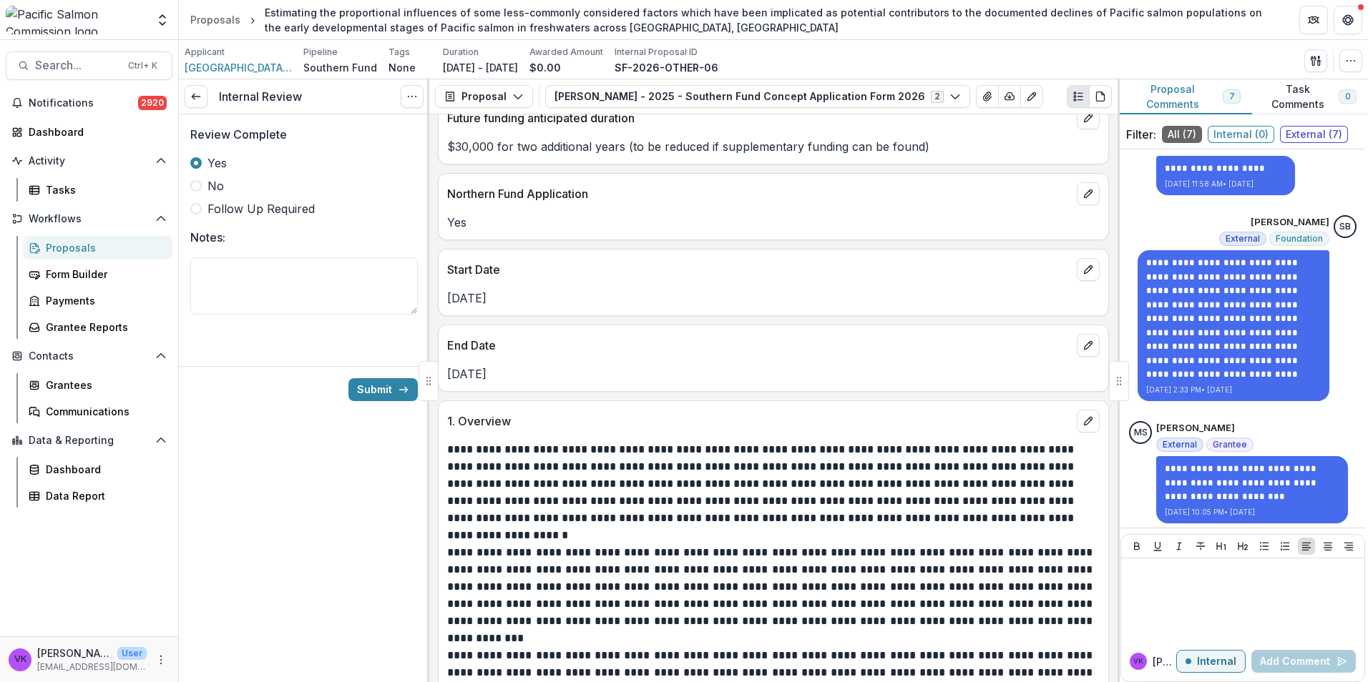
scroll to position [659, 0]
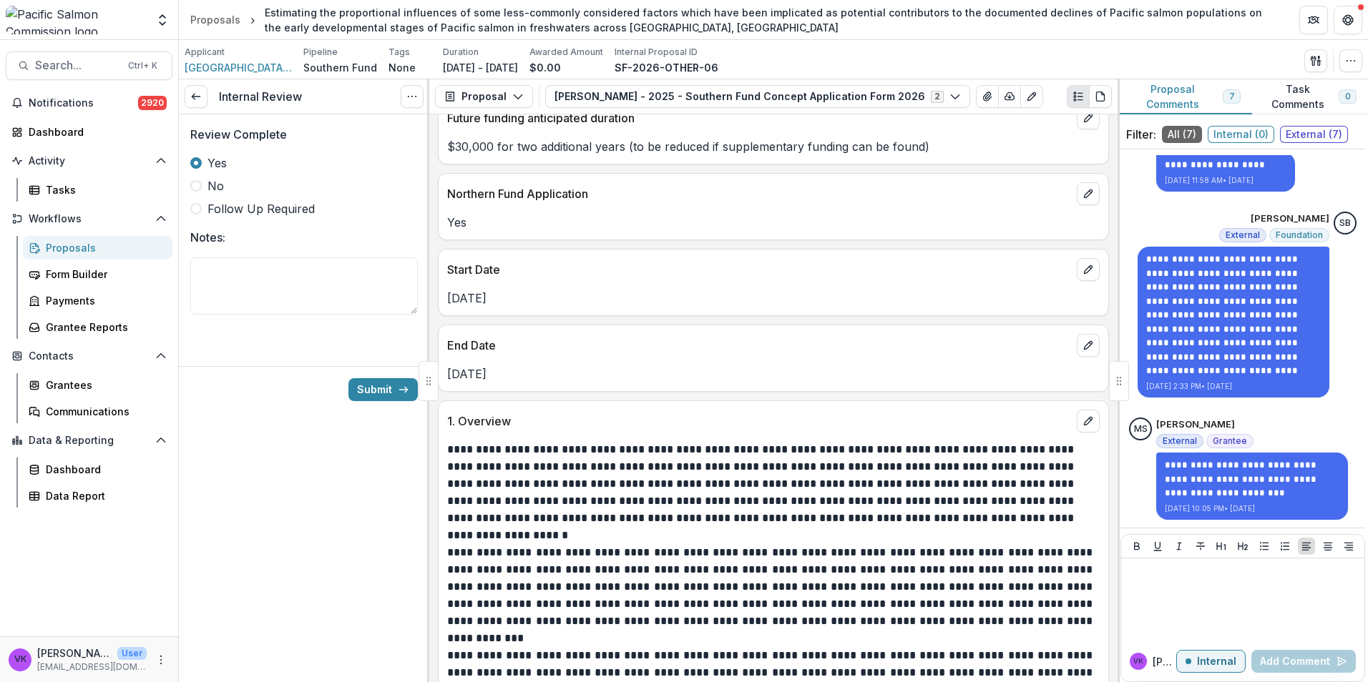
click at [353, 501] on div "Internal Review View task Cancel Task Review Complete Yes No Follow Up Required…" at bounding box center [304, 380] width 250 height 603
click at [384, 387] on button "Submit" at bounding box center [382, 389] width 69 height 23
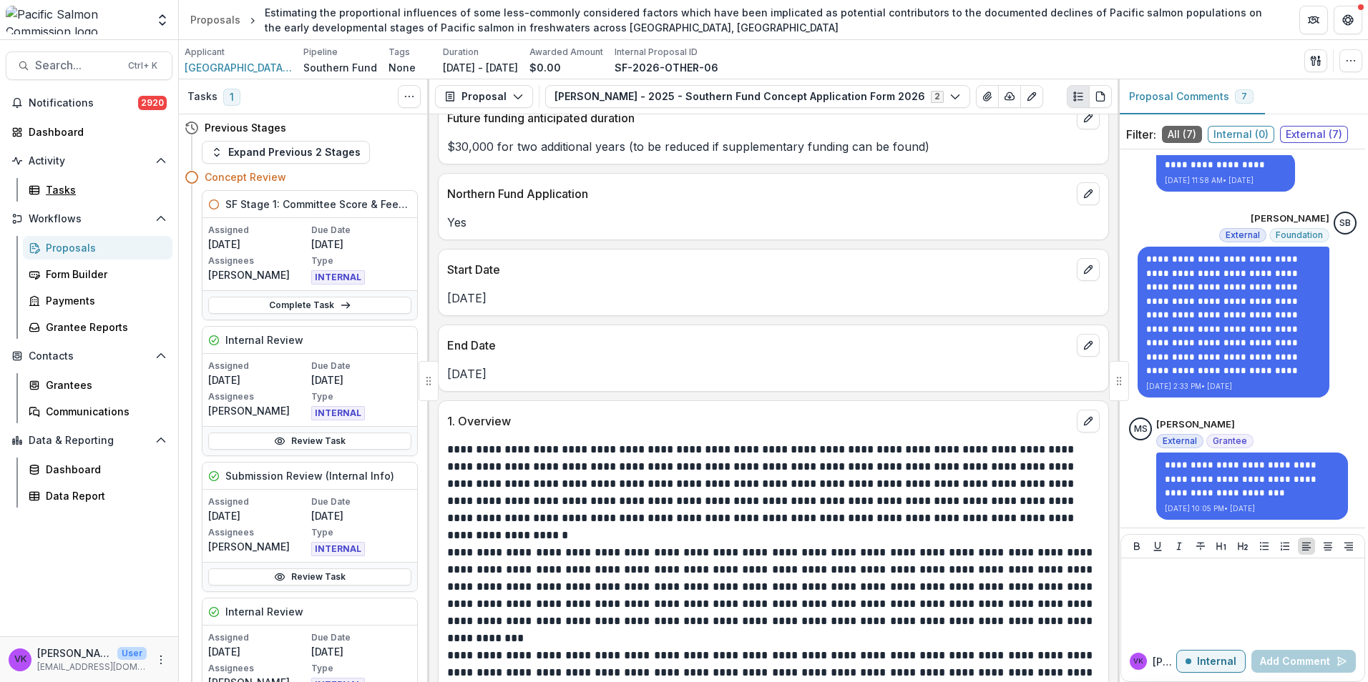
drag, startPoint x: 61, startPoint y: 188, endPoint x: 336, endPoint y: 202, distance: 275.7
click at [61, 187] on div "Tasks" at bounding box center [103, 189] width 115 height 15
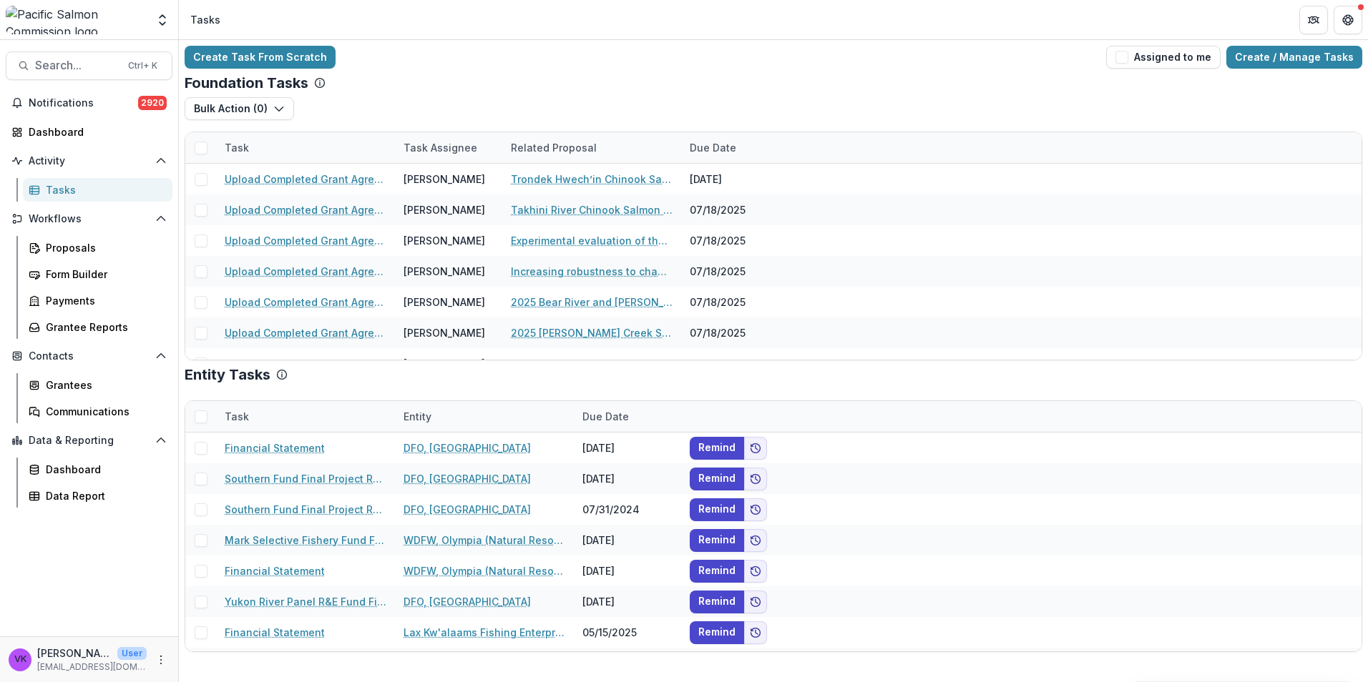
click at [322, 137] on div "Task" at bounding box center [305, 147] width 179 height 31
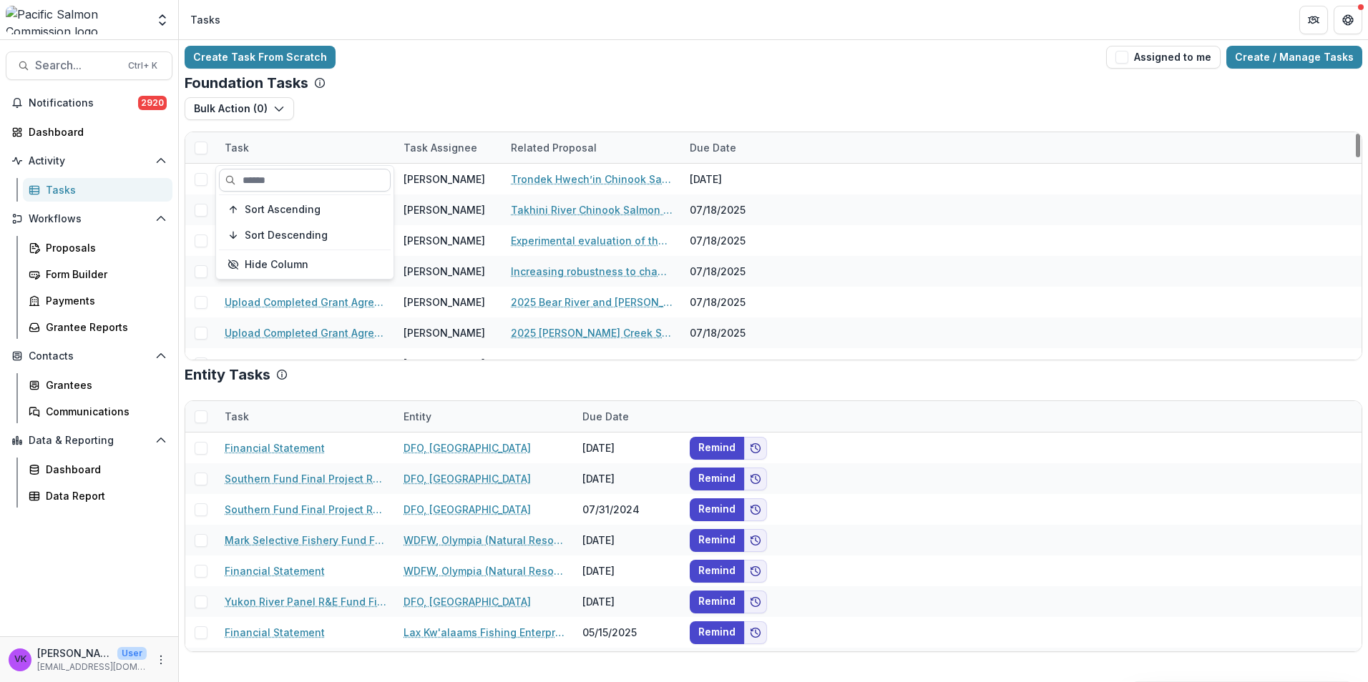
click at [318, 172] on input at bounding box center [305, 180] width 172 height 23
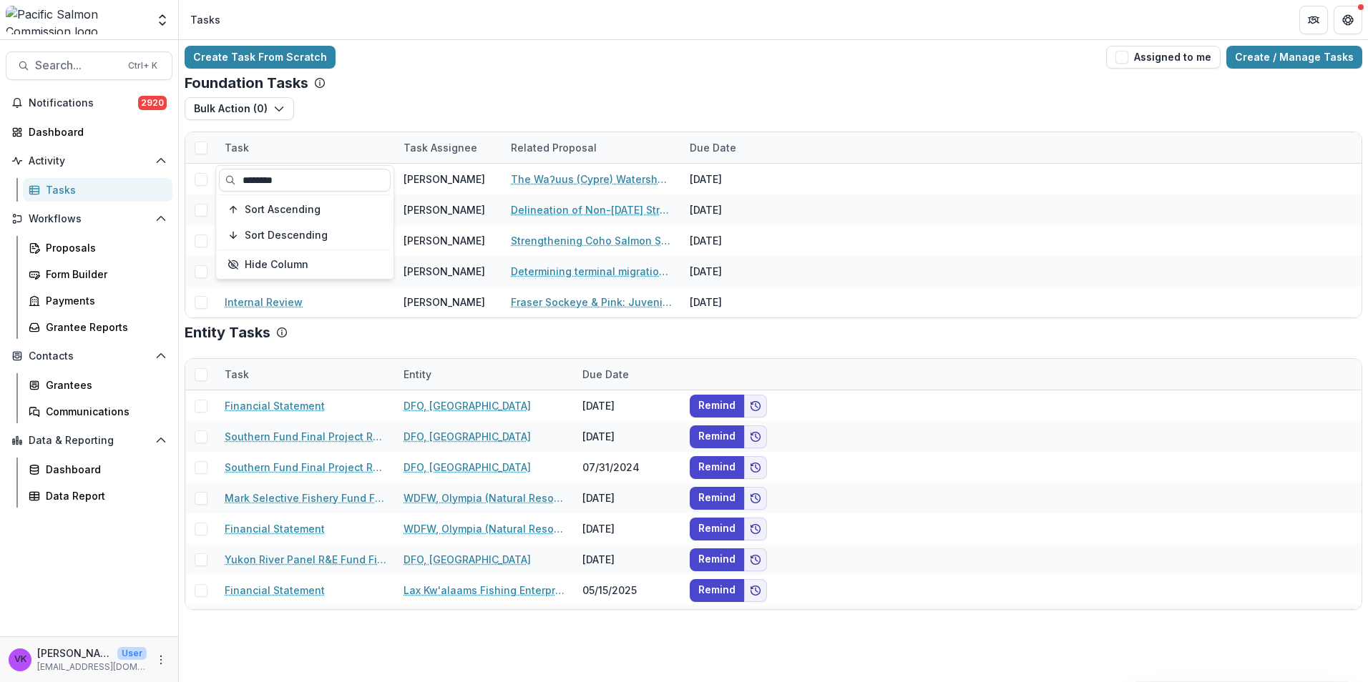
type input "********"
click at [488, 97] on div "Bulk Action ( 0 ) Grant Upload Tasks" at bounding box center [773, 114] width 1177 height 34
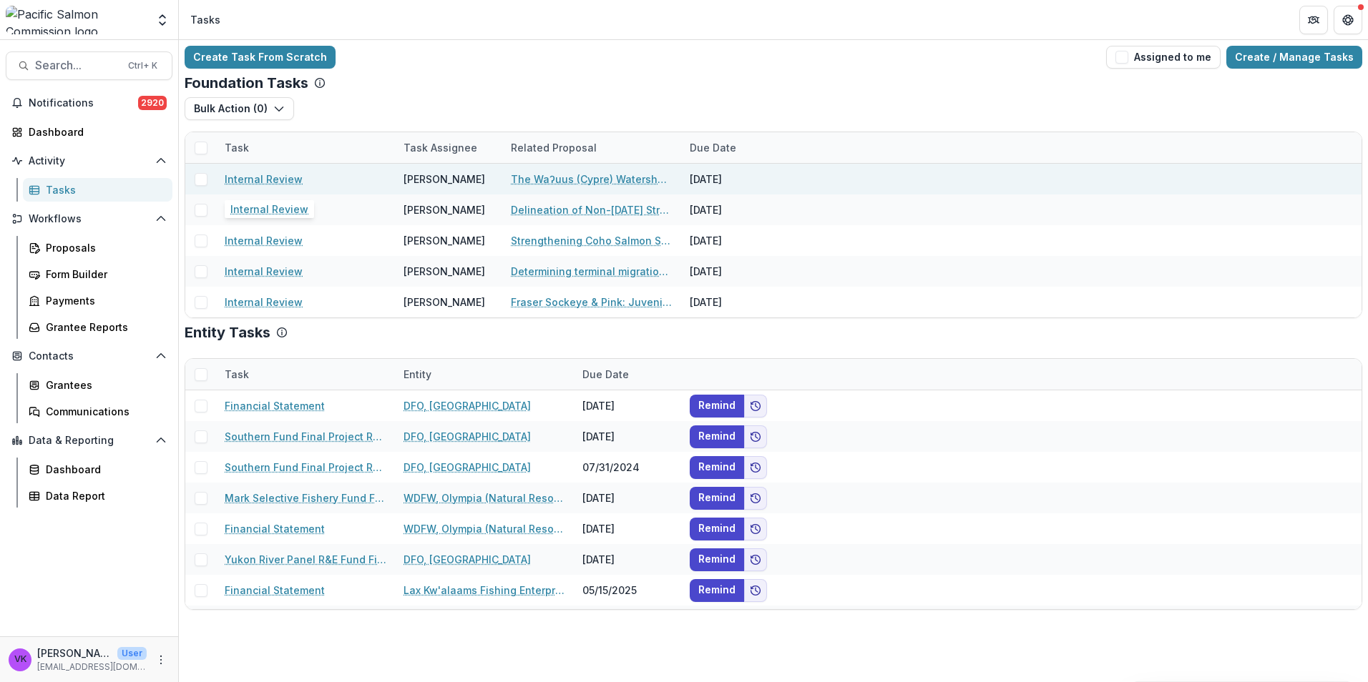
click at [270, 177] on link "Internal Review" at bounding box center [264, 179] width 78 height 15
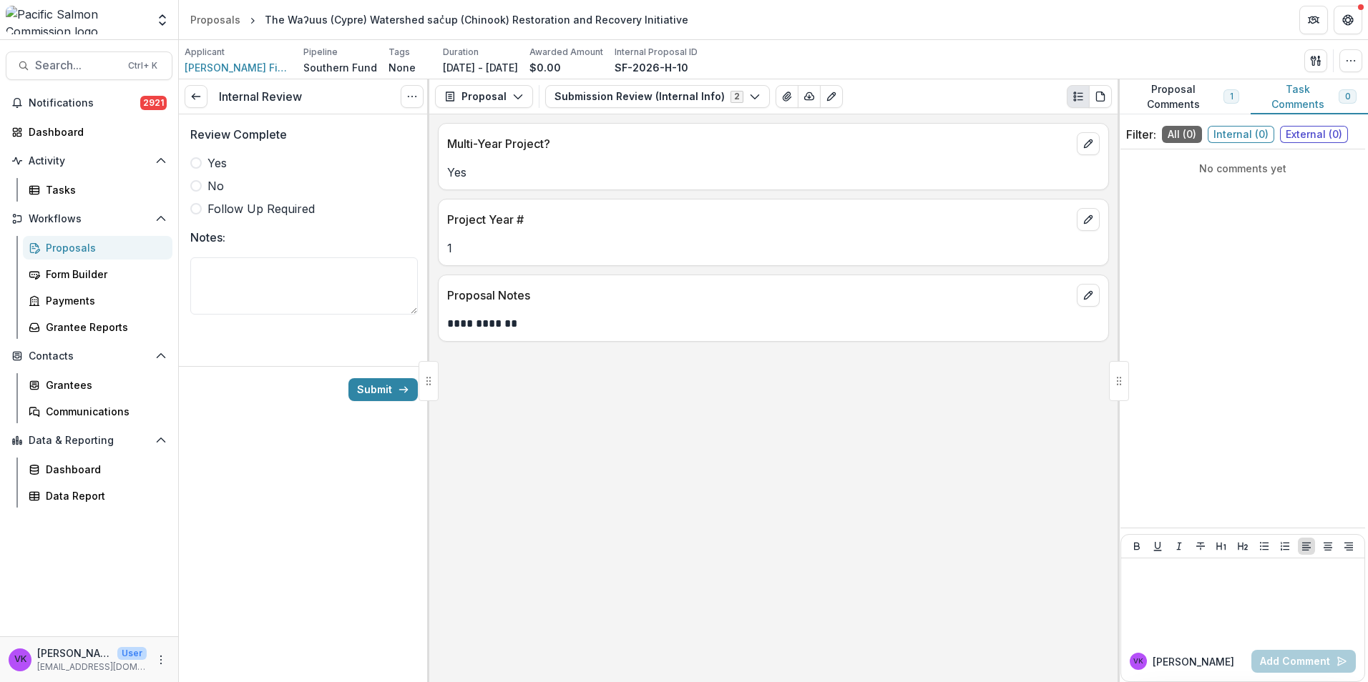
click at [201, 164] on span at bounding box center [195, 162] width 11 height 11
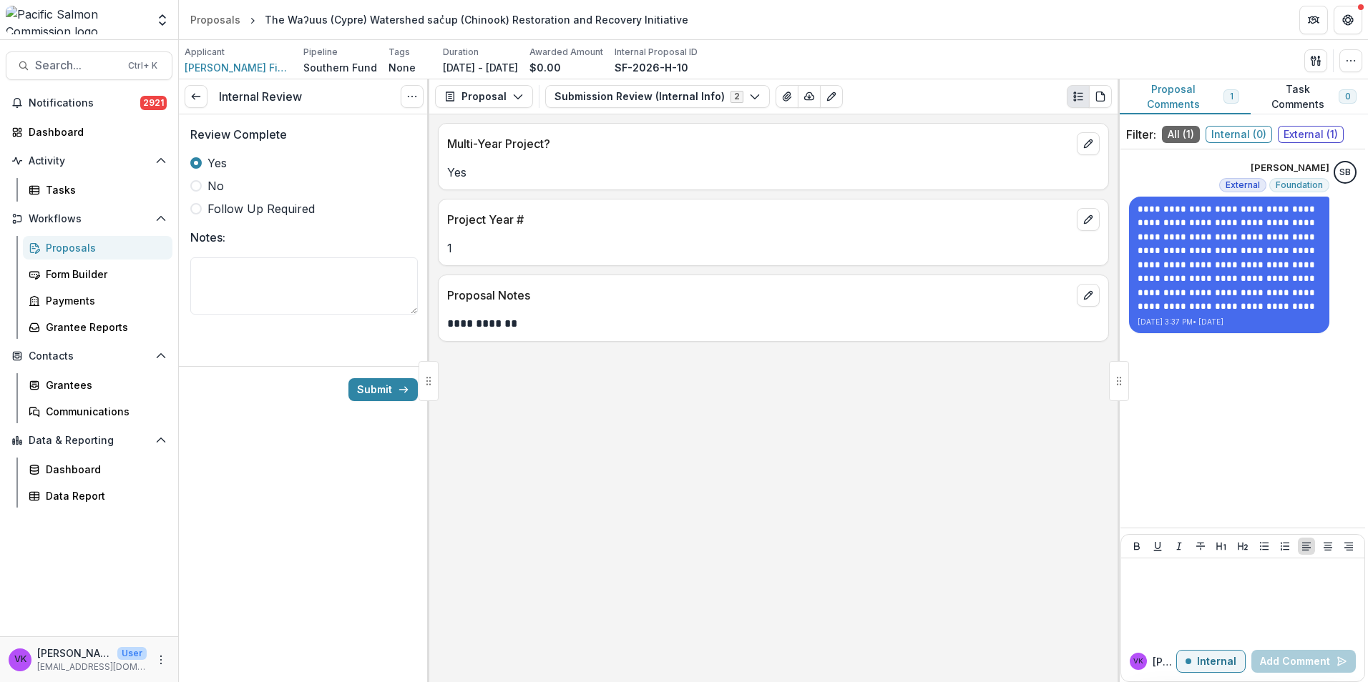
drag, startPoint x: 1194, startPoint y: 97, endPoint x: 1208, endPoint y: 107, distance: 16.9
click at [1196, 99] on button "Proposal Comments 1" at bounding box center [1183, 96] width 133 height 35
click at [749, 94] on icon "button" at bounding box center [754, 96] width 11 height 11
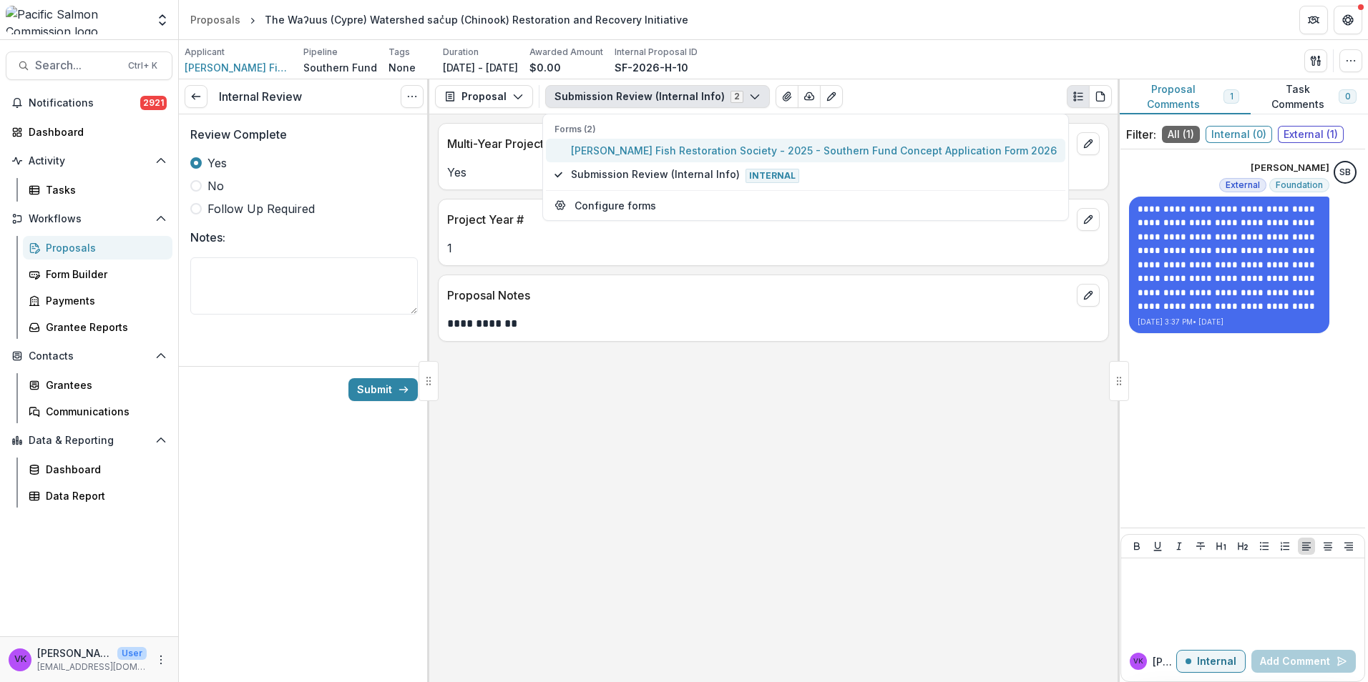
click at [662, 155] on span "[PERSON_NAME] Fish Restoration Society - 2025 - Southern Fund Concept Applicati…" at bounding box center [814, 150] width 486 height 15
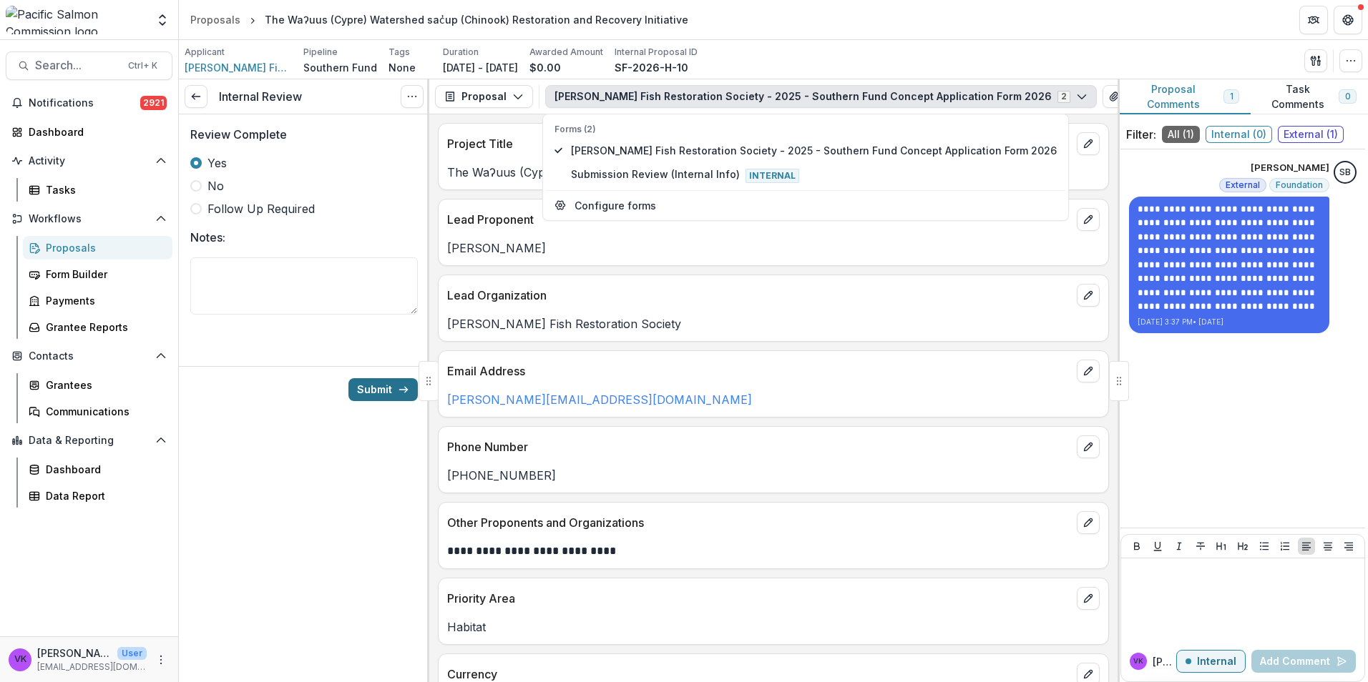
click at [373, 385] on button "Submit" at bounding box center [382, 389] width 69 height 23
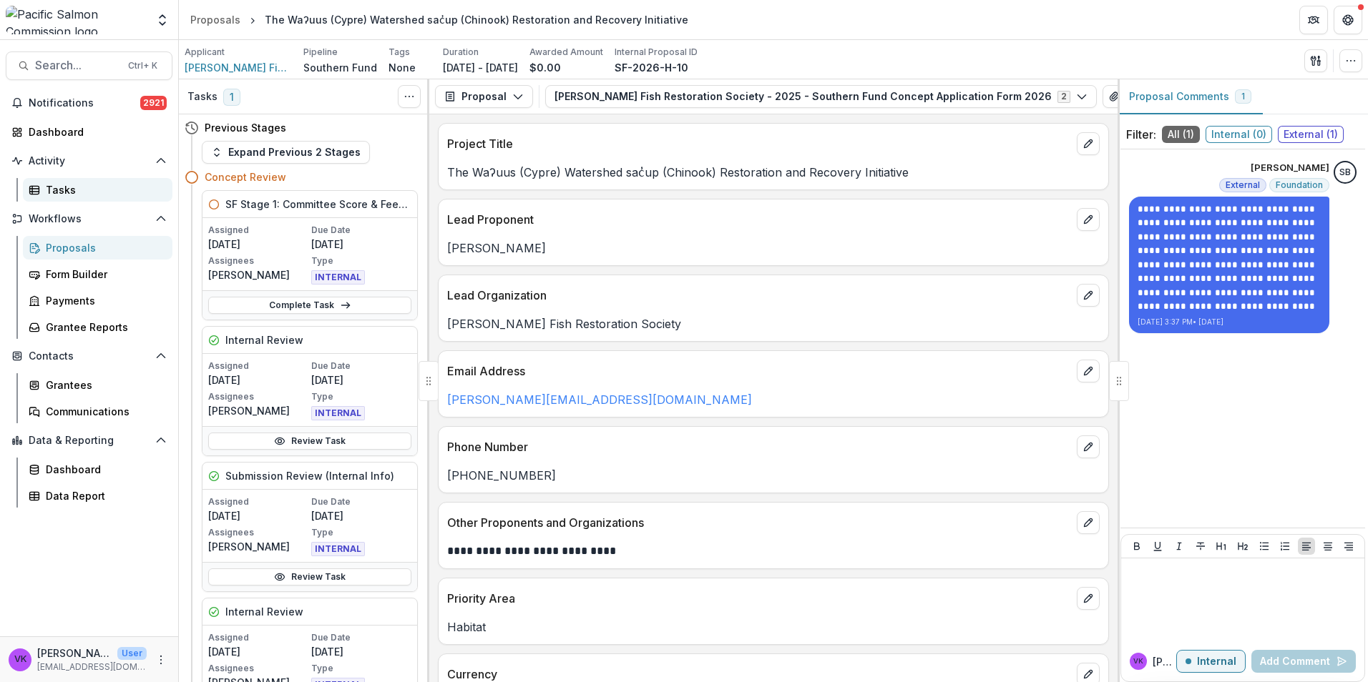
click at [56, 186] on div "Tasks" at bounding box center [103, 189] width 115 height 15
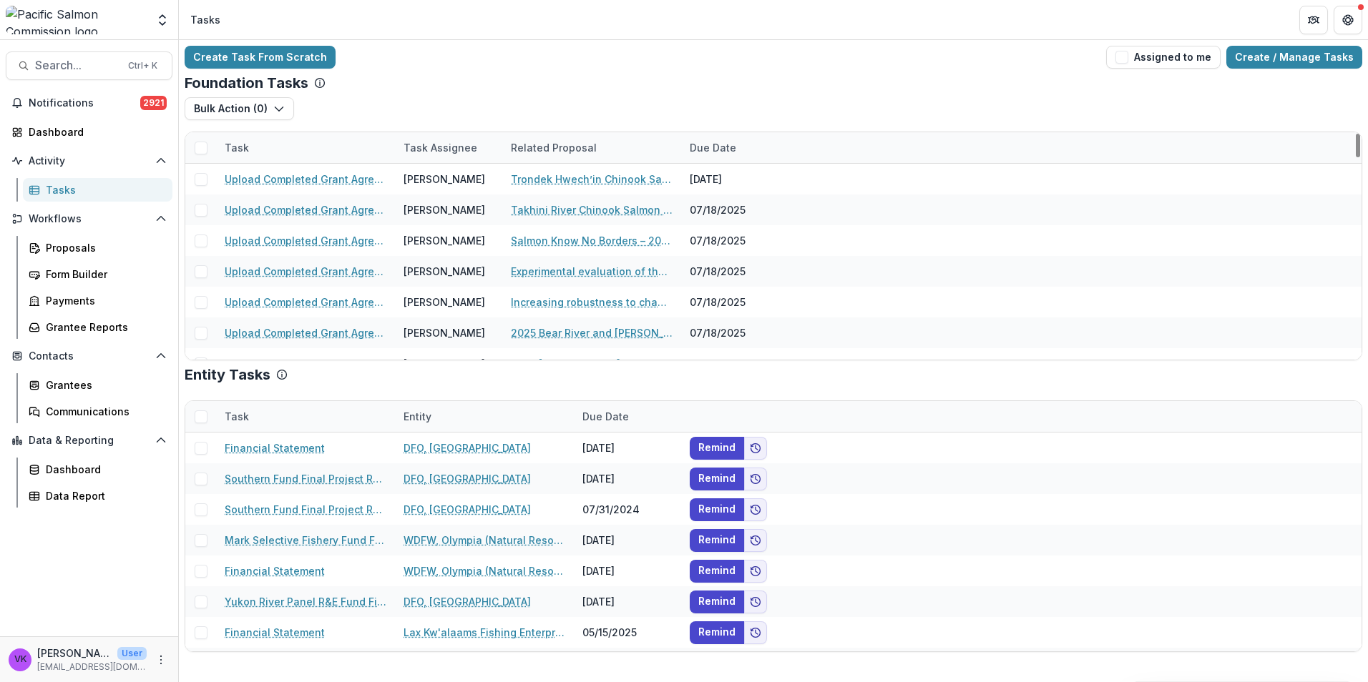
drag, startPoint x: 287, startPoint y: 148, endPoint x: 307, endPoint y: 162, distance: 24.6
click at [287, 147] on div "Task" at bounding box center [305, 147] width 179 height 31
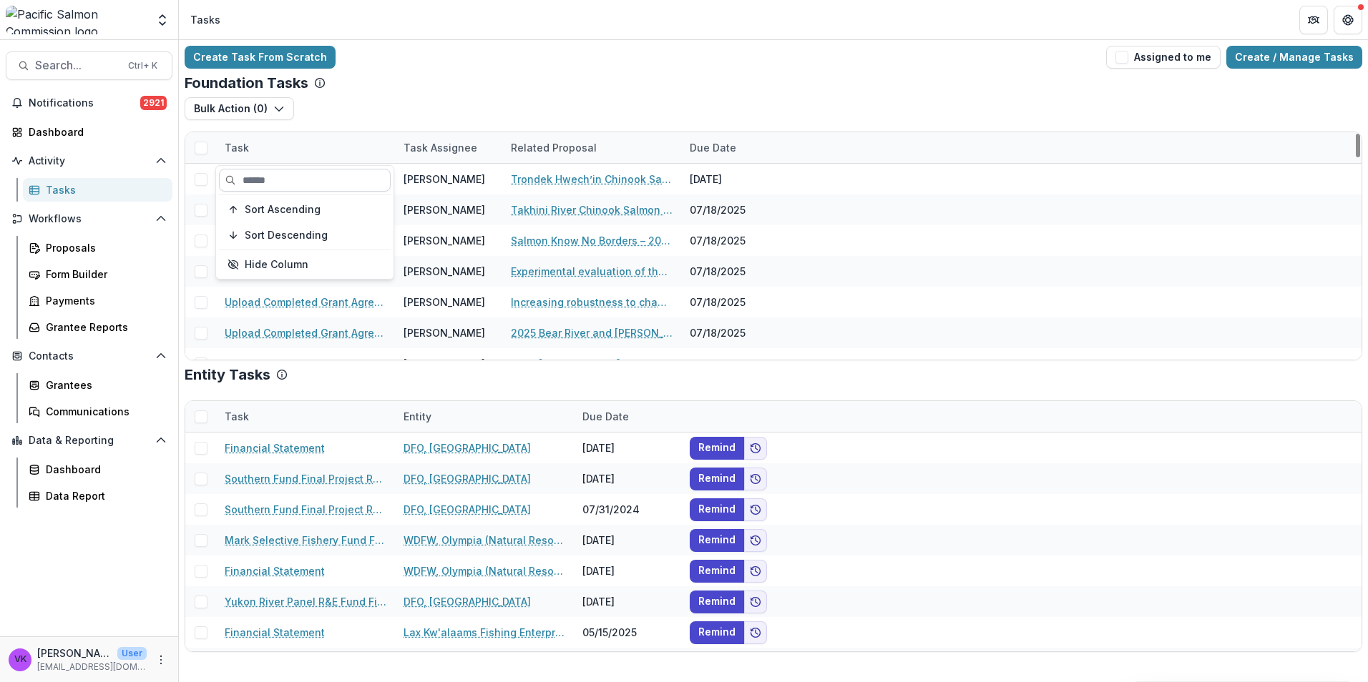
click at [287, 184] on input at bounding box center [305, 180] width 172 height 23
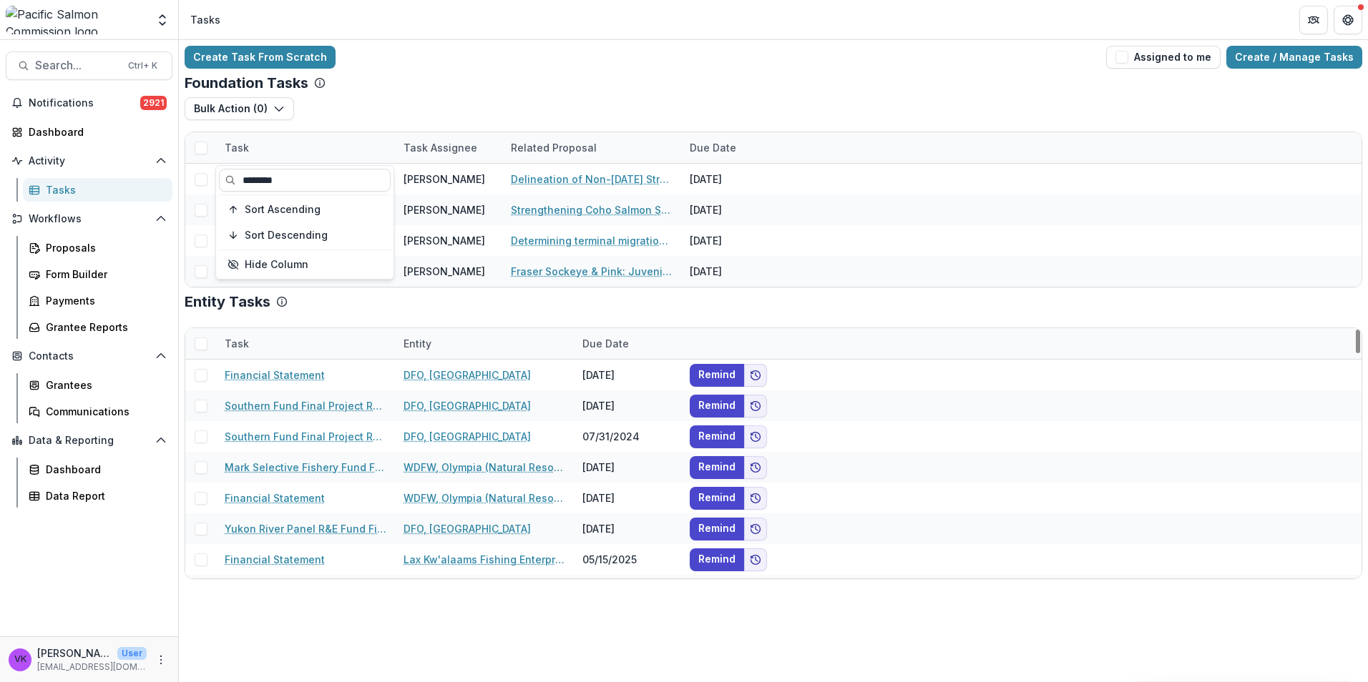
type input "********"
click at [916, 315] on div "Entity Tasks Task Entity Due Date Financial Statement DFO, [GEOGRAPHIC_DATA] [D…" at bounding box center [773, 436] width 1177 height 286
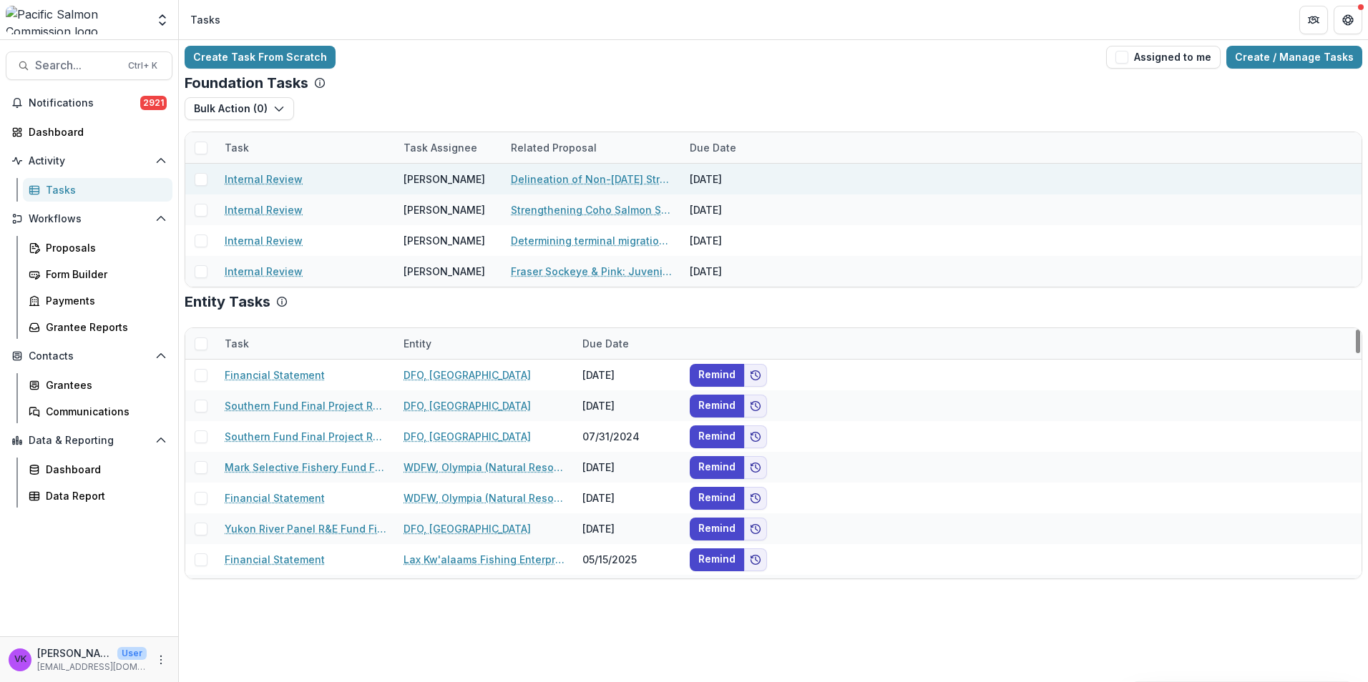
click at [268, 182] on link "Internal Review" at bounding box center [264, 179] width 78 height 15
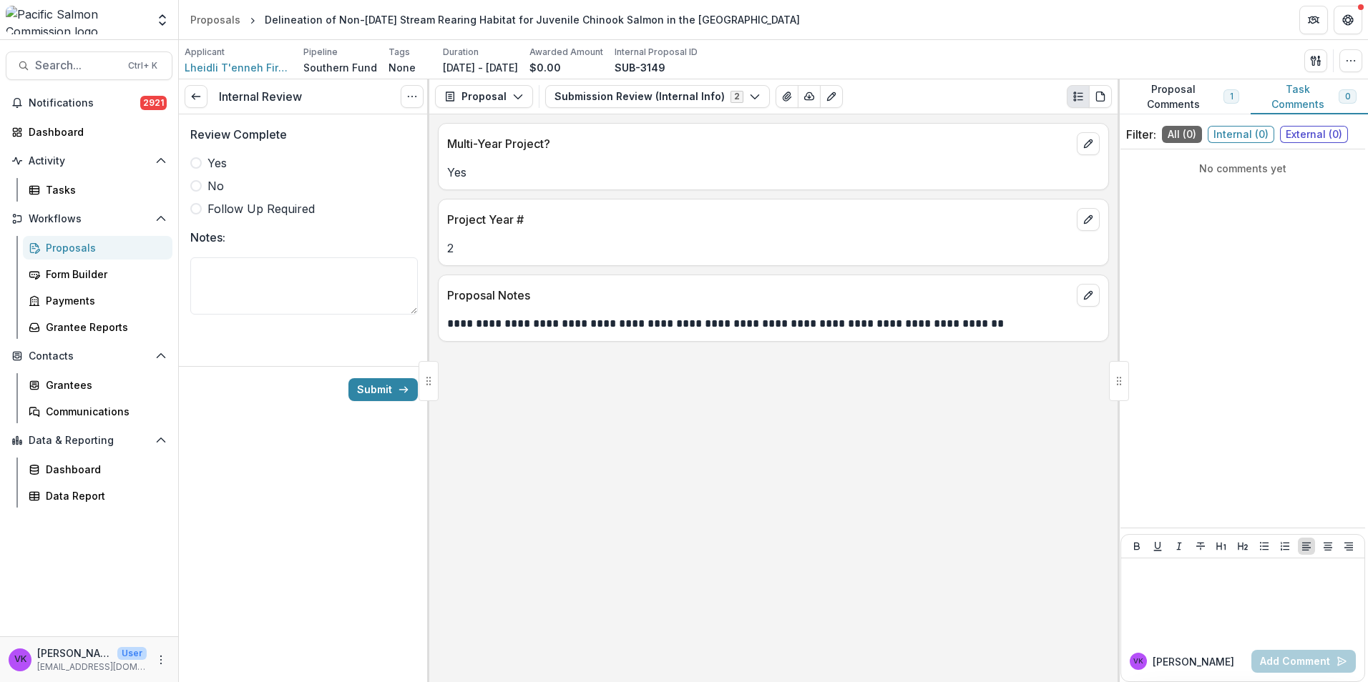
click at [196, 162] on span at bounding box center [195, 162] width 11 height 11
drag, startPoint x: 744, startPoint y: 92, endPoint x: 688, endPoint y: 160, distance: 87.4
click at [749, 94] on icon "button" at bounding box center [754, 96] width 11 height 11
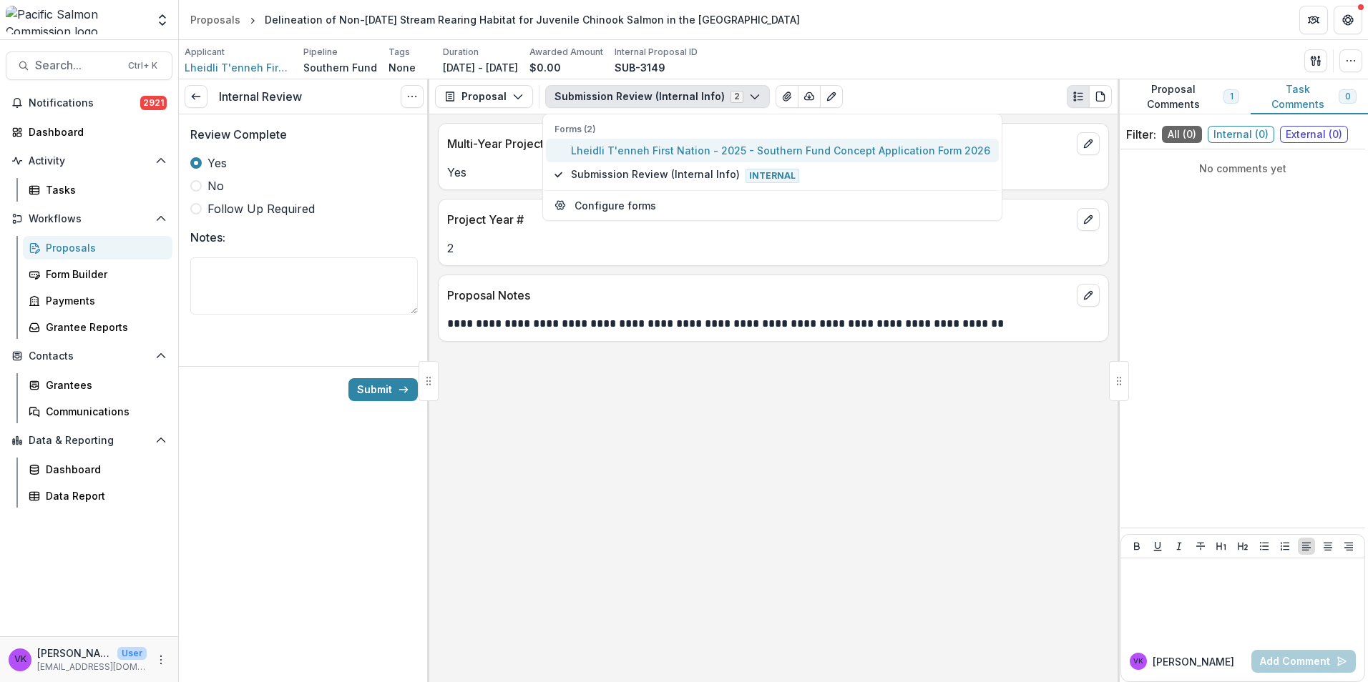
click at [651, 152] on span "Lheidli T'enneh First Nation - 2025 - Southern Fund Concept Application Form 20…" at bounding box center [780, 150] width 419 height 15
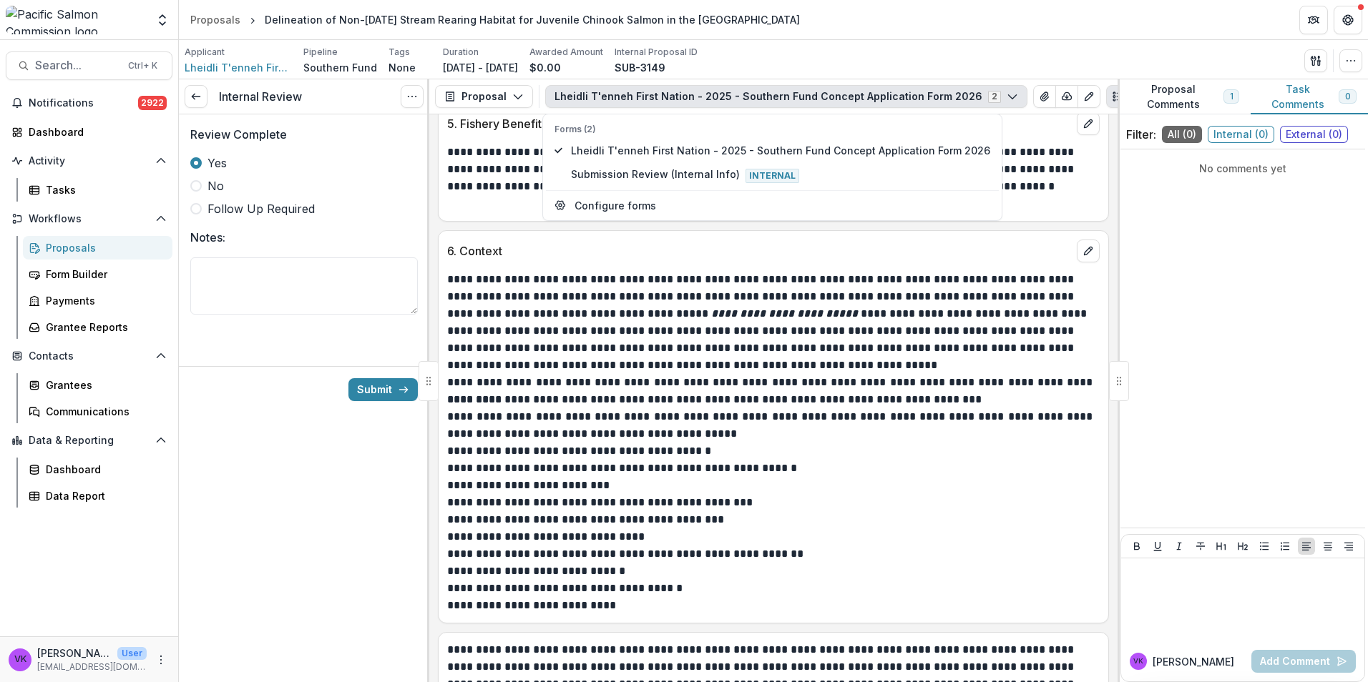
scroll to position [2391, 0]
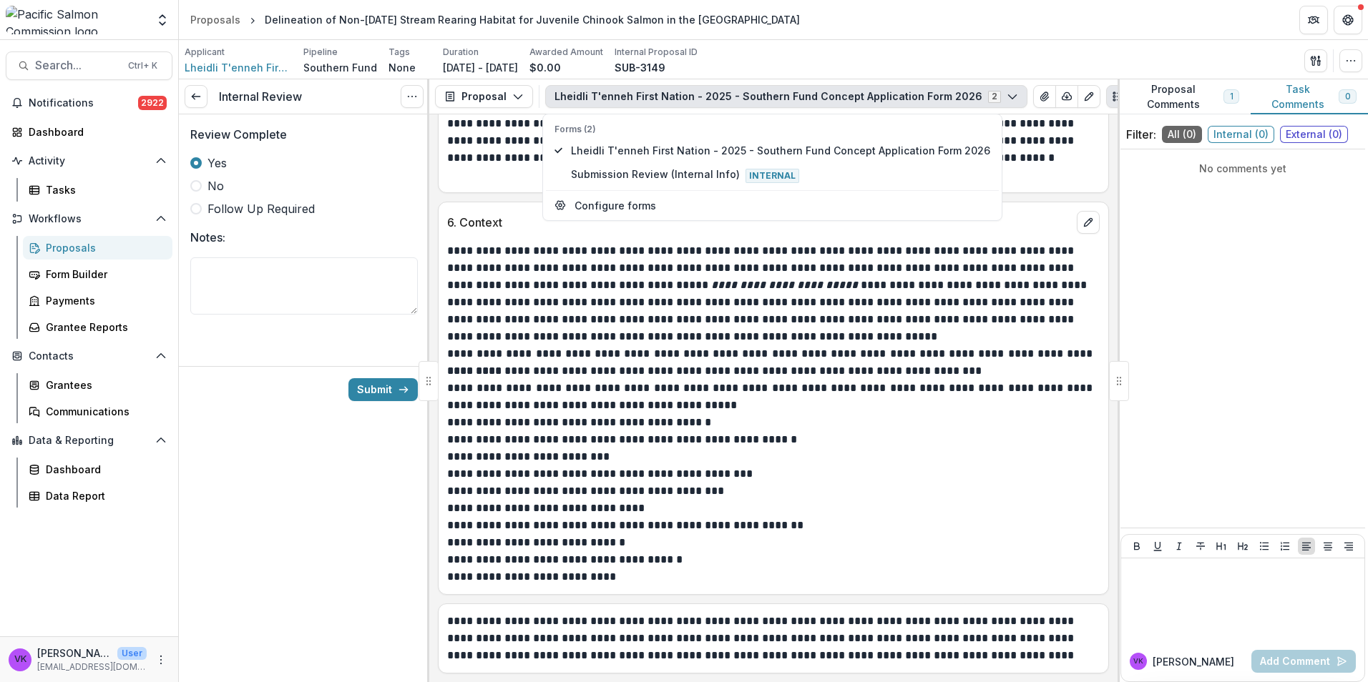
click at [268, 519] on div "Internal Review View task Cancel Task Review Complete Yes No Follow Up Required…" at bounding box center [304, 380] width 250 height 603
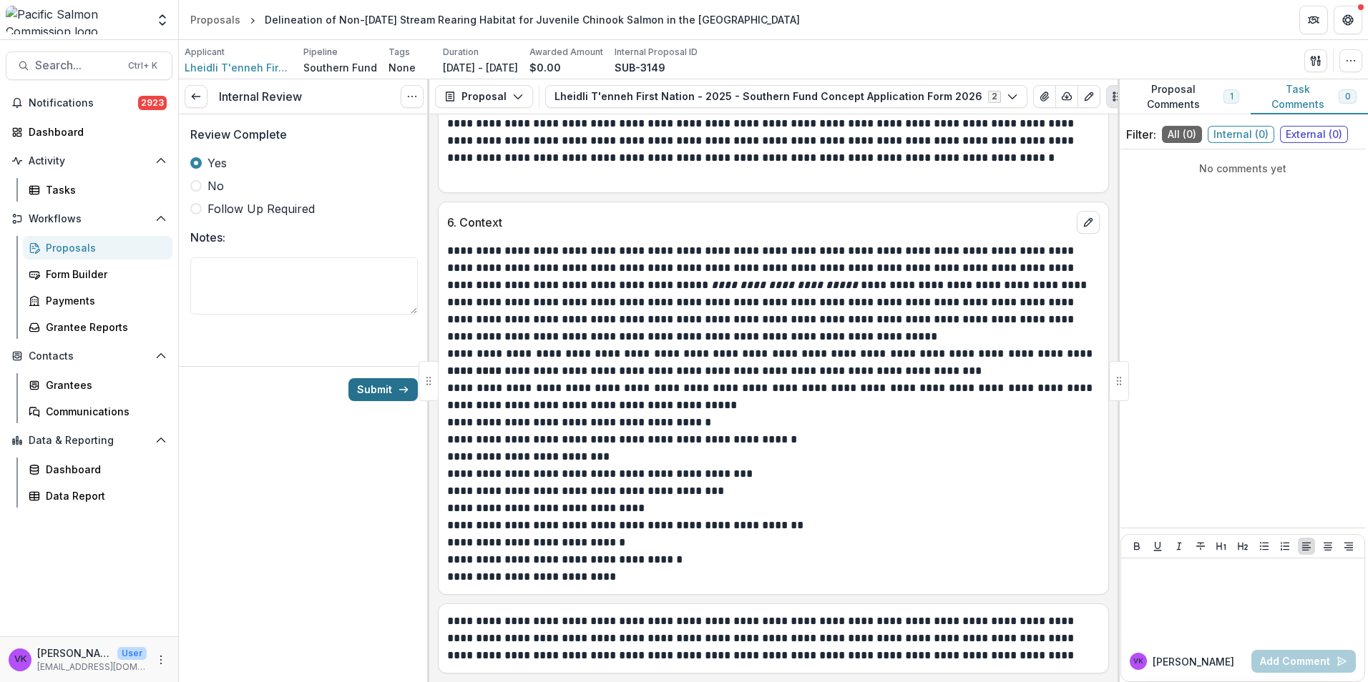
click at [383, 387] on button "Submit" at bounding box center [382, 389] width 69 height 23
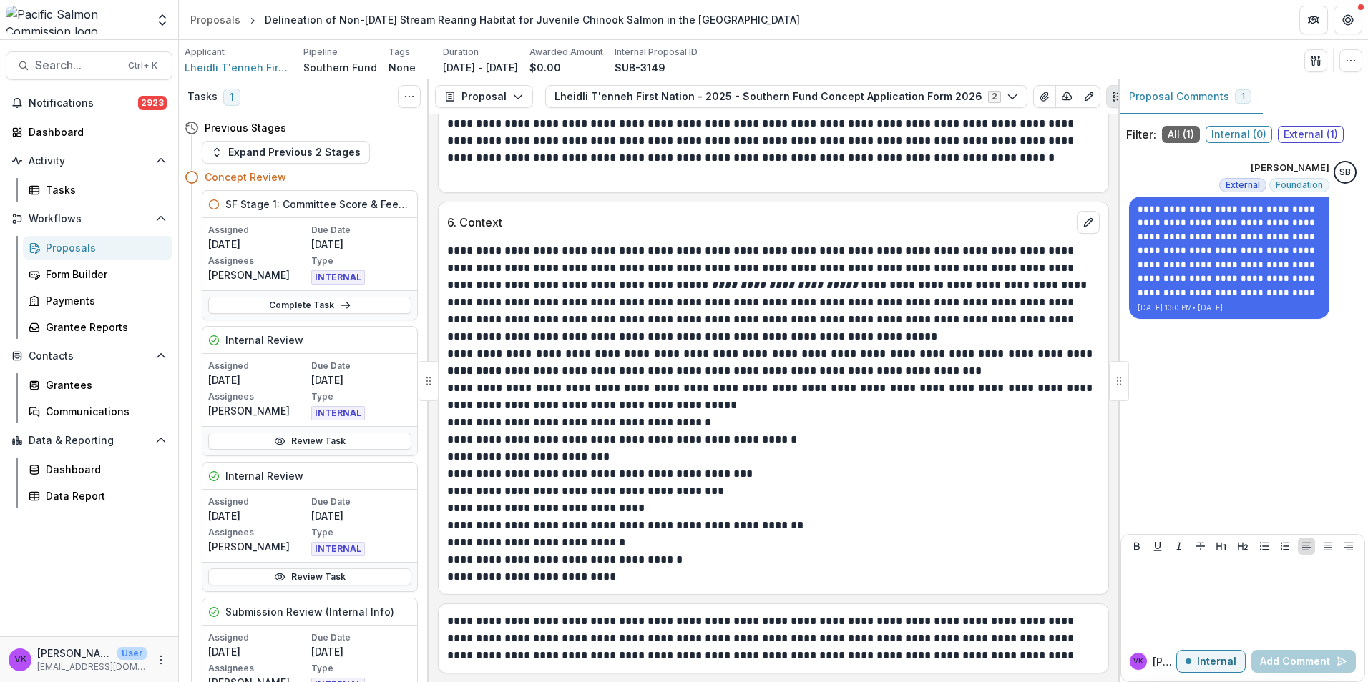
click at [1176, 132] on span "All ( 1 )" at bounding box center [1181, 134] width 38 height 17
drag, startPoint x: 1314, startPoint y: 135, endPoint x: 1345, endPoint y: 167, distance: 44.0
click at [1313, 137] on span "External ( 1 )" at bounding box center [1311, 134] width 66 height 17
click at [53, 185] on div "Tasks" at bounding box center [103, 189] width 115 height 15
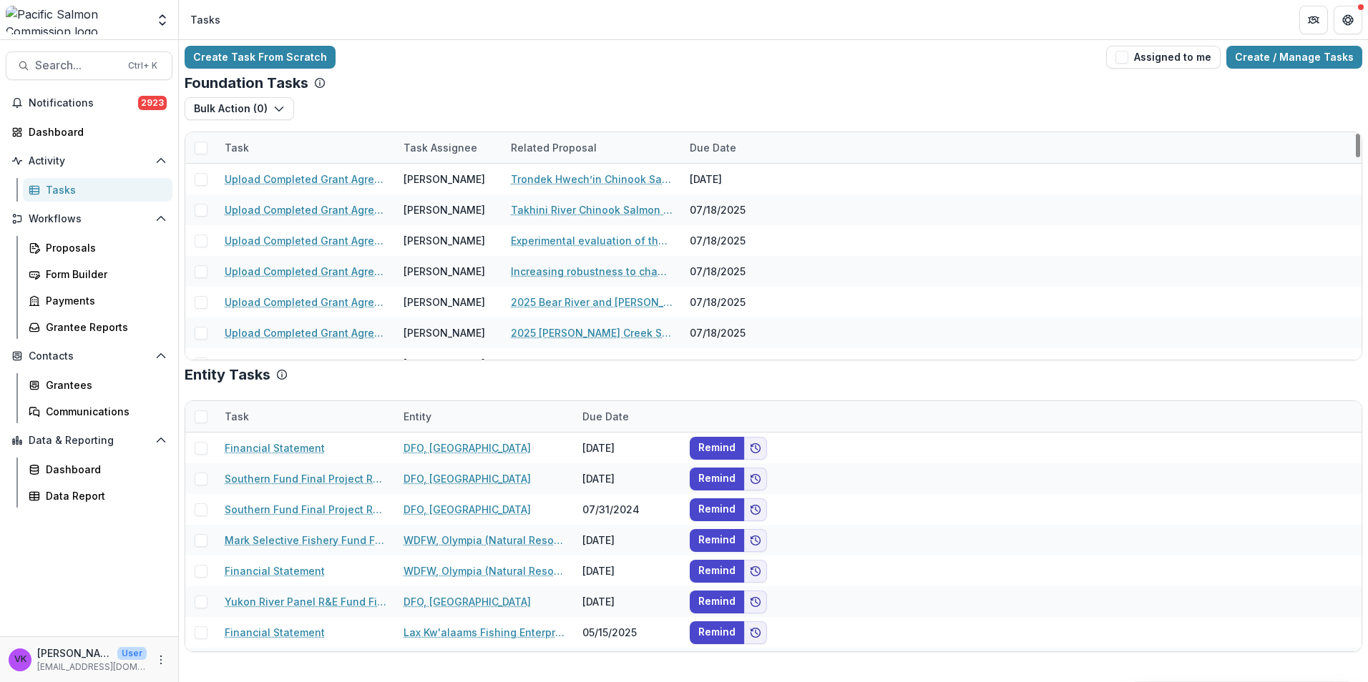
drag, startPoint x: 290, startPoint y: 142, endPoint x: 308, endPoint y: 159, distance: 24.3
click at [290, 142] on div "Task" at bounding box center [305, 147] width 179 height 31
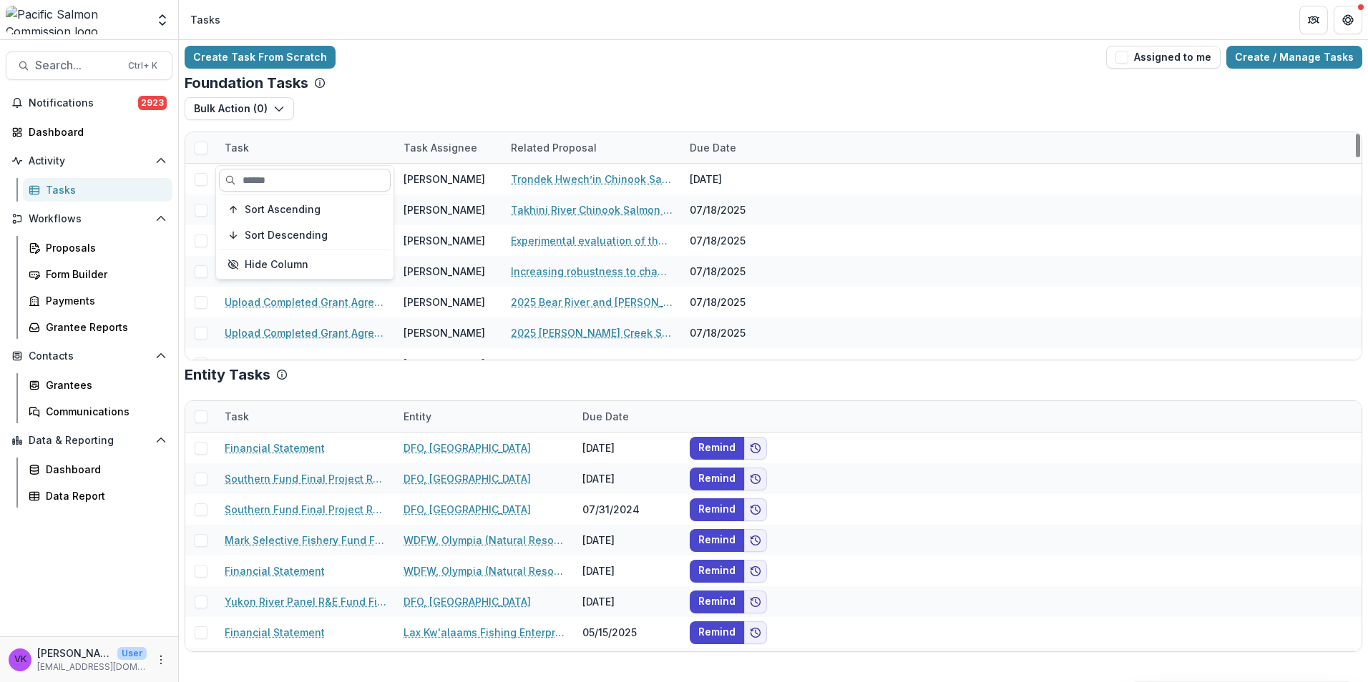
click at [305, 186] on input at bounding box center [305, 180] width 172 height 23
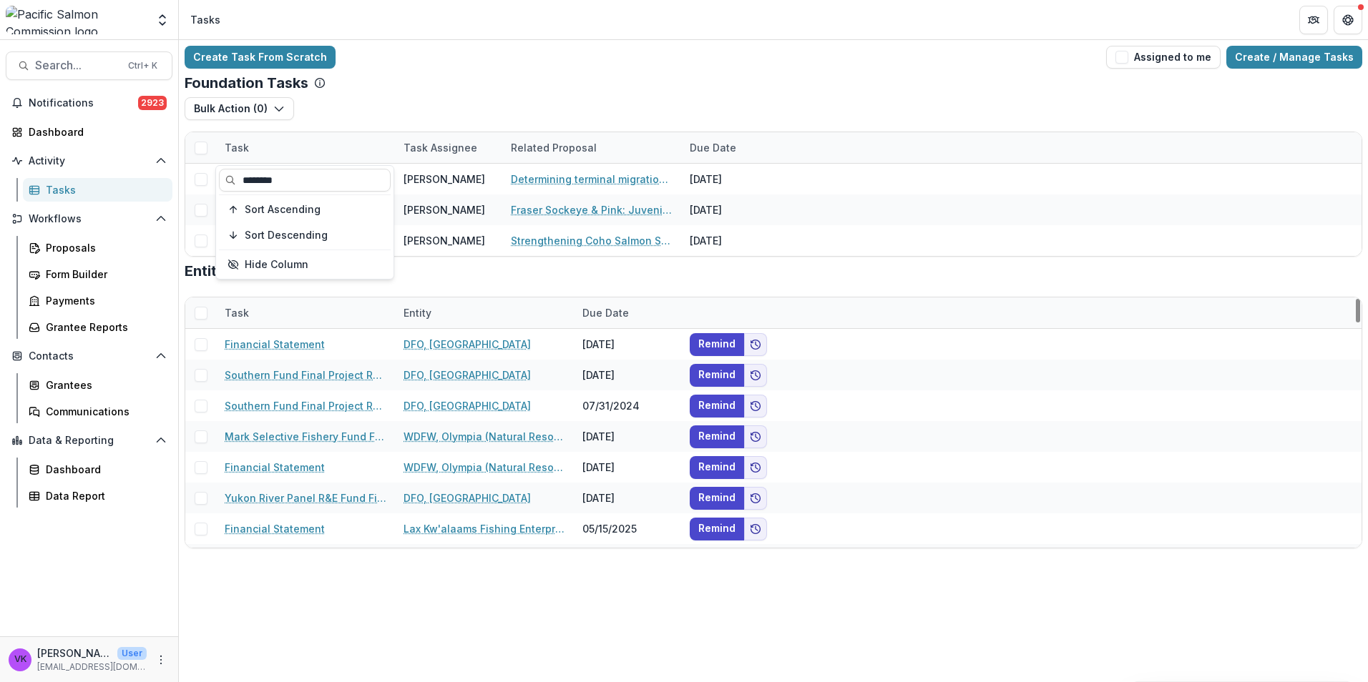
type input "********"
click at [470, 589] on div "Create Task From Scratch Assigned to me Create / Manage Tasks Foundation Tasks …" at bounding box center [773, 361] width 1189 height 642
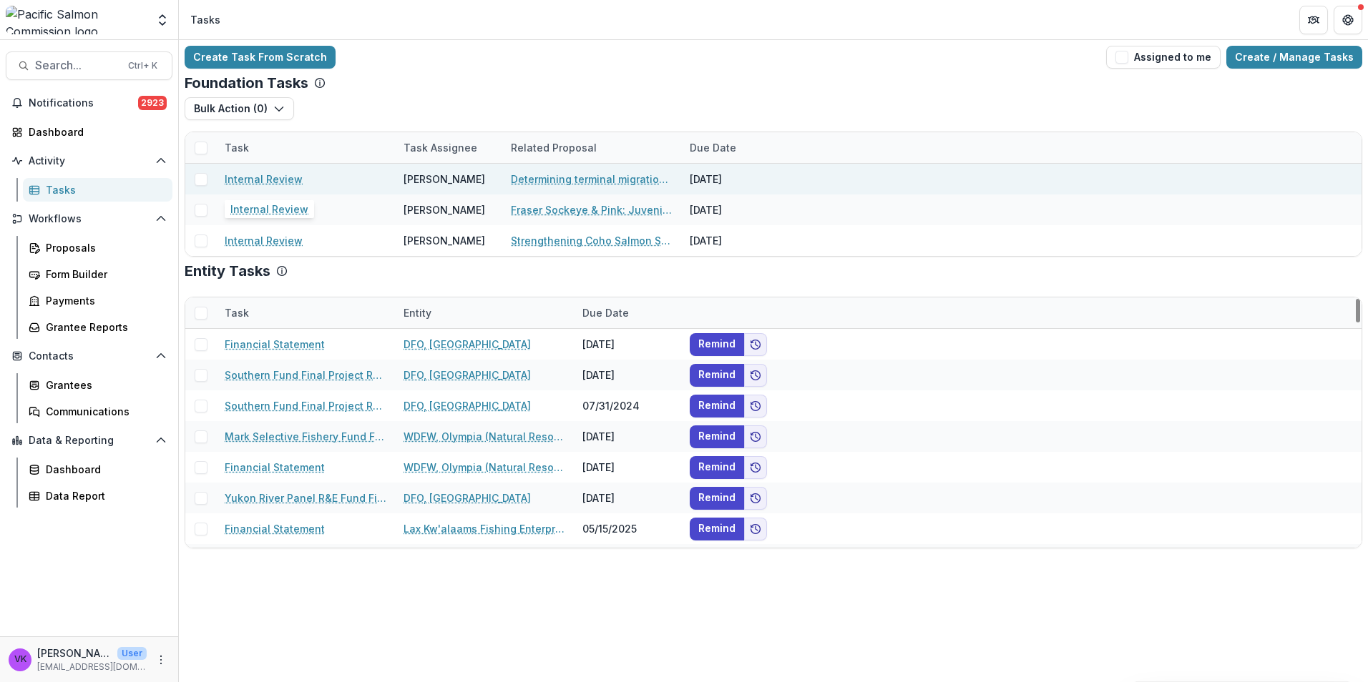
click at [276, 177] on link "Internal Review" at bounding box center [264, 179] width 78 height 15
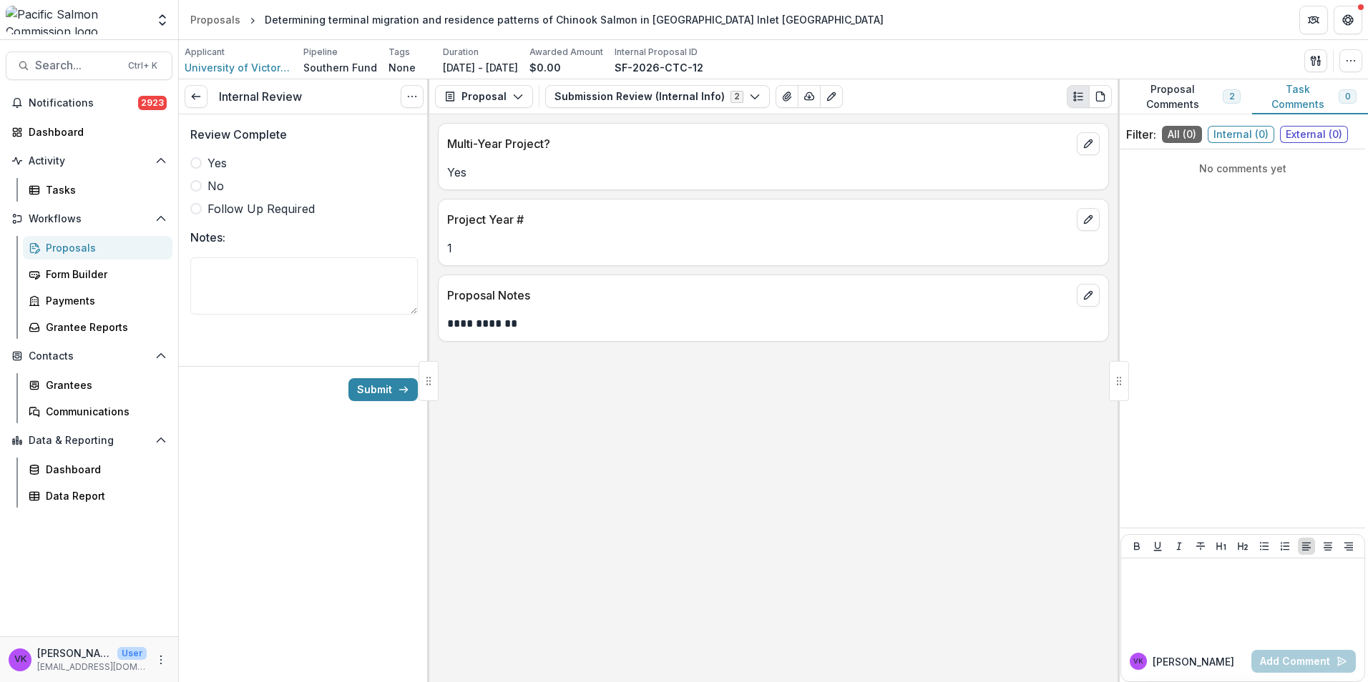
click at [189, 160] on div "Review Complete Yes No Follow Up Required Notes:" at bounding box center [304, 228] width 250 height 229
click at [749, 97] on icon "button" at bounding box center [754, 96] width 11 height 11
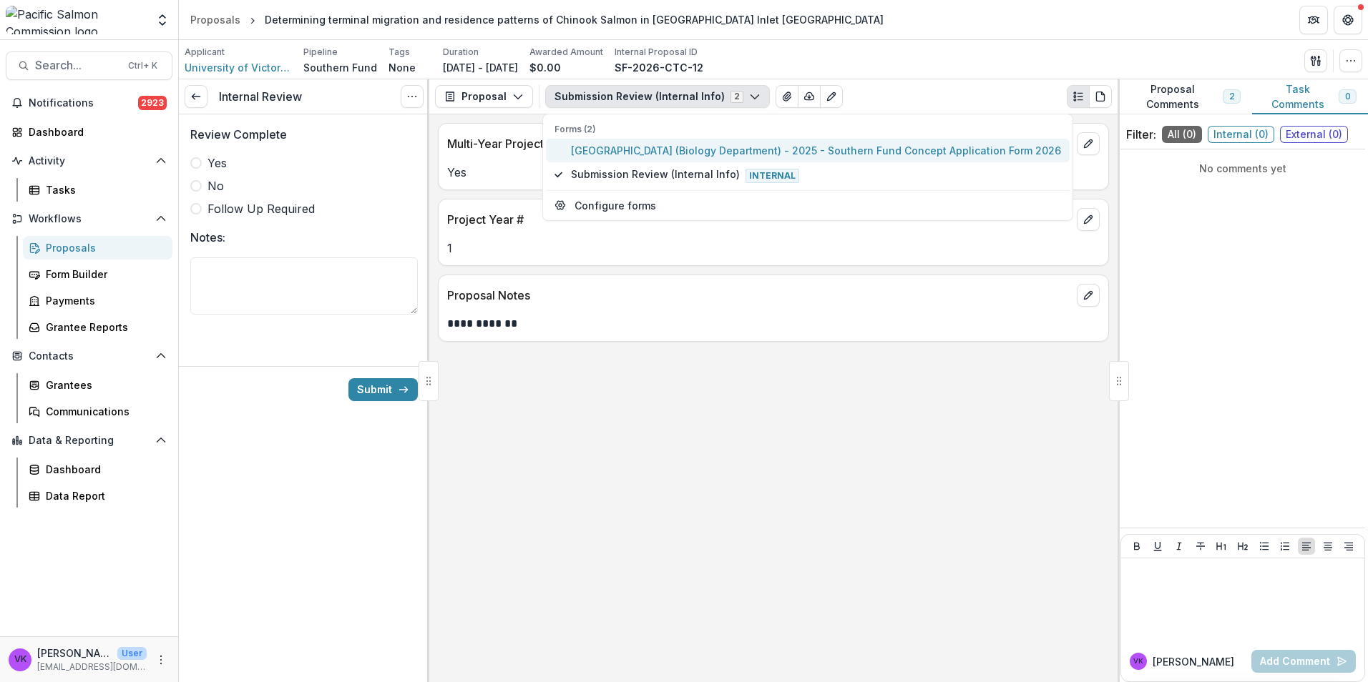
click at [677, 149] on span "[GEOGRAPHIC_DATA] (Biology Department) - 2025 - Southern Fund Concept Applicati…" at bounding box center [816, 150] width 490 height 15
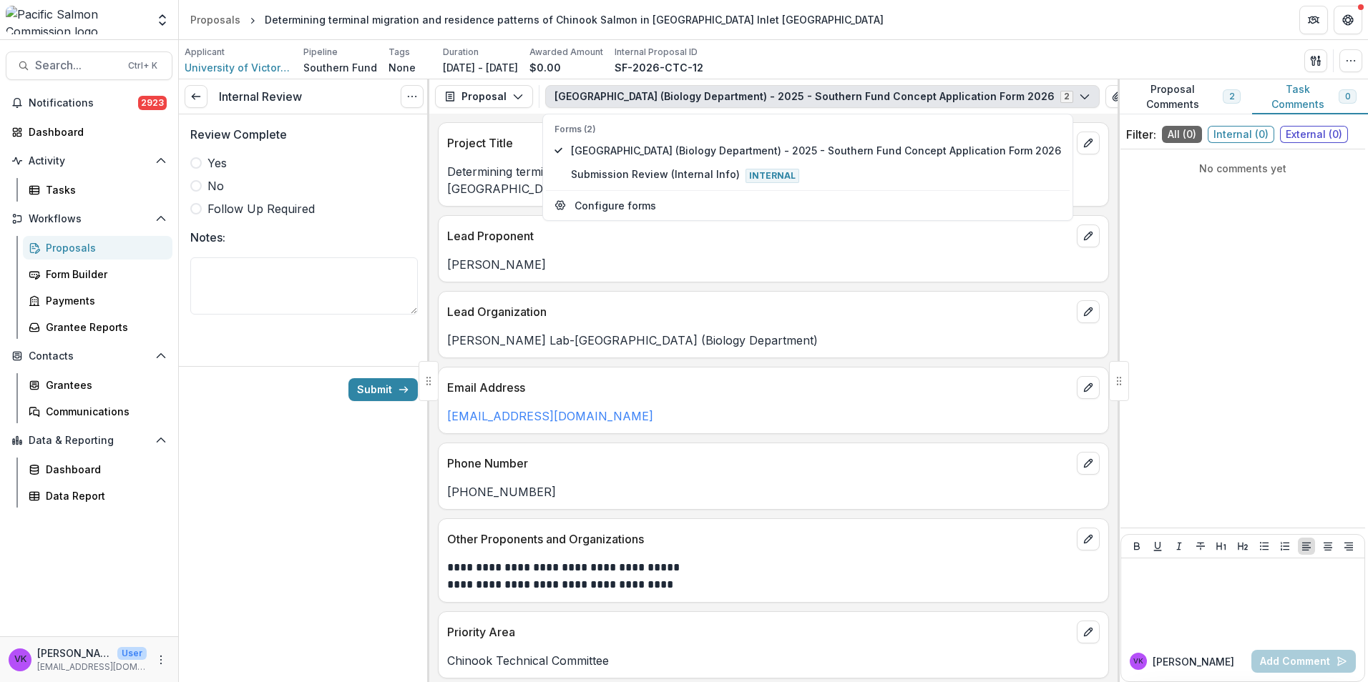
drag, startPoint x: 197, startPoint y: 162, endPoint x: 210, endPoint y: 164, distance: 13.0
click at [197, 162] on span at bounding box center [195, 162] width 11 height 11
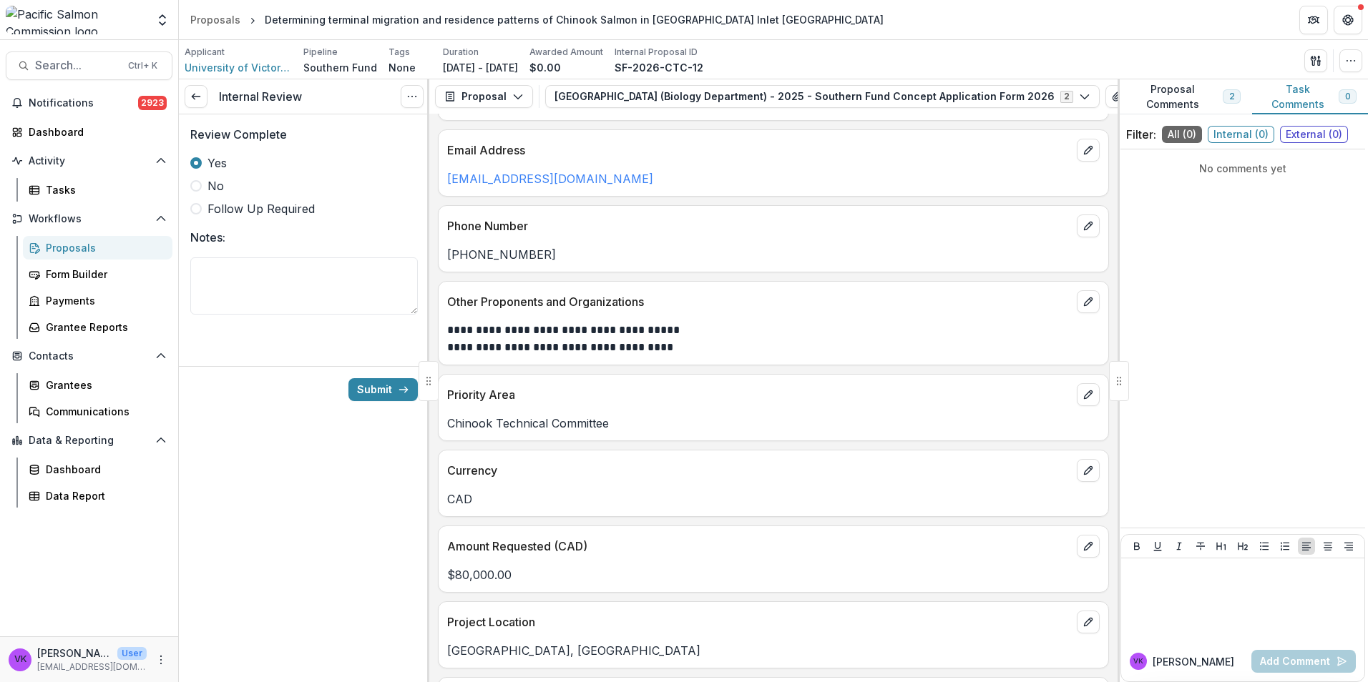
scroll to position [234, 0]
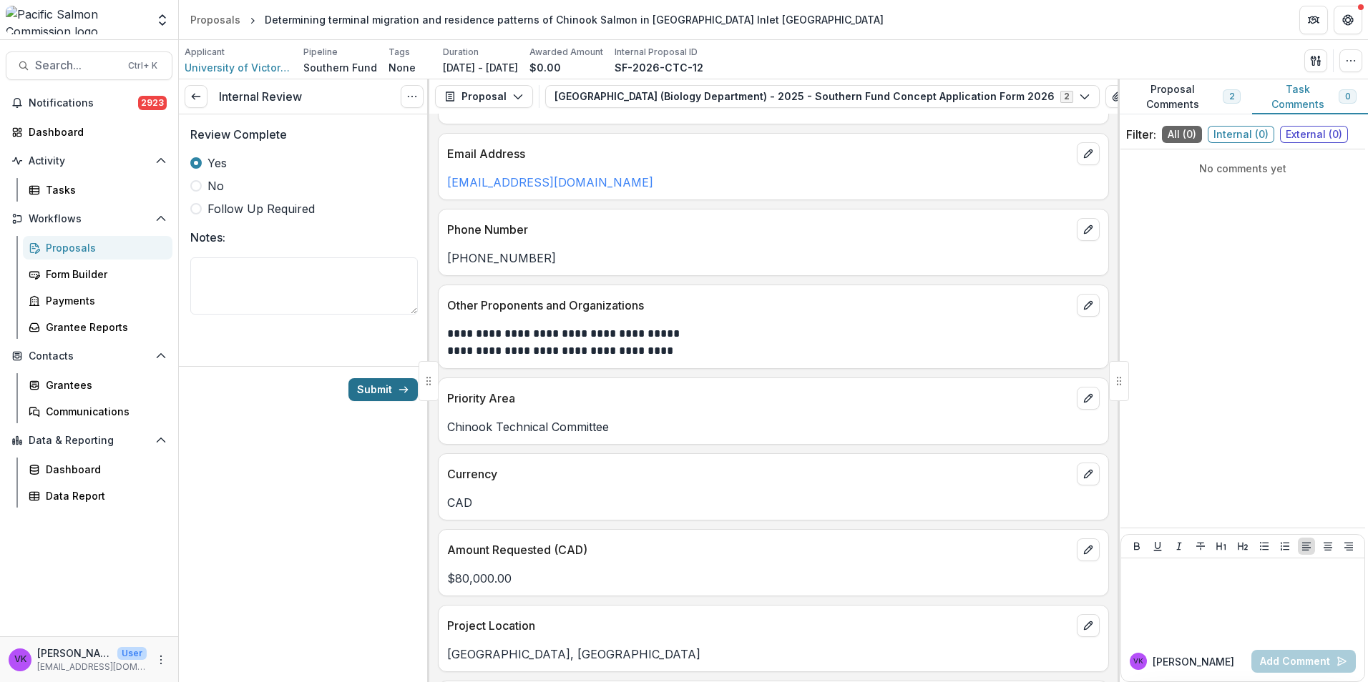
click at [373, 383] on button "Submit" at bounding box center [382, 389] width 69 height 23
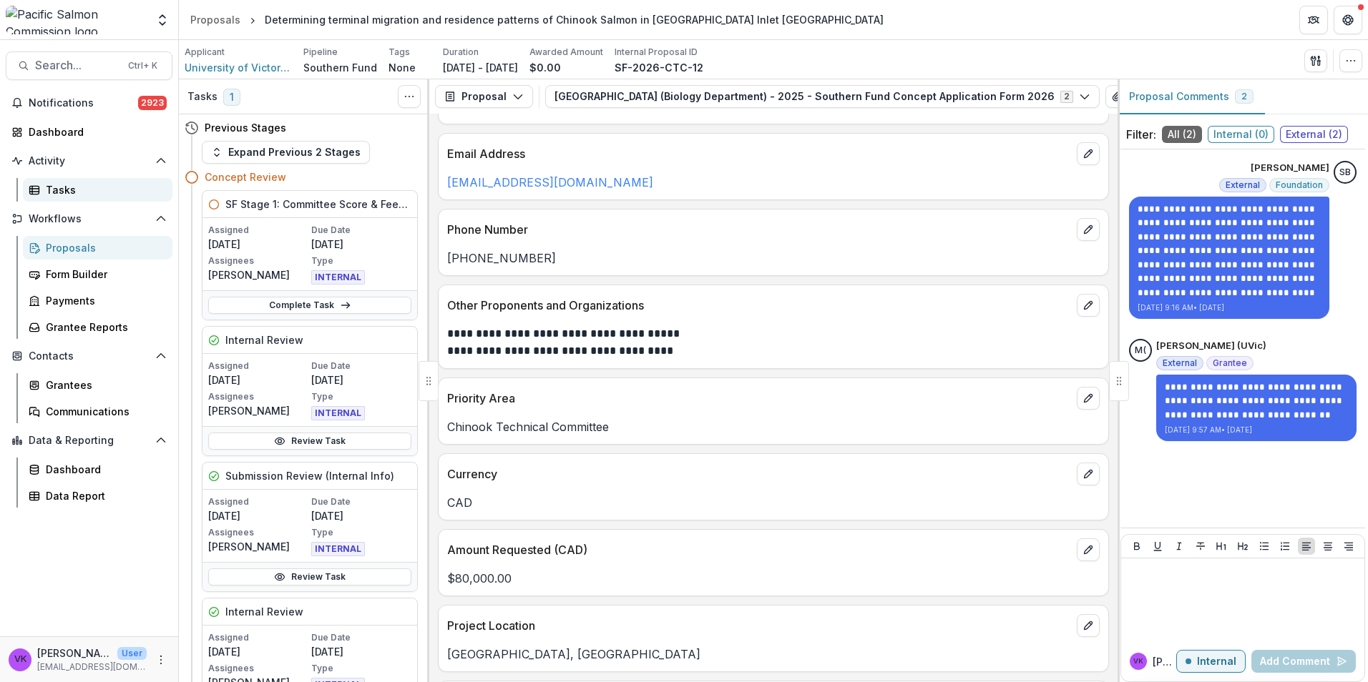
click at [61, 186] on div "Tasks" at bounding box center [103, 189] width 115 height 15
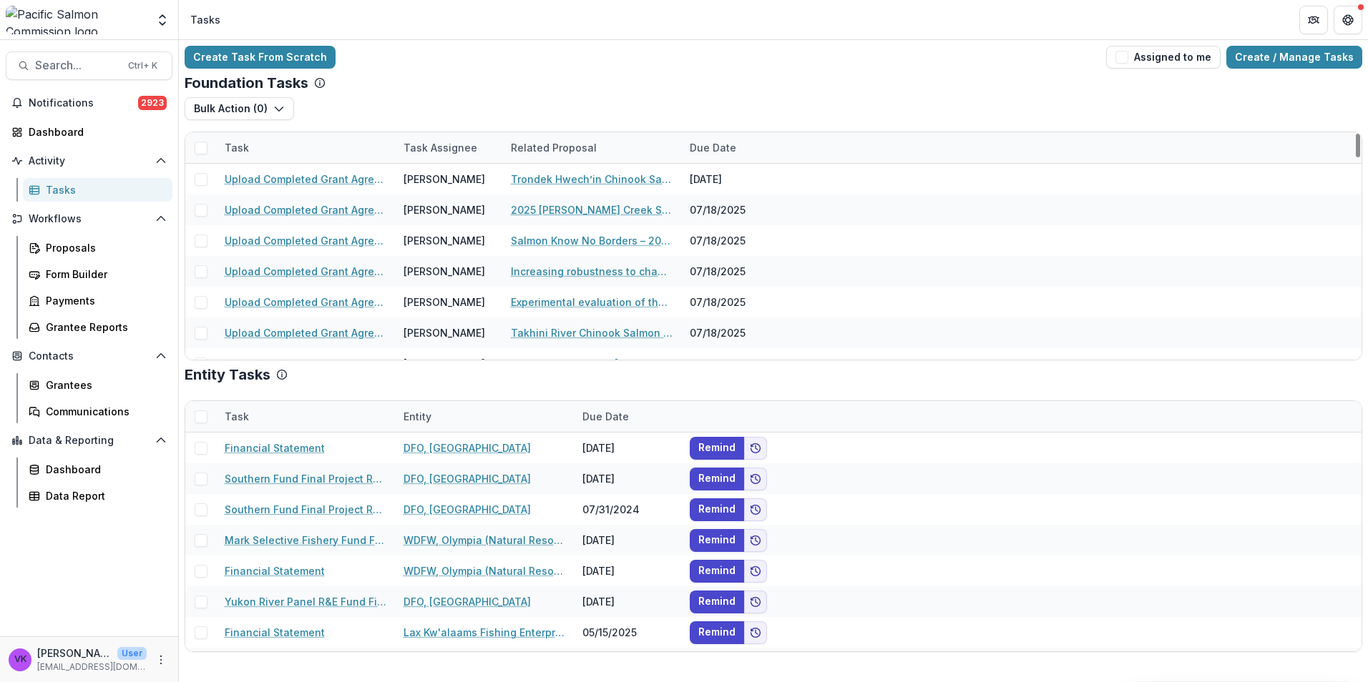
click at [315, 150] on div "Task" at bounding box center [305, 147] width 179 height 31
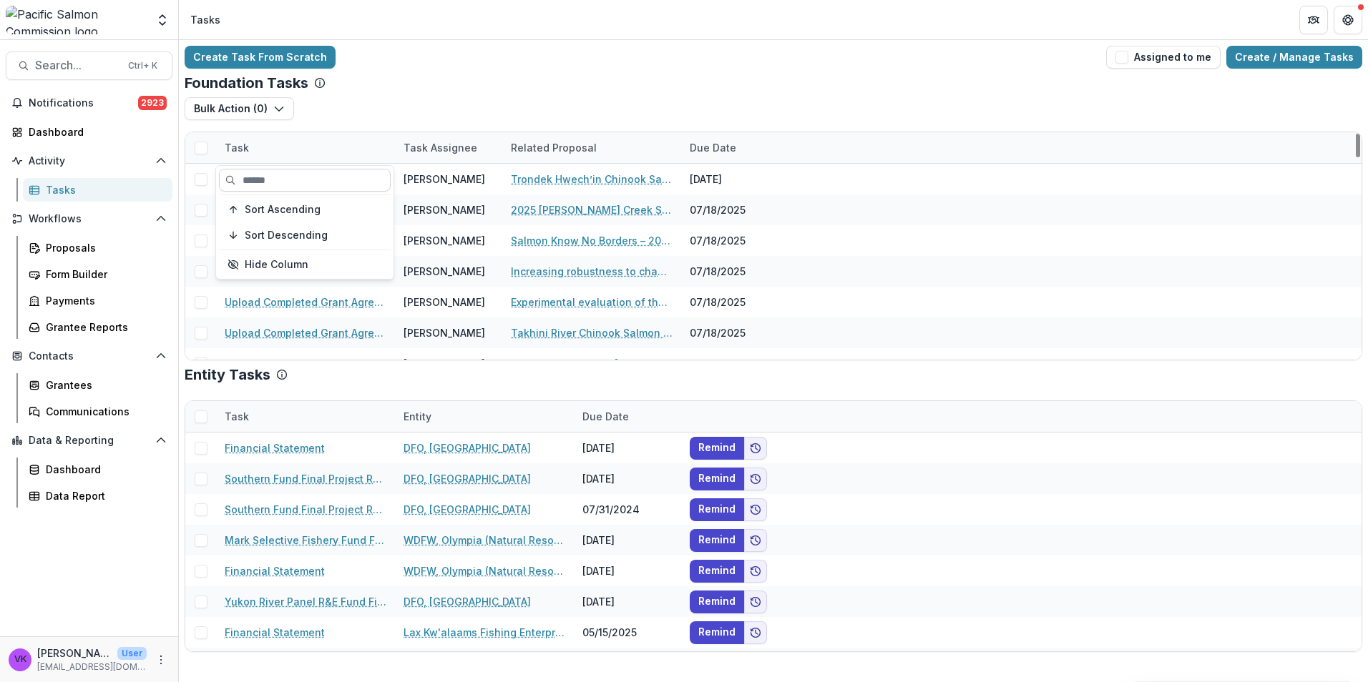
click at [325, 185] on input at bounding box center [305, 180] width 172 height 23
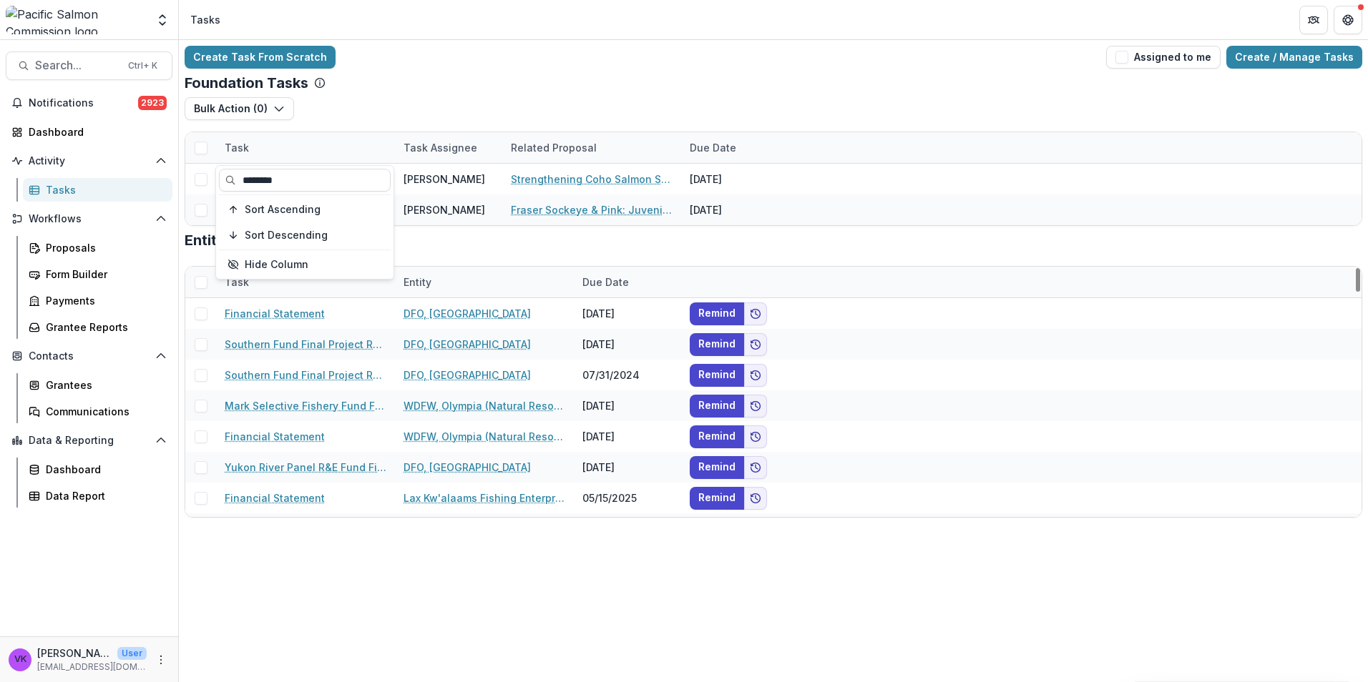
type input "********"
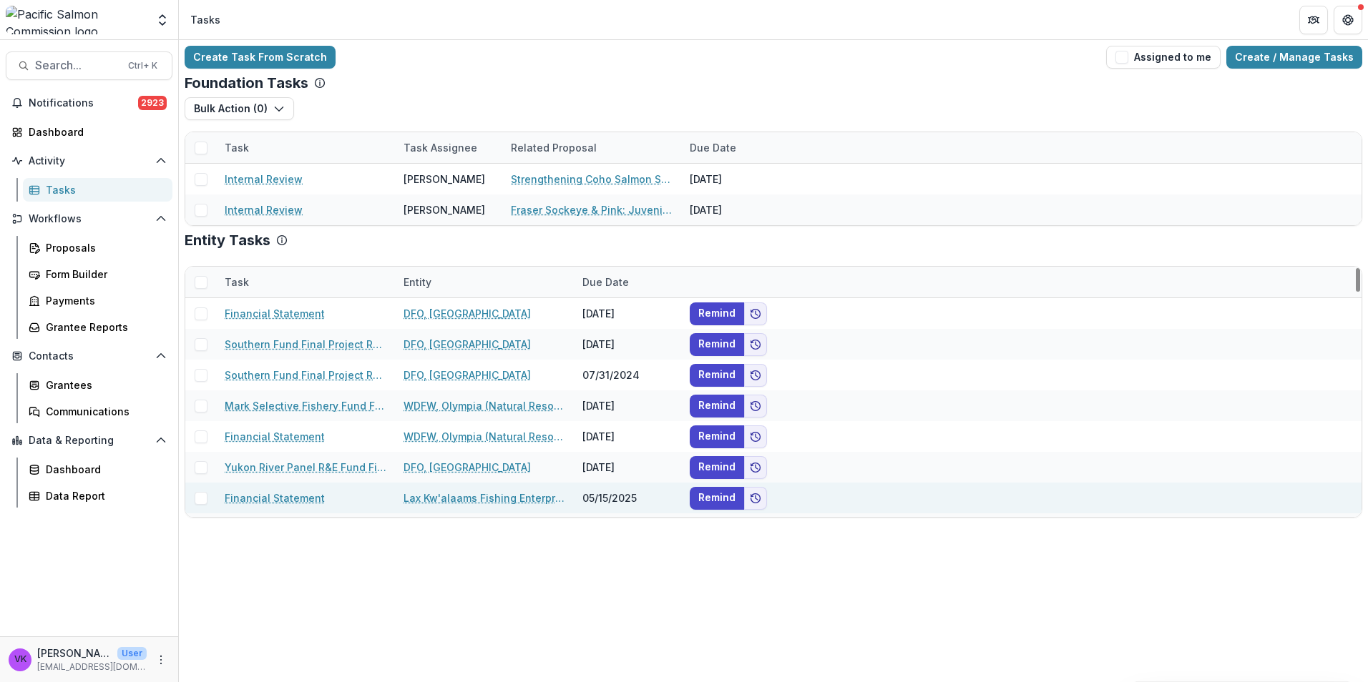
drag, startPoint x: 1077, startPoint y: 576, endPoint x: 891, endPoint y: 507, distance: 198.3
click at [1071, 576] on div "Create Task From Scratch Assigned to me Create / Manage Tasks Foundation Tasks …" at bounding box center [773, 361] width 1189 height 642
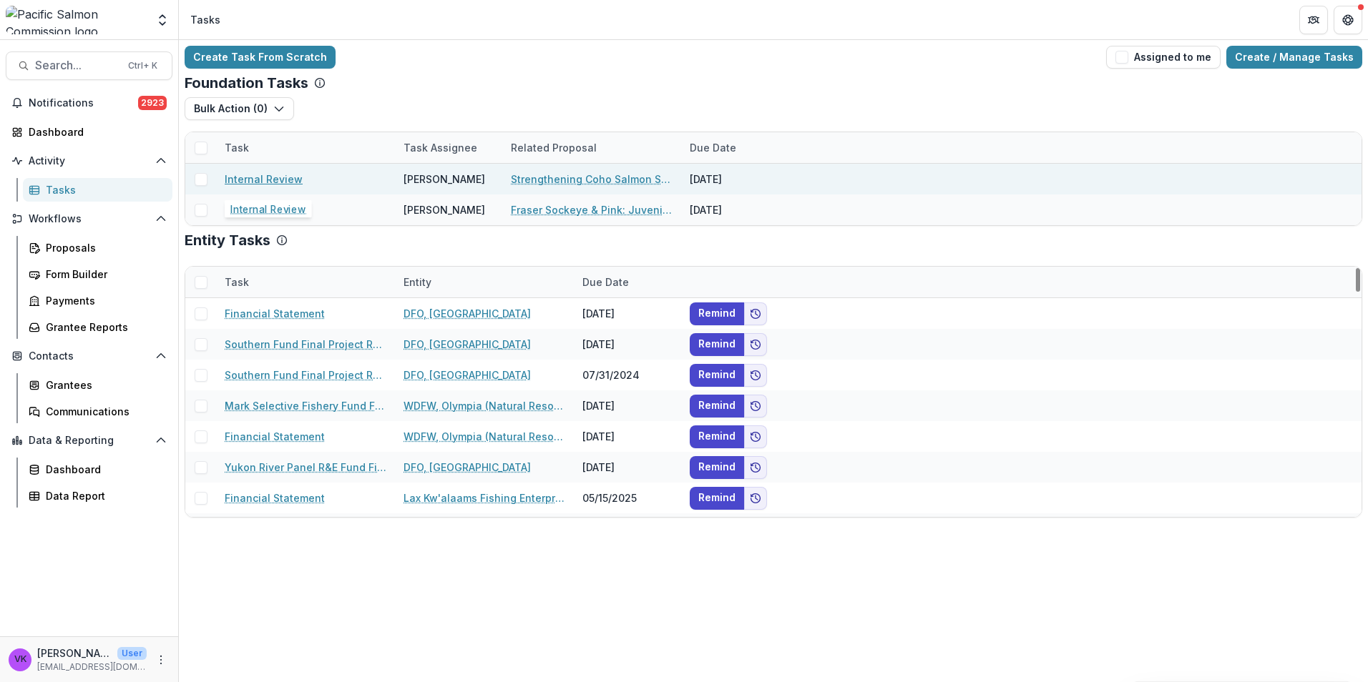
drag, startPoint x: 285, startPoint y: 182, endPoint x: 401, endPoint y: 182, distance: 115.9
click at [285, 181] on link "Internal Review" at bounding box center [264, 179] width 78 height 15
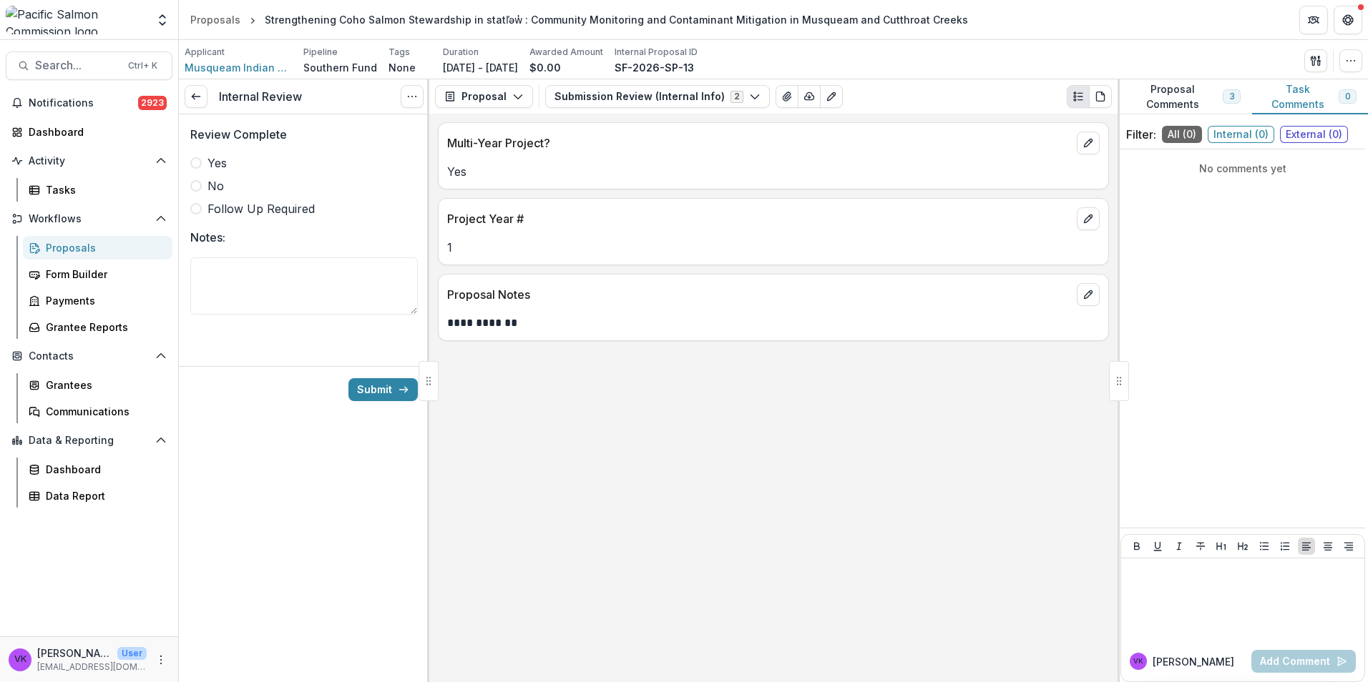
click at [197, 162] on span at bounding box center [195, 162] width 11 height 11
click at [751, 100] on button "Submission Review (Internal Info) 2" at bounding box center [657, 96] width 225 height 23
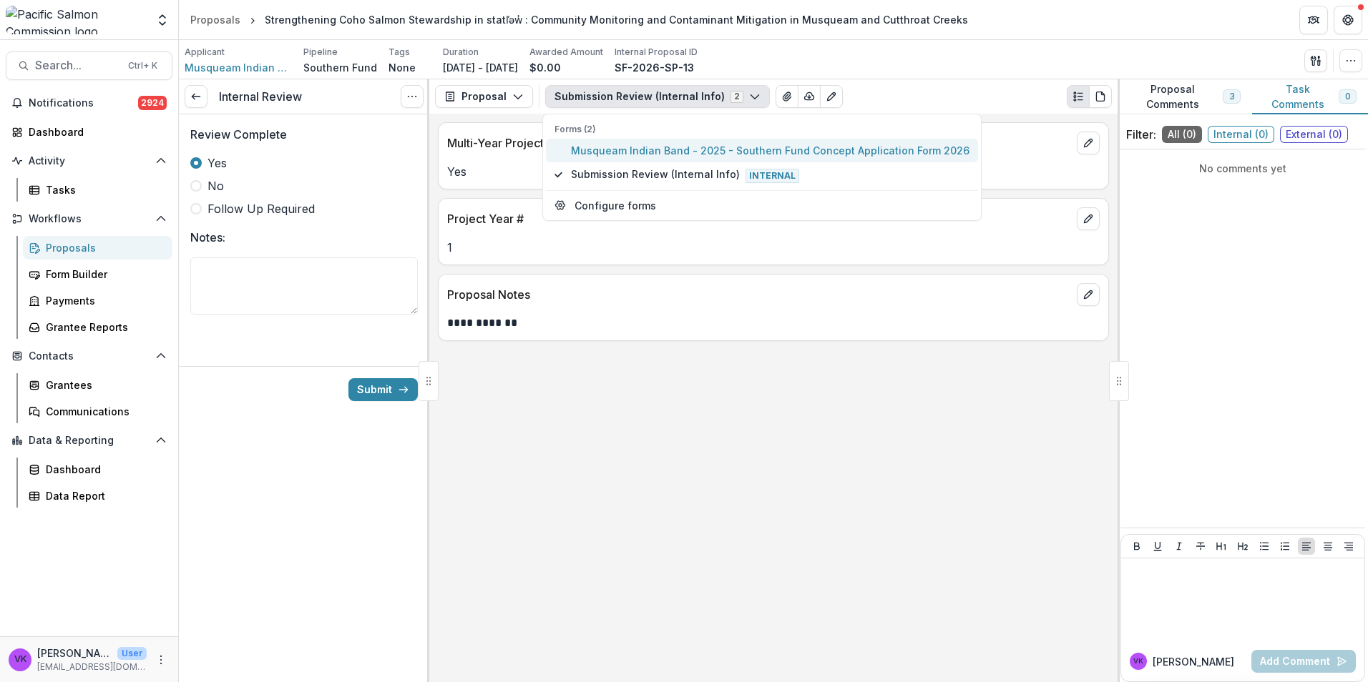
click at [685, 153] on span "Musqueam Indian Band - 2025 - Southern Fund Concept Application Form 2026" at bounding box center [770, 150] width 398 height 15
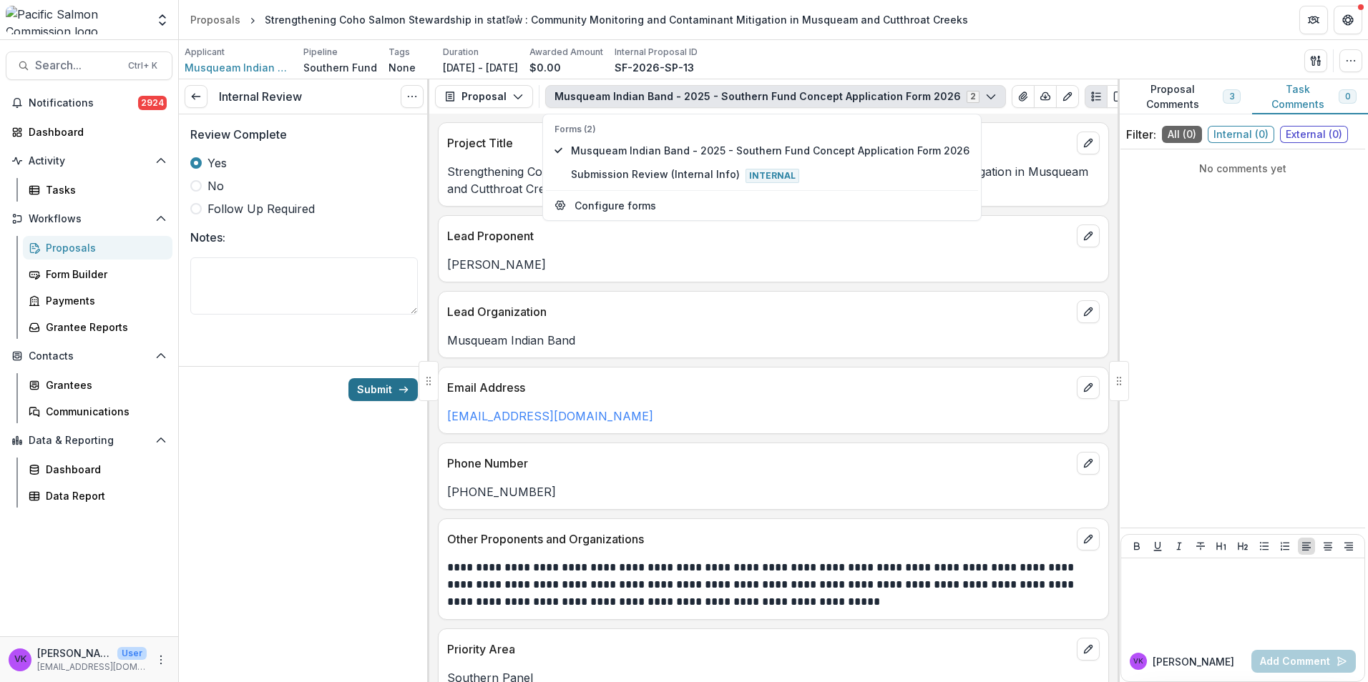
click at [380, 383] on button "Submit" at bounding box center [382, 389] width 69 height 23
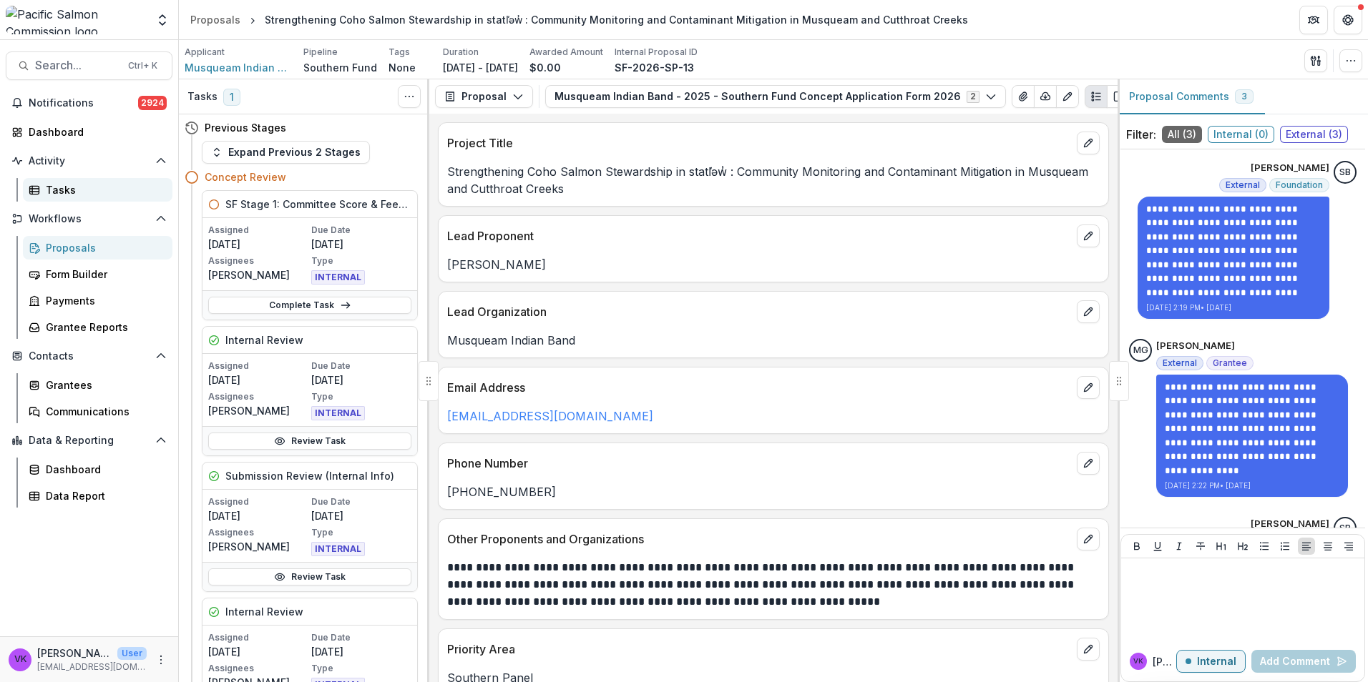
click at [67, 192] on div "Tasks" at bounding box center [103, 189] width 115 height 15
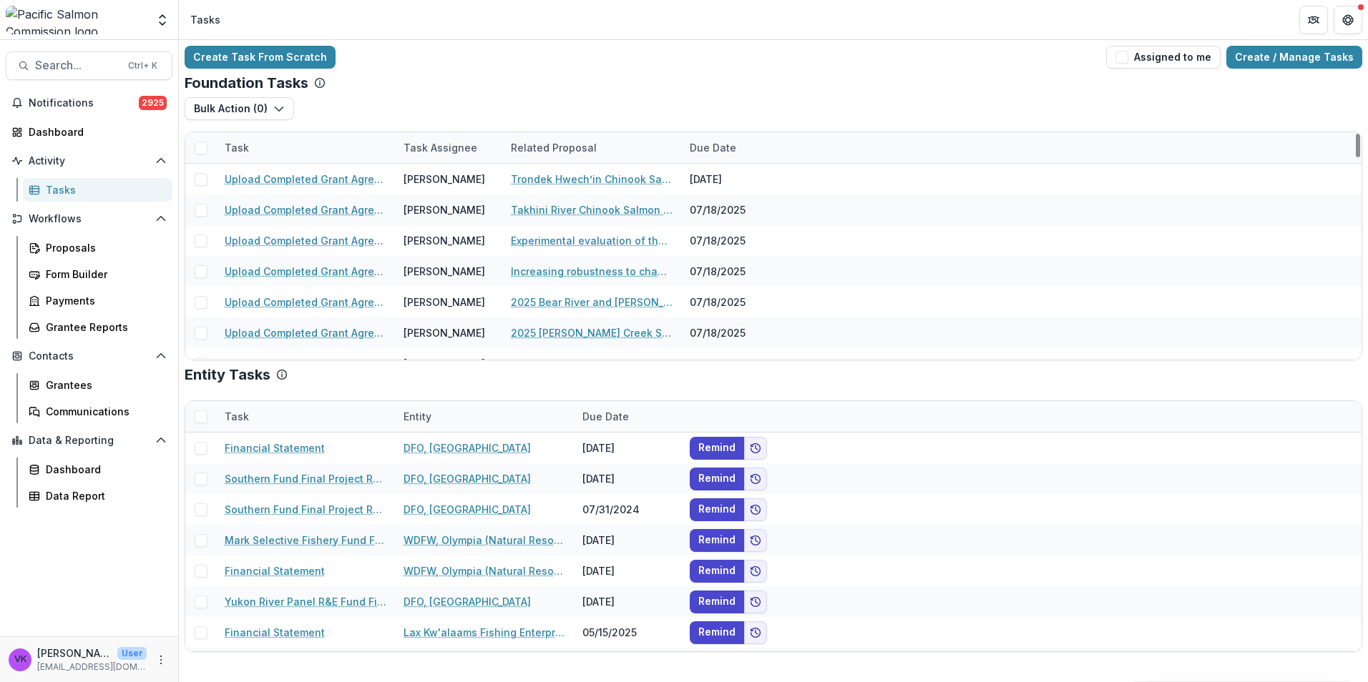
click at [296, 142] on div "Task" at bounding box center [305, 147] width 179 height 31
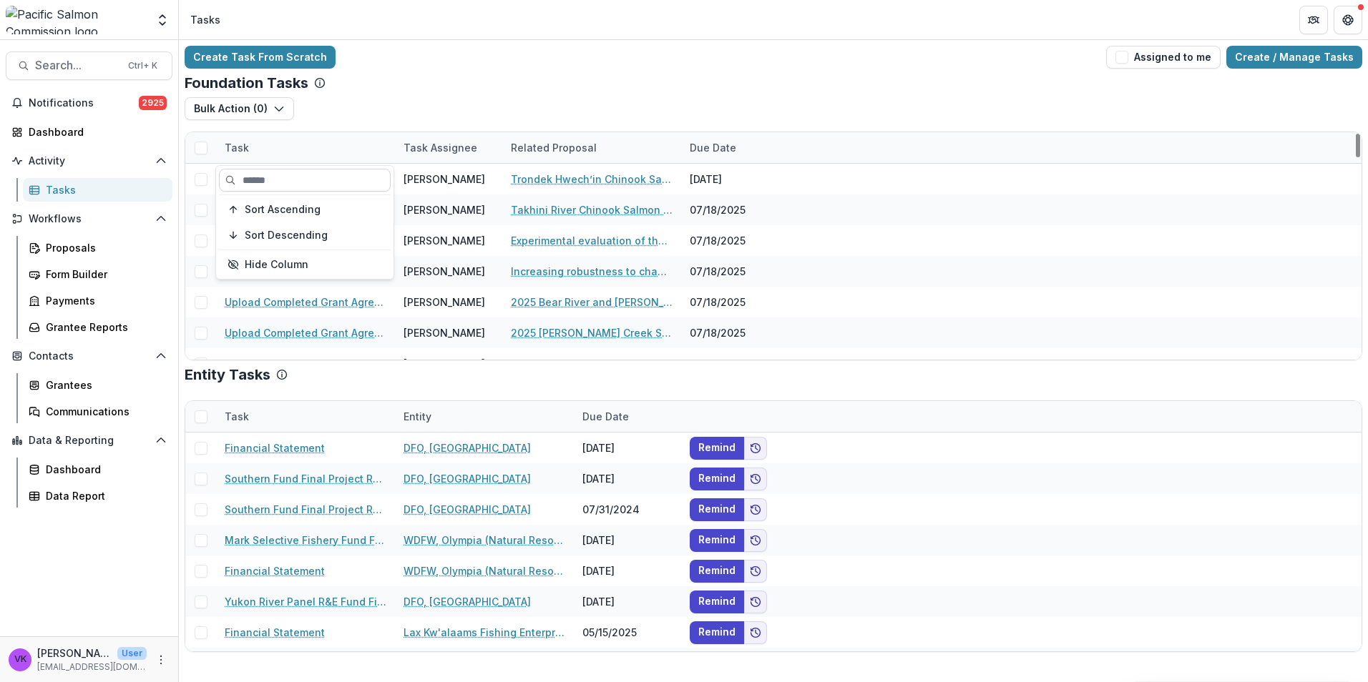
click at [308, 175] on input at bounding box center [305, 180] width 172 height 23
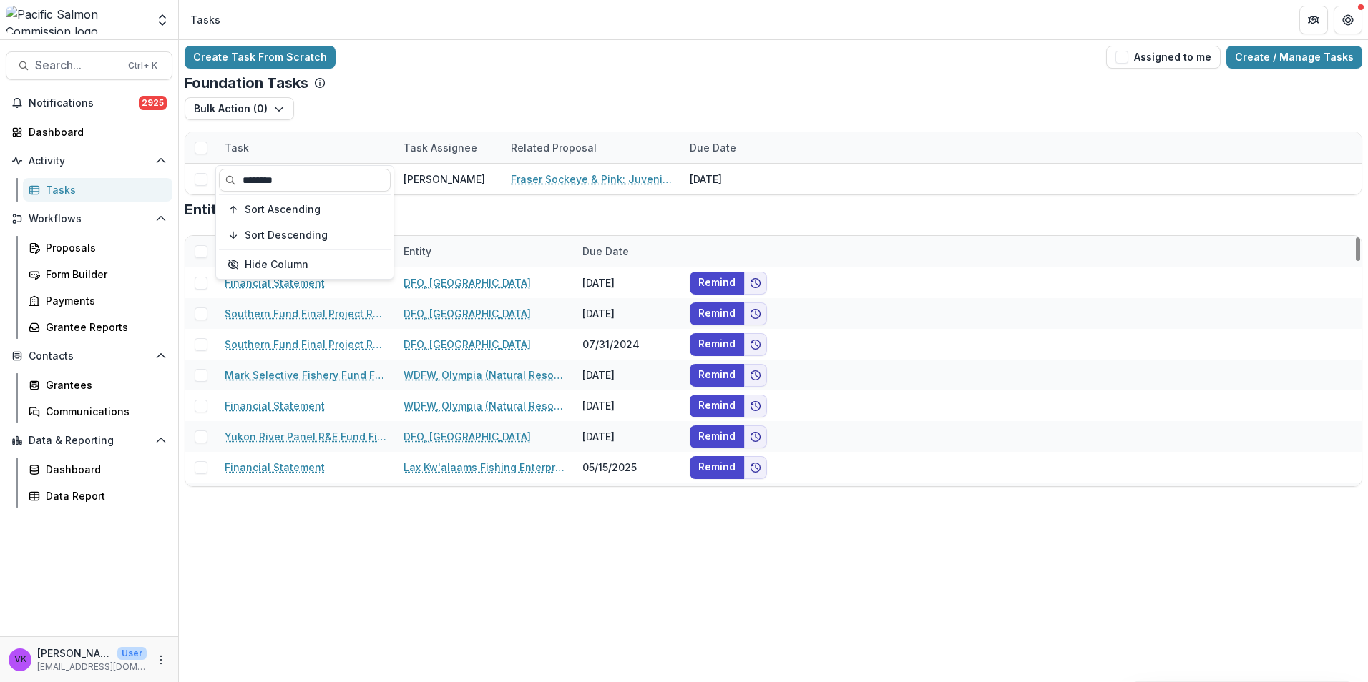
type input "********"
drag, startPoint x: 628, startPoint y: 539, endPoint x: 602, endPoint y: 517, distance: 34.5
click at [627, 539] on div "Create Task From Scratch Assigned to me Create / Manage Tasks Foundation Tasks …" at bounding box center [773, 361] width 1189 height 642
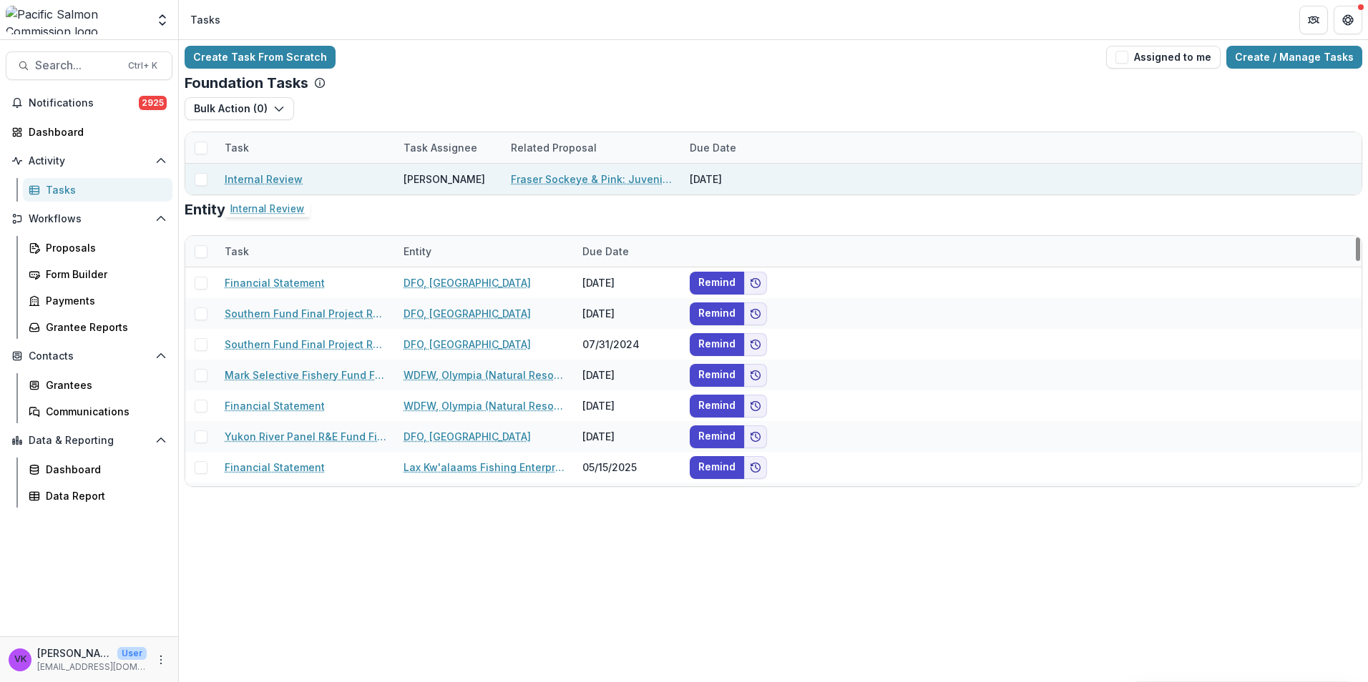
click at [280, 172] on link "Internal Review" at bounding box center [264, 179] width 78 height 15
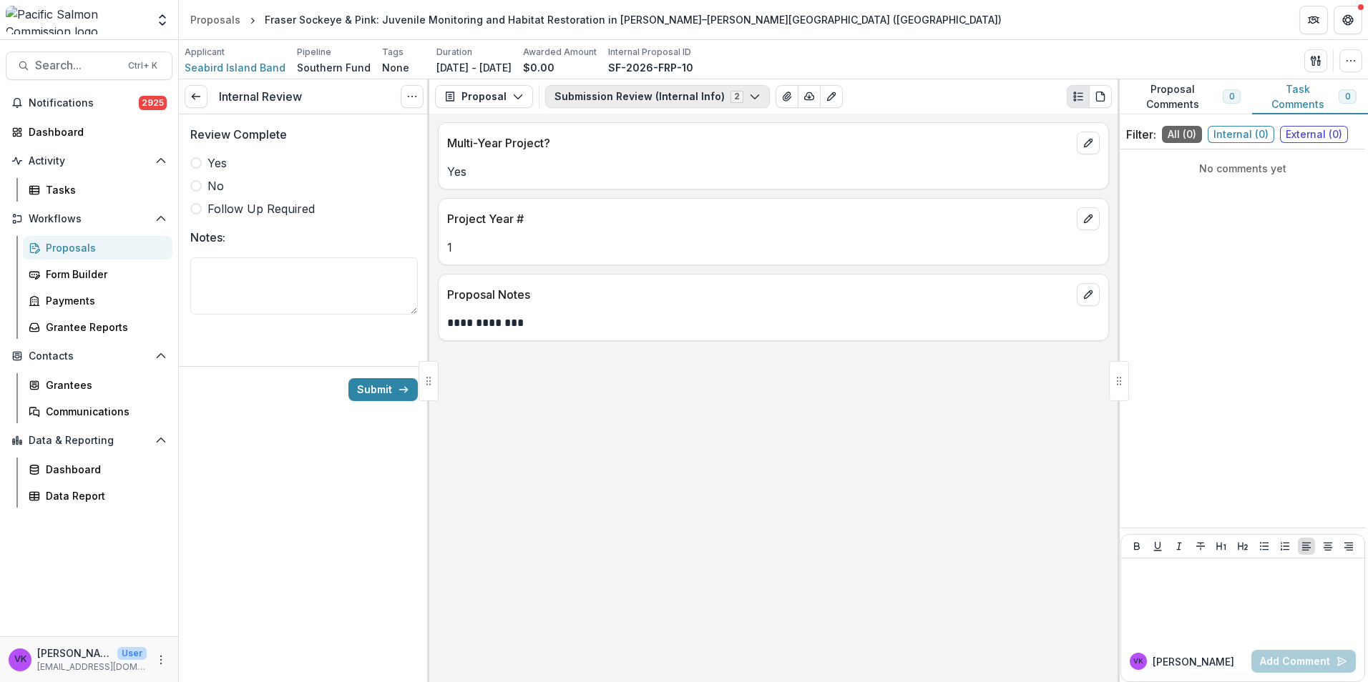
click at [749, 94] on icon "button" at bounding box center [754, 96] width 11 height 11
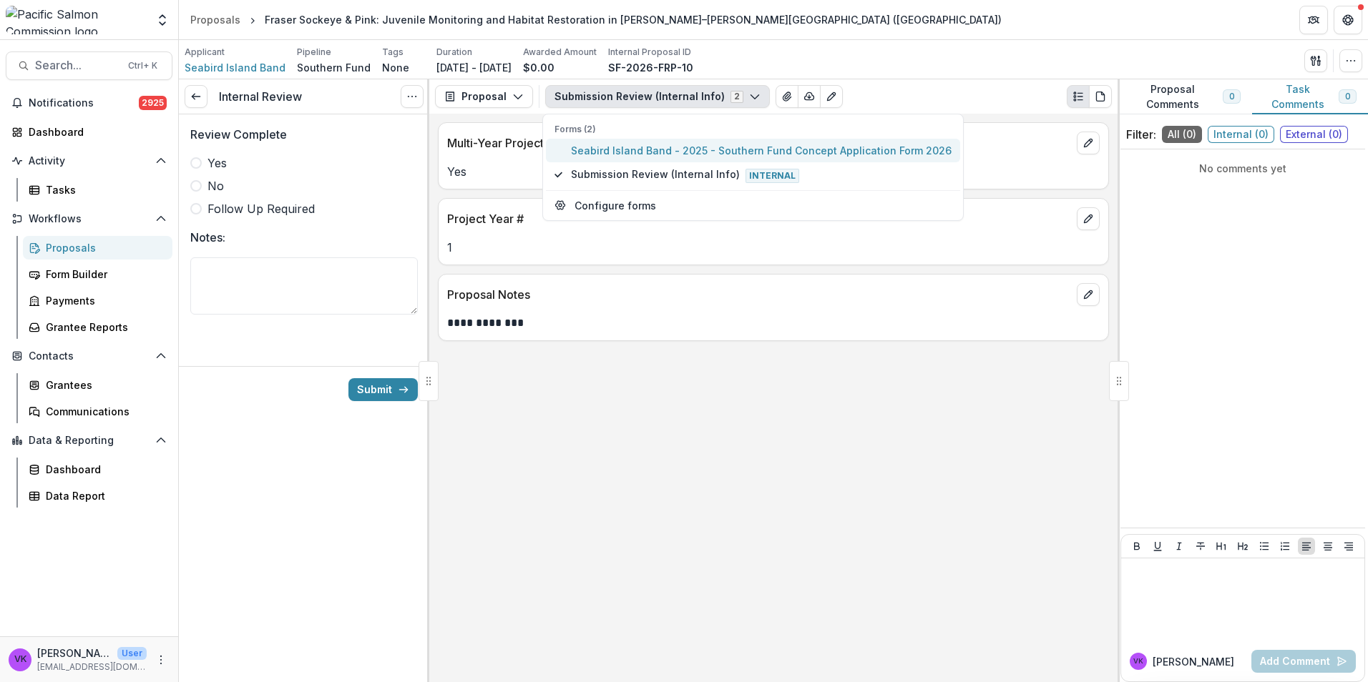
click at [680, 150] on span "Seabird Island Band - 2025 - Southern Fund Concept Application Form 2026" at bounding box center [761, 150] width 381 height 15
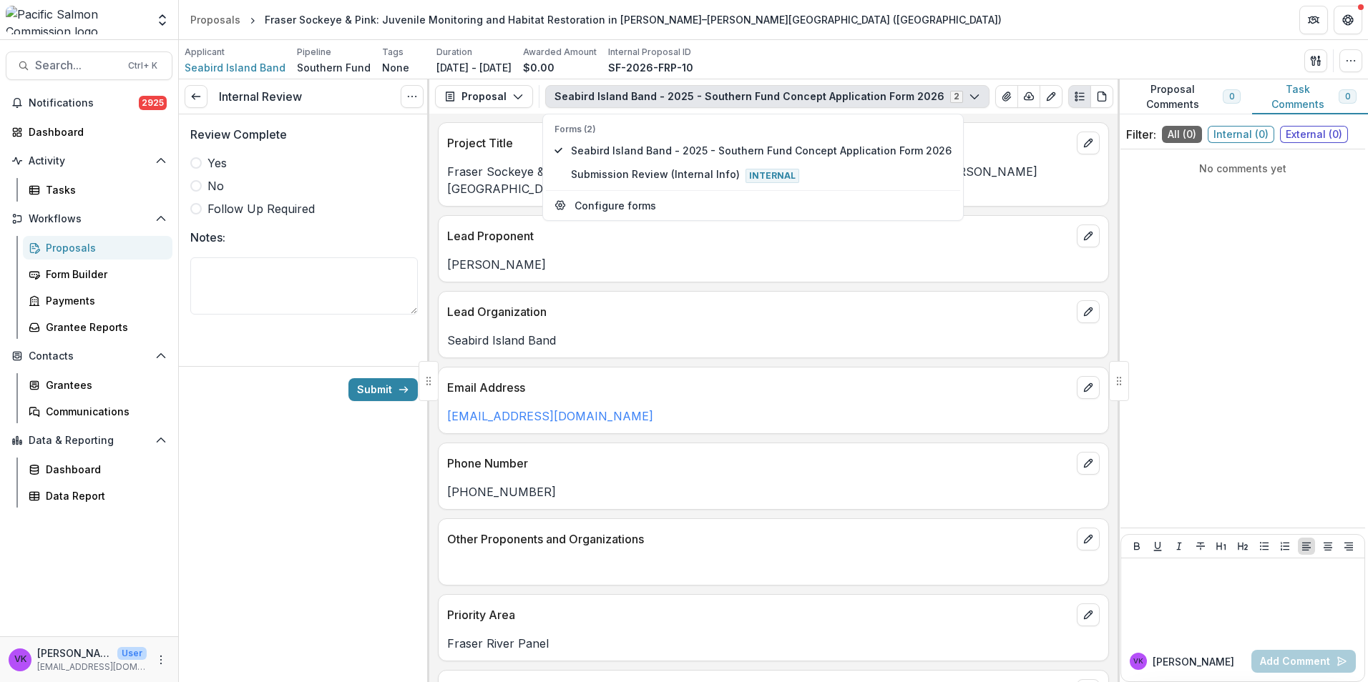
click at [298, 519] on div "Internal Review View task Cancel Task Review Complete Yes No Follow Up Required…" at bounding box center [304, 380] width 250 height 603
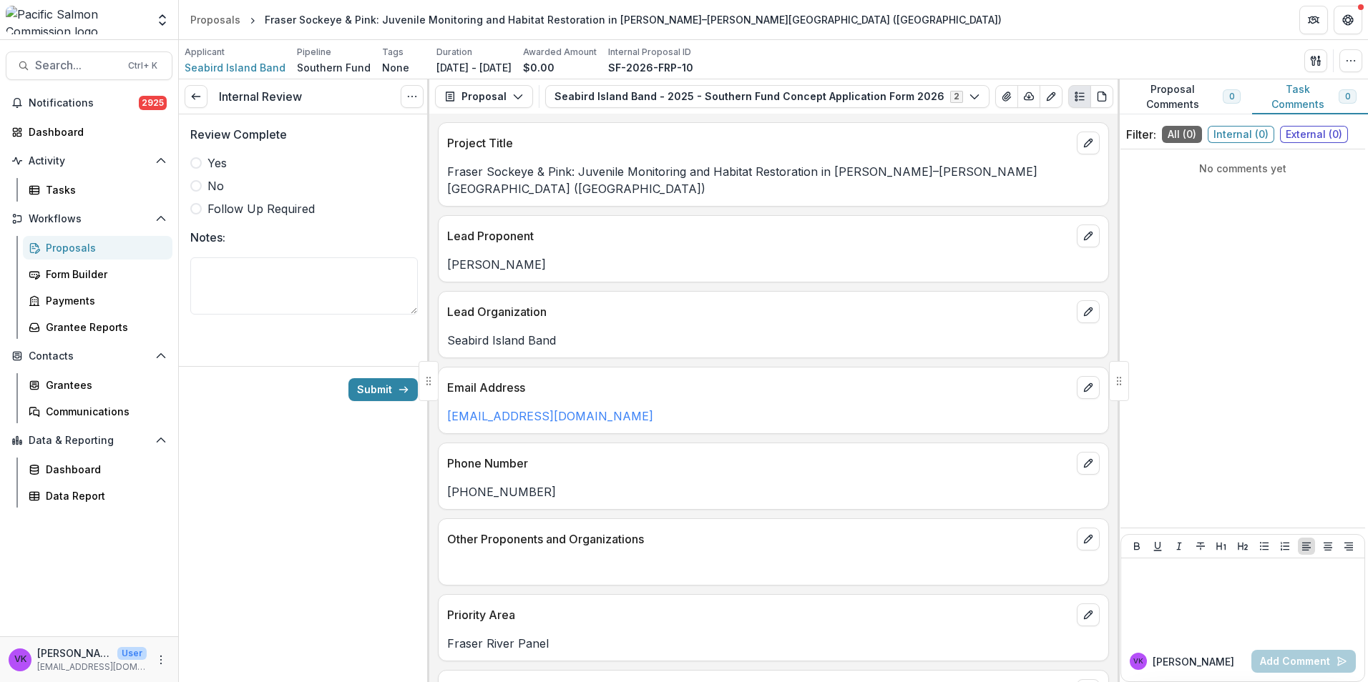
drag, startPoint x: 197, startPoint y: 162, endPoint x: 798, endPoint y: 456, distance: 668.0
click at [197, 165] on span at bounding box center [195, 162] width 11 height 11
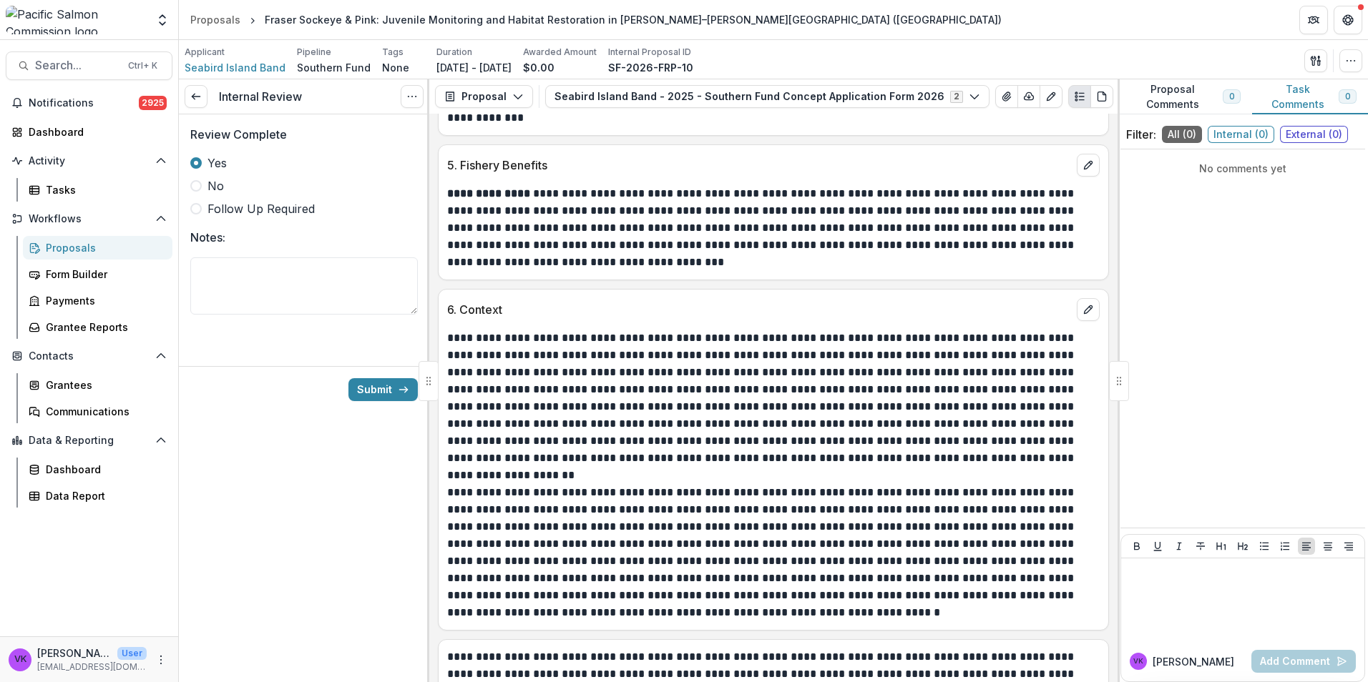
scroll to position [1977, 0]
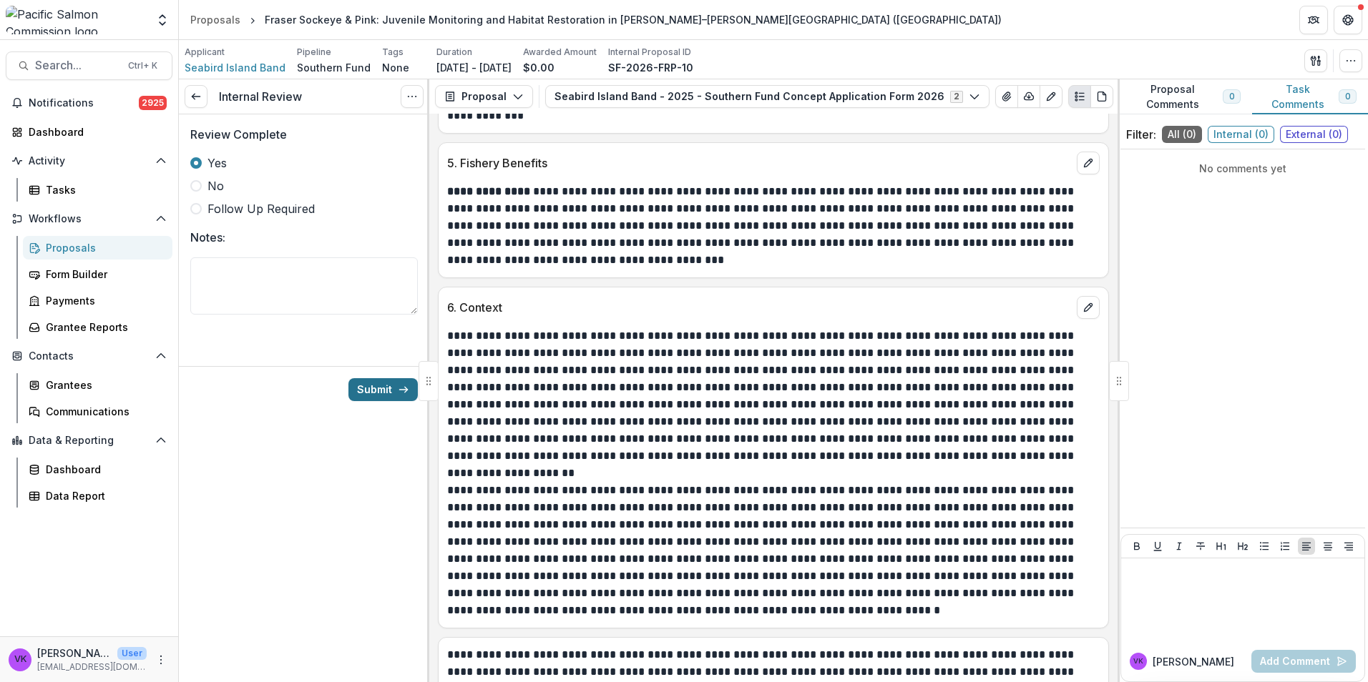
click at [391, 390] on button "Submit" at bounding box center [382, 389] width 69 height 23
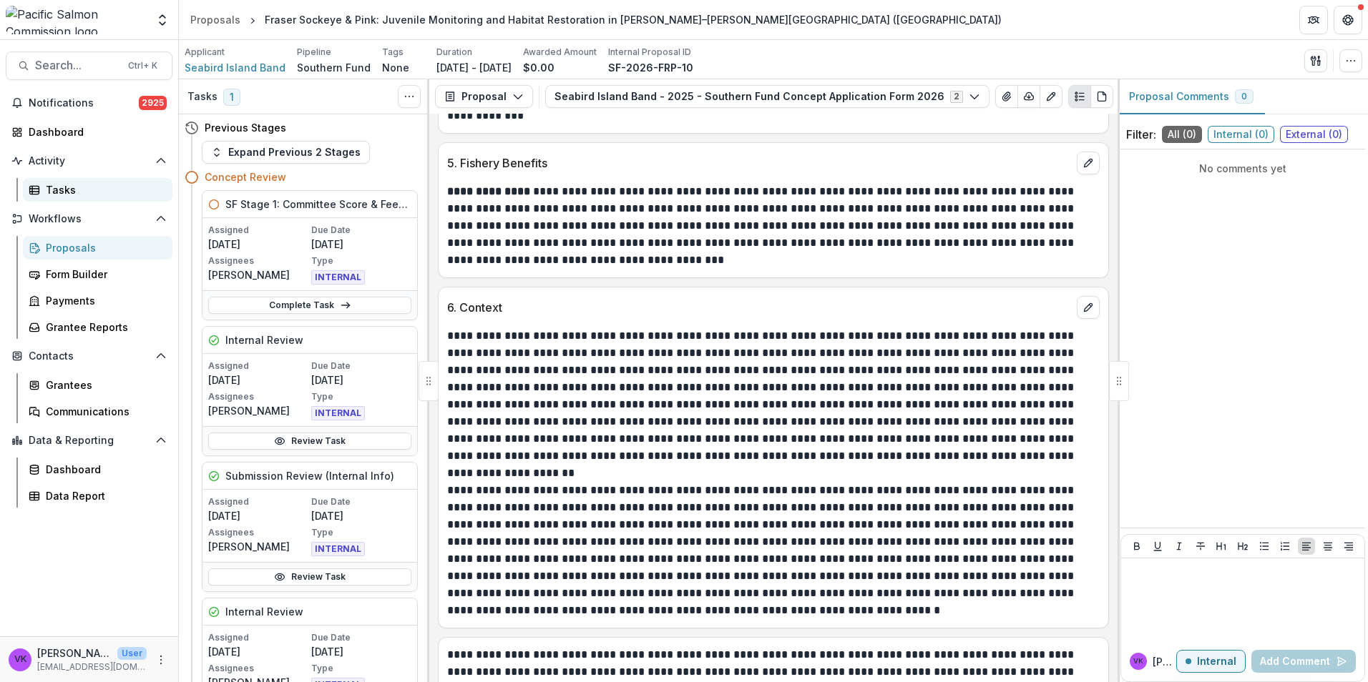
click at [60, 188] on div "Tasks" at bounding box center [103, 189] width 115 height 15
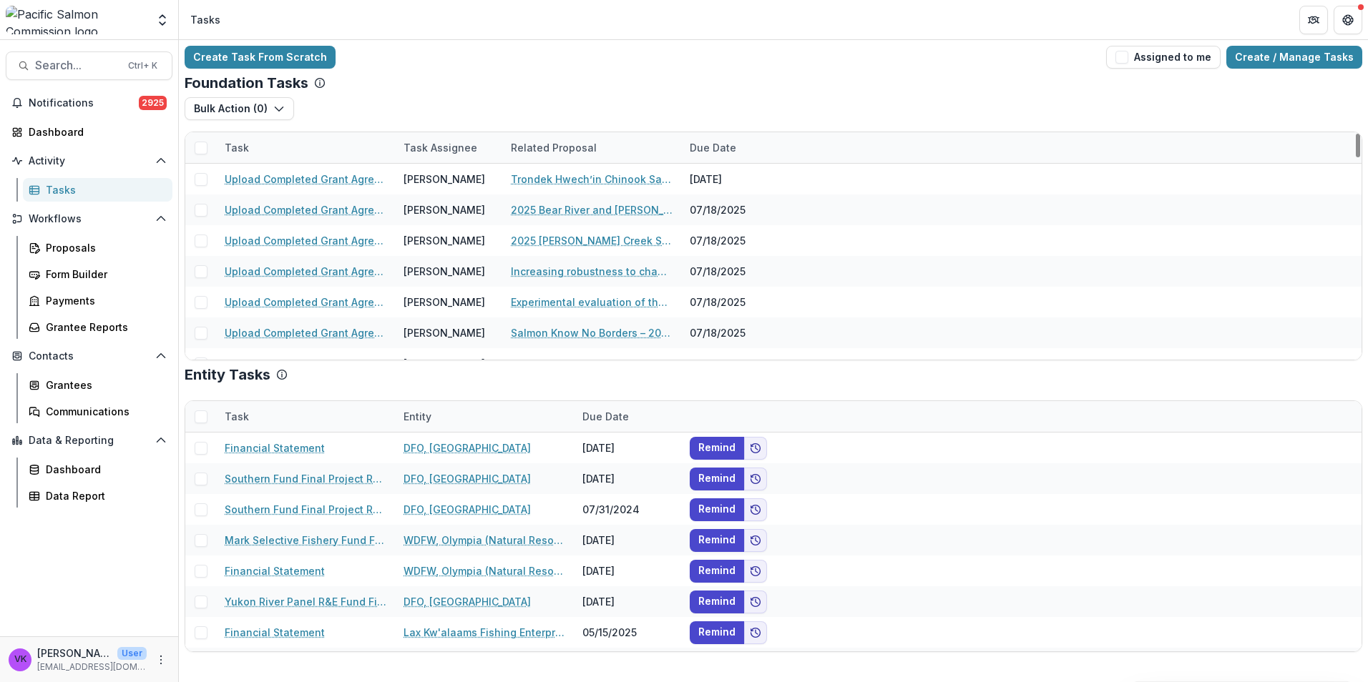
click at [257, 140] on div "Task" at bounding box center [305, 147] width 179 height 31
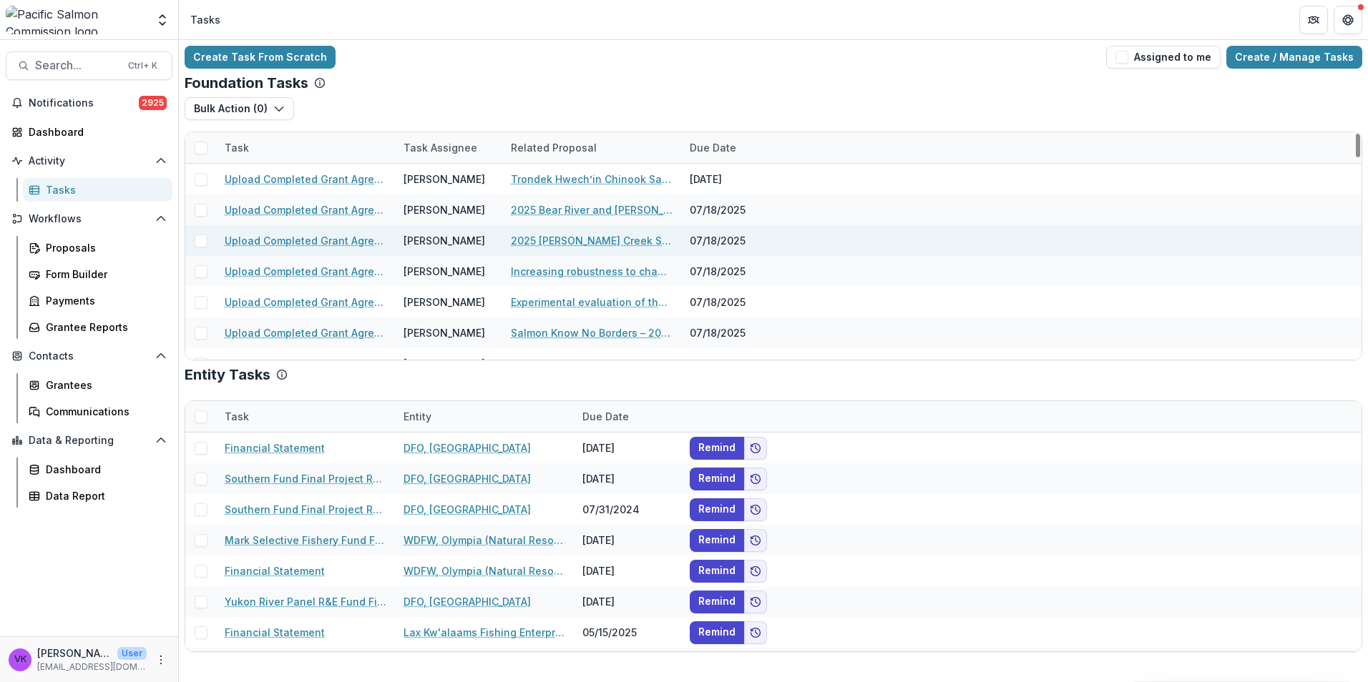
click at [813, 231] on div "Upload Completed Grant Agreements Victor Keong 2025 Michie Creek Salmon and Hab…" at bounding box center [773, 240] width 1176 height 31
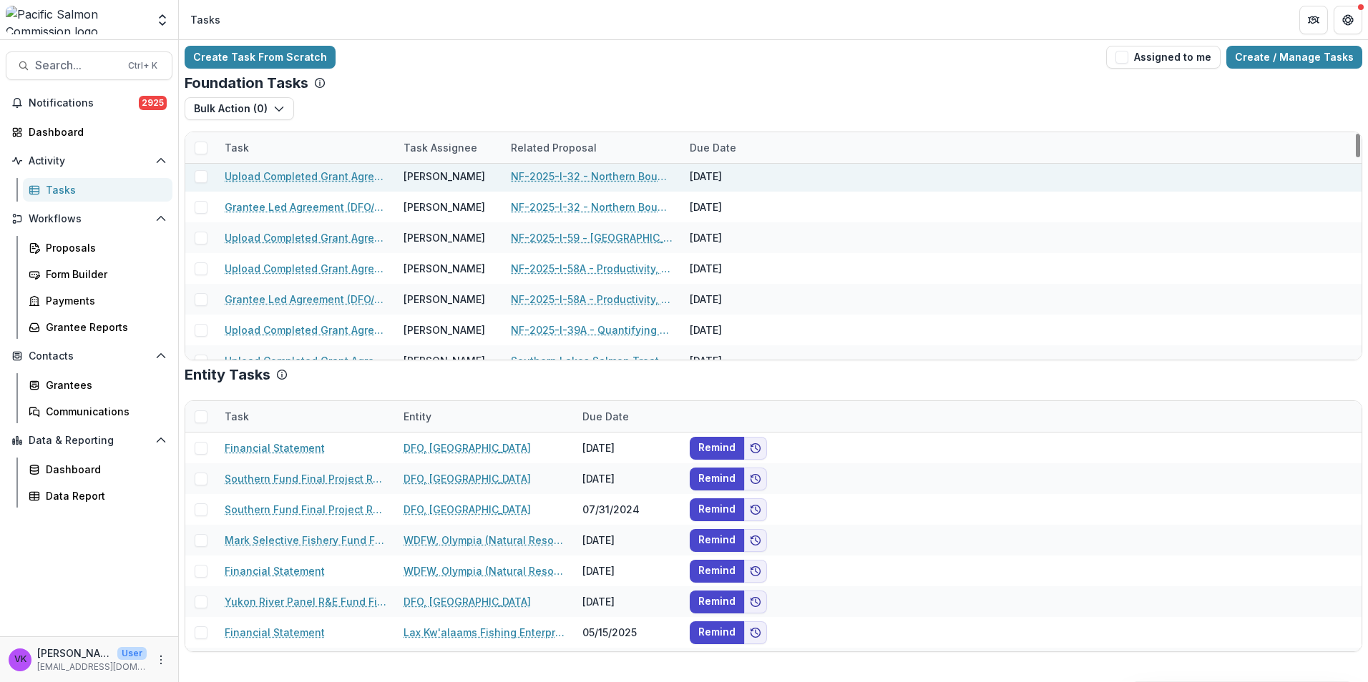
scroll to position [358, 0]
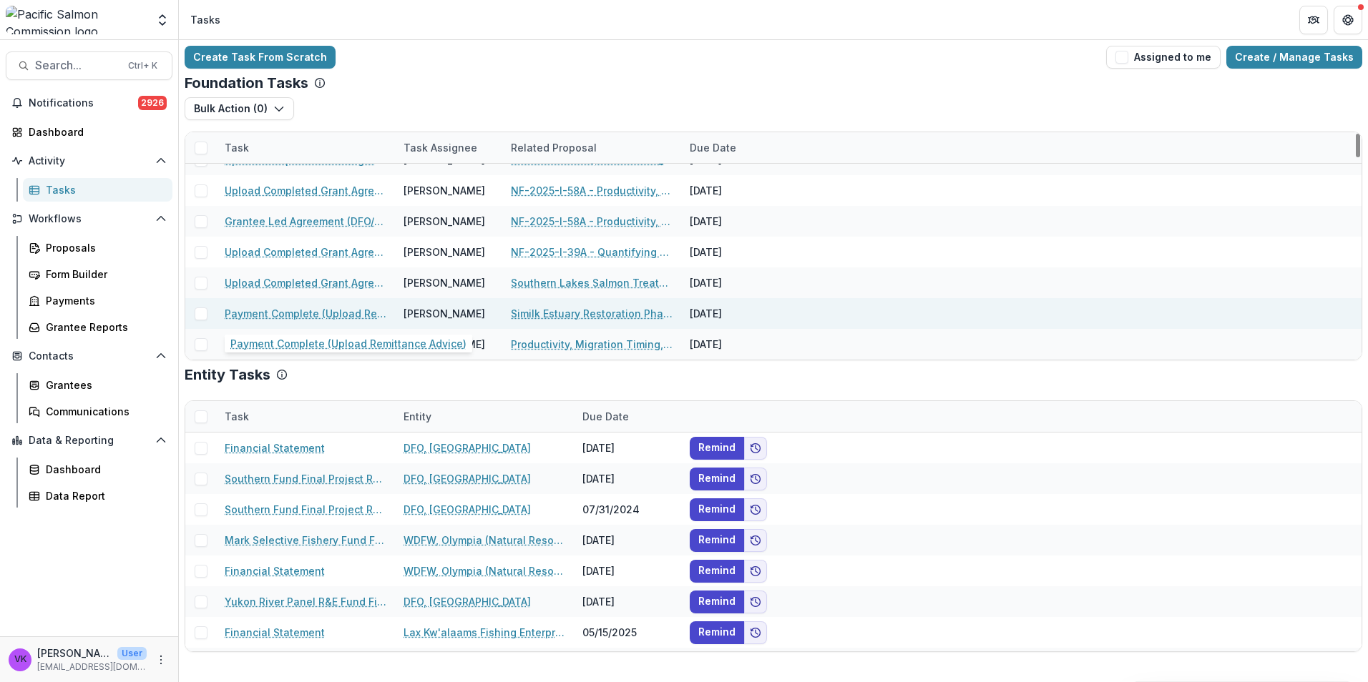
click at [338, 316] on link "Payment Complete (Upload Remittance Advice)" at bounding box center [306, 313] width 162 height 15
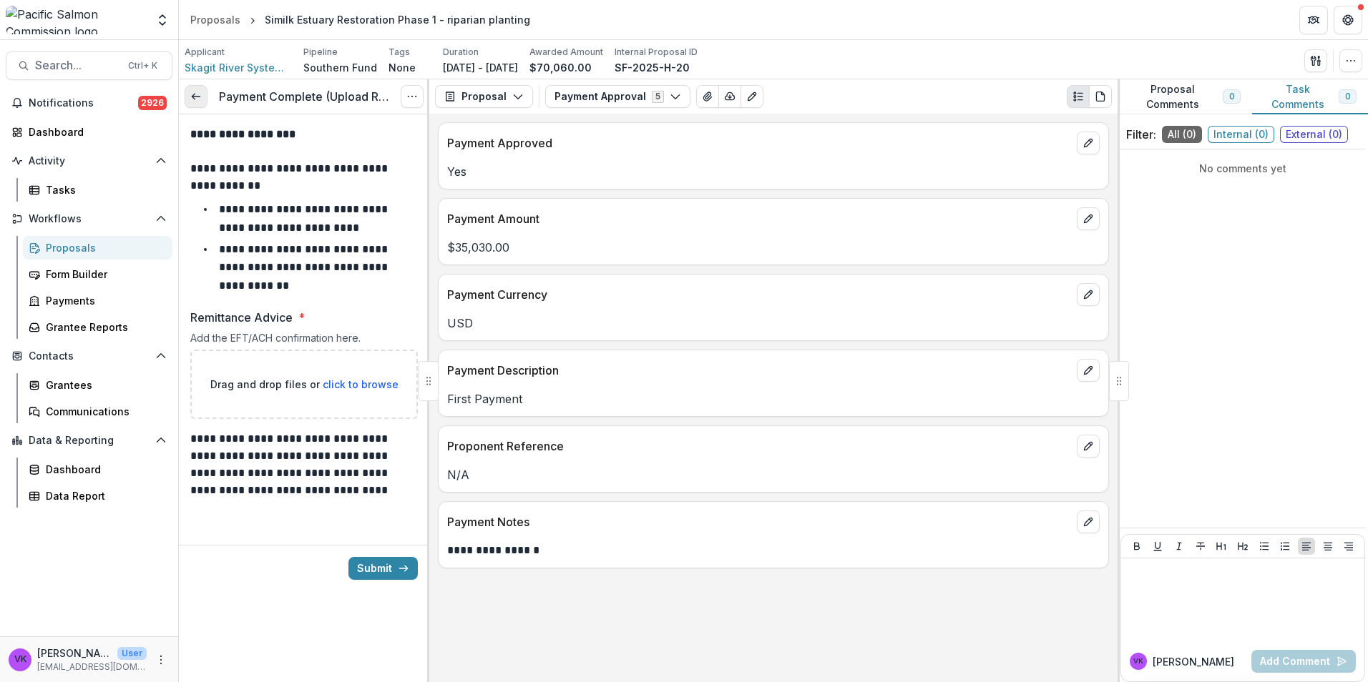
click at [197, 92] on icon at bounding box center [195, 96] width 11 height 11
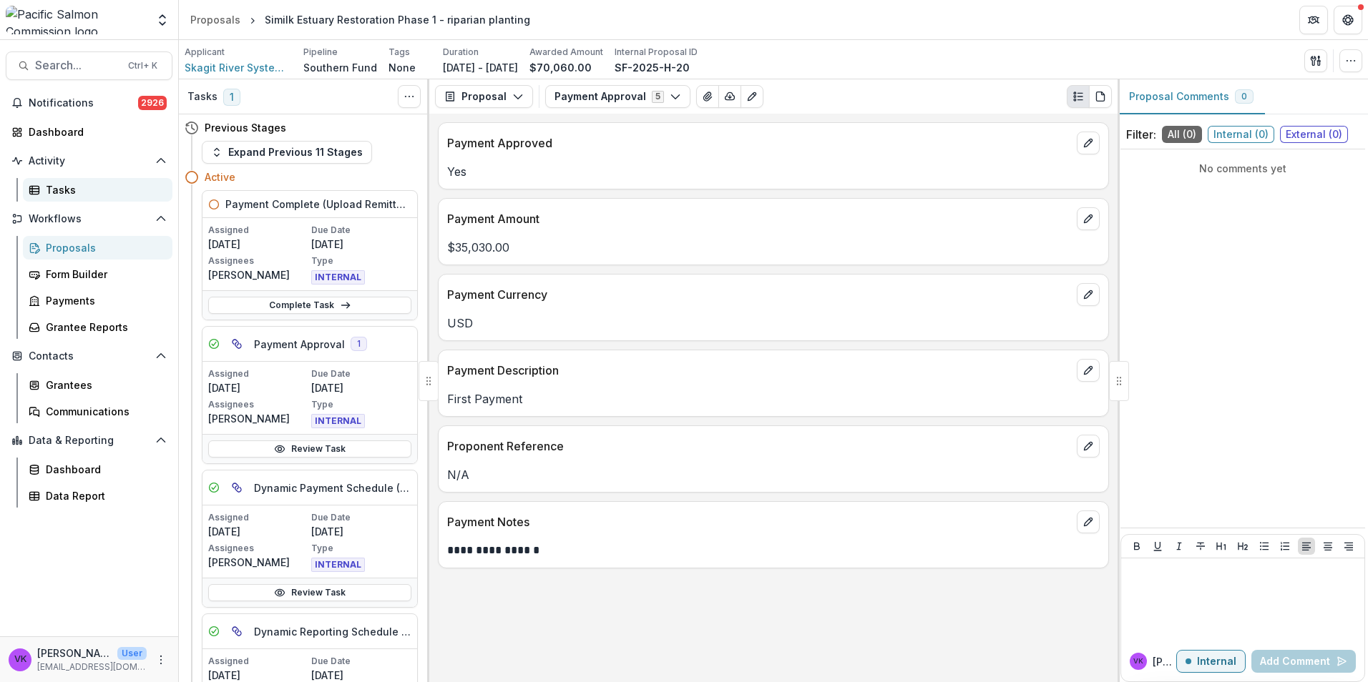
drag, startPoint x: 75, startPoint y: 183, endPoint x: 156, endPoint y: 201, distance: 82.8
click at [75, 182] on div "Tasks" at bounding box center [103, 189] width 115 height 15
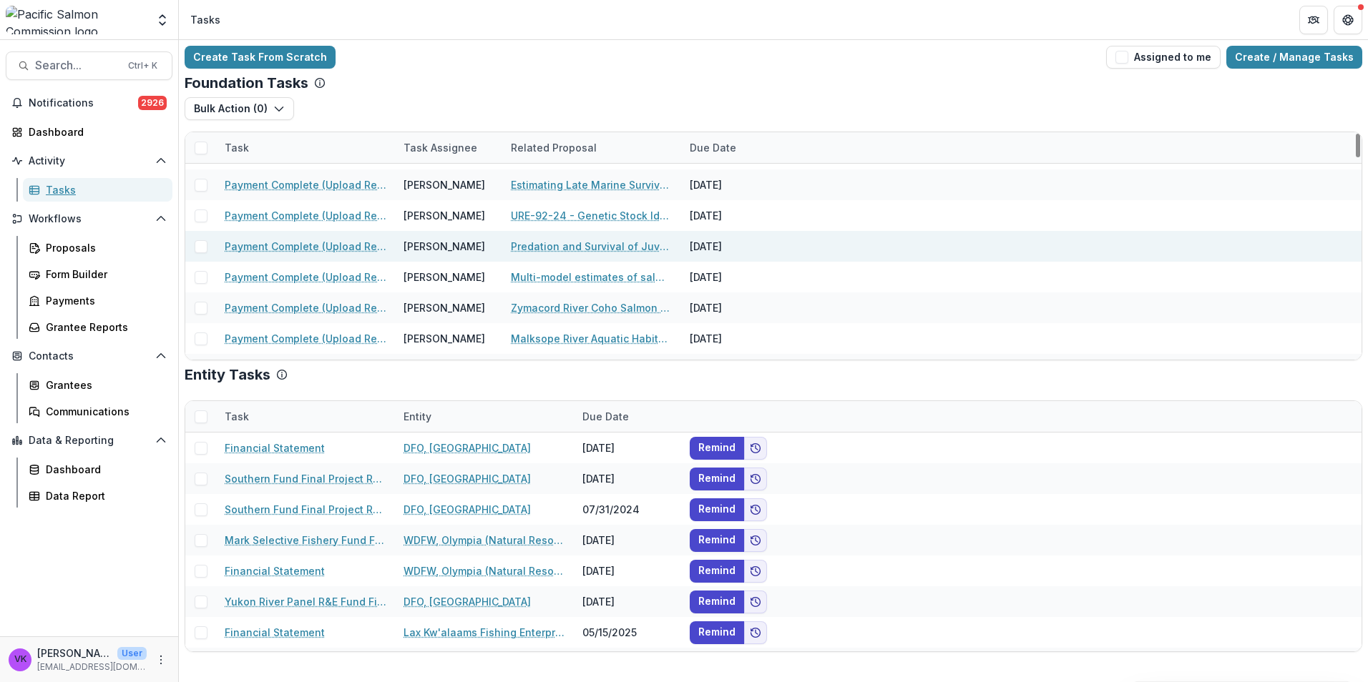
scroll to position [930, 0]
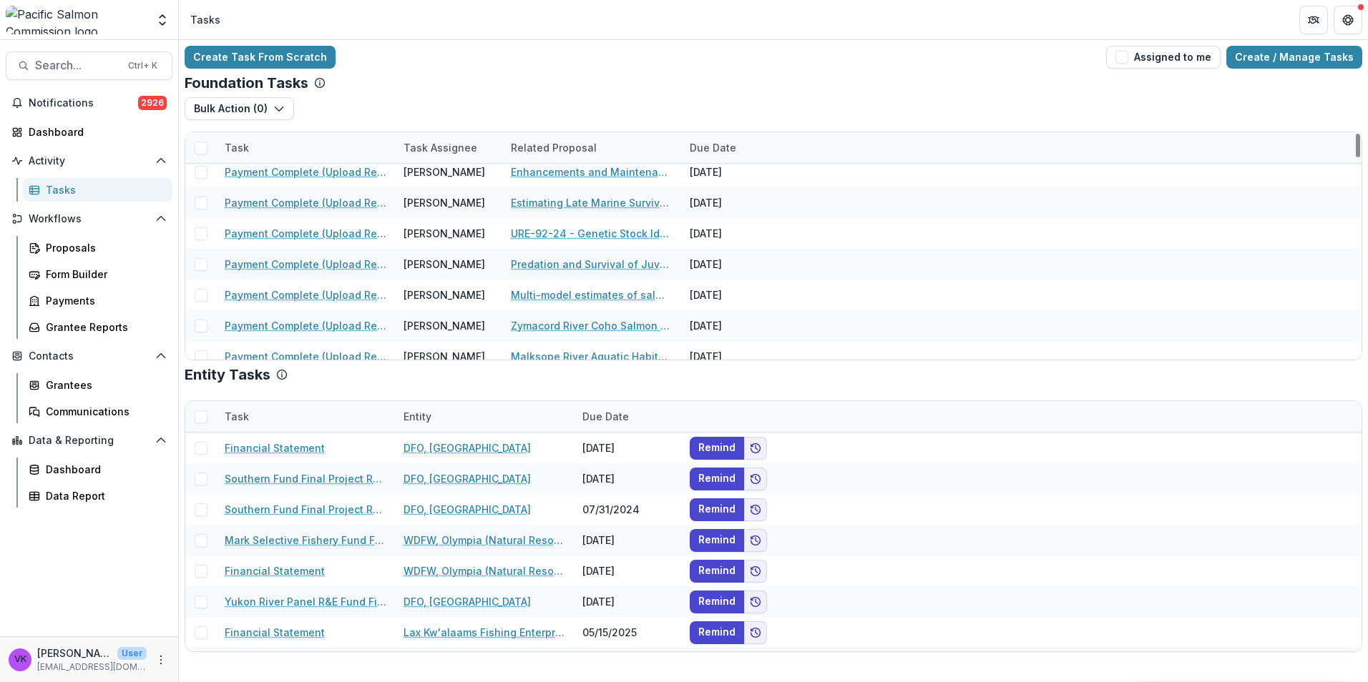
click at [296, 148] on div "Task" at bounding box center [305, 147] width 179 height 31
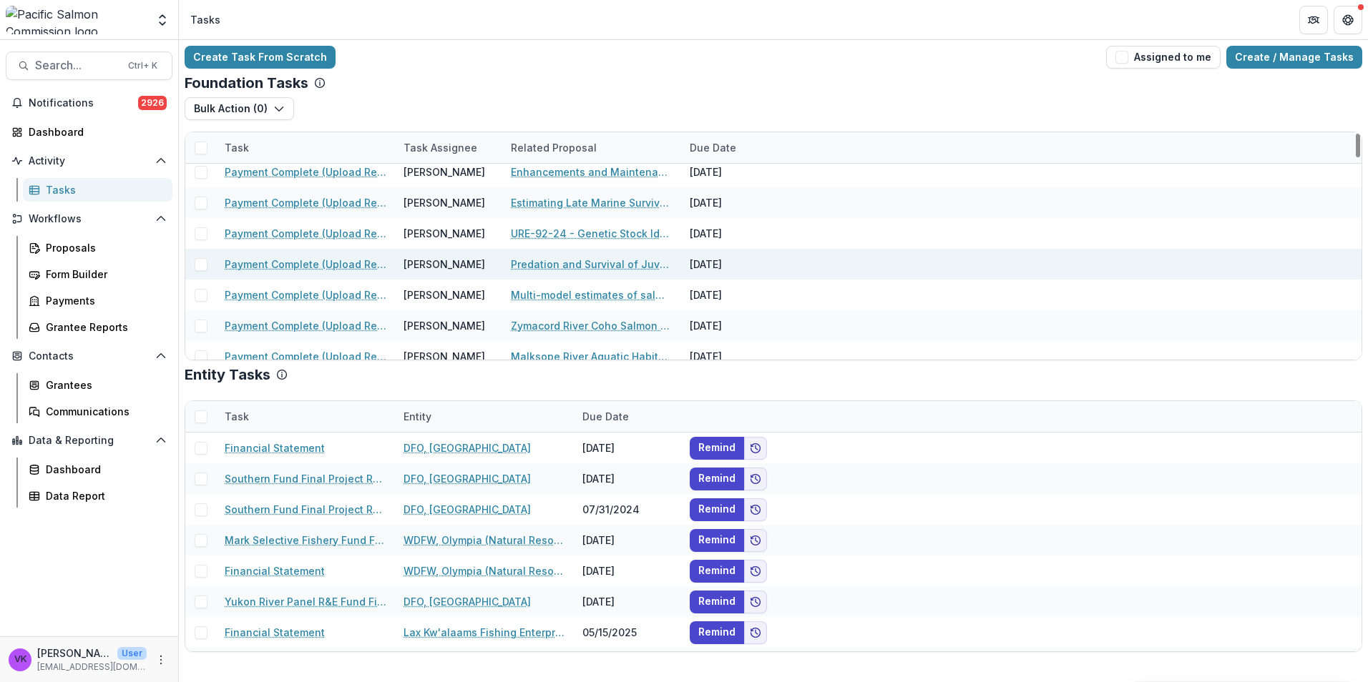
click at [993, 268] on div "Payment Complete (Upload Remittance Advice) Victor Keong Predation and Survival…" at bounding box center [773, 264] width 1176 height 31
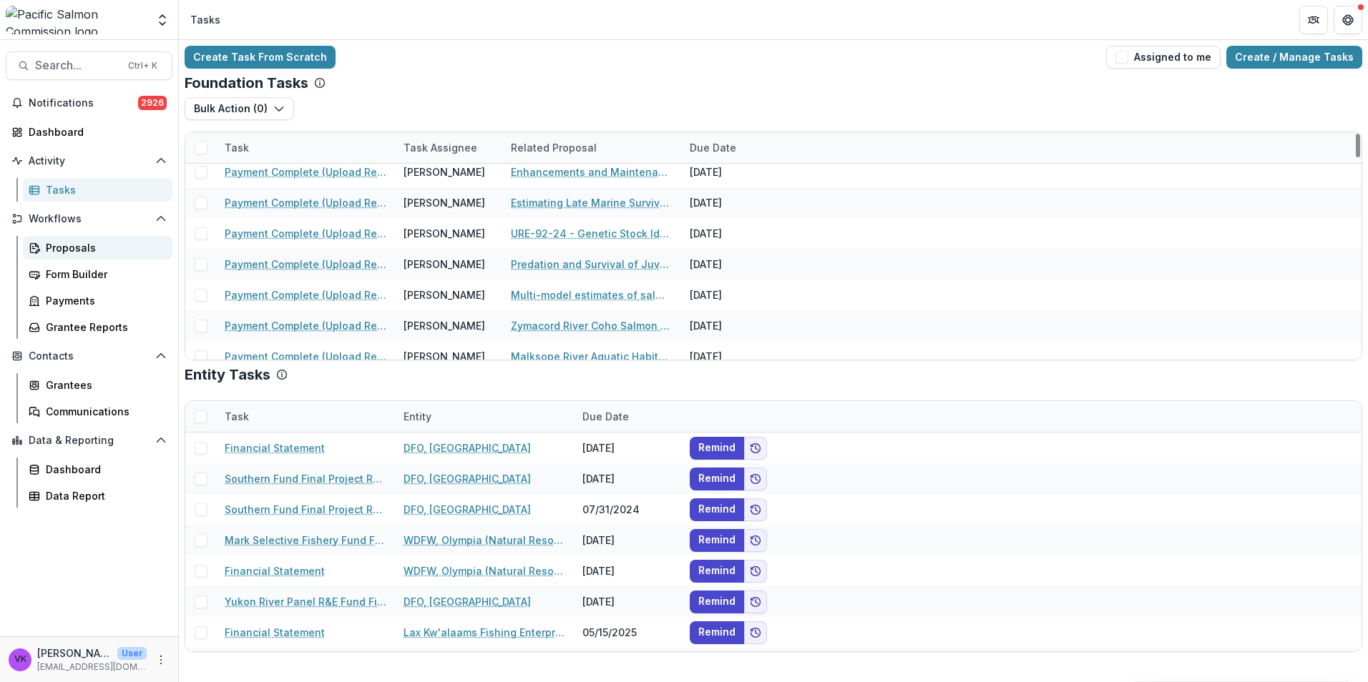
click at [76, 248] on div "Proposals" at bounding box center [103, 247] width 115 height 15
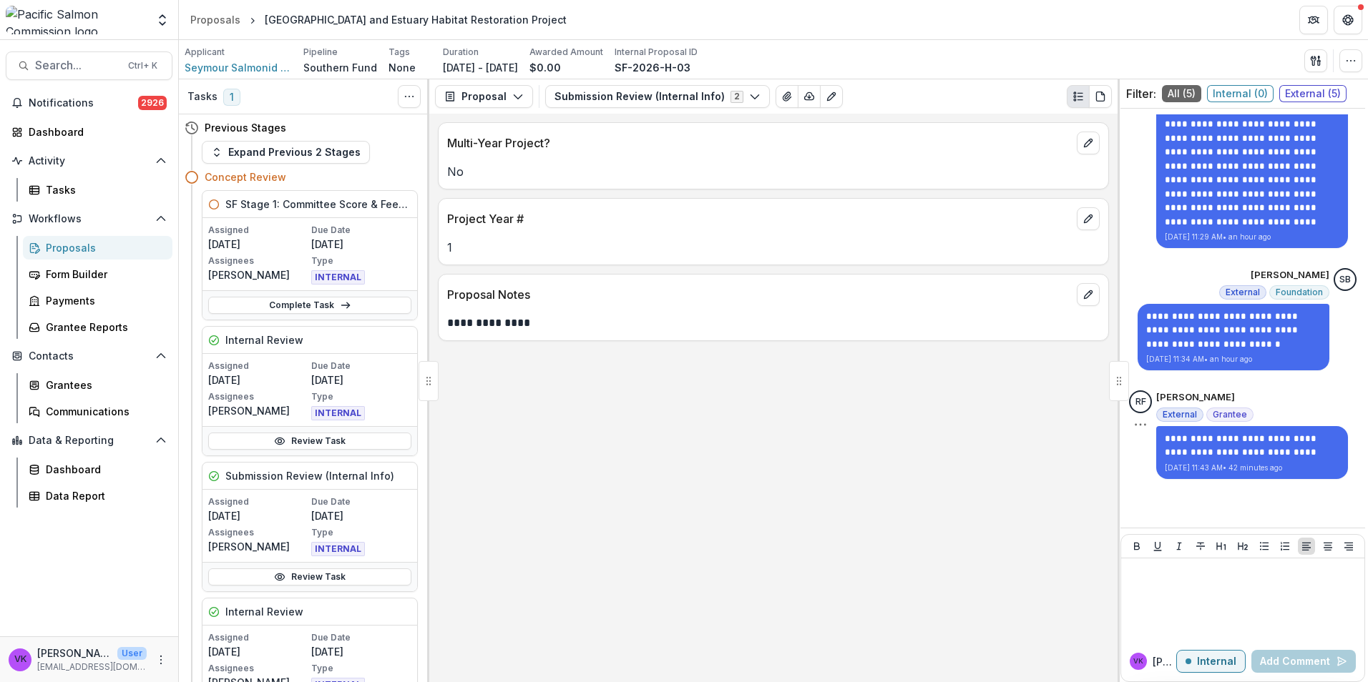
scroll to position [299, 0]
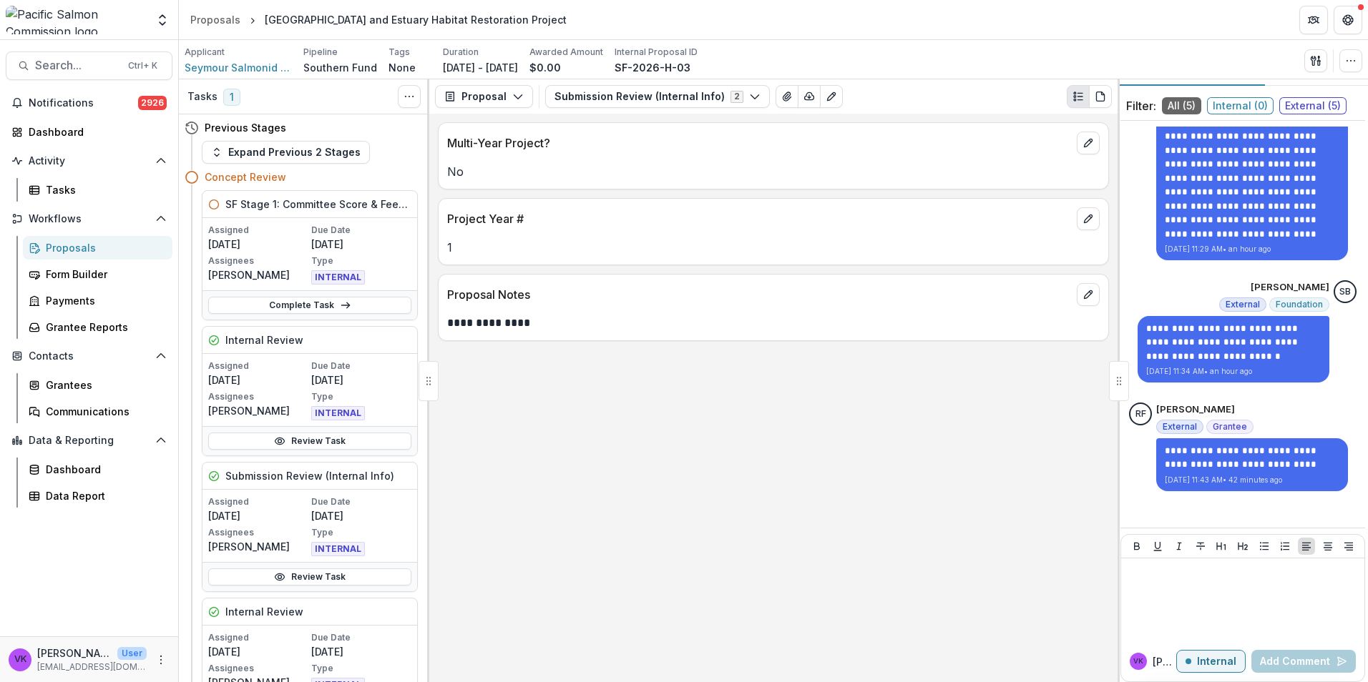
scroll to position [41, 0]
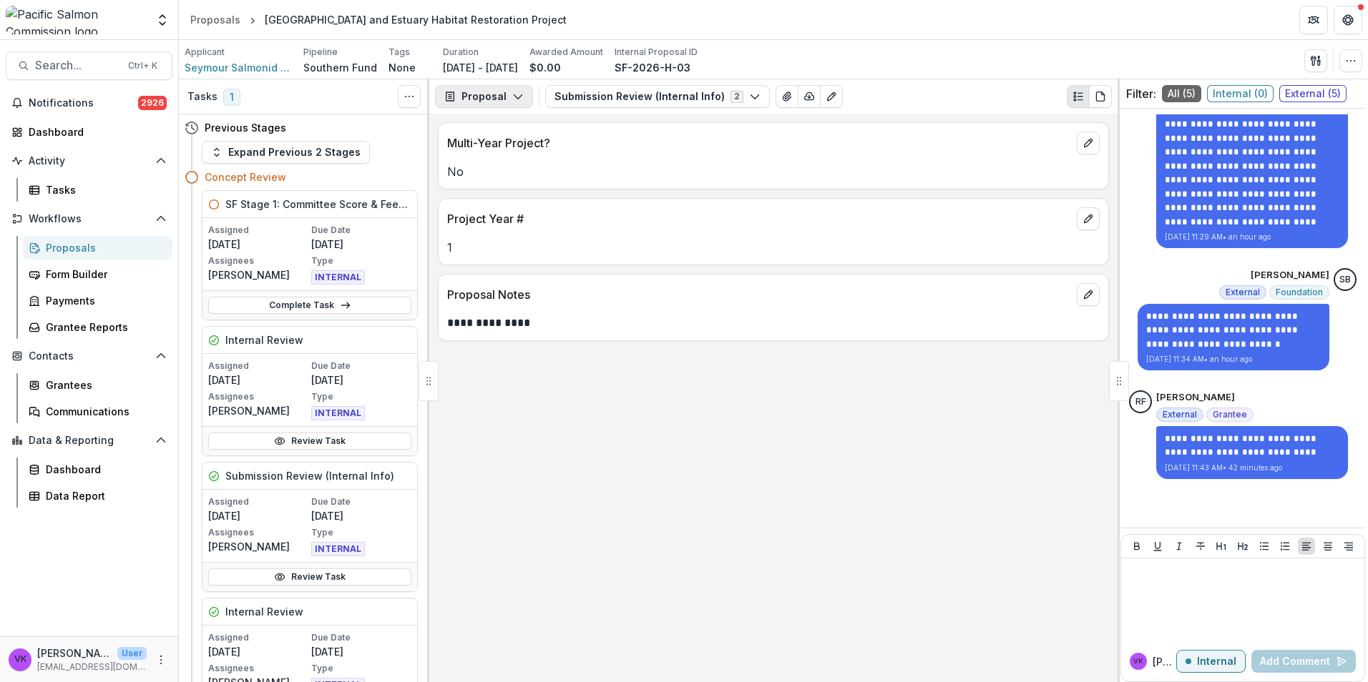
click at [521, 95] on button "Proposal" at bounding box center [484, 96] width 98 height 23
click at [749, 97] on icon "button" at bounding box center [754, 96] width 11 height 11
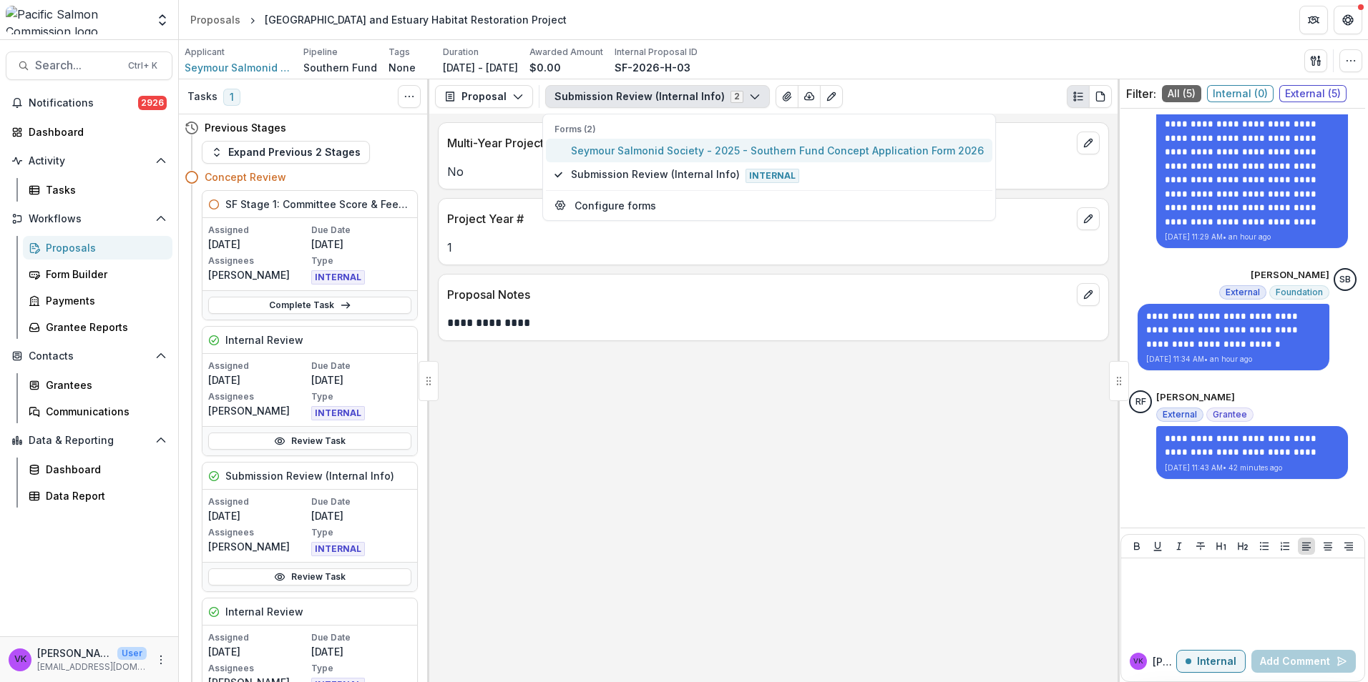
click at [664, 150] on span "Seymour Salmonid Society - 2025 - Southern Fund Concept Application Form 2026" at bounding box center [777, 150] width 413 height 15
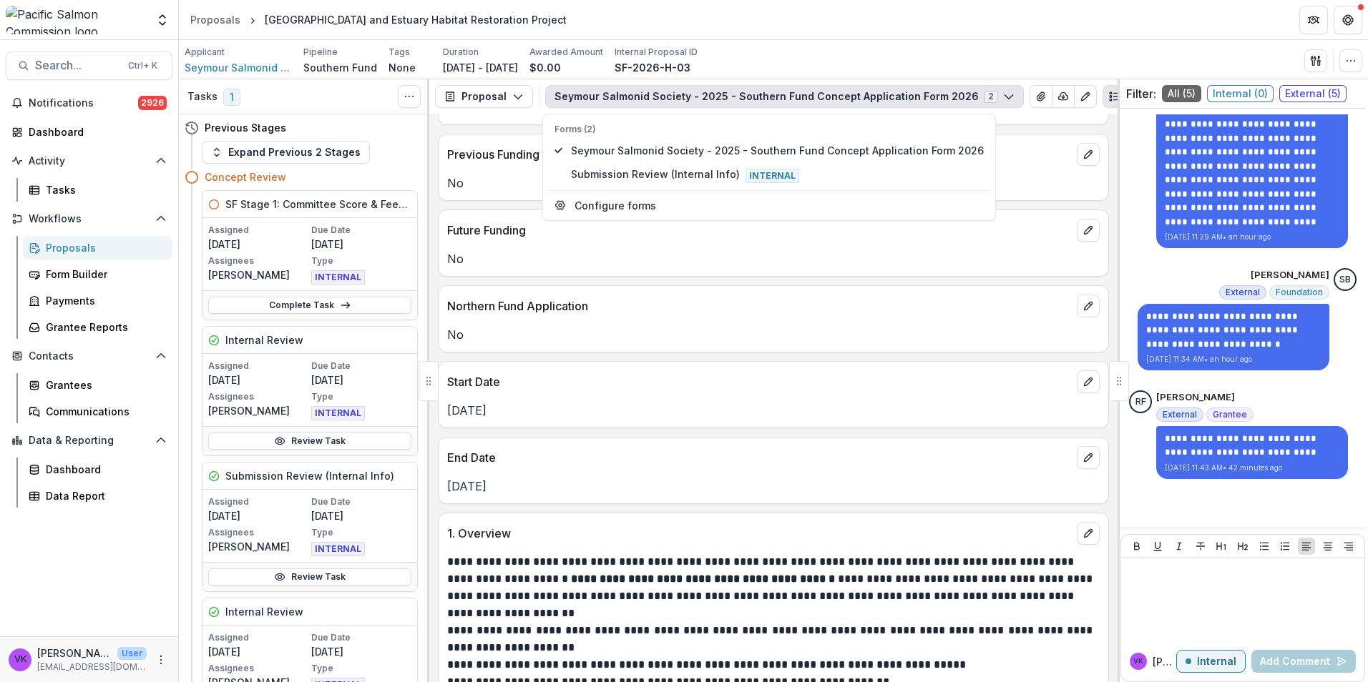
scroll to position [930, 0]
